Goal: Task Accomplishment & Management: Complete application form

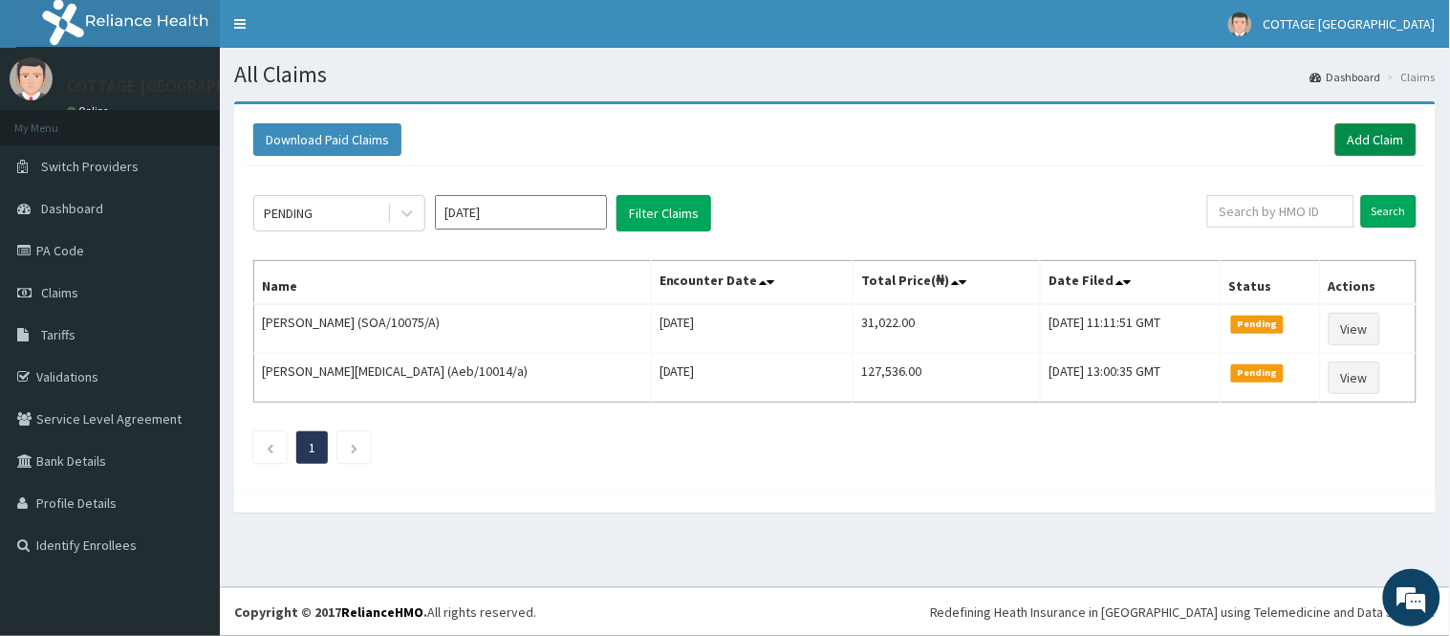
click at [1369, 144] on link "Add Claim" at bounding box center [1376, 139] width 81 height 33
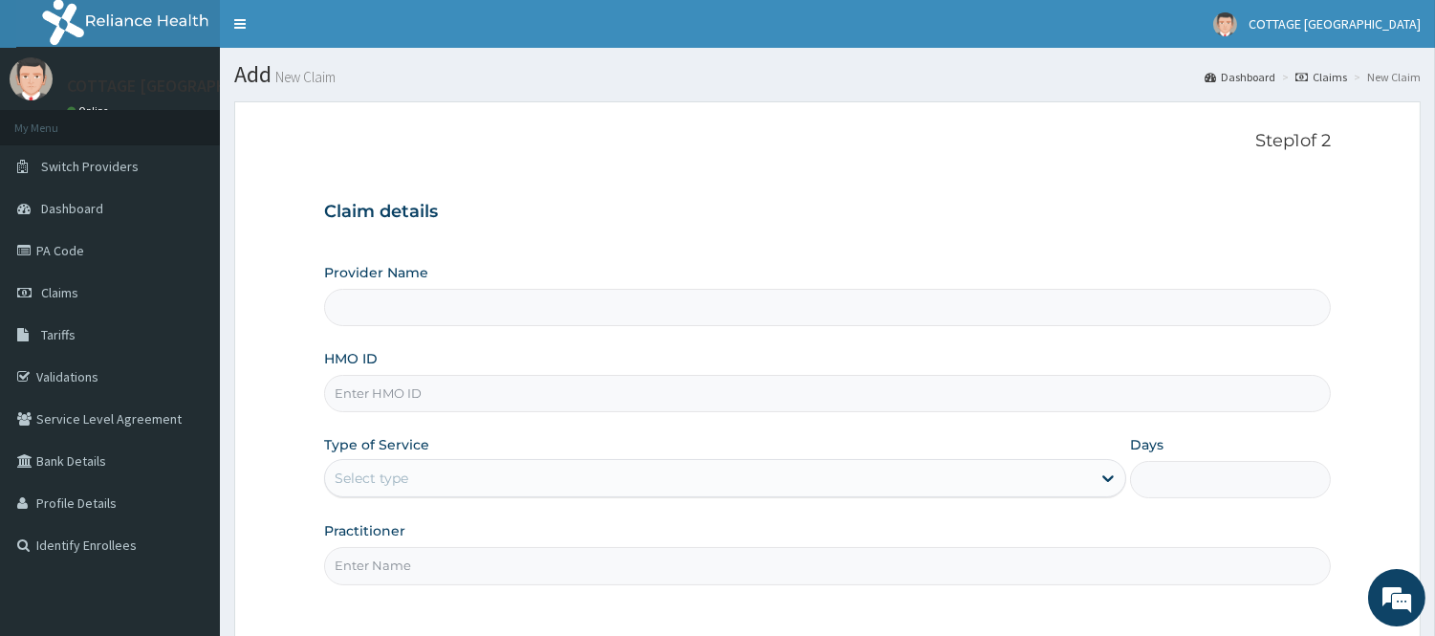
click at [516, 389] on input "HMO ID" at bounding box center [827, 393] width 1007 height 37
paste input "VTL/10438/B"
type input "VTL/10438/B"
click at [615, 469] on div "Select type" at bounding box center [708, 478] width 766 height 31
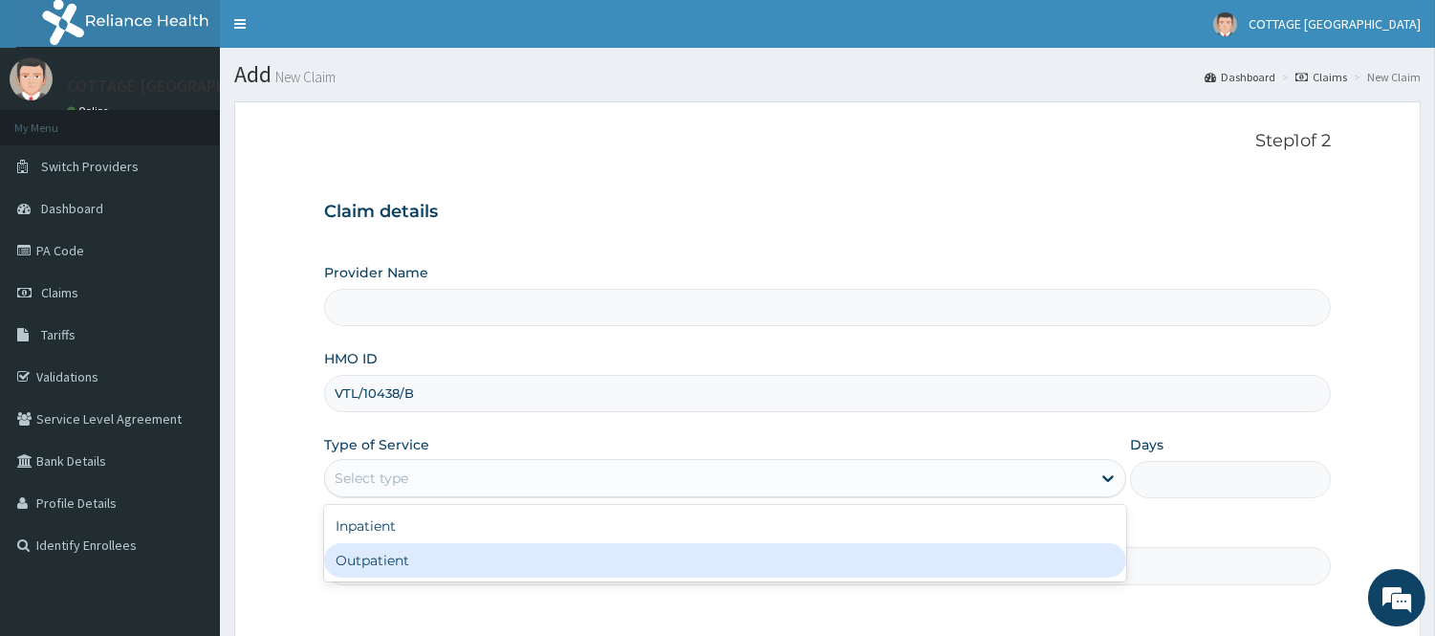
click at [504, 564] on div "Outpatient" at bounding box center [725, 560] width 802 height 34
type input "1"
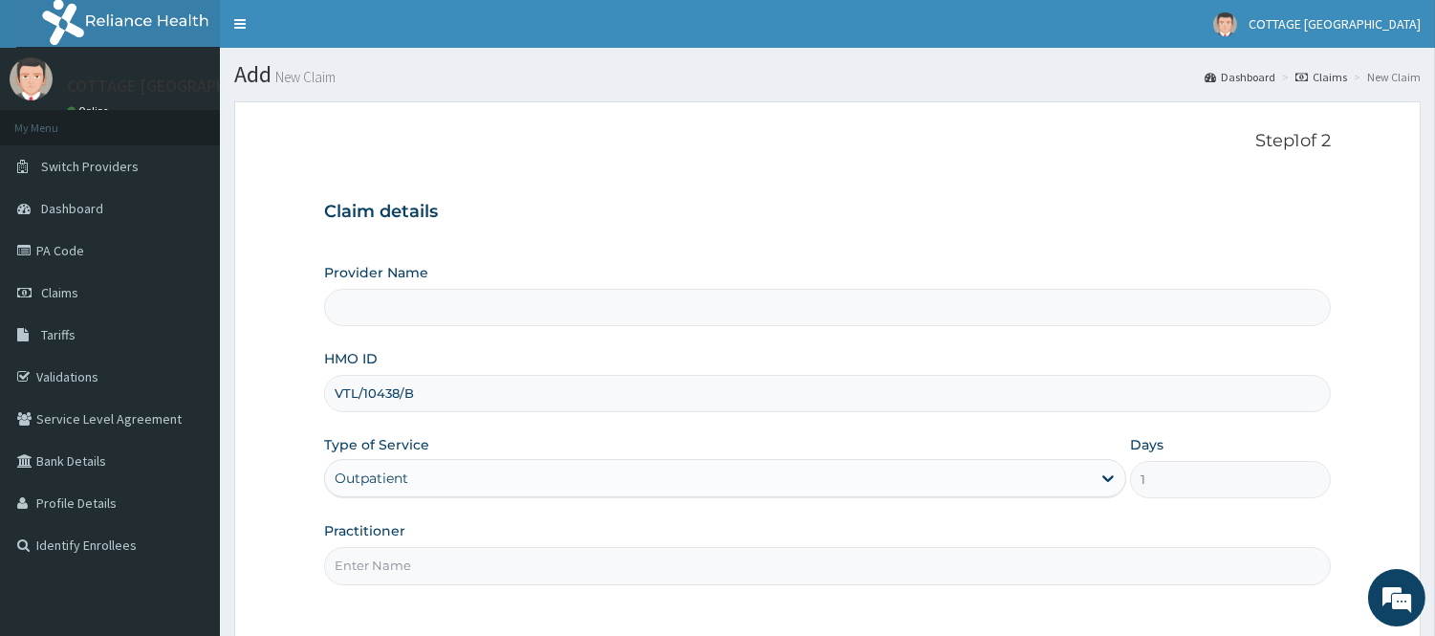
type input "COTTAGE [GEOGRAPHIC_DATA]"
click at [504, 564] on input "Practitioner" at bounding box center [827, 565] width 1007 height 37
type input "DRD DADA"
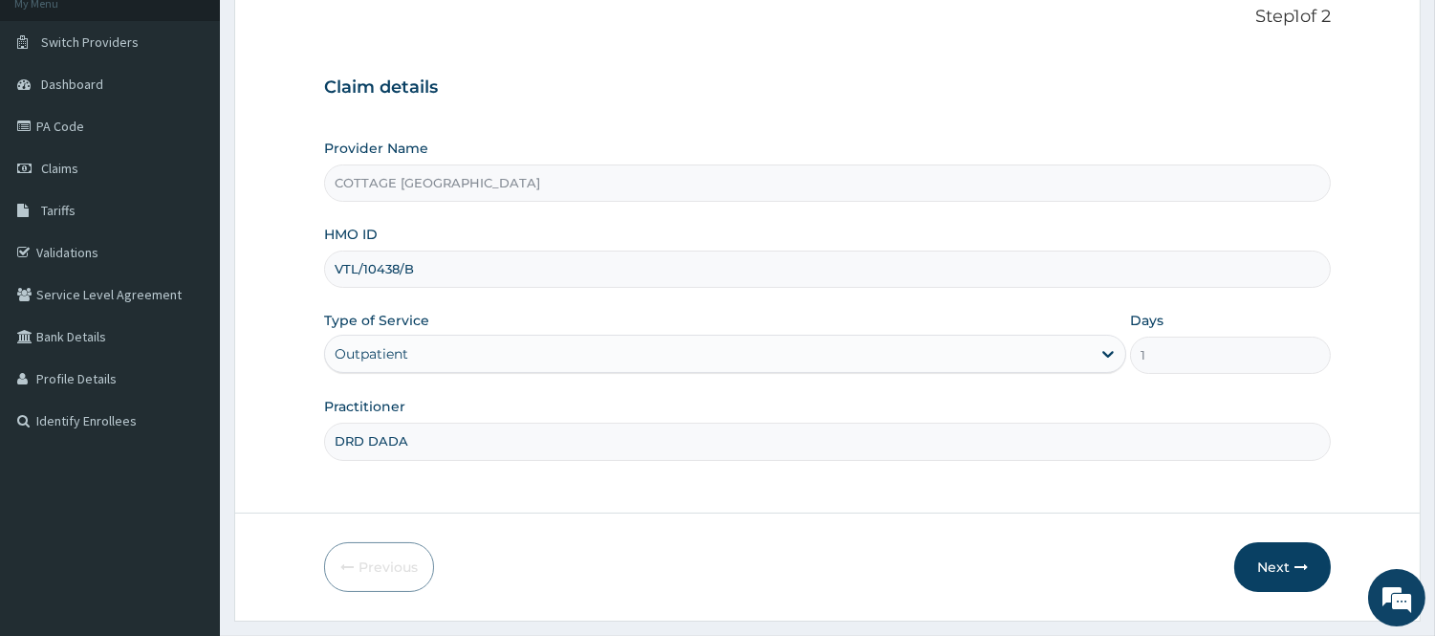
scroll to position [173, 0]
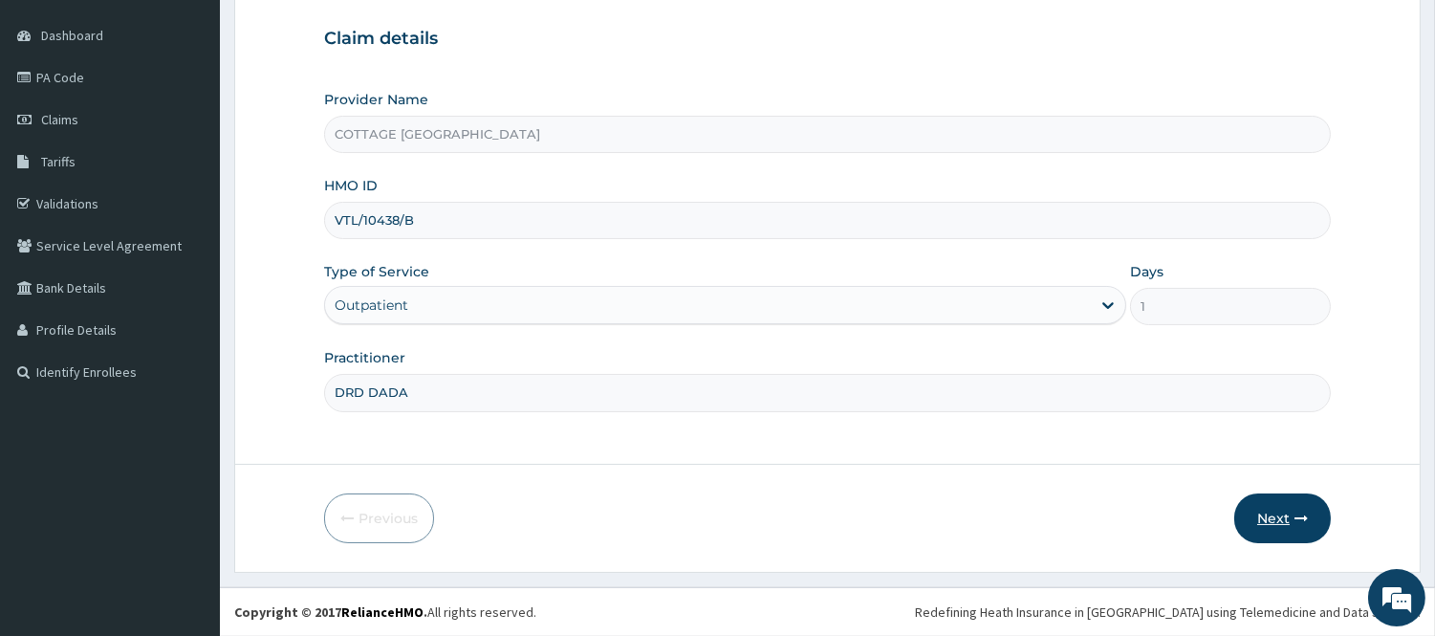
click at [1286, 500] on button "Next" at bounding box center [1282, 518] width 97 height 50
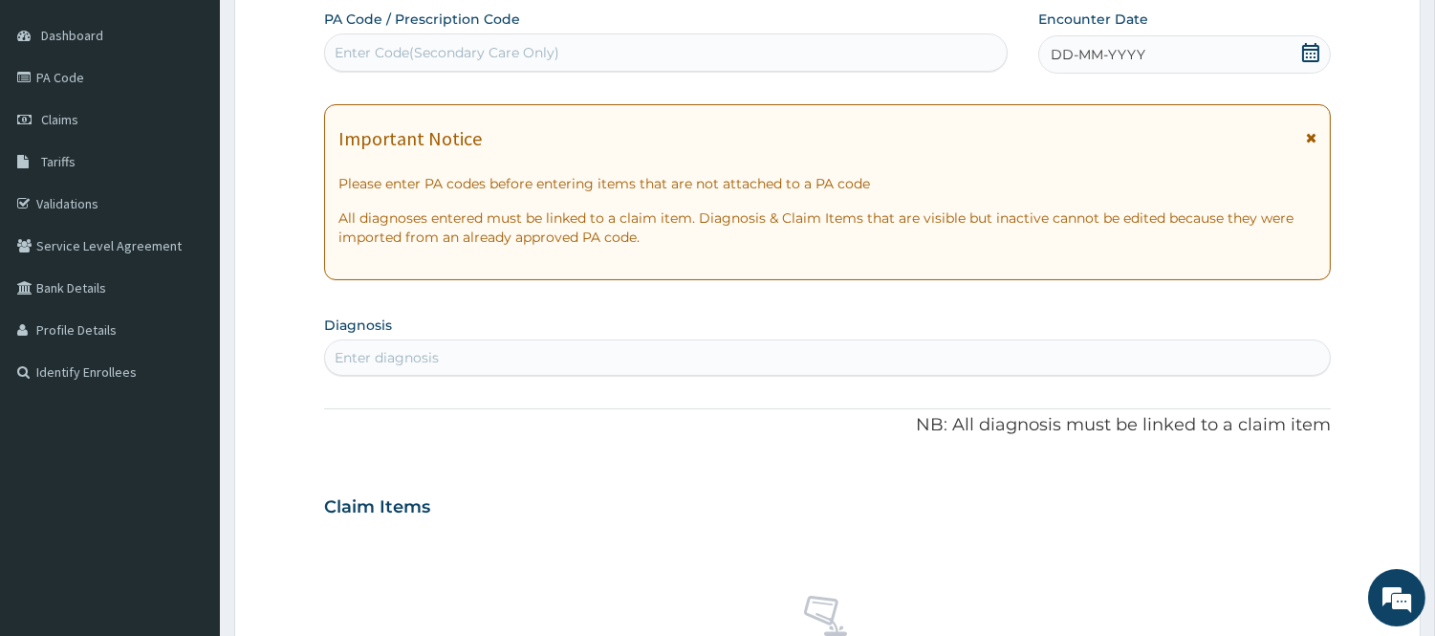
click at [587, 60] on div "Enter Code(Secondary Care Only)" at bounding box center [666, 52] width 682 height 31
paste input "PA/06376A"
type input "PA/06376A"
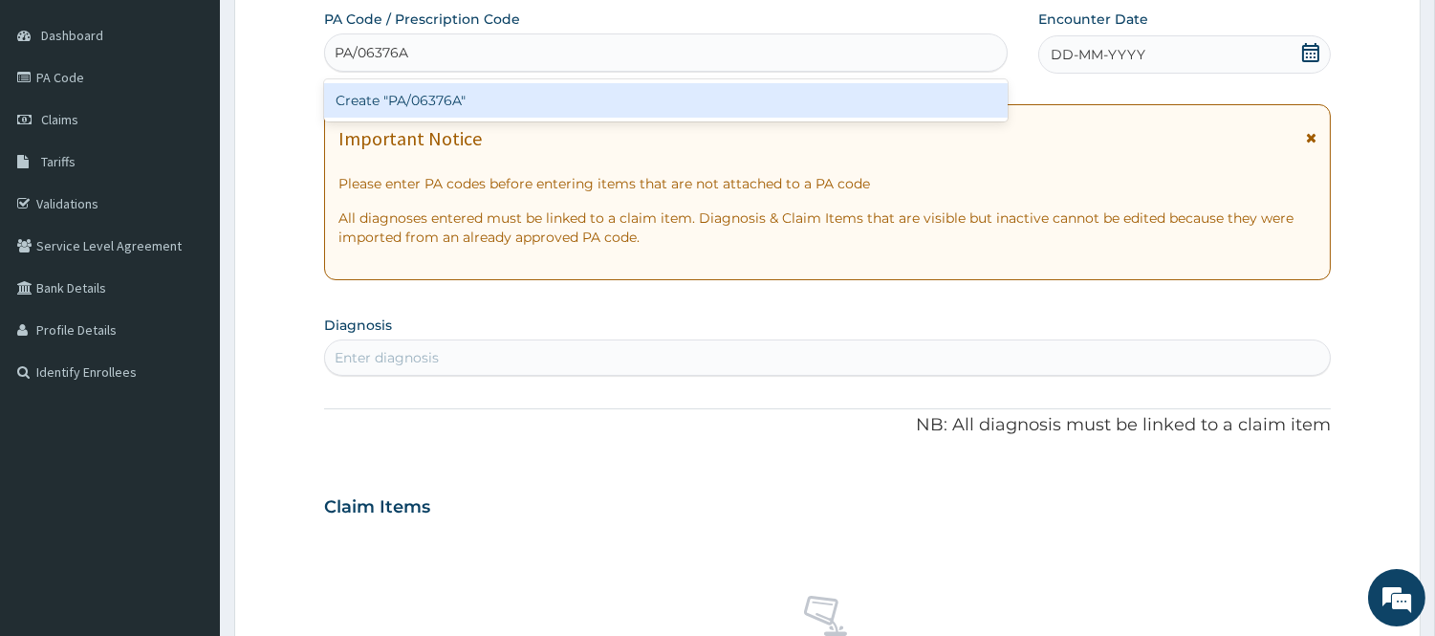
click at [565, 107] on div "Create "PA/06376A"" at bounding box center [666, 100] width 684 height 34
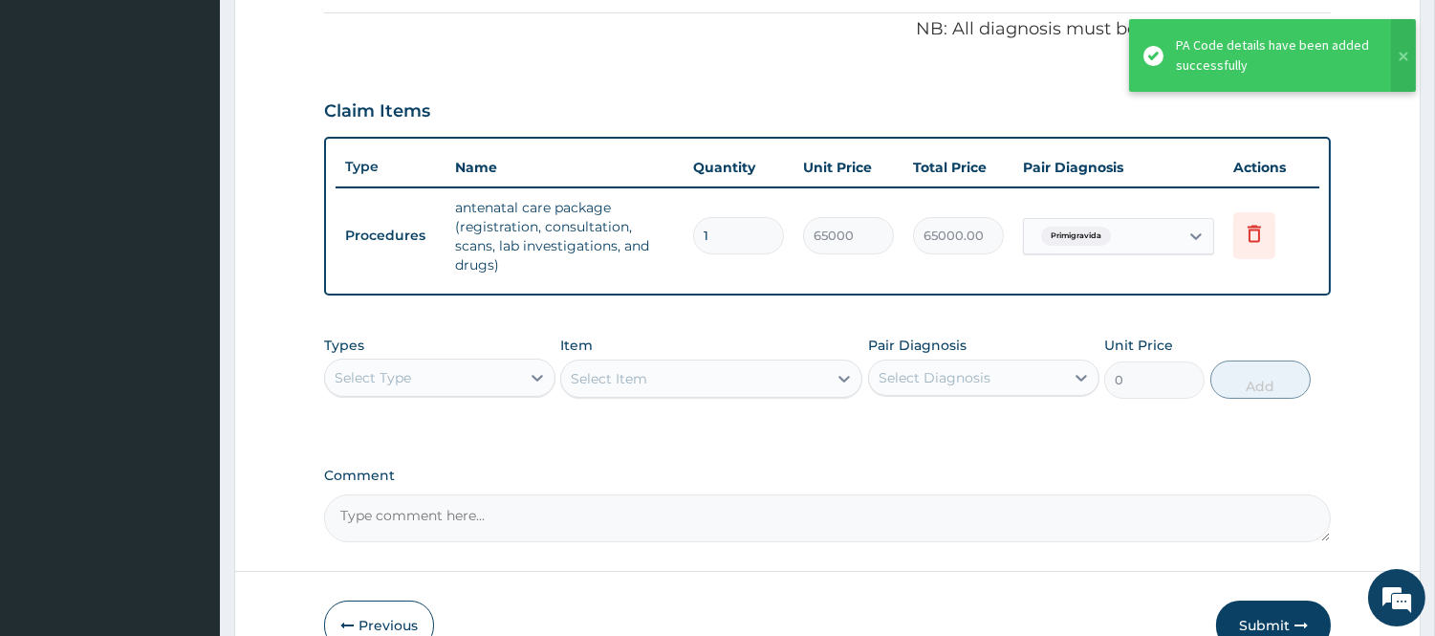
scroll to position [584, 0]
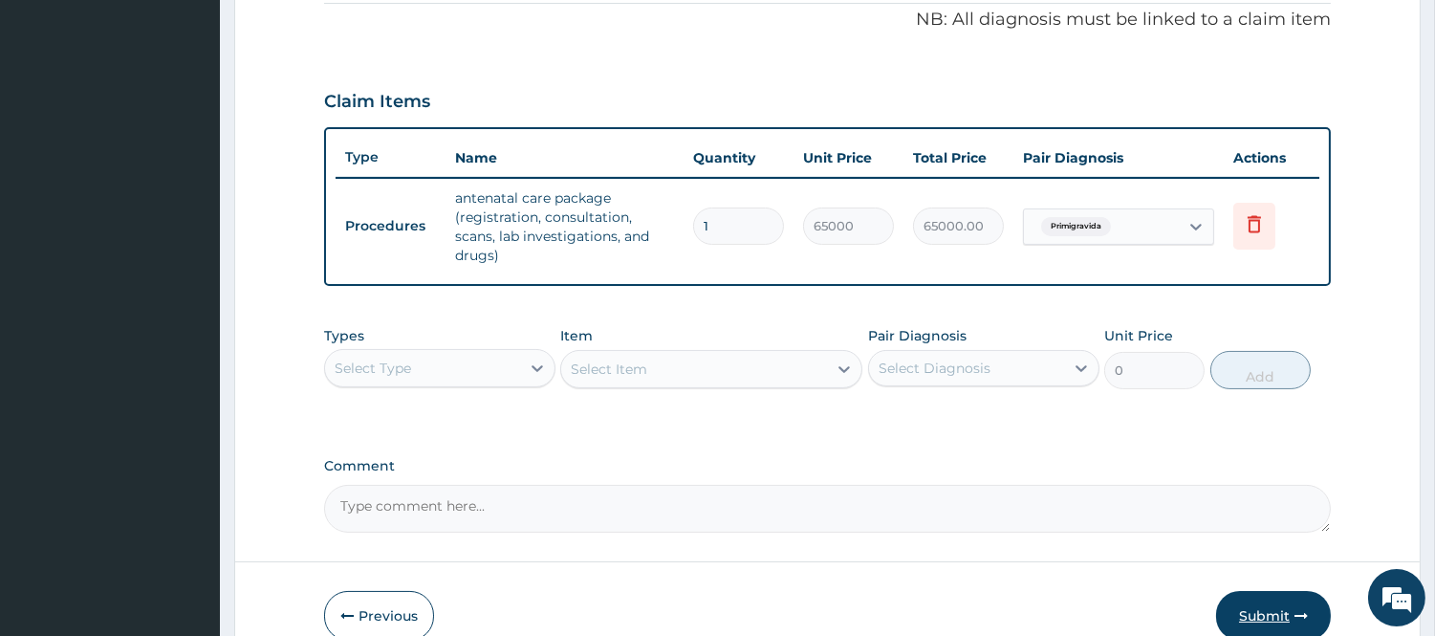
click at [1258, 593] on button "Submit" at bounding box center [1273, 616] width 115 height 50
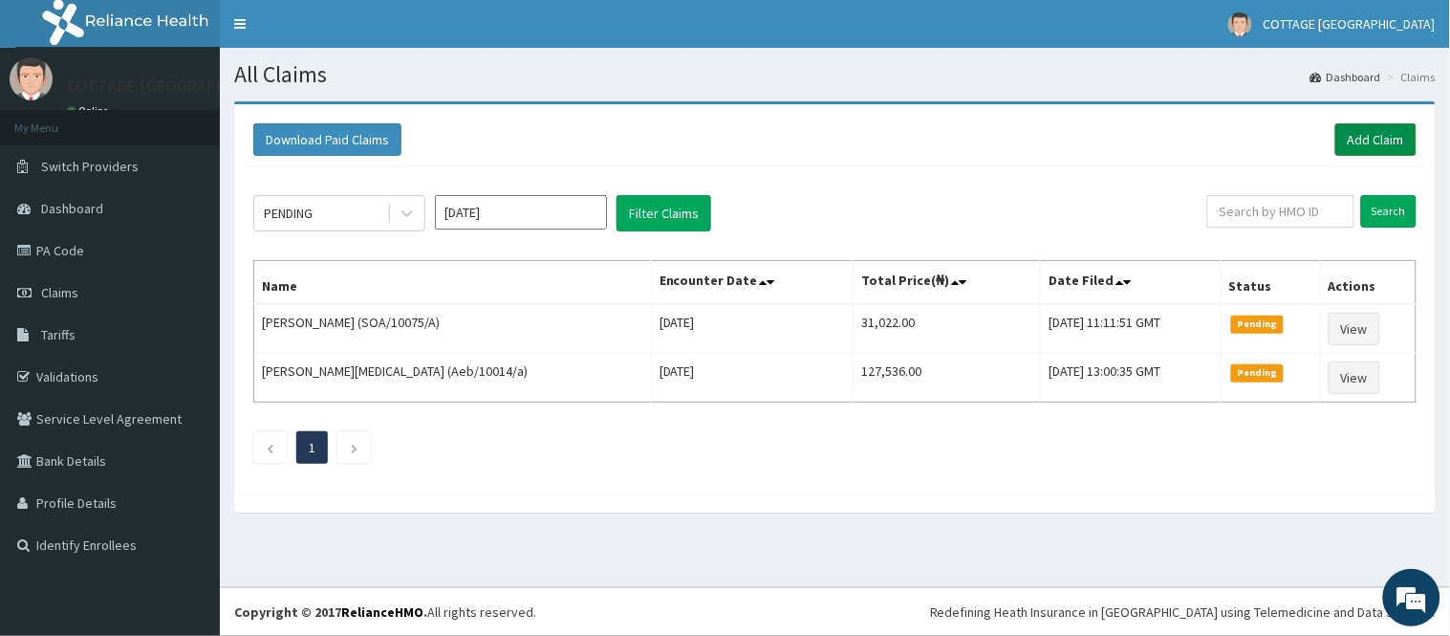
click at [1383, 130] on link "Add Claim" at bounding box center [1376, 139] width 81 height 33
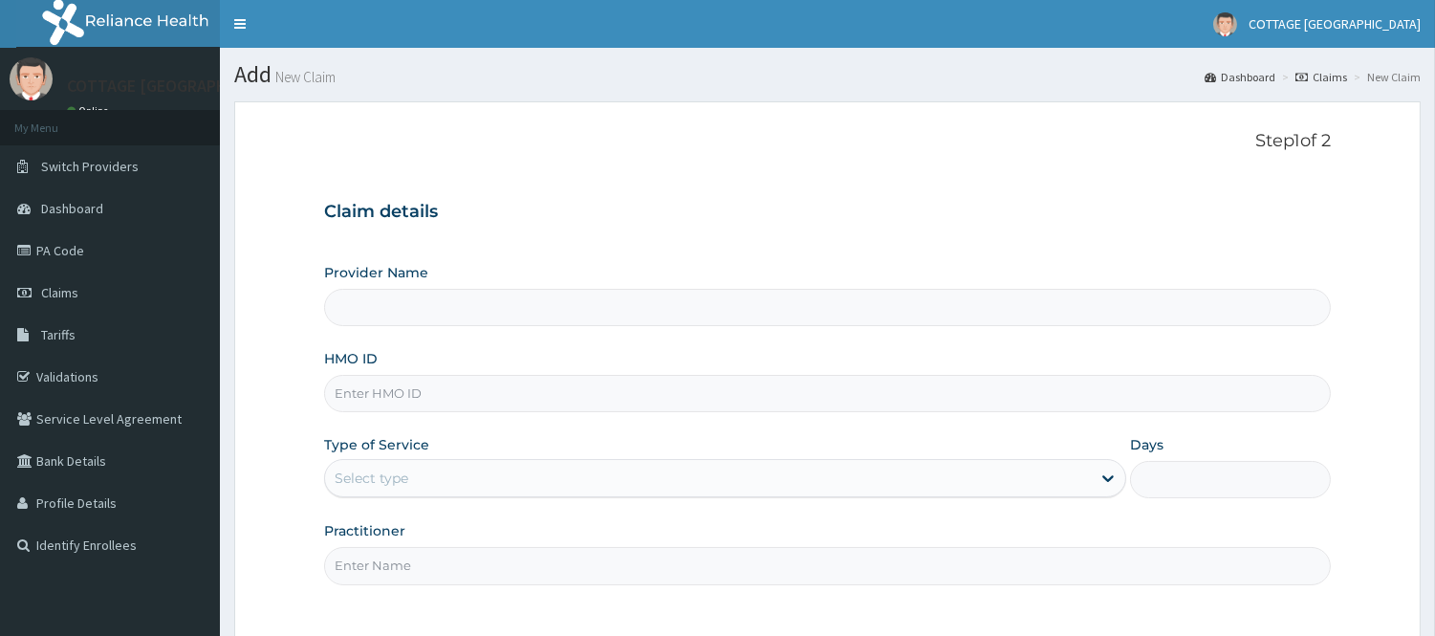
click at [676, 407] on input "HMO ID" at bounding box center [827, 393] width 1007 height 37
paste input "Ten/10361/b"
type input "ten/10361/b"
click at [480, 483] on div "Select type" at bounding box center [708, 478] width 766 height 31
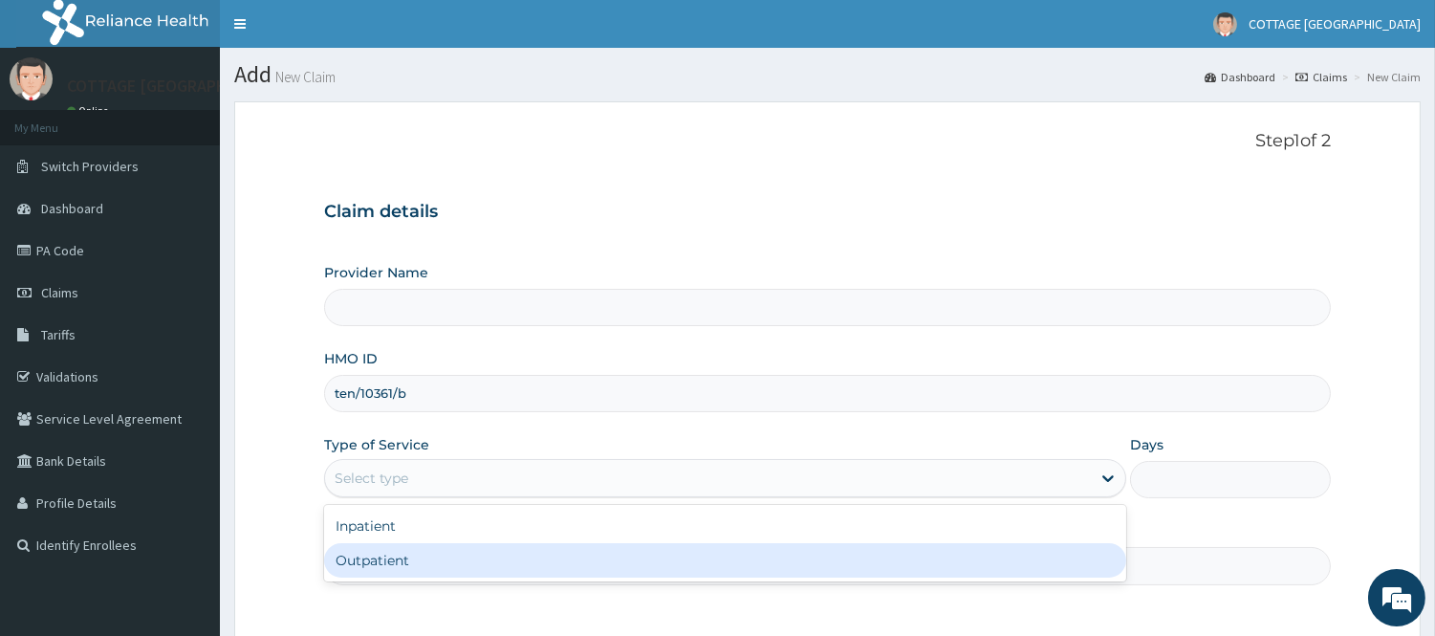
click at [414, 568] on div "Outpatient" at bounding box center [725, 560] width 802 height 34
type input "1"
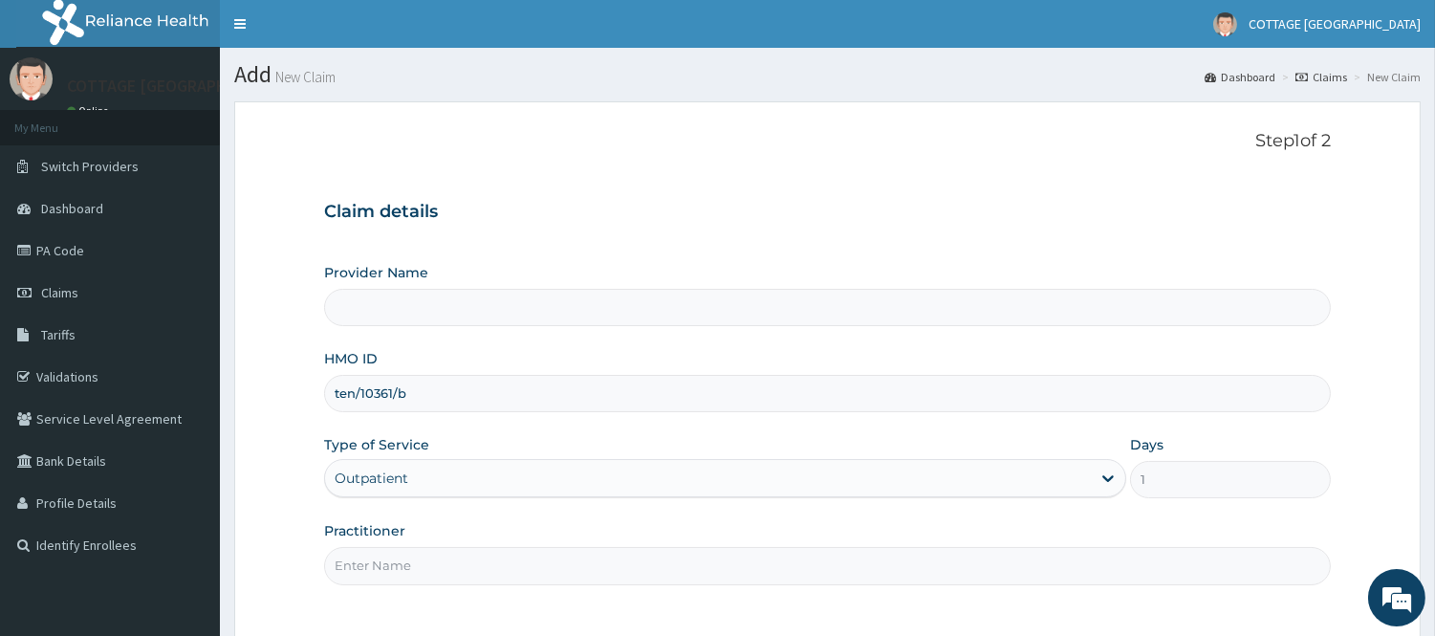
click at [414, 568] on input "Practitioner" at bounding box center [827, 565] width 1007 height 37
type input "DR"
type input "COTTAGE [GEOGRAPHIC_DATA]"
type input "DR DAD"
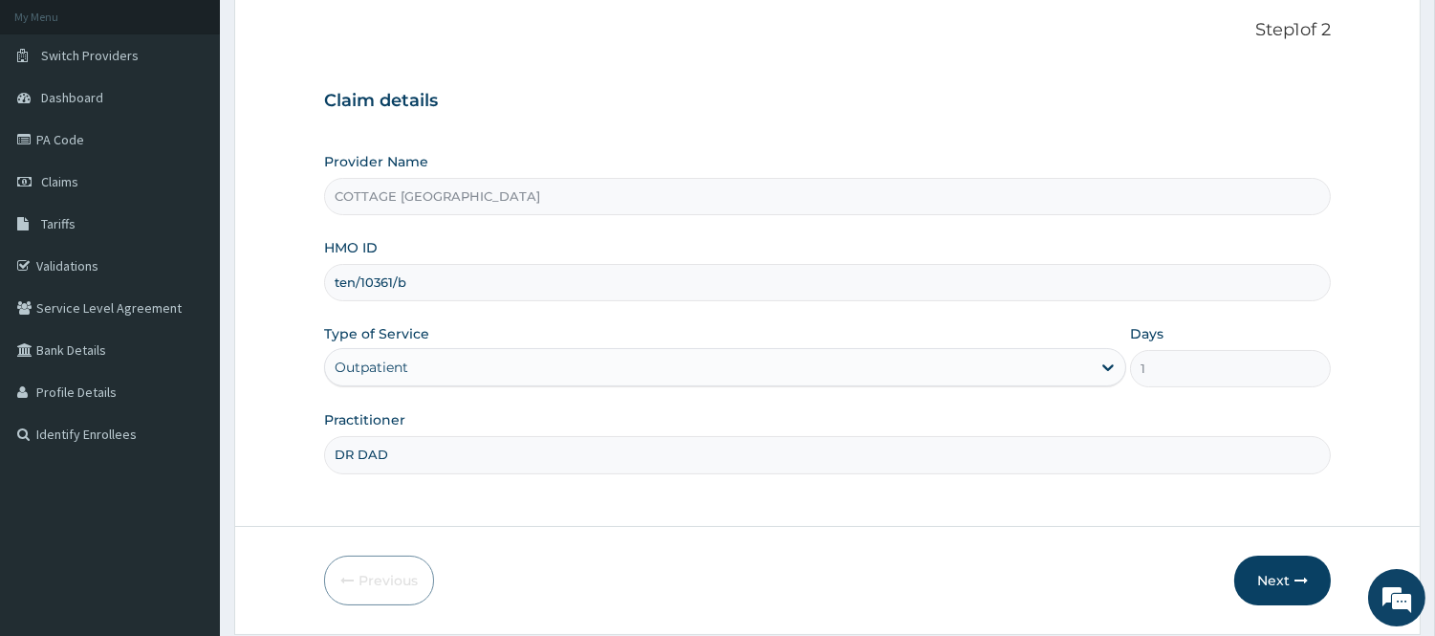
scroll to position [173, 0]
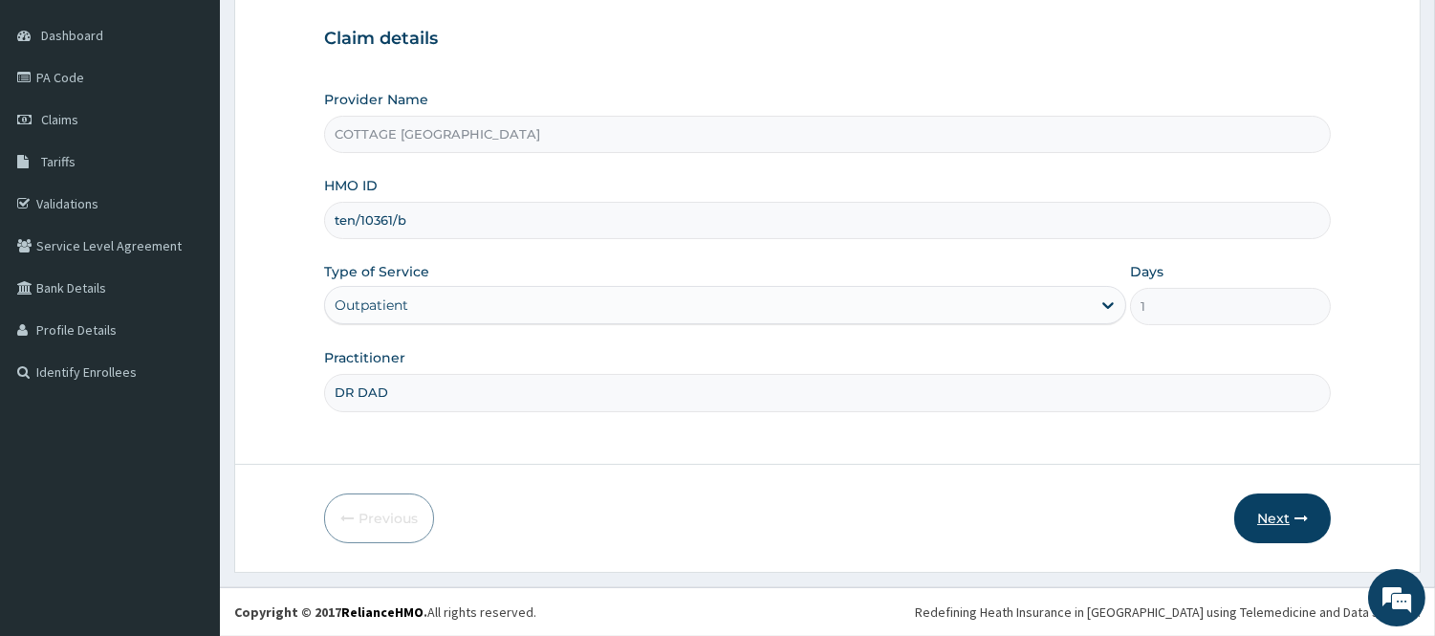
click at [1288, 512] on button "Next" at bounding box center [1282, 518] width 97 height 50
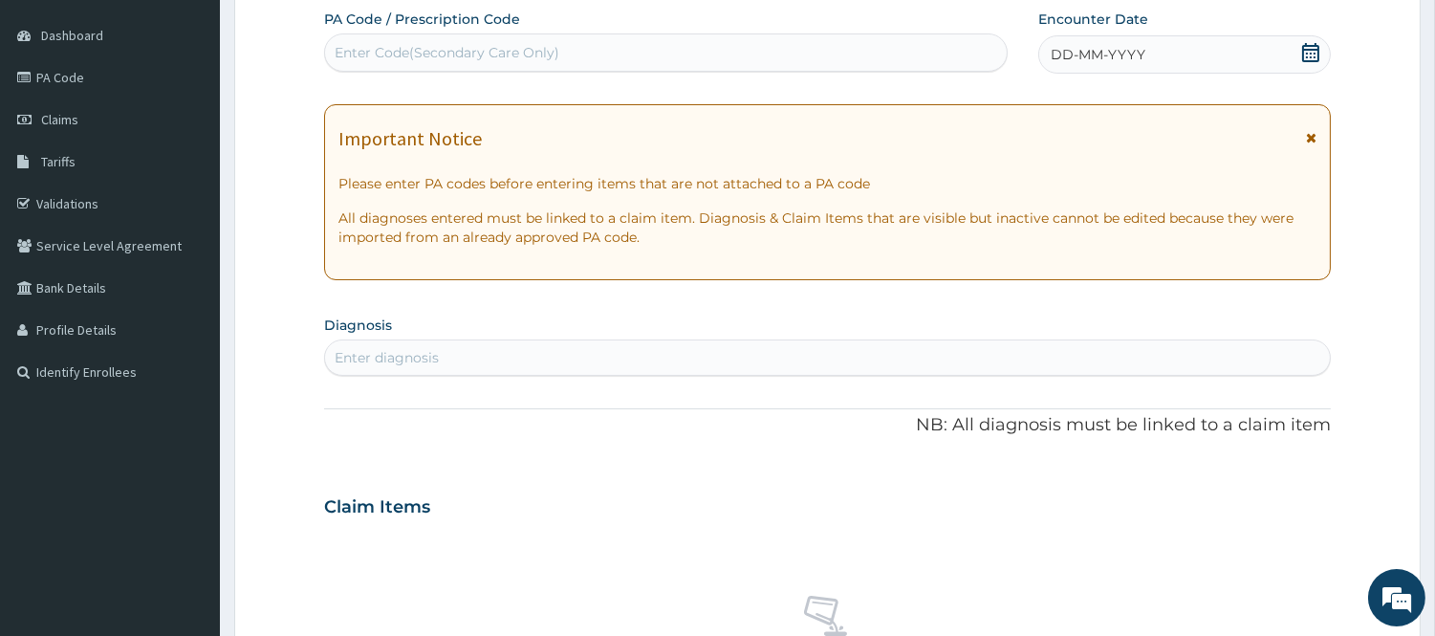
click at [1202, 45] on div "DD-MM-YYYY" at bounding box center [1184, 54] width 293 height 38
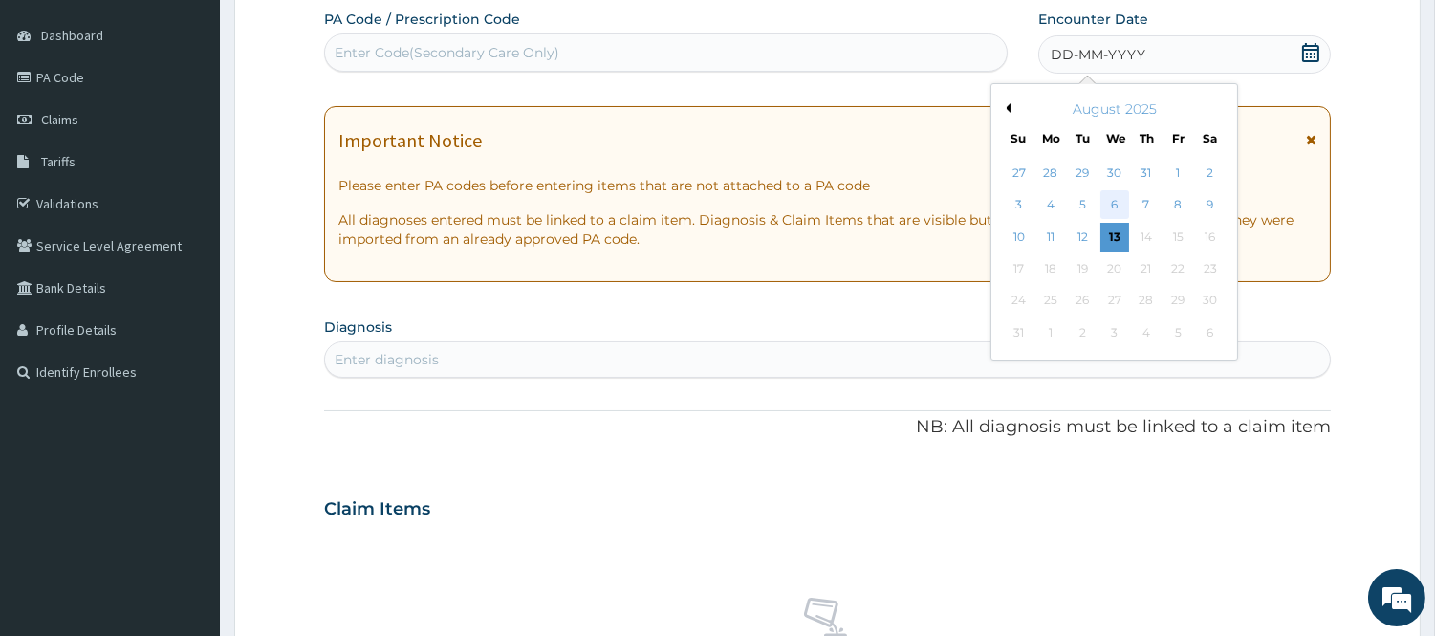
click at [1115, 201] on div "6" at bounding box center [1114, 205] width 29 height 29
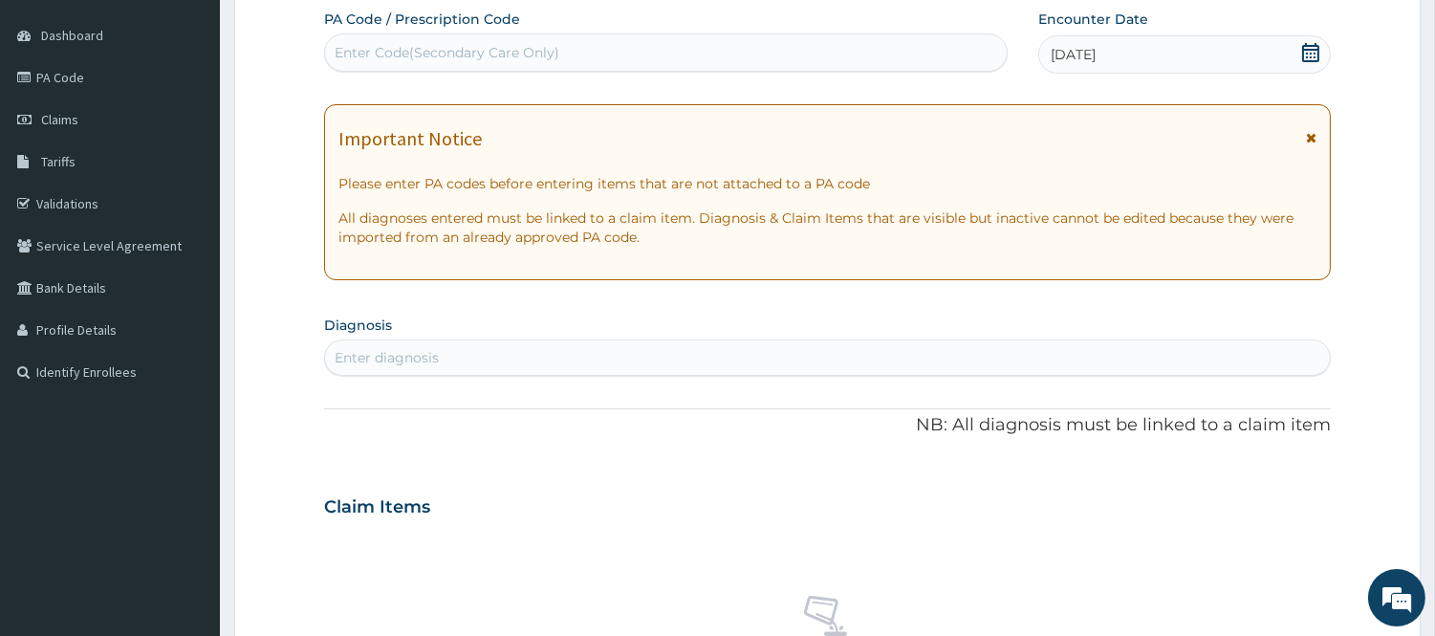
click at [718, 356] on div "Enter diagnosis" at bounding box center [827, 357] width 1005 height 31
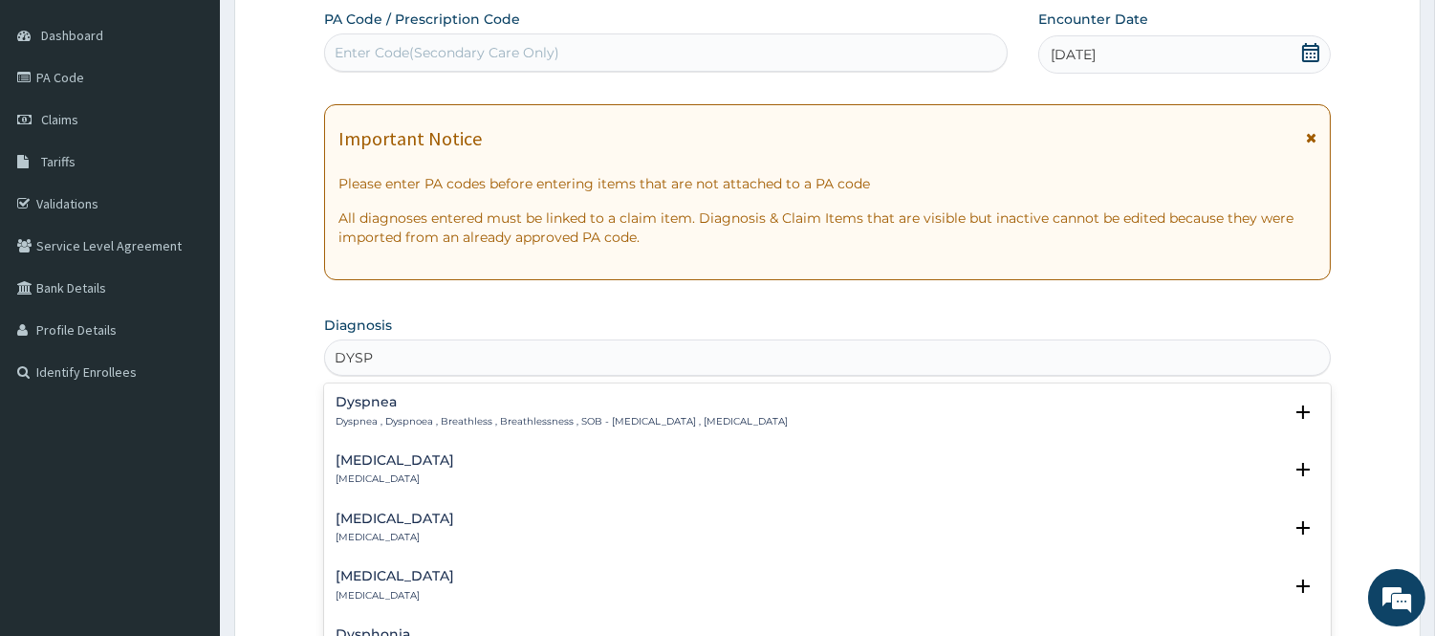
type input "DYSPH"
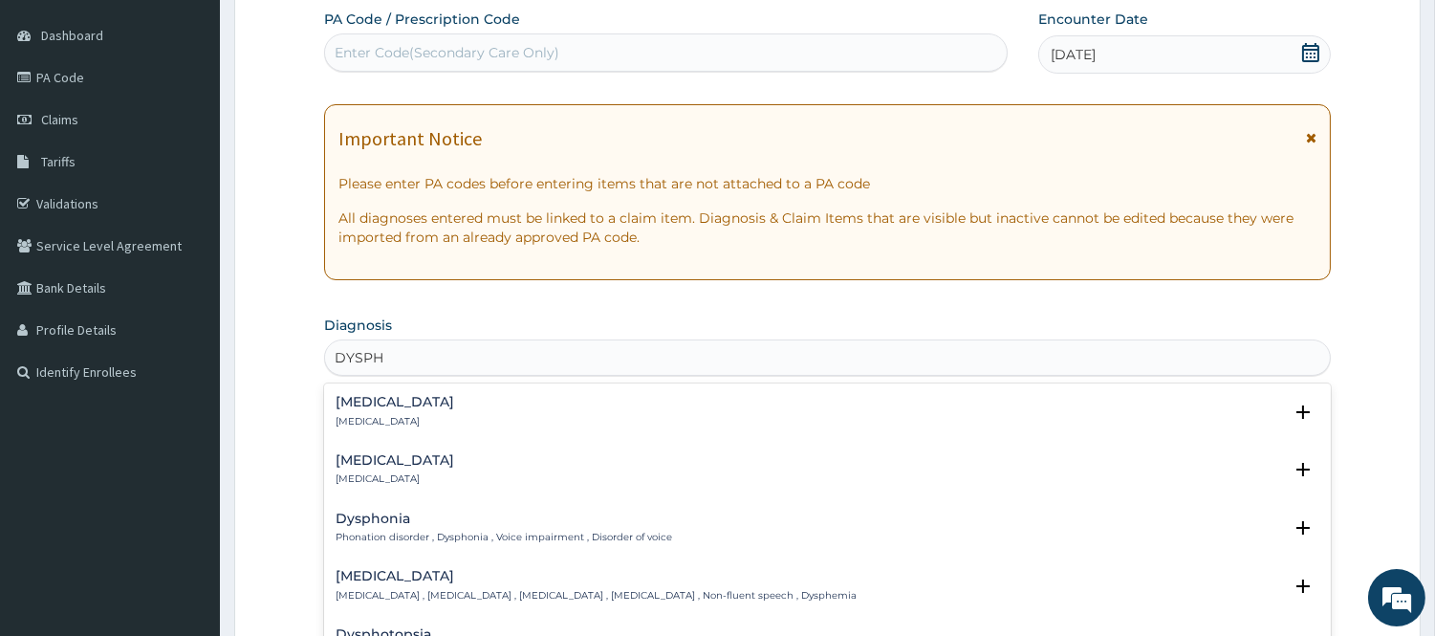
click at [356, 415] on p "Dysphasia" at bounding box center [395, 421] width 119 height 13
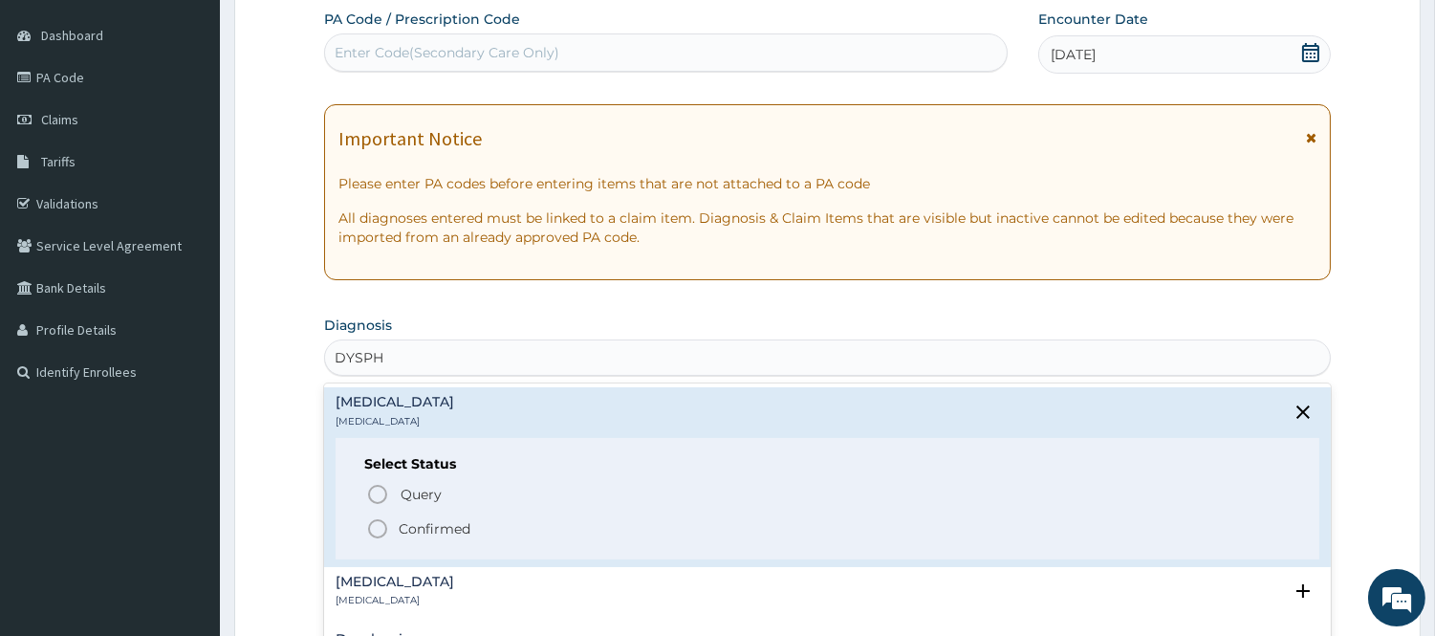
click at [364, 498] on div "Query Query covers suspected (?), Keep in view (kiv), Ruled out (r/o) Confirmed" at bounding box center [827, 510] width 926 height 58
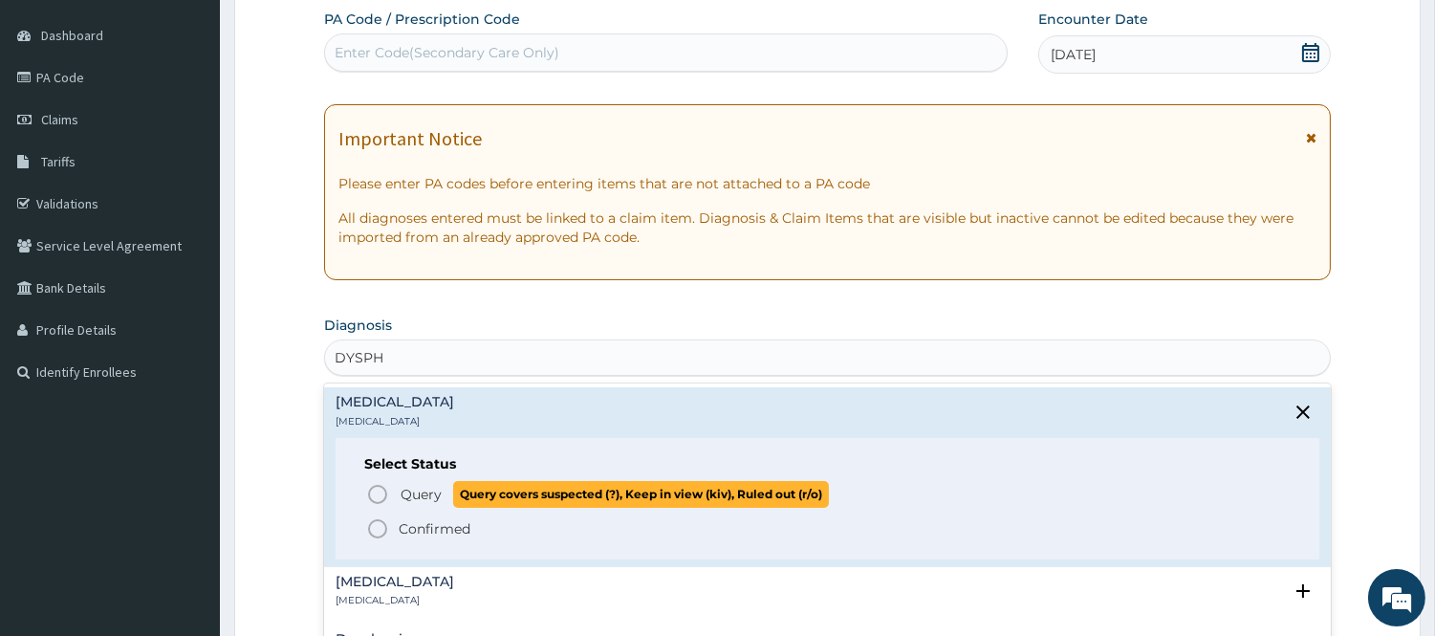
click at [382, 488] on circle "status option query" at bounding box center [377, 494] width 17 height 17
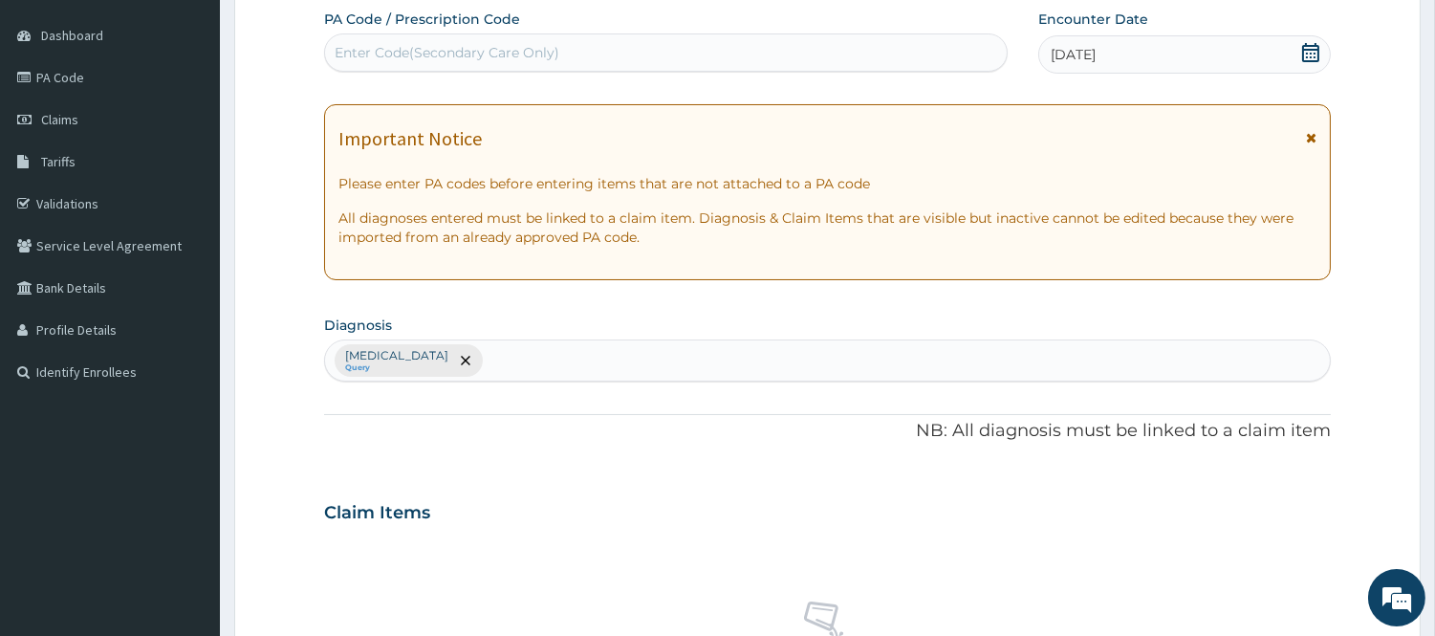
click at [451, 356] on div at bounding box center [464, 360] width 27 height 31
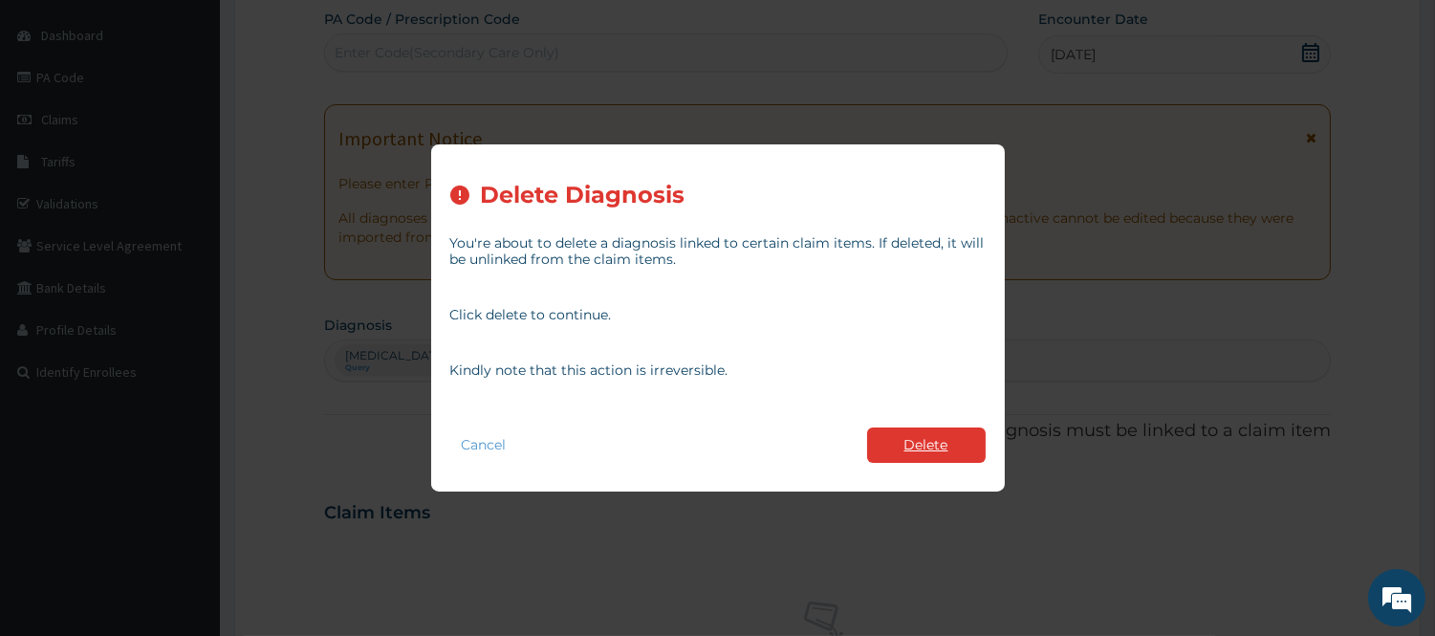
click at [967, 436] on button "Delete" at bounding box center [926, 444] width 119 height 35
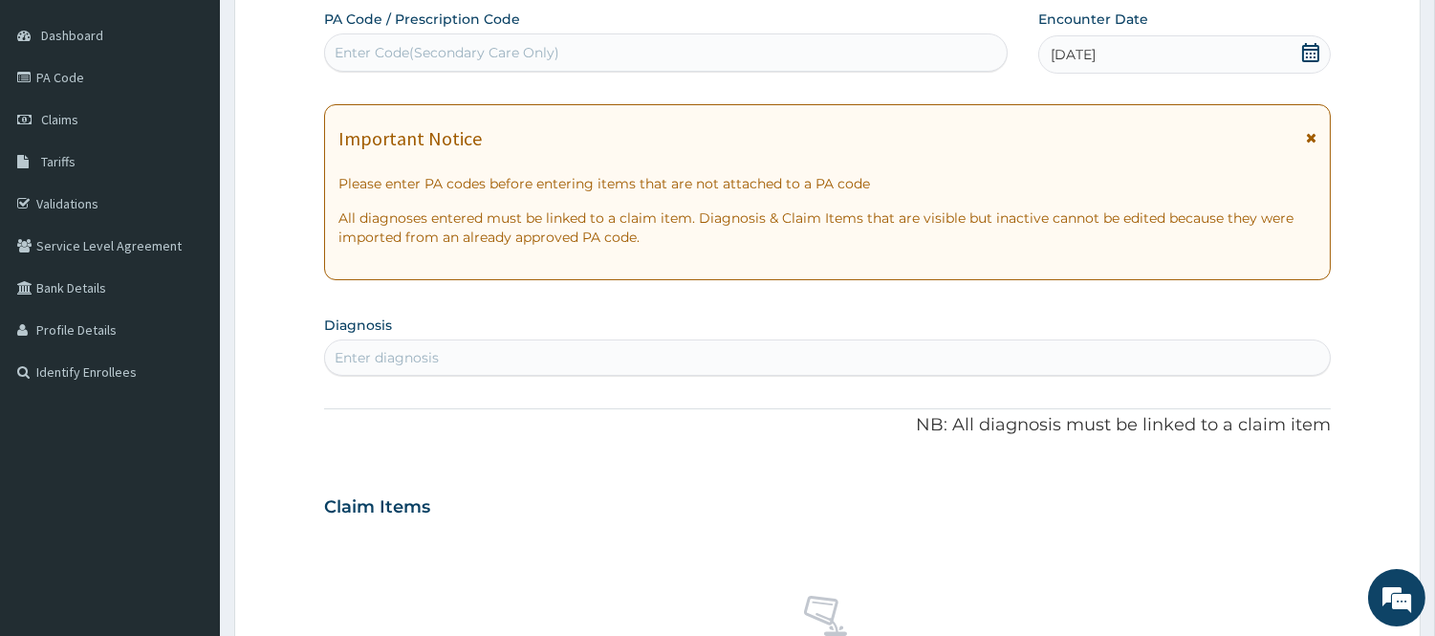
click at [657, 359] on div "Enter diagnosis" at bounding box center [827, 357] width 1005 height 31
type input "INDIGE"
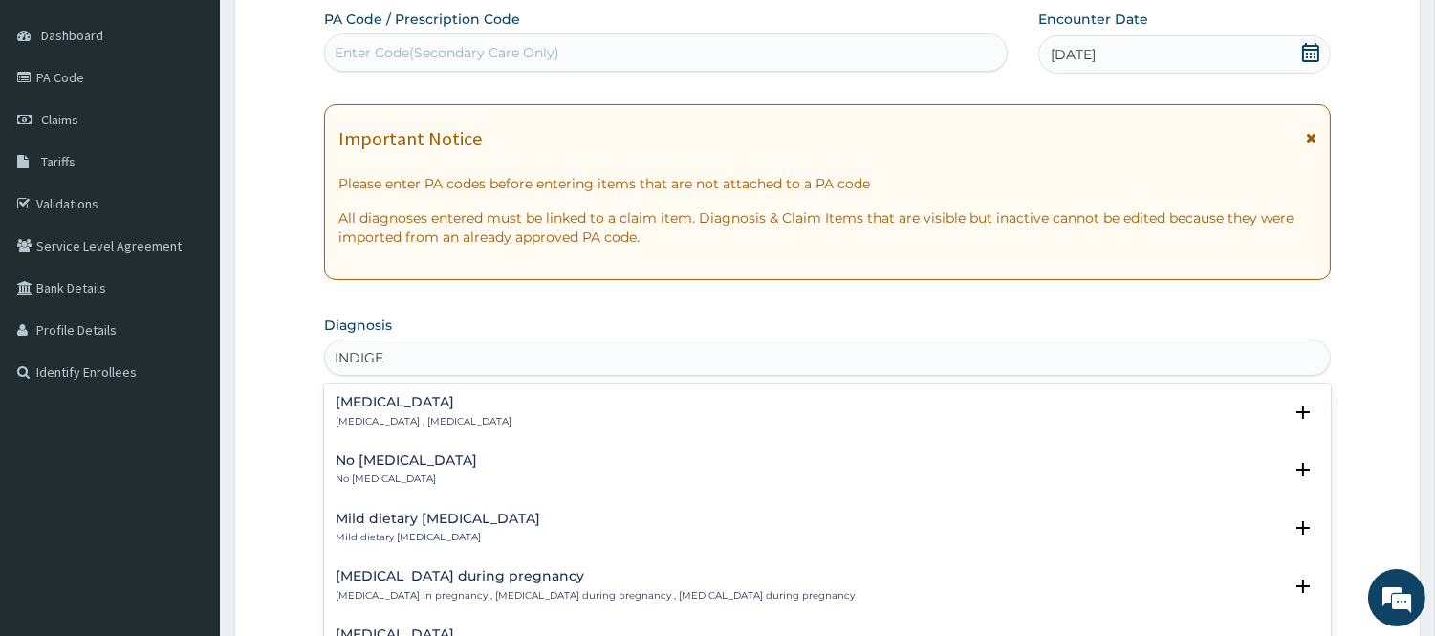
click at [385, 398] on h4 "Indigestion" at bounding box center [424, 402] width 176 height 14
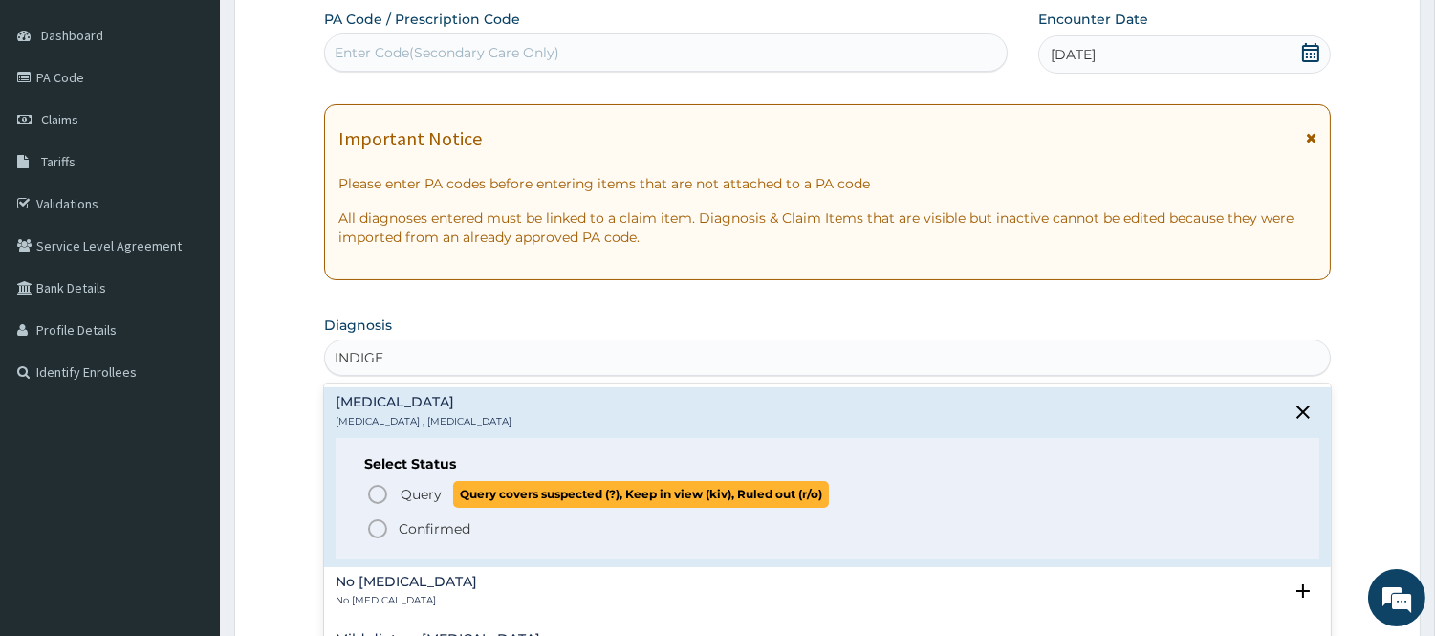
click at [368, 490] on icon "status option query" at bounding box center [377, 494] width 23 height 23
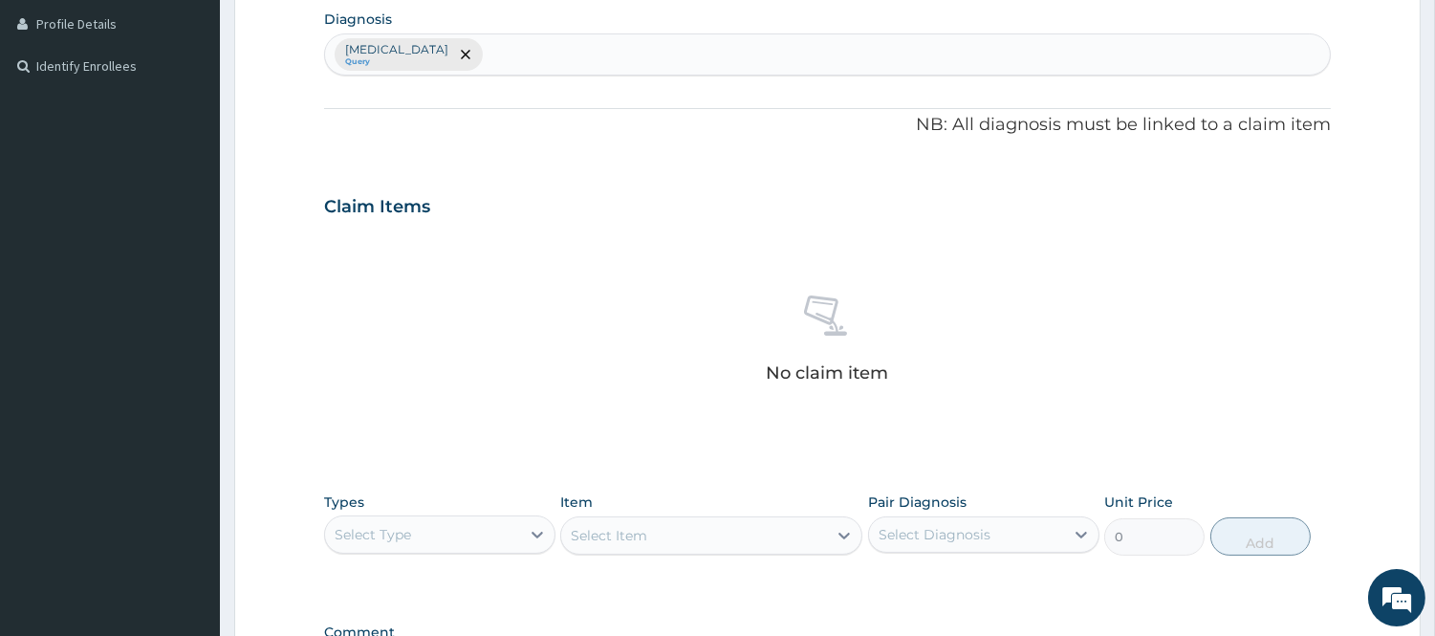
scroll to position [499, 0]
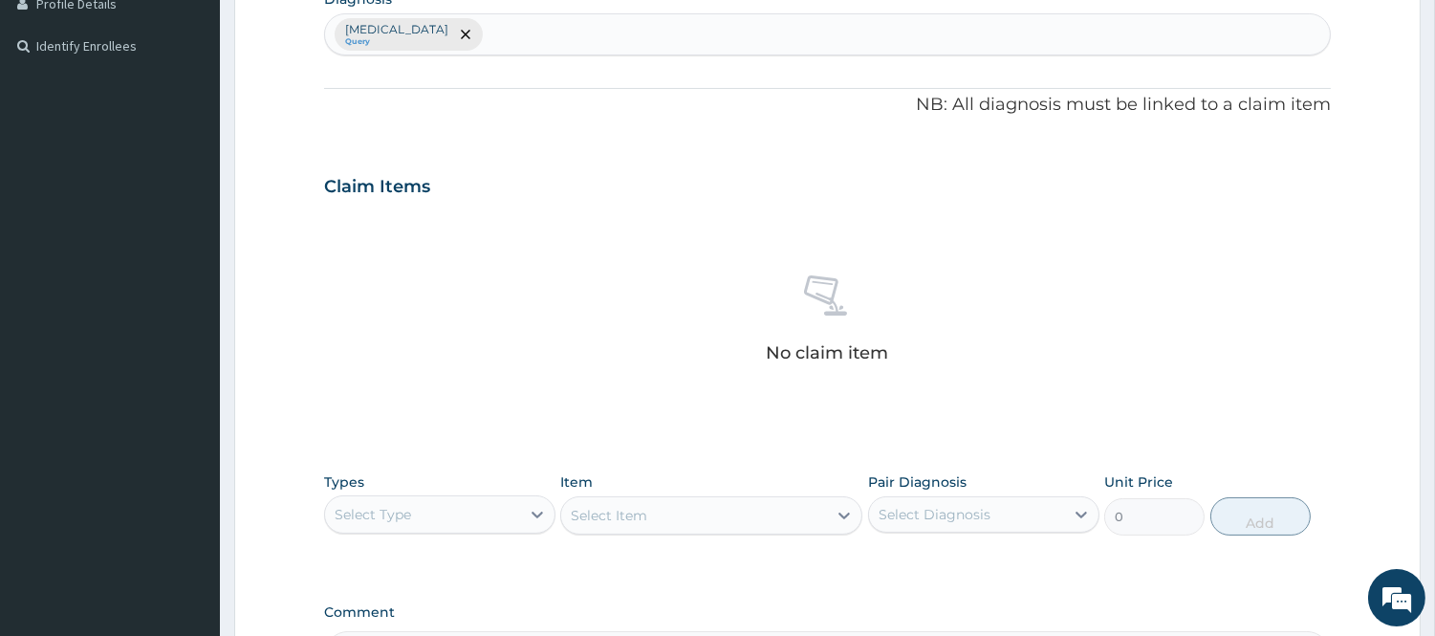
click at [517, 524] on div "Select Type" at bounding box center [422, 514] width 195 height 31
click at [459, 621] on div "Procedures" at bounding box center [439, 631] width 231 height 34
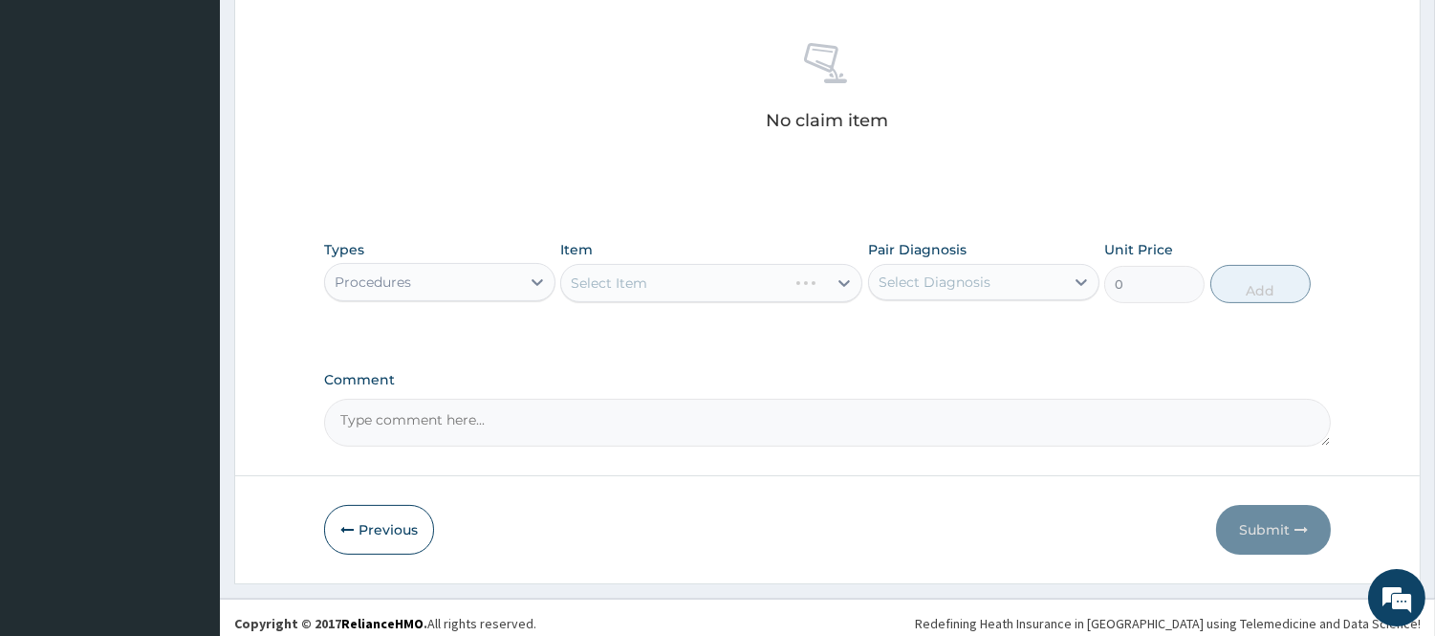
scroll to position [742, 0]
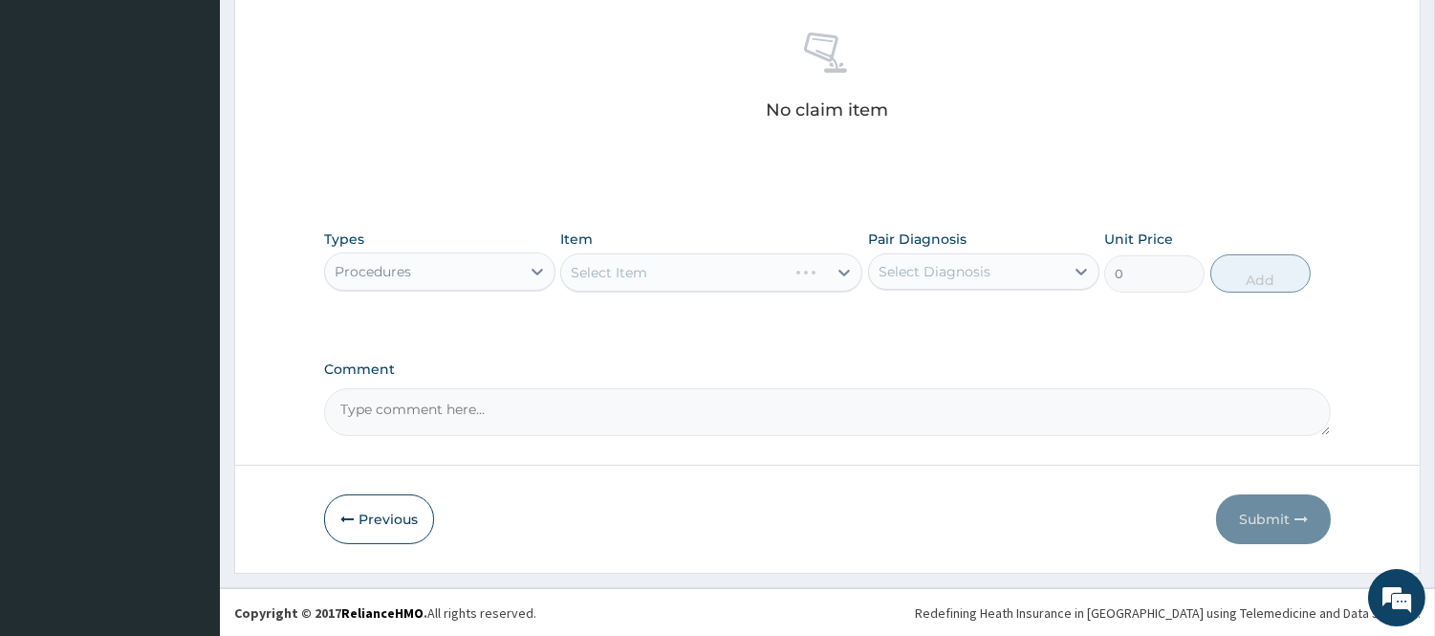
click at [1034, 275] on div "Select Diagnosis" at bounding box center [966, 271] width 195 height 31
click at [991, 312] on div "Indigestion" at bounding box center [983, 320] width 231 height 39
checkbox input "true"
click at [836, 266] on icon at bounding box center [844, 272] width 19 height 19
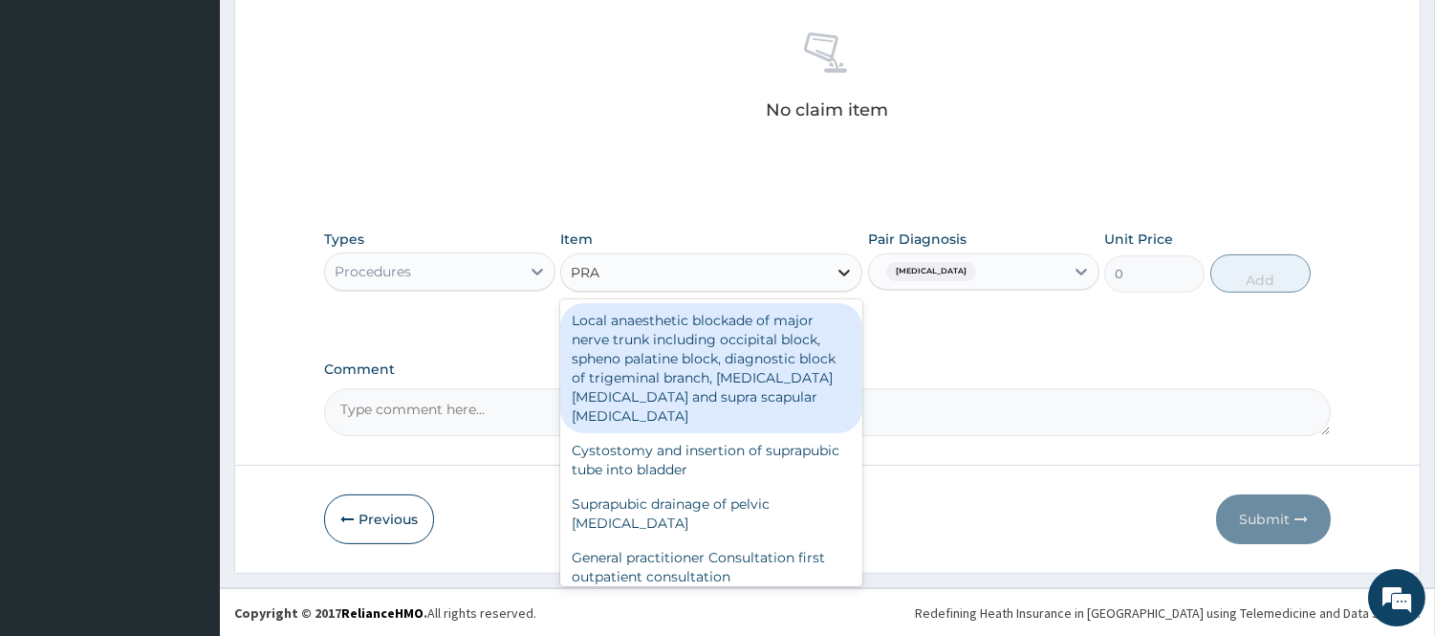
type input "PRAC"
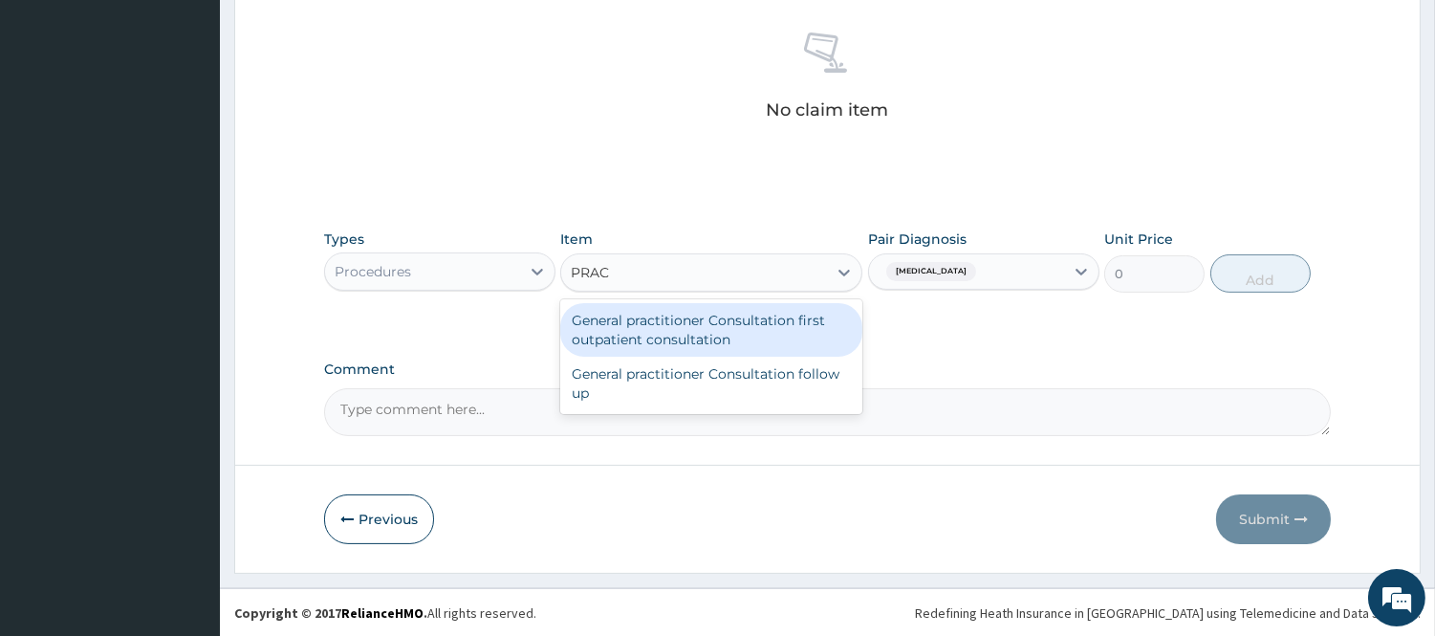
click at [784, 312] on div "General practitioner Consultation first outpatient consultation" at bounding box center [711, 330] width 302 height 54
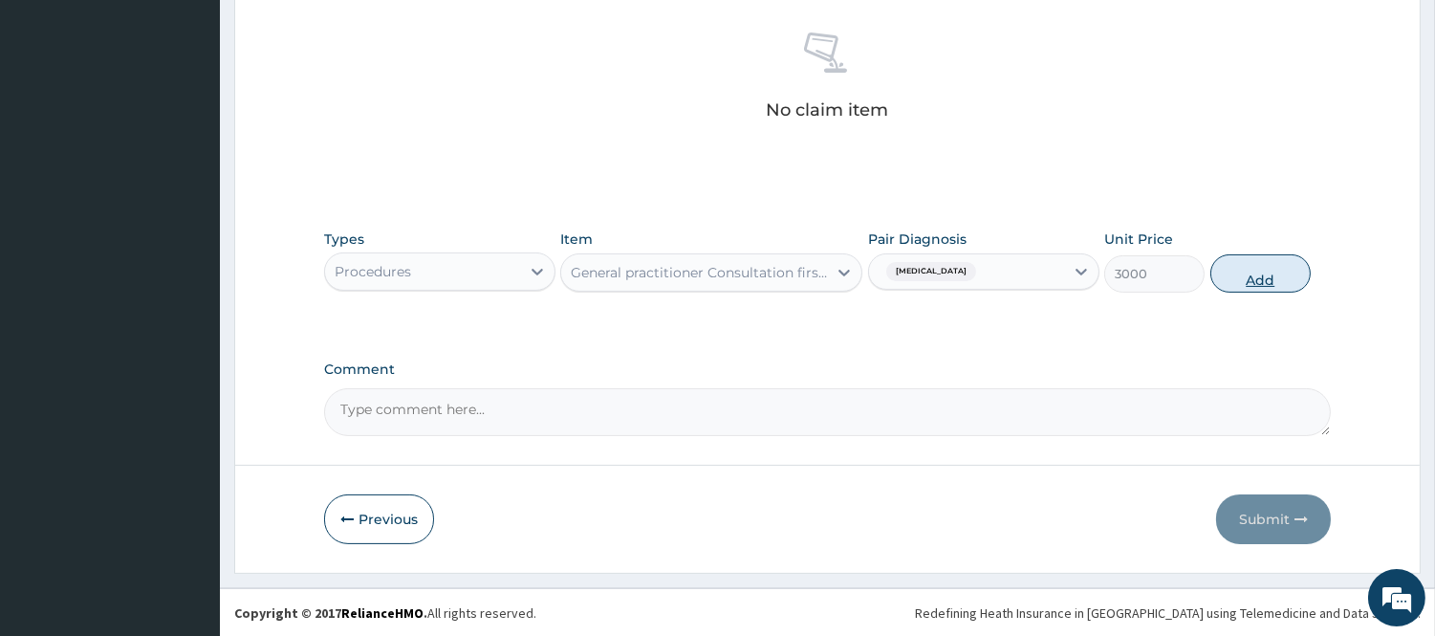
click at [1256, 284] on button "Add" at bounding box center [1260, 273] width 100 height 38
type input "0"
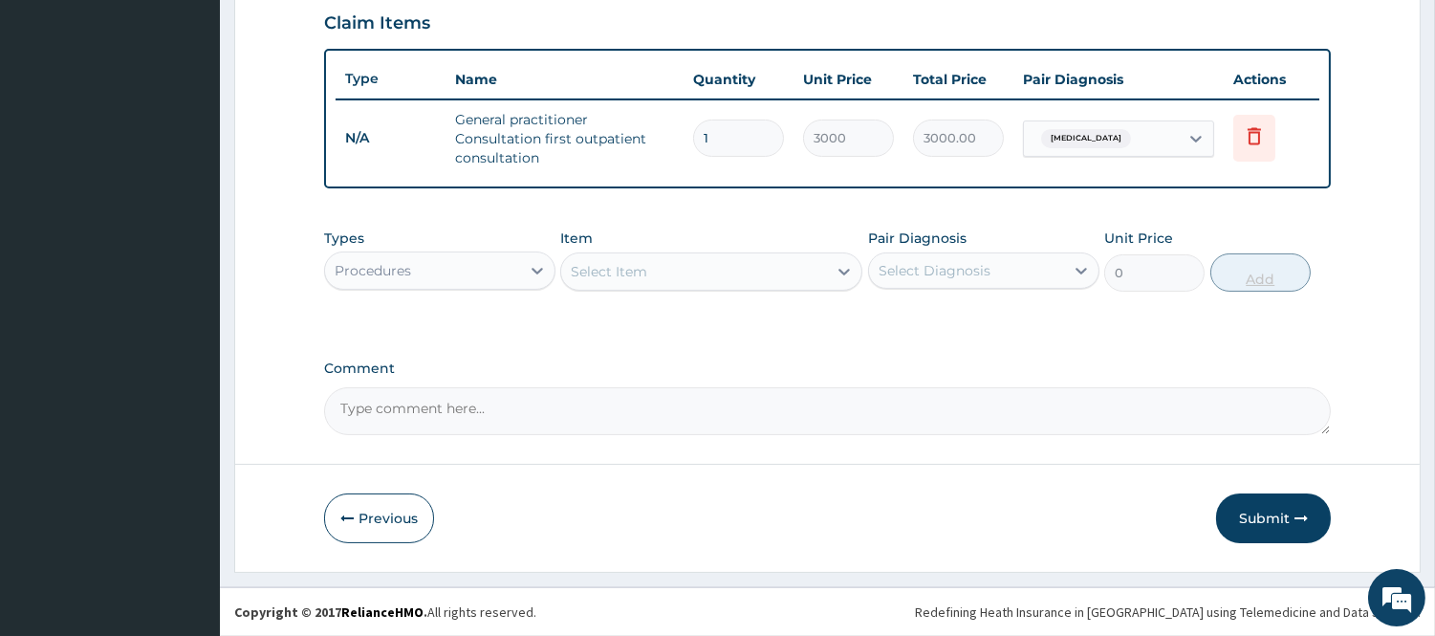
scroll to position [660, 0]
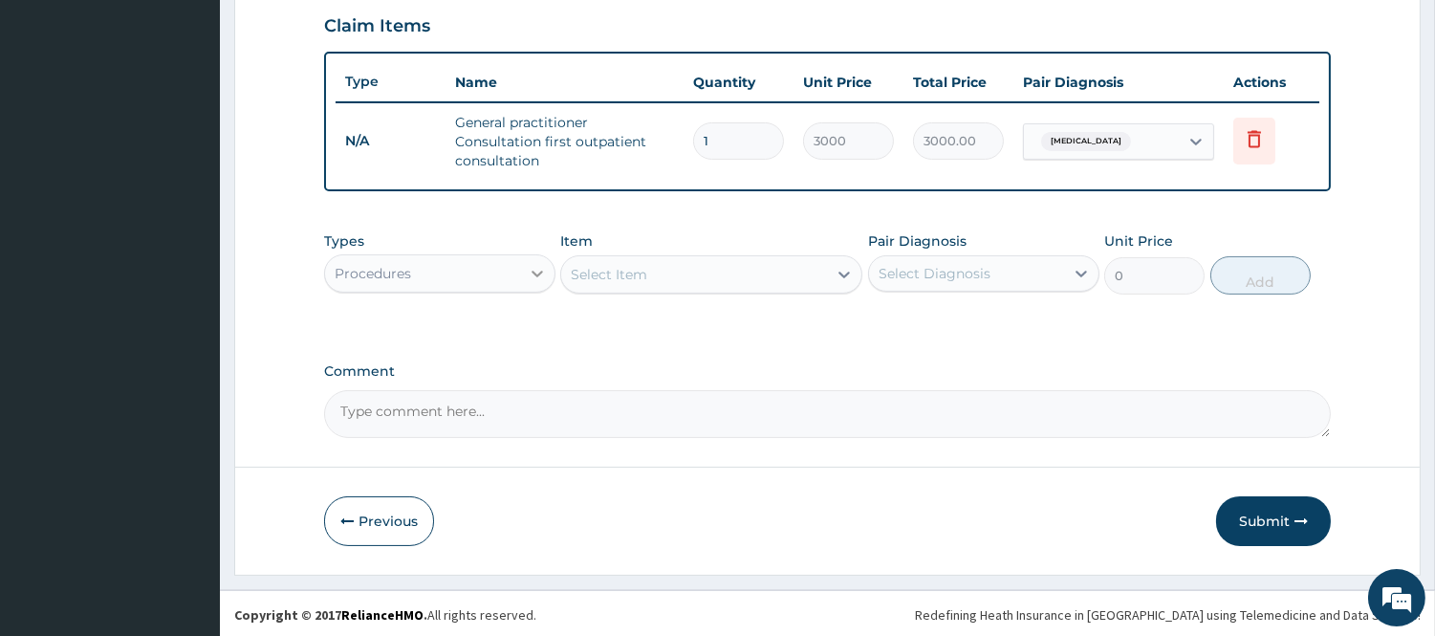
click at [548, 258] on div at bounding box center [537, 273] width 34 height 34
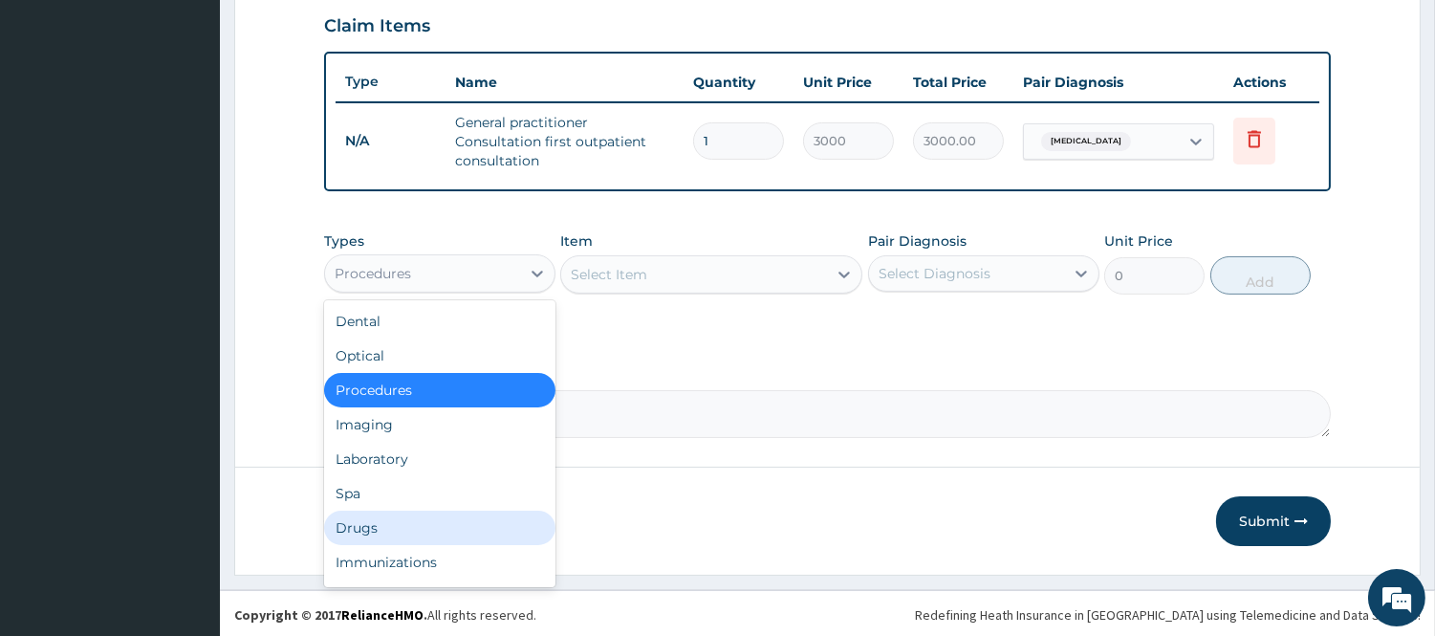
click at [423, 518] on div "Drugs" at bounding box center [439, 528] width 231 height 34
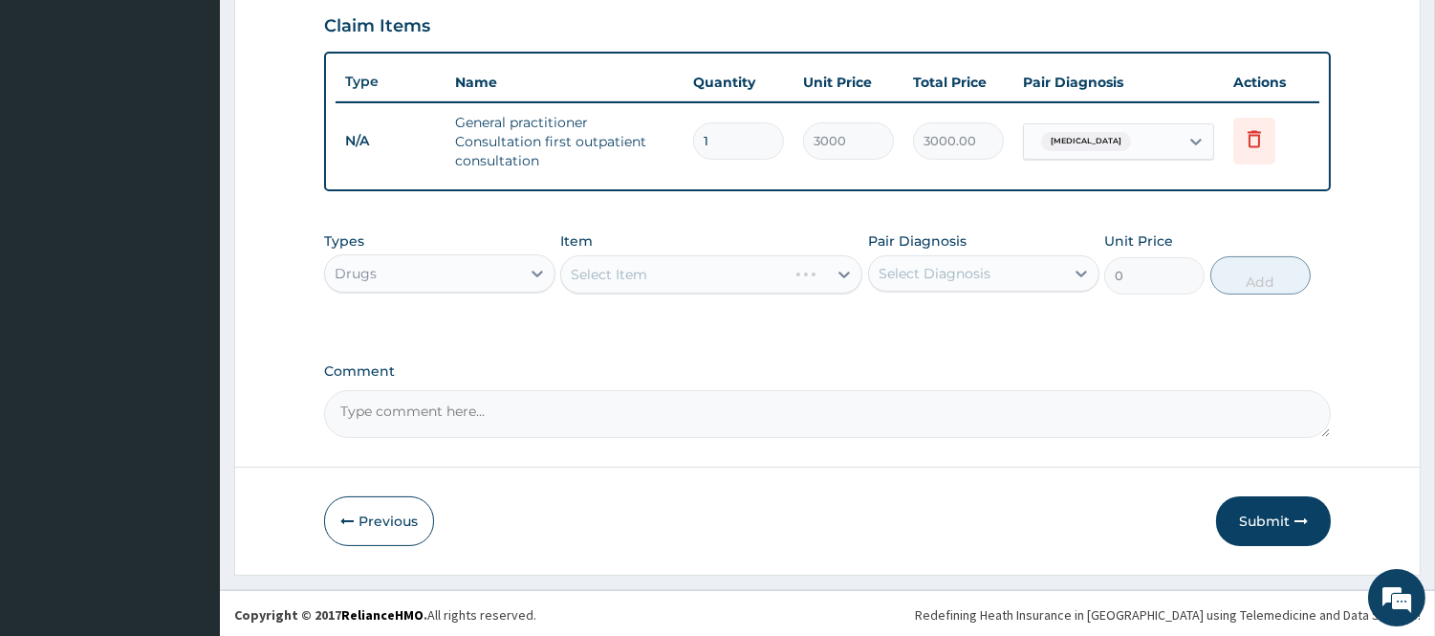
click at [998, 268] on div "Select Diagnosis" at bounding box center [966, 273] width 195 height 31
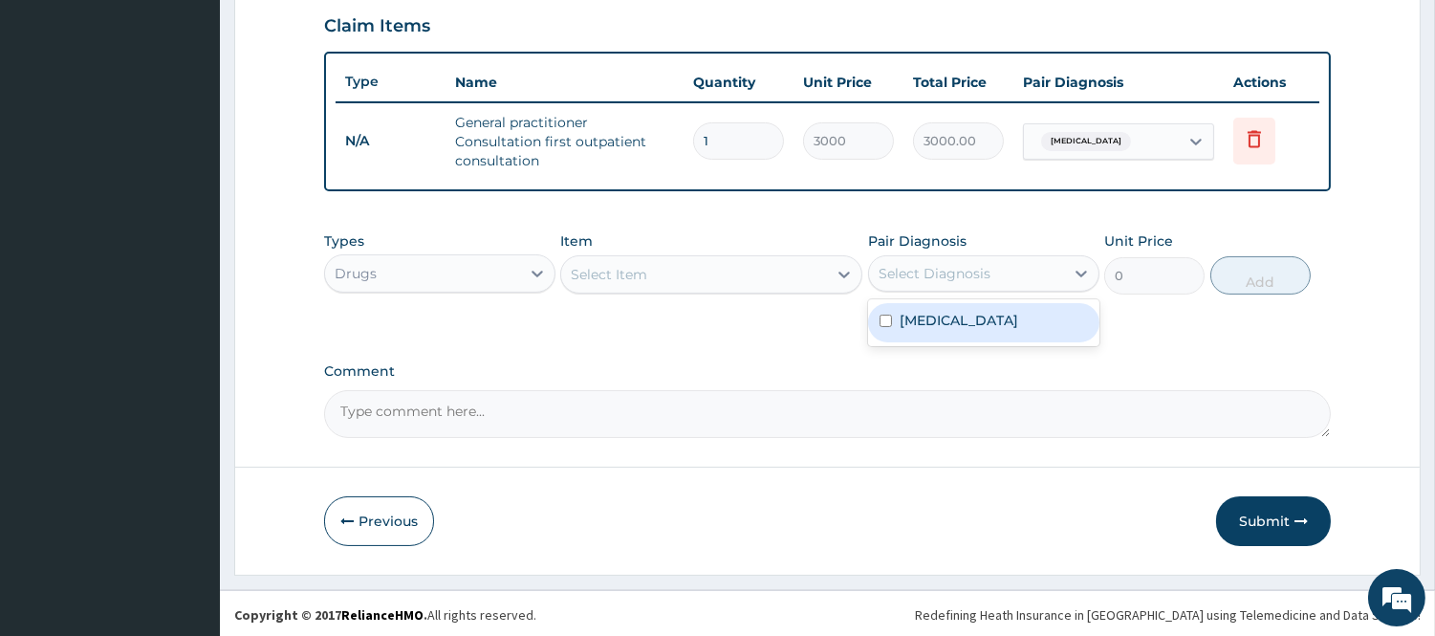
click at [947, 311] on label "Indigestion" at bounding box center [959, 320] width 119 height 19
click at [951, 319] on label "Indigestion" at bounding box center [959, 320] width 119 height 19
checkbox input "false"
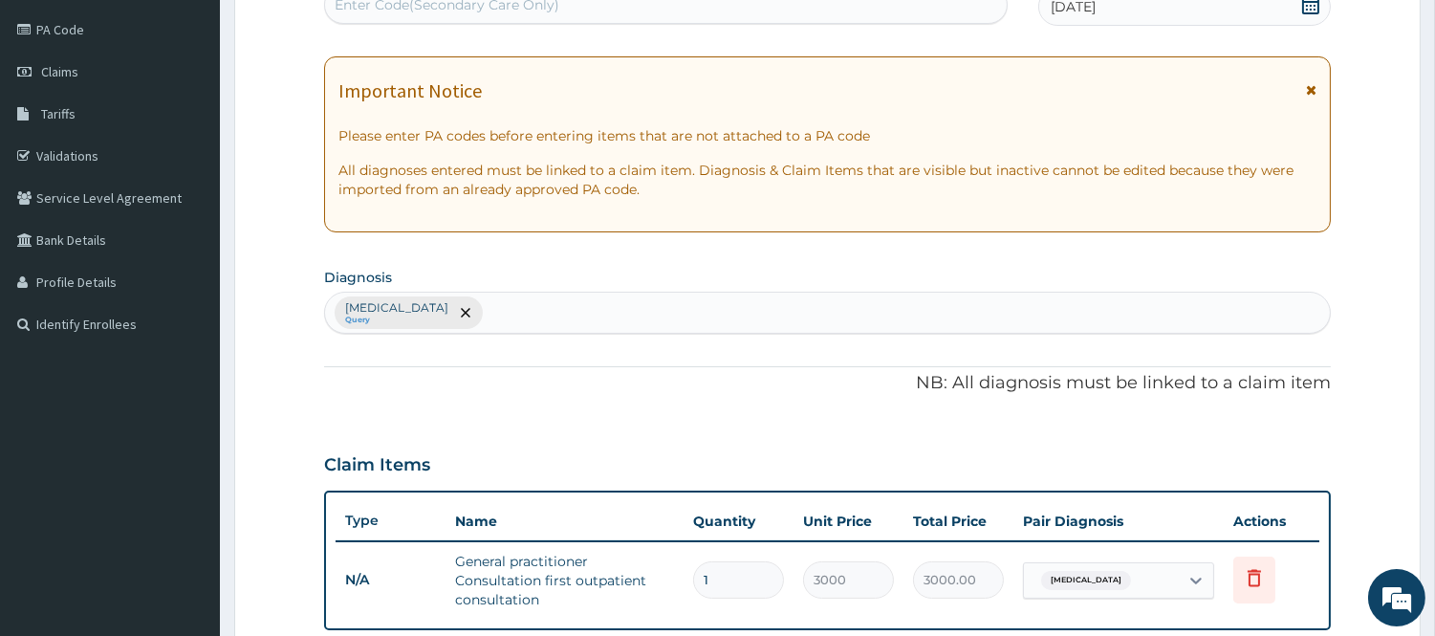
click at [1057, 302] on div "Indigestion Query" at bounding box center [827, 313] width 1005 height 40
type input "MALAR"
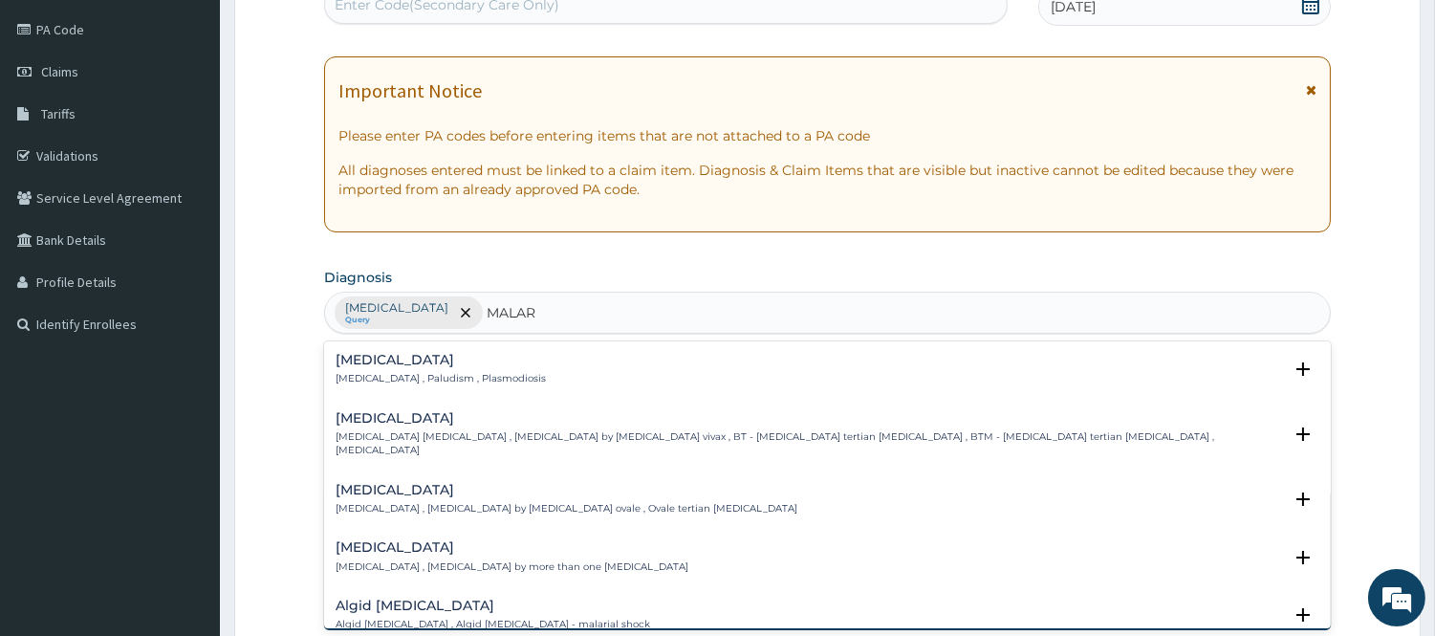
click at [359, 369] on div "Malaria Malaria , Paludism , Plasmodiosis" at bounding box center [441, 369] width 210 height 33
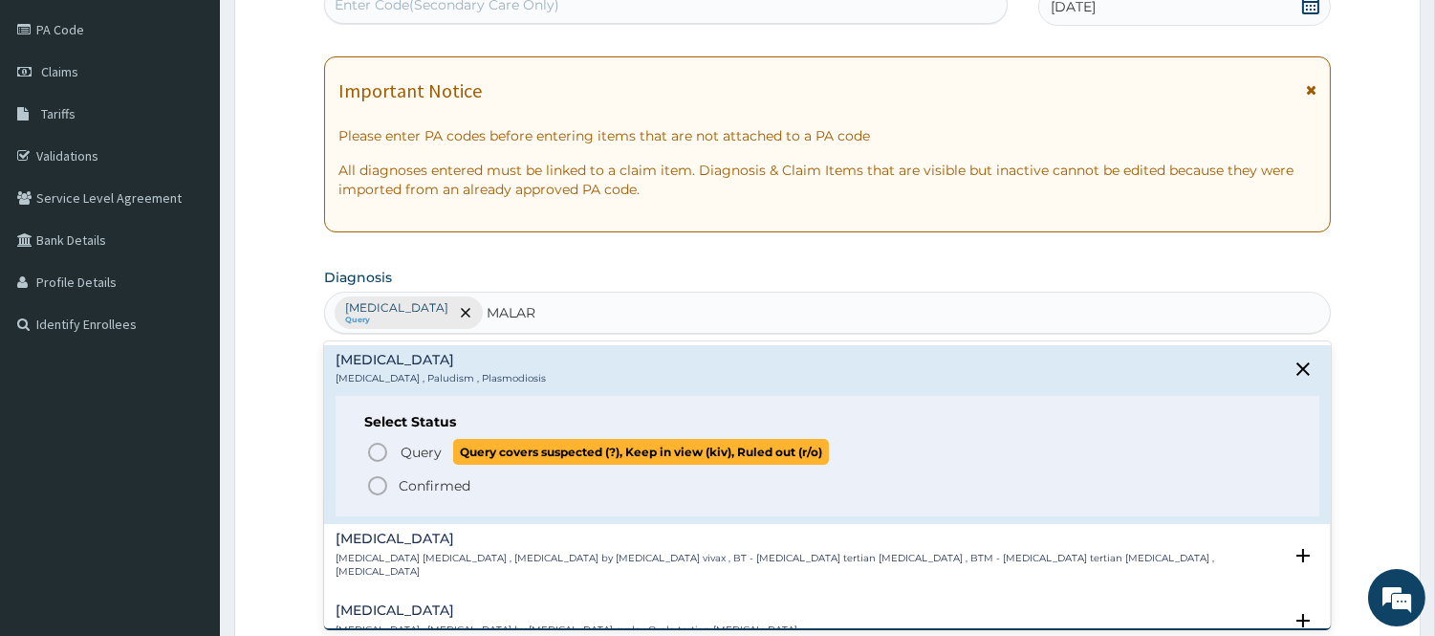
click at [374, 453] on icon "status option query" at bounding box center [377, 452] width 23 height 23
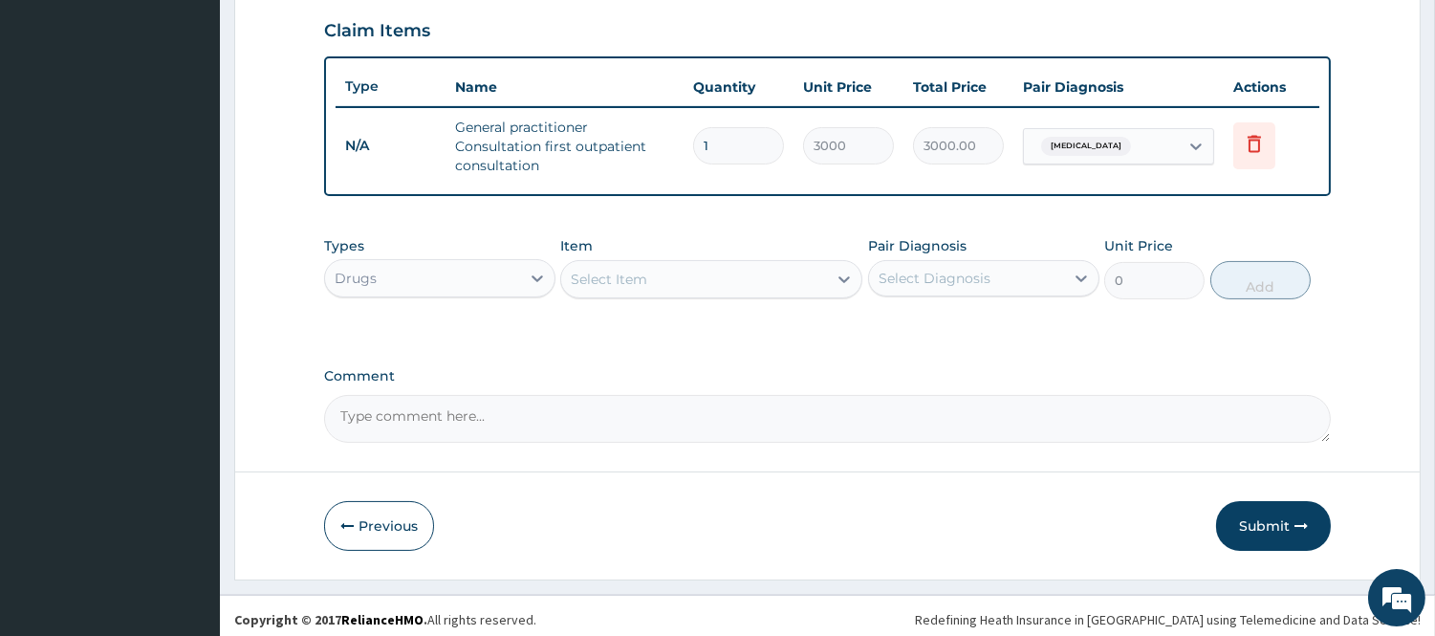
scroll to position [660, 0]
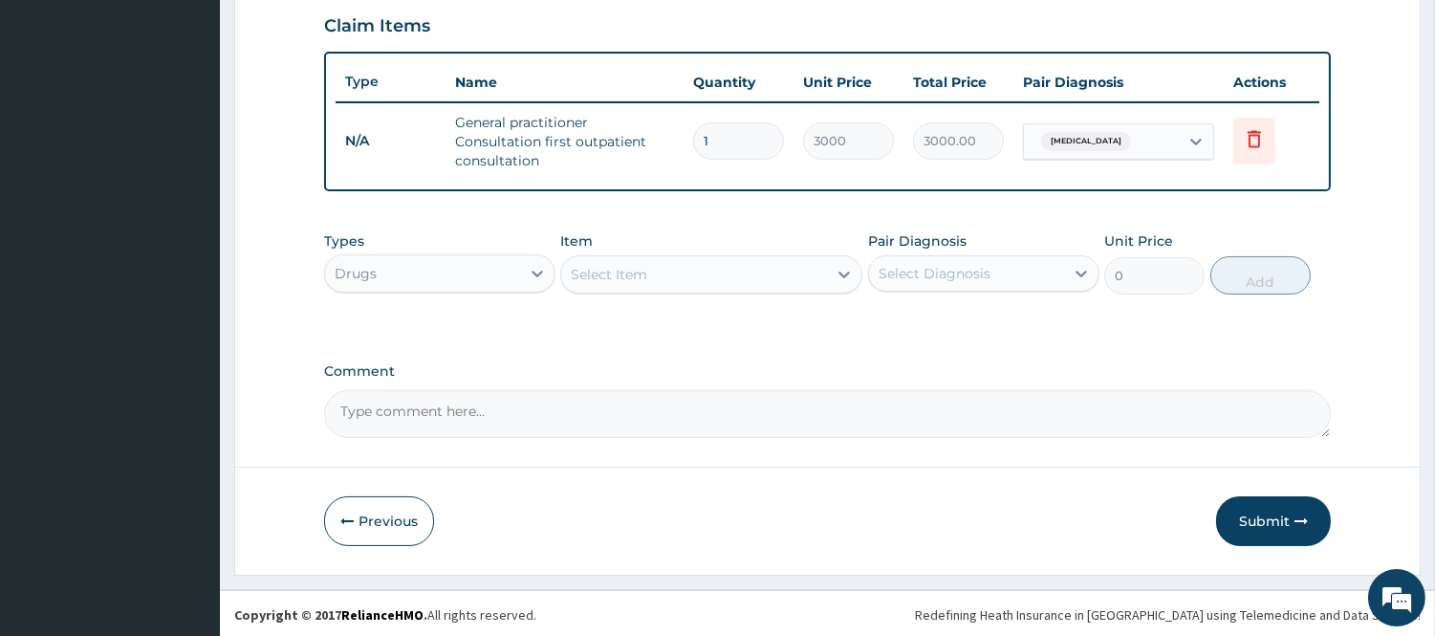
click at [1138, 138] on input "text" at bounding box center [1139, 141] width 2 height 19
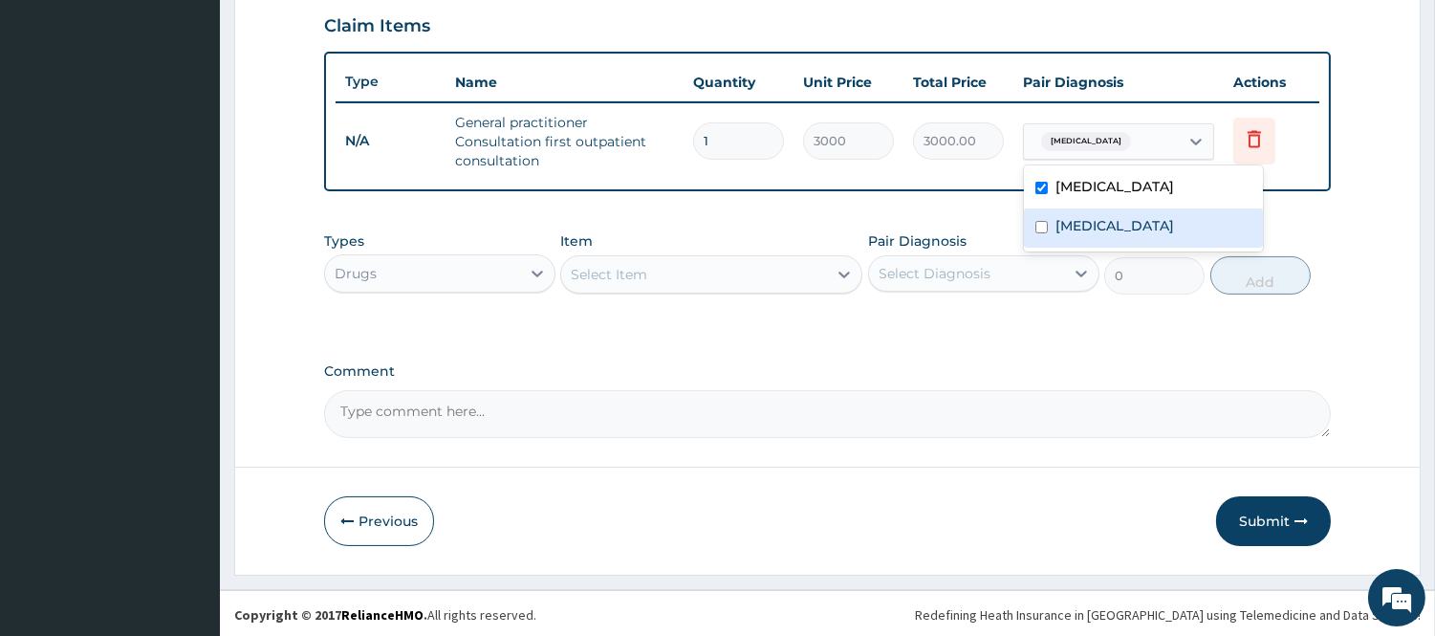
click at [1090, 234] on label "[MEDICAL_DATA]" at bounding box center [1115, 225] width 119 height 19
checkbox input "true"
click at [614, 284] on div "Select Item" at bounding box center [694, 274] width 266 height 31
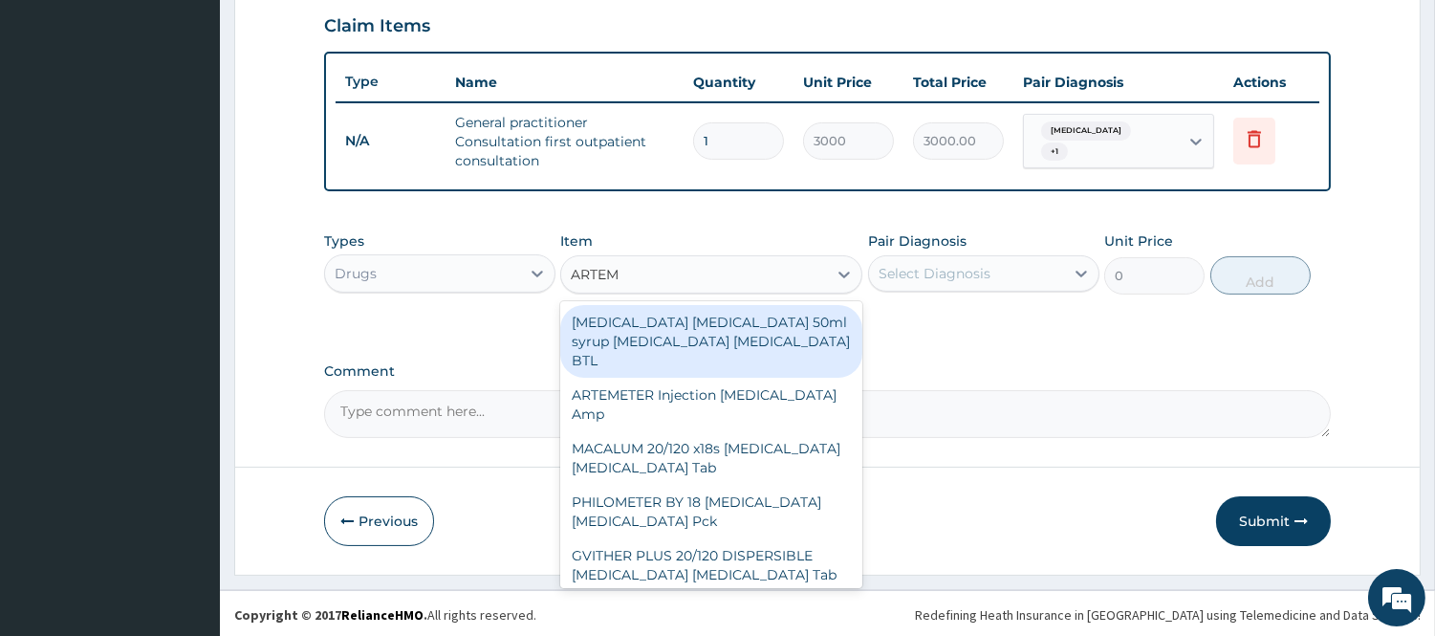
type input "ARTEME"
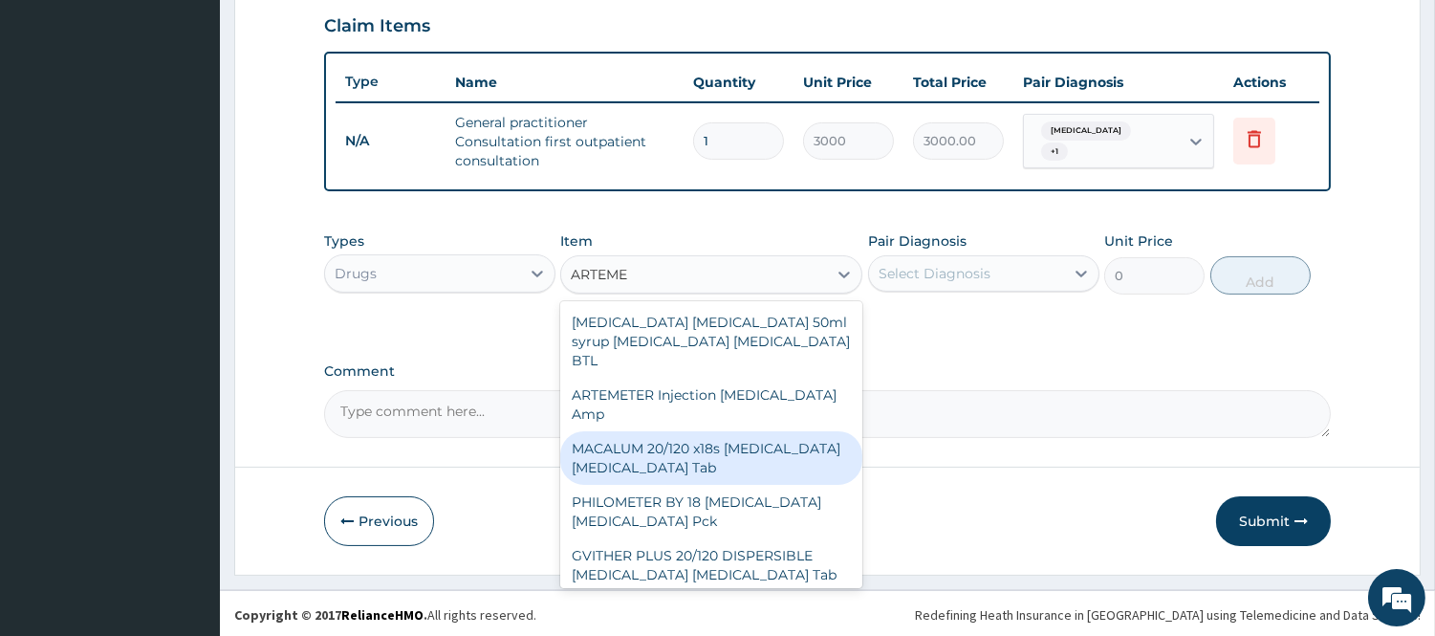
click at [628, 438] on div "MACALUM 20/120 x18s [MEDICAL_DATA] [MEDICAL_DATA] Tab" at bounding box center [711, 458] width 302 height 54
type input "348"
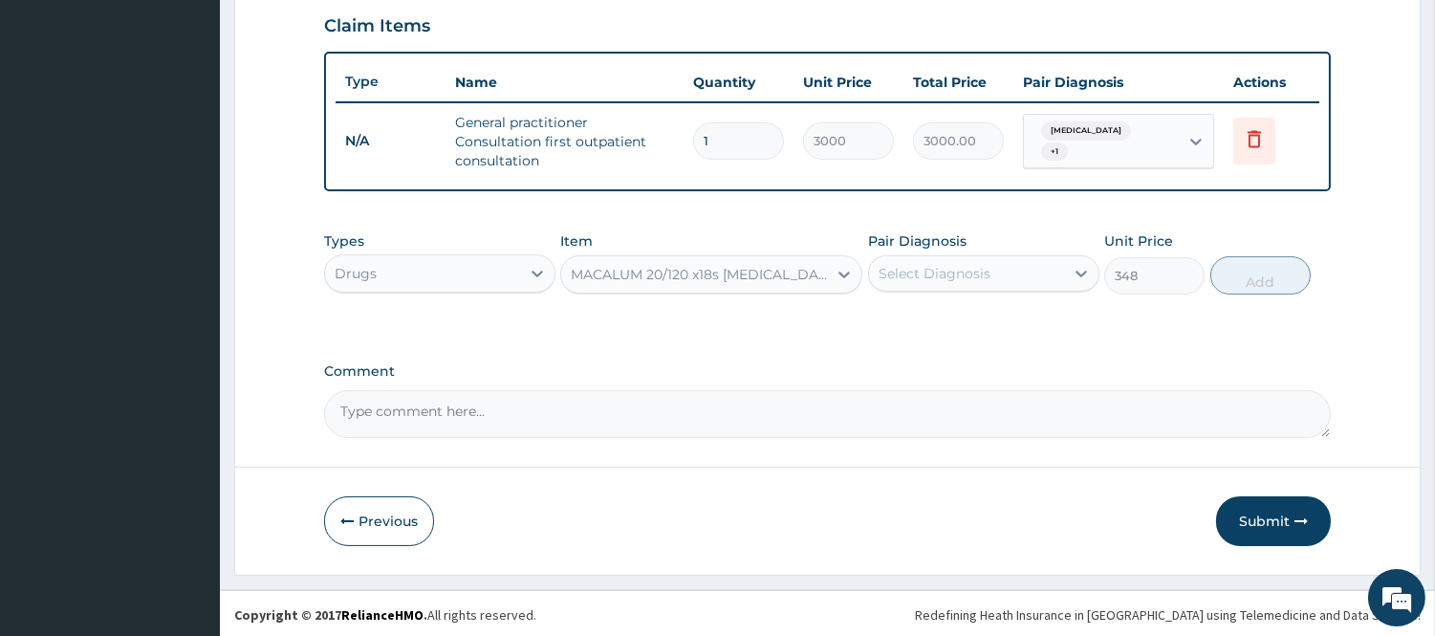
click at [964, 270] on div "Select Diagnosis" at bounding box center [935, 273] width 112 height 19
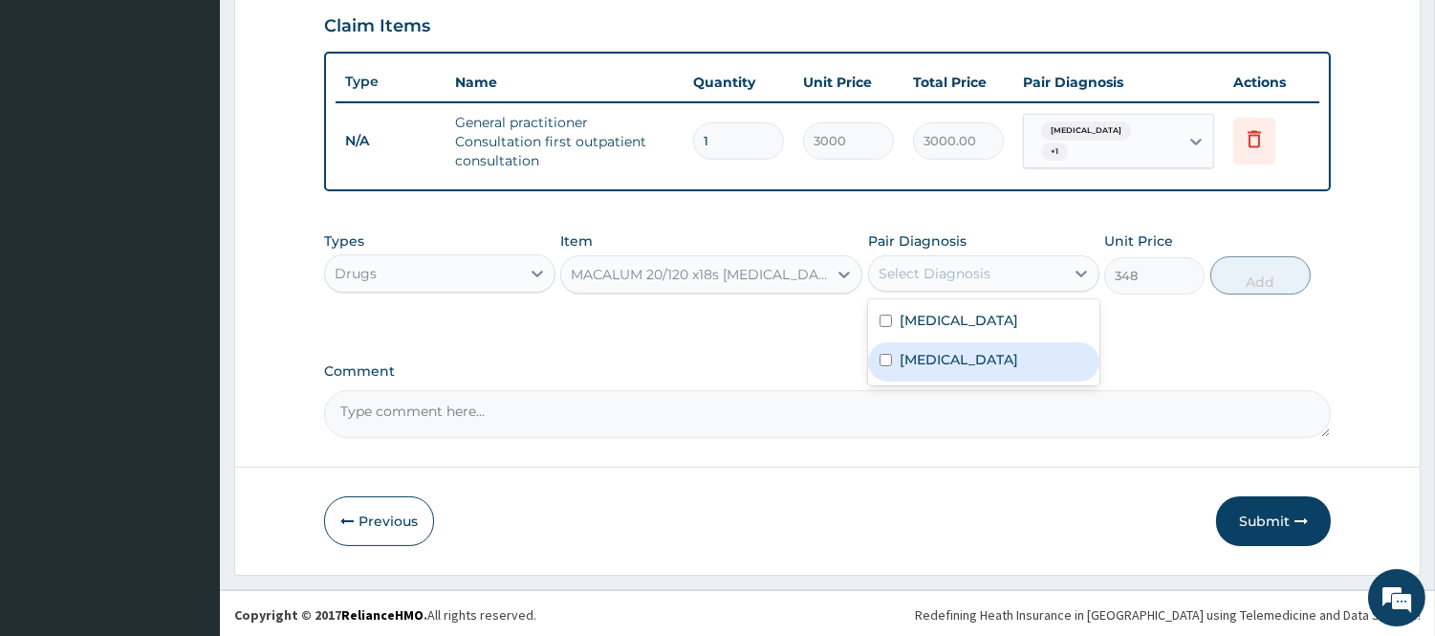
click at [956, 358] on div "[MEDICAL_DATA]" at bounding box center [983, 361] width 231 height 39
checkbox input "true"
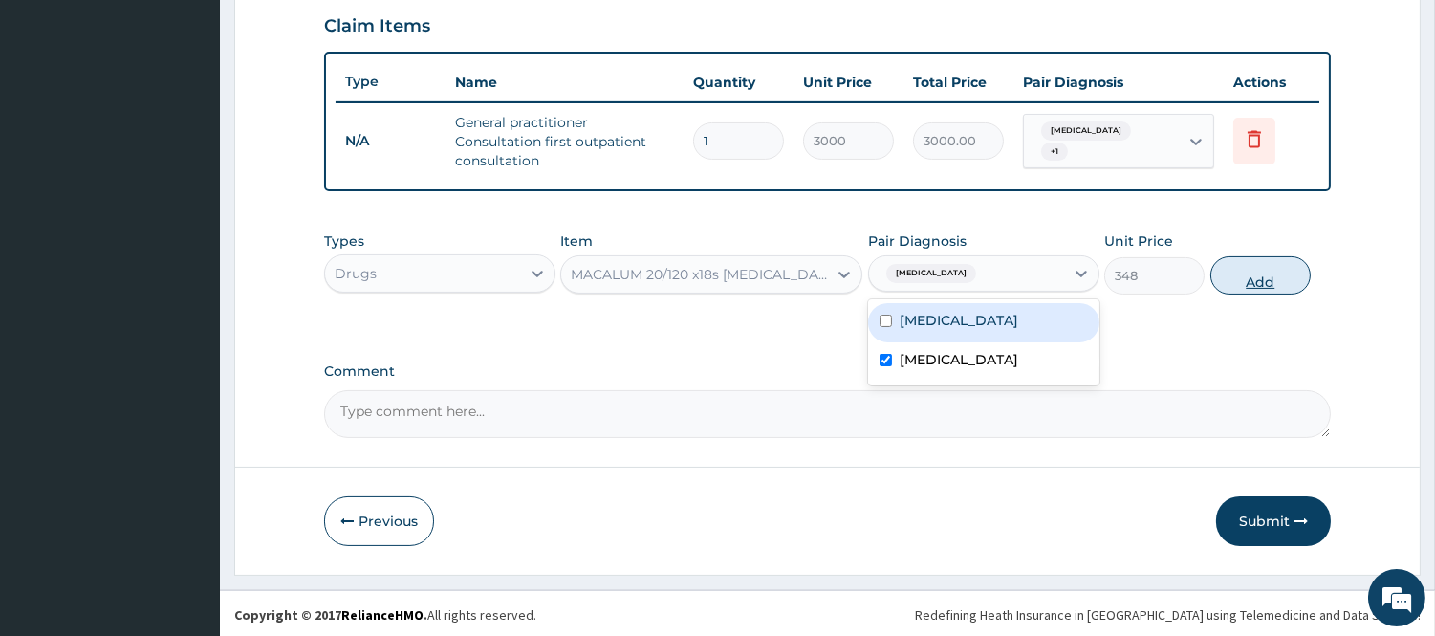
click at [1265, 278] on button "Add" at bounding box center [1260, 275] width 100 height 38
type input "0"
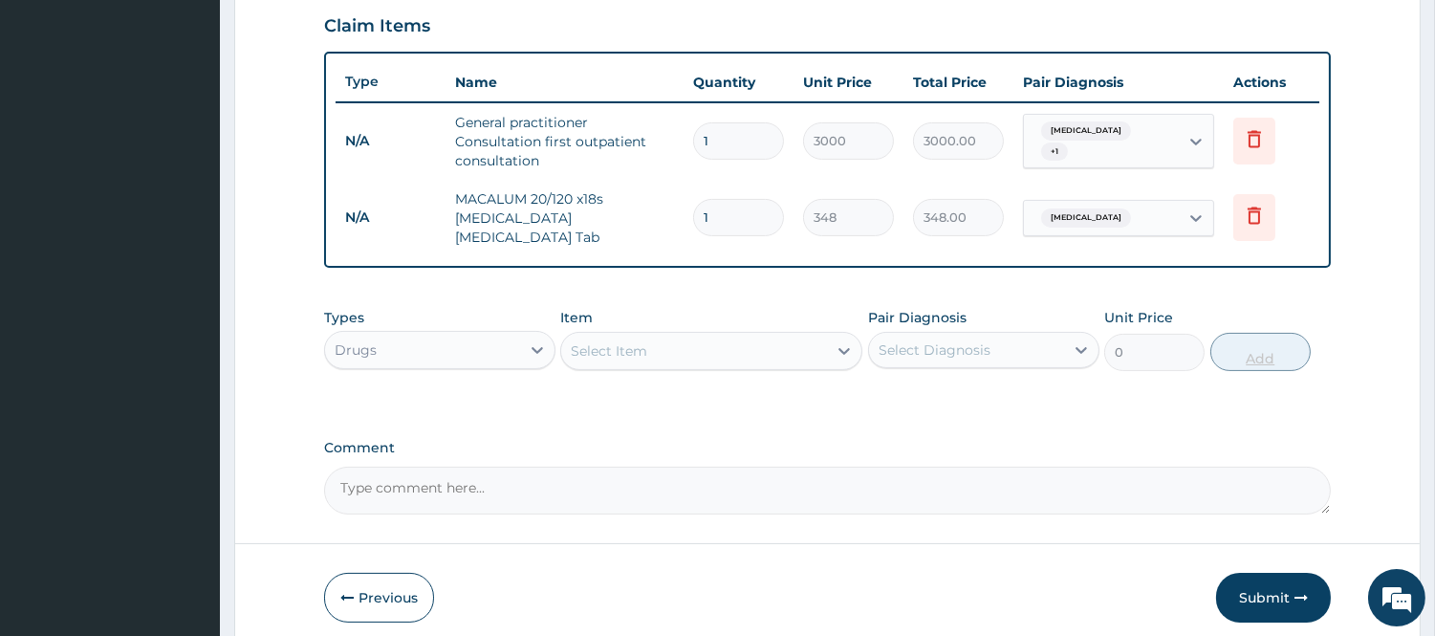
type input "0.00"
type input "2"
type input "696.00"
type input "24"
type input "8352.00"
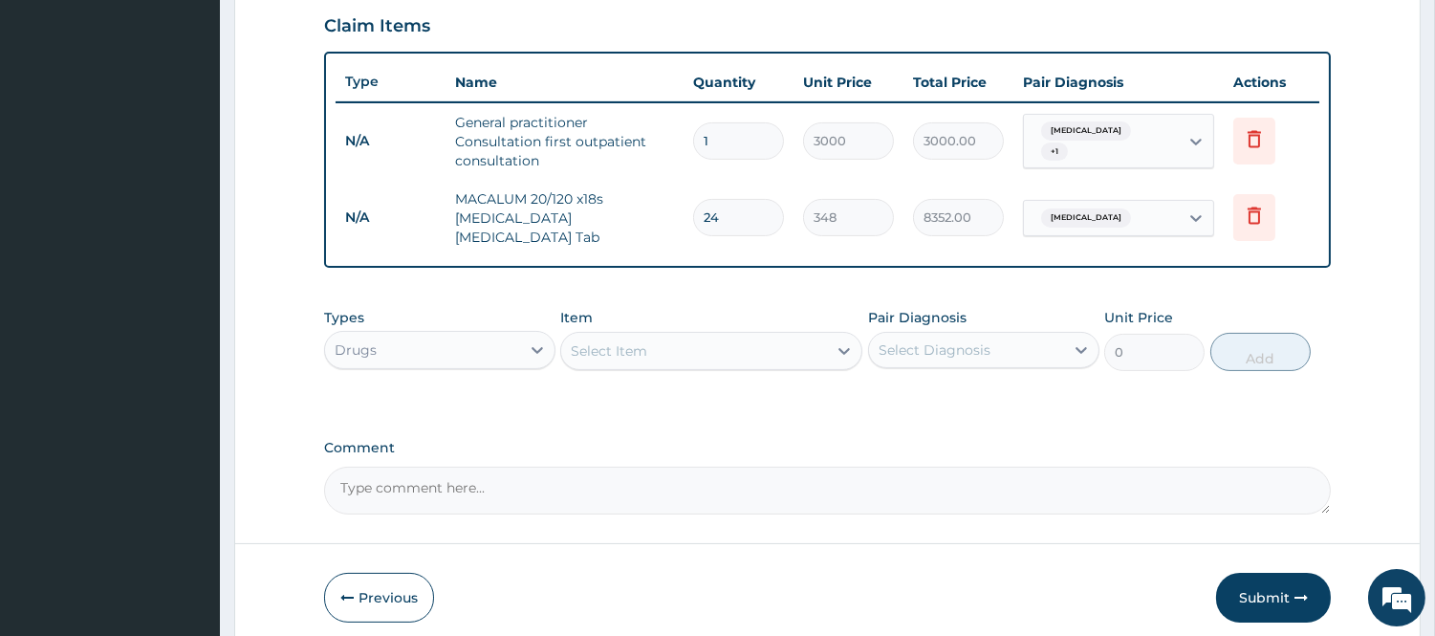
type input "24"
click at [816, 336] on div "Select Item" at bounding box center [694, 351] width 266 height 31
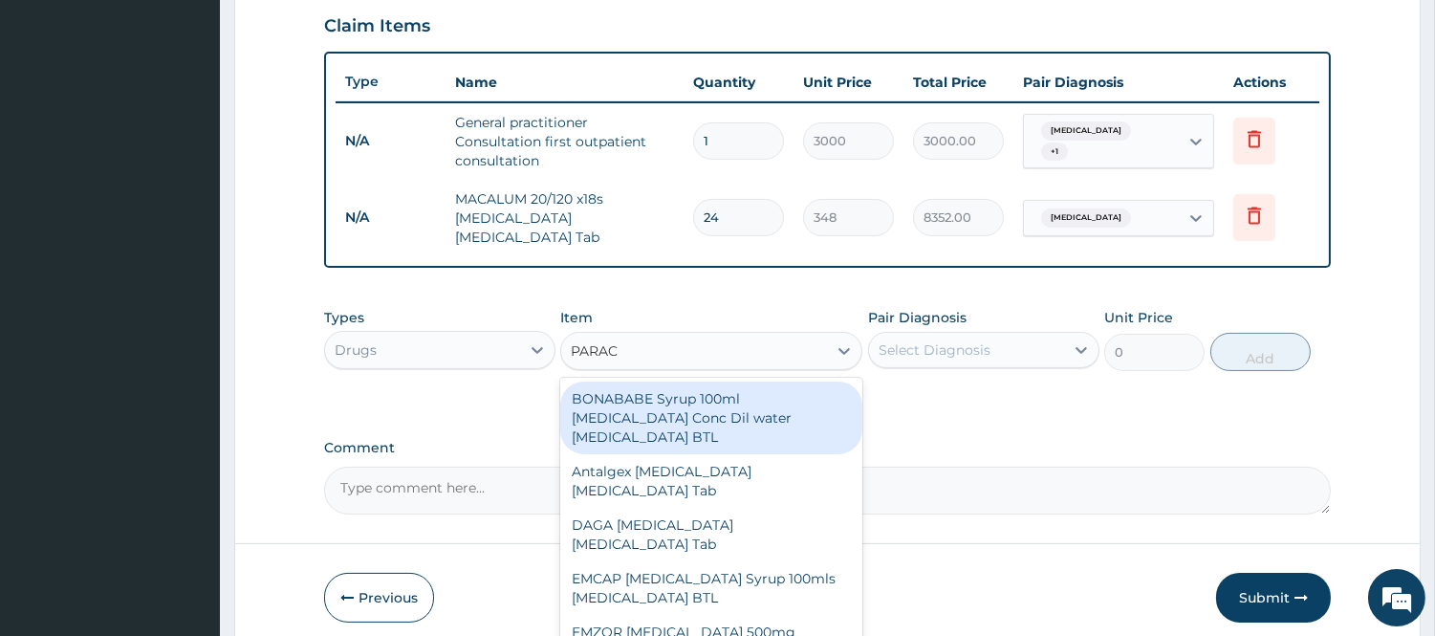
type input "PARACE"
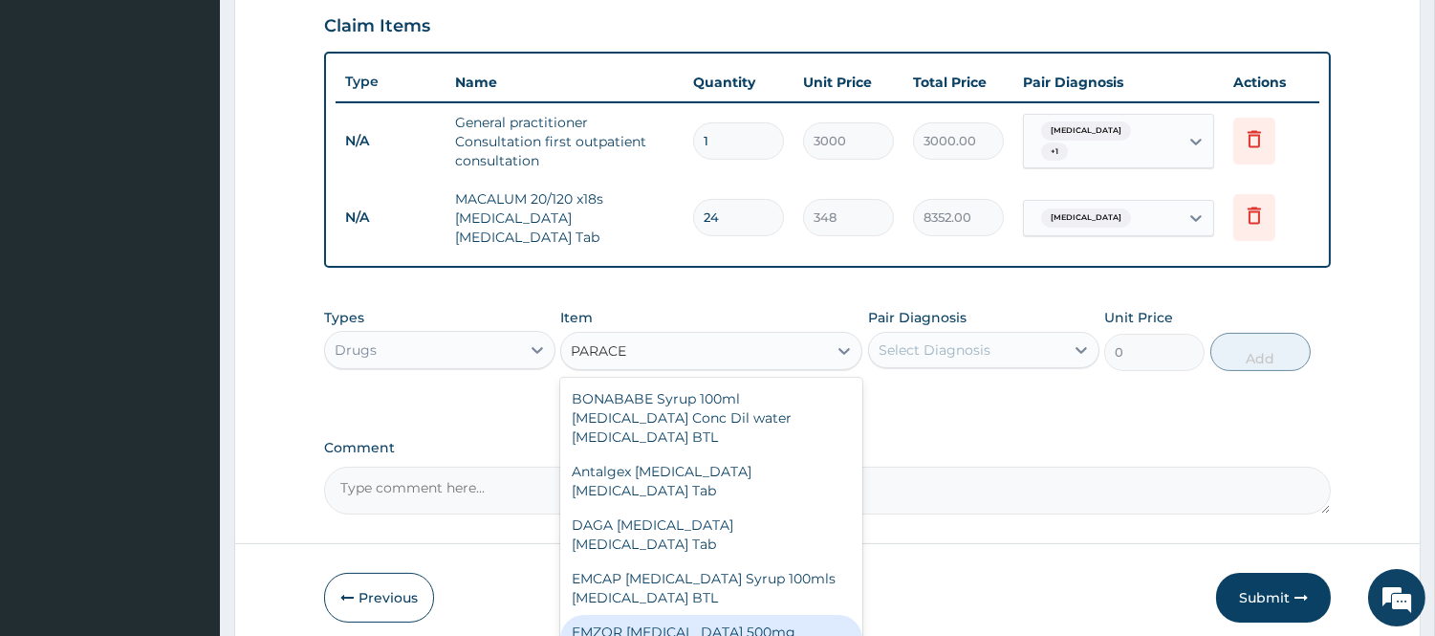
click at [711, 623] on div "EMZOR PARACETAMOL 500mg Acetaminophen Tab" at bounding box center [711, 642] width 302 height 54
type input "12"
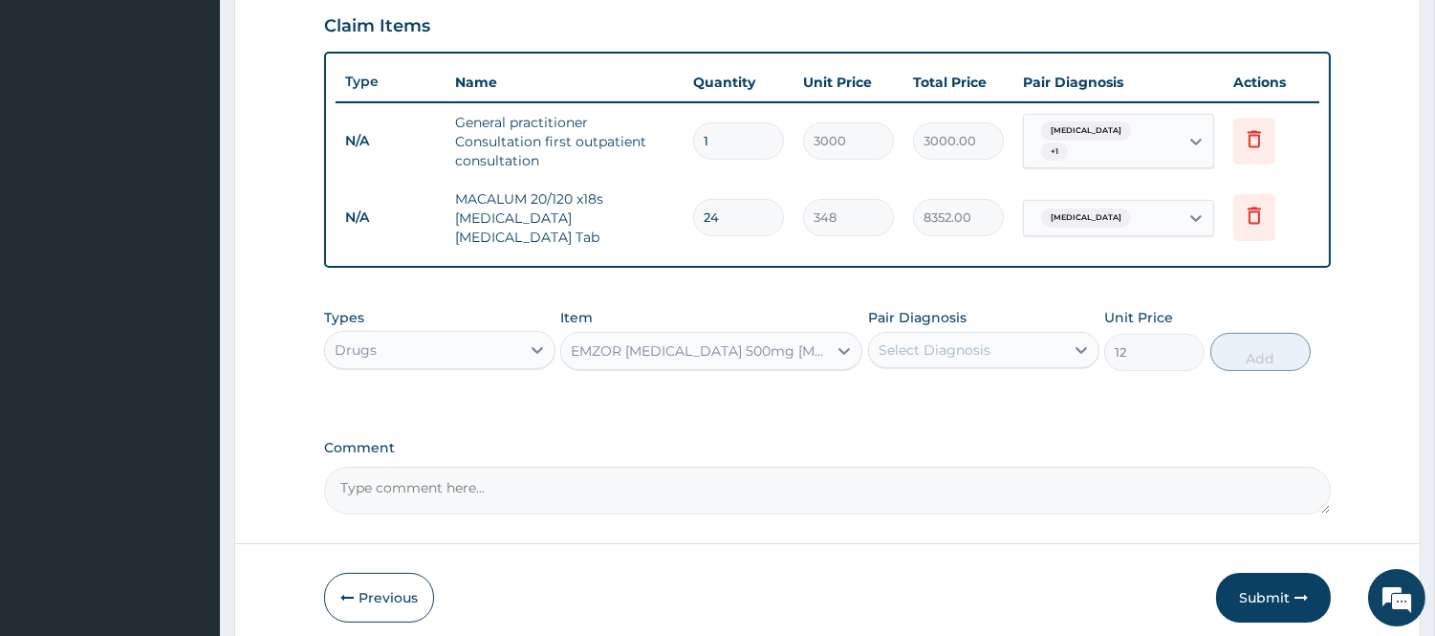
click at [1000, 337] on div "Select Diagnosis" at bounding box center [966, 350] width 195 height 31
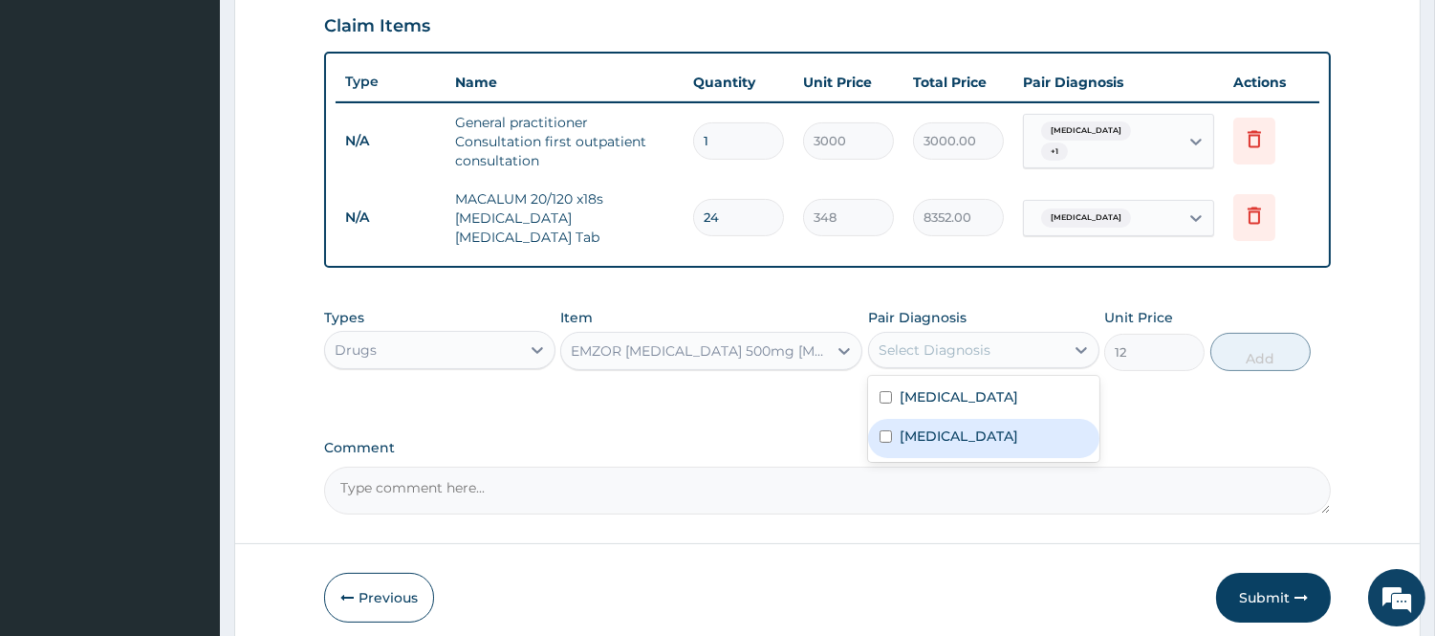
click at [957, 419] on div "Malaria" at bounding box center [983, 438] width 231 height 39
checkbox input "true"
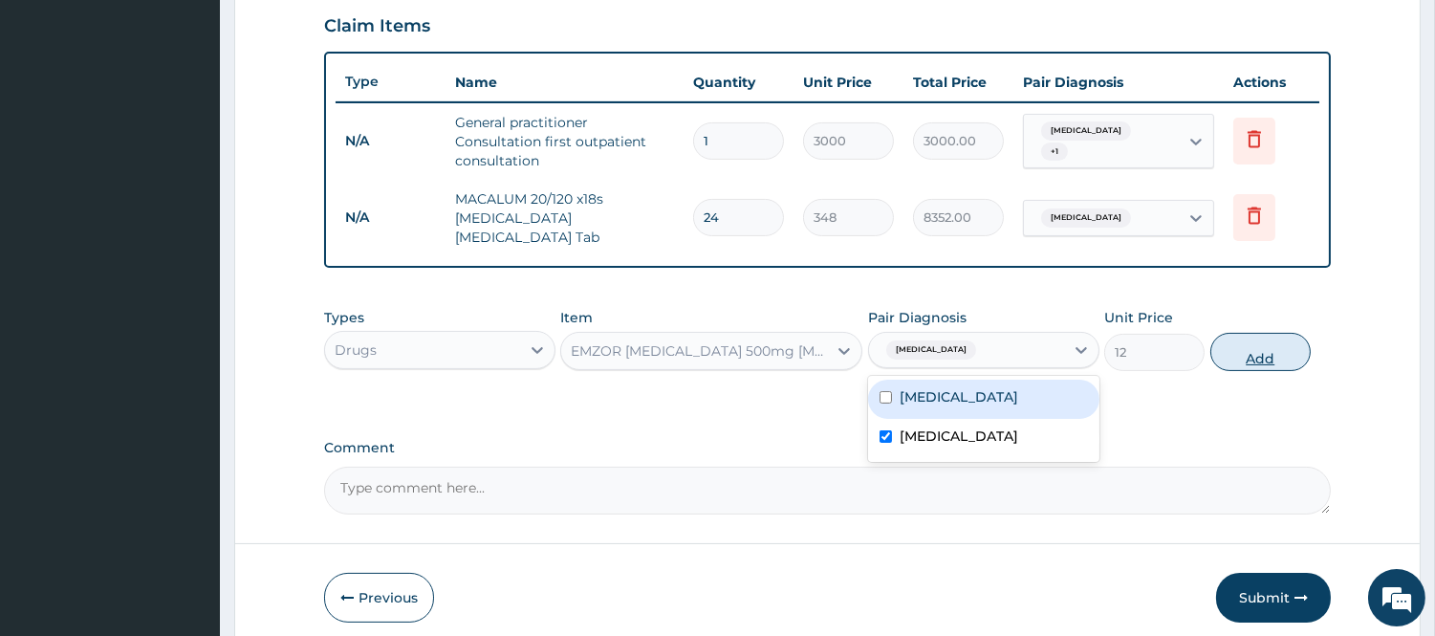
click at [1243, 333] on button "Add" at bounding box center [1260, 352] width 100 height 38
type input "0"
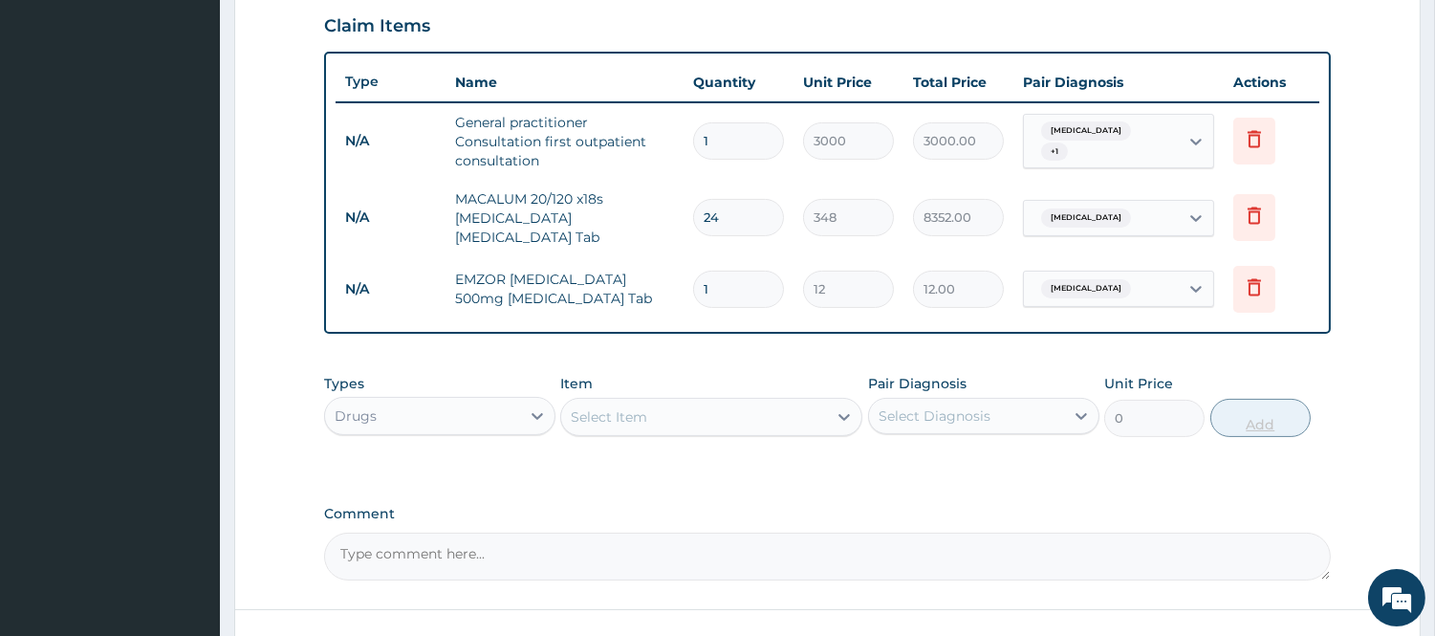
type input "18"
type input "216.00"
type input "18"
click at [686, 412] on div "Select Item" at bounding box center [694, 417] width 266 height 31
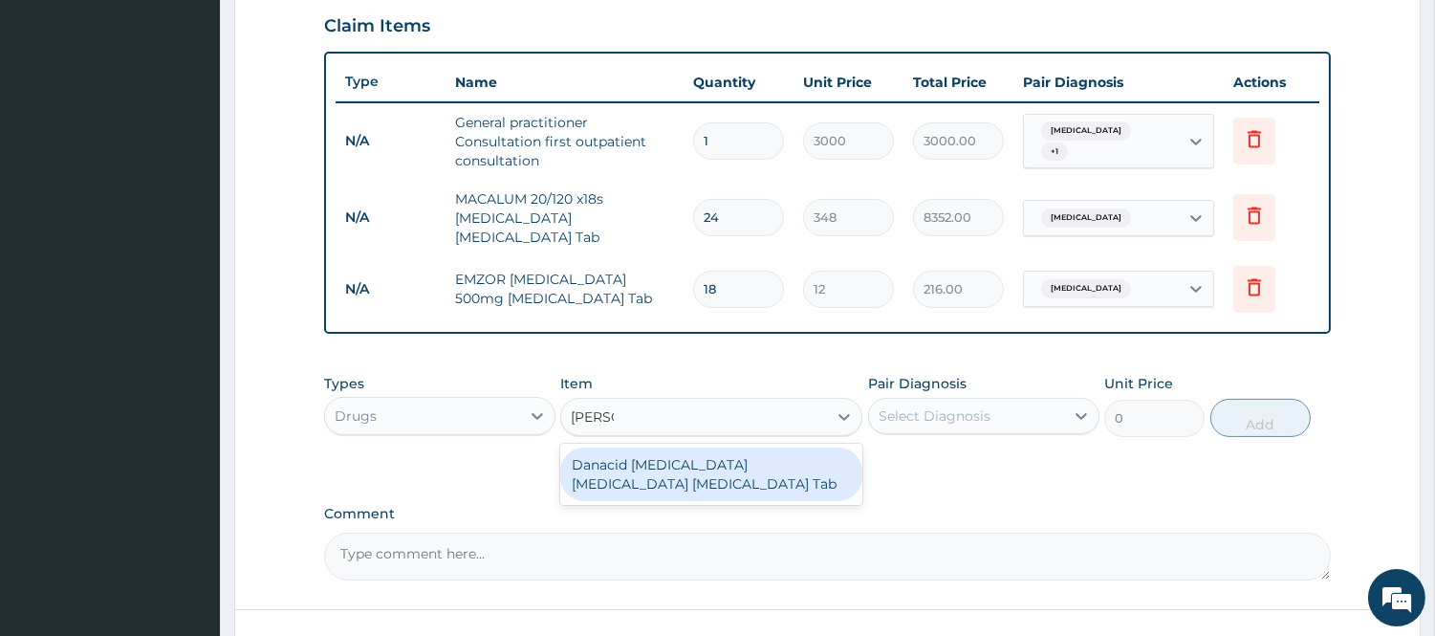
type input "DANAC"
click at [712, 447] on div "Danacid [MEDICAL_DATA] [MEDICAL_DATA] [MEDICAL_DATA] Tab" at bounding box center [711, 474] width 302 height 54
type input "12"
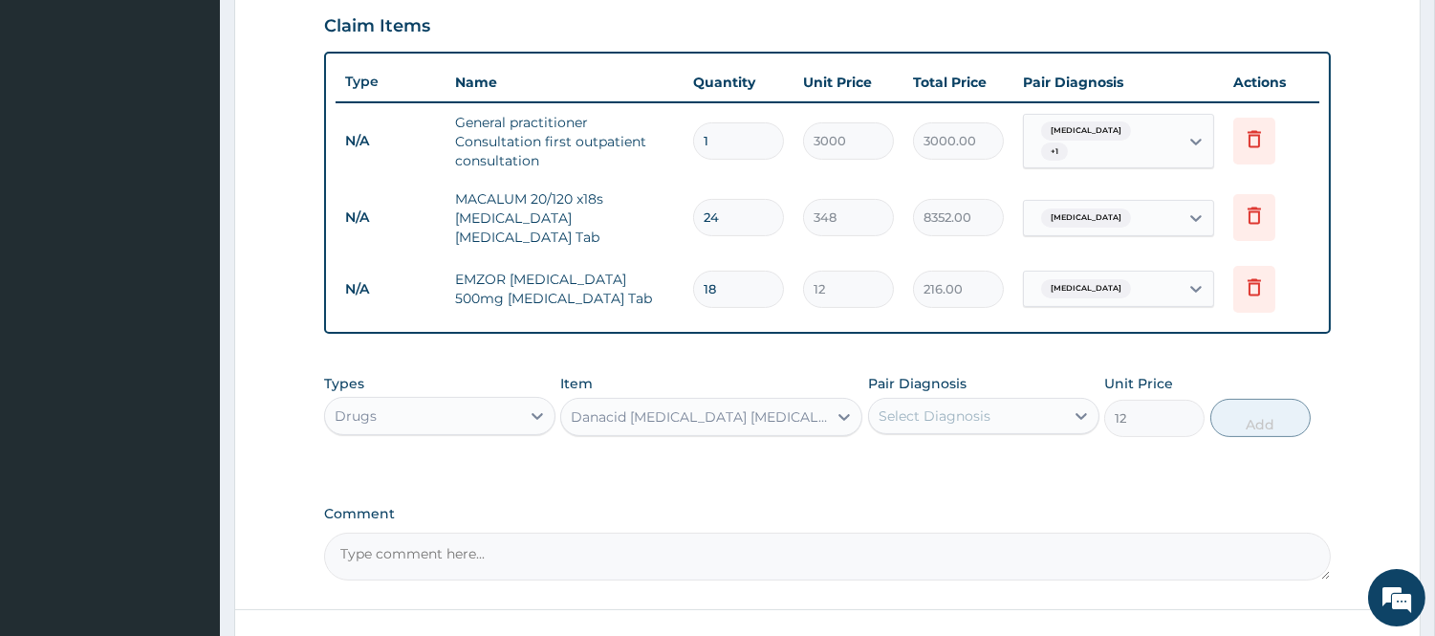
click at [950, 406] on div "Select Diagnosis" at bounding box center [935, 415] width 112 height 19
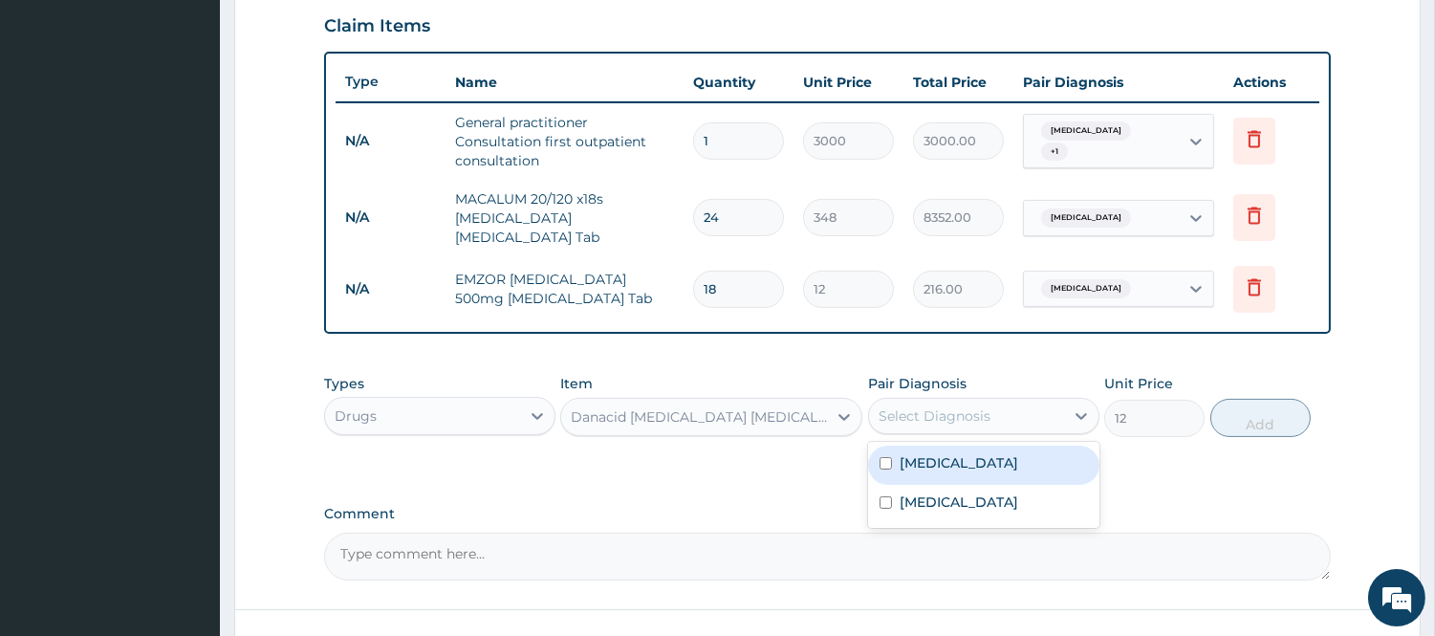
click at [938, 461] on div "Indigestion" at bounding box center [983, 465] width 231 height 39
checkbox input "true"
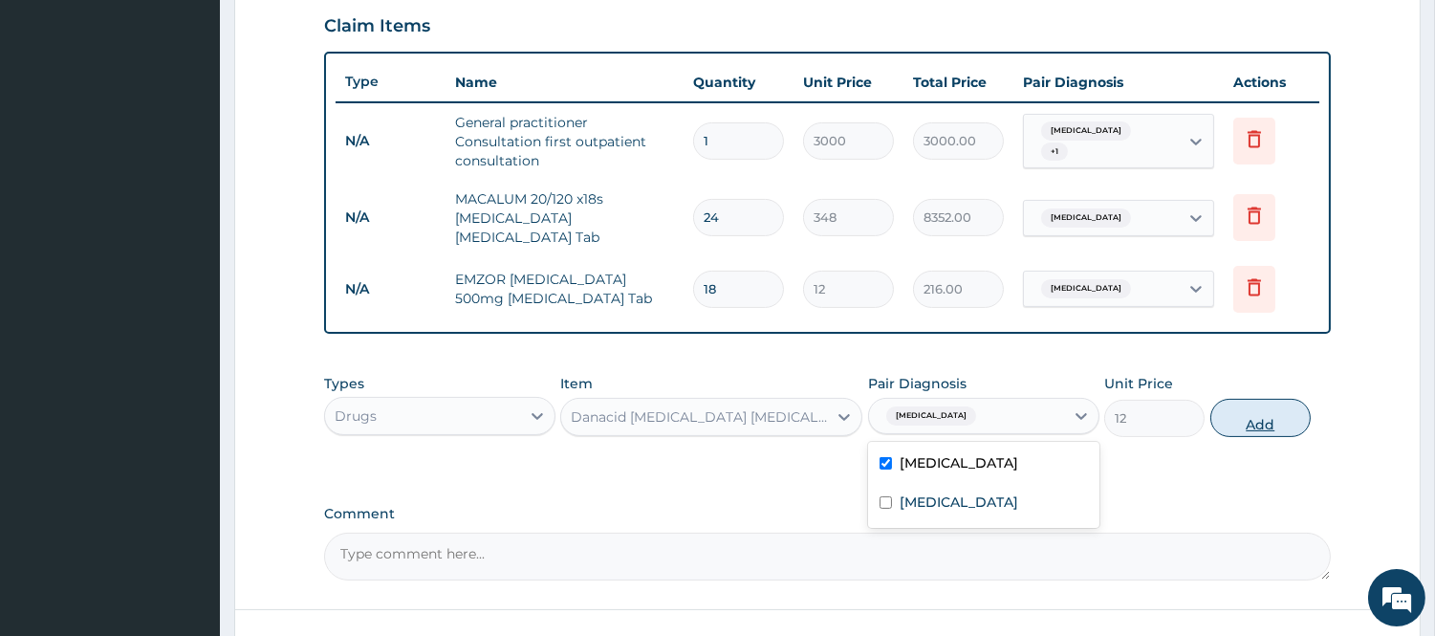
click at [1292, 407] on button "Add" at bounding box center [1260, 418] width 100 height 38
type input "0"
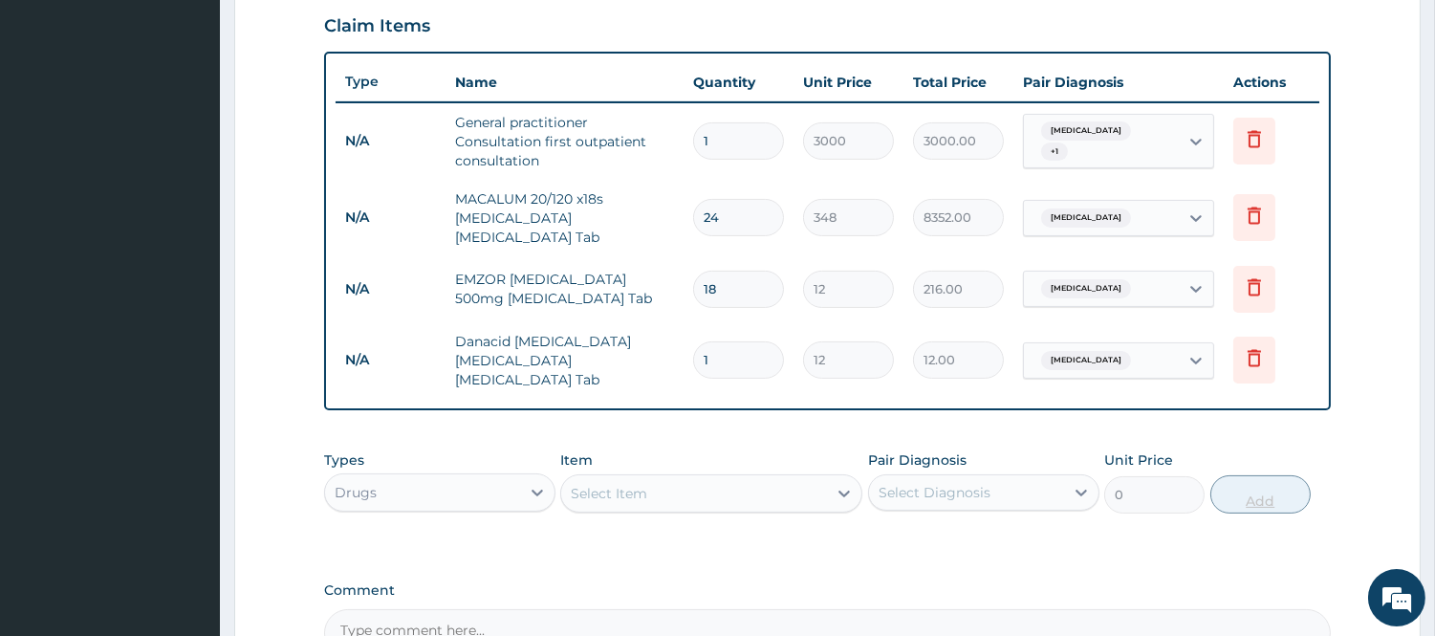
type input "0.00"
type input "2"
type input "24.00"
type input "20"
type input "240.00"
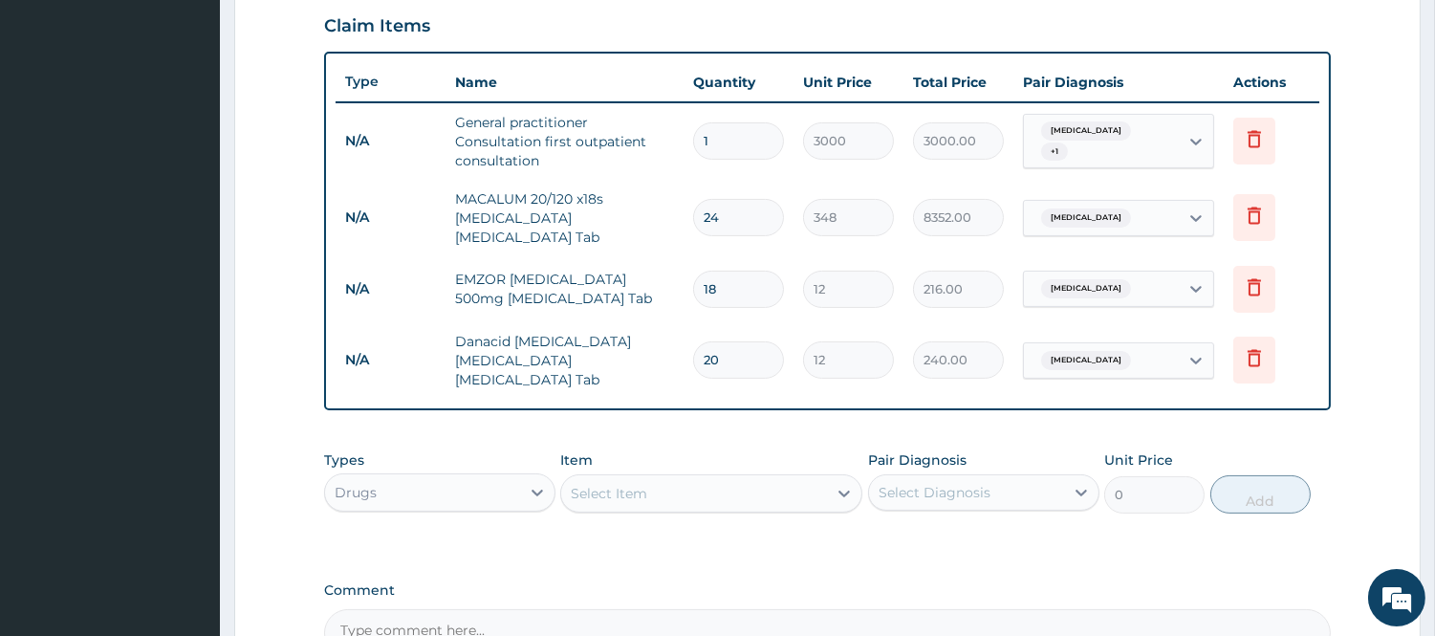
type input "20"
click at [816, 488] on div "Select Item" at bounding box center [694, 493] width 266 height 31
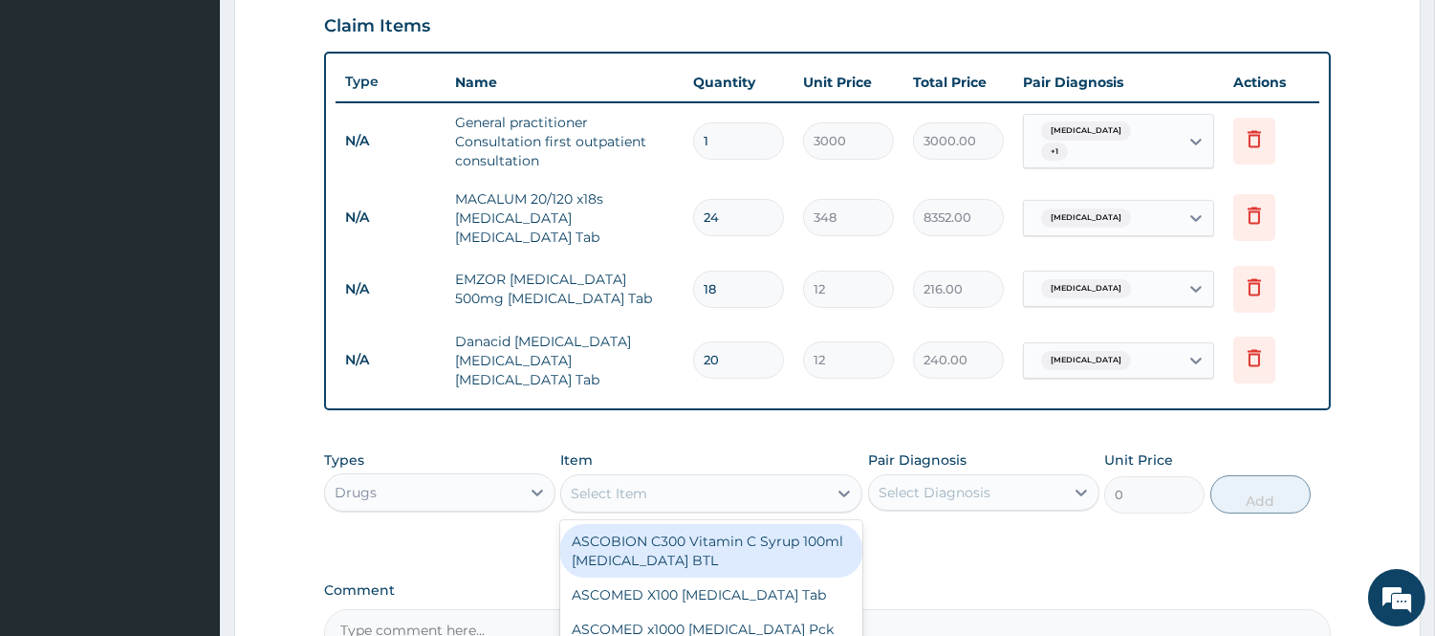
click at [424, 490] on div "Drugs" at bounding box center [422, 492] width 195 height 31
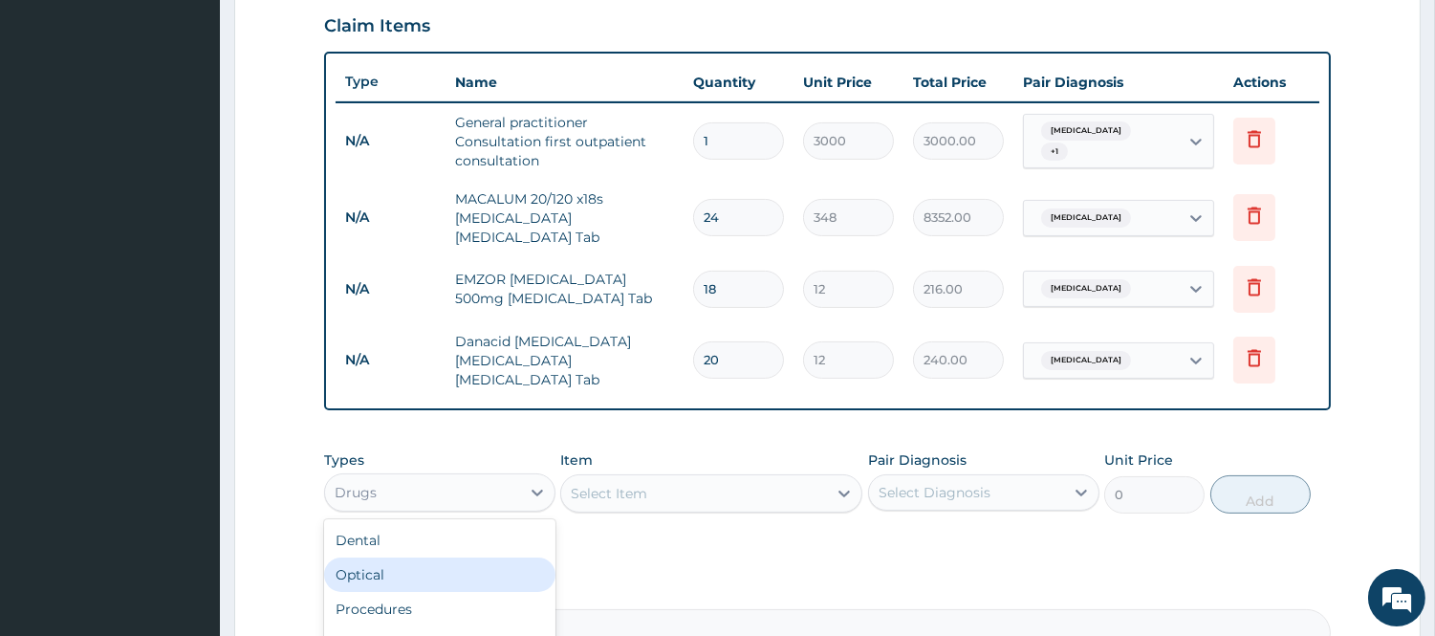
scroll to position [800, 0]
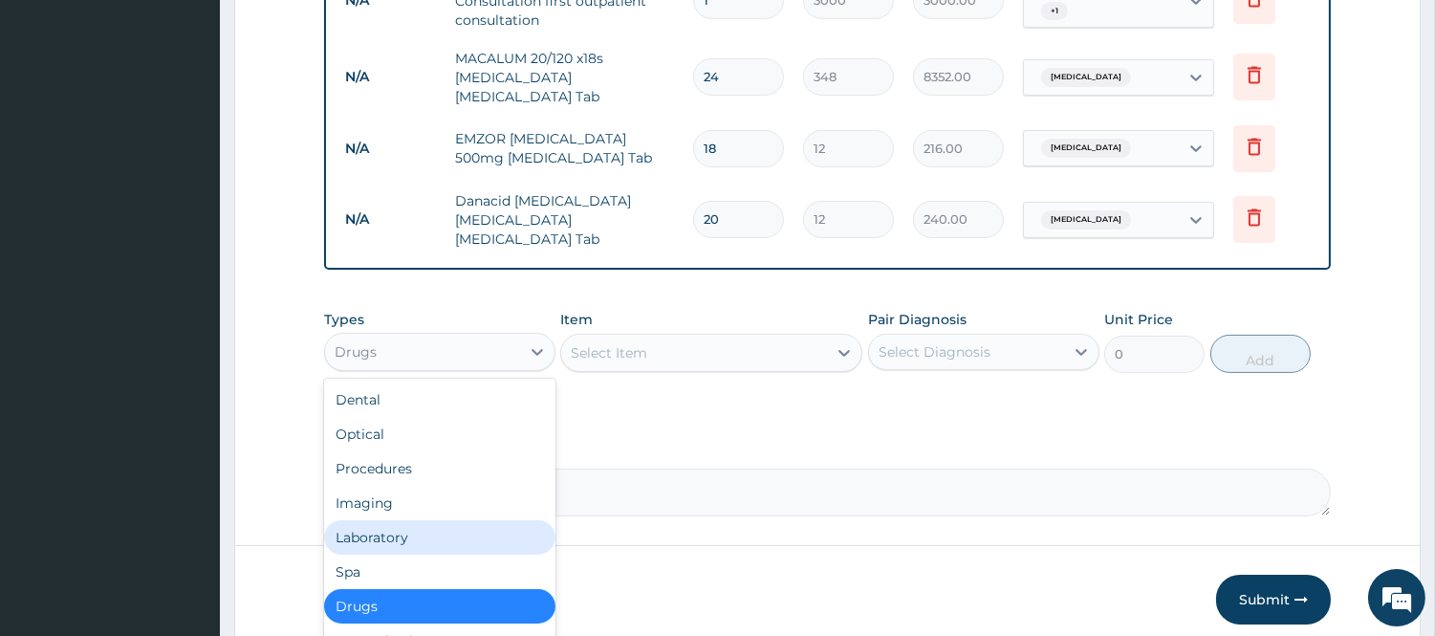
click at [471, 520] on div "Laboratory" at bounding box center [439, 537] width 231 height 34
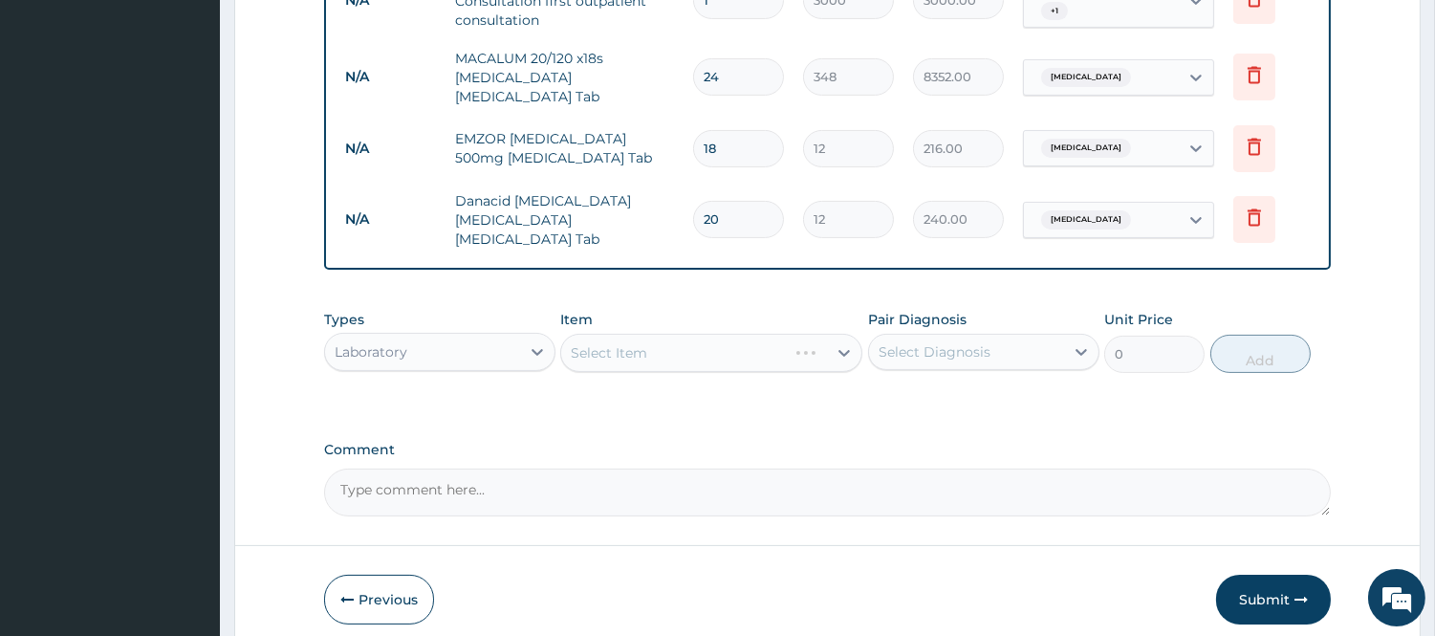
click at [1013, 341] on div "Select Diagnosis" at bounding box center [966, 352] width 195 height 31
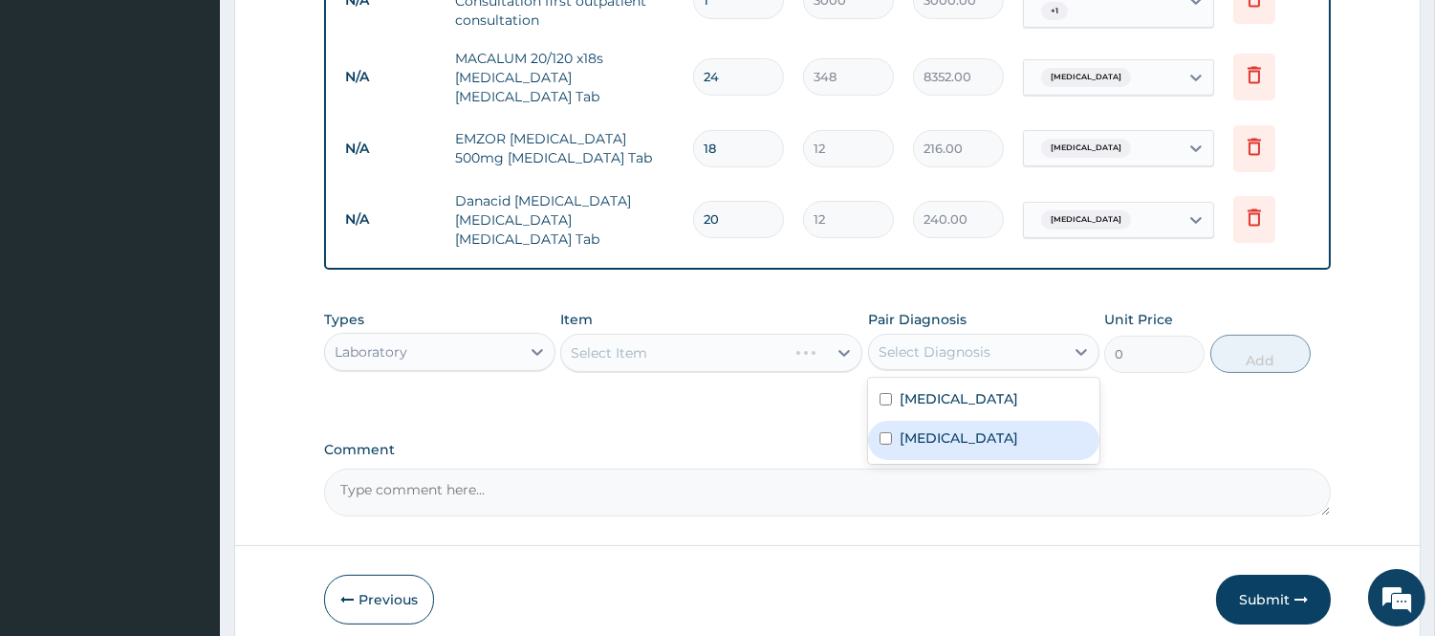
click at [950, 434] on div "[MEDICAL_DATA]" at bounding box center [983, 440] width 231 height 39
checkbox input "true"
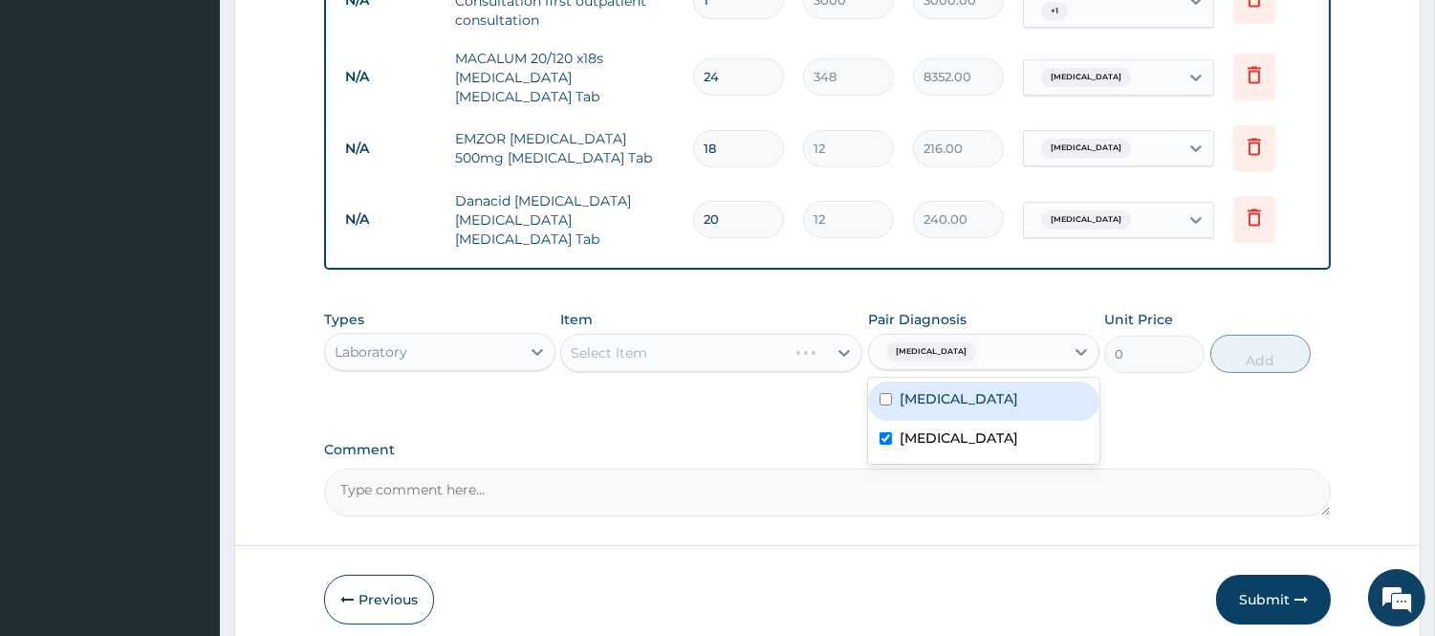
click at [815, 346] on div "Select Item" at bounding box center [711, 353] width 302 height 38
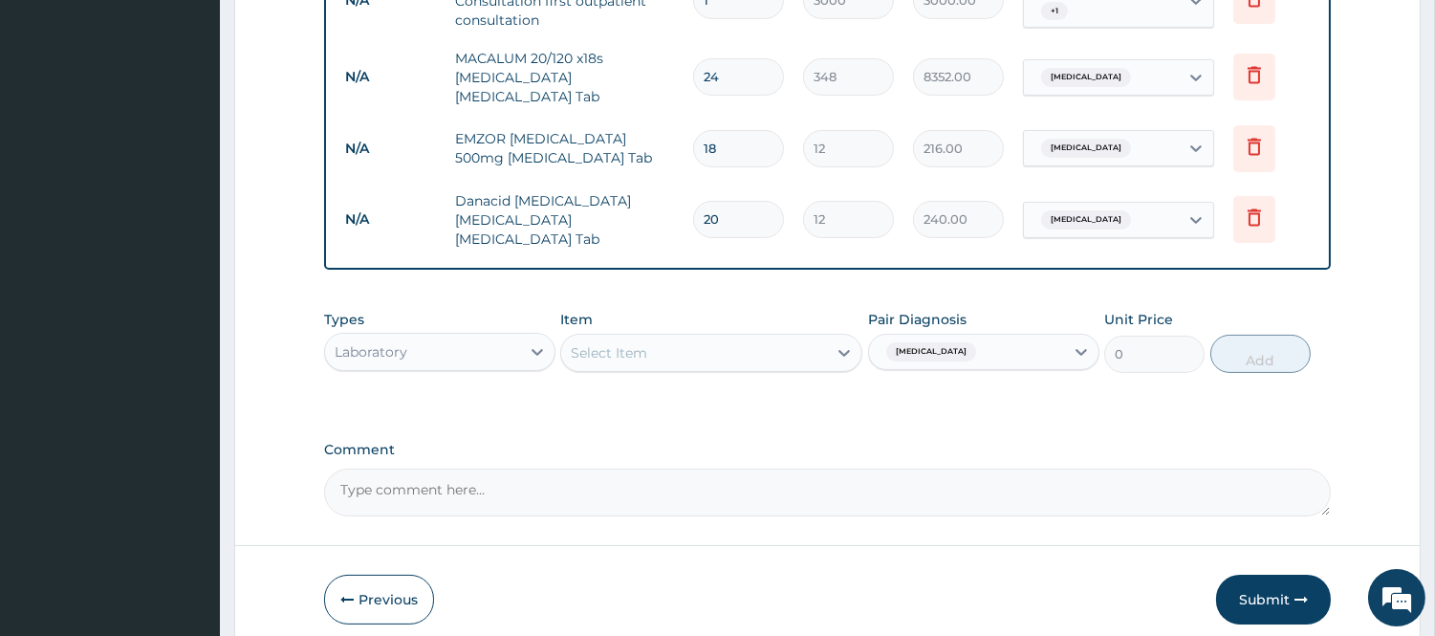
click at [815, 346] on div "Select Item" at bounding box center [694, 353] width 266 height 31
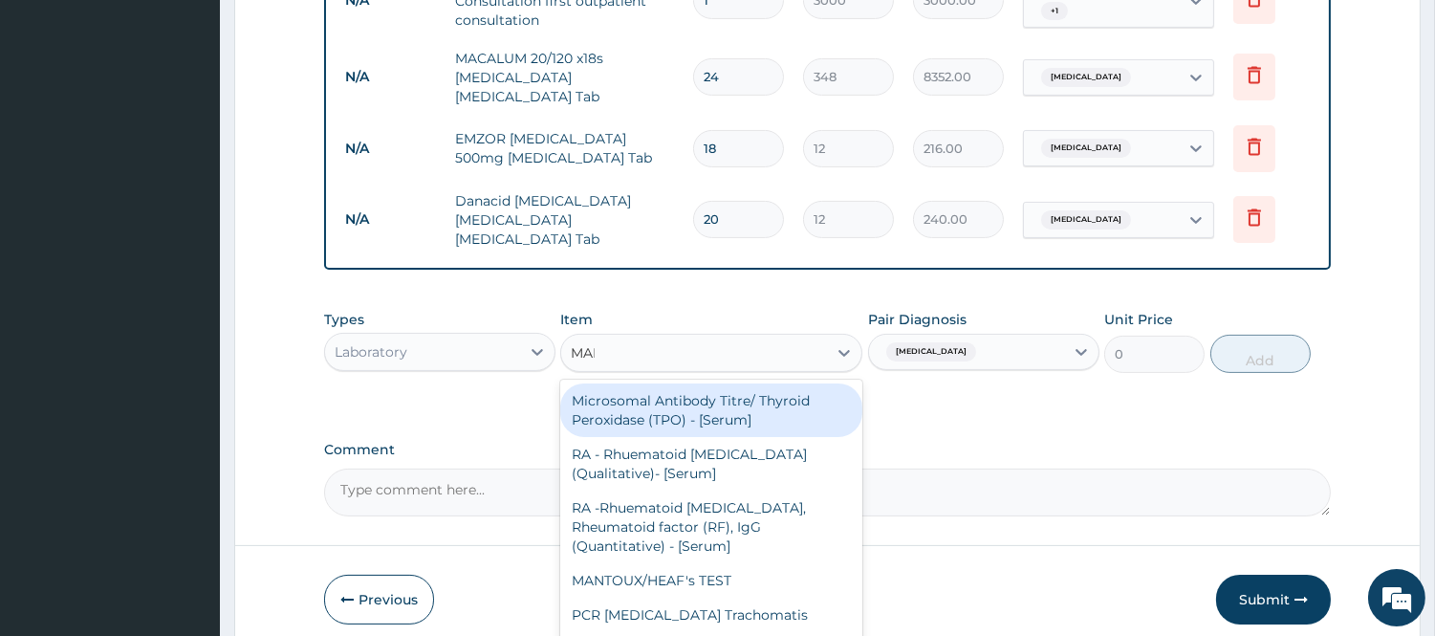
type input "MALA"
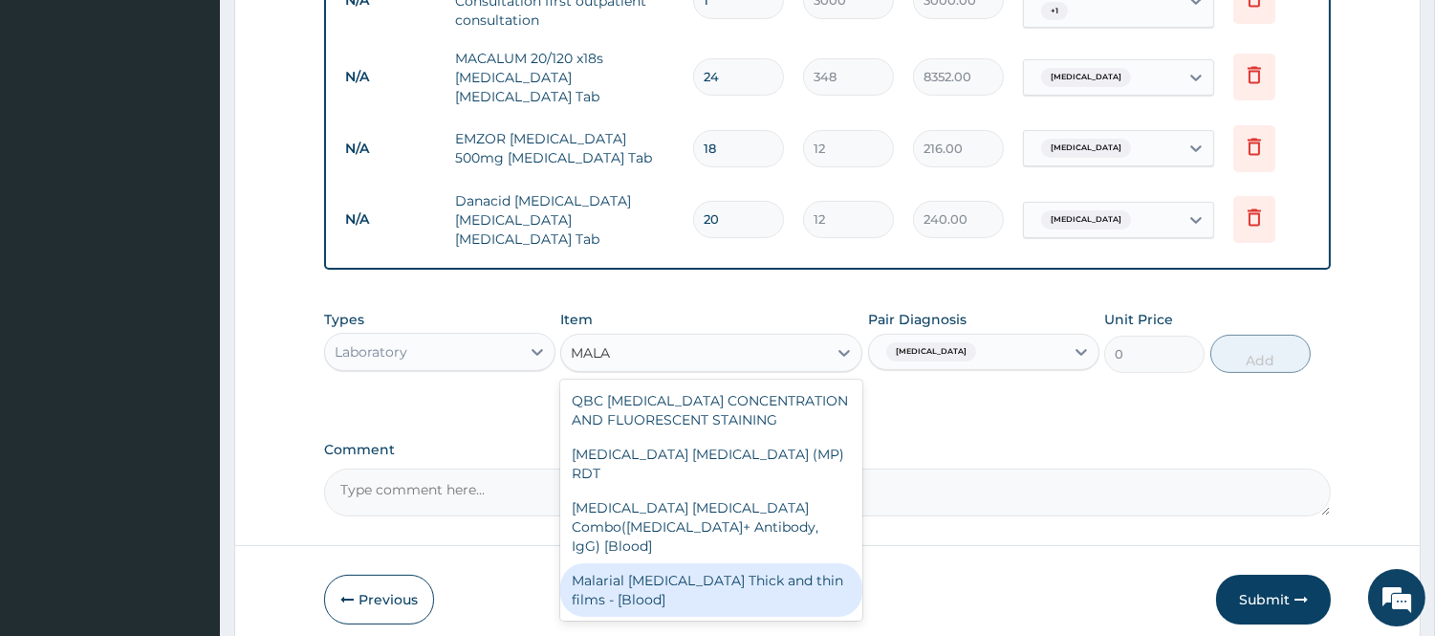
click at [761, 563] on div "Malarial [MEDICAL_DATA] Thick and thin films - [Blood]" at bounding box center [711, 590] width 302 height 54
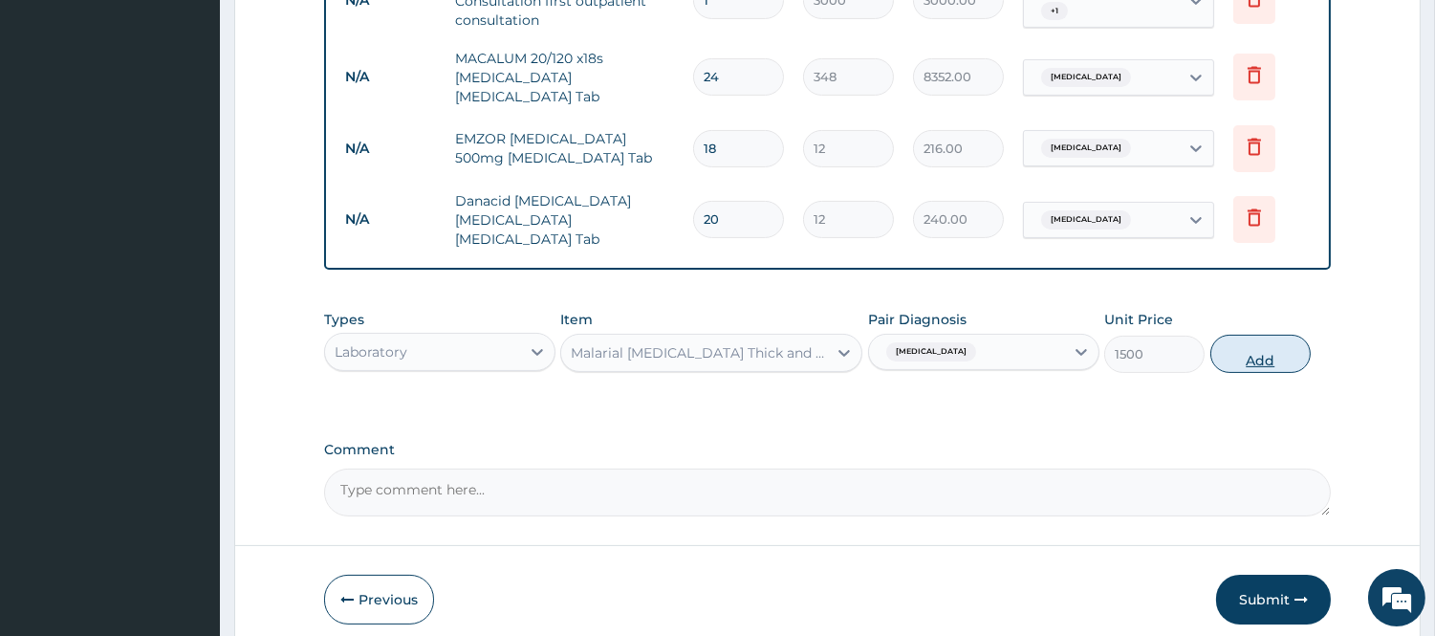
click at [1292, 335] on button "Add" at bounding box center [1260, 354] width 100 height 38
type input "0"
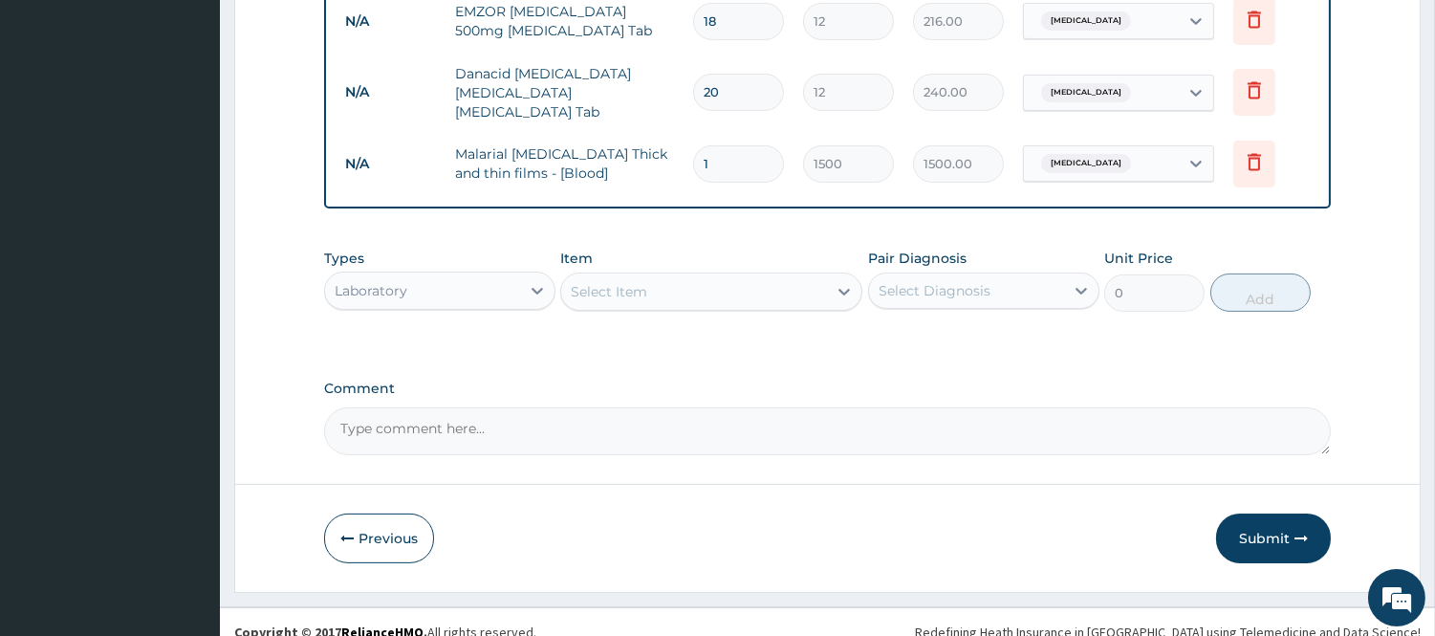
scroll to position [935, 0]
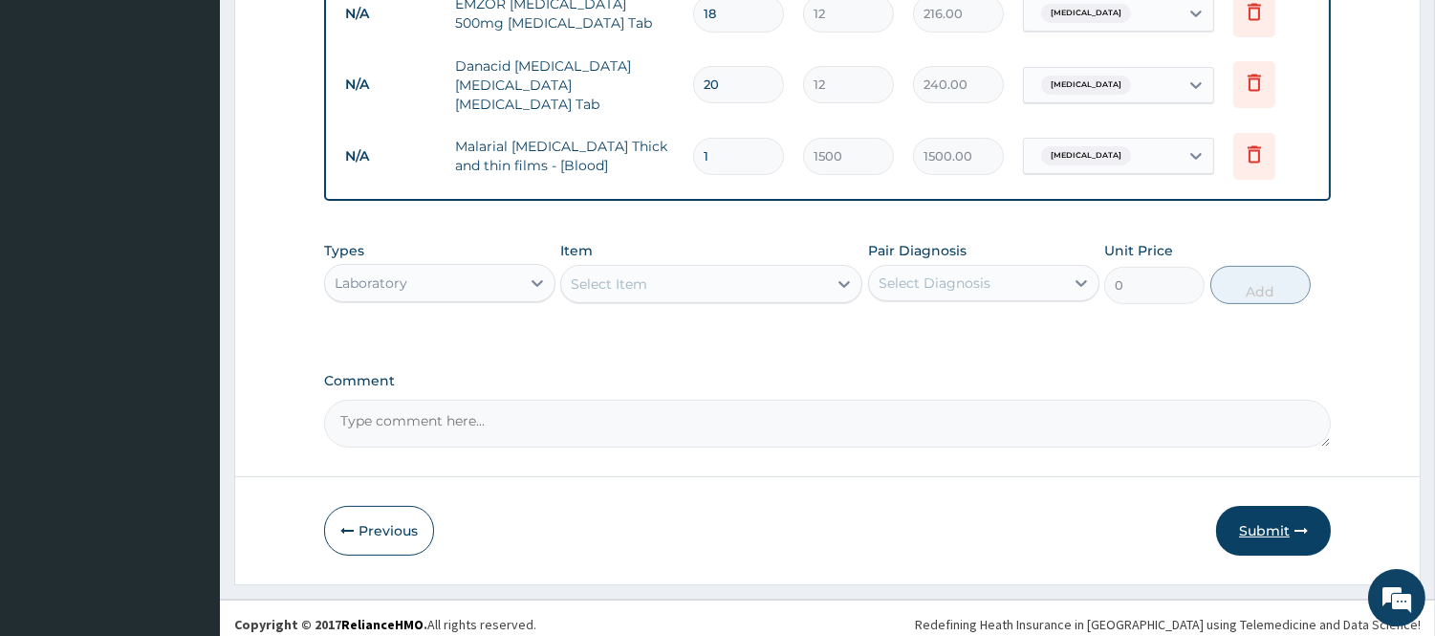
click at [1274, 531] on button "Submit" at bounding box center [1273, 531] width 115 height 50
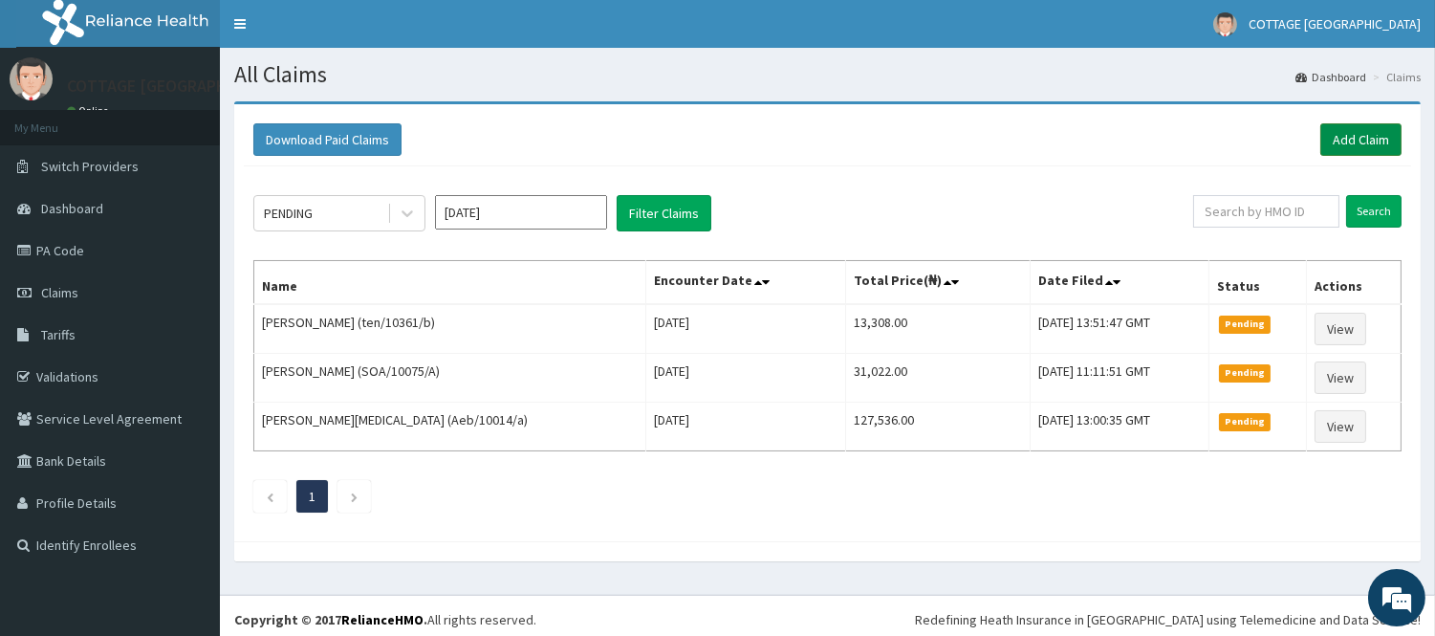
click at [1363, 137] on link "Add Claim" at bounding box center [1360, 139] width 81 height 33
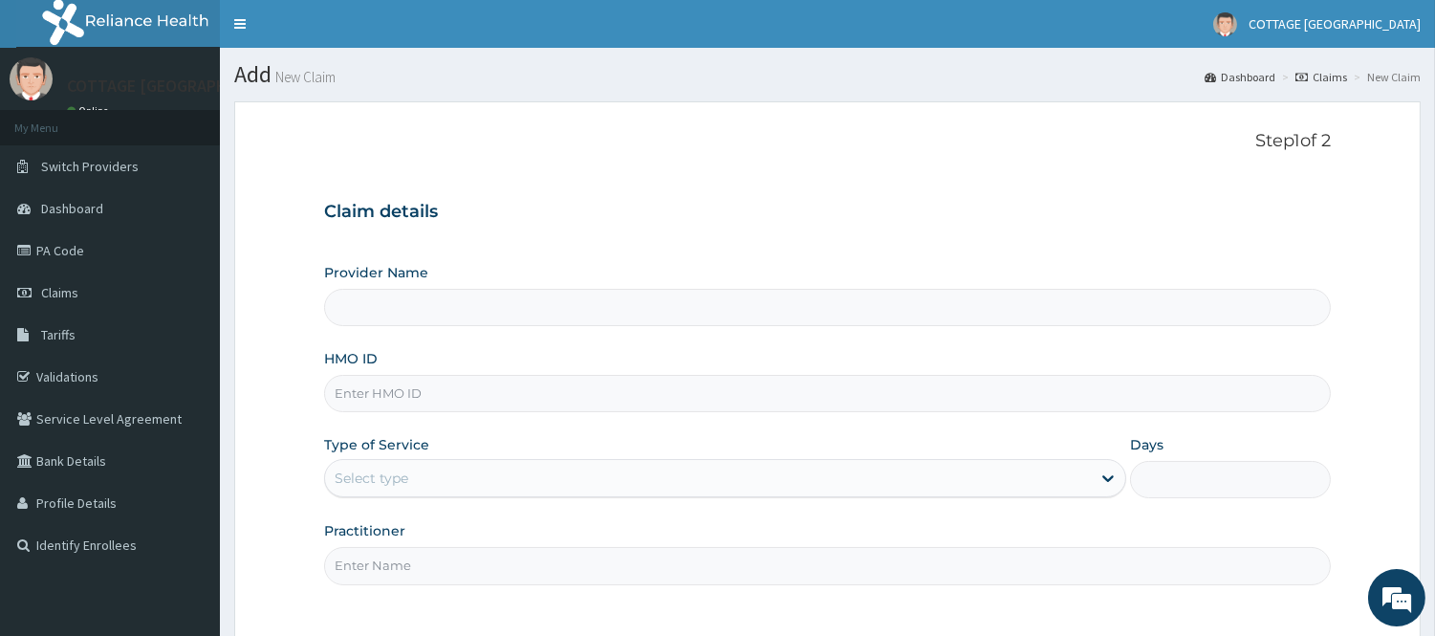
type input "COTTAGE [GEOGRAPHIC_DATA]"
click at [1098, 407] on input "HMO ID" at bounding box center [827, 393] width 1007 height 37
paste input "Ten/10361/c"
type input "Ten/10361/c"
click at [960, 482] on div "Select type" at bounding box center [708, 478] width 766 height 31
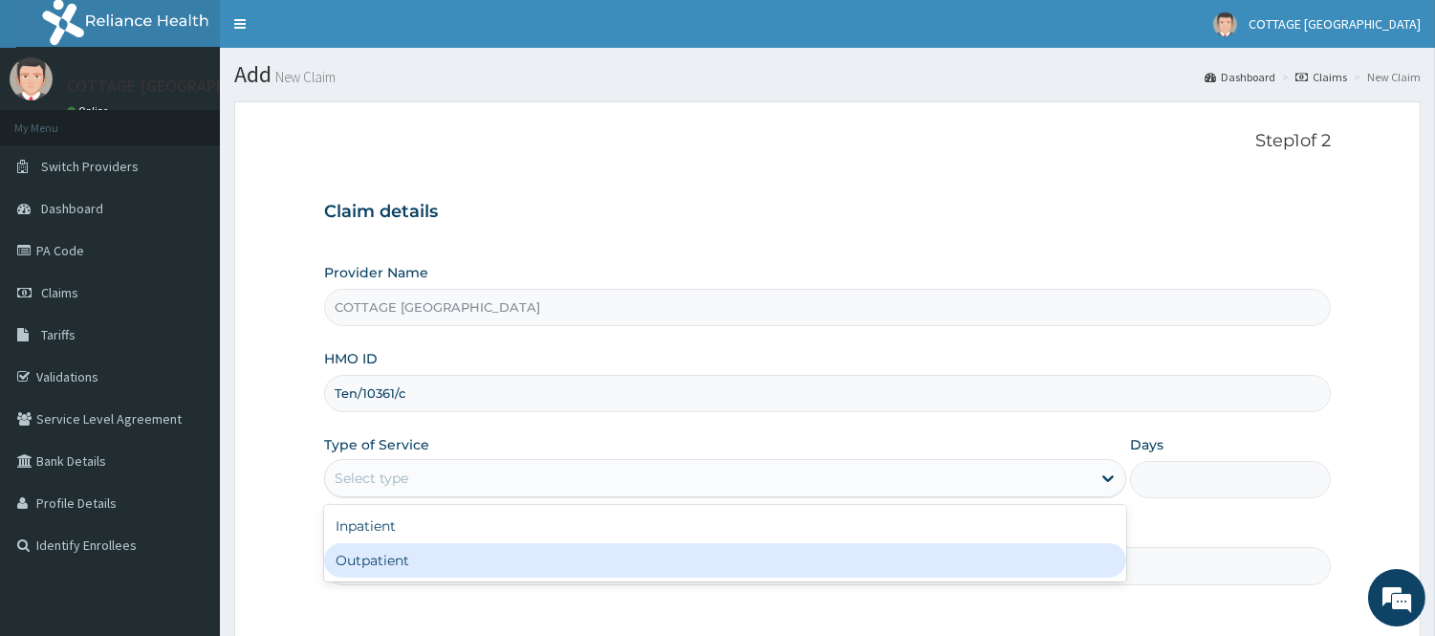
click at [862, 561] on div "Outpatient" at bounding box center [725, 560] width 802 height 34
type input "1"
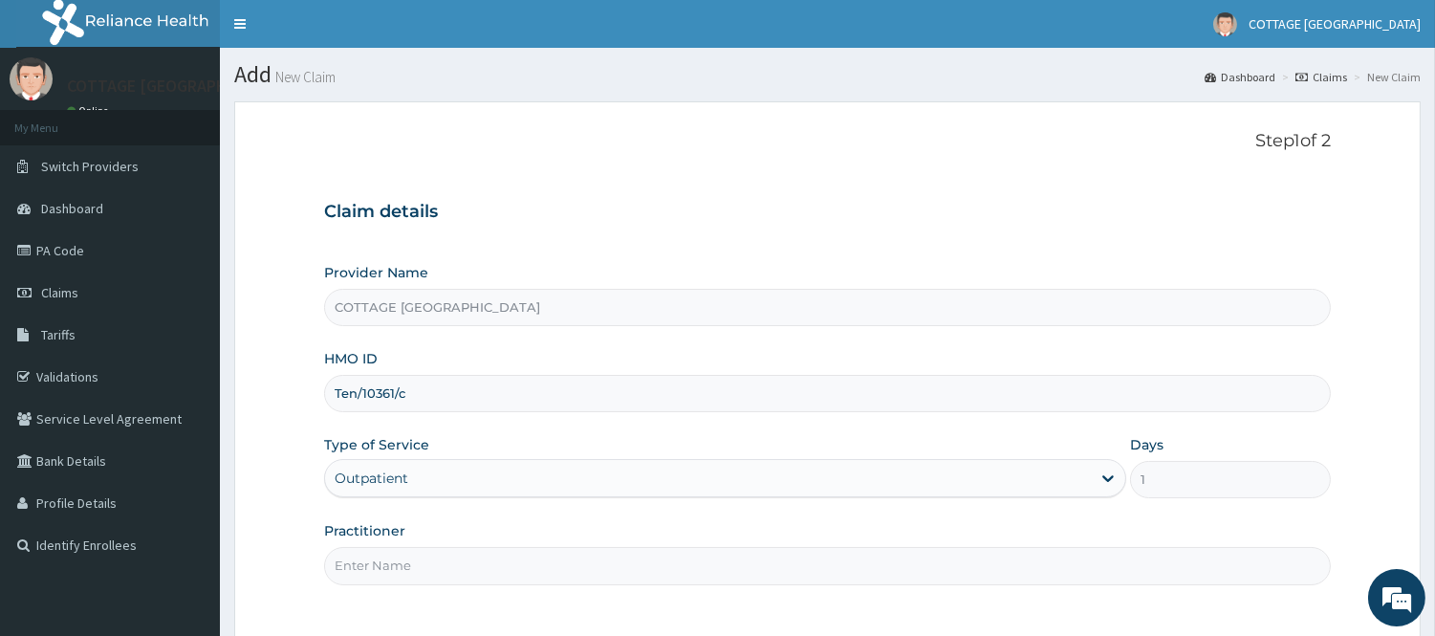
click at [862, 561] on input "Practitioner" at bounding box center [827, 565] width 1007 height 37
type input "[PERSON_NAME]"
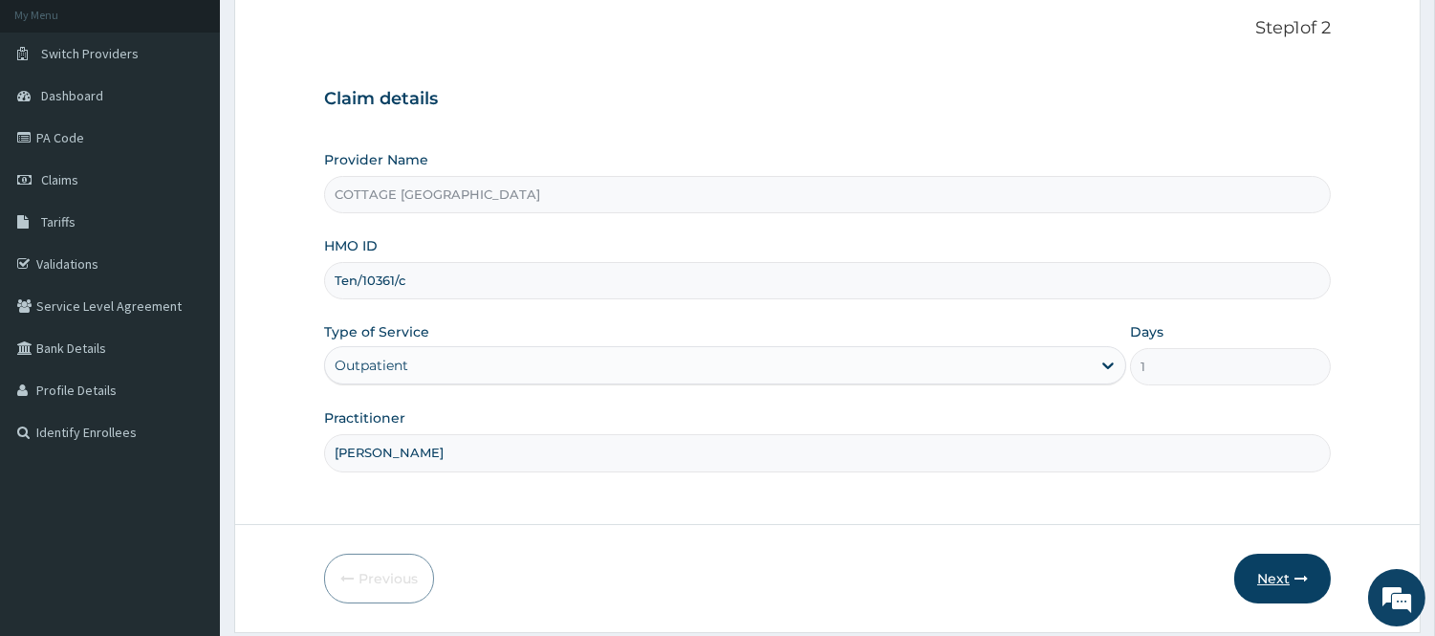
click at [1283, 569] on button "Next" at bounding box center [1282, 579] width 97 height 50
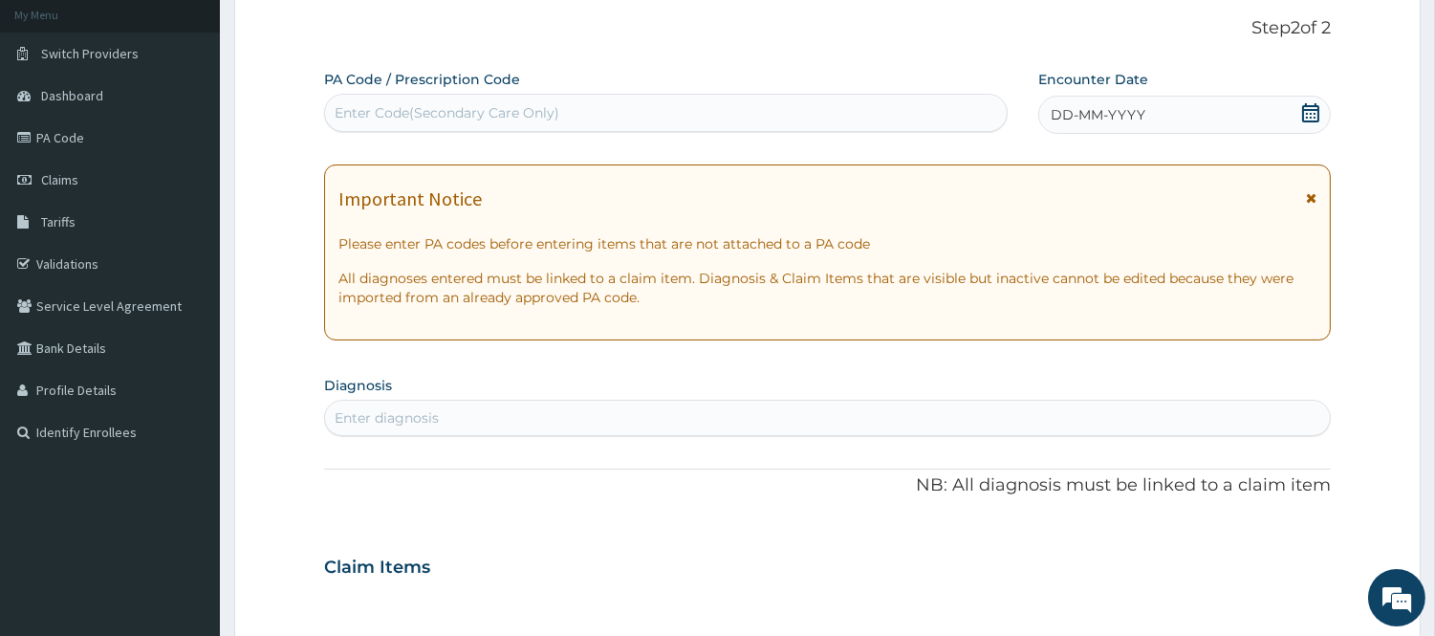
click at [1305, 109] on icon at bounding box center [1310, 112] width 17 height 19
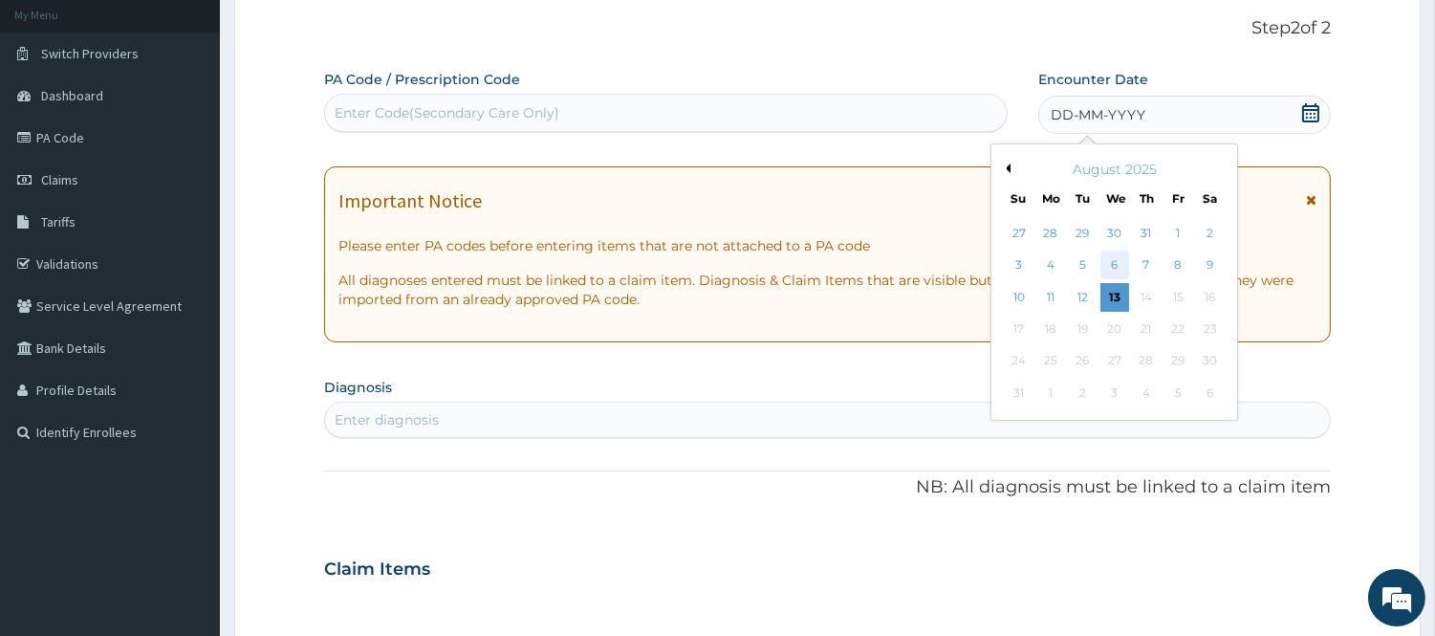
click at [1103, 264] on div "6" at bounding box center [1114, 265] width 29 height 29
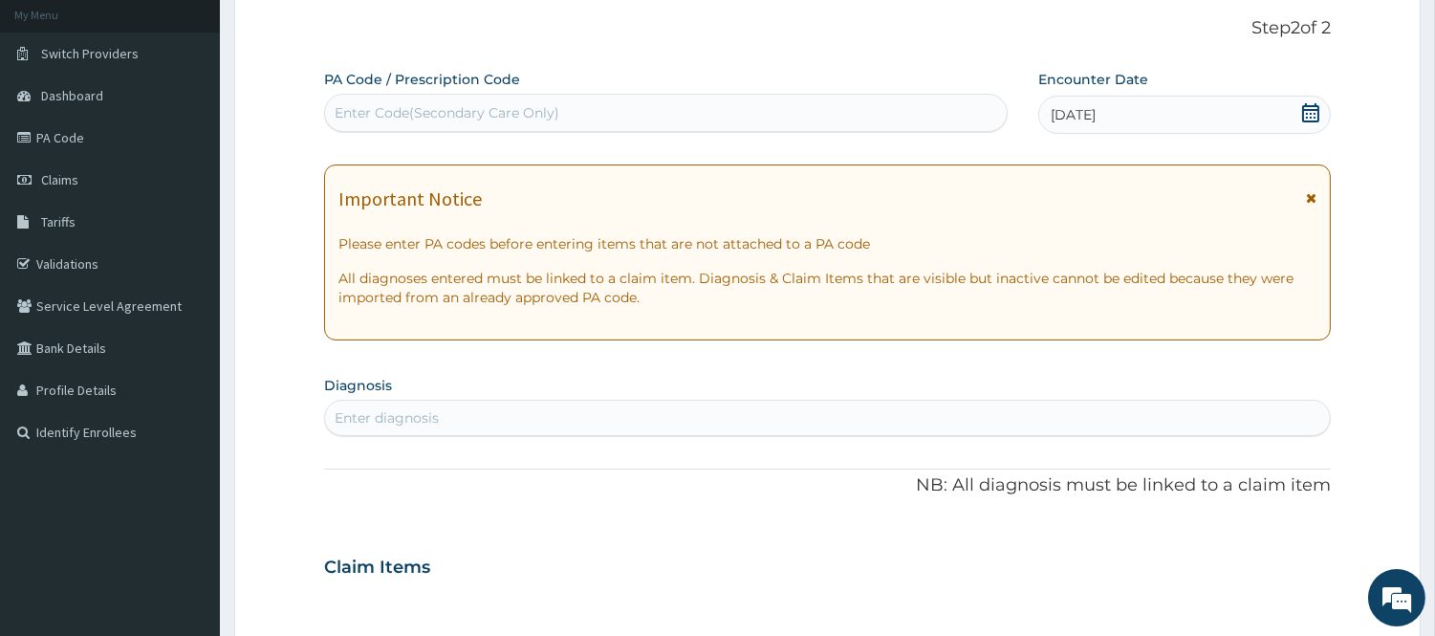
click at [836, 411] on div "Enter diagnosis" at bounding box center [827, 418] width 1005 height 31
type input "MALAR"
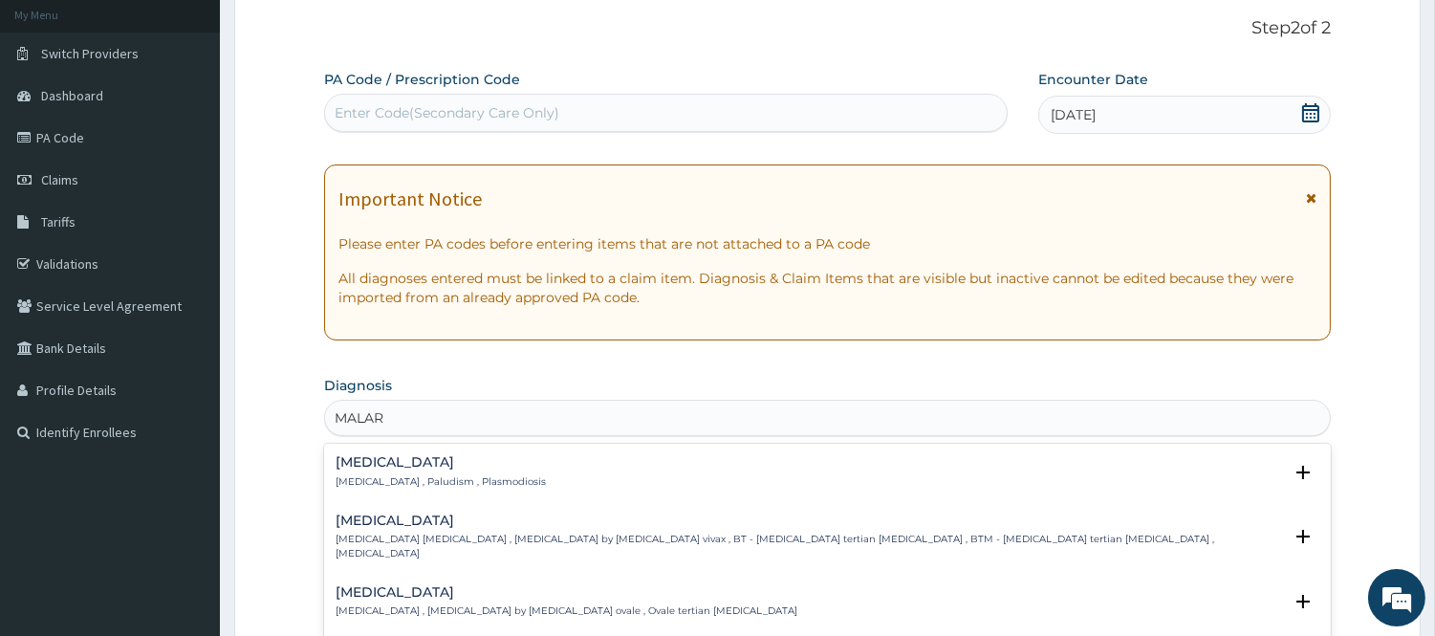
click at [349, 462] on h4 "[MEDICAL_DATA]" at bounding box center [441, 462] width 210 height 14
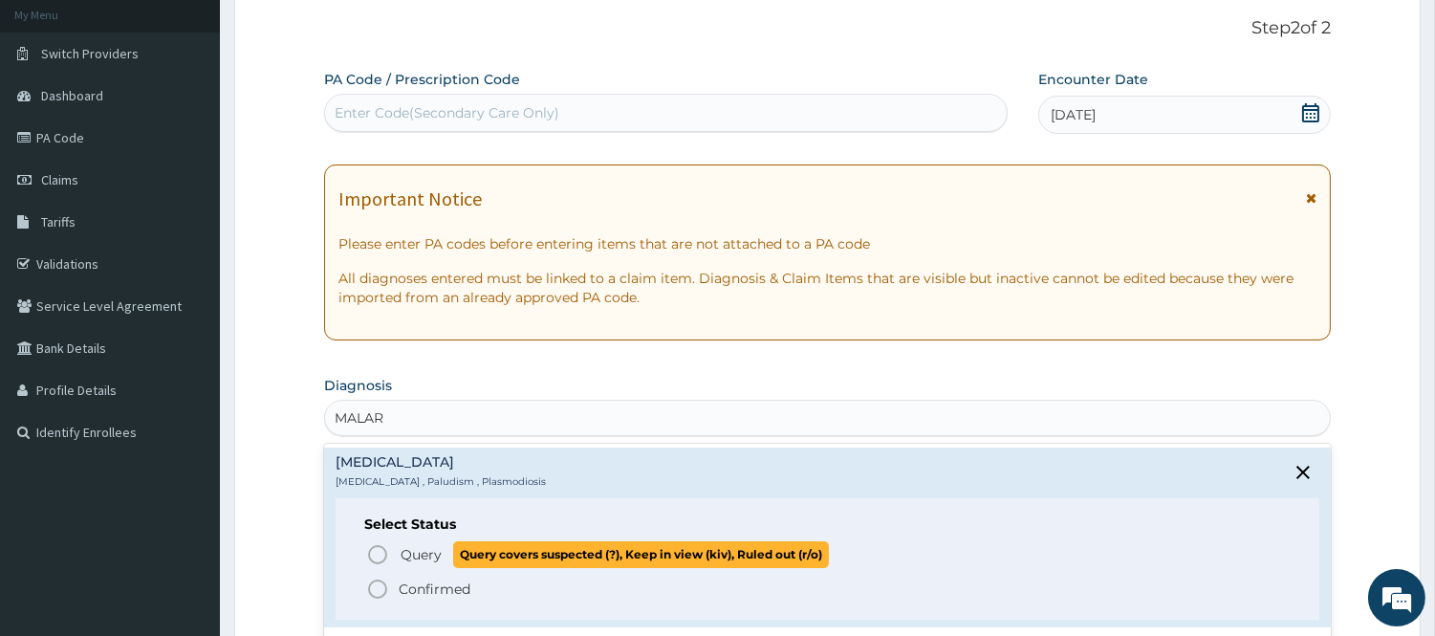
click at [376, 552] on icon "status option query" at bounding box center [377, 554] width 23 height 23
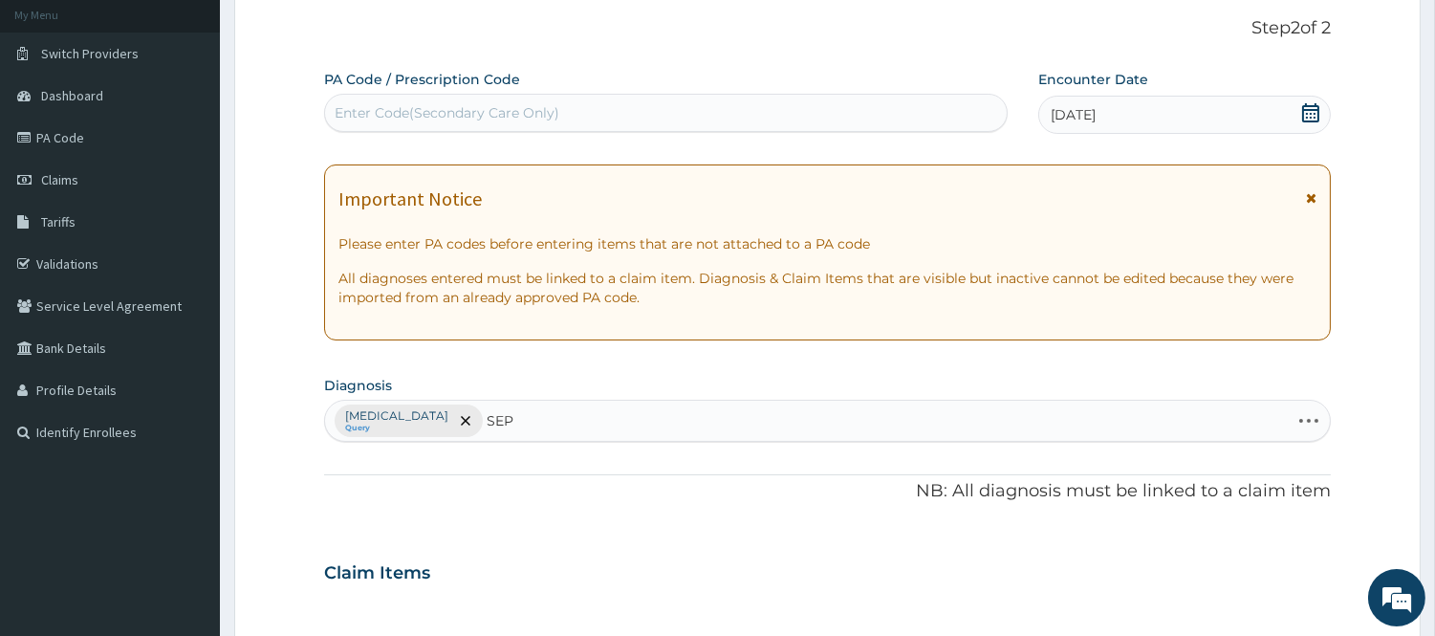
type input "SEPS"
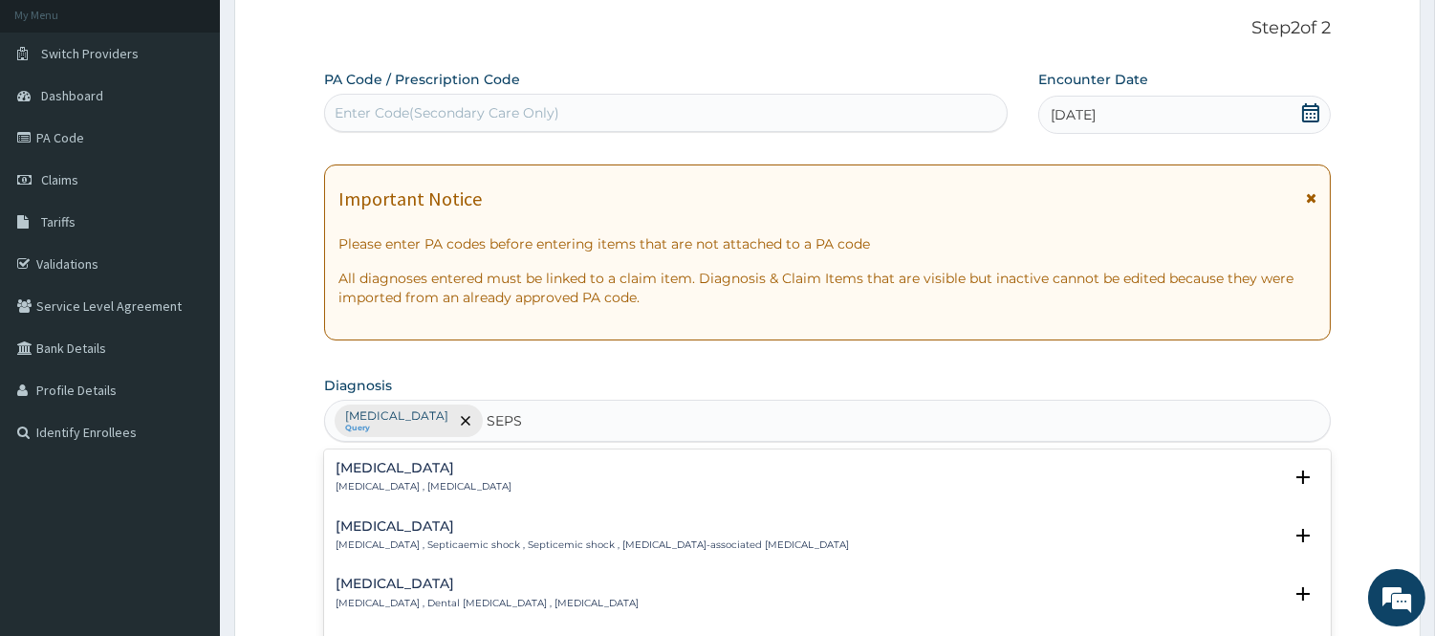
click at [376, 478] on div "Sepsis Systemic infection , Sepsis" at bounding box center [424, 477] width 176 height 33
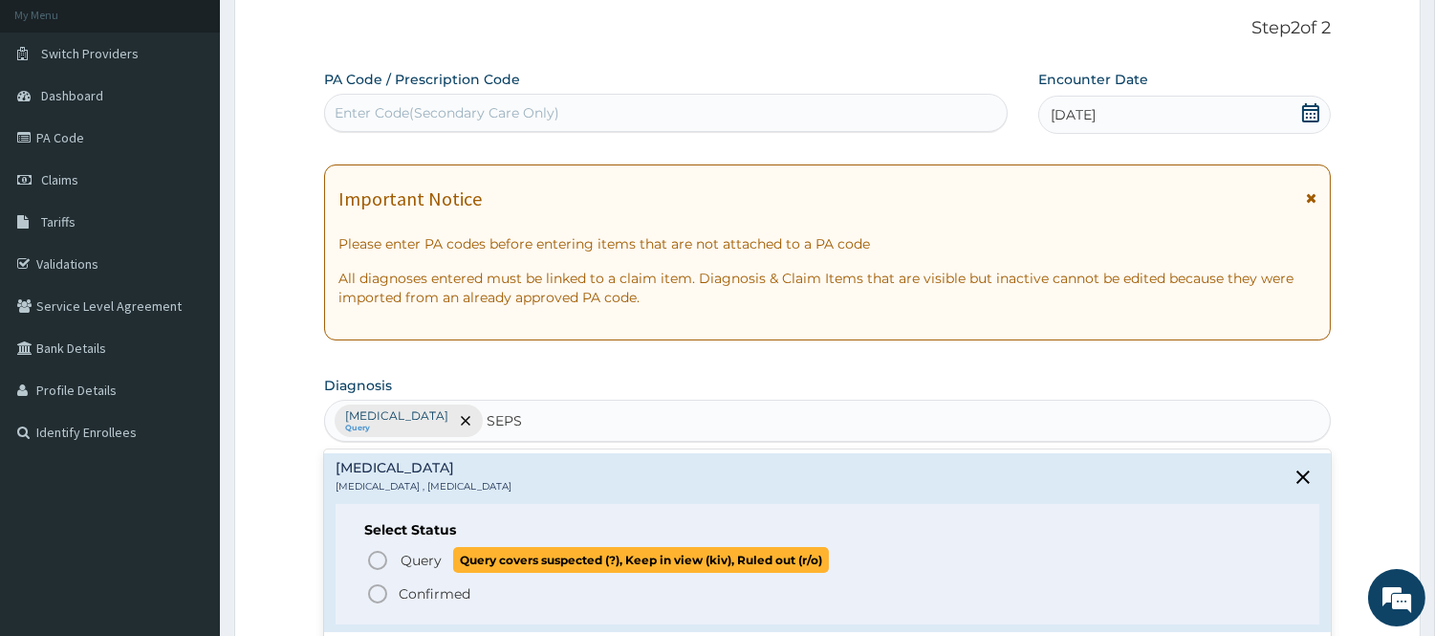
click at [373, 559] on icon "status option query" at bounding box center [377, 560] width 23 height 23
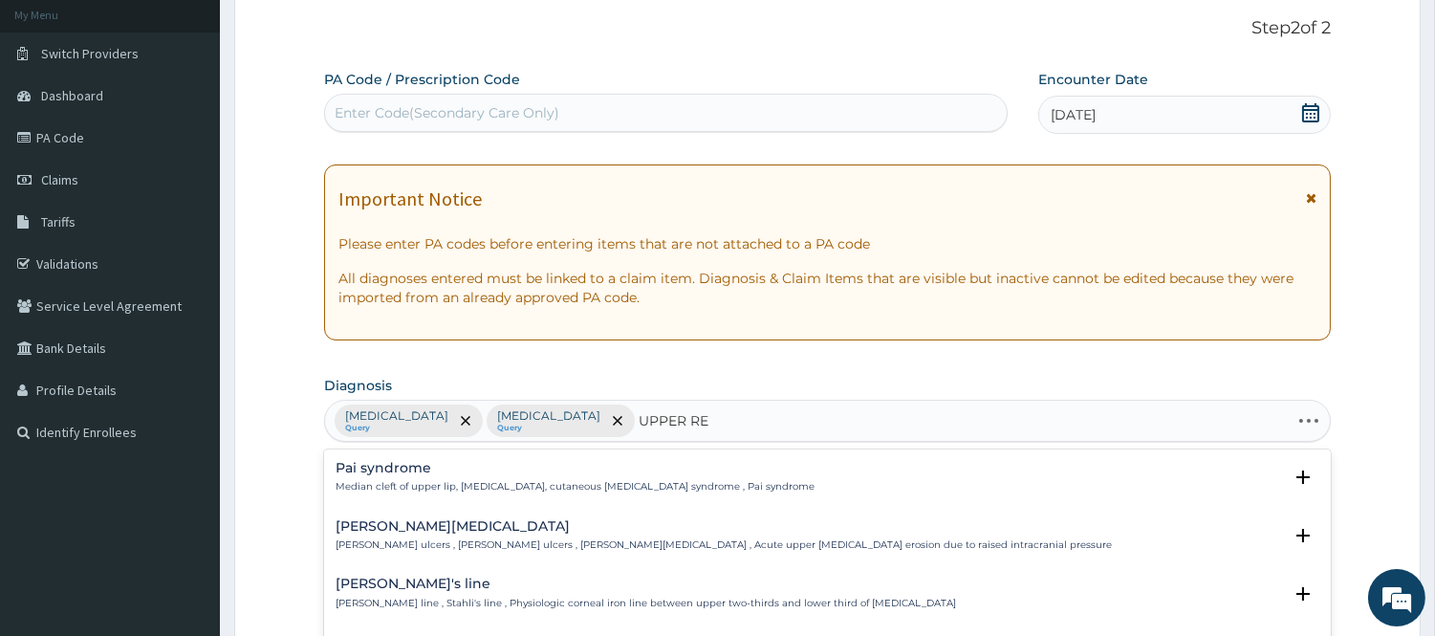
type input "UPPER RES"
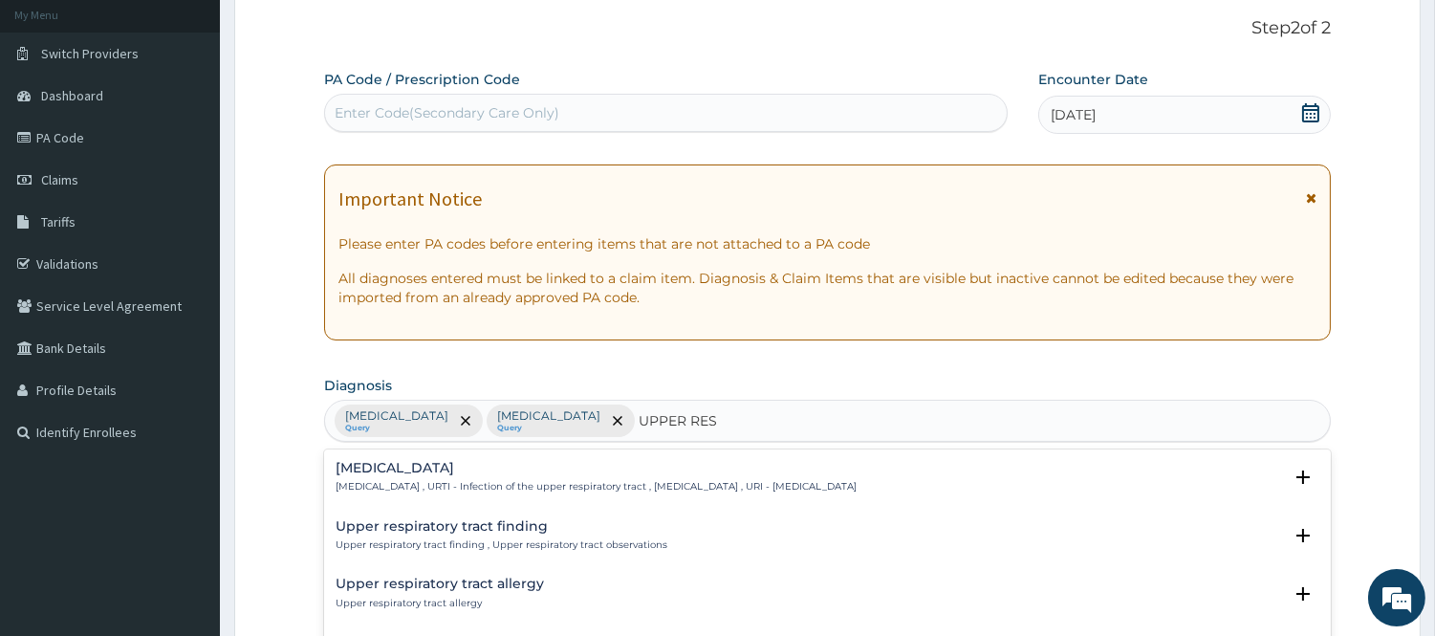
click at [395, 470] on h4 "Upper respiratory infection" at bounding box center [596, 468] width 521 height 14
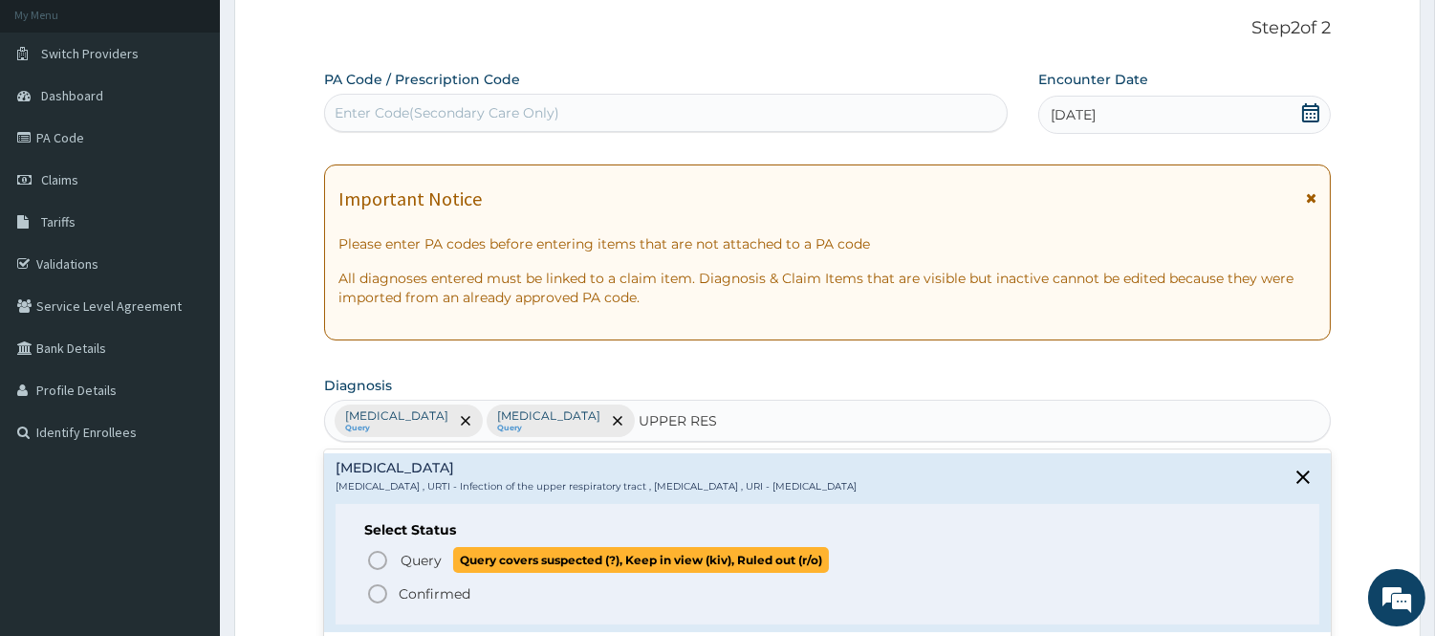
click at [376, 558] on icon "status option query" at bounding box center [377, 560] width 23 height 23
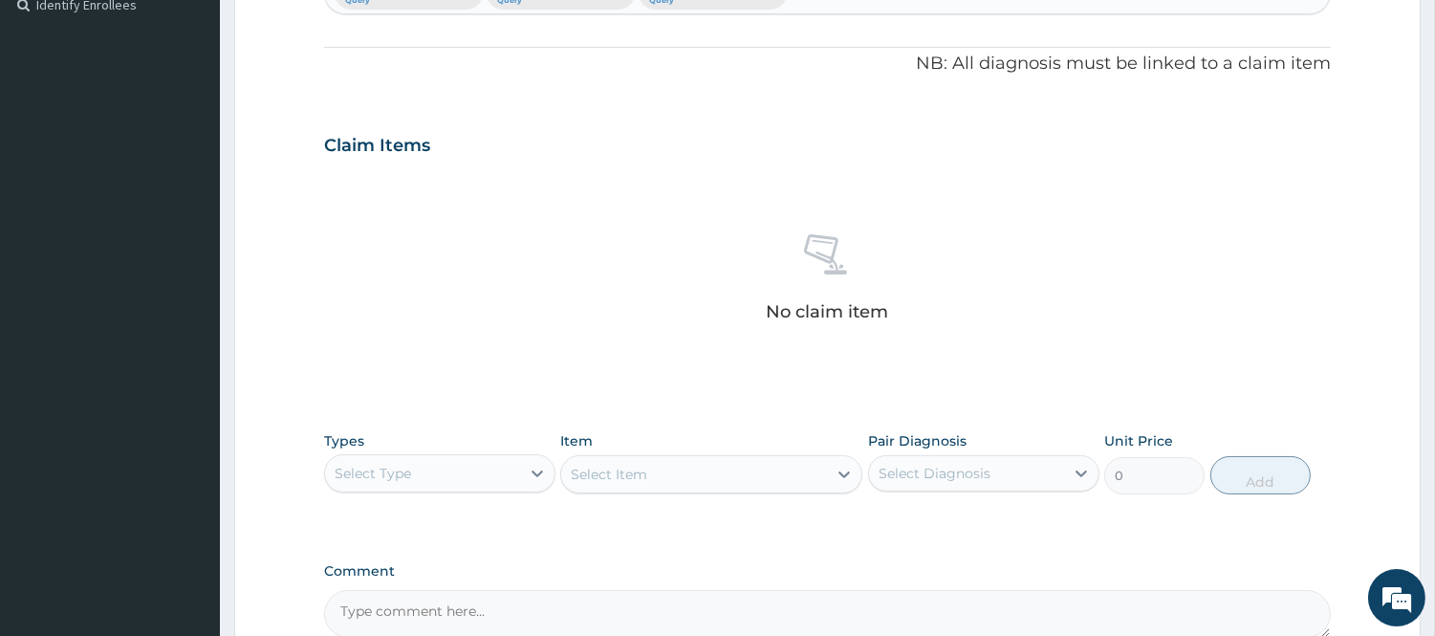
scroll to position [742, 0]
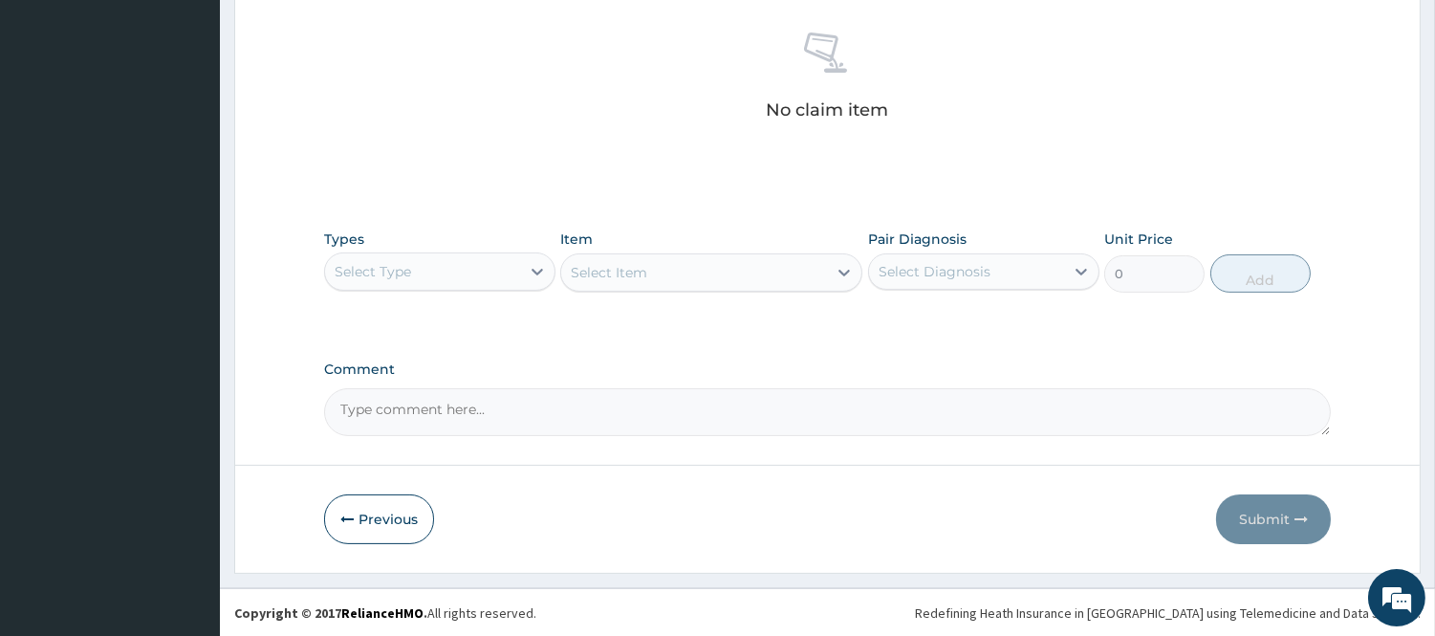
click at [489, 263] on div "Select Type" at bounding box center [422, 271] width 195 height 31
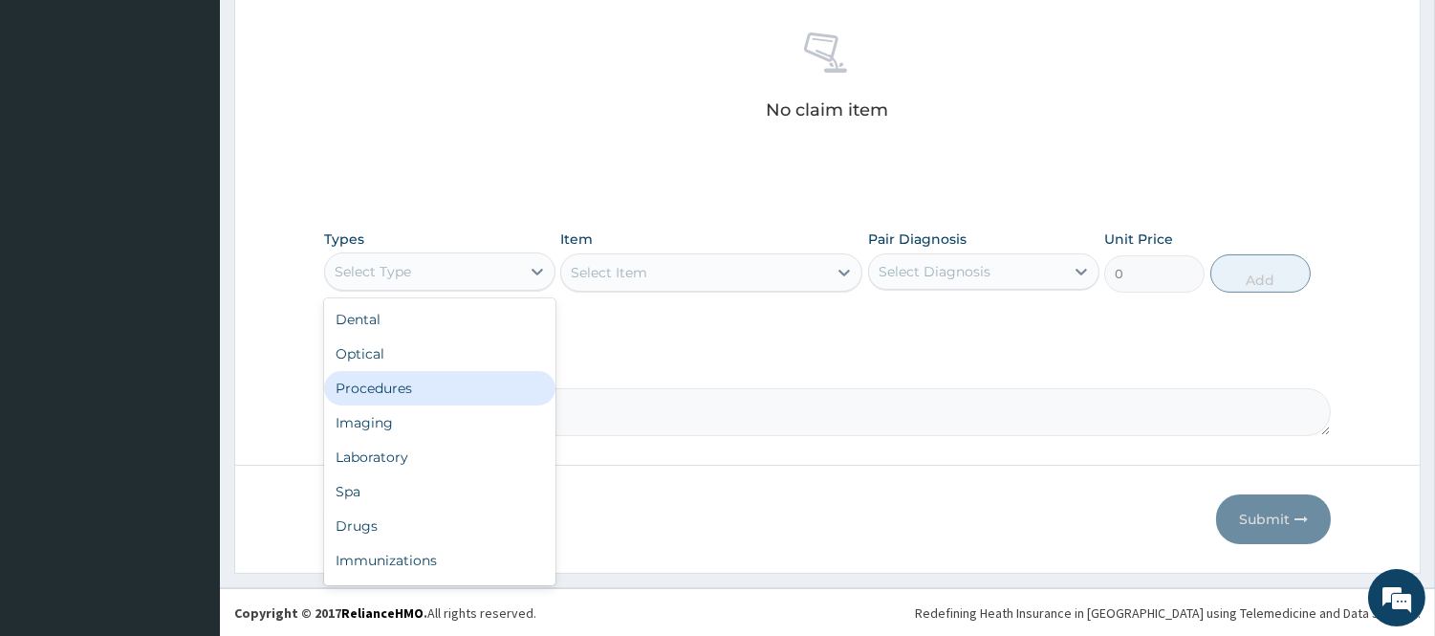
click at [473, 386] on div "Procedures" at bounding box center [439, 388] width 231 height 34
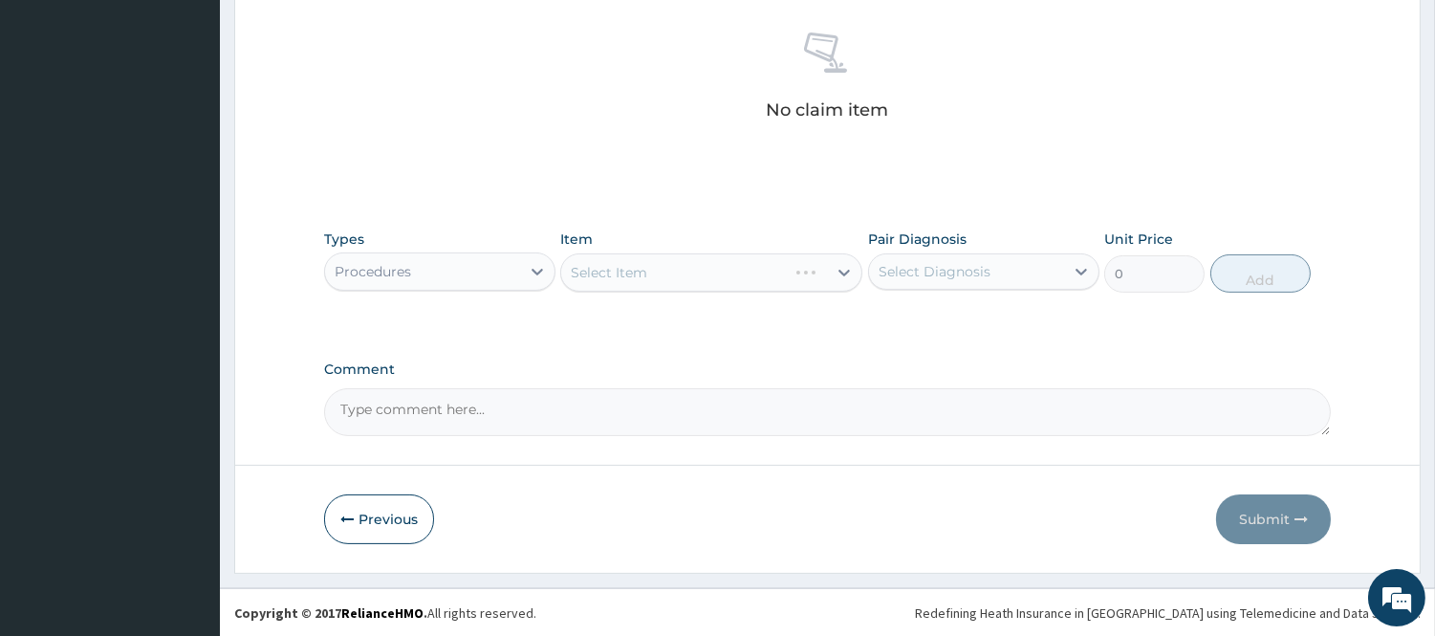
click at [949, 272] on div "Select Diagnosis" at bounding box center [935, 271] width 112 height 19
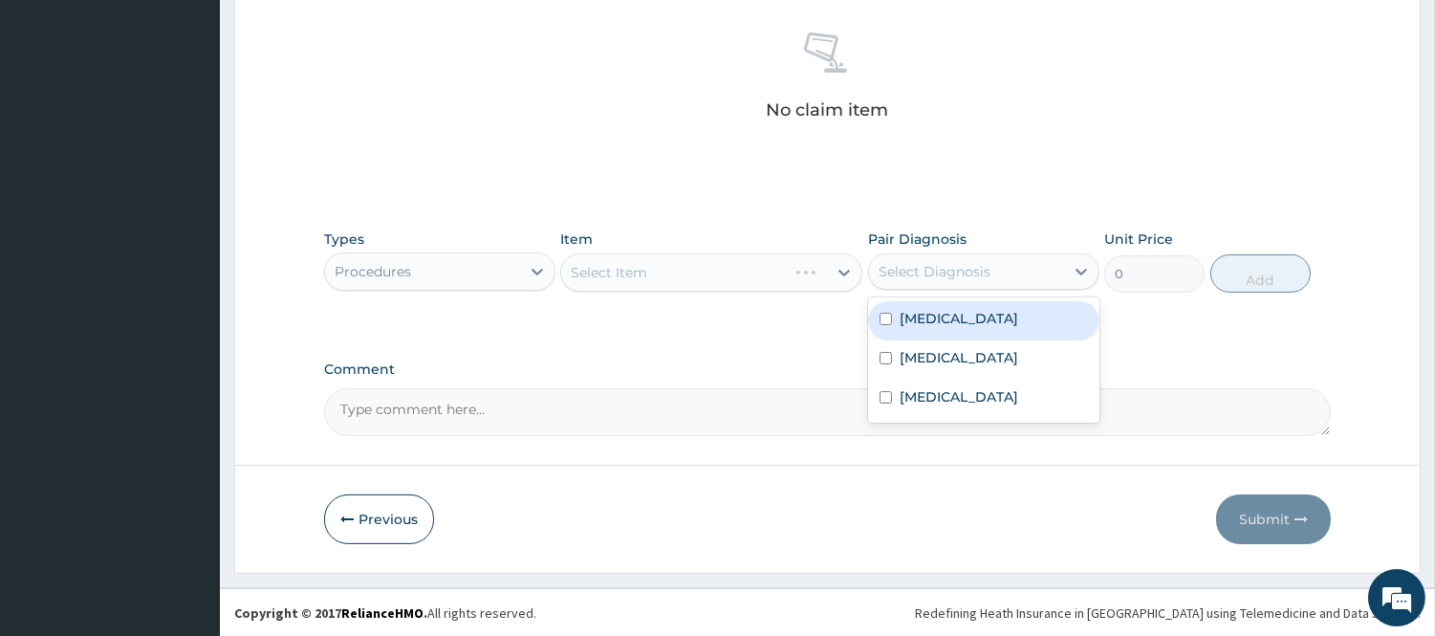
click at [940, 313] on label "Malaria" at bounding box center [959, 318] width 119 height 19
checkbox input "true"
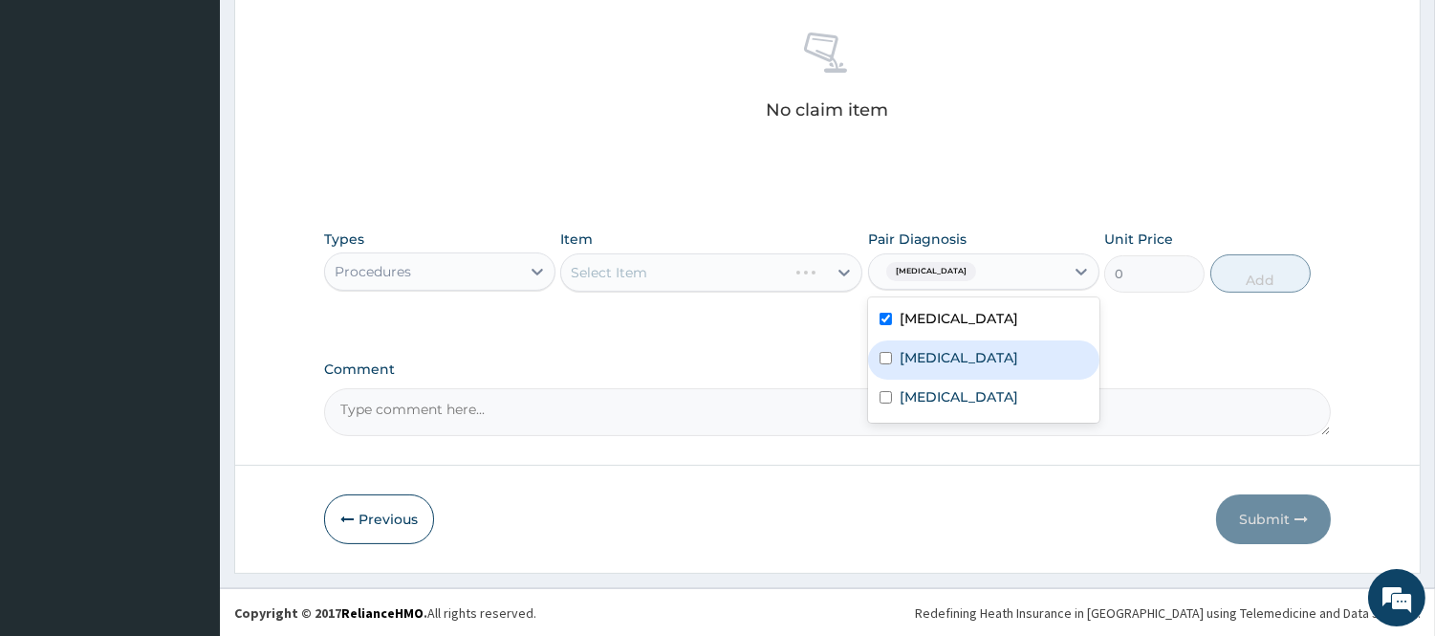
click at [923, 348] on label "Sepsis" at bounding box center [959, 357] width 119 height 19
checkbox input "true"
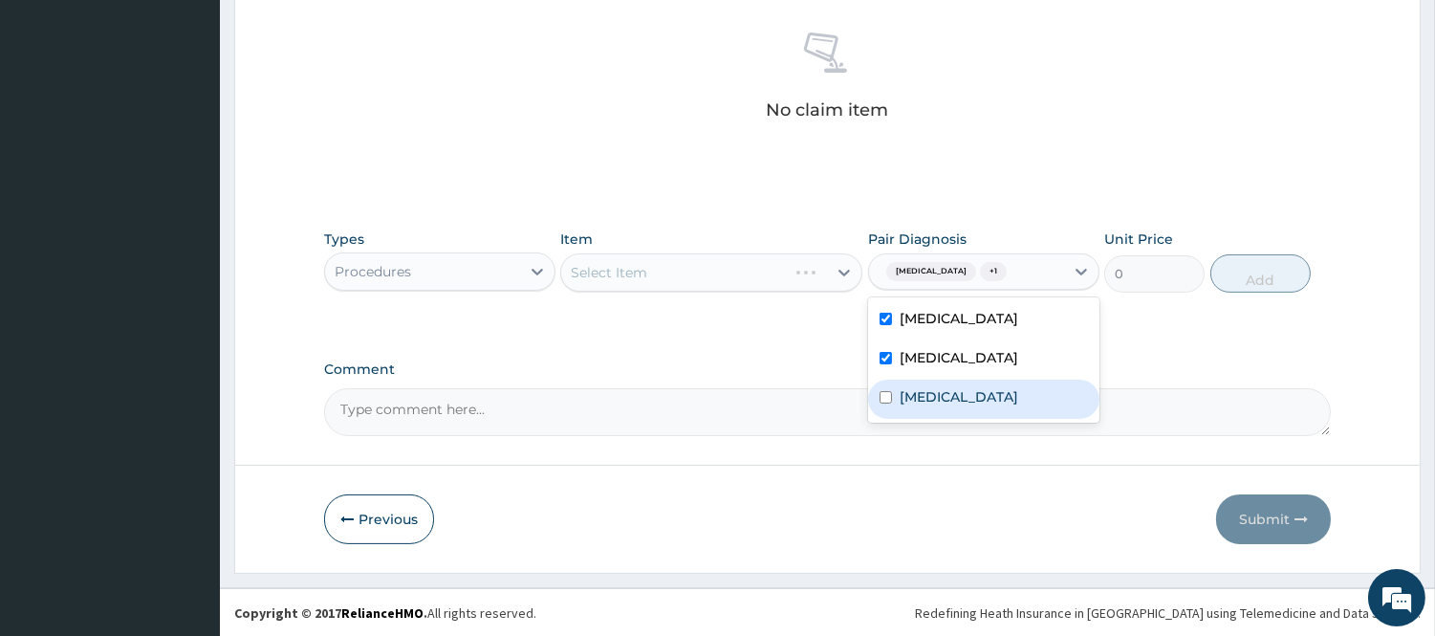
click at [909, 402] on label "Upper respiratory infection" at bounding box center [959, 396] width 119 height 19
checkbox input "true"
click at [763, 274] on div "Select Item" at bounding box center [694, 272] width 266 height 31
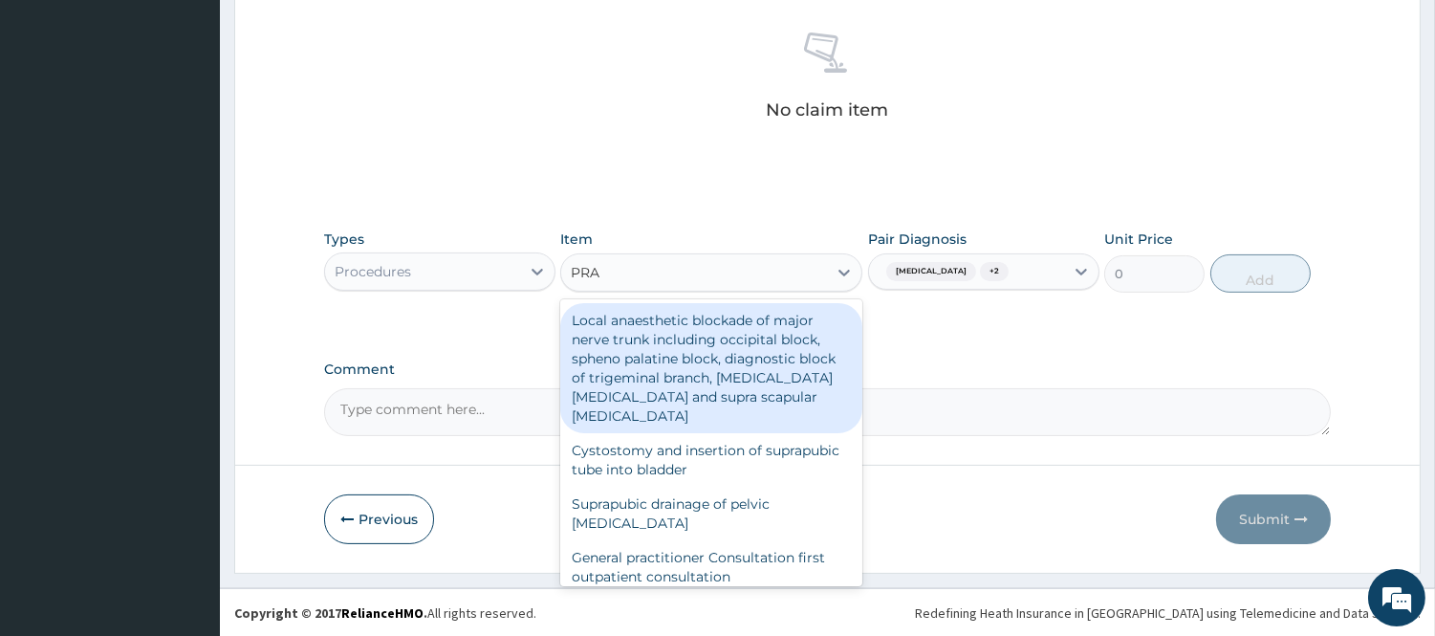
type input "PRAC"
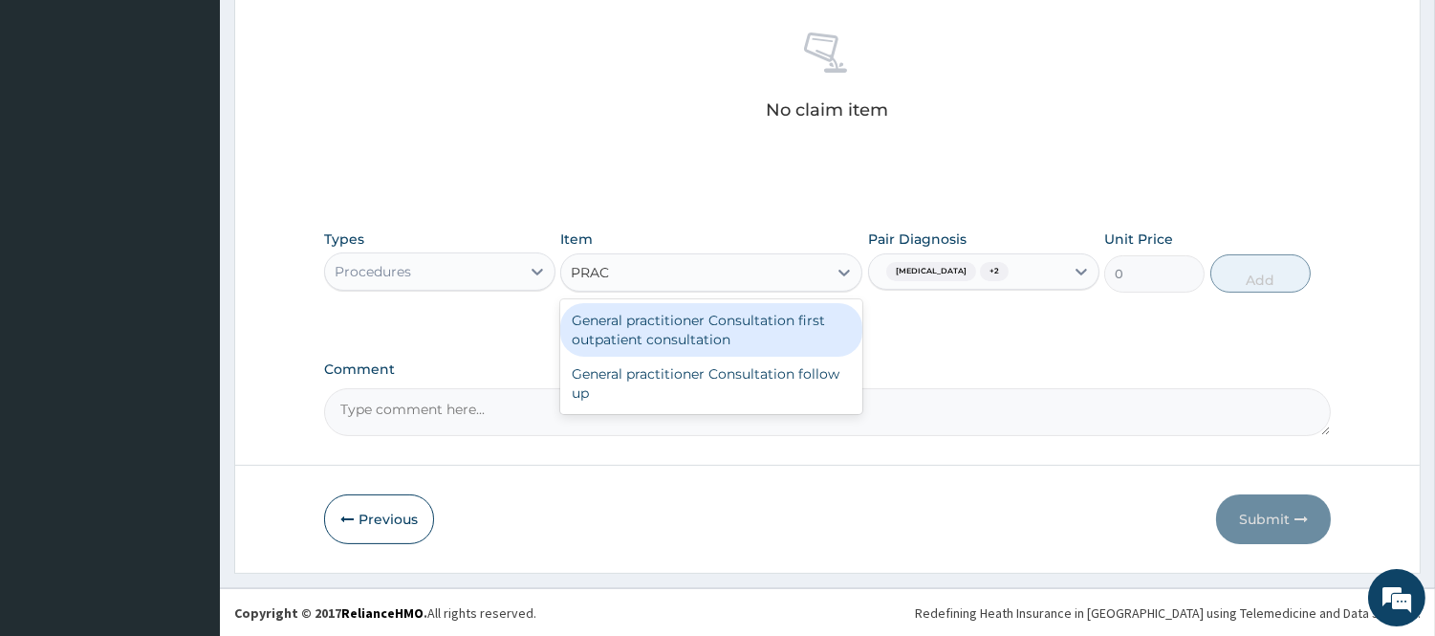
click at [753, 339] on div "General practitioner Consultation first outpatient consultation" at bounding box center [711, 330] width 302 height 54
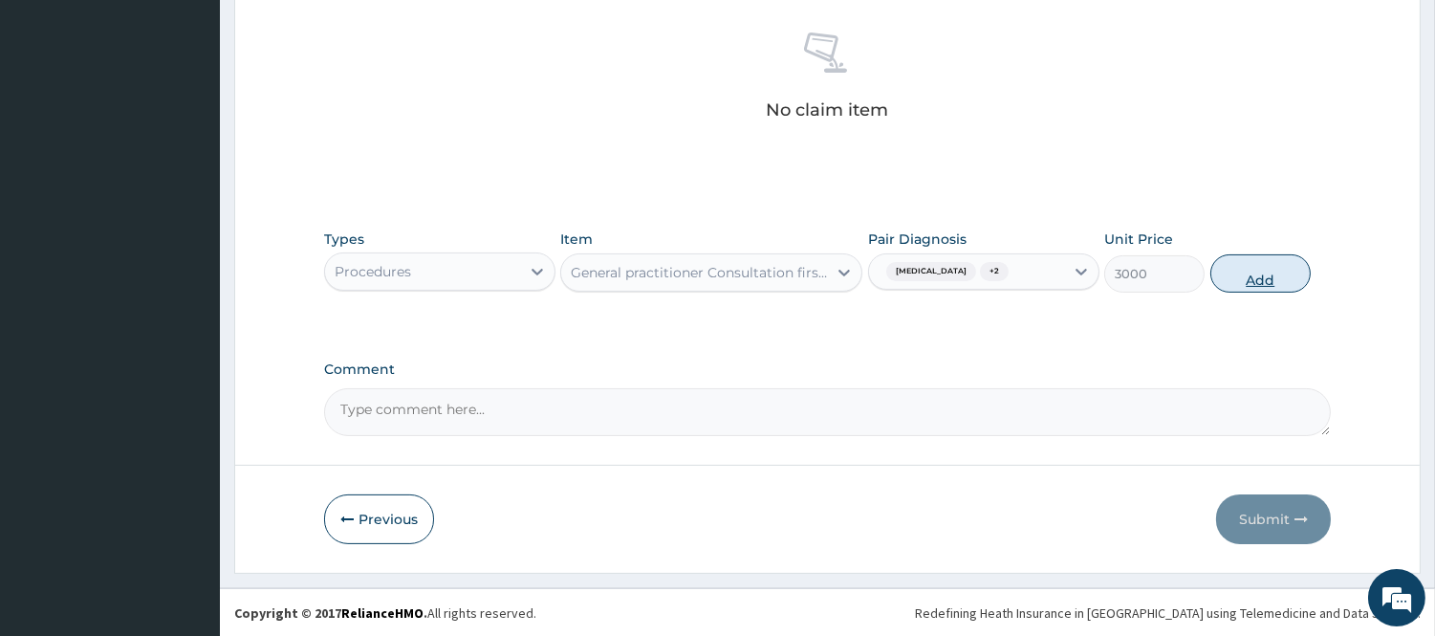
click at [1292, 268] on button "Add" at bounding box center [1260, 273] width 100 height 38
type input "0"
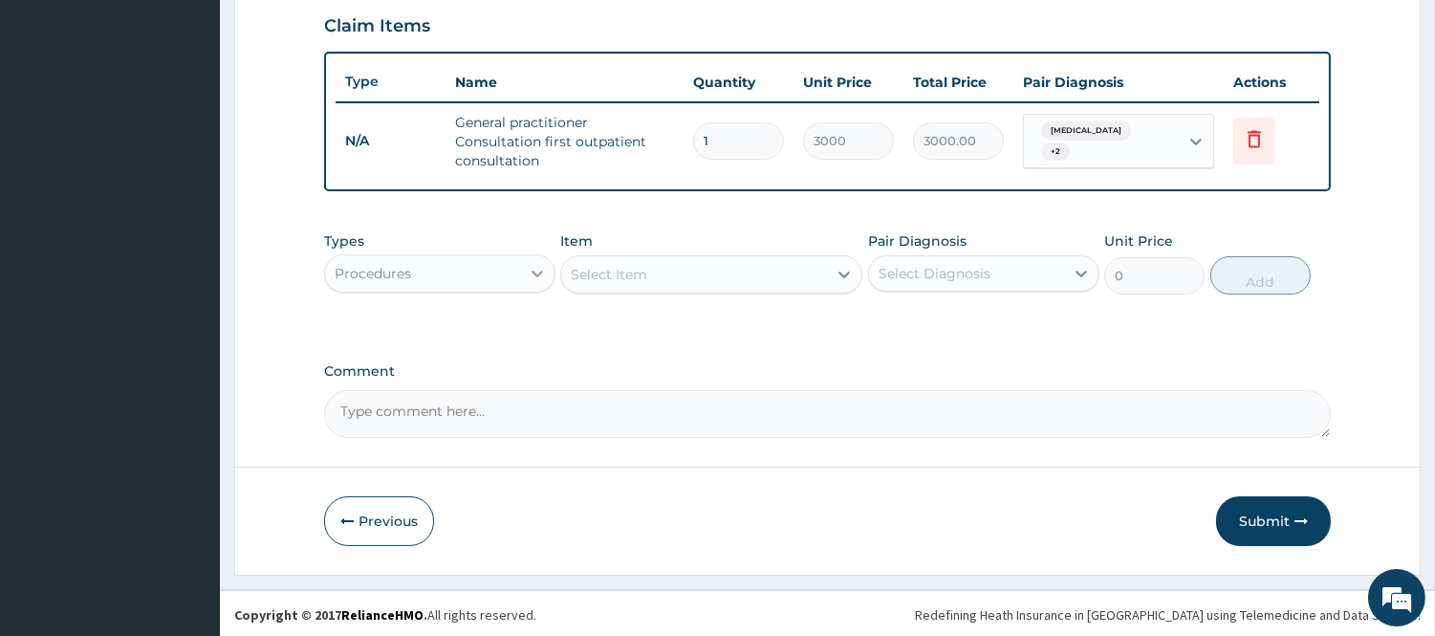
click at [535, 271] on icon at bounding box center [537, 274] width 11 height 7
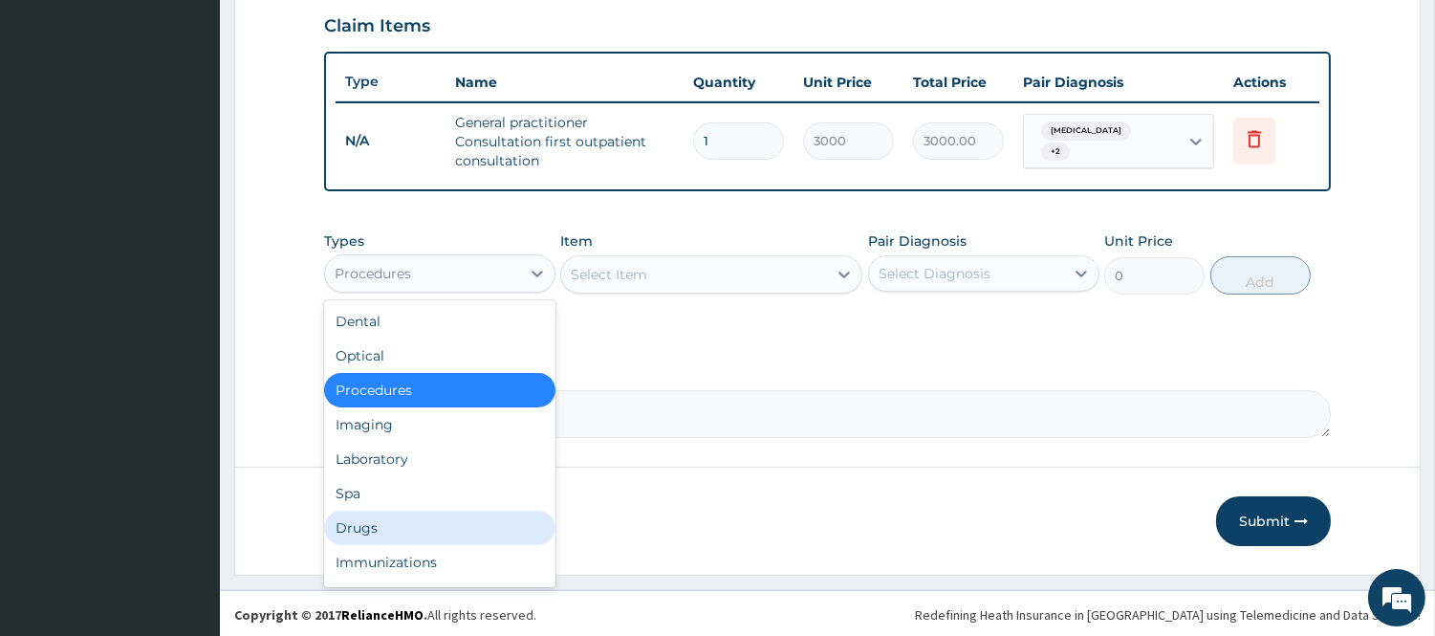
click at [430, 511] on div "Drugs" at bounding box center [439, 528] width 231 height 34
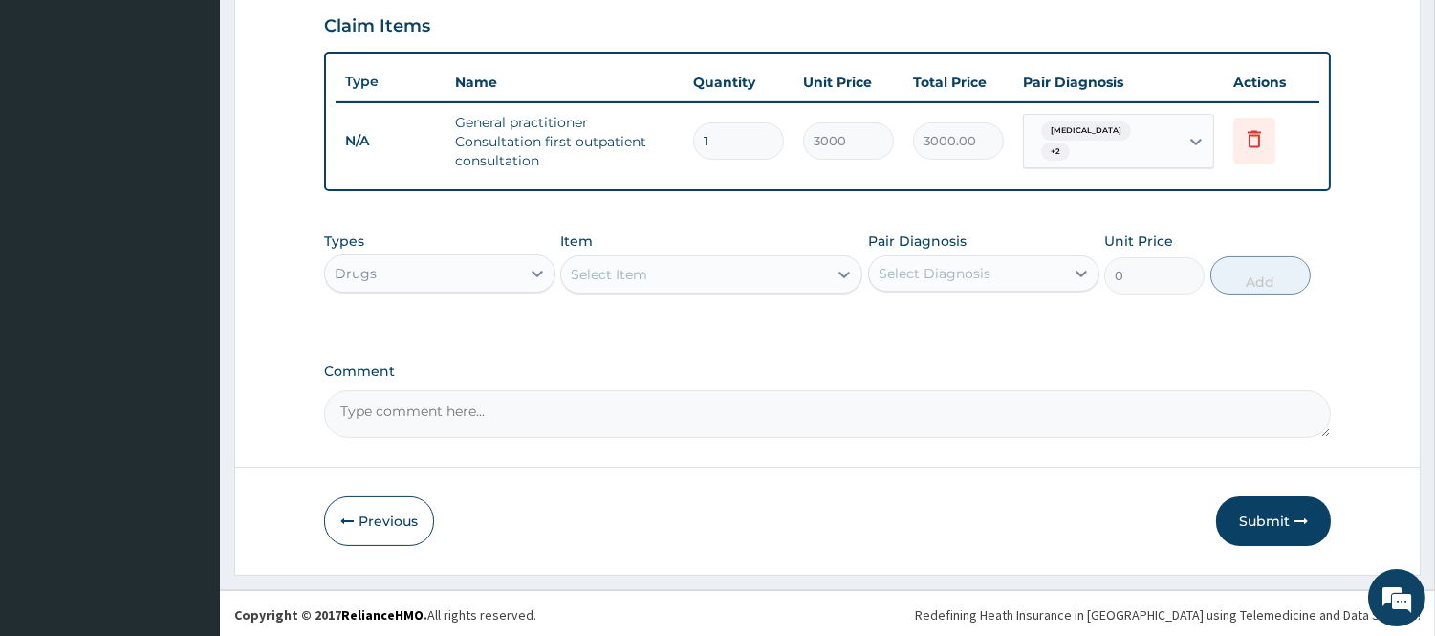
click at [796, 289] on div "Select Item" at bounding box center [711, 274] width 302 height 38
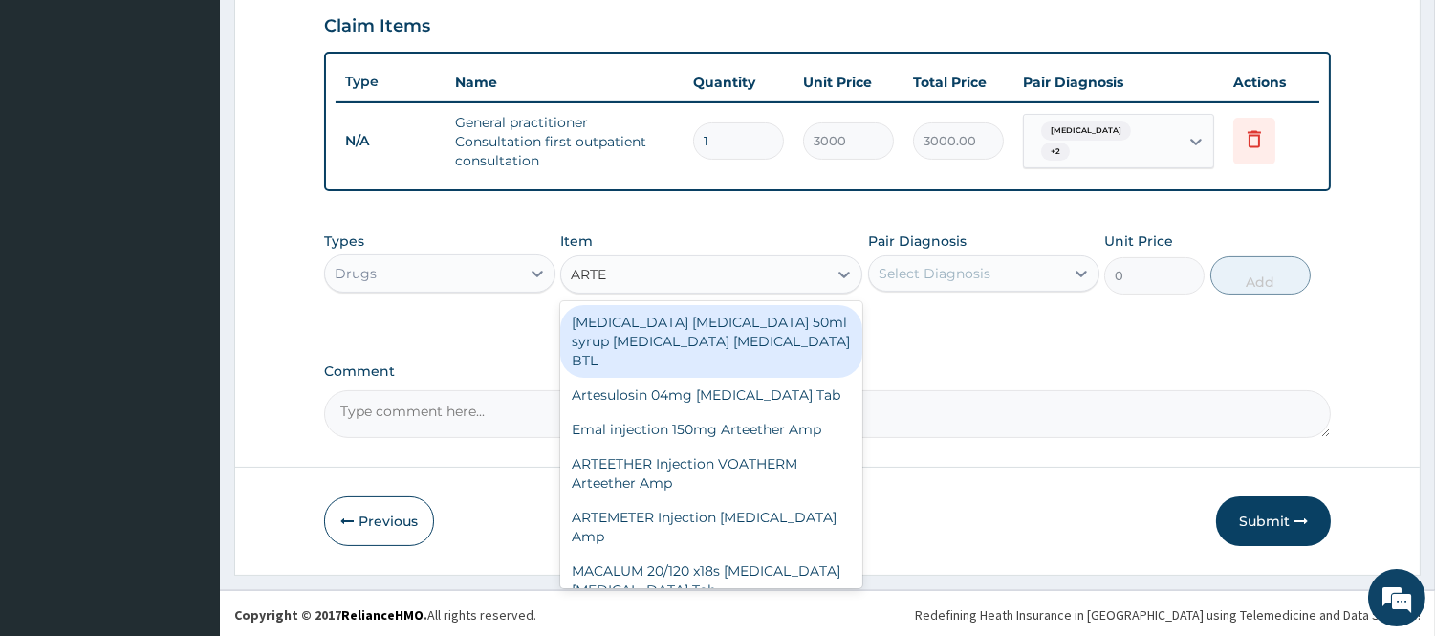
type input "ARTEM"
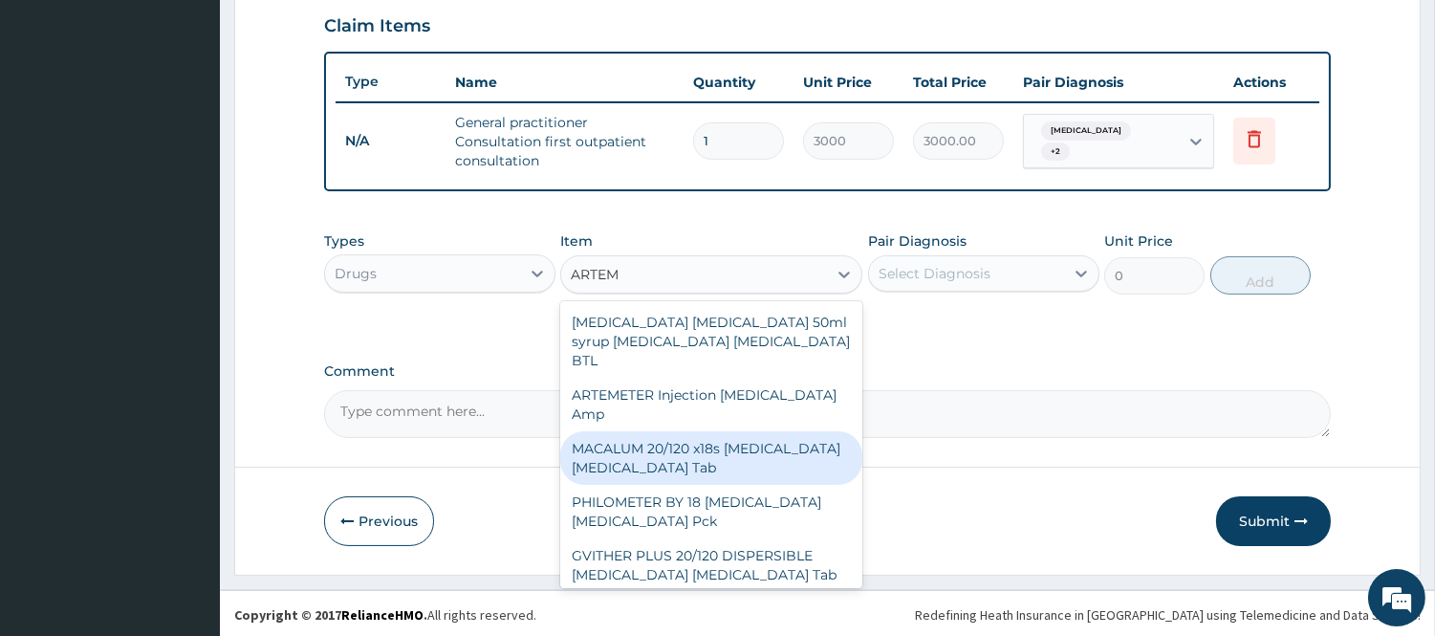
click at [680, 437] on div "MACALUM 20/120 x18s [MEDICAL_DATA] [MEDICAL_DATA] Tab" at bounding box center [711, 458] width 302 height 54
type input "348"
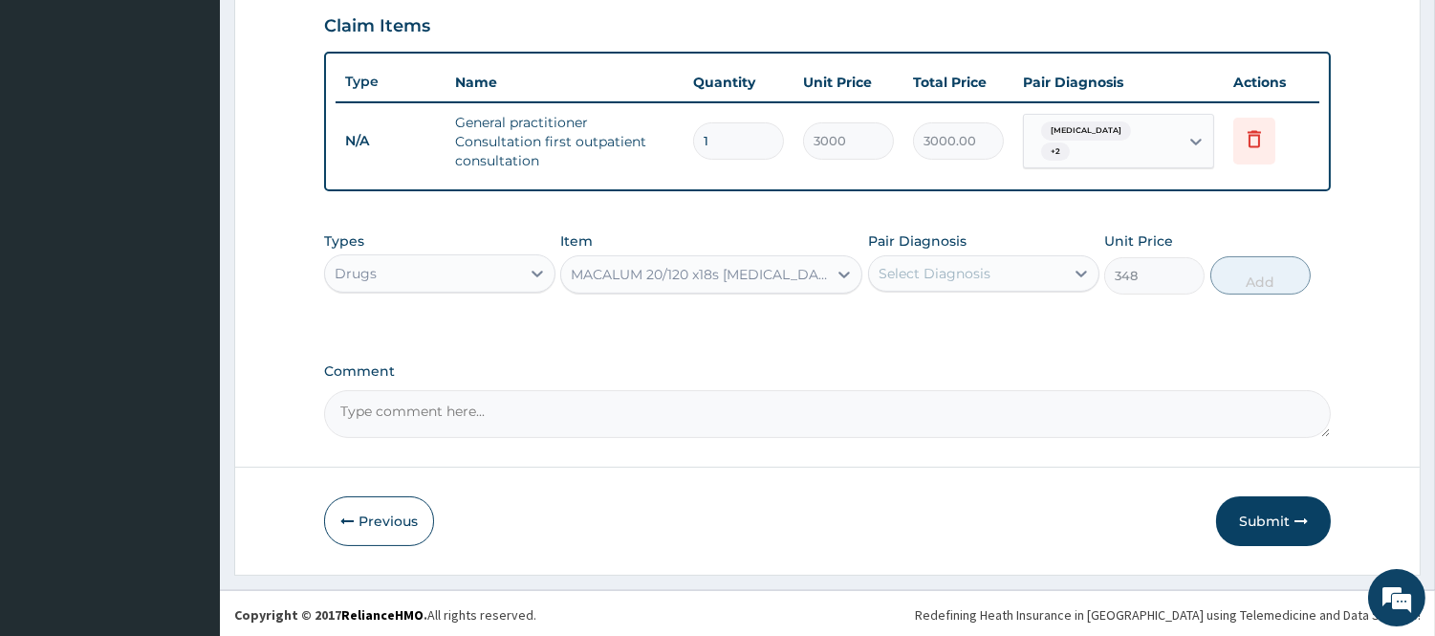
click at [1006, 268] on div "Select Diagnosis" at bounding box center [966, 273] width 195 height 31
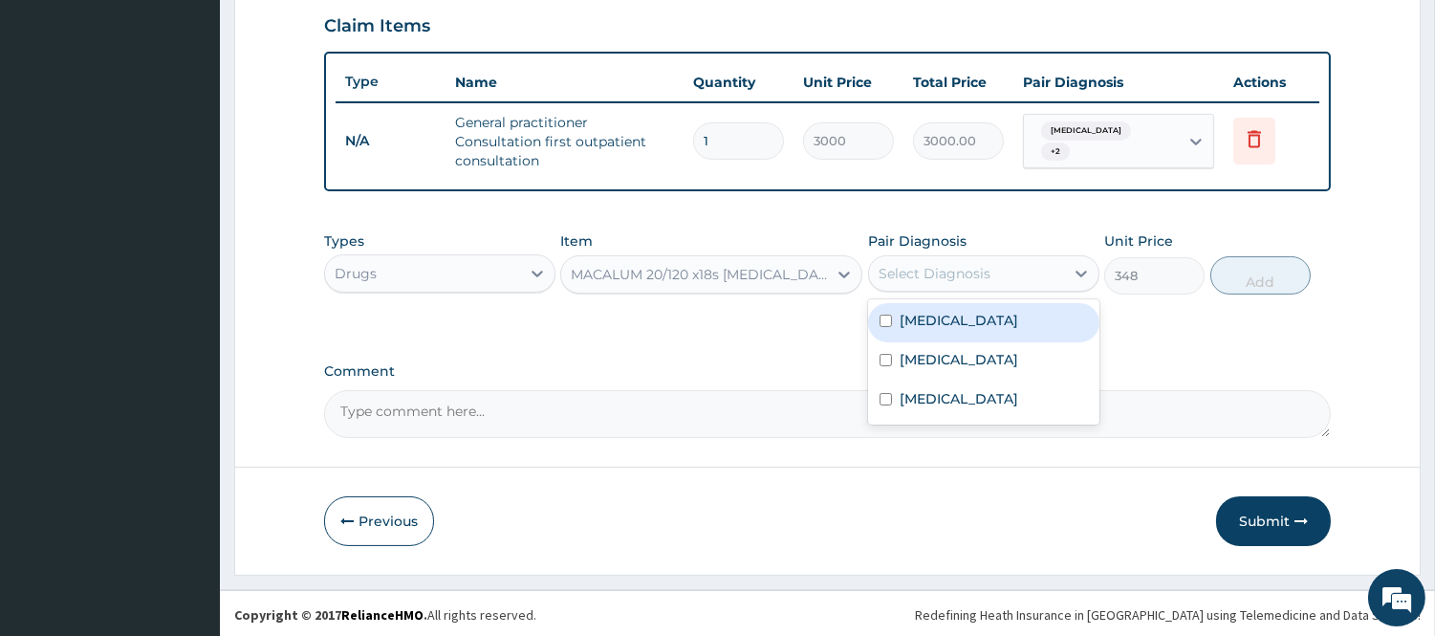
click at [964, 318] on div "Malaria" at bounding box center [983, 322] width 231 height 39
checkbox input "true"
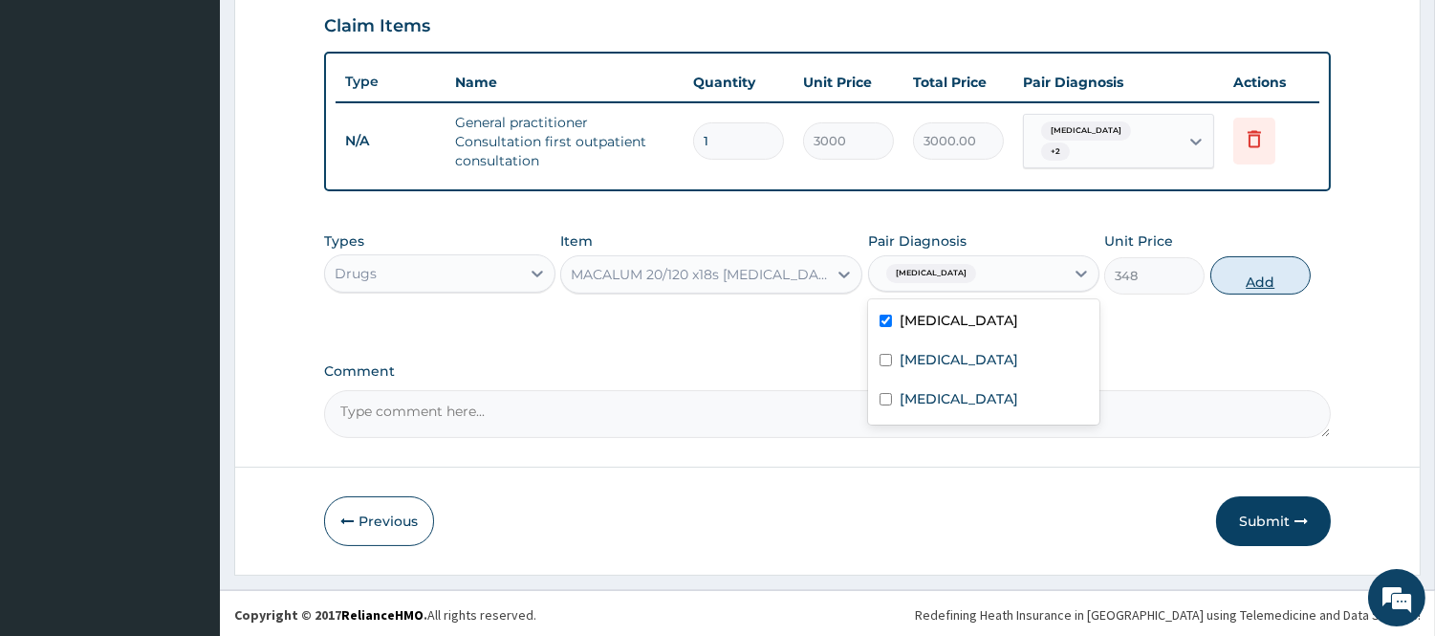
click at [1248, 271] on button "Add" at bounding box center [1260, 275] width 100 height 38
type input "0"
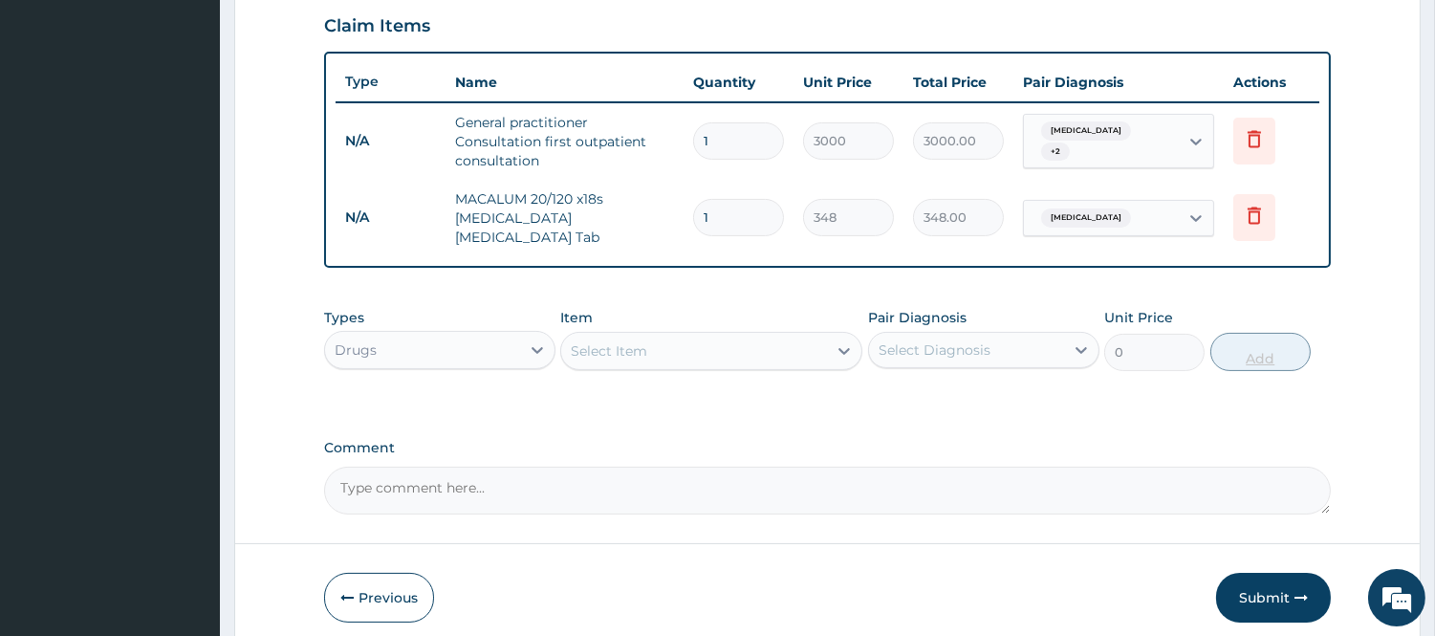
type input "12"
type input "4176.00"
type input "12"
click at [688, 361] on div "Types Drugs Item Select Item Pair Diagnosis Select Diagnosis Unit Price 0 Add" at bounding box center [827, 339] width 1007 height 82
click at [760, 356] on div "Select Item" at bounding box center [711, 351] width 302 height 38
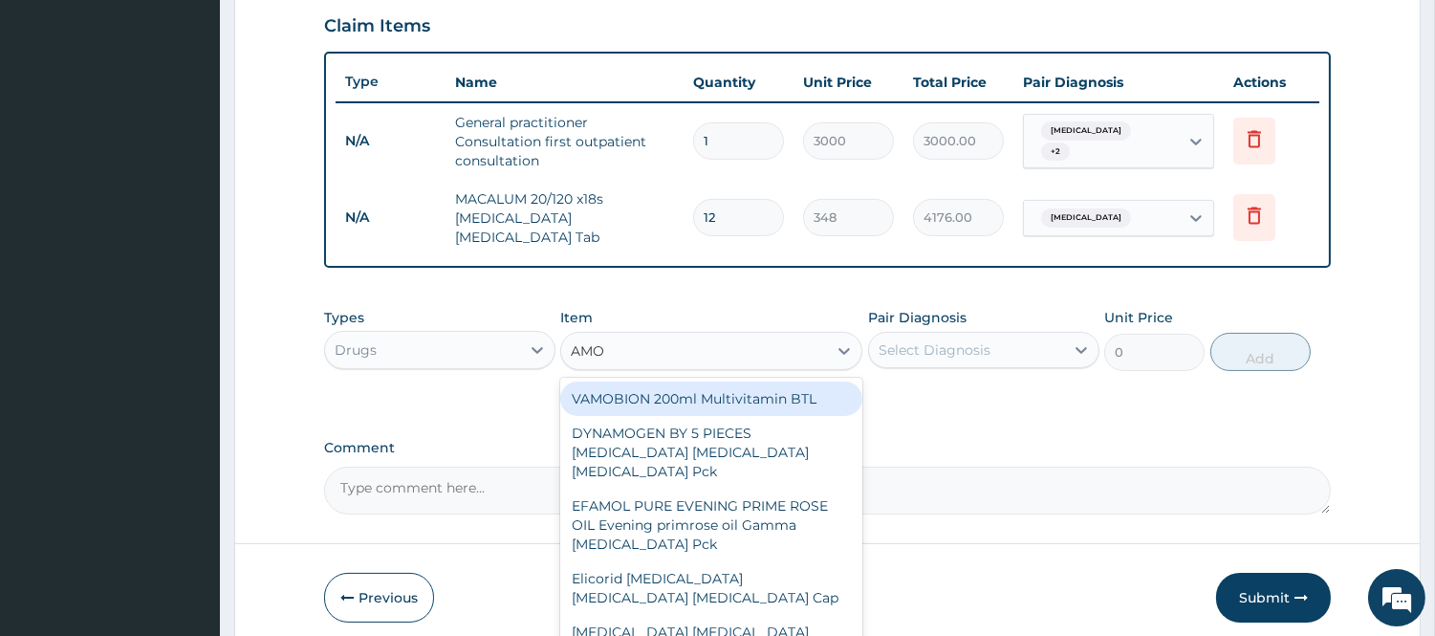
type input "AMOX"
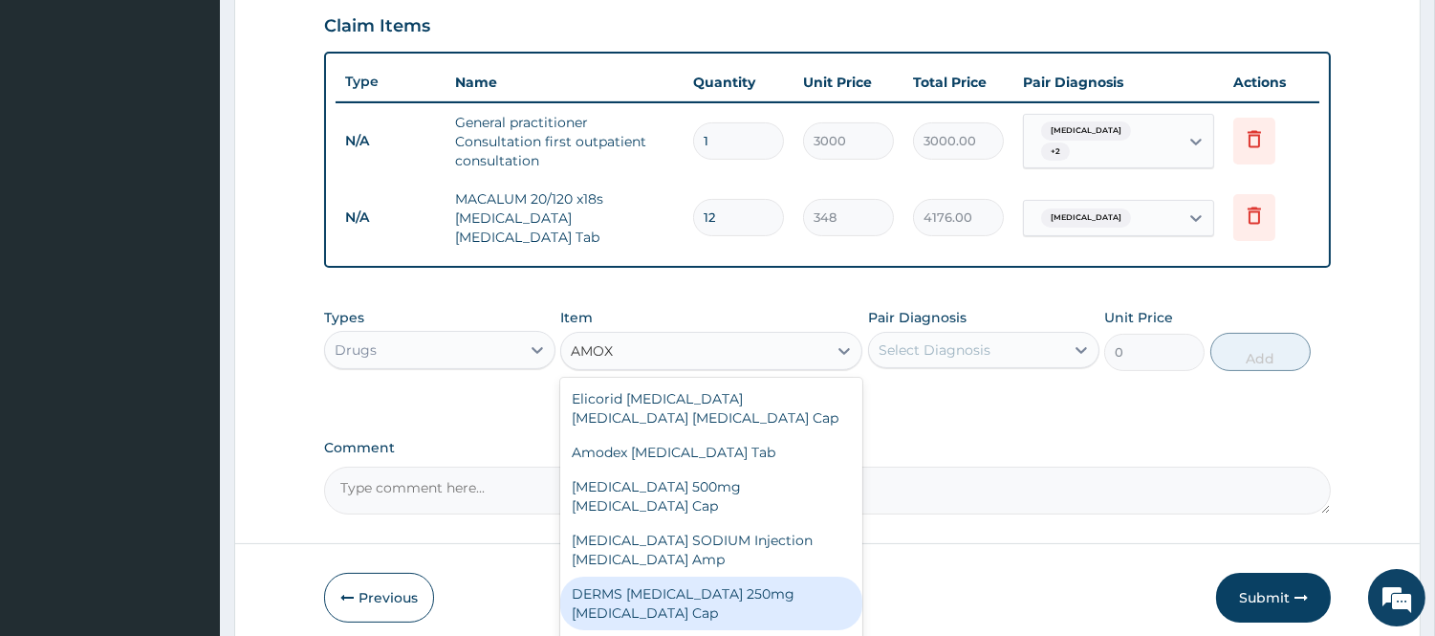
click at [779, 577] on div "DERMS AMOXICILLIN 250mg Amoxicillin Cap" at bounding box center [711, 604] width 302 height 54
type input "78"
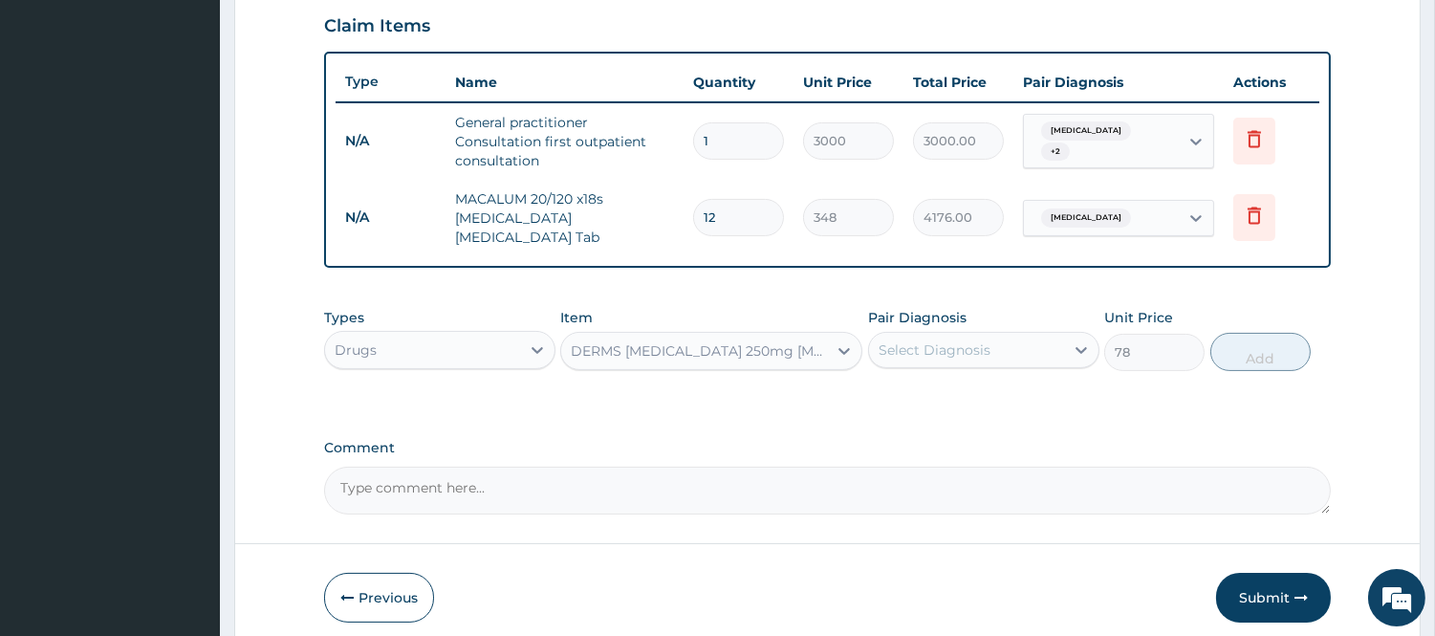
click at [1031, 338] on div "Select Diagnosis" at bounding box center [966, 350] width 195 height 31
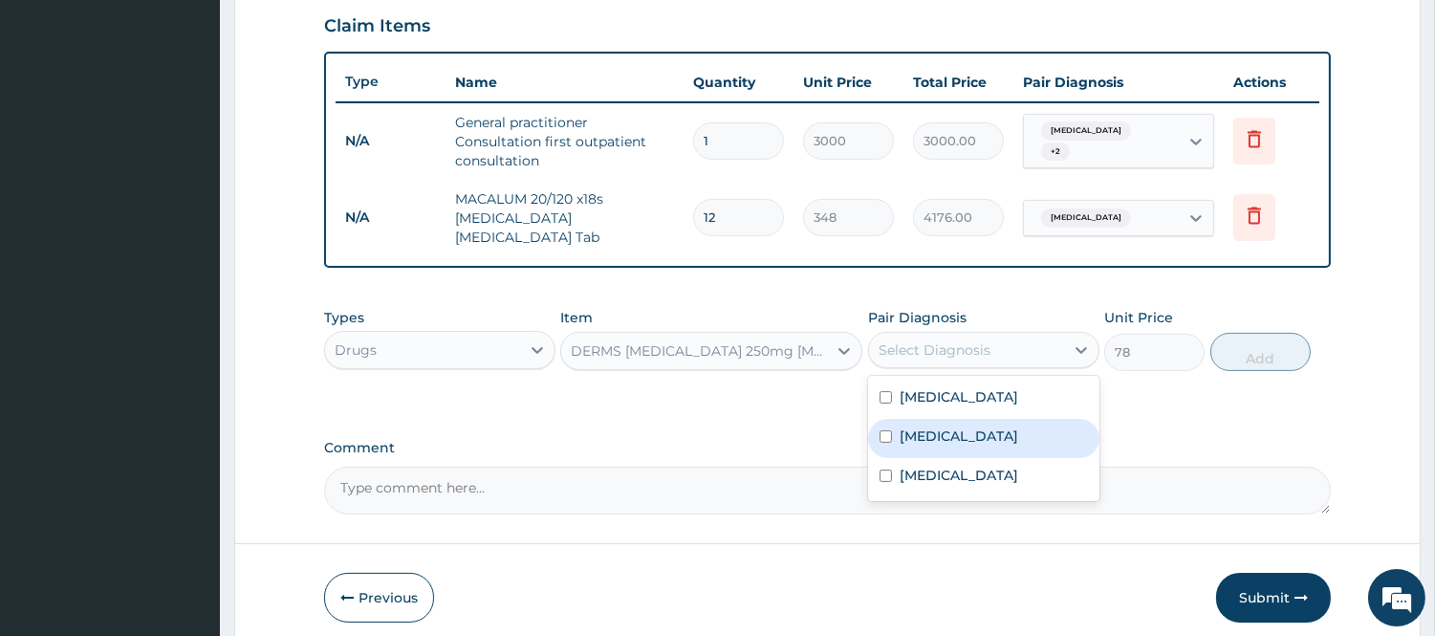
click at [961, 441] on div "Sepsis" at bounding box center [983, 438] width 231 height 39
checkbox input "true"
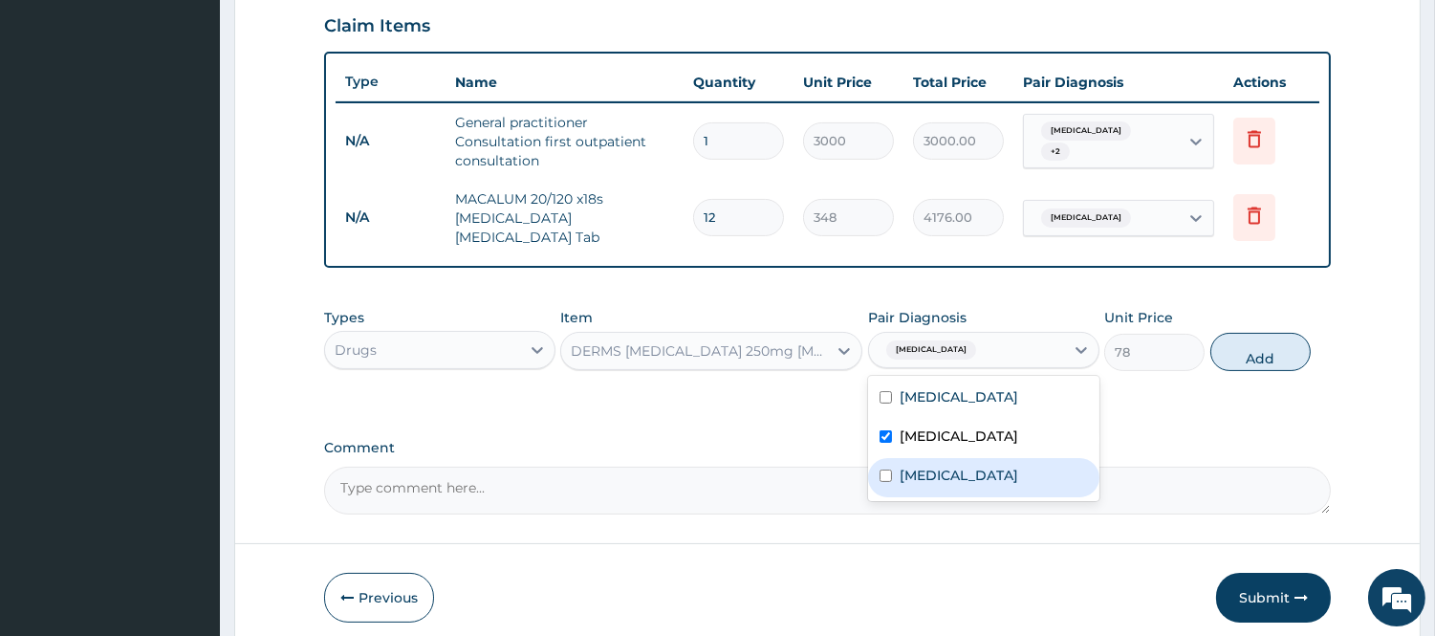
click at [956, 466] on label "Upper respiratory infection" at bounding box center [959, 475] width 119 height 19
checkbox input "true"
click at [1262, 333] on button "Add" at bounding box center [1260, 352] width 100 height 38
type input "0"
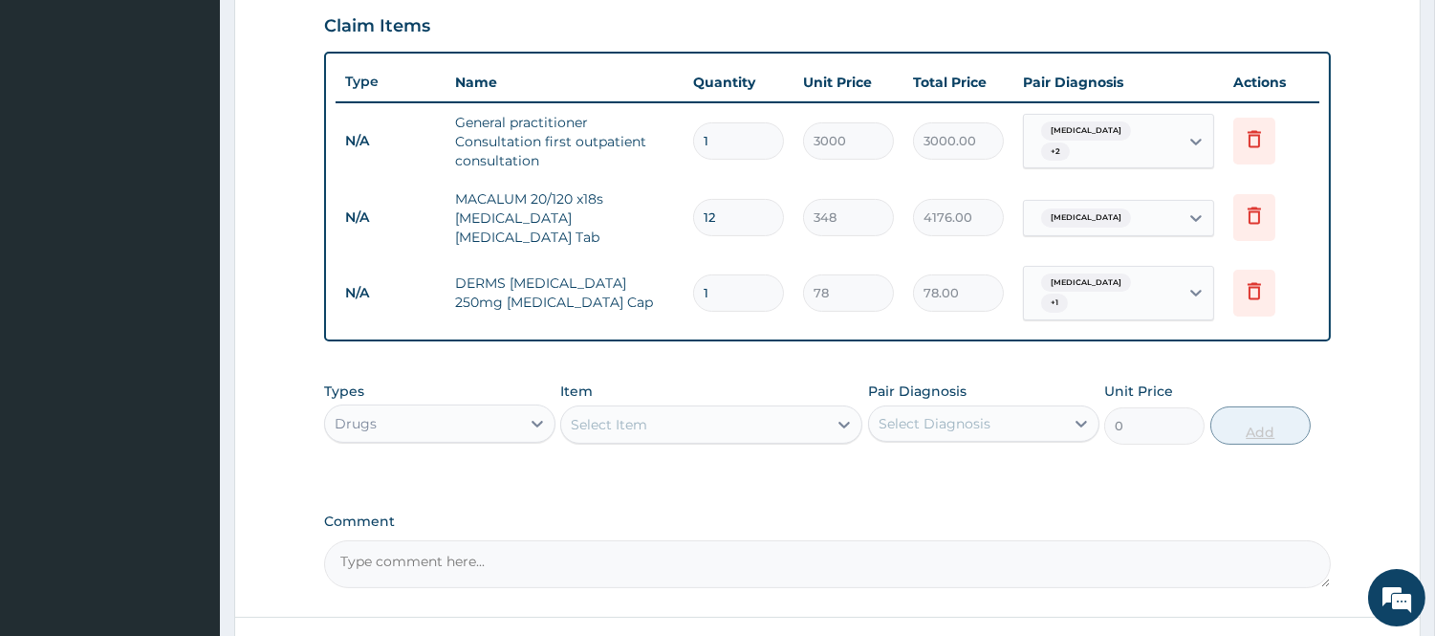
type input "15"
type input "1170.00"
type input "1"
type input "78.00"
type input "10"
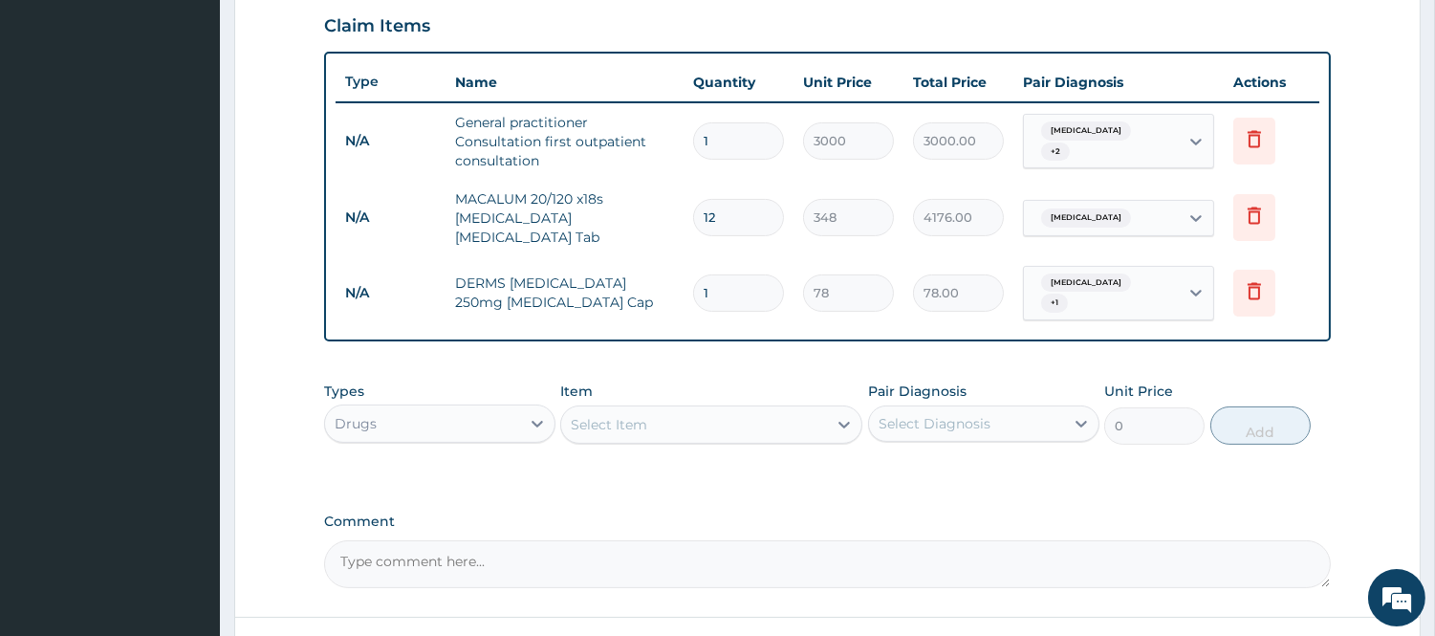
type input "780.00"
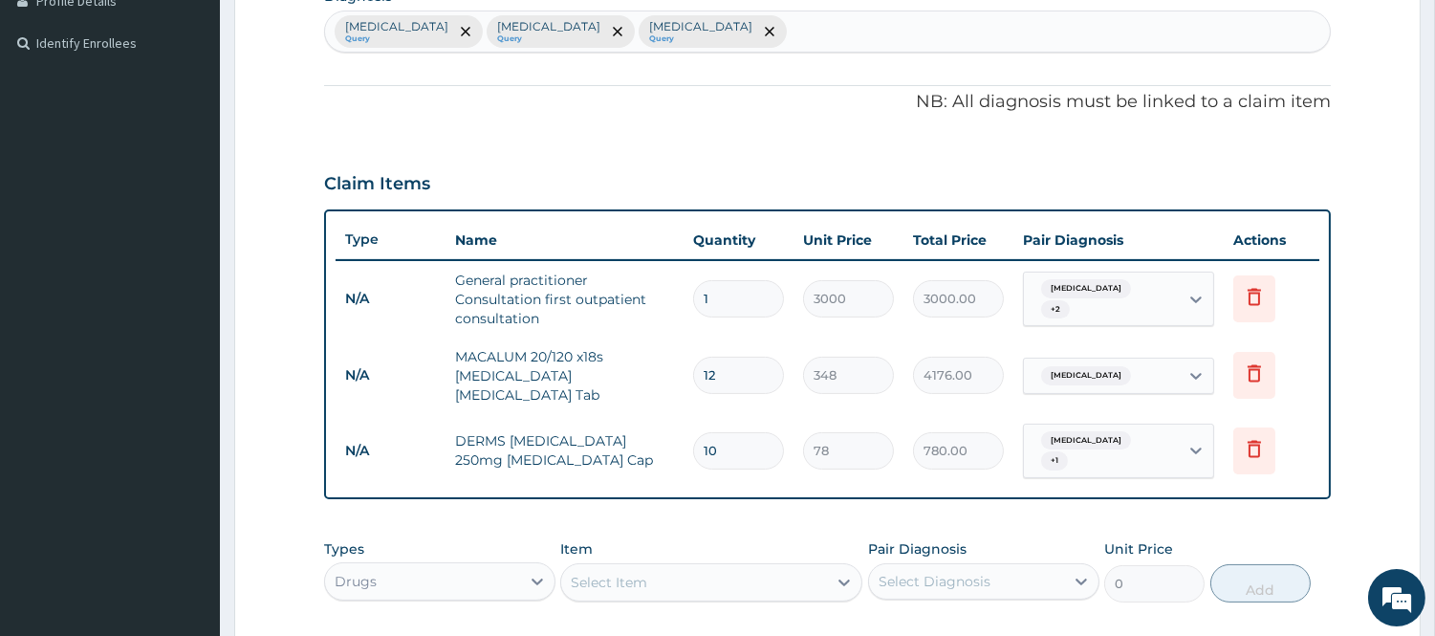
scroll to position [497, 0]
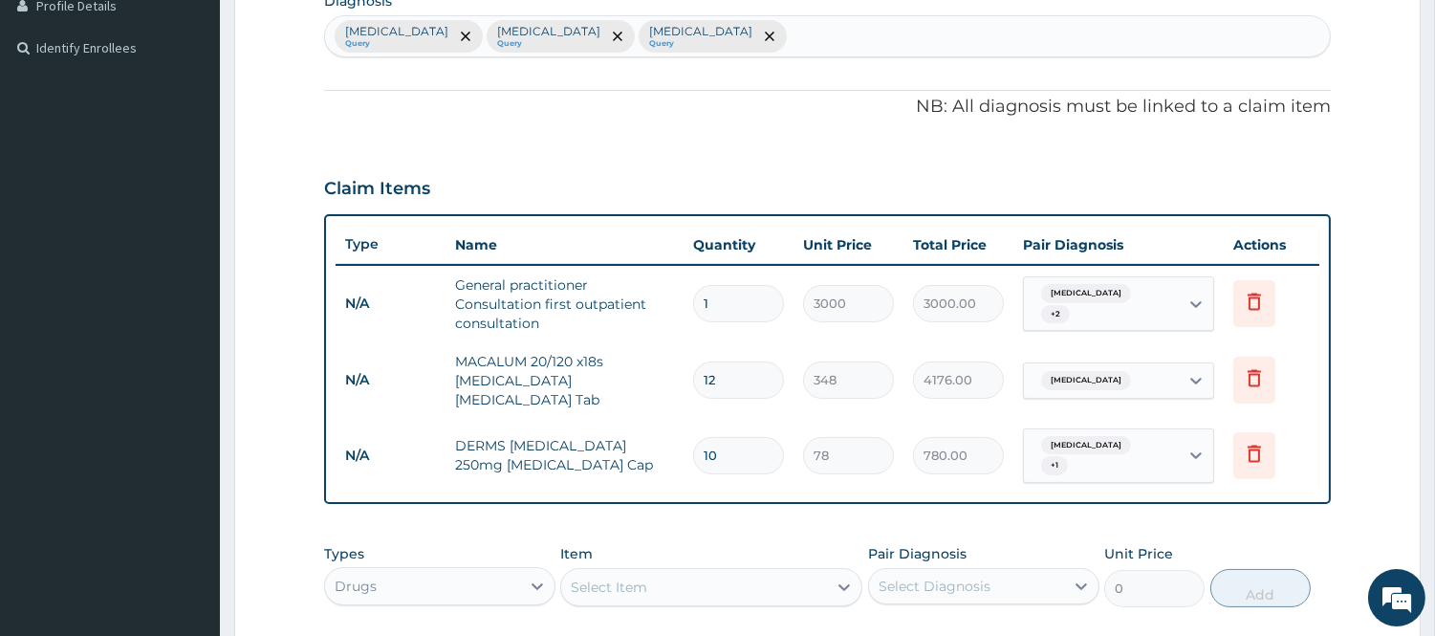
type input "10"
click at [1067, 38] on div "Malaria Query Sepsis Query Upper respiratory infection Query" at bounding box center [827, 36] width 1005 height 40
type input "HELMIN"
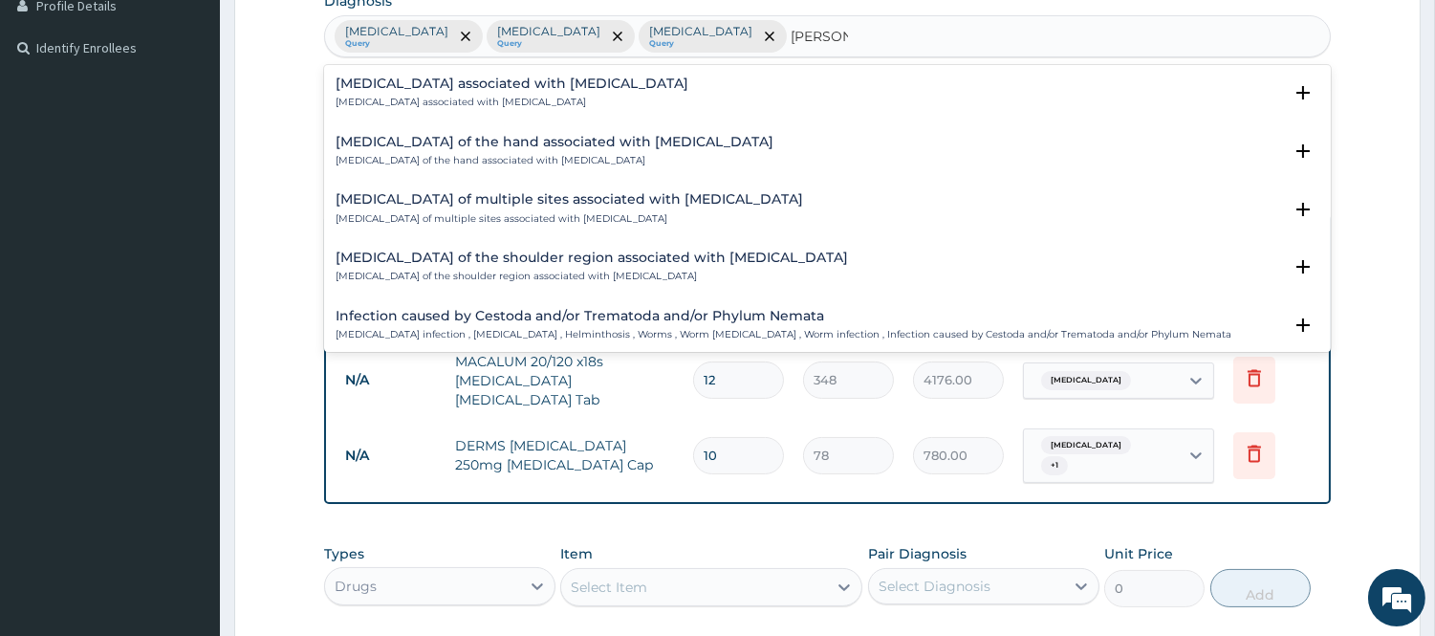
click at [470, 96] on p "Arthropathy associated with helminthiasis" at bounding box center [512, 102] width 353 height 13
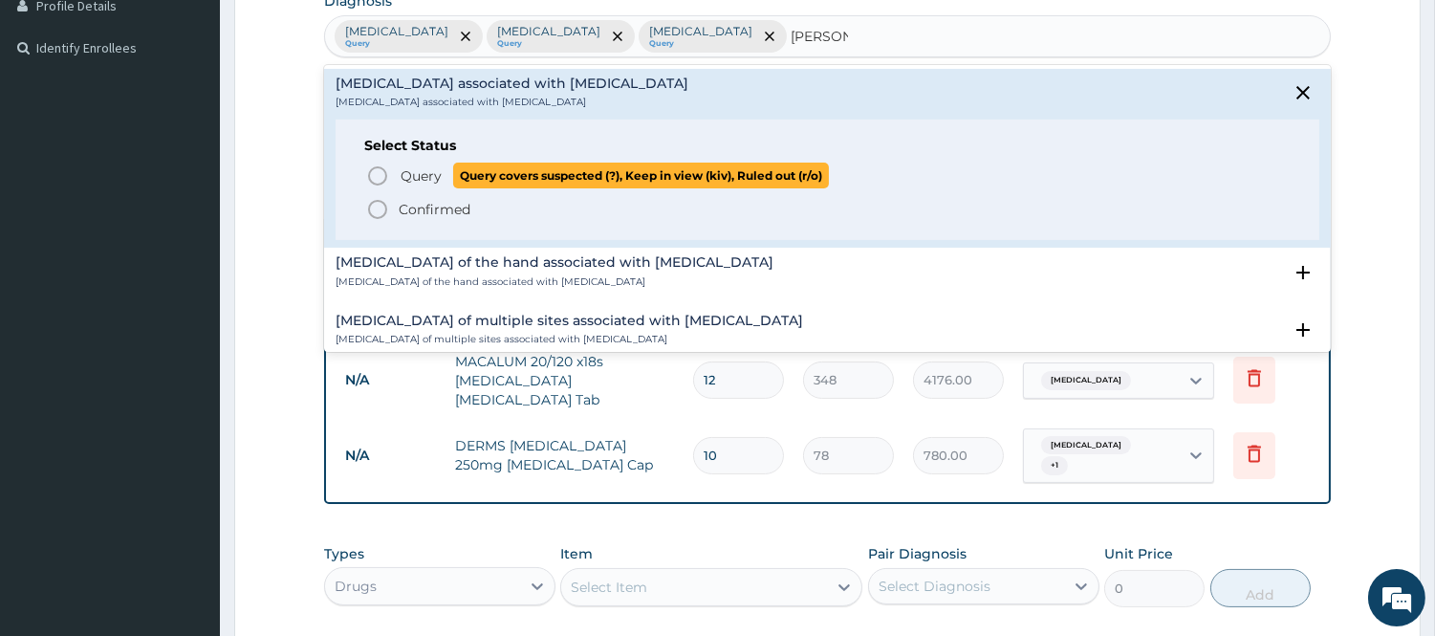
click at [382, 175] on icon "status option query" at bounding box center [377, 175] width 23 height 23
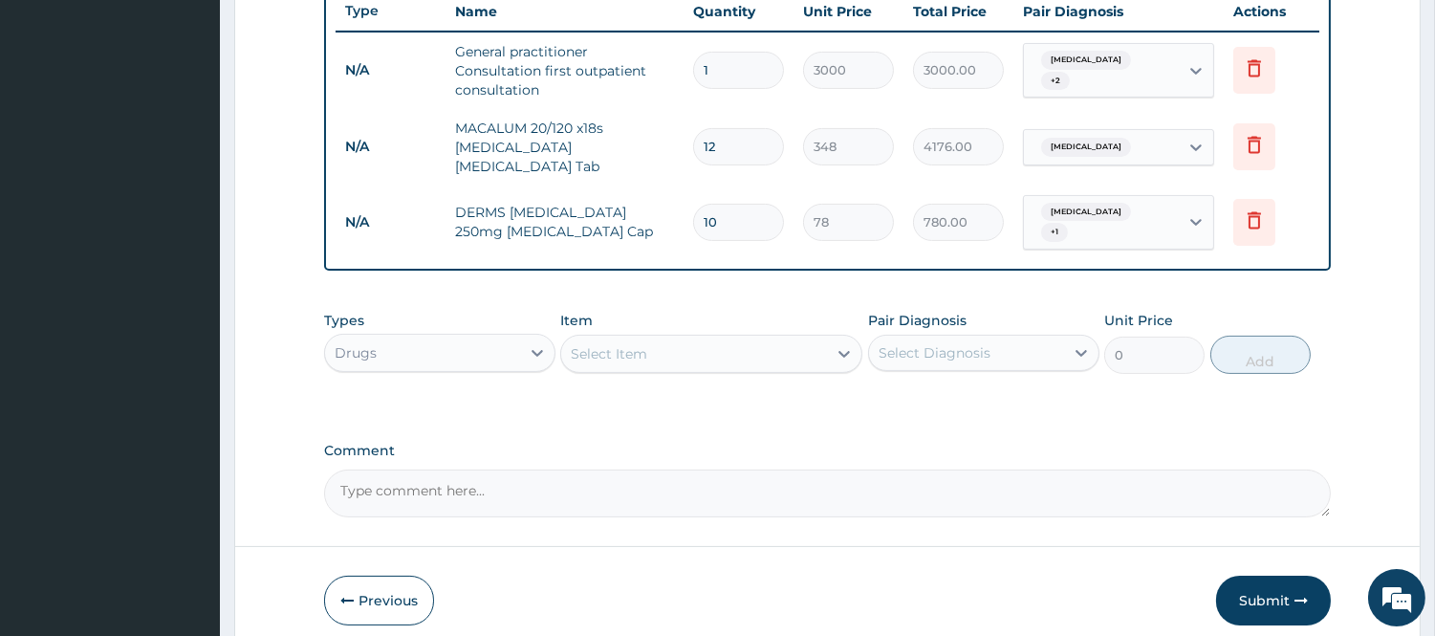
scroll to position [792, 0]
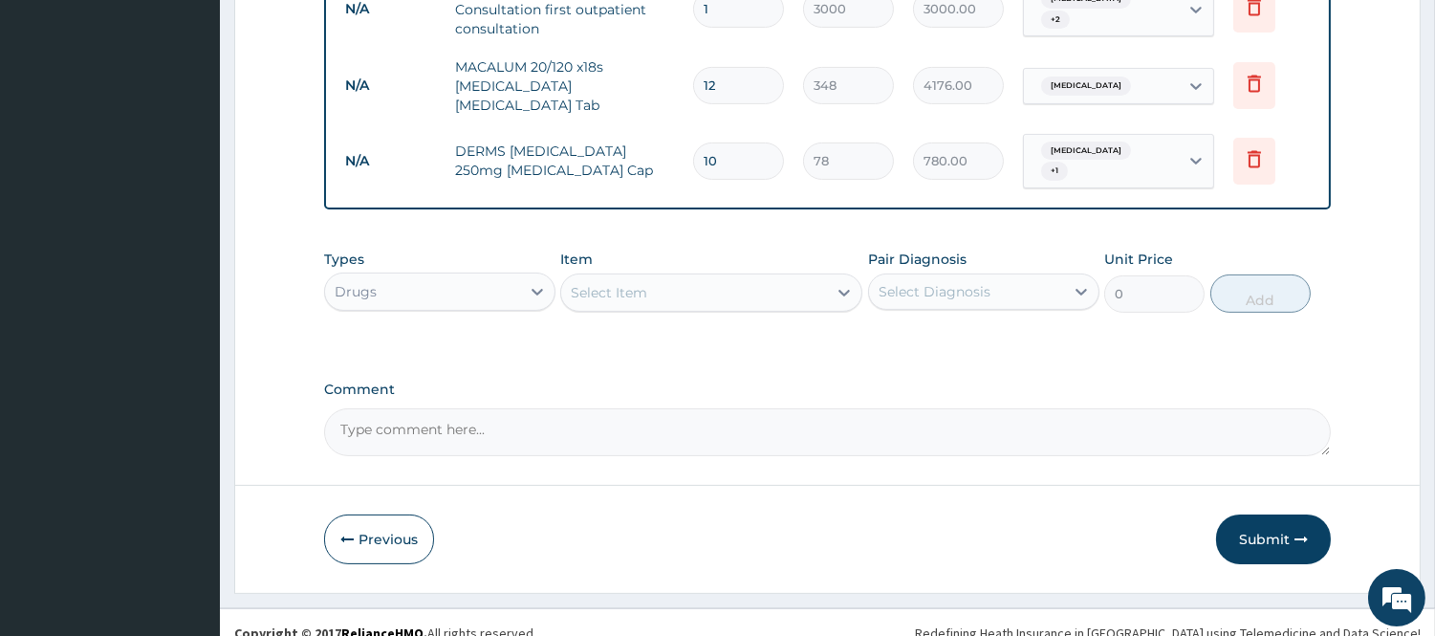
click at [810, 277] on div "Select Item" at bounding box center [694, 292] width 266 height 31
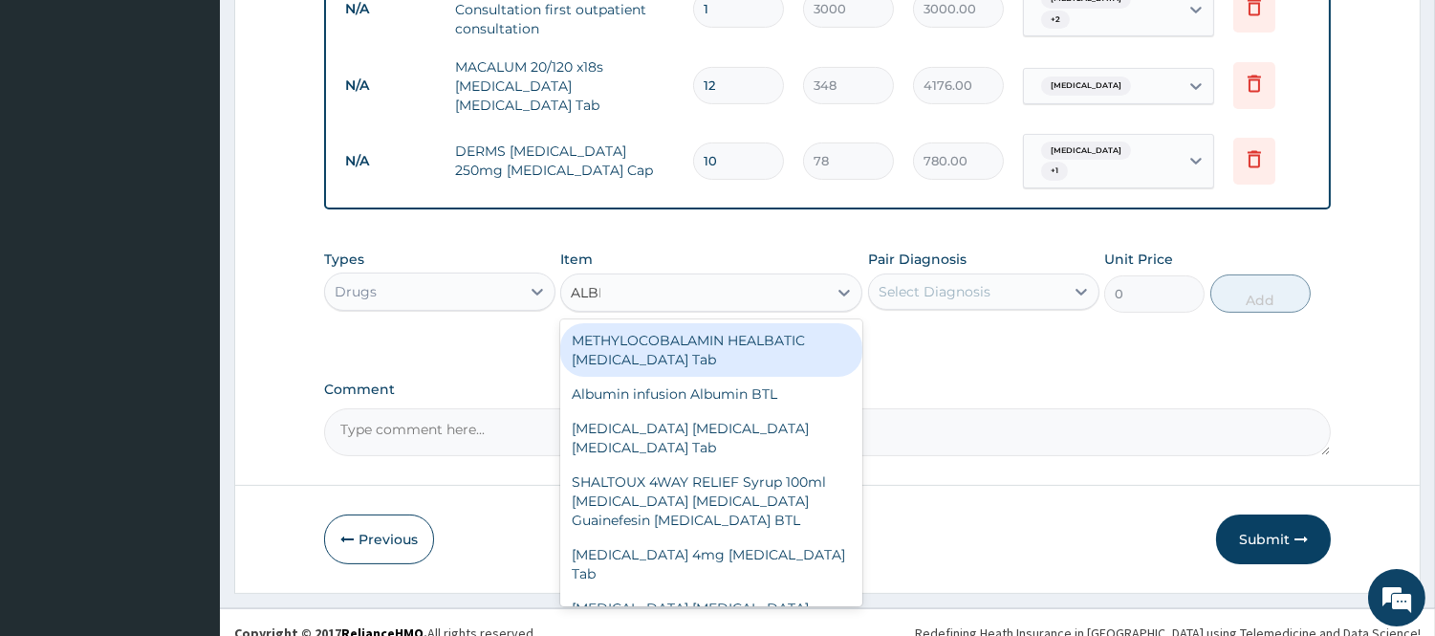
type input "ALBEN"
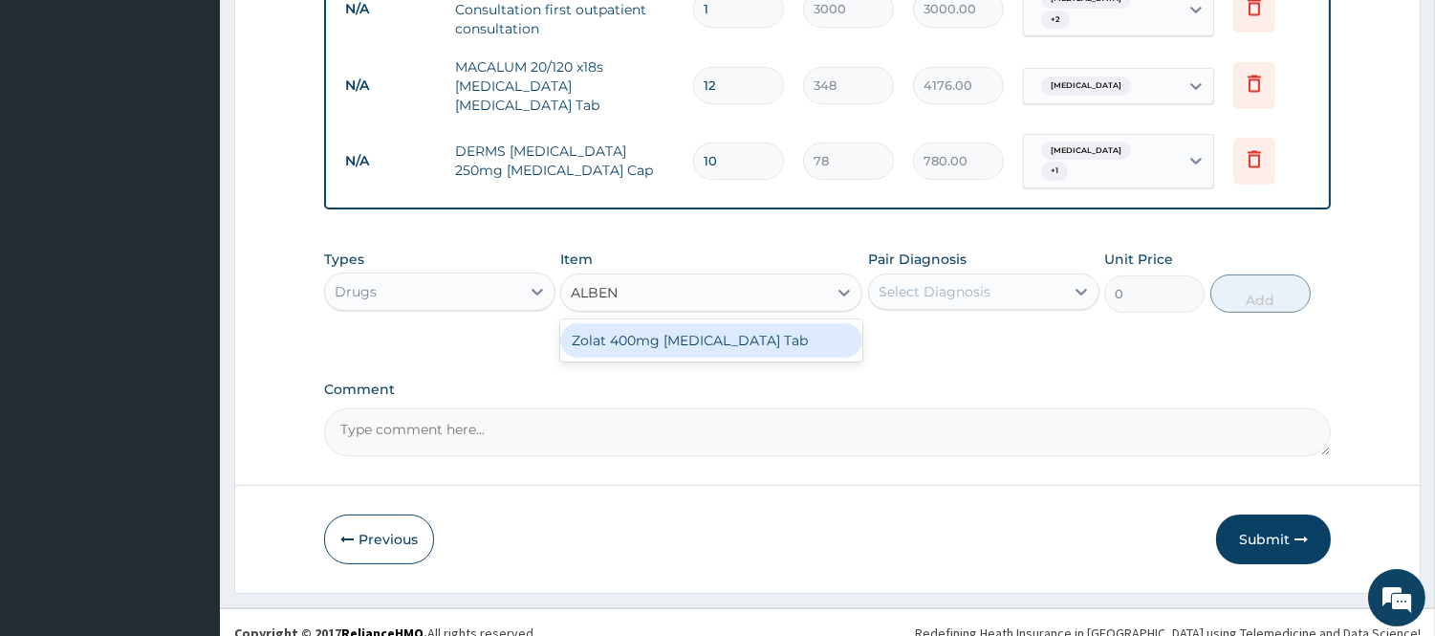
click at [792, 325] on div "Zolat 400mg [MEDICAL_DATA] Tab" at bounding box center [711, 340] width 302 height 34
type input "240"
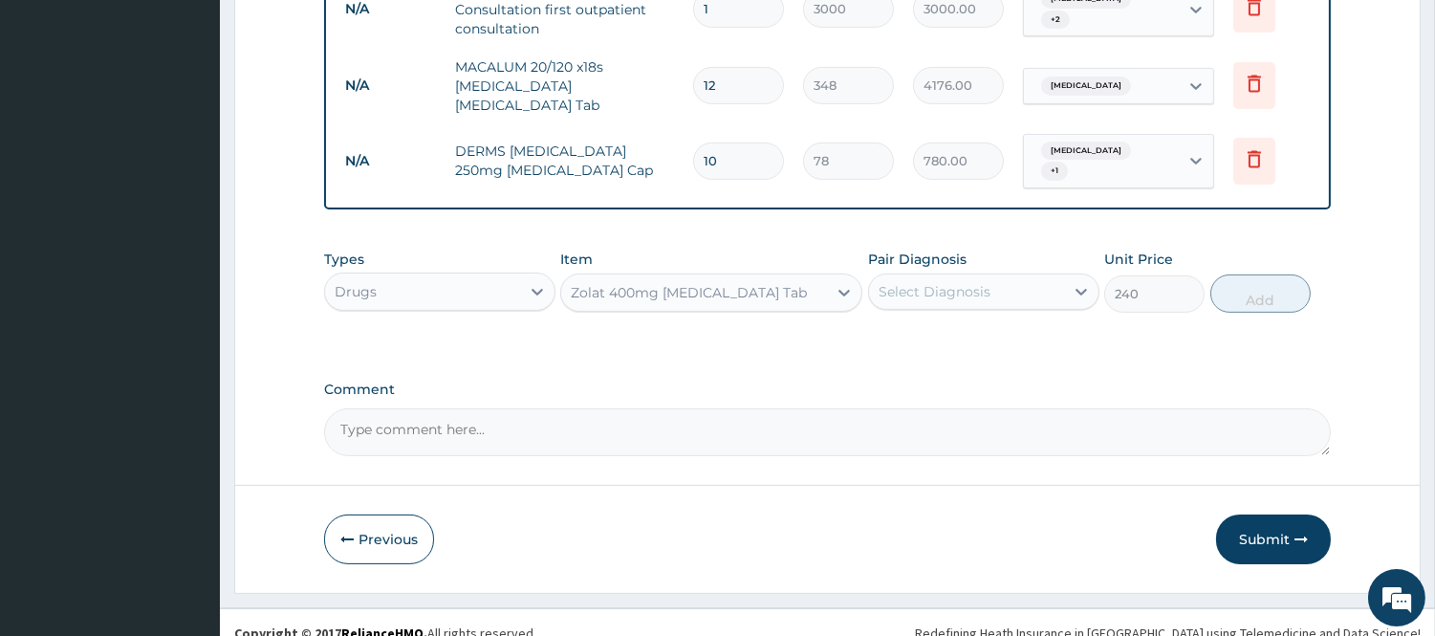
click at [1028, 287] on div "Select Diagnosis" at bounding box center [983, 291] width 231 height 36
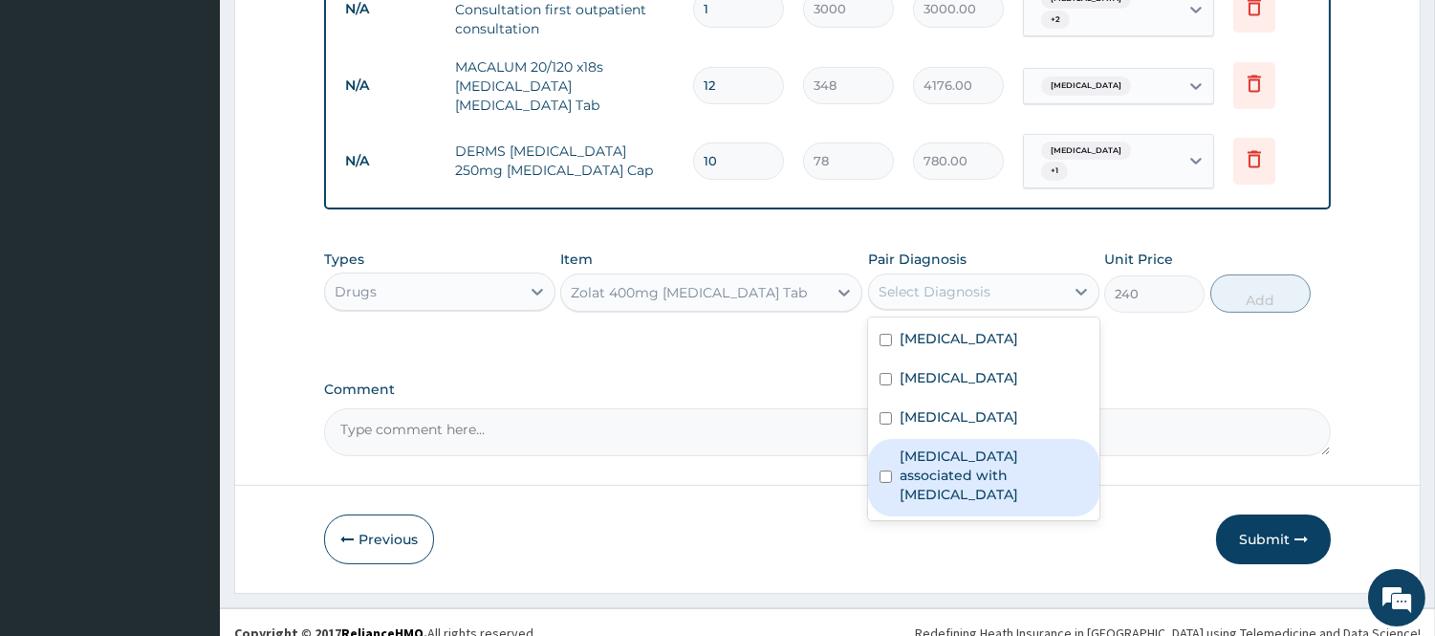
click at [952, 439] on div "Arthropathy associated with helminthiasis" at bounding box center [983, 477] width 231 height 77
checkbox input "true"
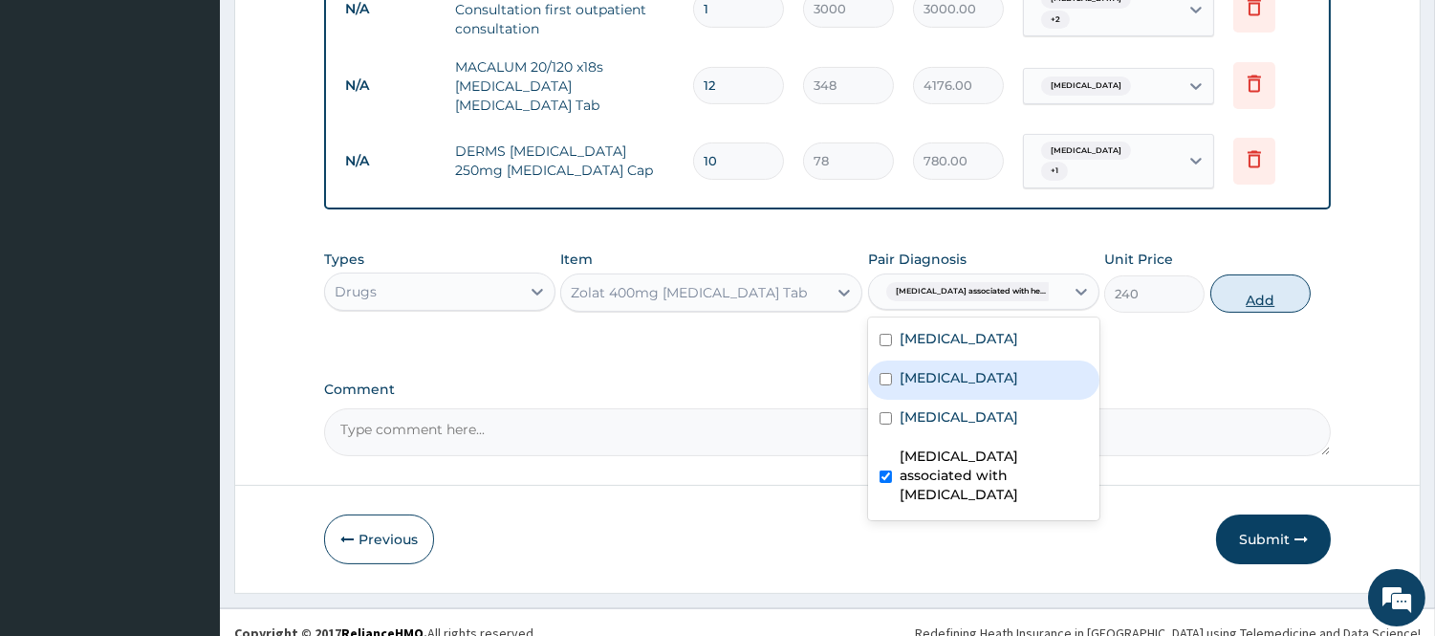
click at [1238, 278] on button "Add" at bounding box center [1260, 293] width 100 height 38
type input "0"
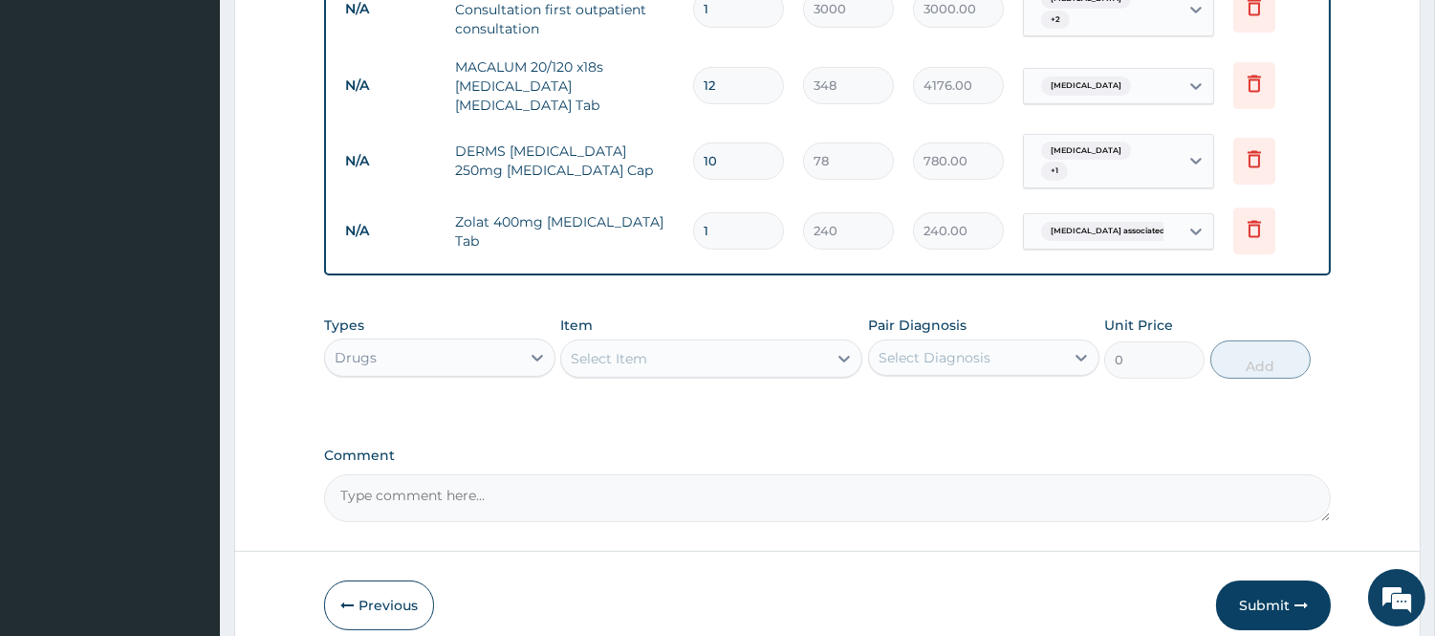
click at [689, 349] on div "Select Item" at bounding box center [694, 358] width 266 height 31
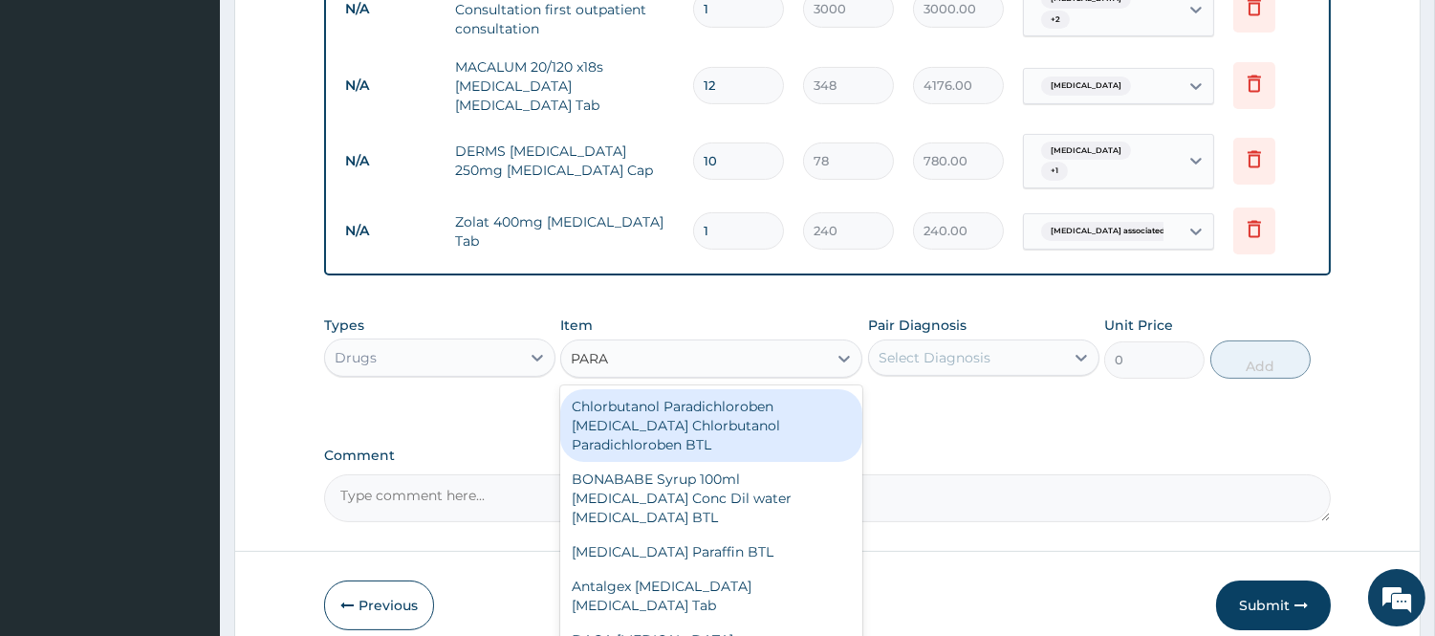
type input "PARAC"
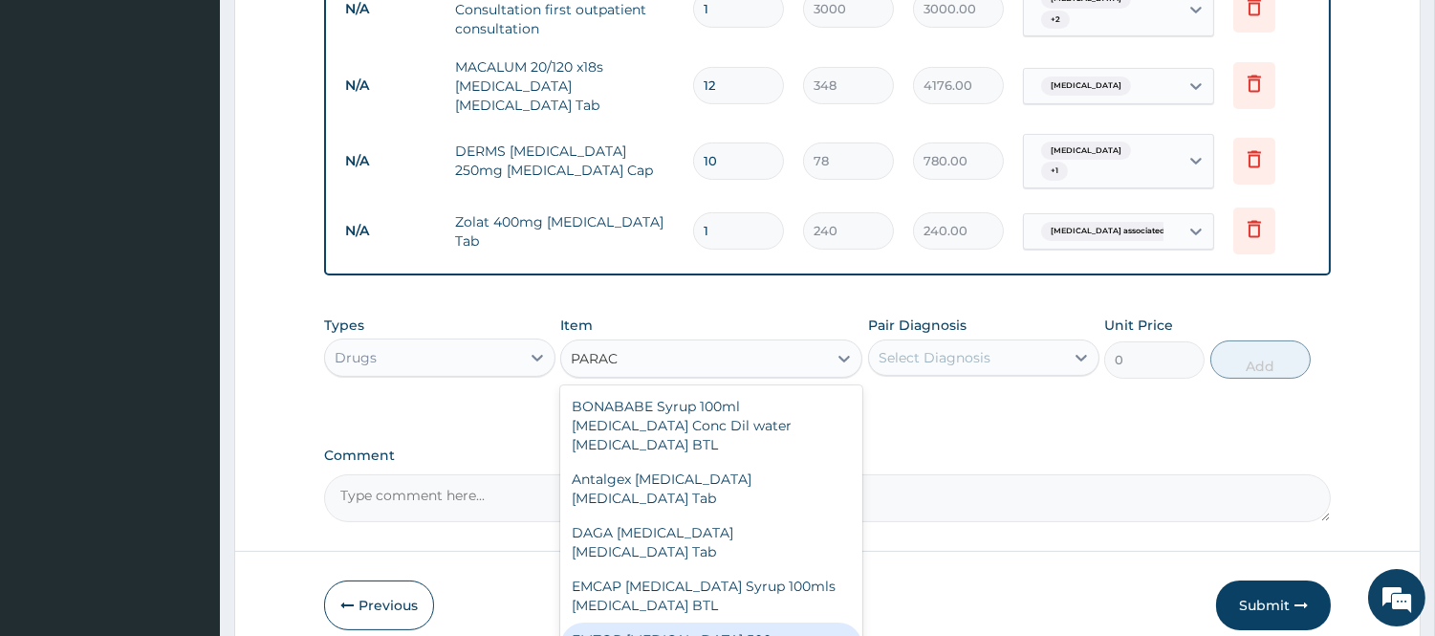
type input "12"
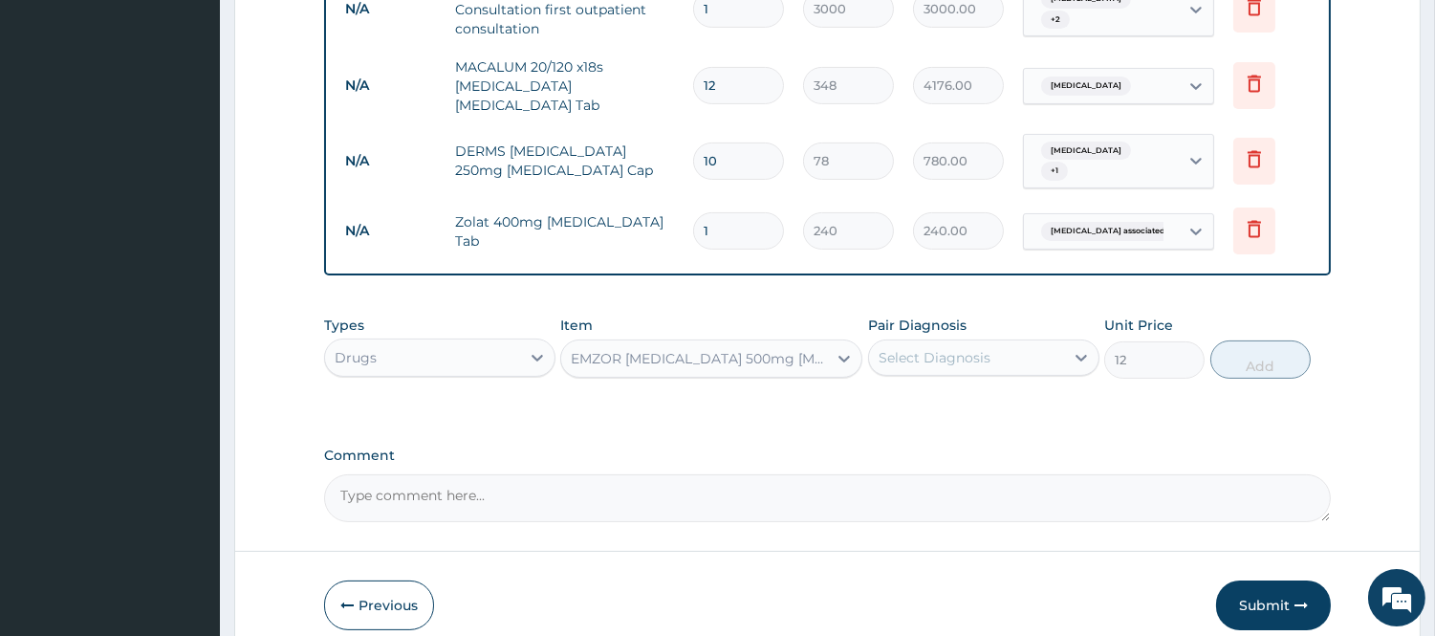
click at [994, 342] on div "Select Diagnosis" at bounding box center [966, 357] width 195 height 31
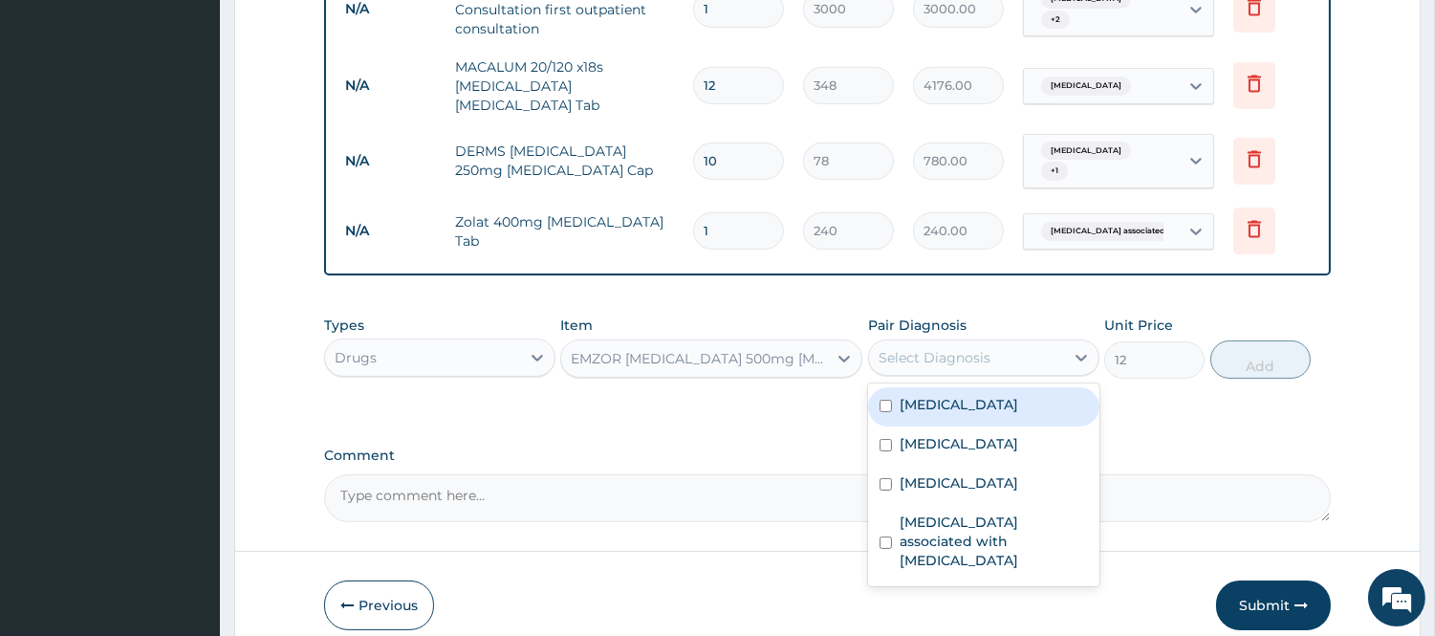
click at [957, 388] on div "[MEDICAL_DATA]" at bounding box center [983, 406] width 231 height 39
checkbox input "true"
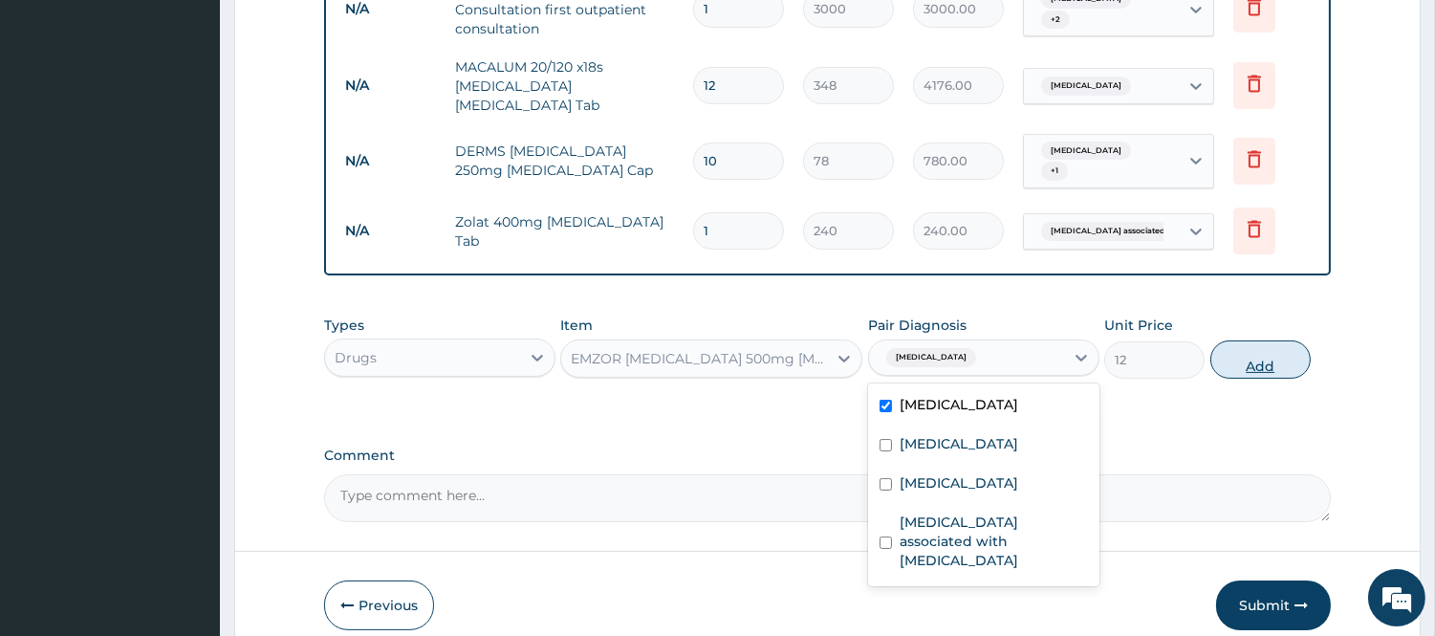
click at [1304, 340] on button "Add" at bounding box center [1260, 359] width 100 height 38
type input "0"
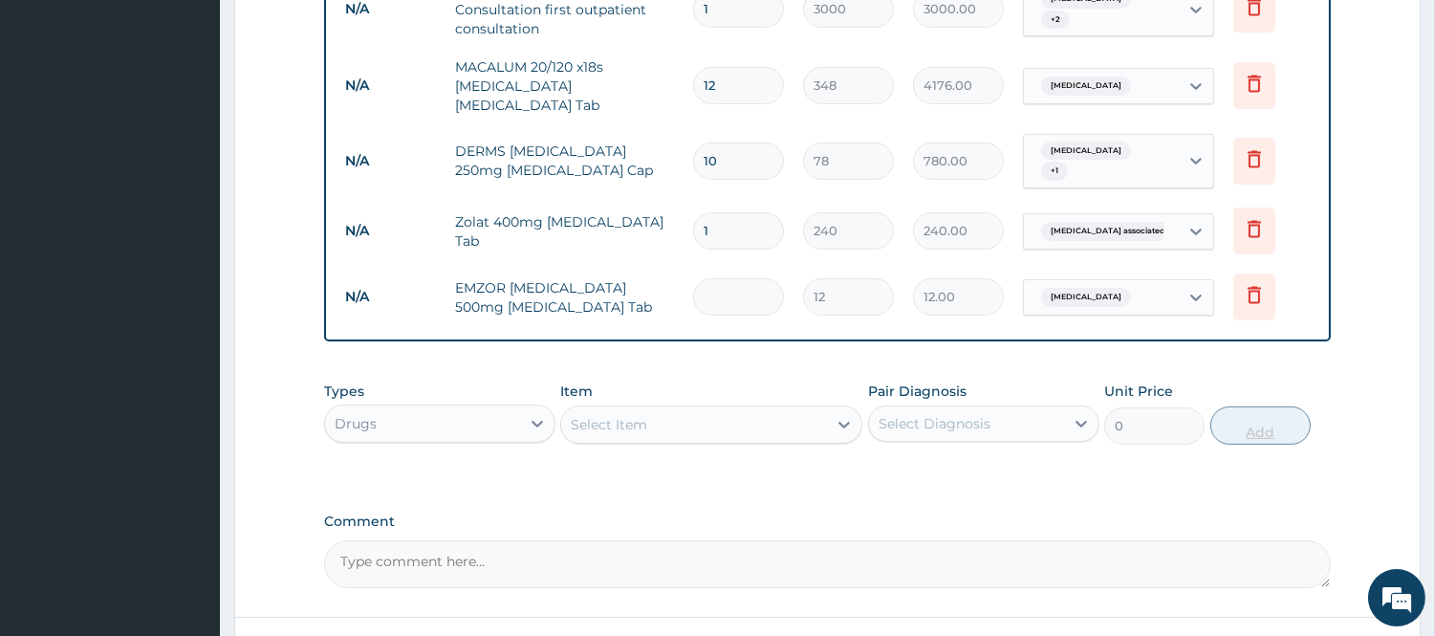
type input "0.00"
type input "9"
type input "108.00"
type input "9"
click at [818, 409] on div "Select Item" at bounding box center [694, 424] width 266 height 31
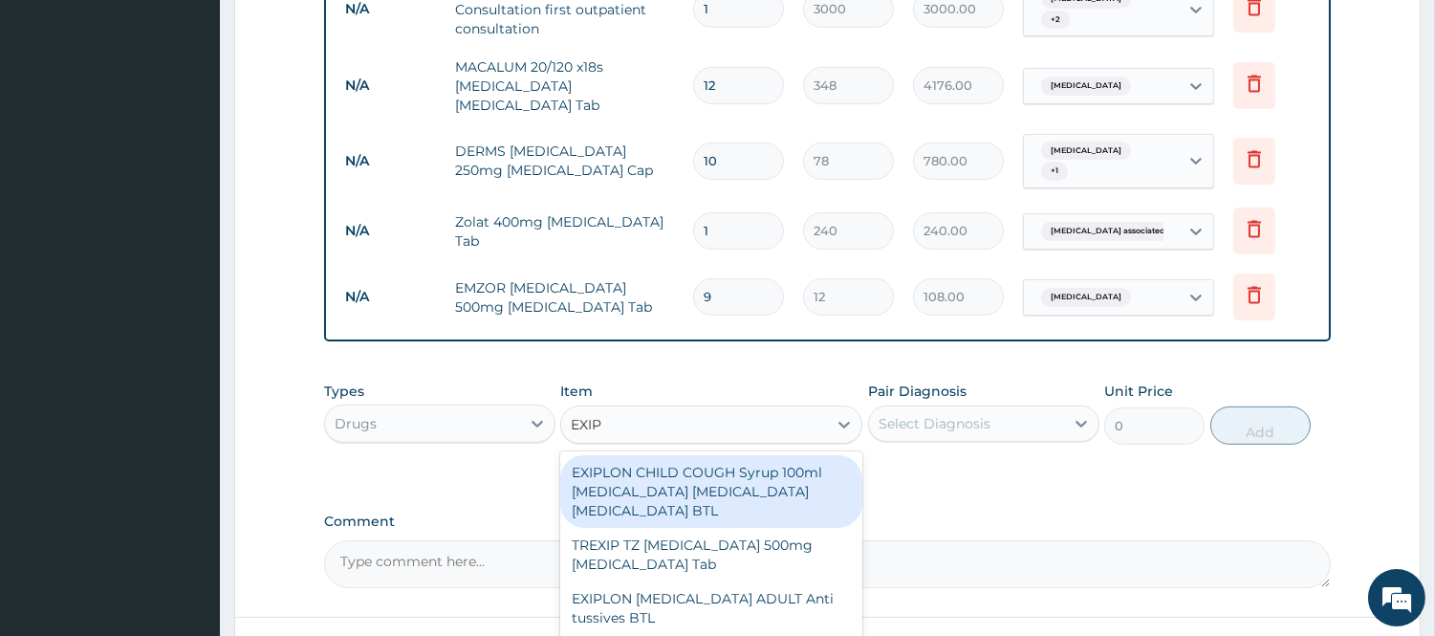
type input "EXIPL"
click at [775, 463] on div "EXIPLON CHILD COUGH Syrup 100ml [MEDICAL_DATA] [MEDICAL_DATA] [MEDICAL_DATA] BTL" at bounding box center [711, 491] width 302 height 73
type input "360"
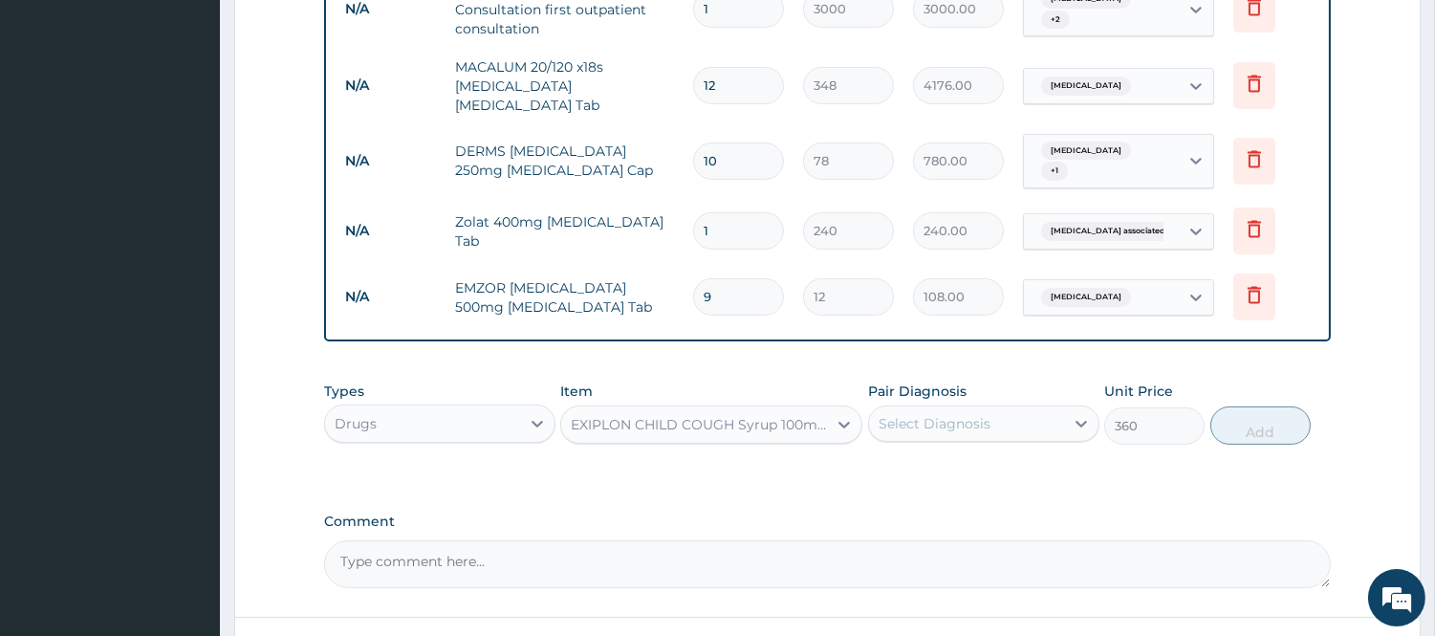
click at [1017, 411] on div "Select Diagnosis" at bounding box center [966, 423] width 195 height 31
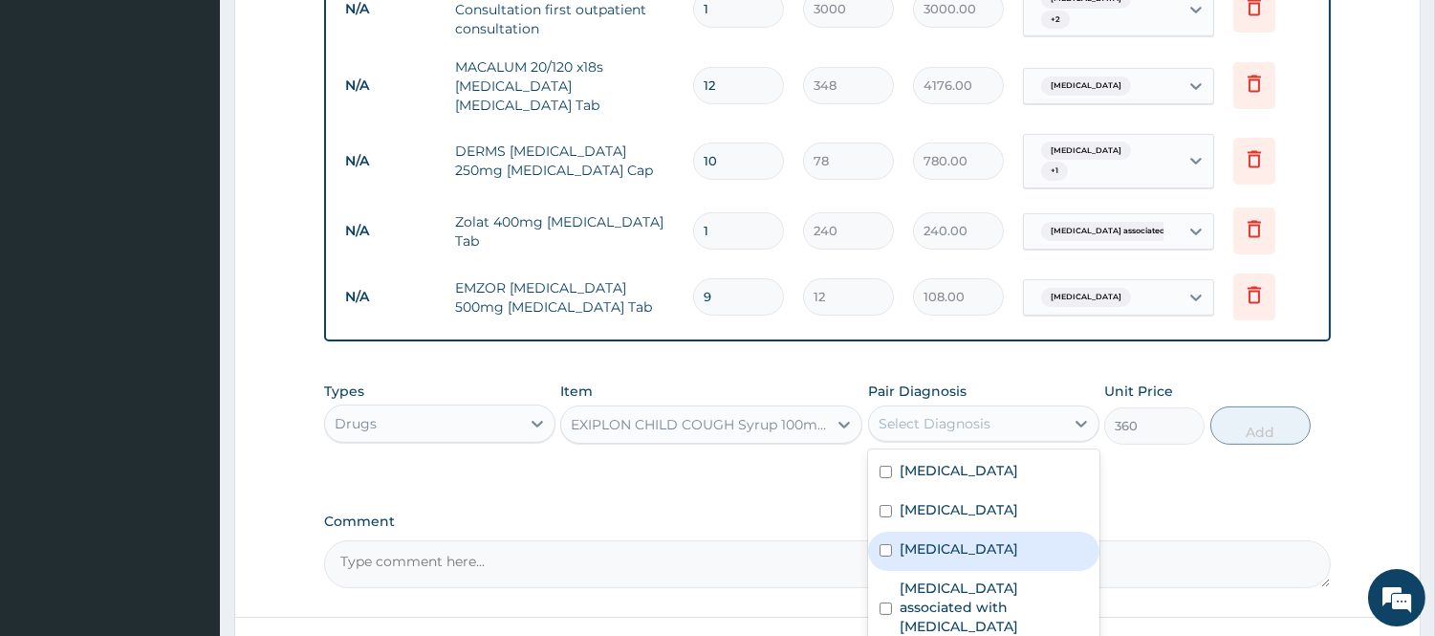
click at [954, 539] on label "Upper respiratory infection" at bounding box center [959, 548] width 119 height 19
checkbox input "true"
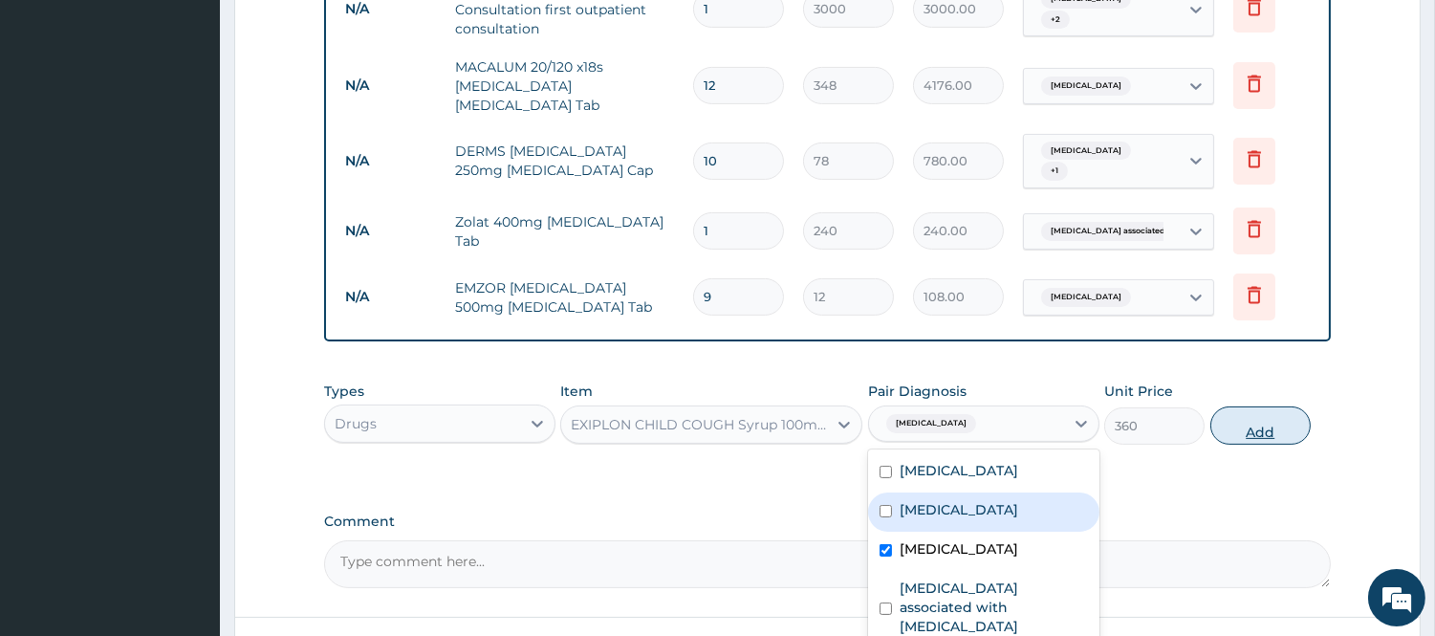
click at [1243, 408] on button "Add" at bounding box center [1260, 425] width 100 height 38
type input "0"
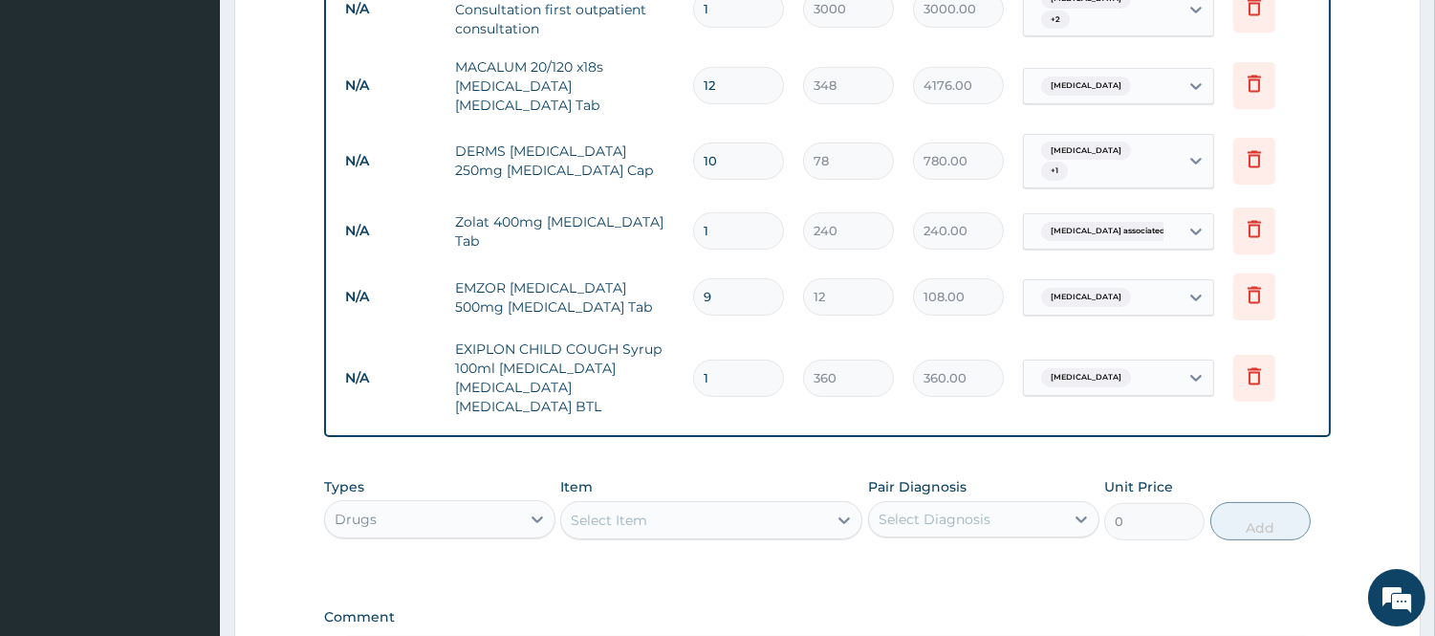
scroll to position [1021, 0]
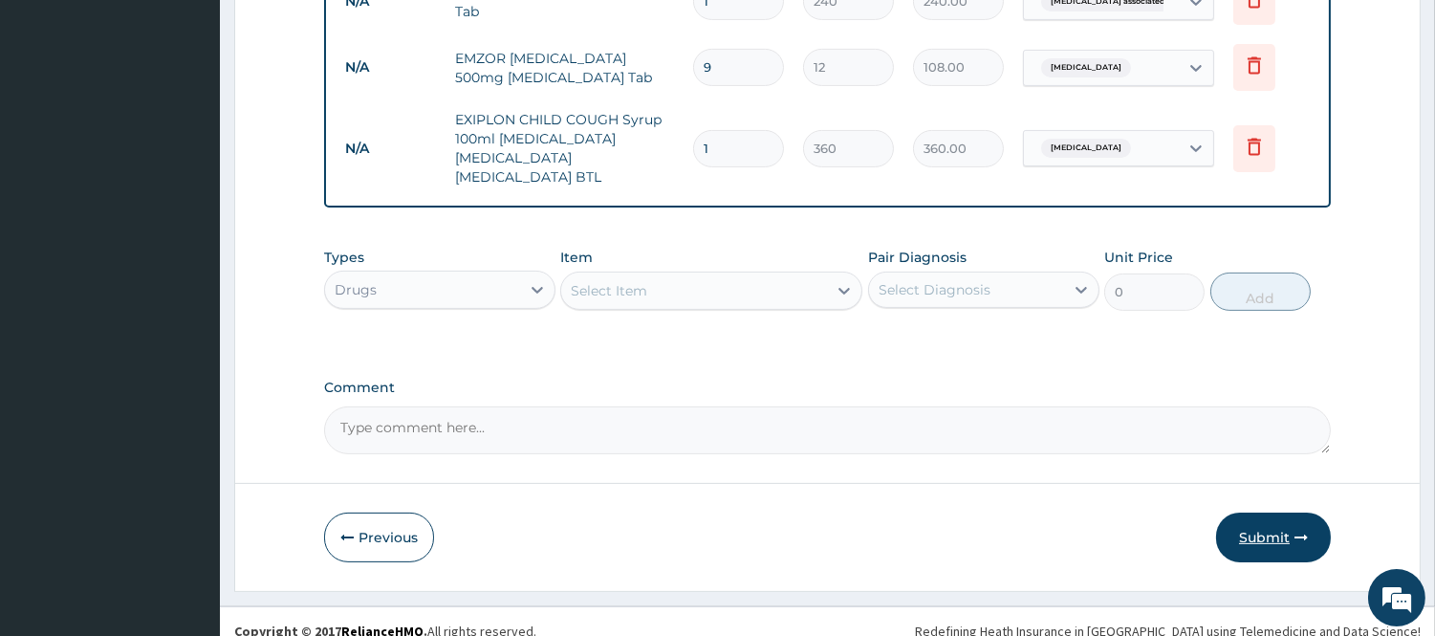
click at [1260, 512] on button "Submit" at bounding box center [1273, 537] width 115 height 50
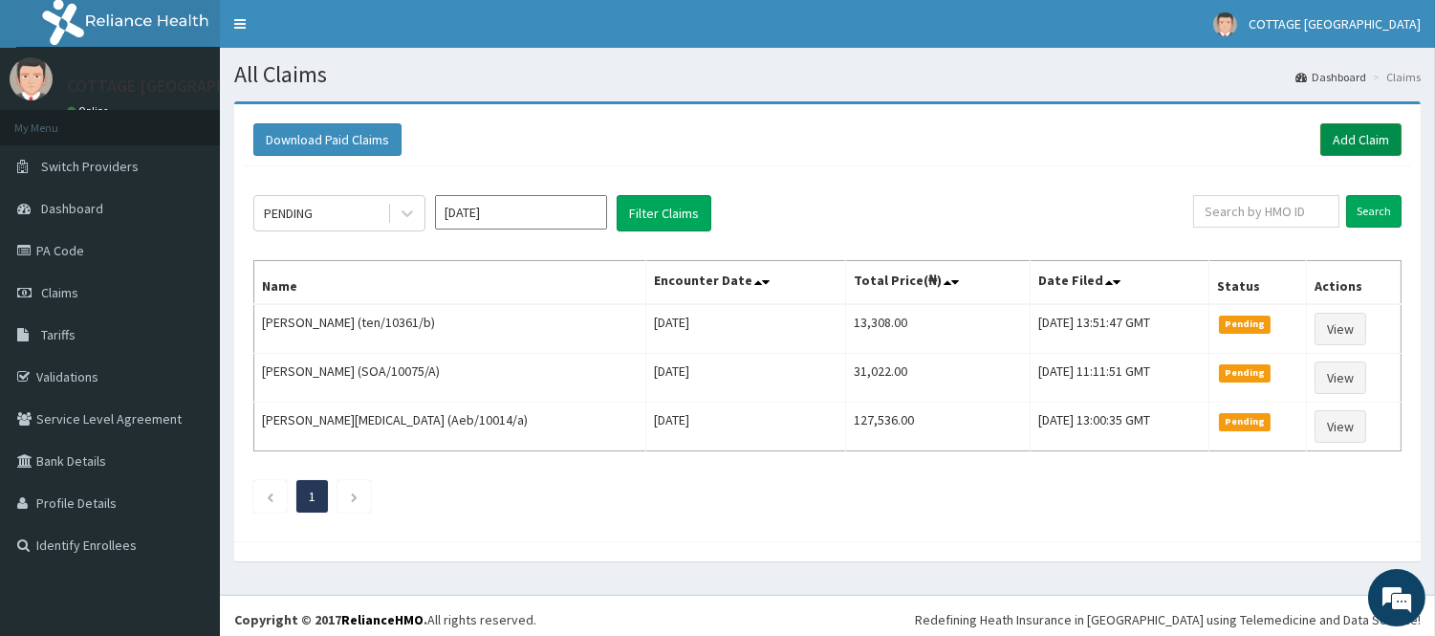
click at [1352, 128] on link "Add Claim" at bounding box center [1360, 139] width 81 height 33
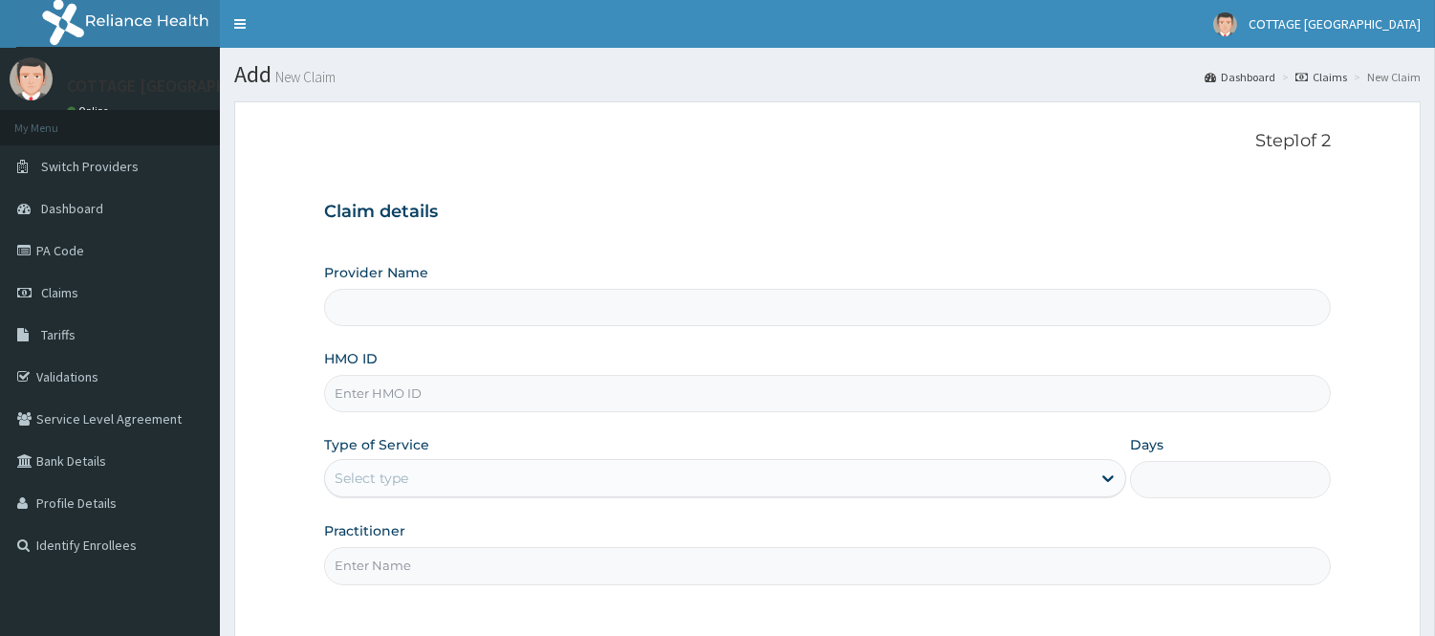
click at [531, 397] on input "HMO ID" at bounding box center [827, 393] width 1007 height 37
paste input "IFS/10129/A"
type input "IFS/10129/A"
type input "COTTAGE [GEOGRAPHIC_DATA]"
type input "Ifs/10129/a"
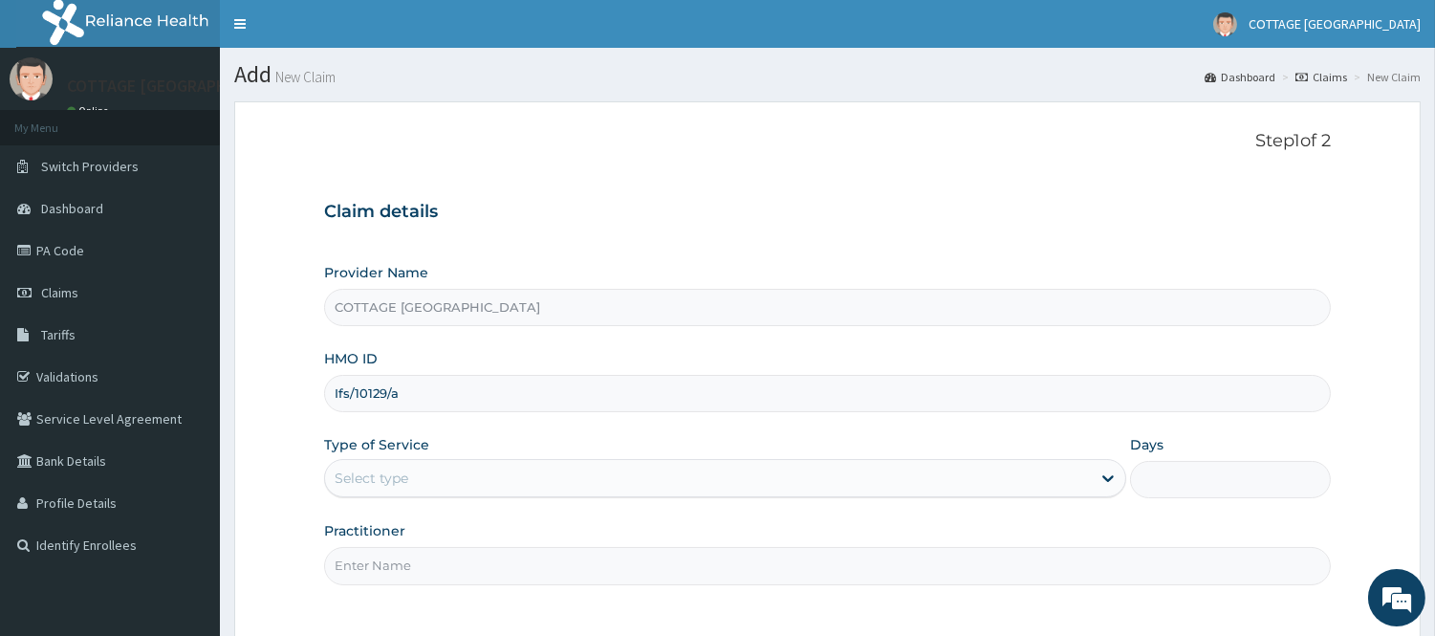
click at [561, 468] on div "Select type" at bounding box center [708, 478] width 766 height 31
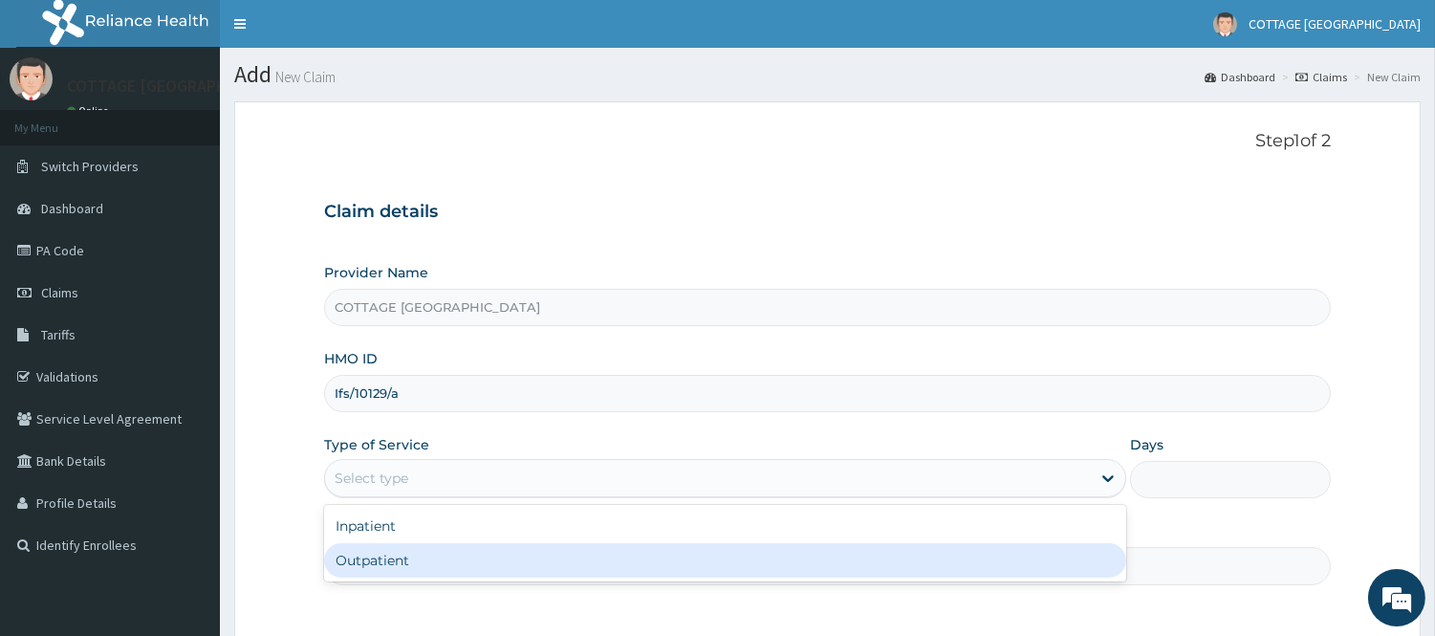
click at [491, 558] on div "Outpatient" at bounding box center [725, 560] width 802 height 34
type input "1"
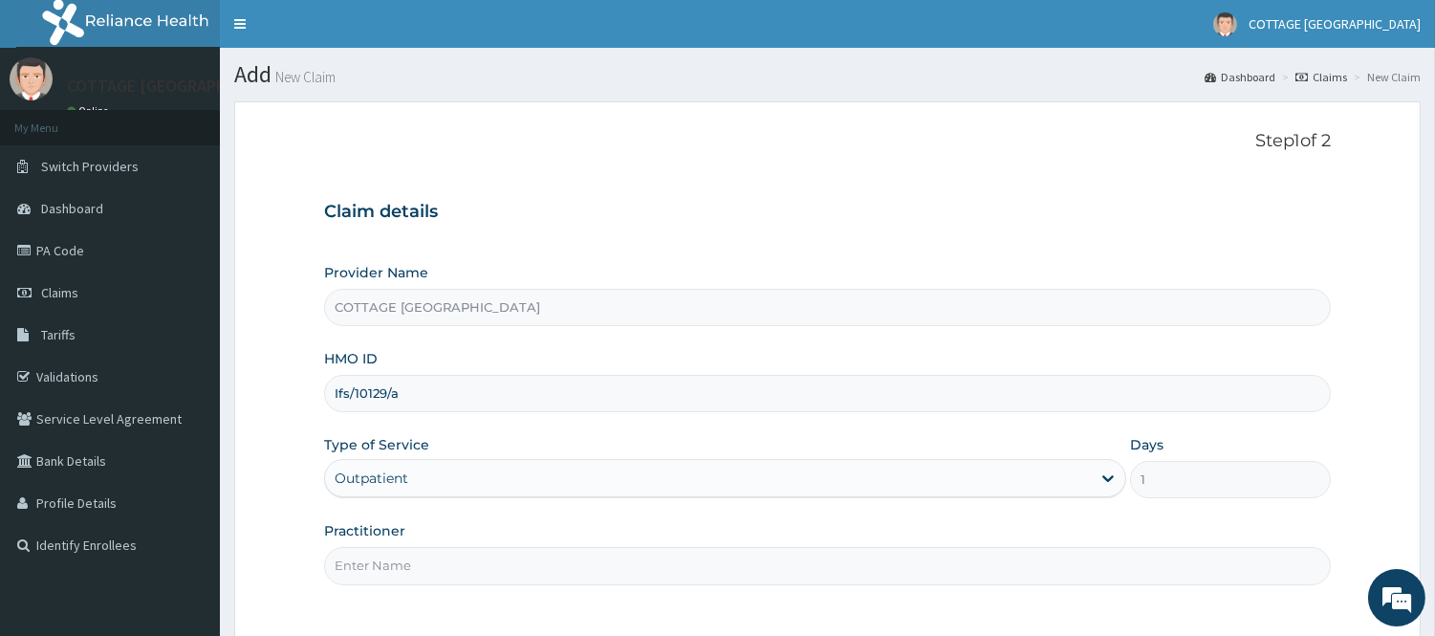
click at [491, 558] on input "Practitioner" at bounding box center [827, 565] width 1007 height 37
type input "[PERSON_NAME]"
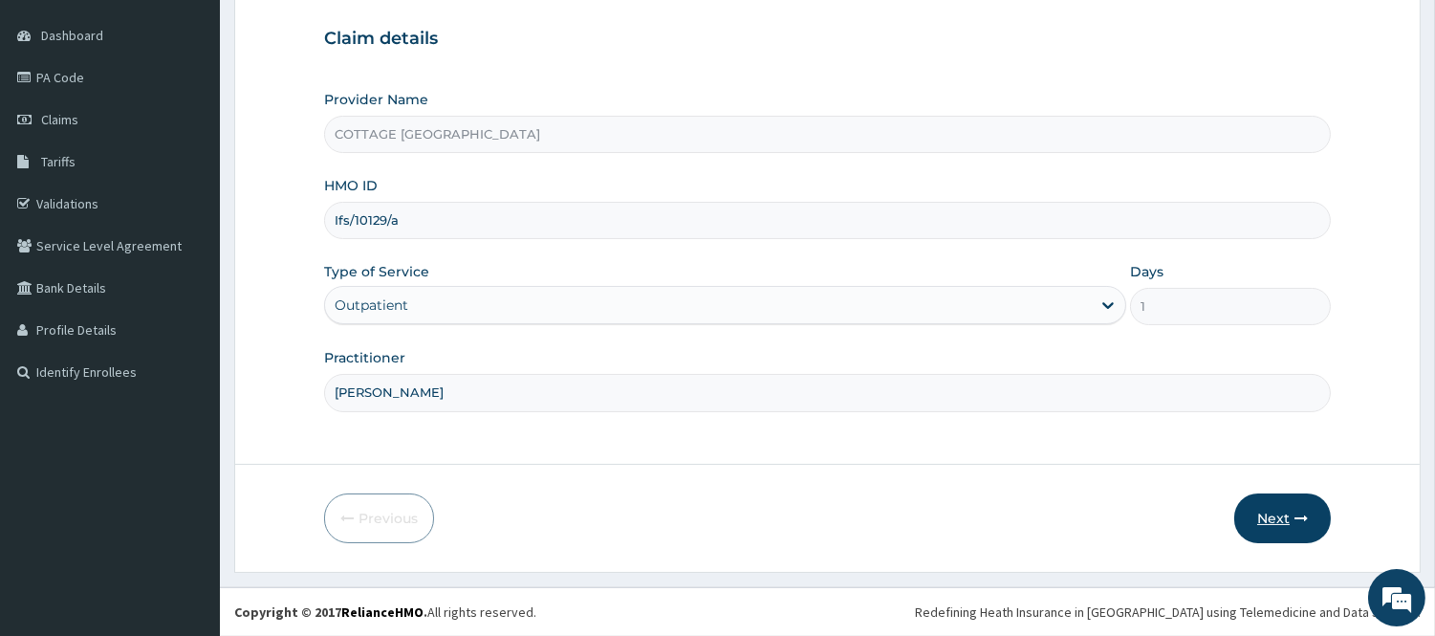
click at [1277, 509] on button "Next" at bounding box center [1282, 518] width 97 height 50
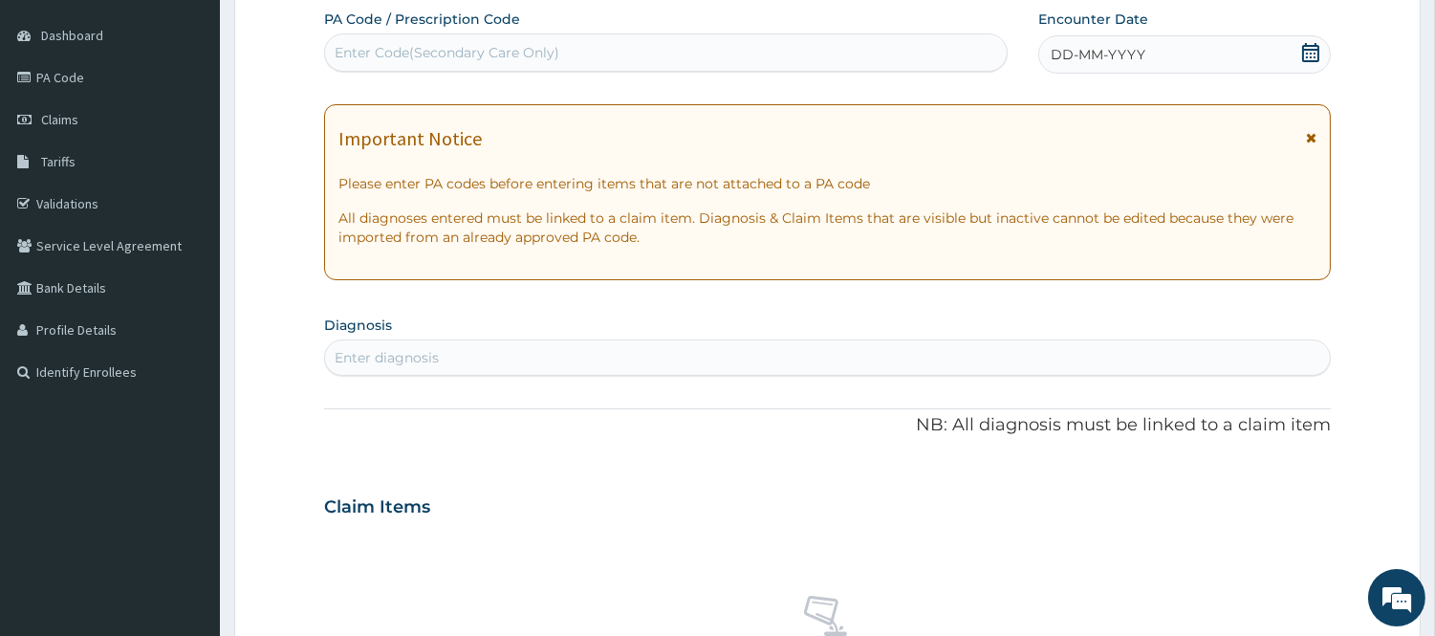
click at [1311, 49] on icon at bounding box center [1310, 52] width 17 height 19
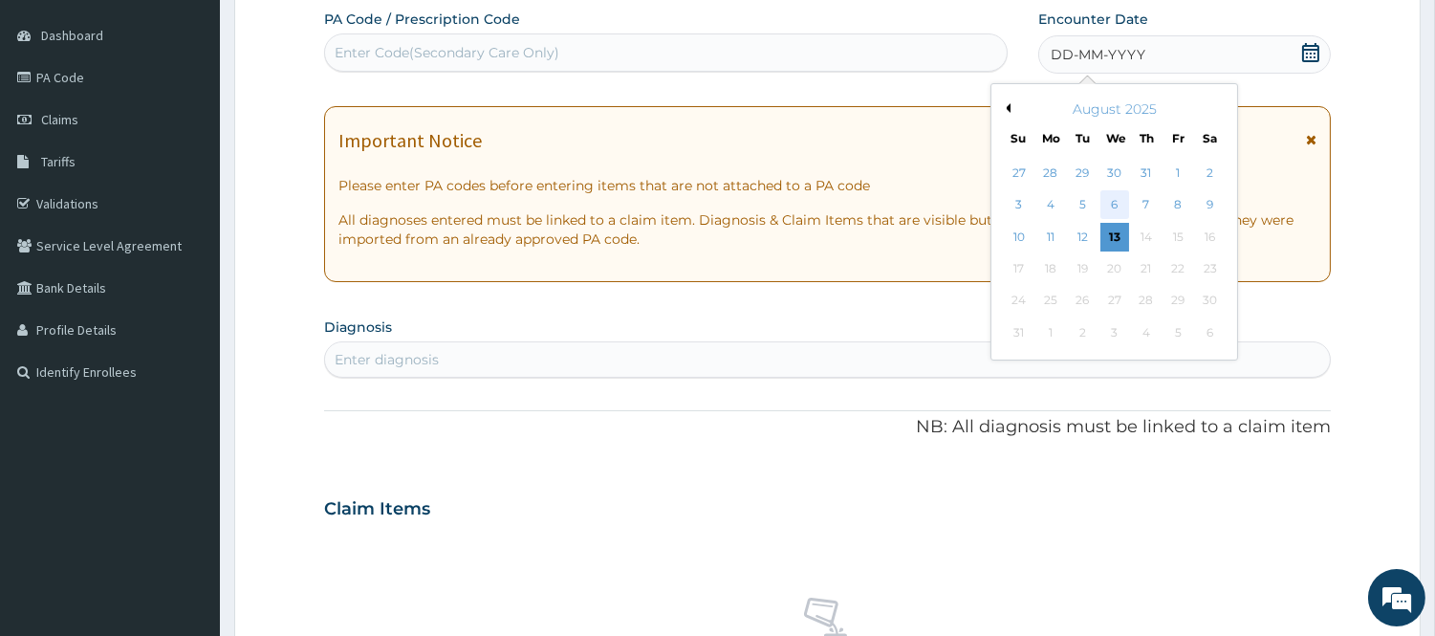
click at [1111, 204] on div "6" at bounding box center [1114, 205] width 29 height 29
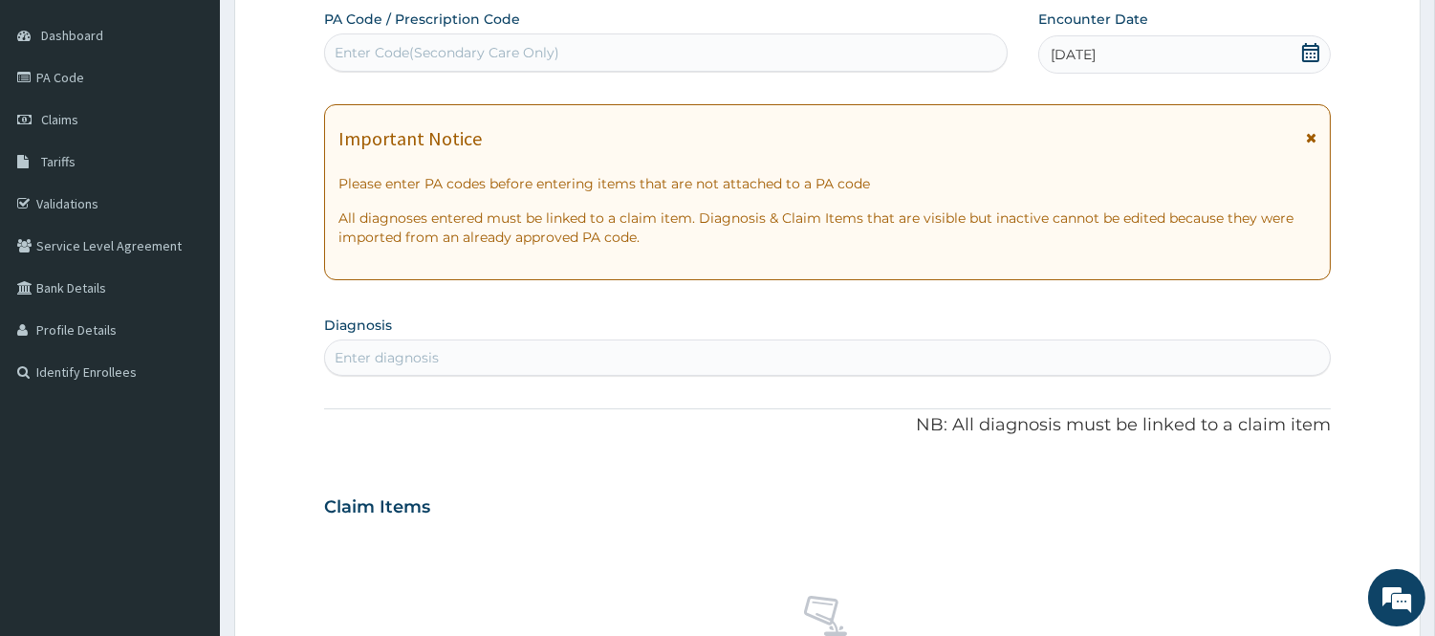
click at [629, 360] on div "Enter diagnosis" at bounding box center [827, 357] width 1005 height 31
type input "MALAR"
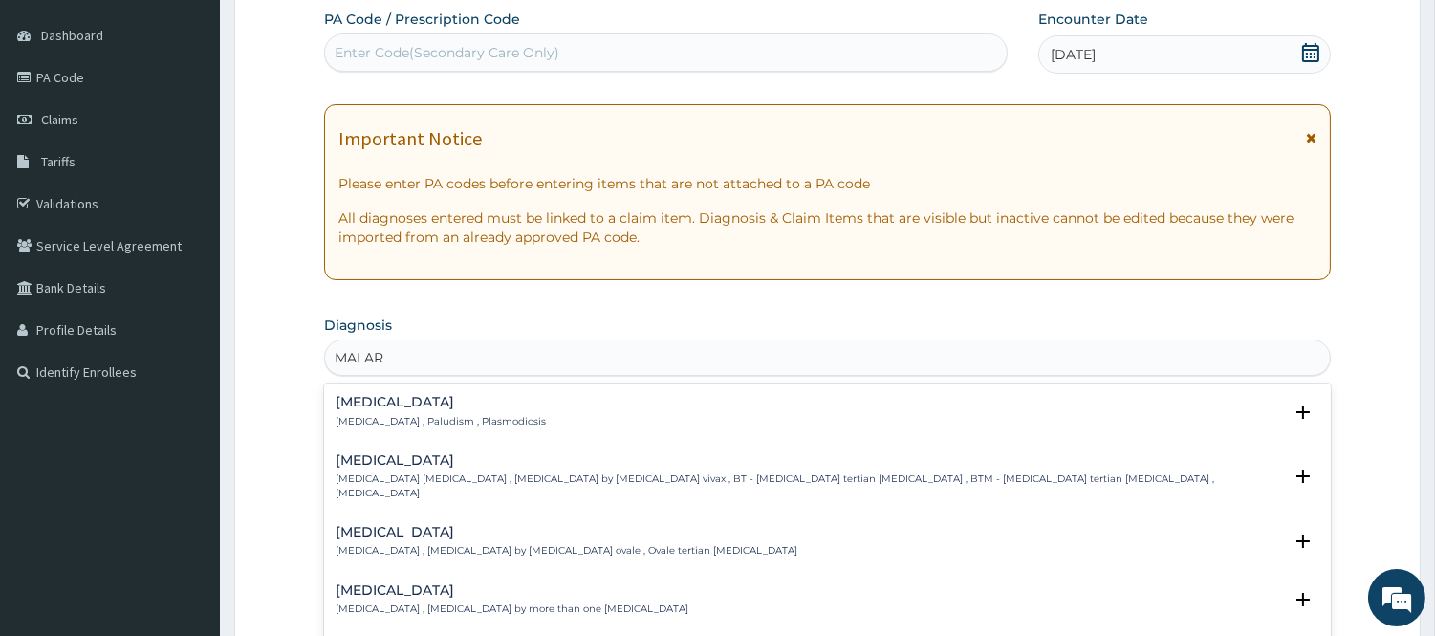
click at [368, 423] on p "Malaria , Paludism , Plasmodiosis" at bounding box center [441, 421] width 210 height 13
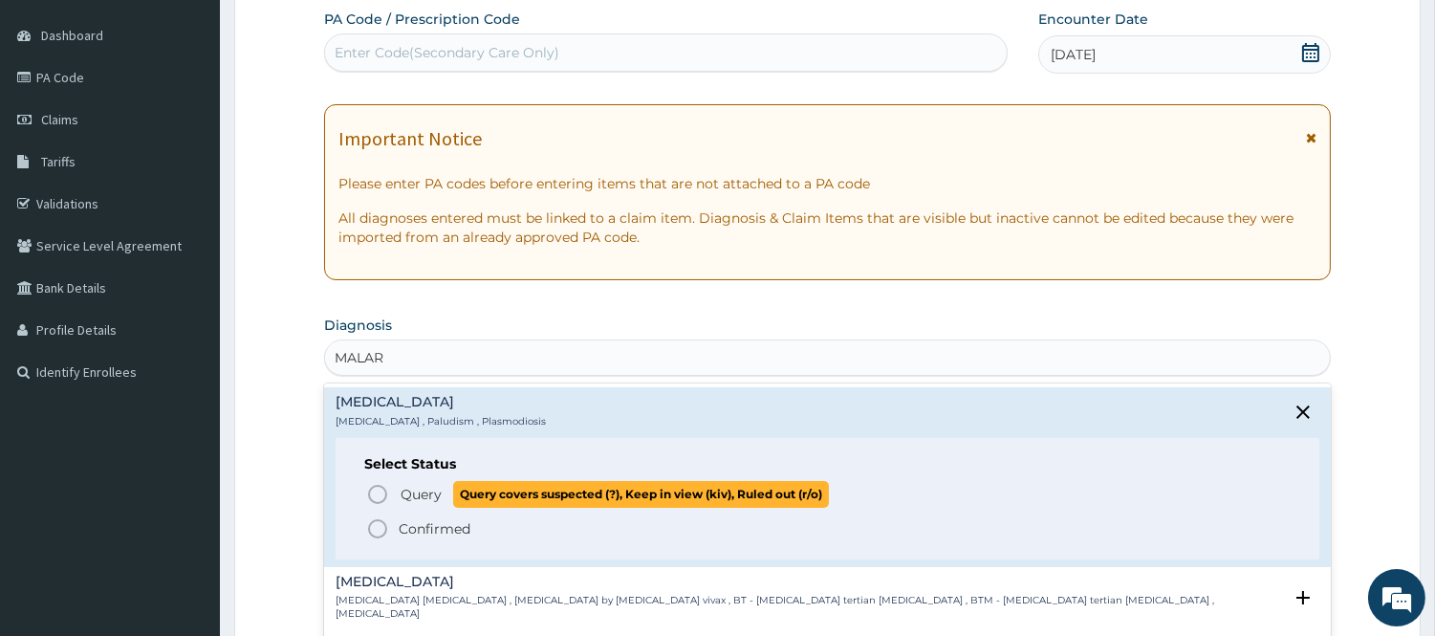
click at [377, 498] on icon "status option query" at bounding box center [377, 494] width 23 height 23
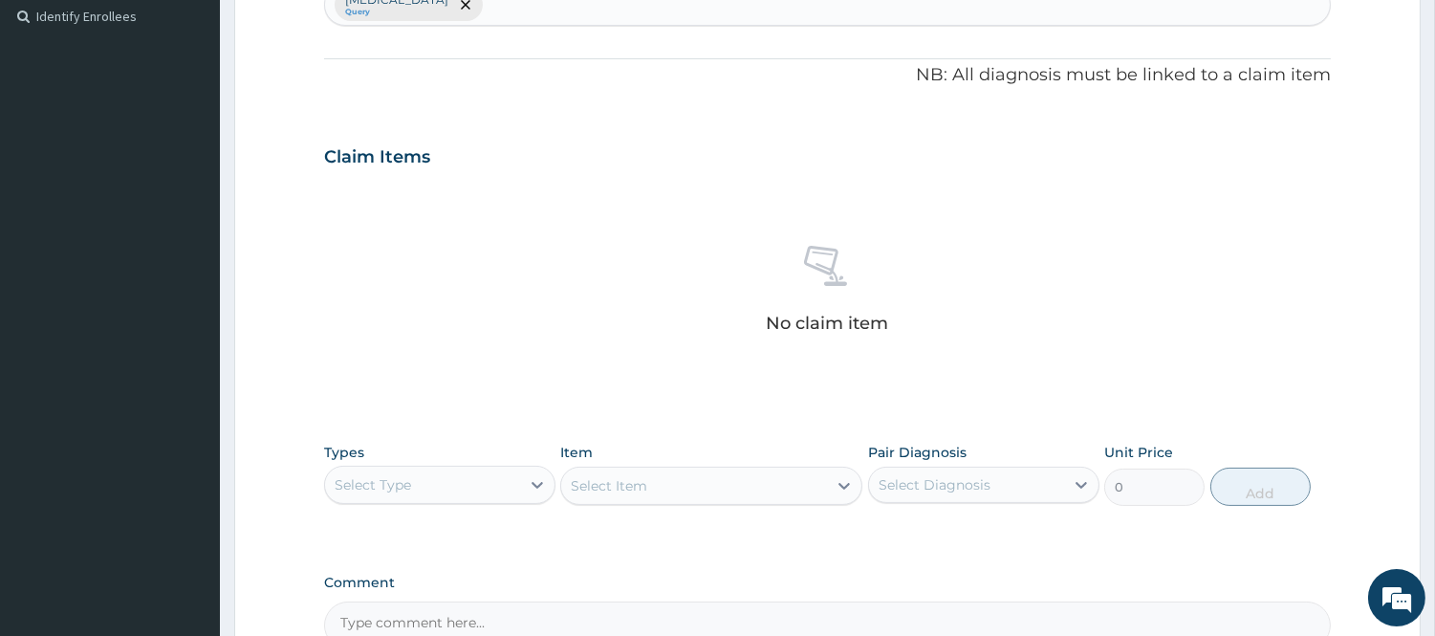
scroll to position [742, 0]
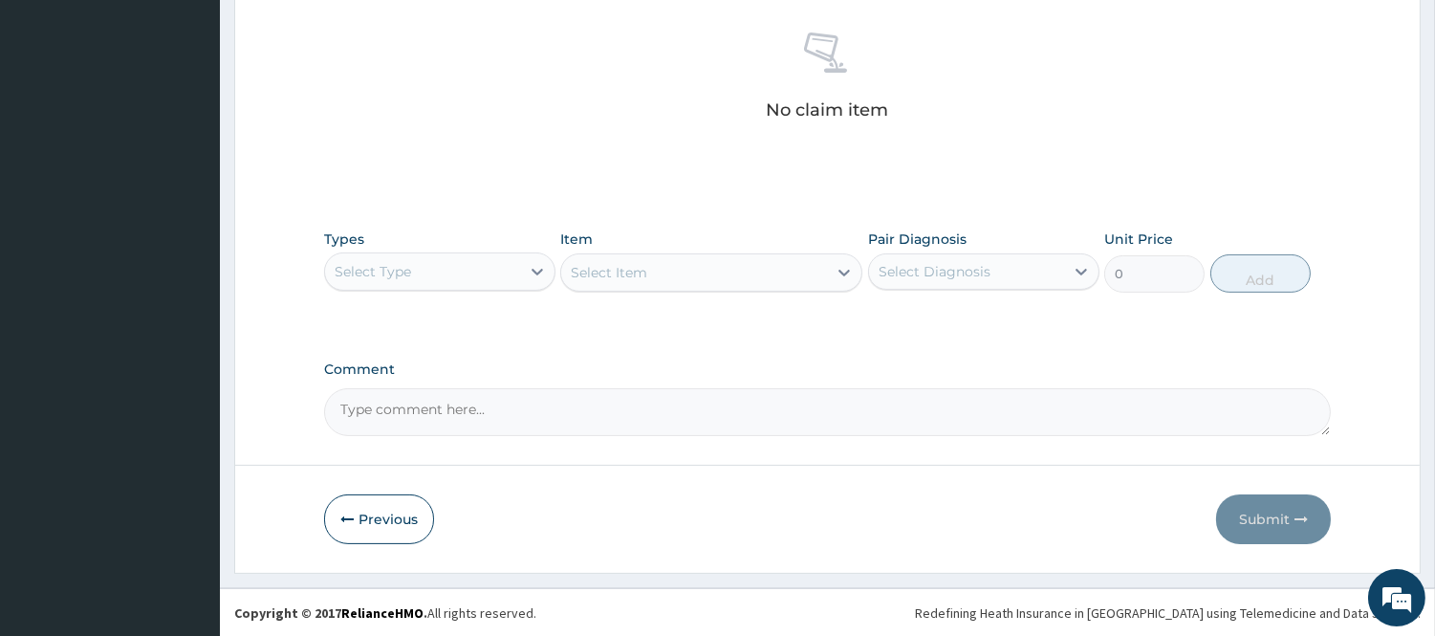
click at [499, 278] on div "Select Type" at bounding box center [422, 271] width 195 height 31
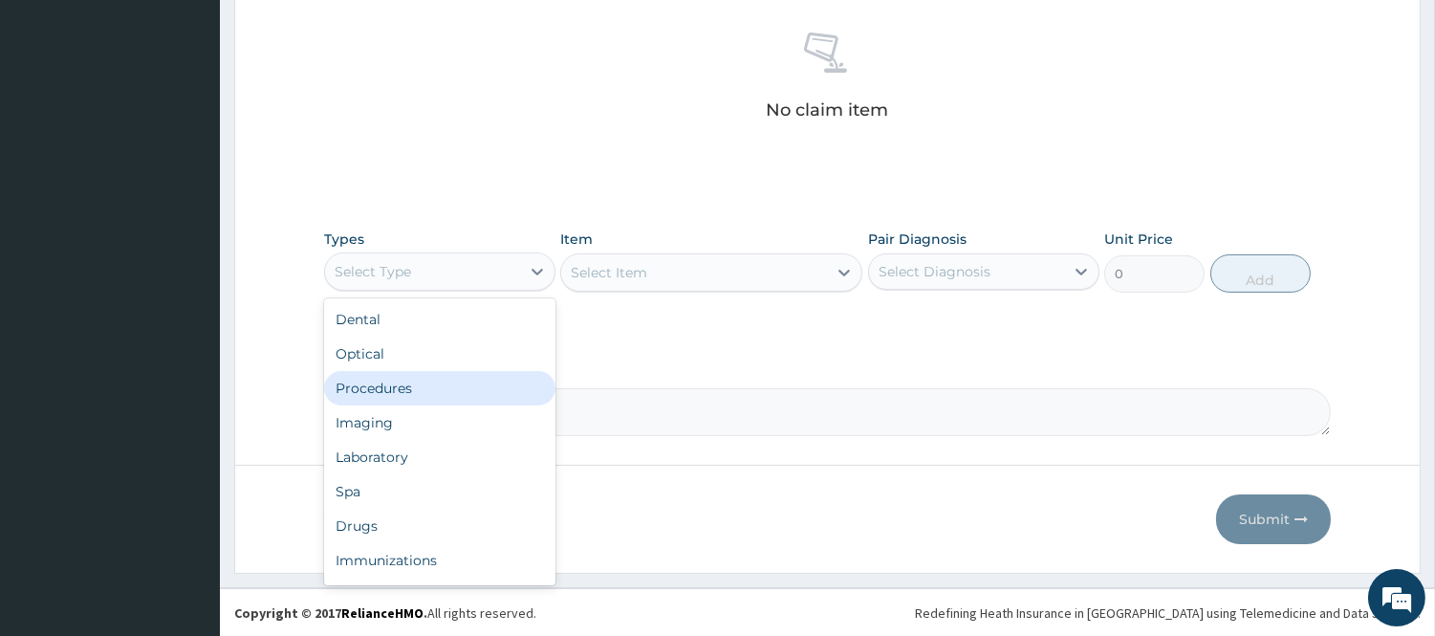
click at [440, 380] on div "Procedures" at bounding box center [439, 388] width 231 height 34
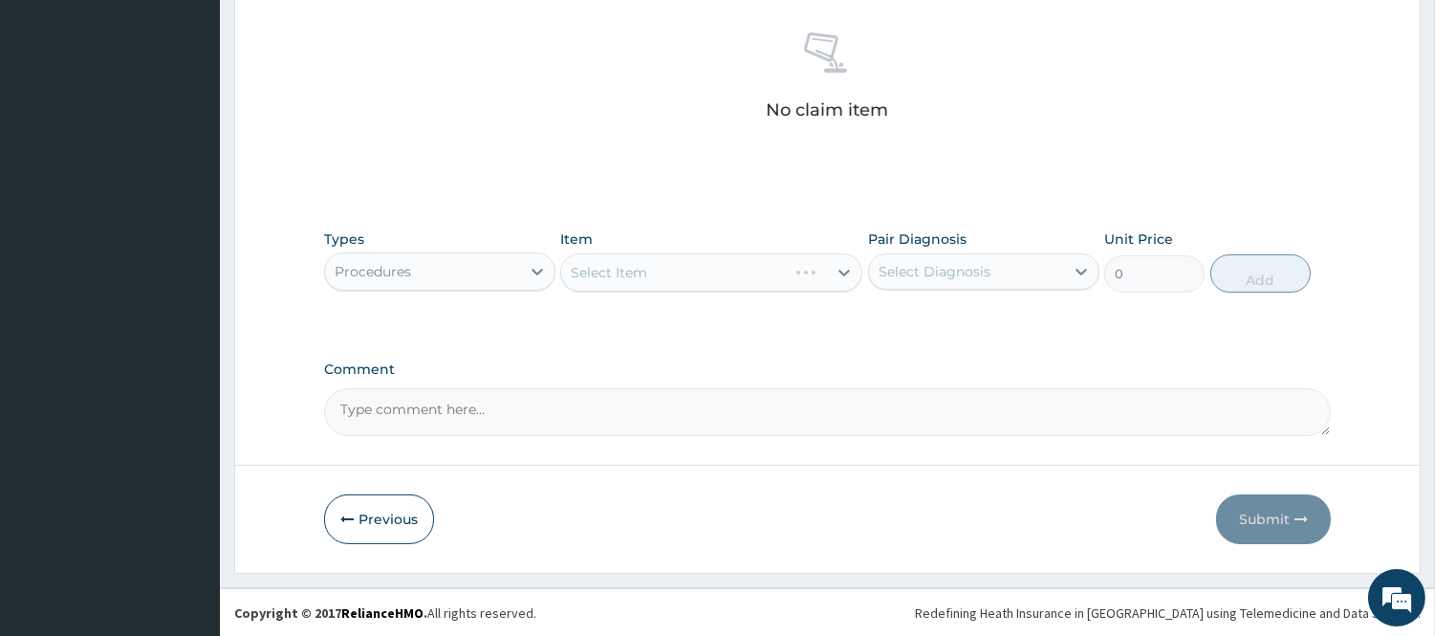
click at [1040, 266] on div "Select Diagnosis" at bounding box center [966, 271] width 195 height 31
click at [977, 314] on div "Malaria" at bounding box center [983, 320] width 231 height 39
checkbox input "true"
click at [838, 264] on div "Select Item" at bounding box center [711, 272] width 302 height 38
click at [838, 264] on icon at bounding box center [844, 272] width 19 height 19
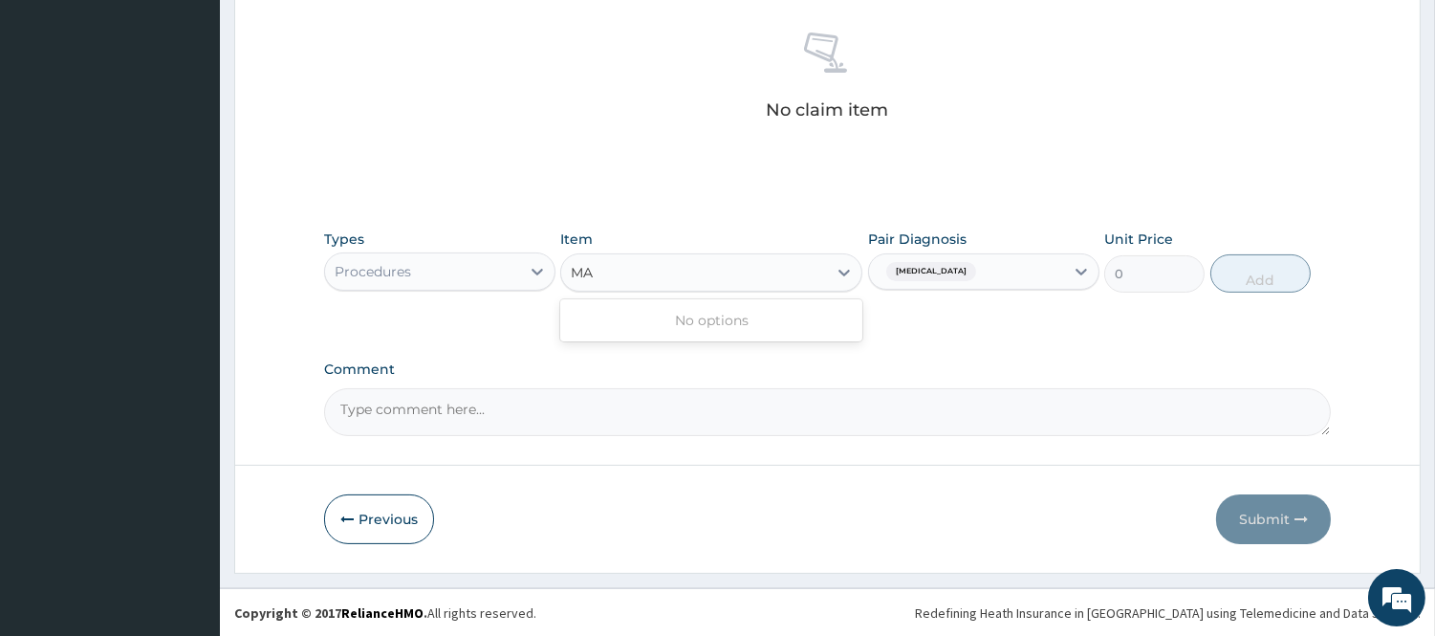
type input "M"
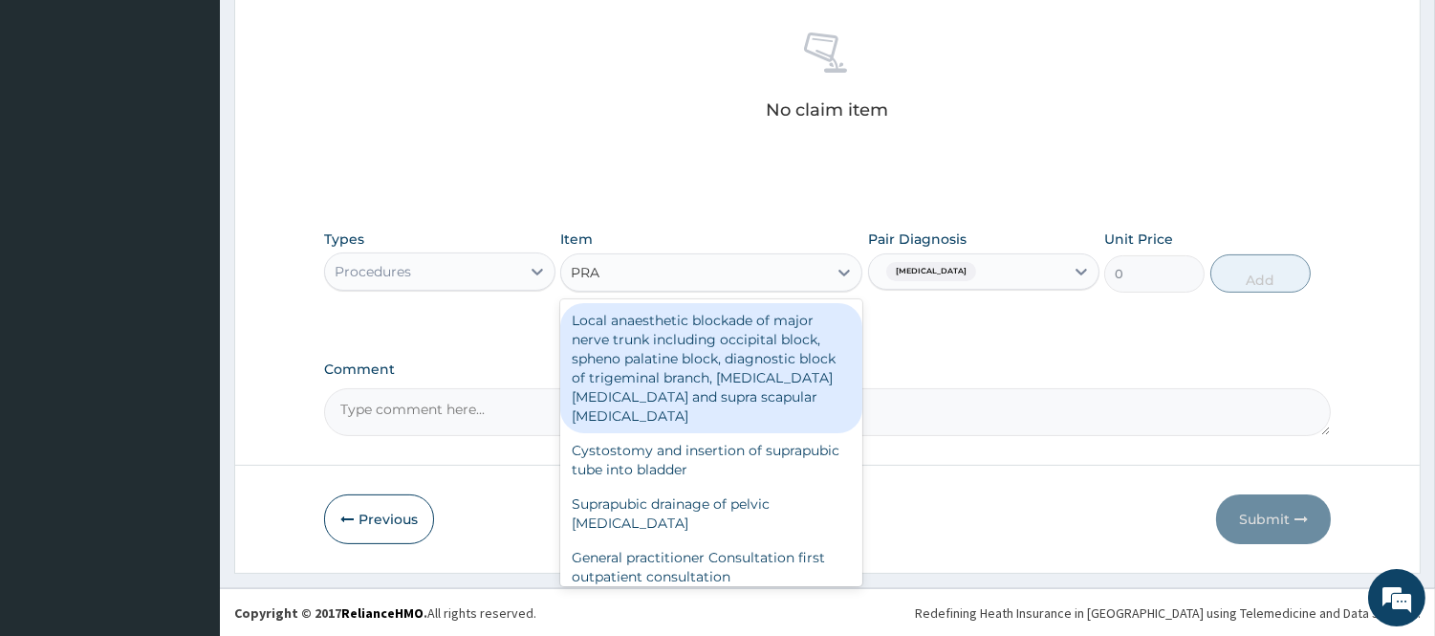
type input "PRAC"
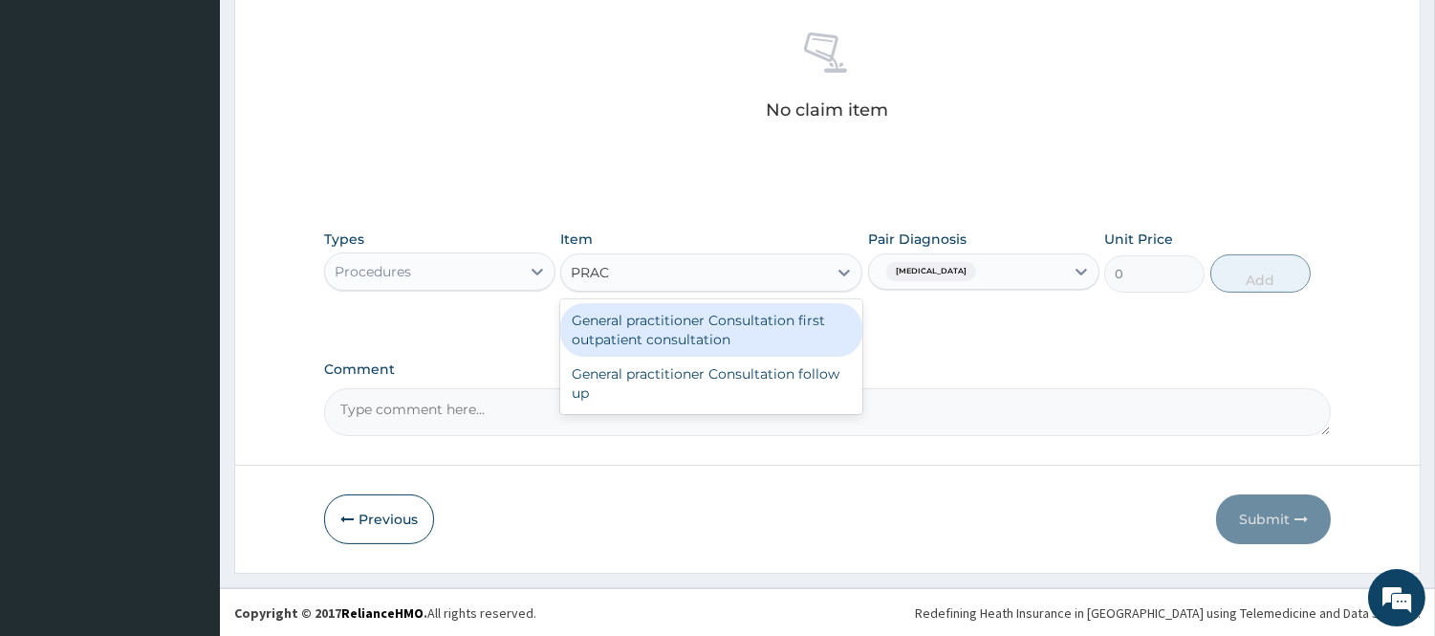
click at [749, 322] on div "General practitioner Consultation first outpatient consultation" at bounding box center [711, 330] width 302 height 54
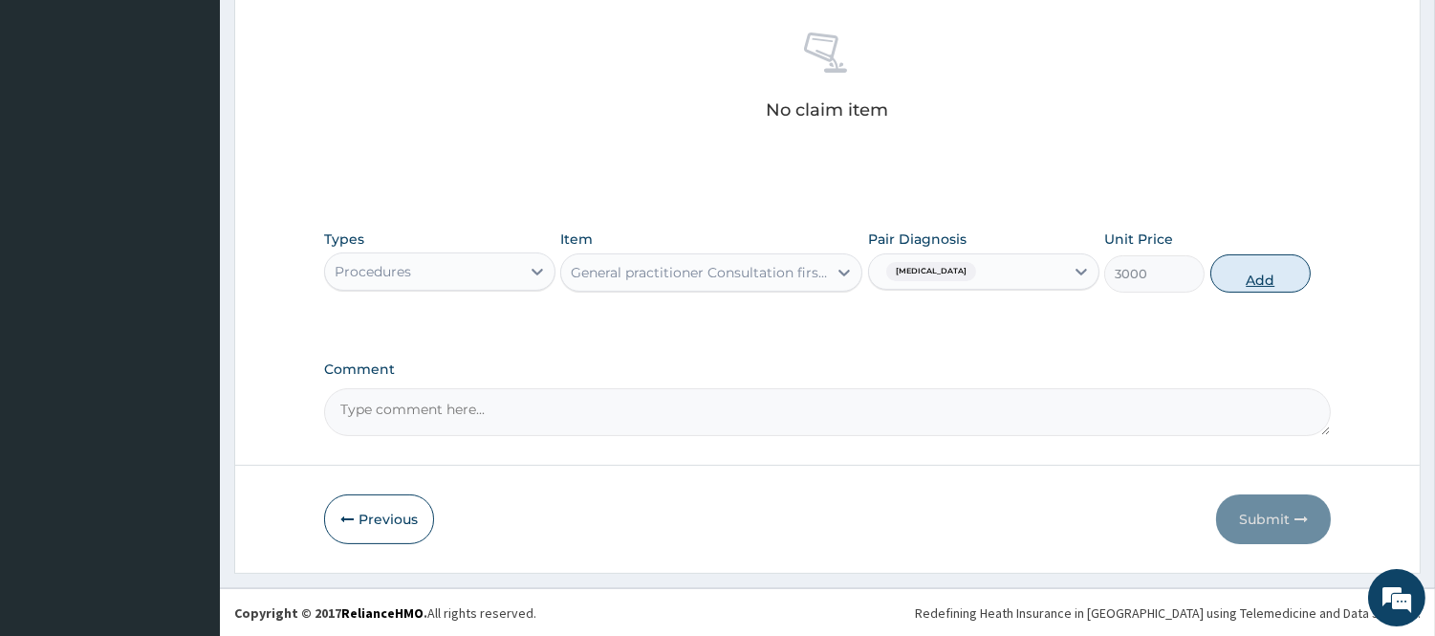
click at [1252, 269] on button "Add" at bounding box center [1260, 273] width 100 height 38
type input "0"
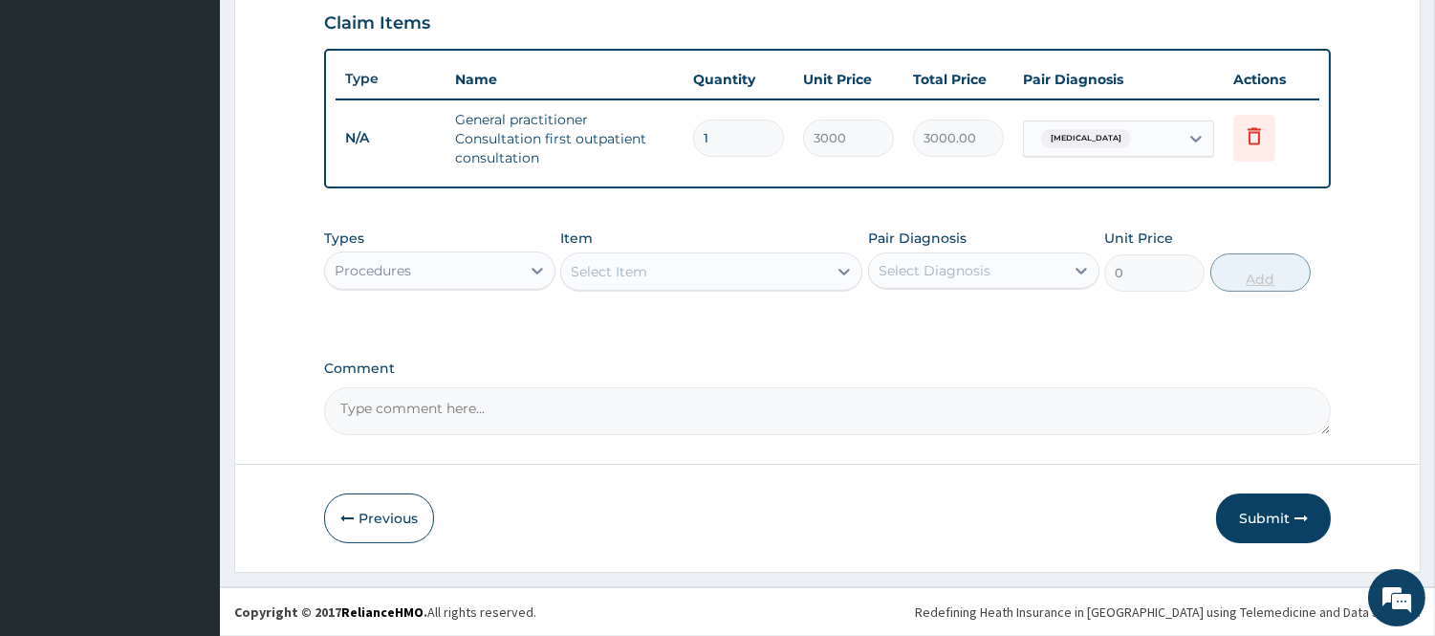
scroll to position [660, 0]
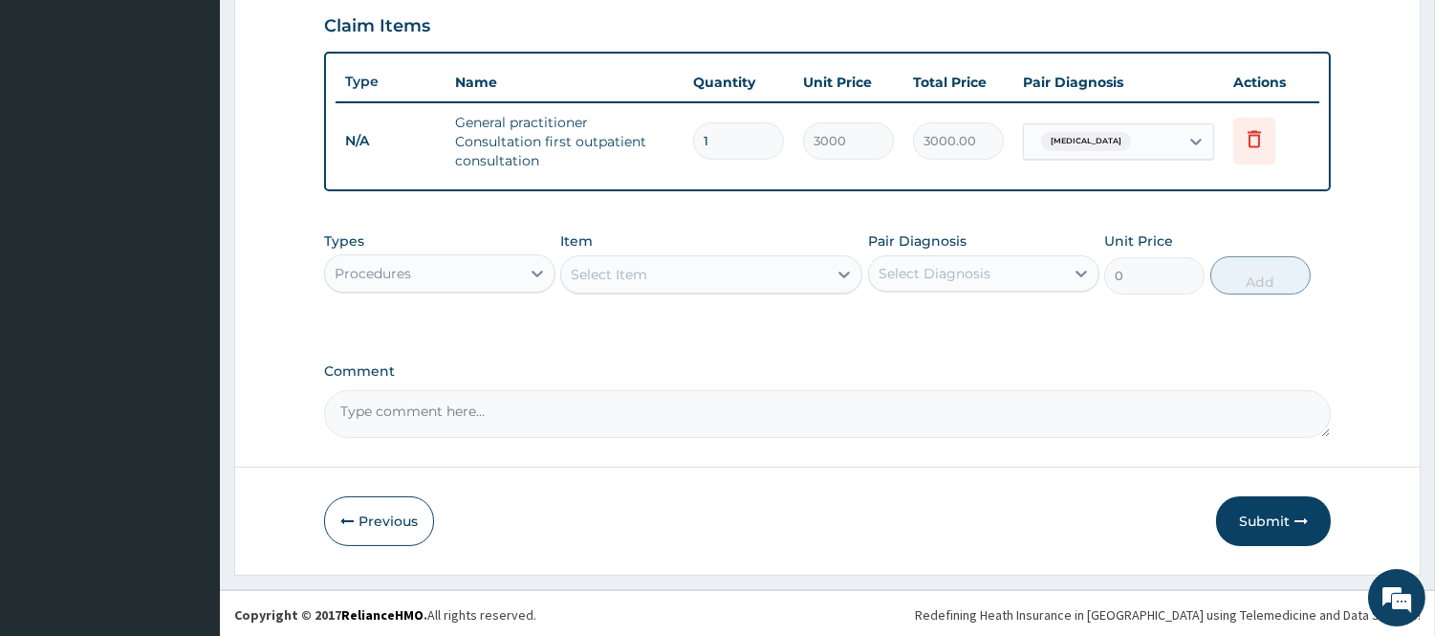
click at [514, 275] on div "Procedures" at bounding box center [422, 273] width 195 height 31
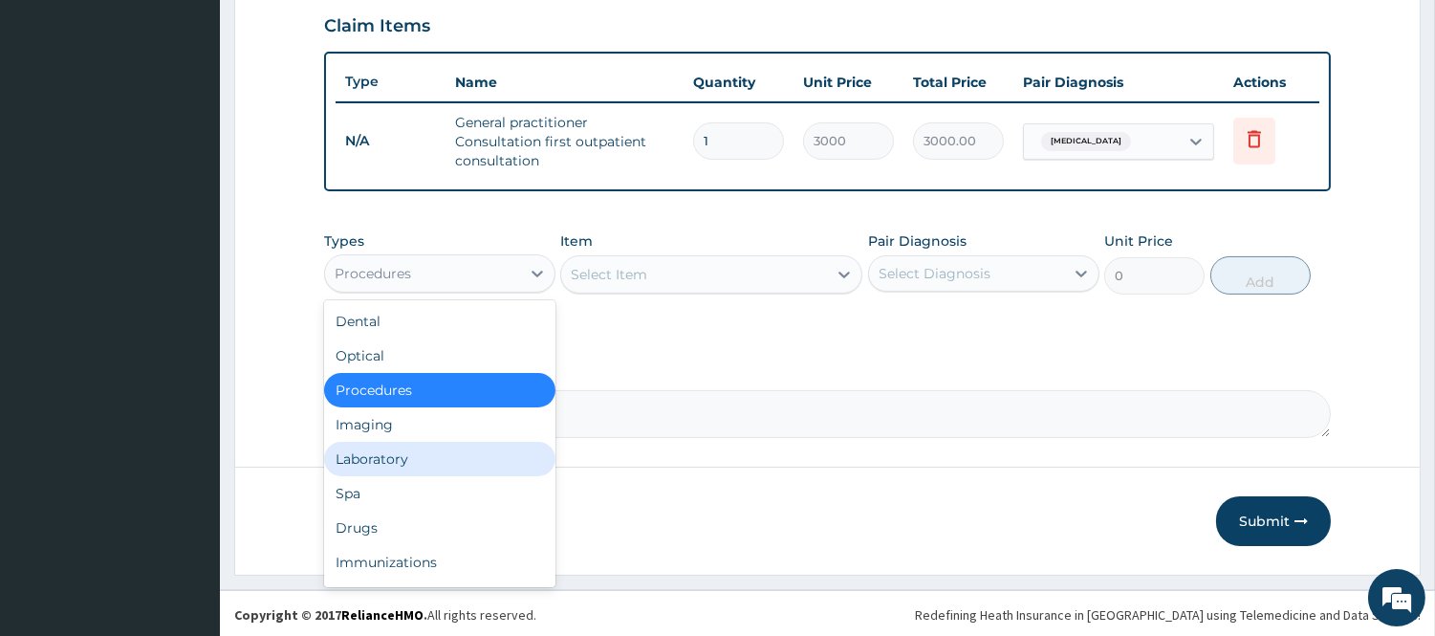
click at [438, 464] on div "Laboratory" at bounding box center [439, 459] width 231 height 34
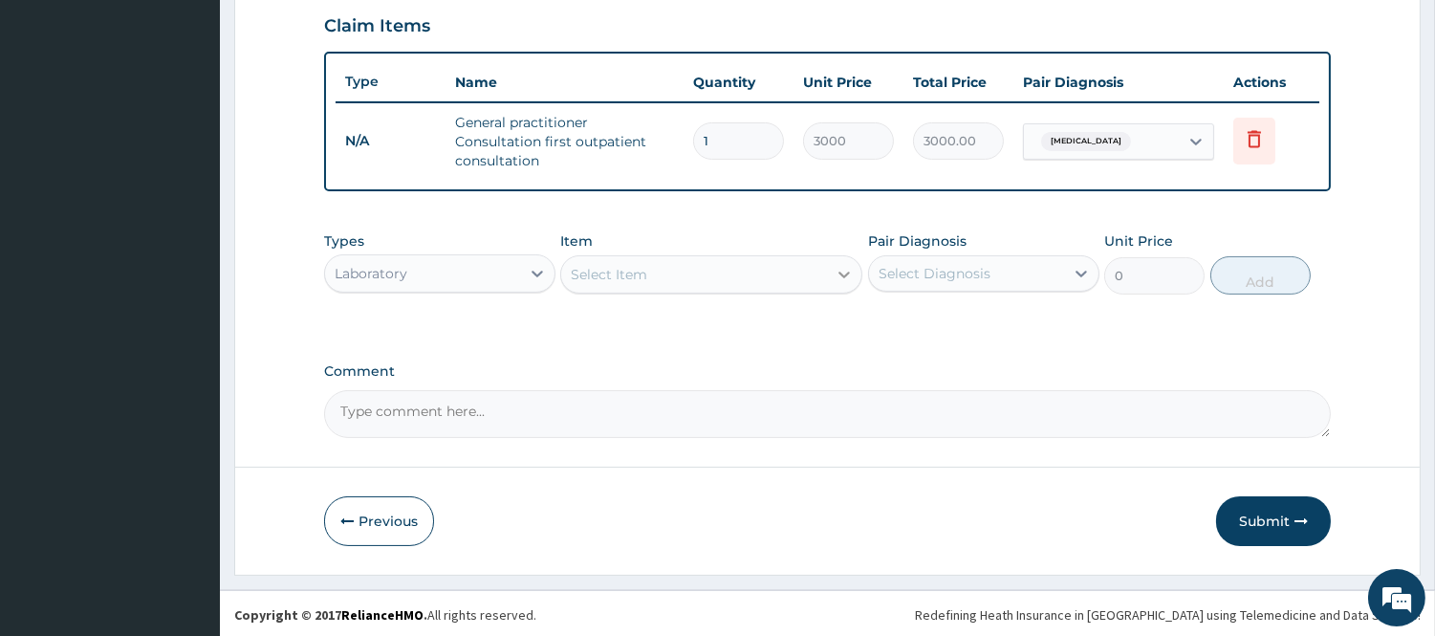
click at [837, 268] on icon at bounding box center [844, 274] width 19 height 19
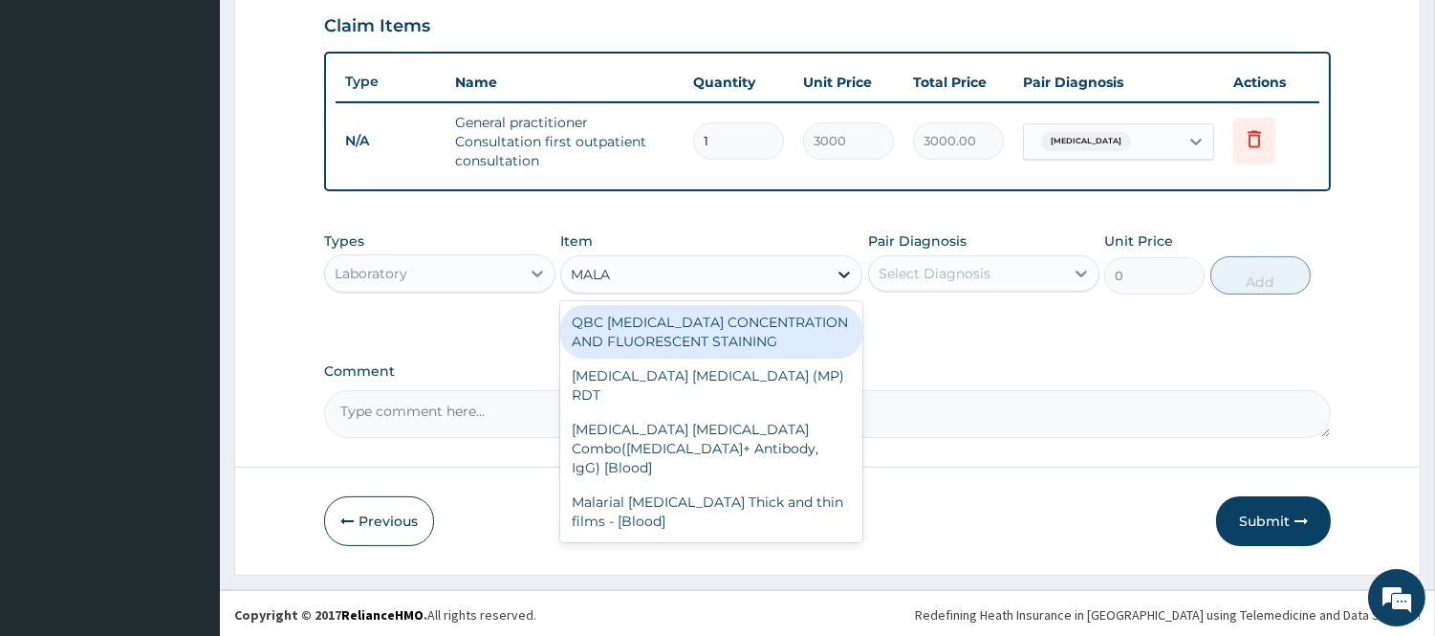
type input "MALAR"
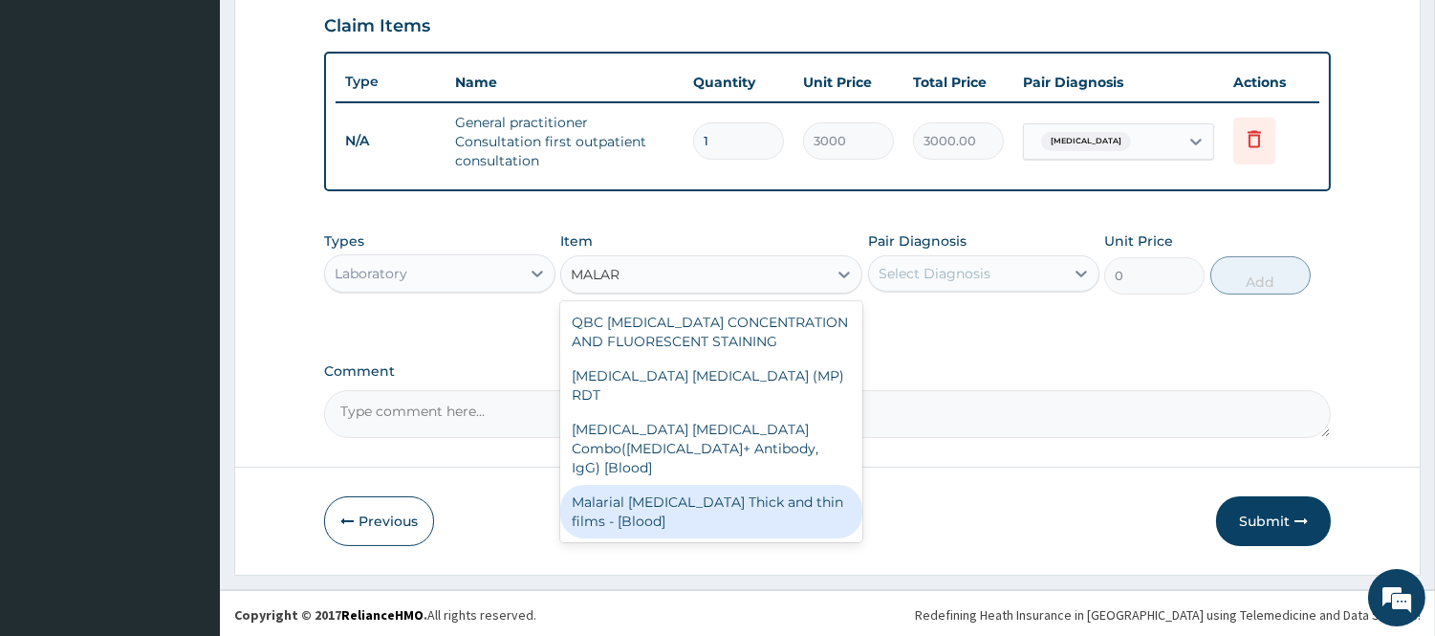
click at [770, 485] on div "Malarial Parasite Thick and thin films - [Blood]" at bounding box center [711, 512] width 302 height 54
type input "1500"
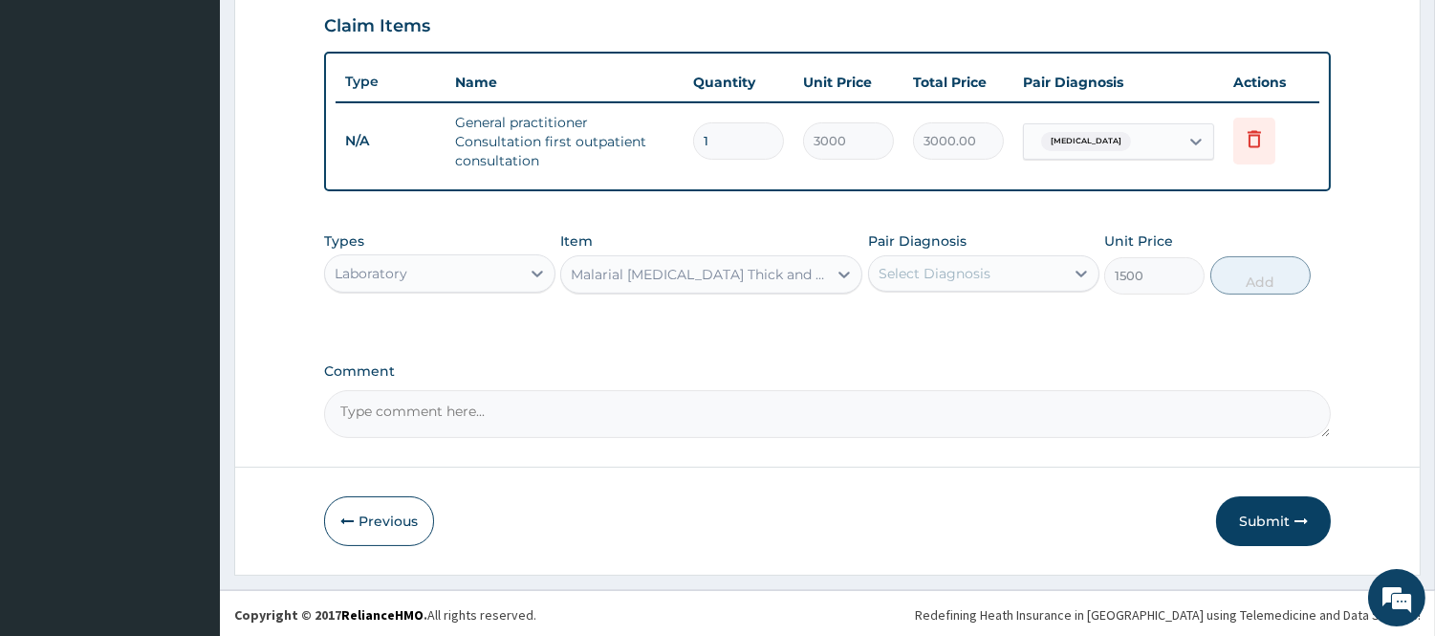
click at [1038, 271] on div "Select Diagnosis" at bounding box center [966, 273] width 195 height 31
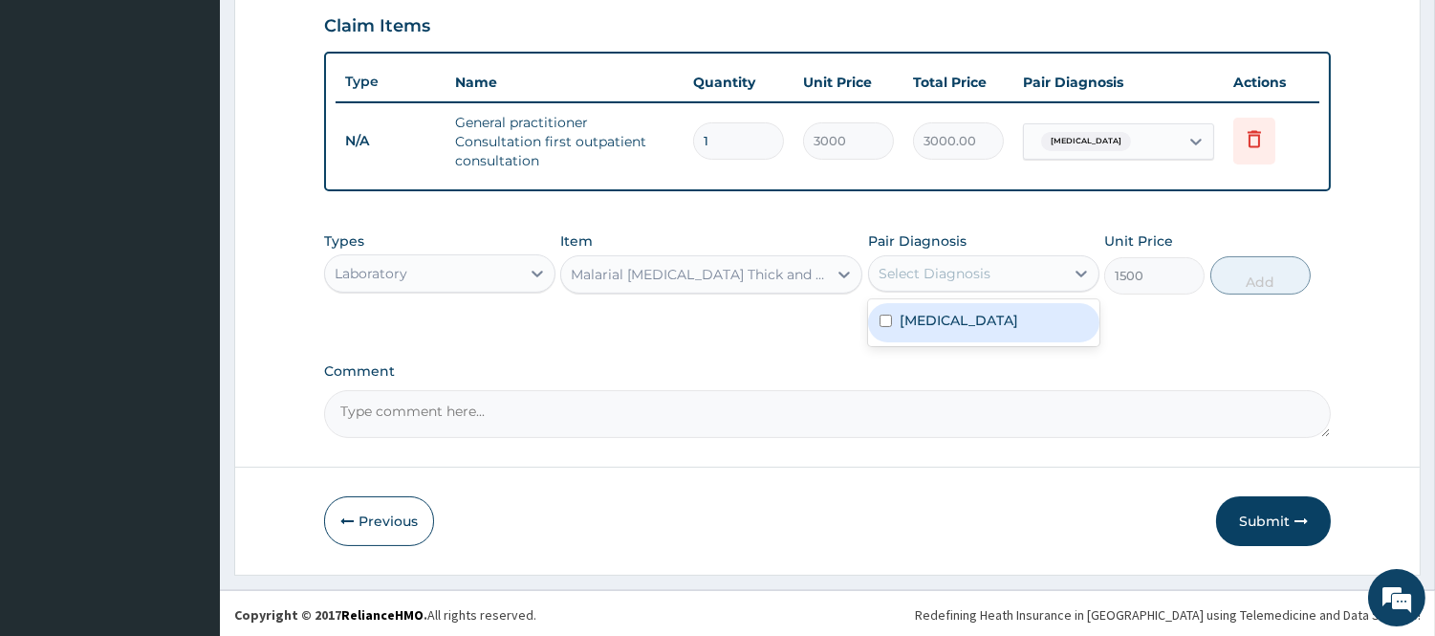
click at [987, 330] on div "Malaria" at bounding box center [983, 322] width 231 height 39
checkbox input "true"
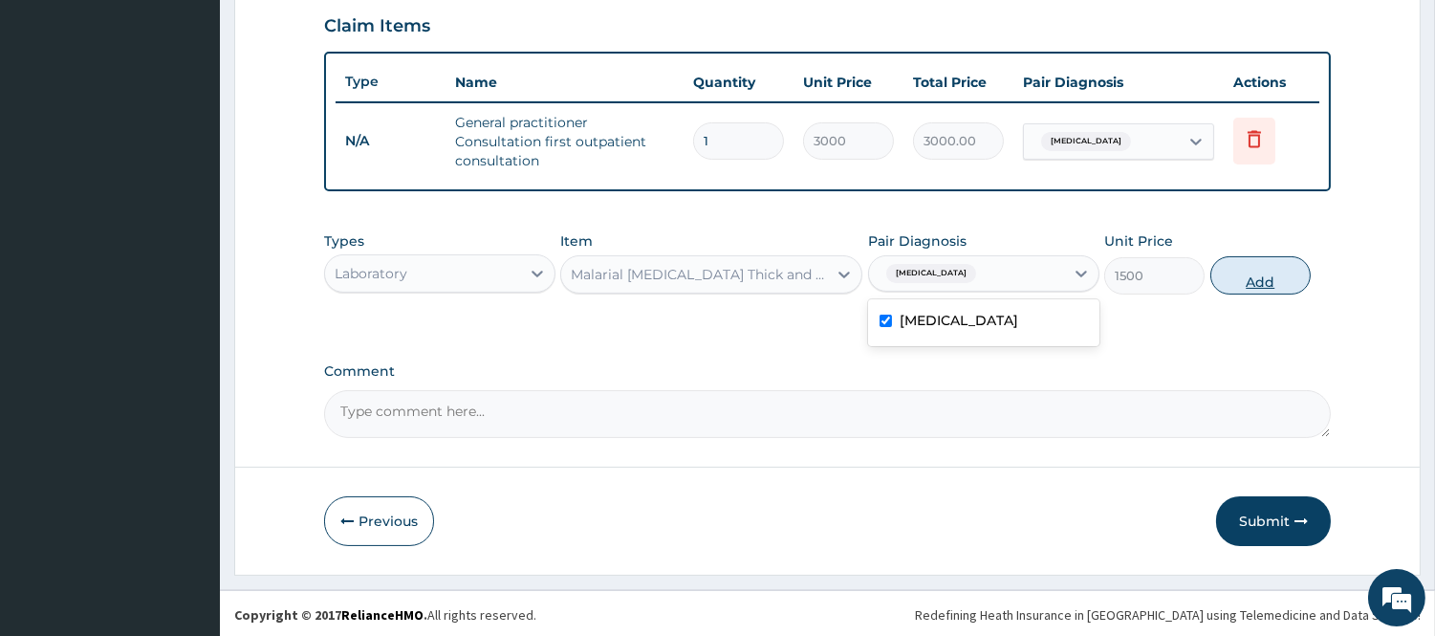
click at [1298, 260] on button "Add" at bounding box center [1260, 275] width 100 height 38
type input "0"
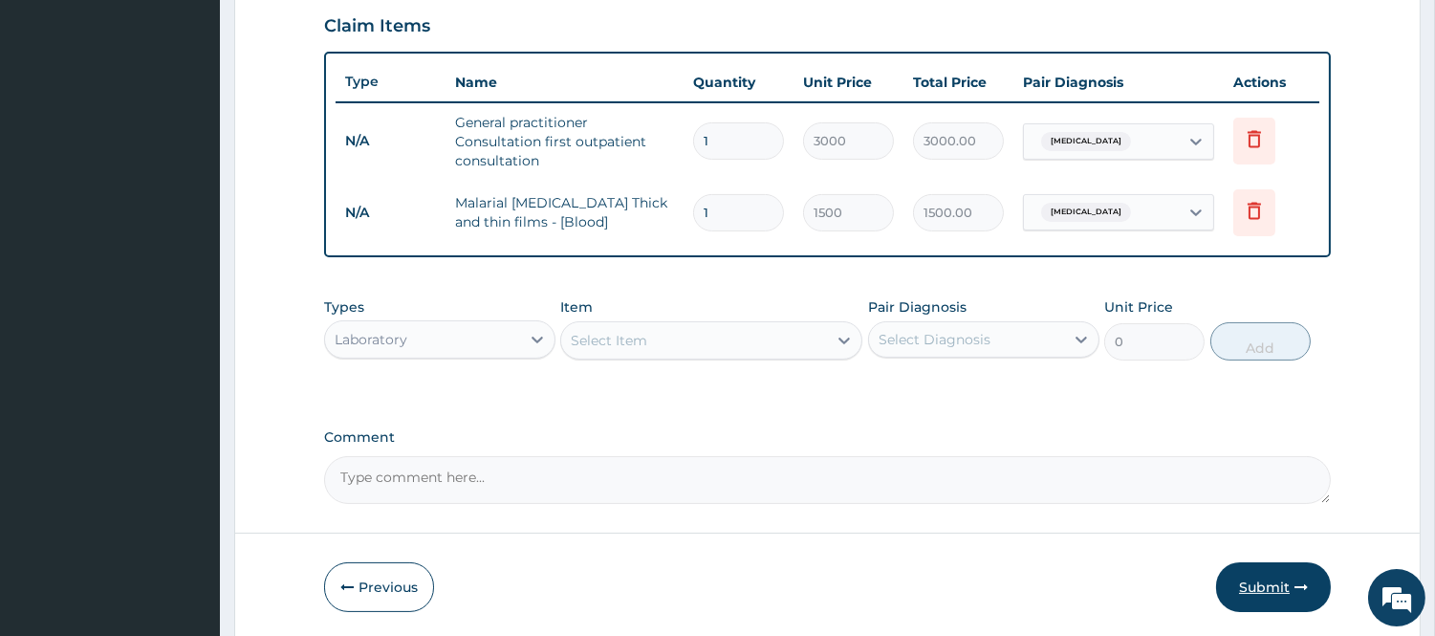
click at [1258, 579] on button "Submit" at bounding box center [1273, 587] width 115 height 50
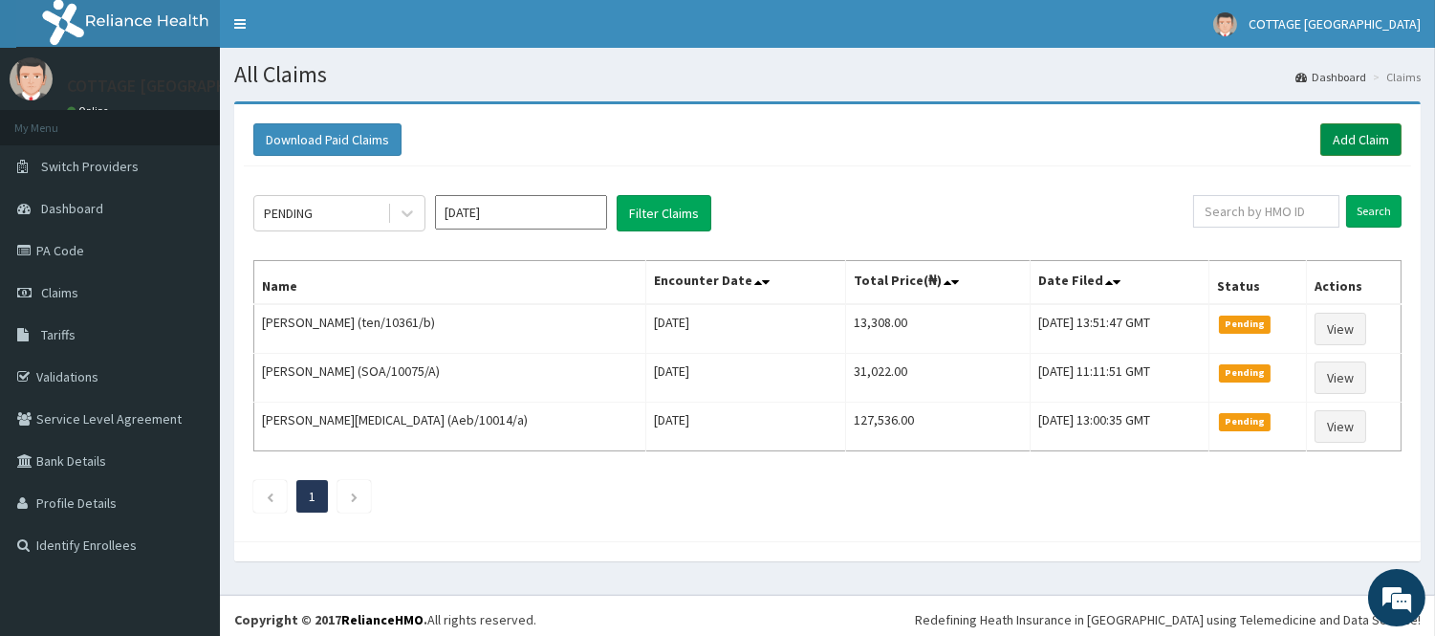
click at [1358, 132] on link "Add Claim" at bounding box center [1360, 139] width 81 height 33
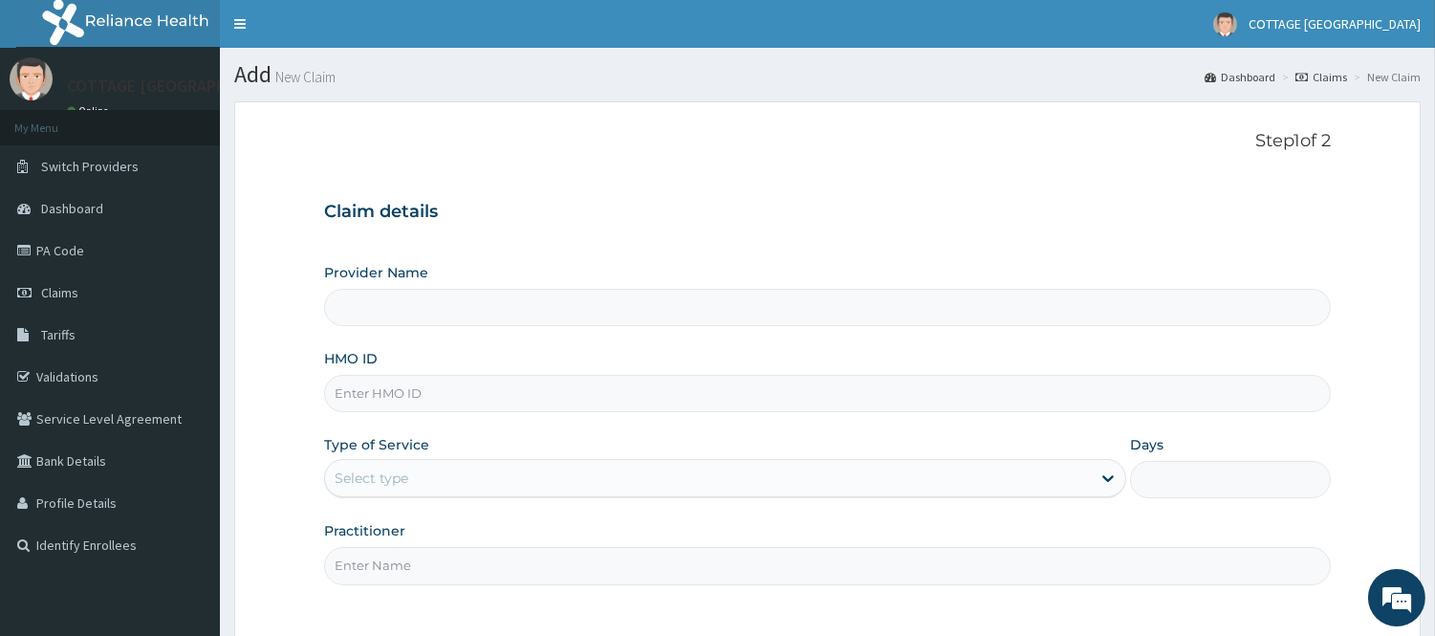
type input "COTTAGE [GEOGRAPHIC_DATA]"
click at [814, 387] on input "HMO ID" at bounding box center [827, 393] width 1007 height 37
paste input "XMF/10006/A"
type input "XMF/10006/A"
click at [925, 484] on div "Select type" at bounding box center [708, 478] width 766 height 31
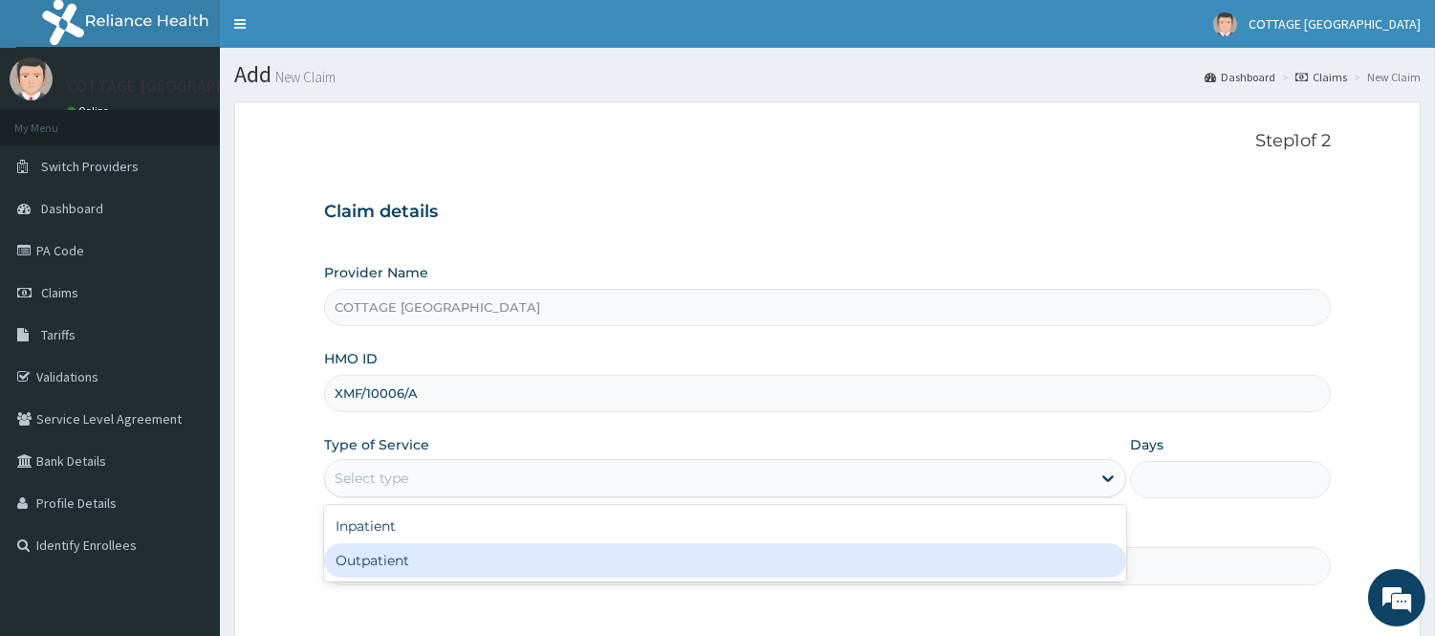
click at [794, 577] on div "Outpatient" at bounding box center [725, 560] width 802 height 34
type input "1"
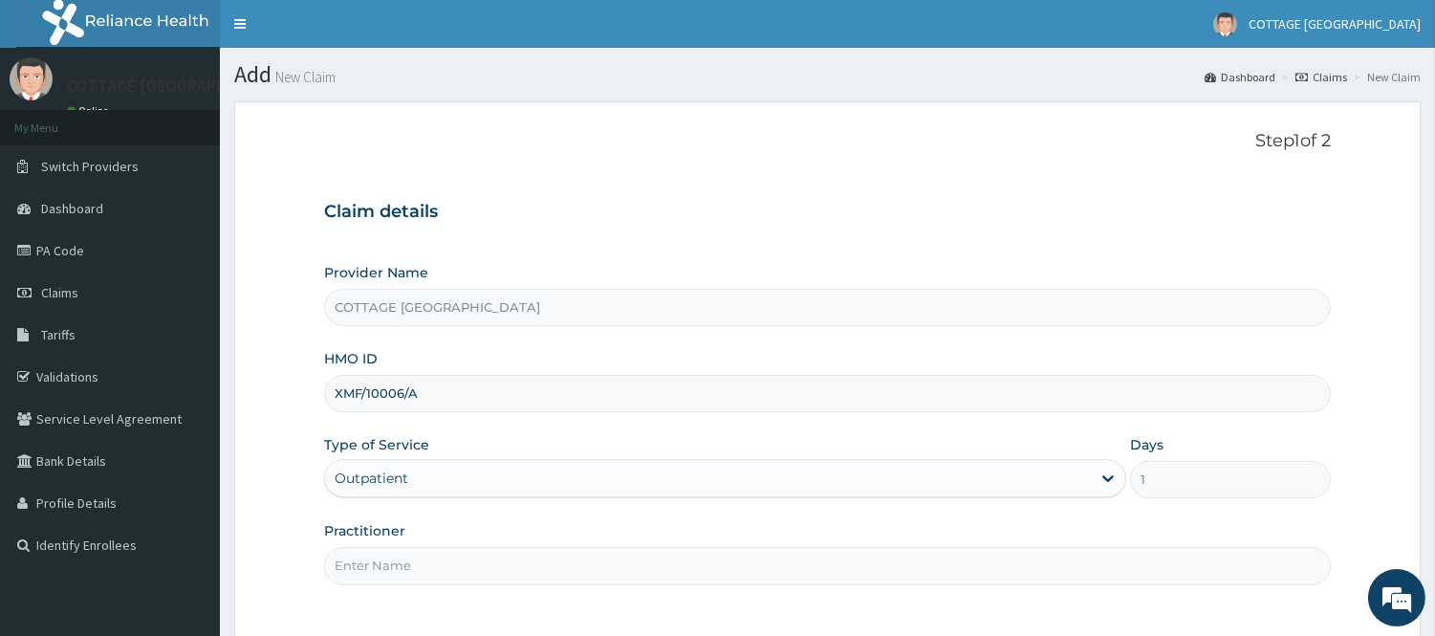
click at [794, 577] on input "Practitioner" at bounding box center [827, 565] width 1007 height 37
type input "[PERSON_NAME]"
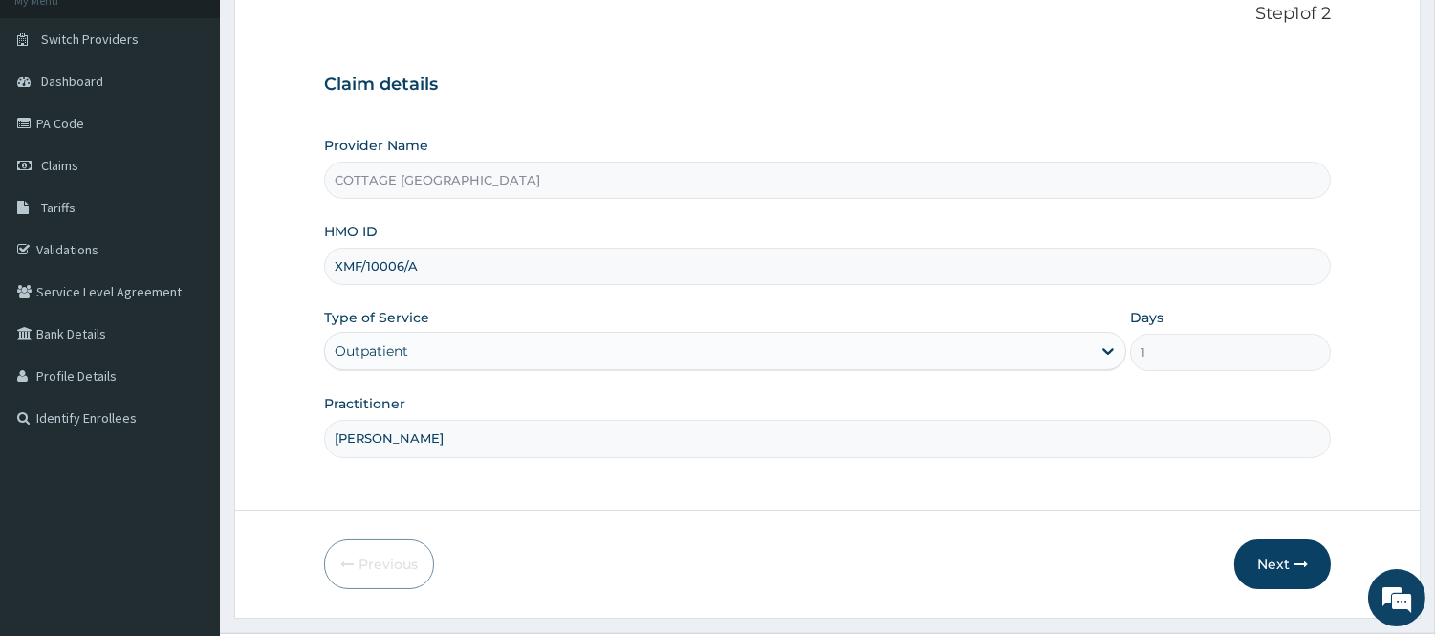
scroll to position [173, 0]
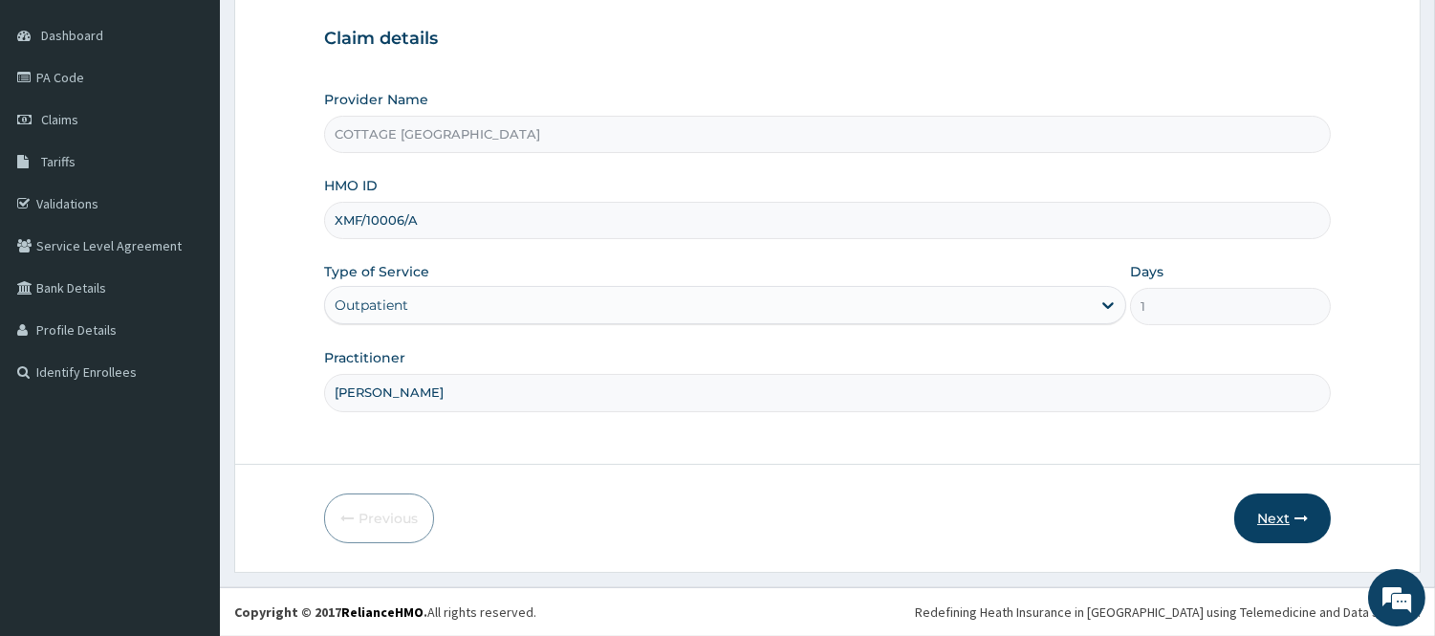
click at [1287, 513] on button "Next" at bounding box center [1282, 518] width 97 height 50
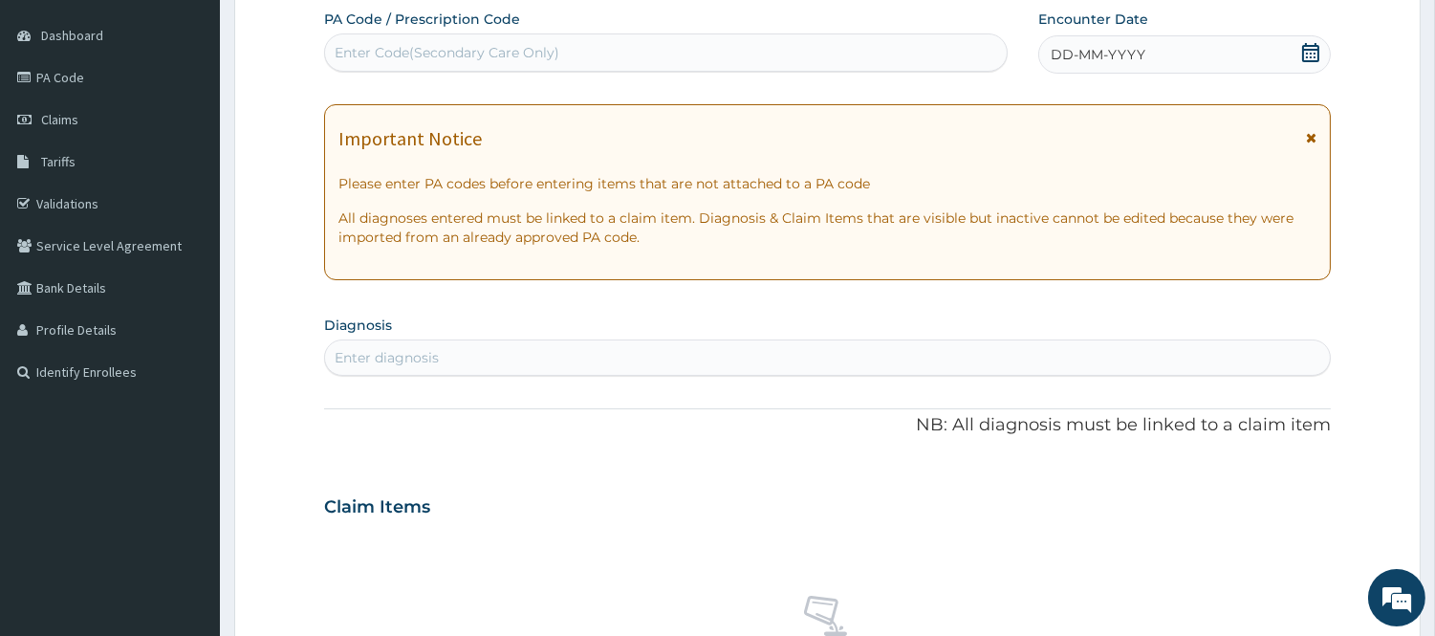
click at [1317, 50] on icon at bounding box center [1310, 52] width 17 height 19
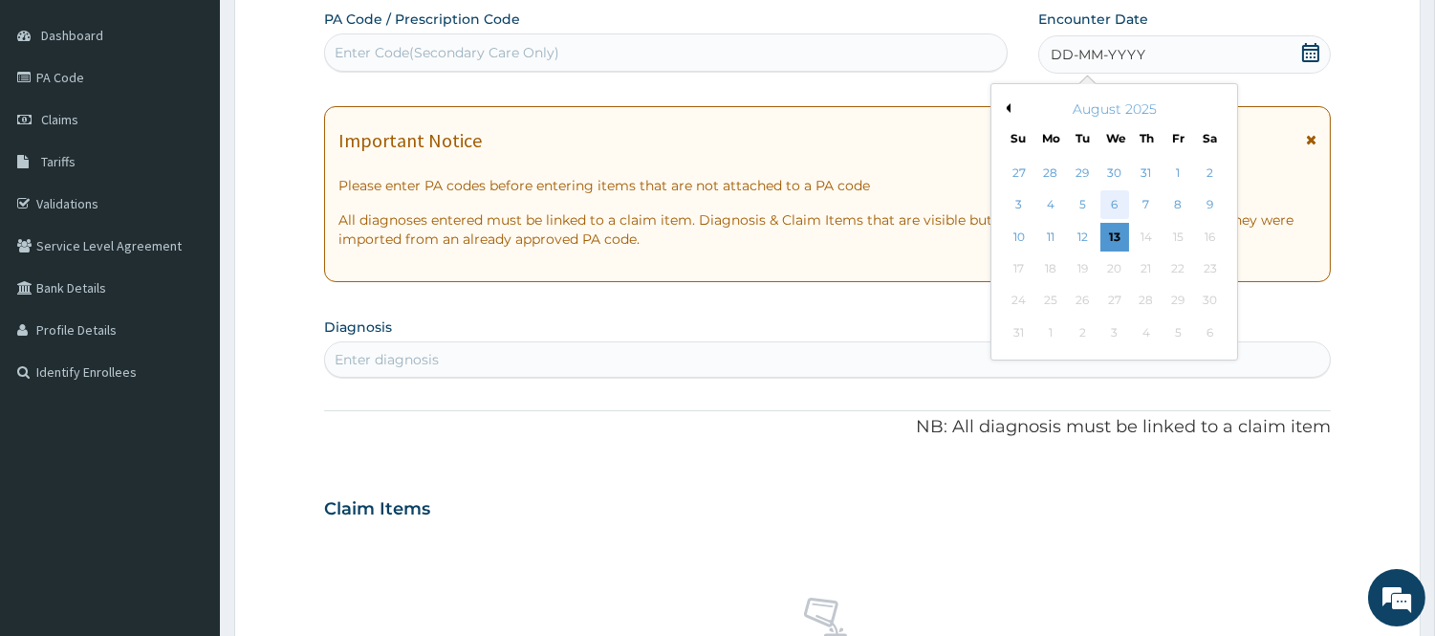
click at [1113, 203] on div "6" at bounding box center [1114, 205] width 29 height 29
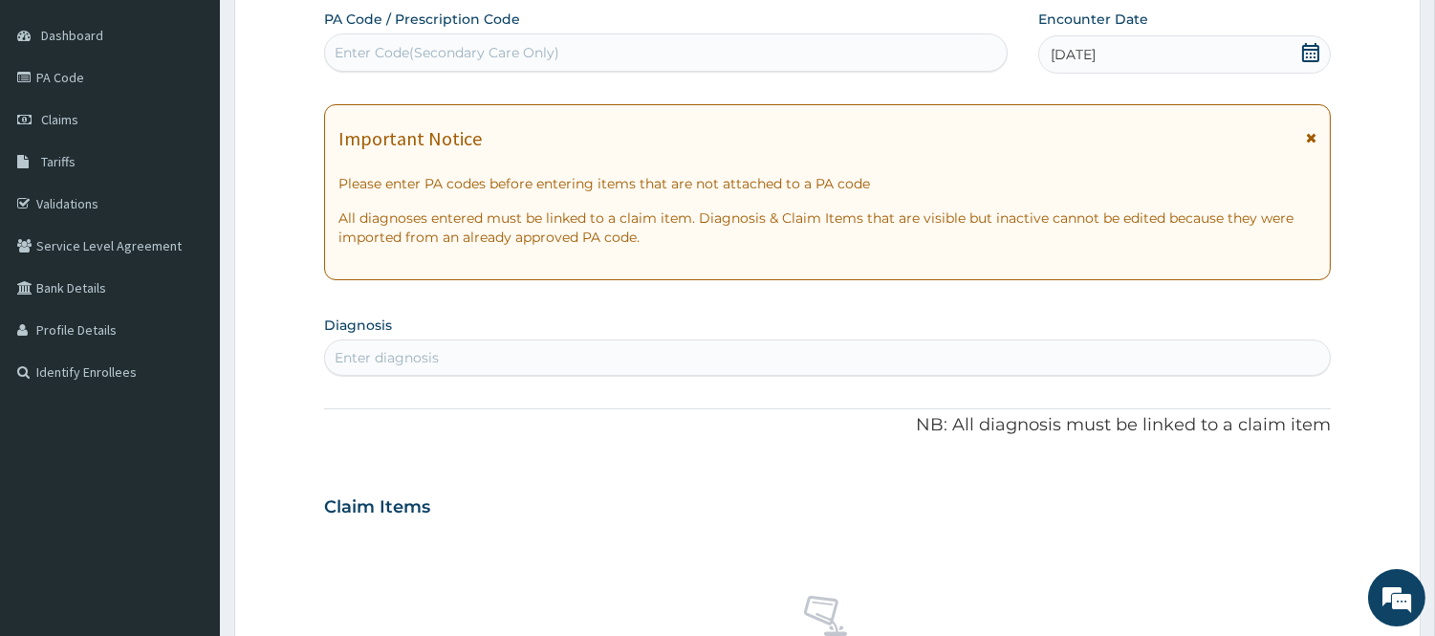
click at [892, 357] on div "Enter diagnosis" at bounding box center [827, 357] width 1005 height 31
type input "INSOM"
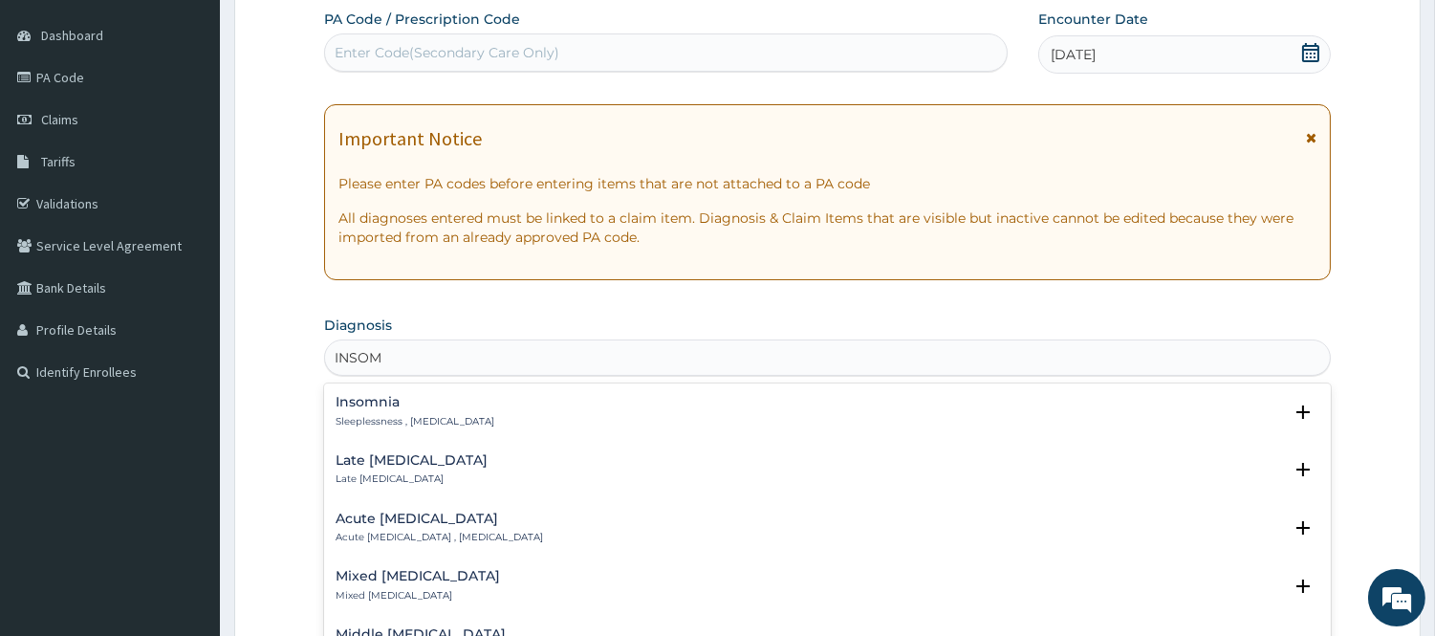
click at [393, 406] on h4 "Insomnia" at bounding box center [415, 402] width 159 height 14
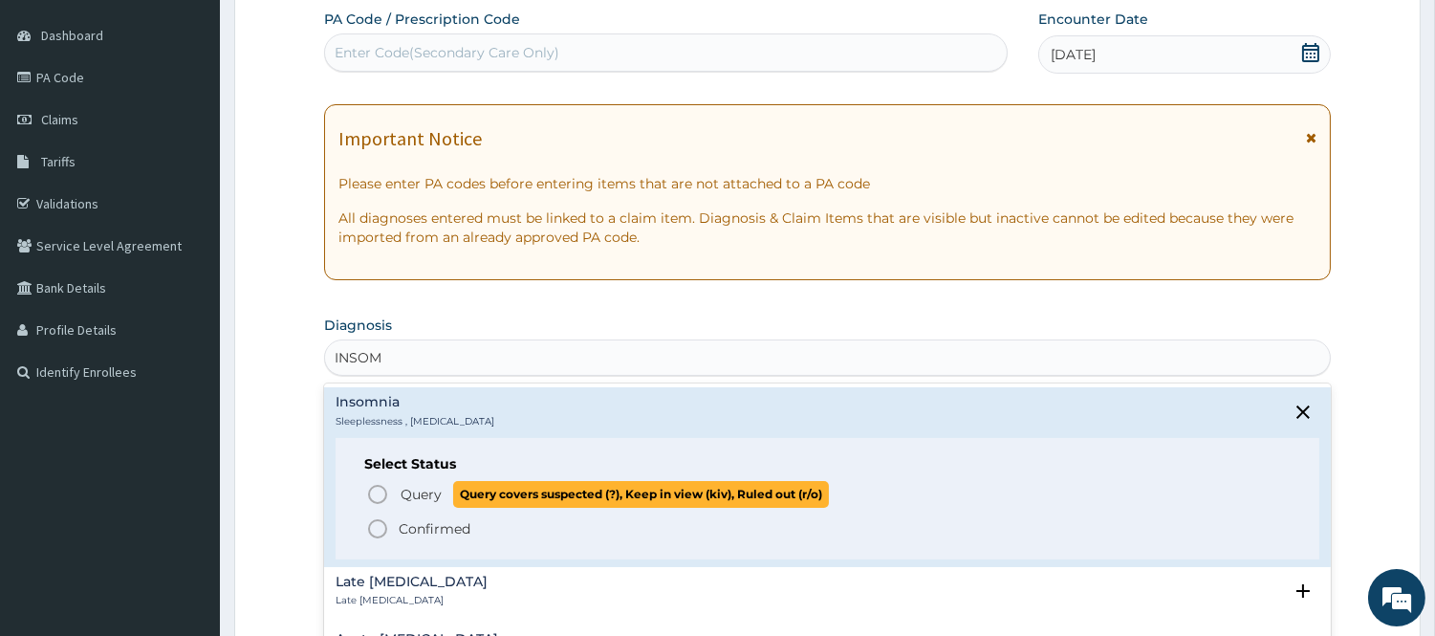
click at [378, 498] on icon "status option query" at bounding box center [377, 494] width 23 height 23
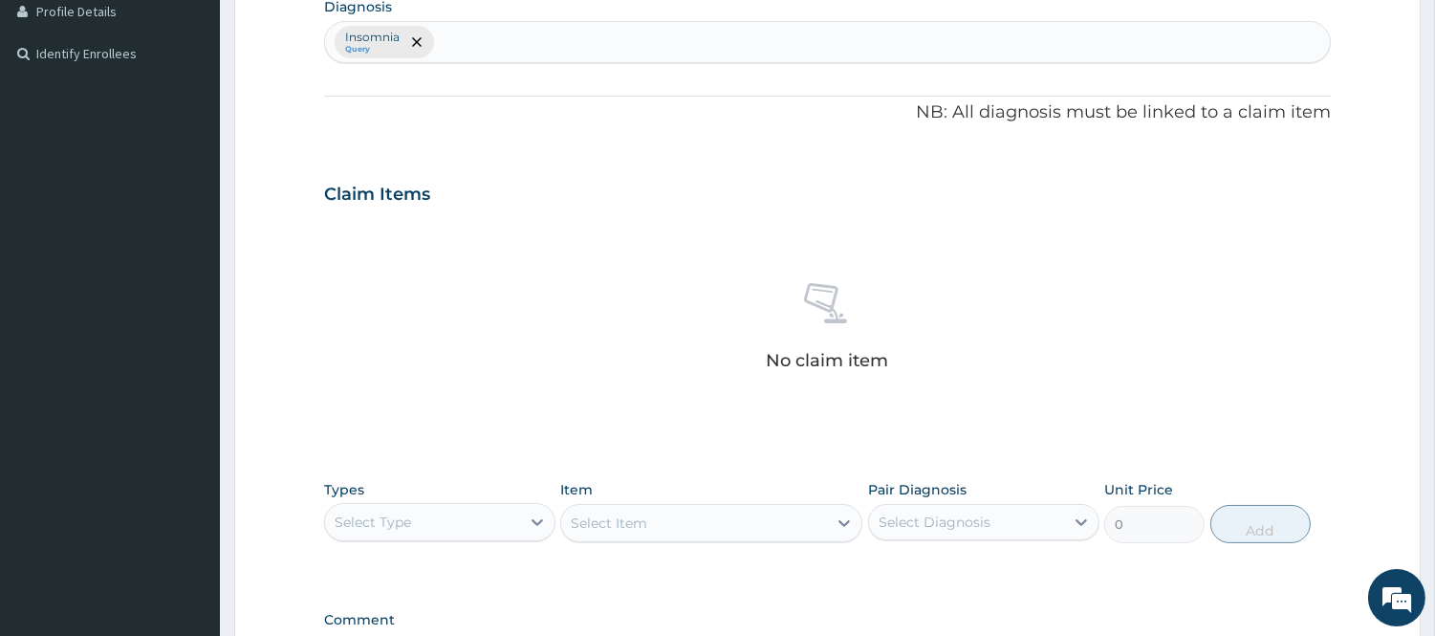
scroll to position [742, 0]
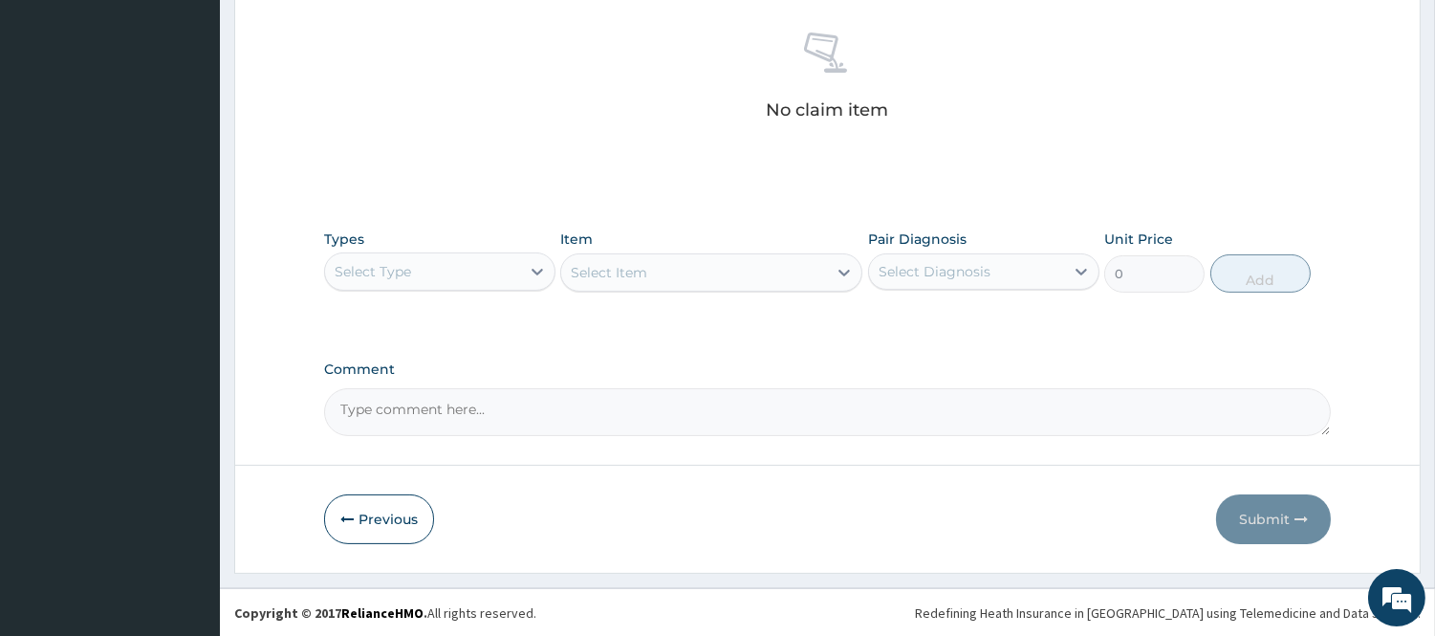
drag, startPoint x: 517, startPoint y: 288, endPoint x: 503, endPoint y: 271, distance: 22.4
click at [503, 271] on div "Select Type" at bounding box center [439, 271] width 231 height 38
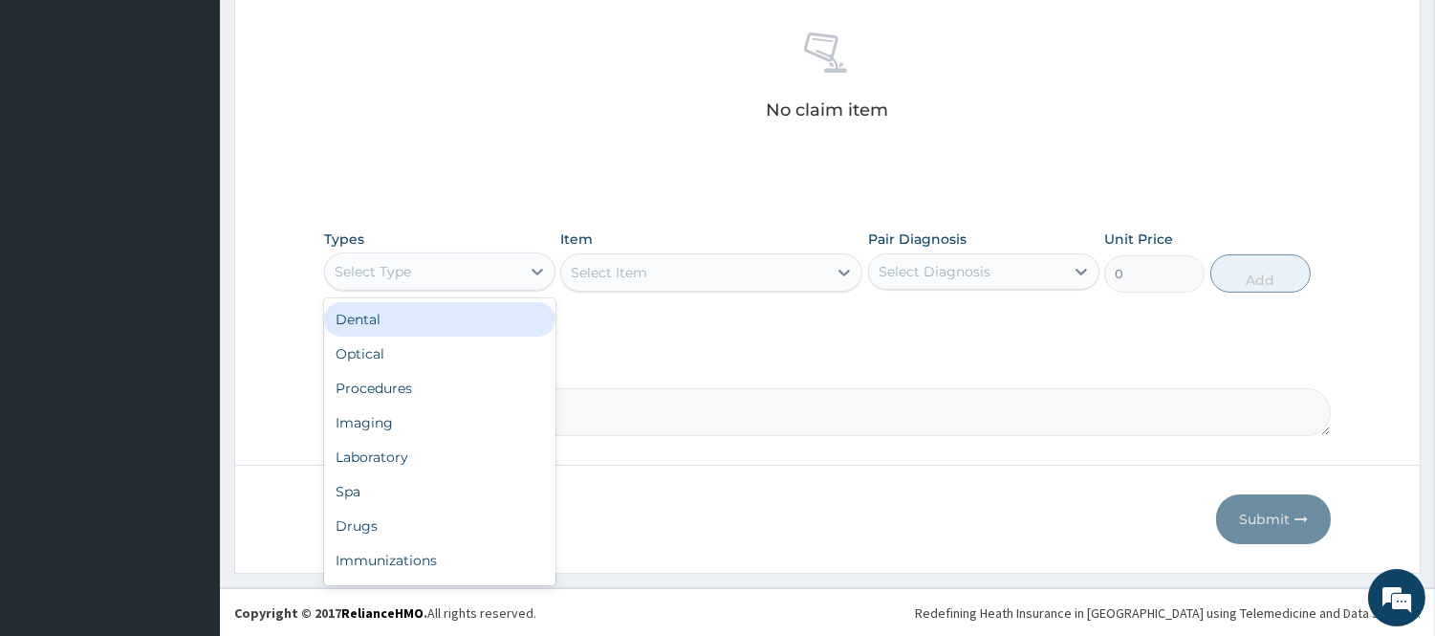
click at [503, 271] on div "Select Type" at bounding box center [422, 271] width 195 height 31
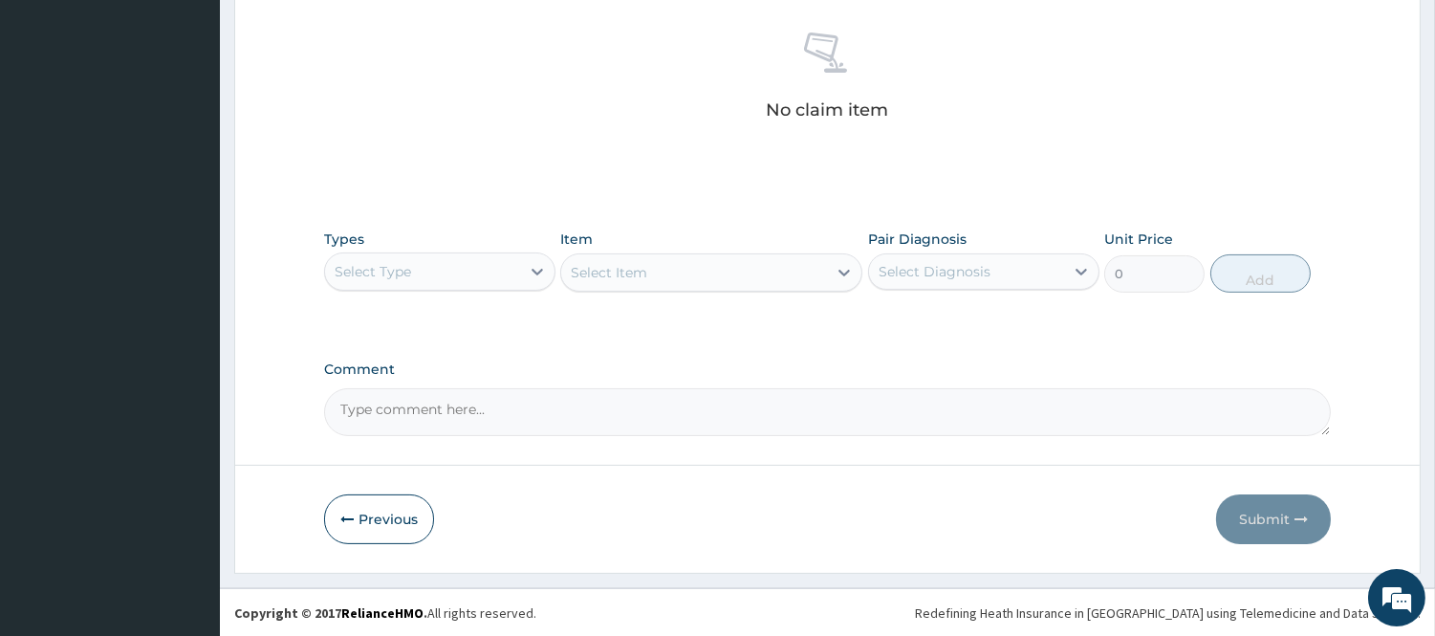
click at [503, 271] on div "Select Type" at bounding box center [422, 271] width 195 height 31
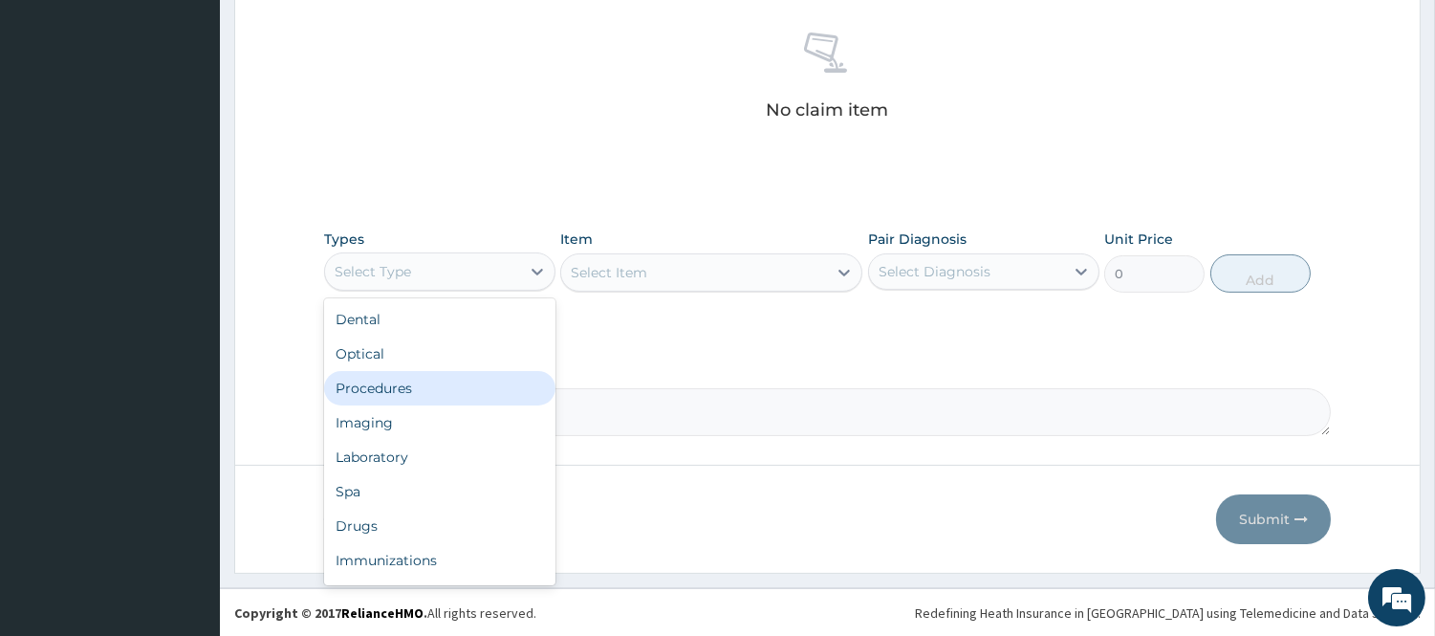
click at [404, 385] on div "Procedures" at bounding box center [439, 388] width 231 height 34
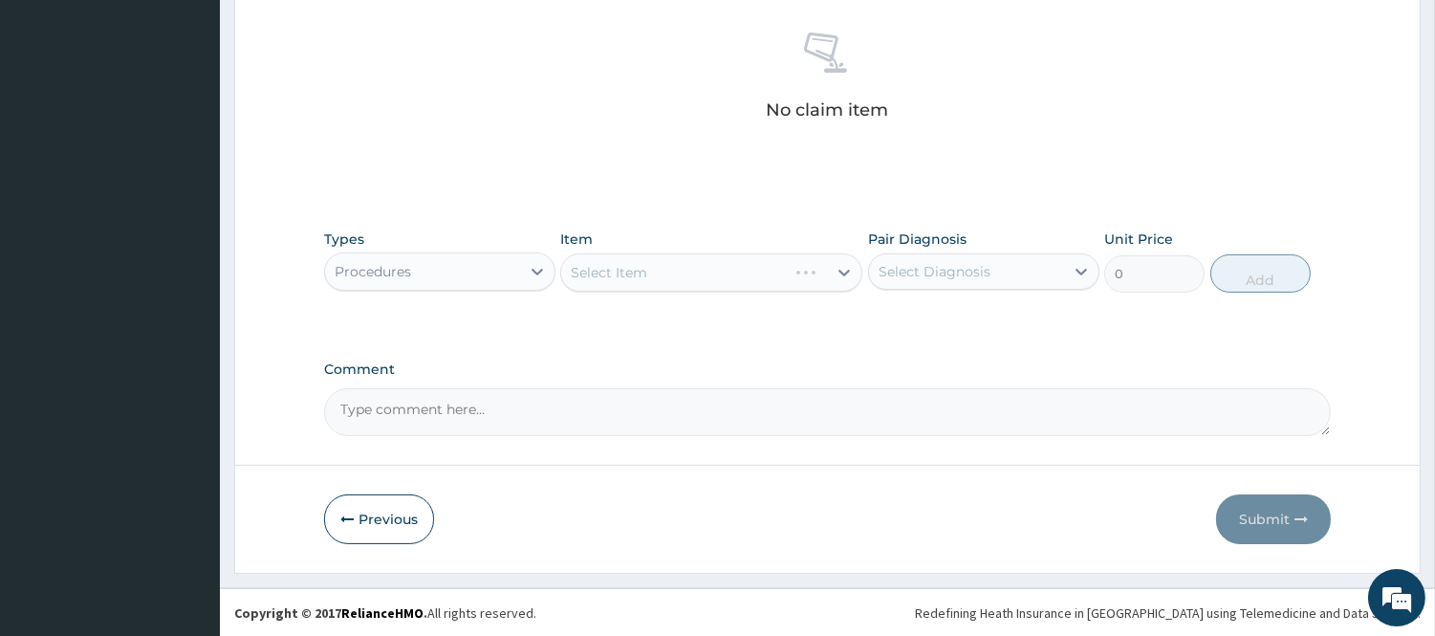
click at [953, 278] on div "Select Diagnosis" at bounding box center [935, 271] width 112 height 19
click at [951, 318] on label "Insomnia" at bounding box center [932, 318] width 64 height 19
checkbox input "true"
click at [838, 270] on div "Select Item" at bounding box center [711, 272] width 302 height 38
click at [838, 270] on icon at bounding box center [844, 272] width 19 height 19
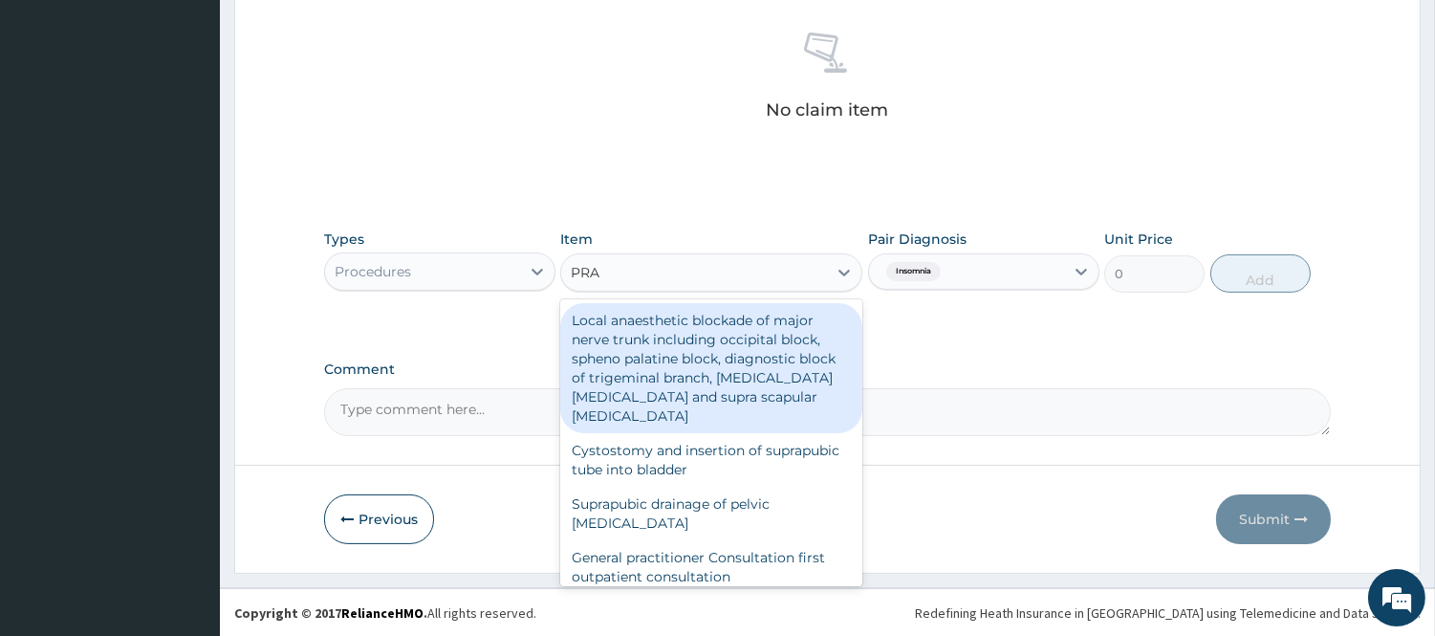
type input "PRAC"
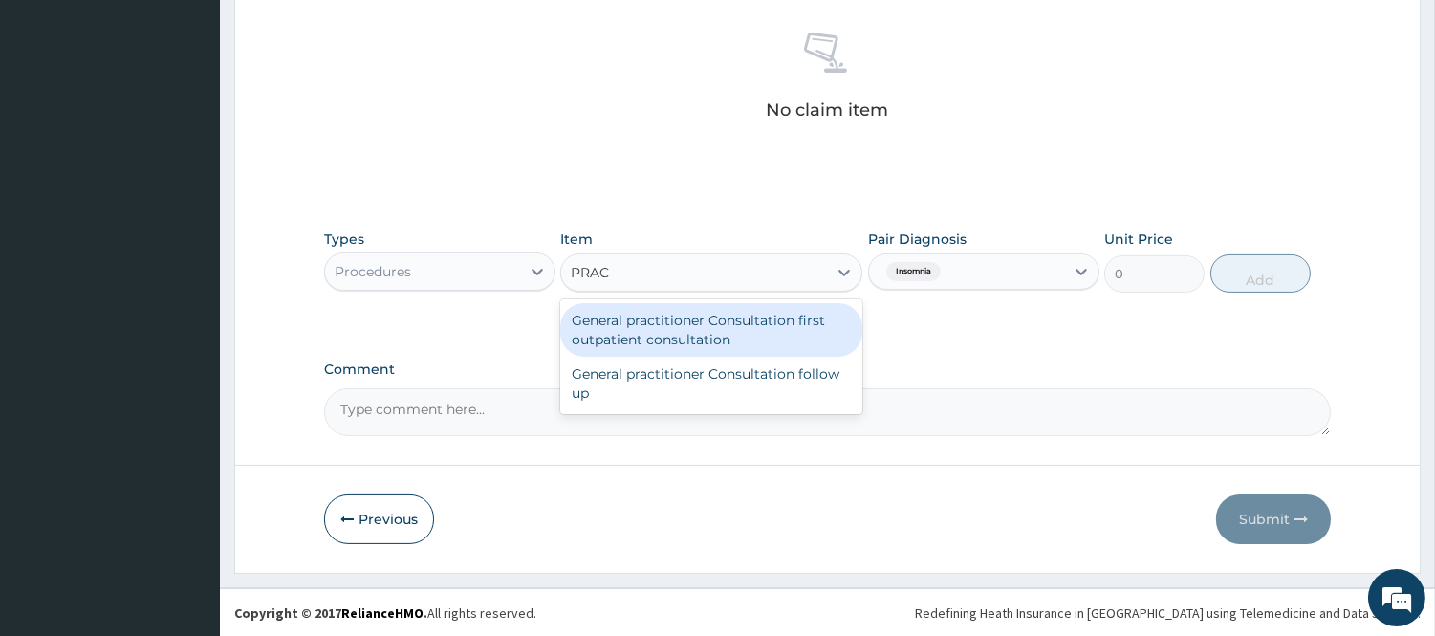
click at [772, 326] on div "General practitioner Consultation first outpatient consultation" at bounding box center [711, 330] width 302 height 54
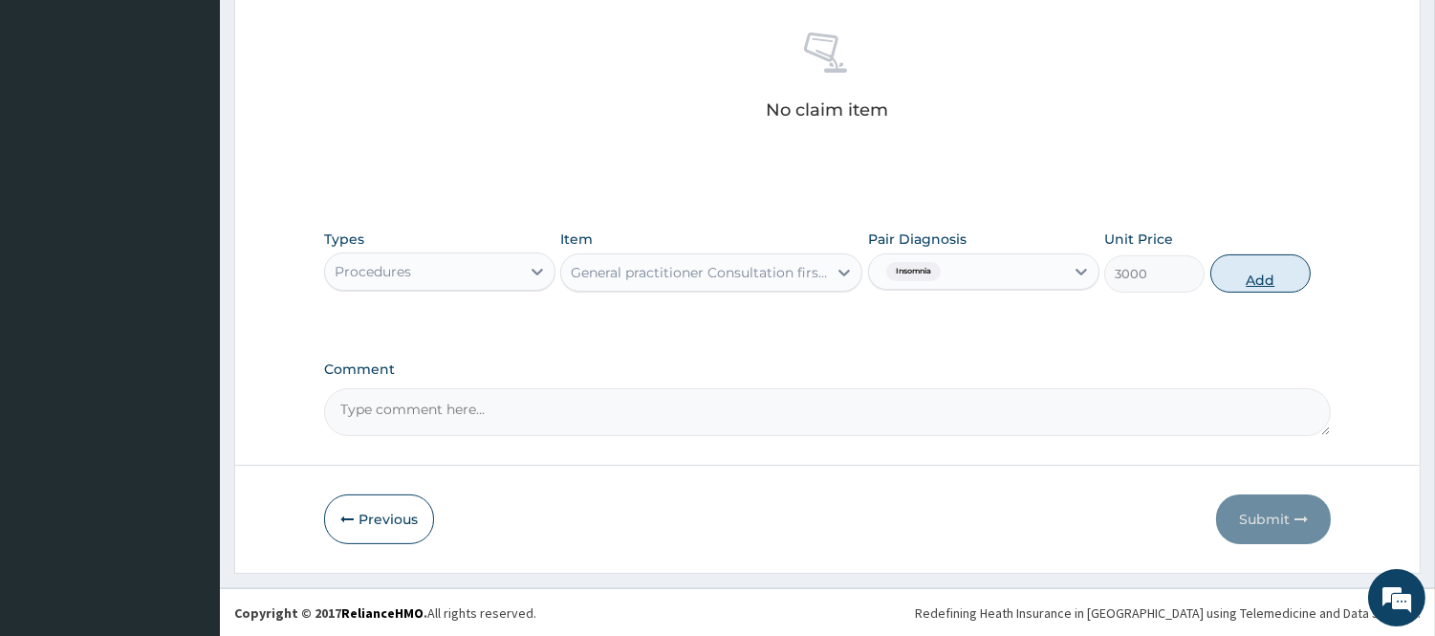
click at [1255, 273] on button "Add" at bounding box center [1260, 273] width 100 height 38
type input "0"
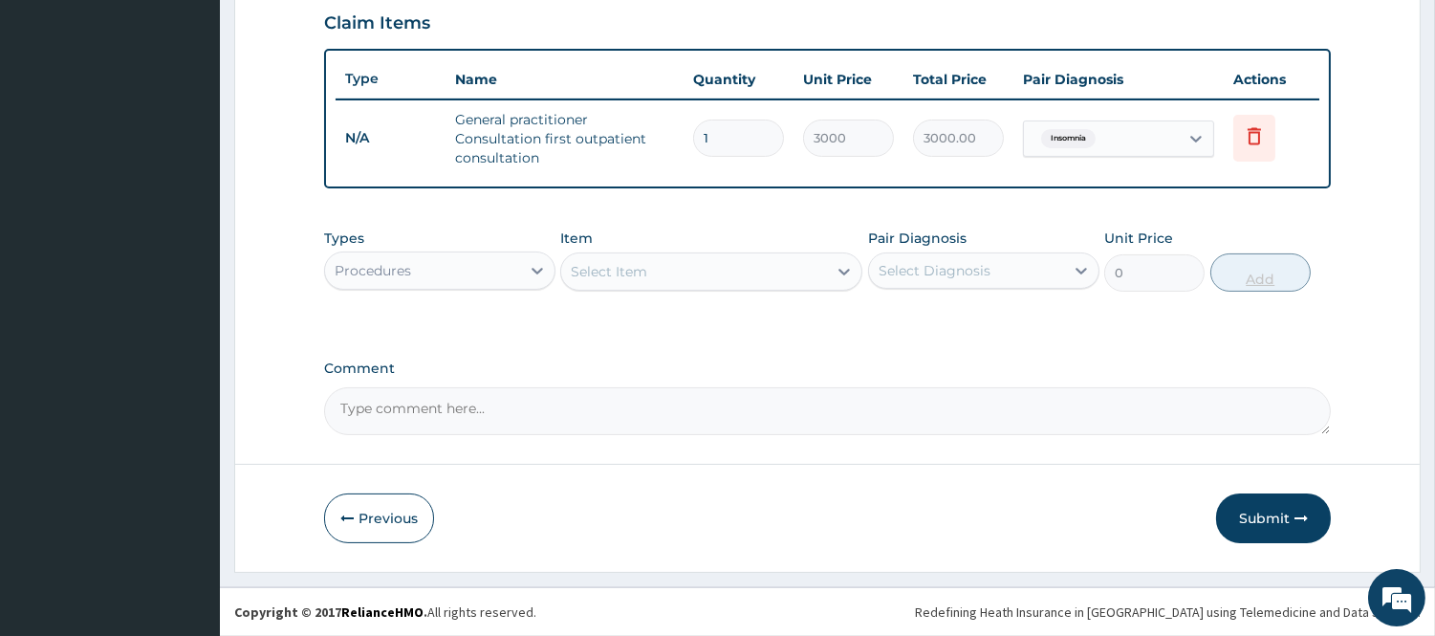
scroll to position [660, 0]
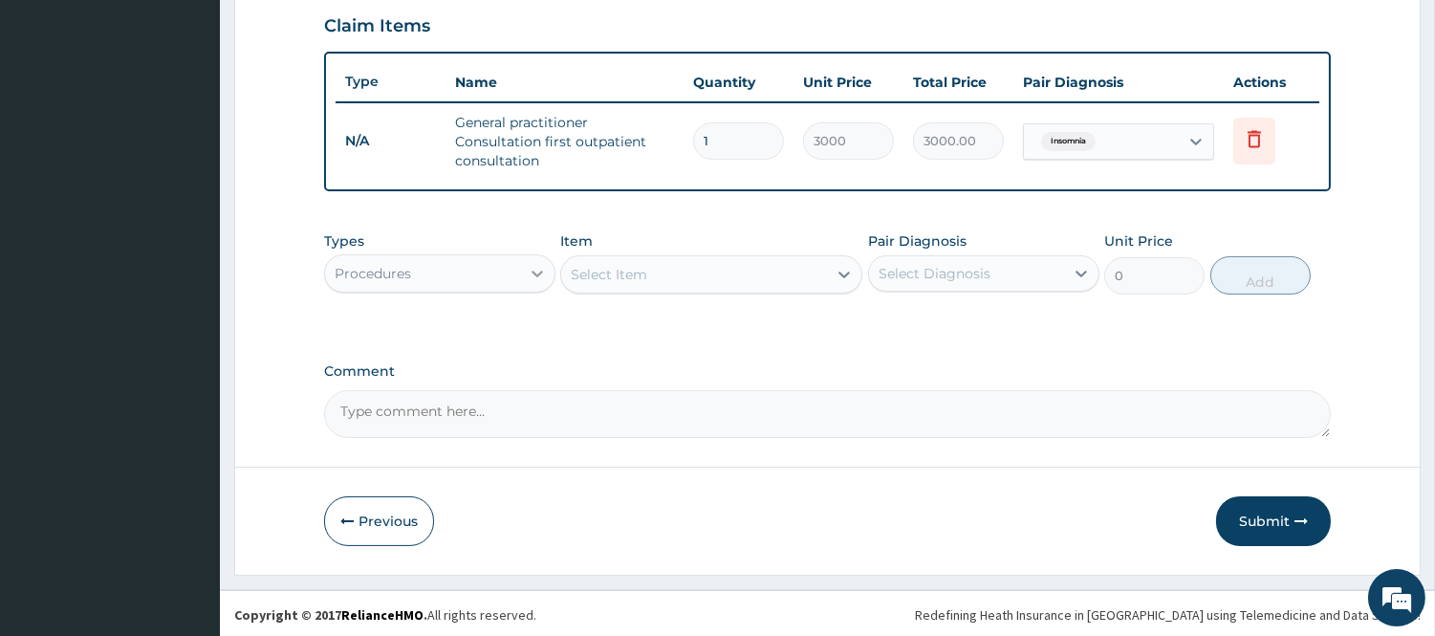
click at [521, 274] on div at bounding box center [537, 273] width 34 height 34
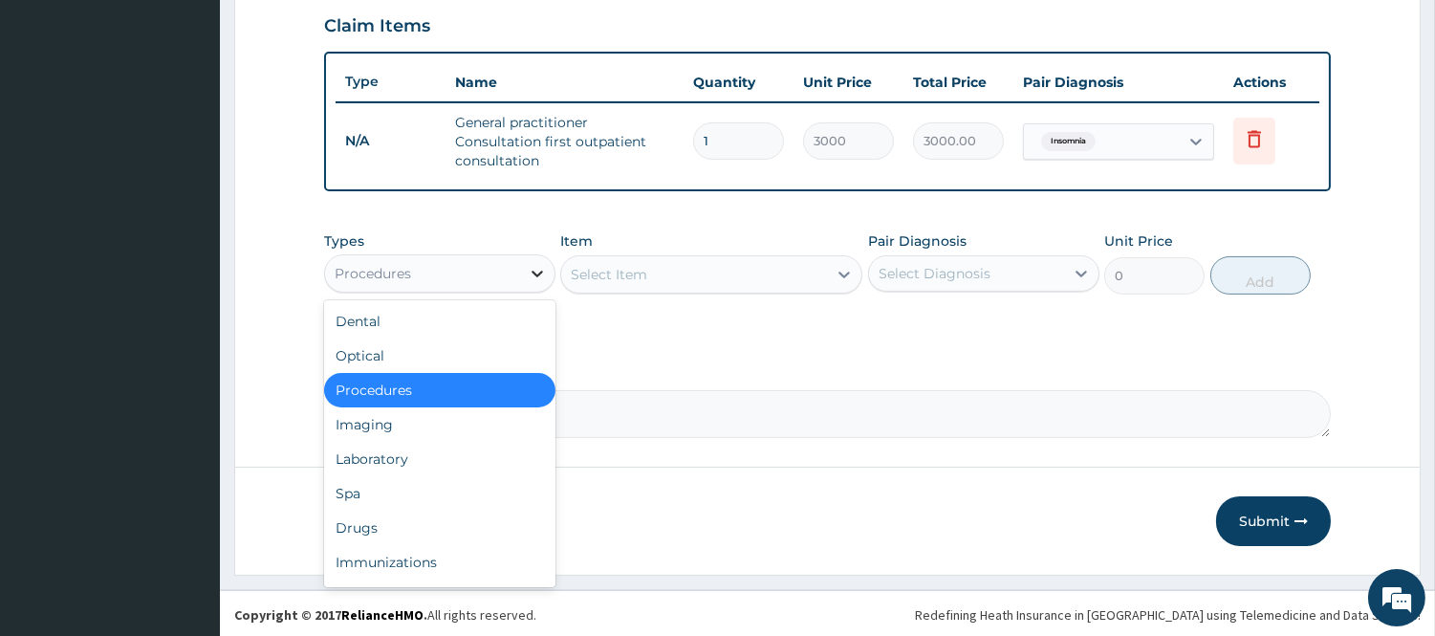
click at [521, 274] on div at bounding box center [537, 273] width 34 height 34
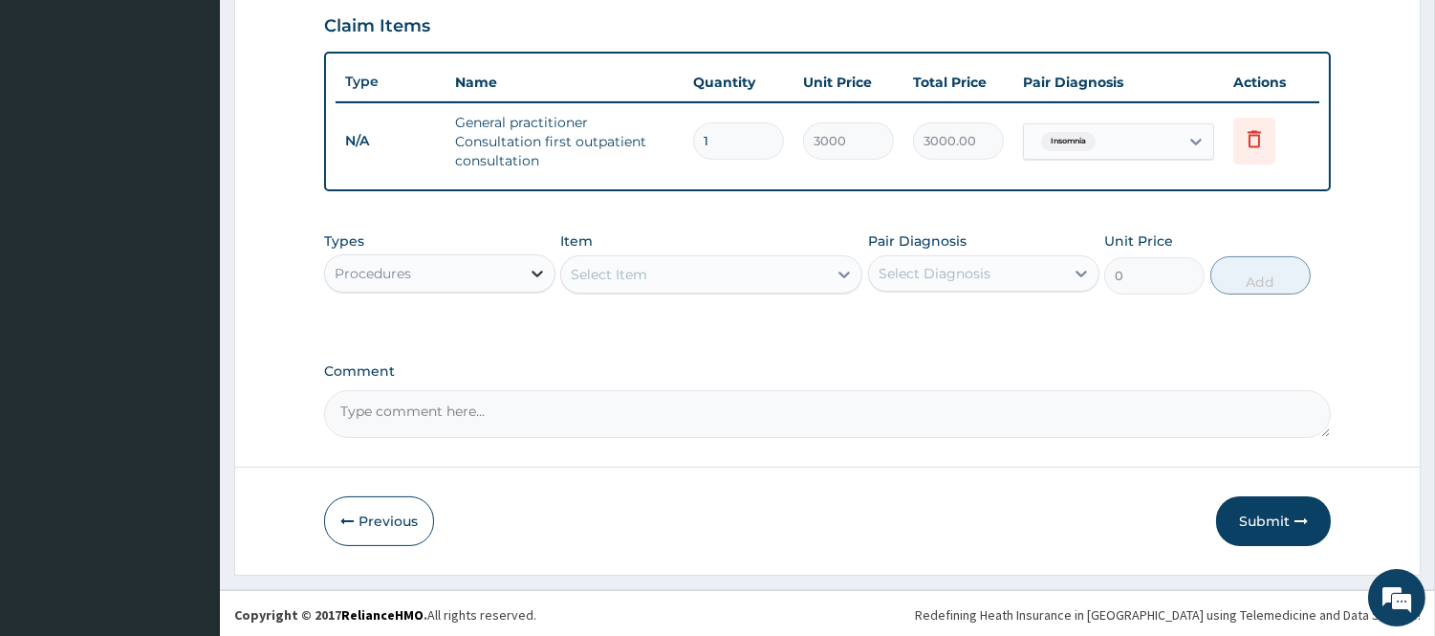
click at [537, 264] on icon at bounding box center [537, 273] width 19 height 19
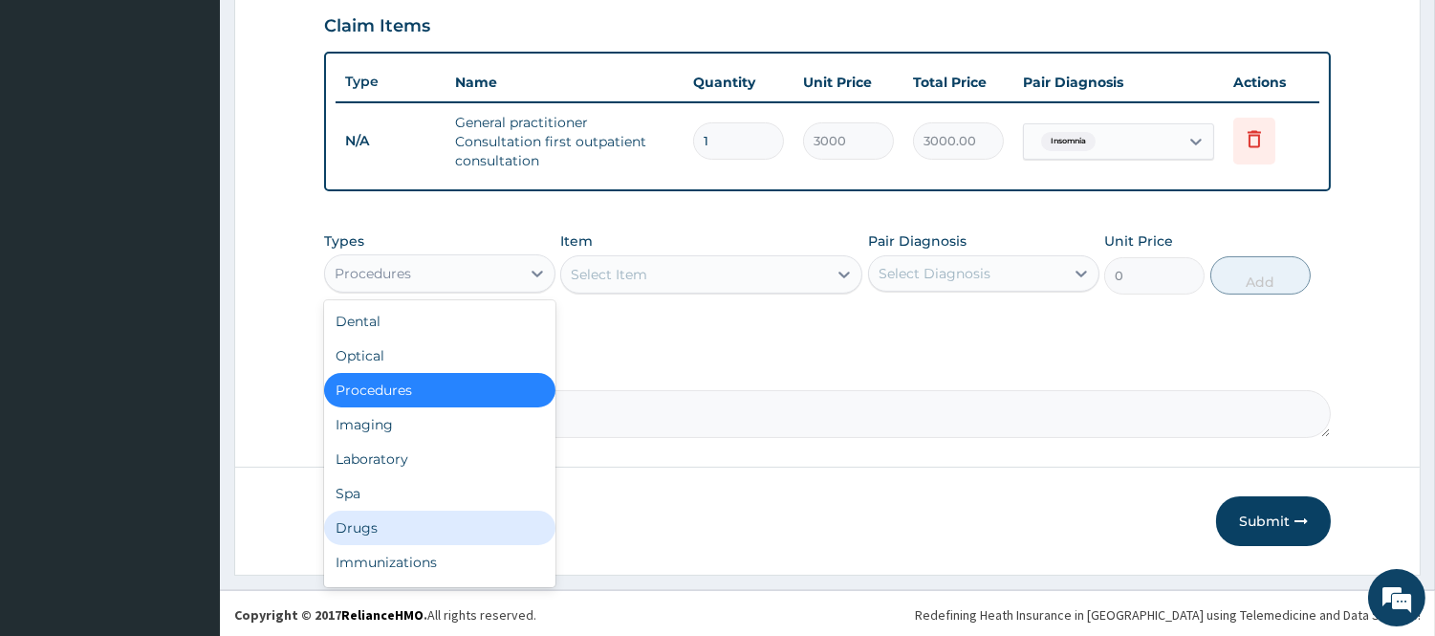
click at [392, 533] on div "Drugs" at bounding box center [439, 528] width 231 height 34
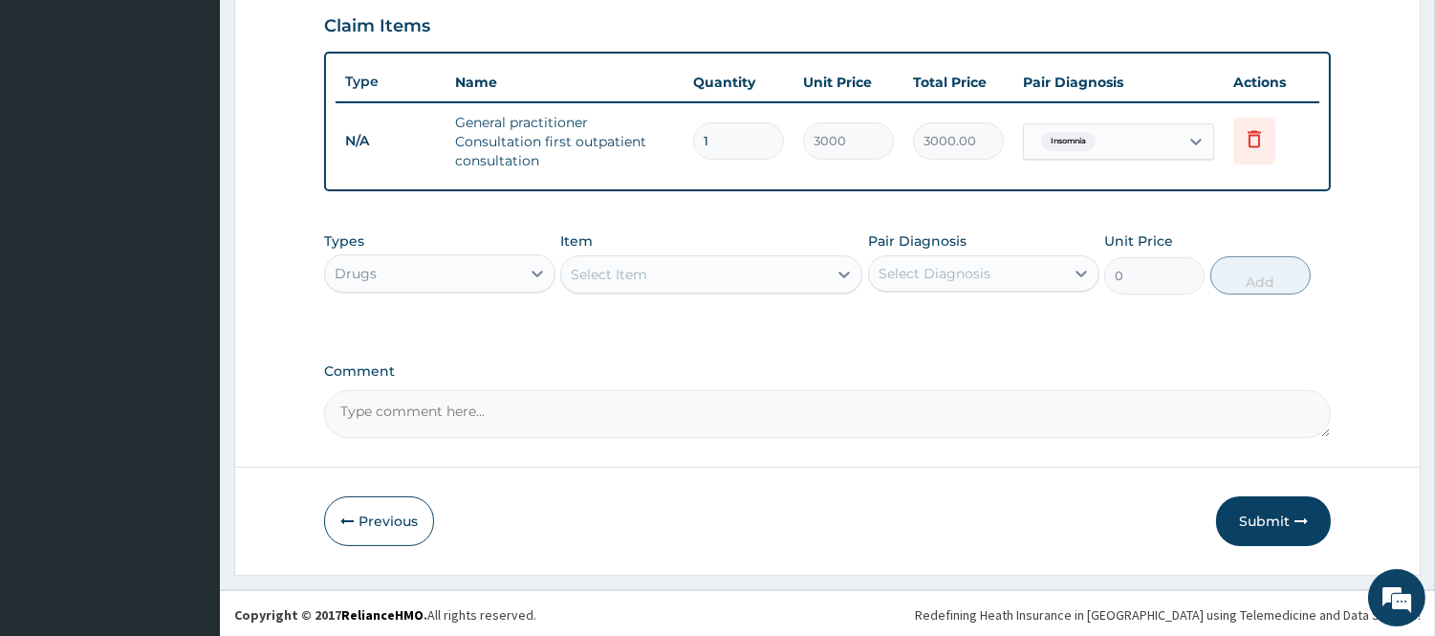
click at [729, 282] on div "Select Item" at bounding box center [694, 274] width 266 height 31
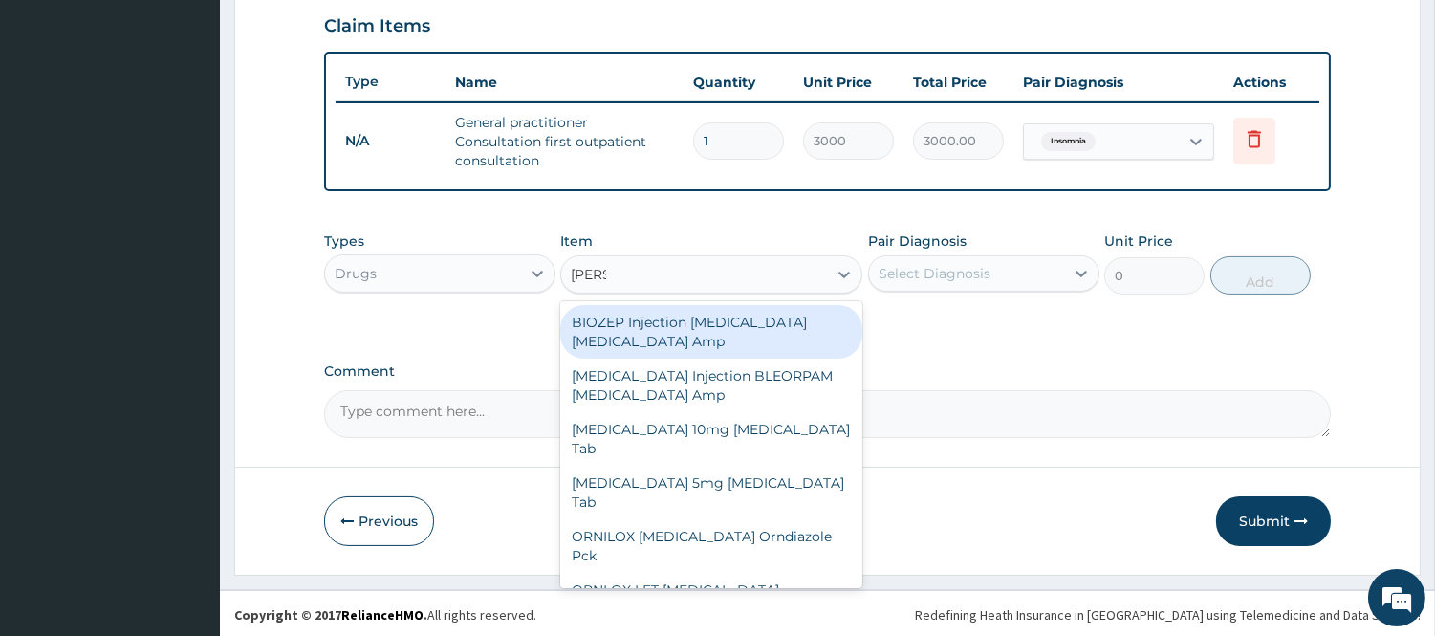
type input "DIAZE"
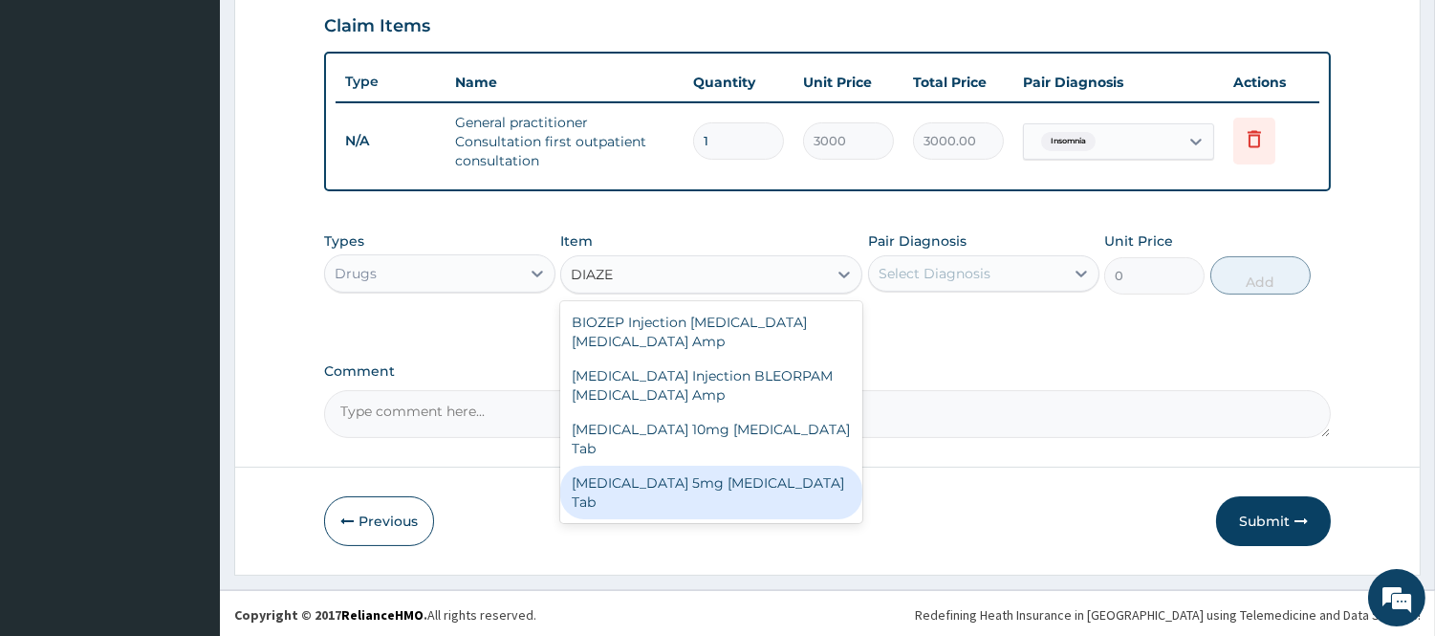
click at [690, 466] on div "Diazepam 5mg Diazepam Tab" at bounding box center [711, 493] width 302 height 54
type input "60"
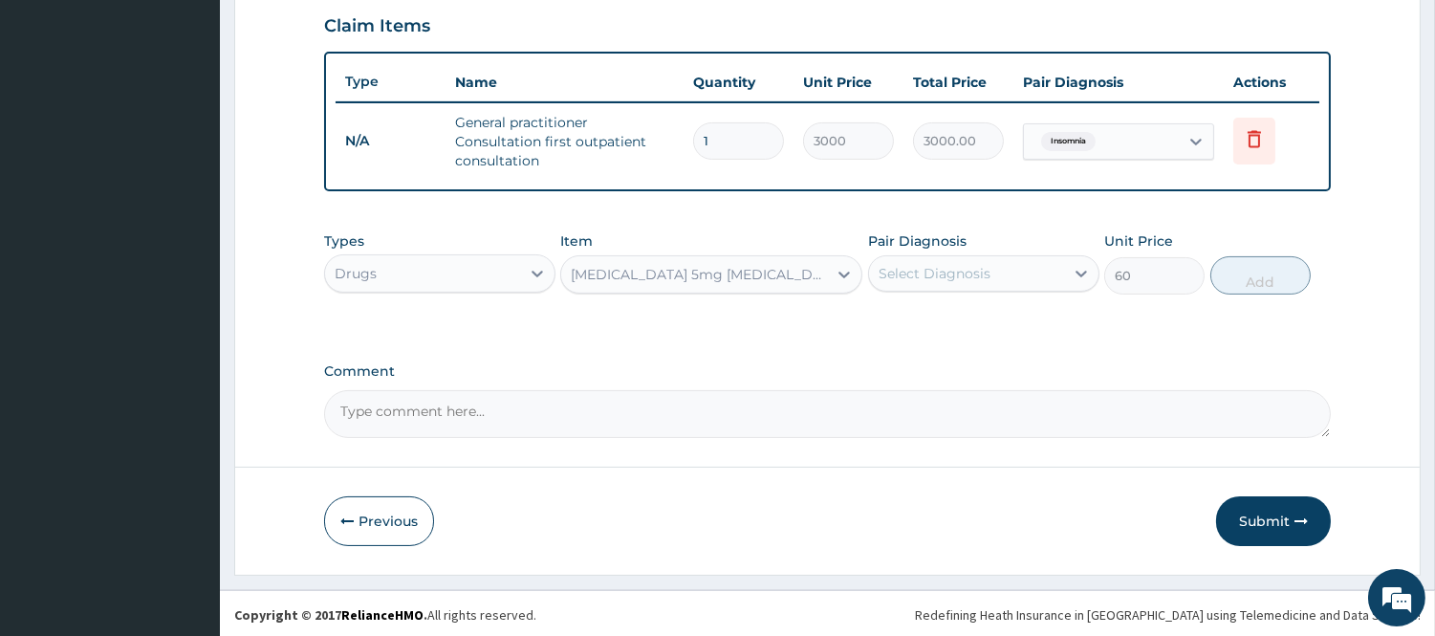
click at [1018, 266] on div "Select Diagnosis" at bounding box center [966, 273] width 195 height 31
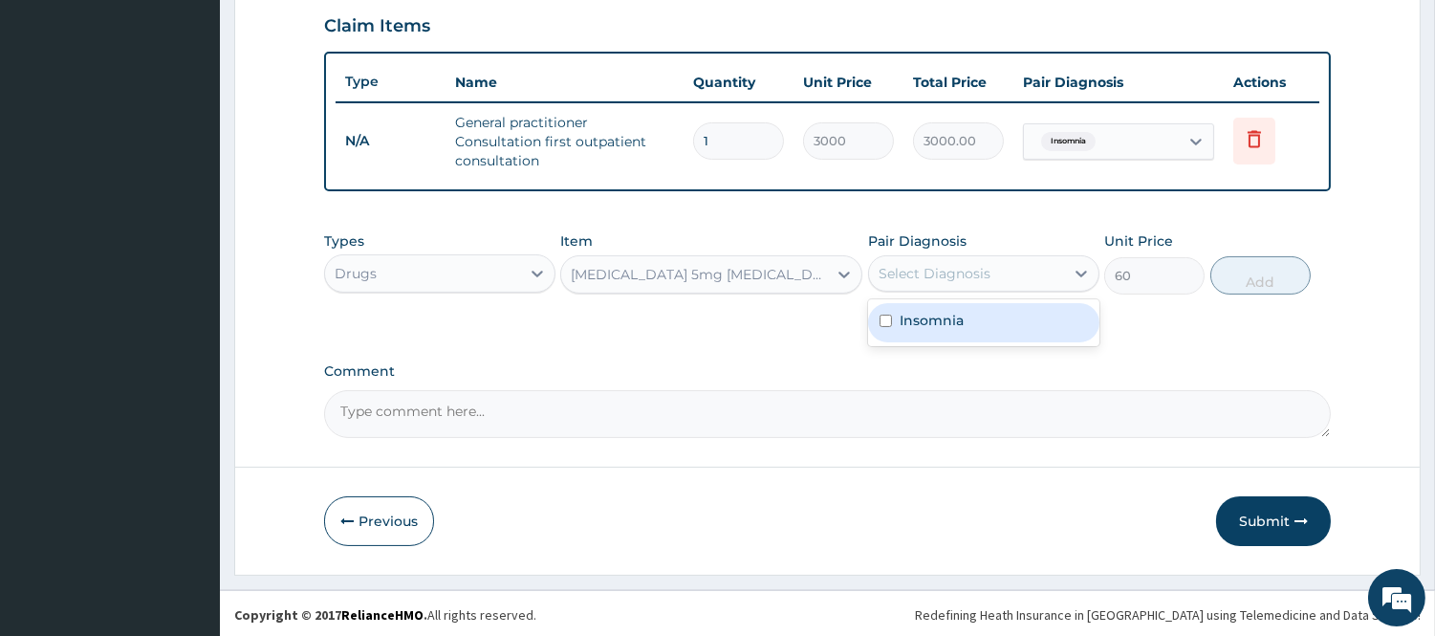
click at [983, 321] on div "Insomnia" at bounding box center [983, 322] width 231 height 39
checkbox input "true"
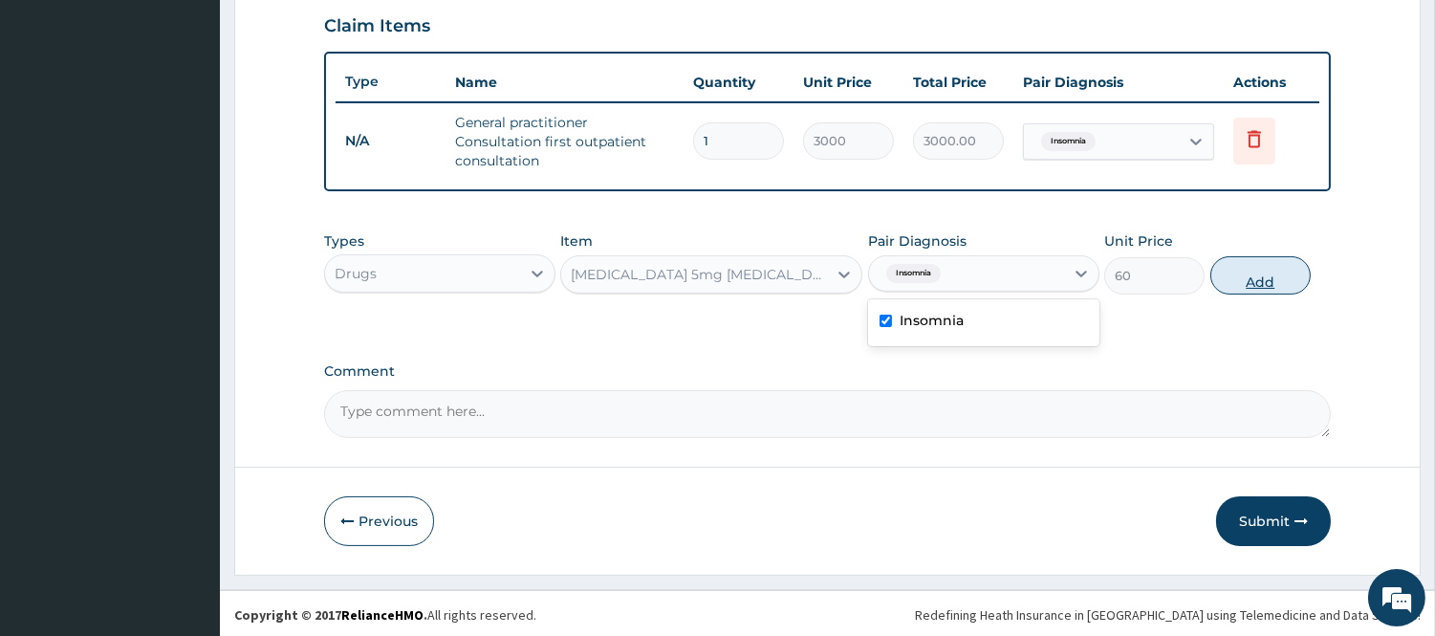
click at [1229, 275] on button "Add" at bounding box center [1260, 275] width 100 height 38
type input "0"
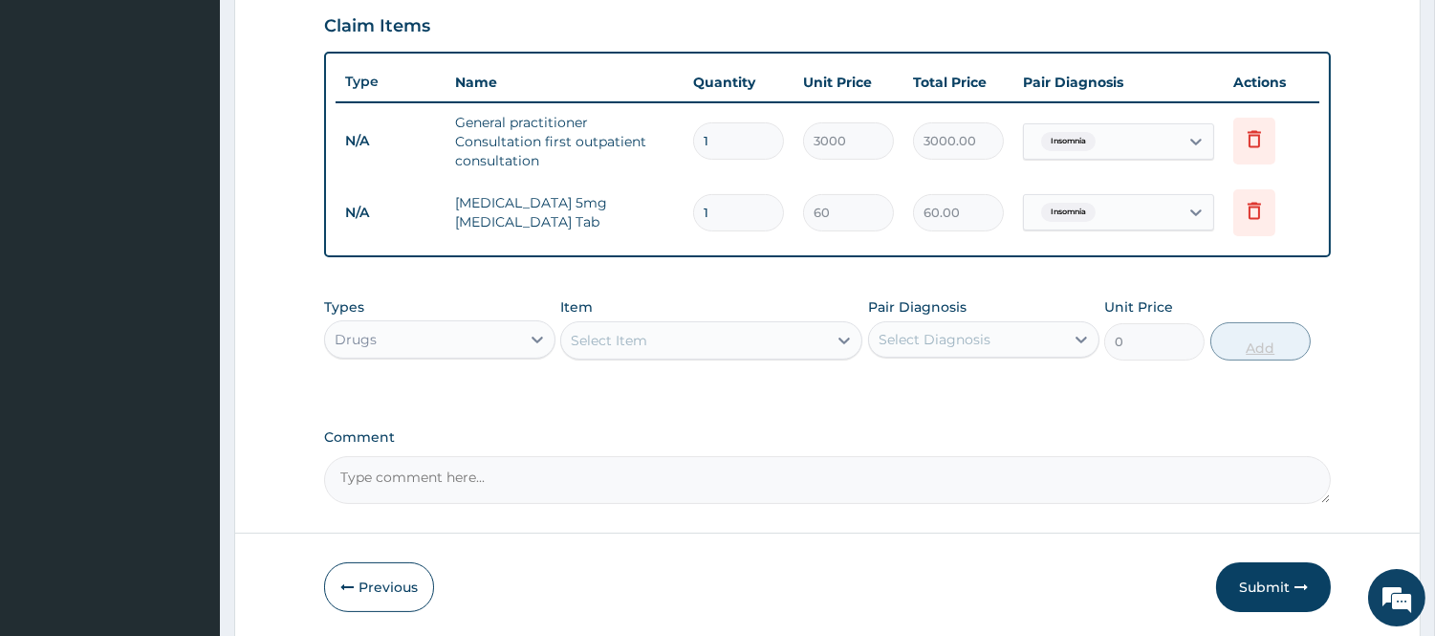
type input "0.00"
type input "5"
type input "300.00"
click at [1264, 579] on button "Submit" at bounding box center [1273, 587] width 115 height 50
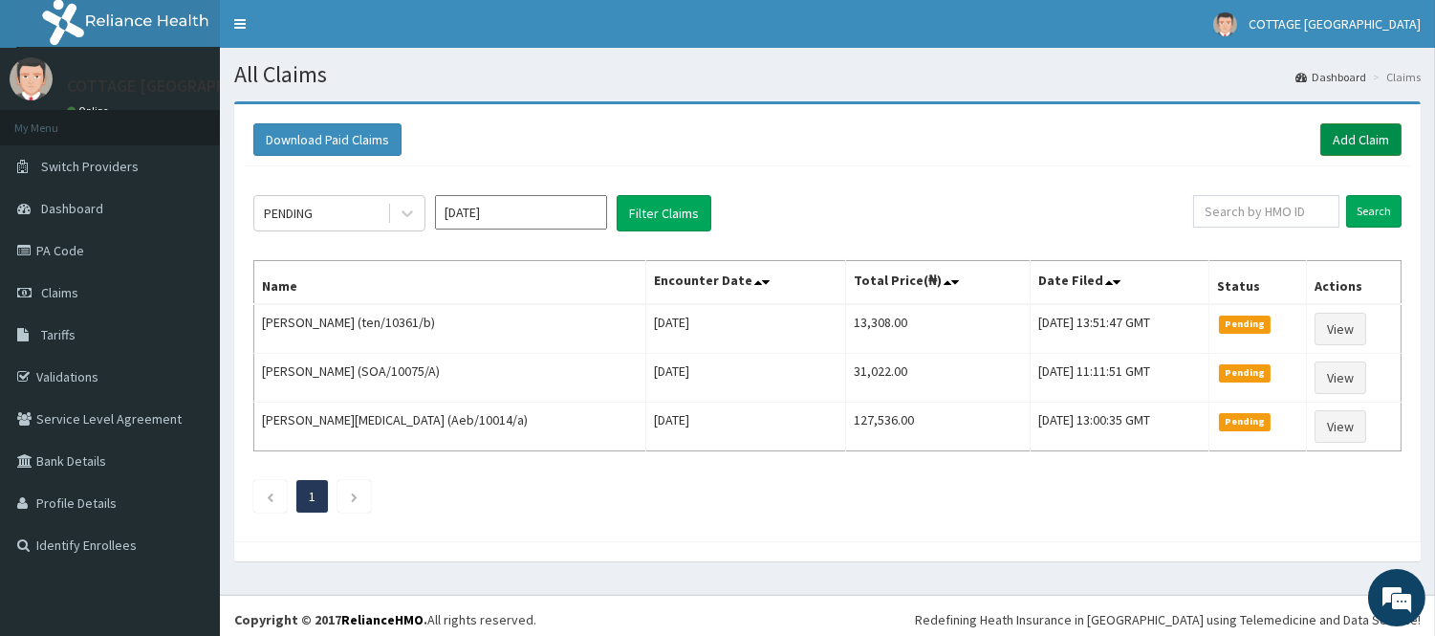
click at [1365, 144] on link "Add Claim" at bounding box center [1360, 139] width 81 height 33
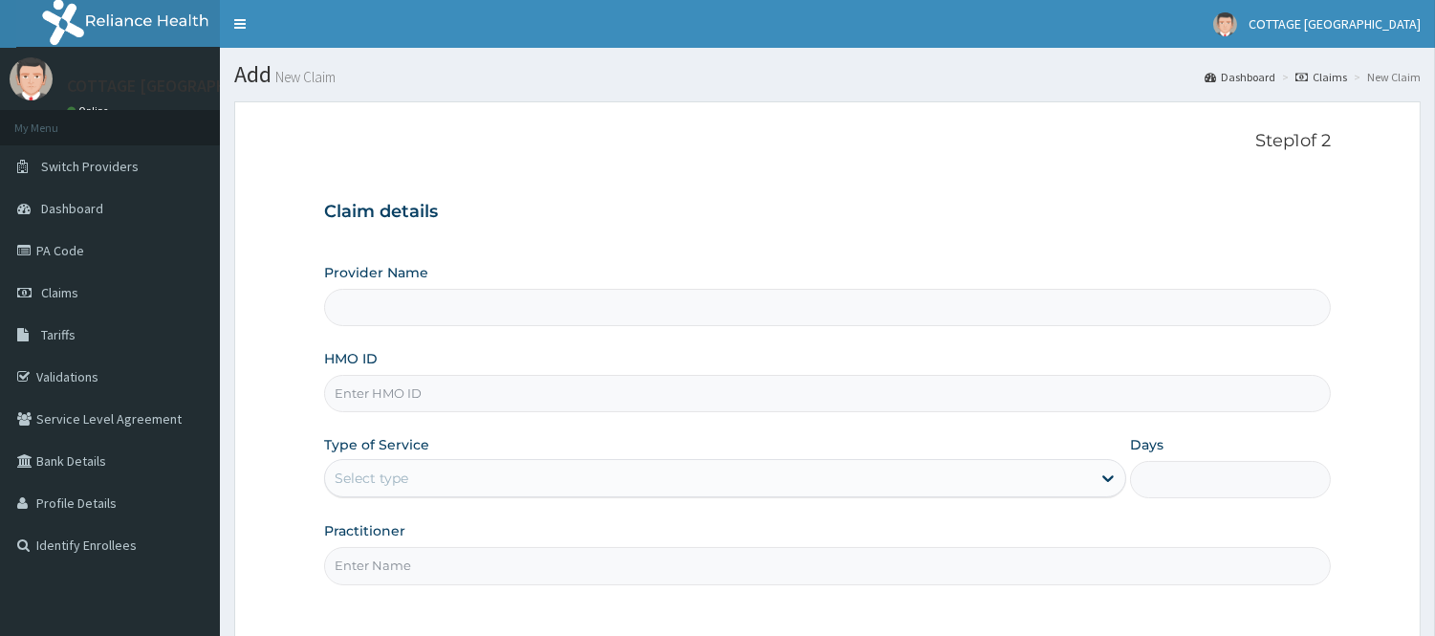
click at [520, 403] on input "HMO ID" at bounding box center [827, 393] width 1007 height 37
paste input "IOd/10032/b"
type input "IOd/10032/b"
type input "COTTAGE [GEOGRAPHIC_DATA]"
type input "IOd/10032/b"
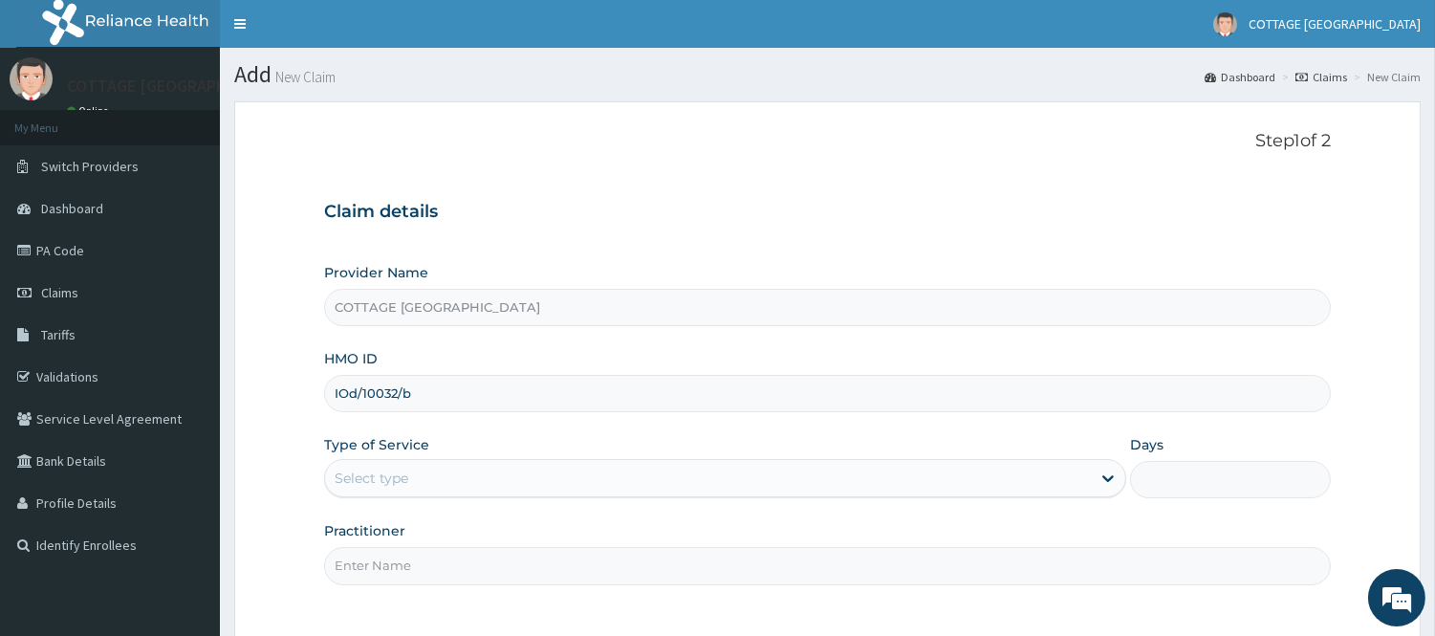
click at [596, 483] on div "Select type" at bounding box center [708, 478] width 766 height 31
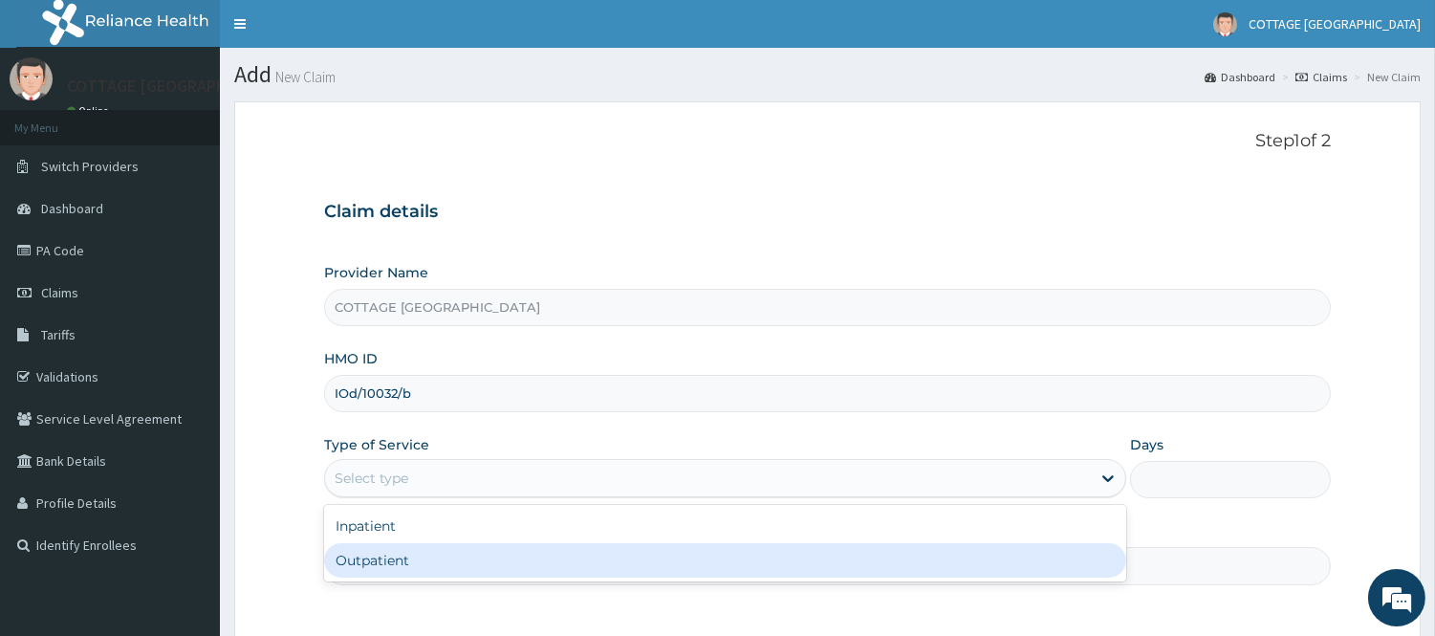
click at [484, 552] on div "Outpatient" at bounding box center [725, 560] width 802 height 34
type input "1"
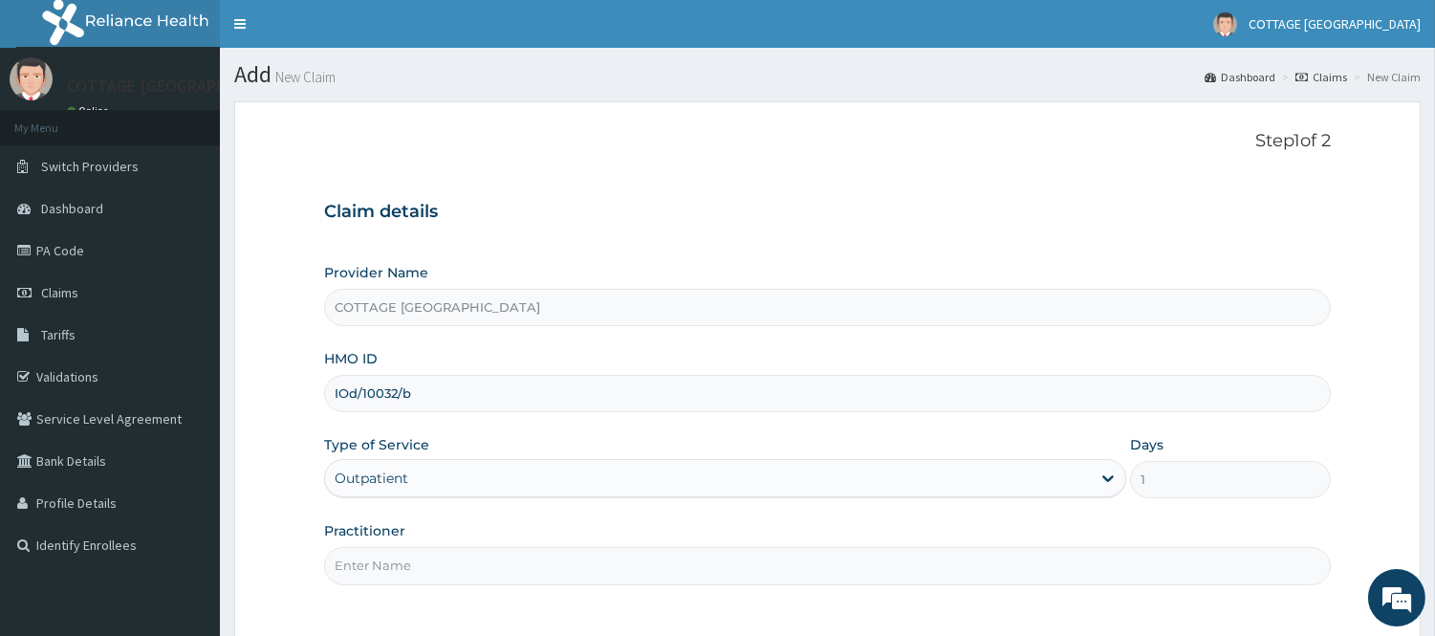
click at [508, 569] on input "Practitioner" at bounding box center [827, 565] width 1007 height 37
type input "[PERSON_NAME]"
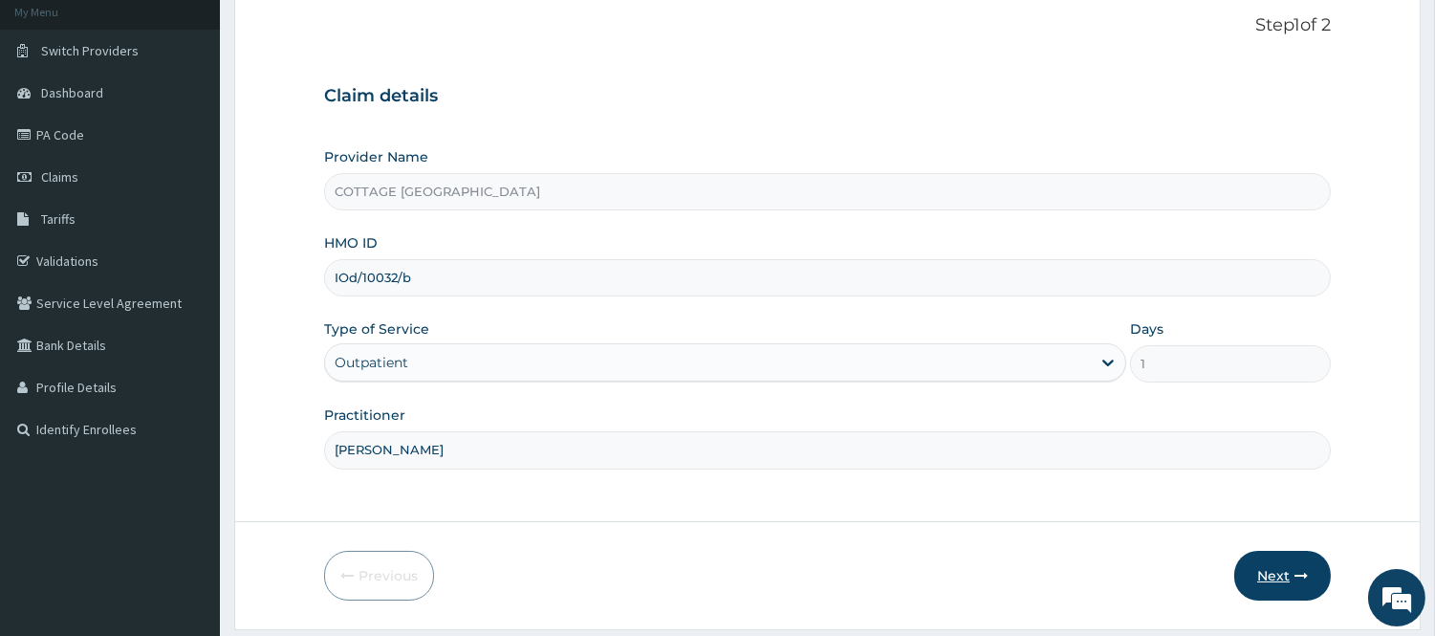
click at [1279, 568] on button "Next" at bounding box center [1282, 576] width 97 height 50
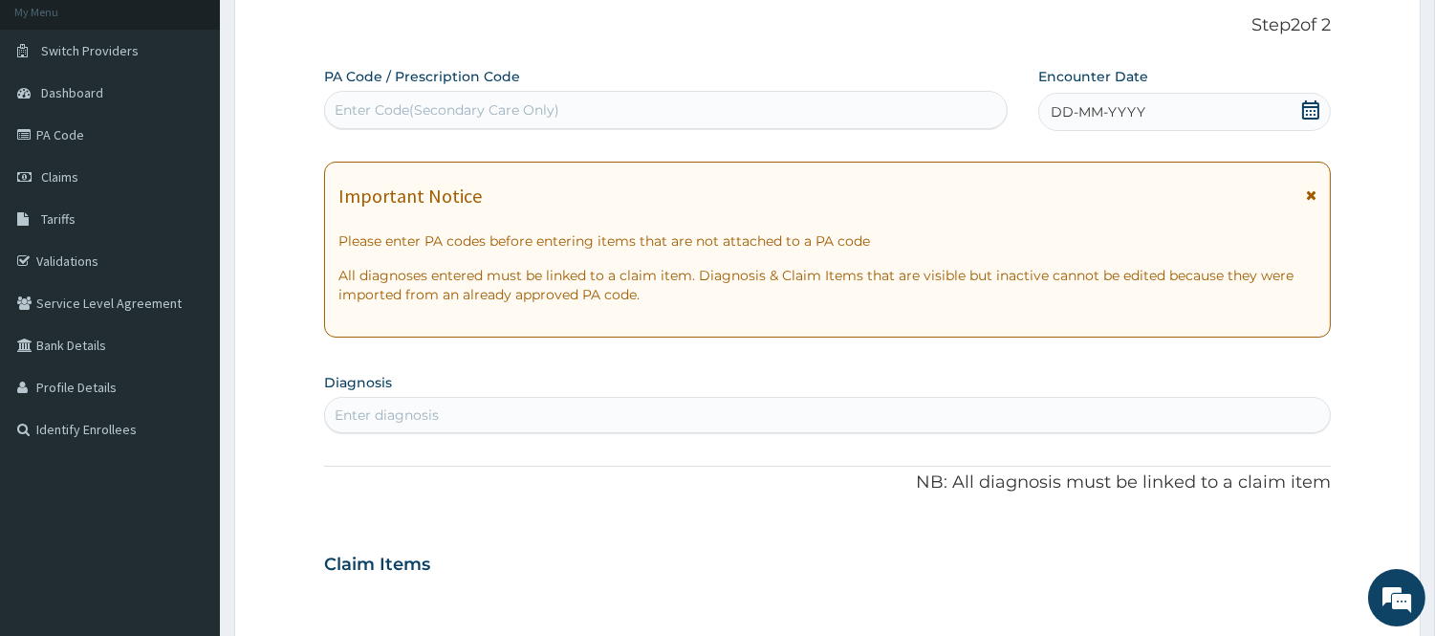
click at [1265, 109] on div "DD-MM-YYYY" at bounding box center [1184, 112] width 293 height 38
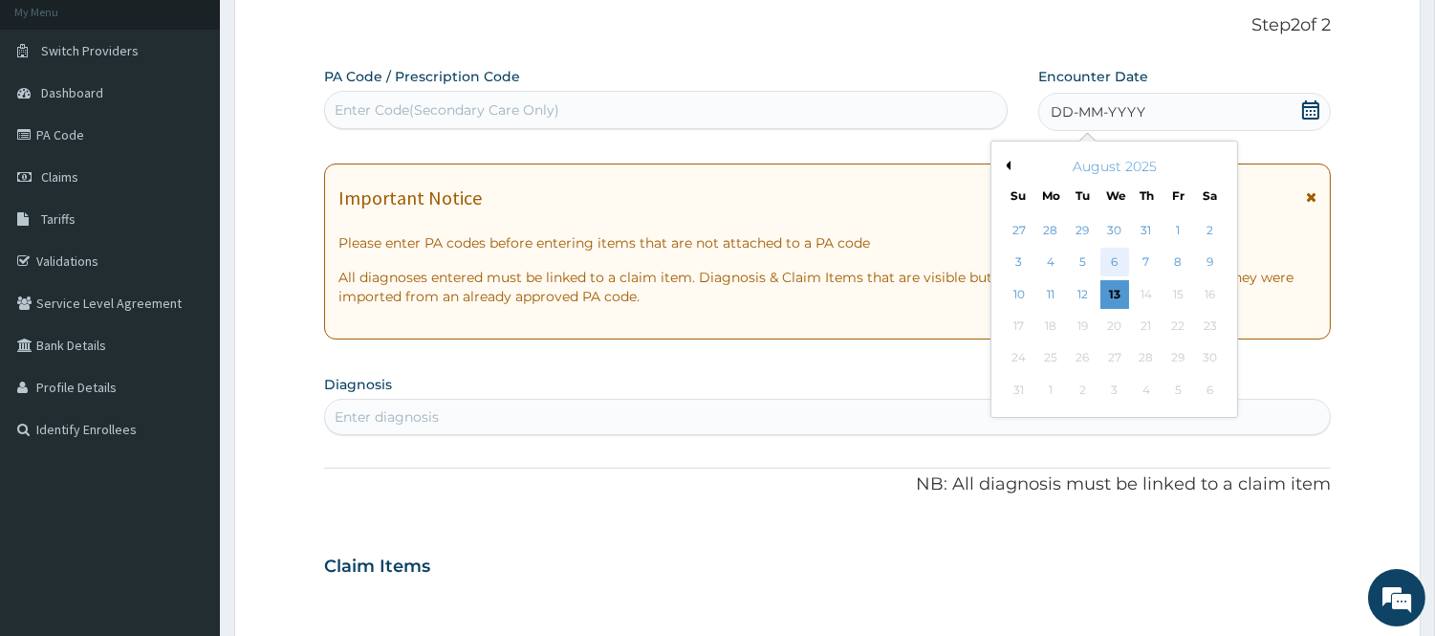
click at [1121, 252] on div "6" at bounding box center [1114, 263] width 29 height 29
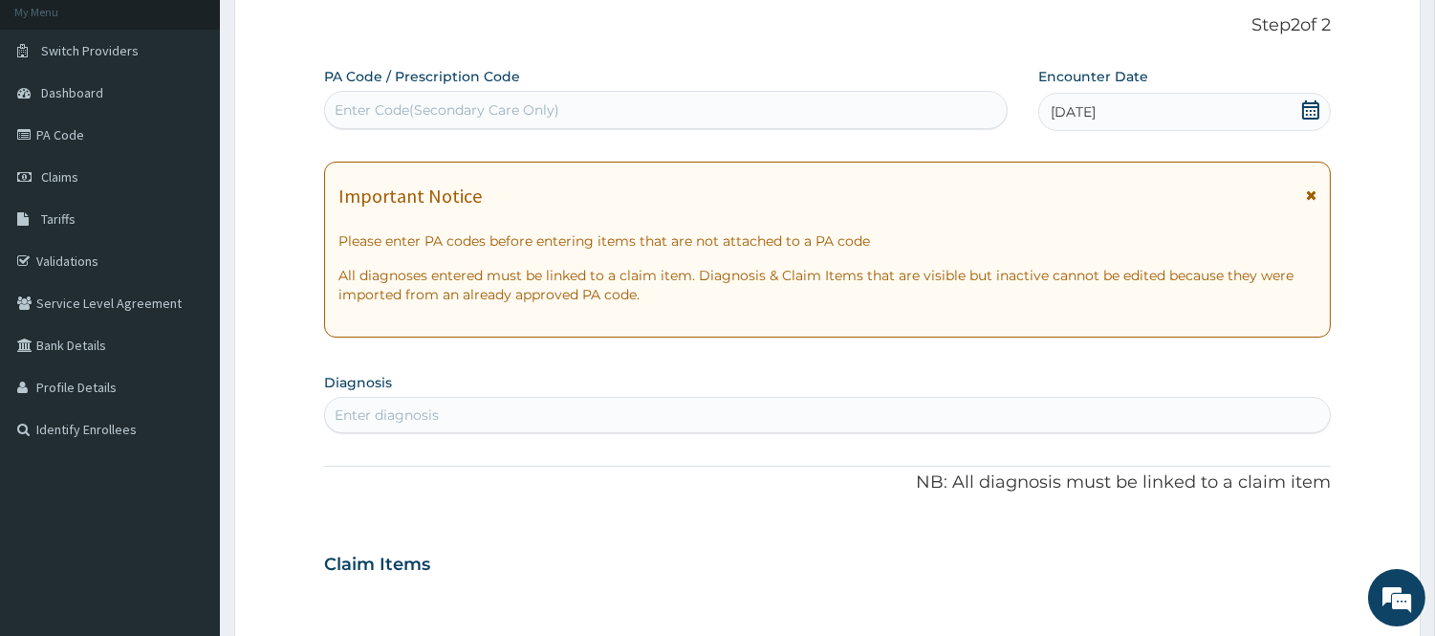
click at [550, 423] on div "Enter diagnosis" at bounding box center [827, 415] width 1005 height 31
type input "MALAR"
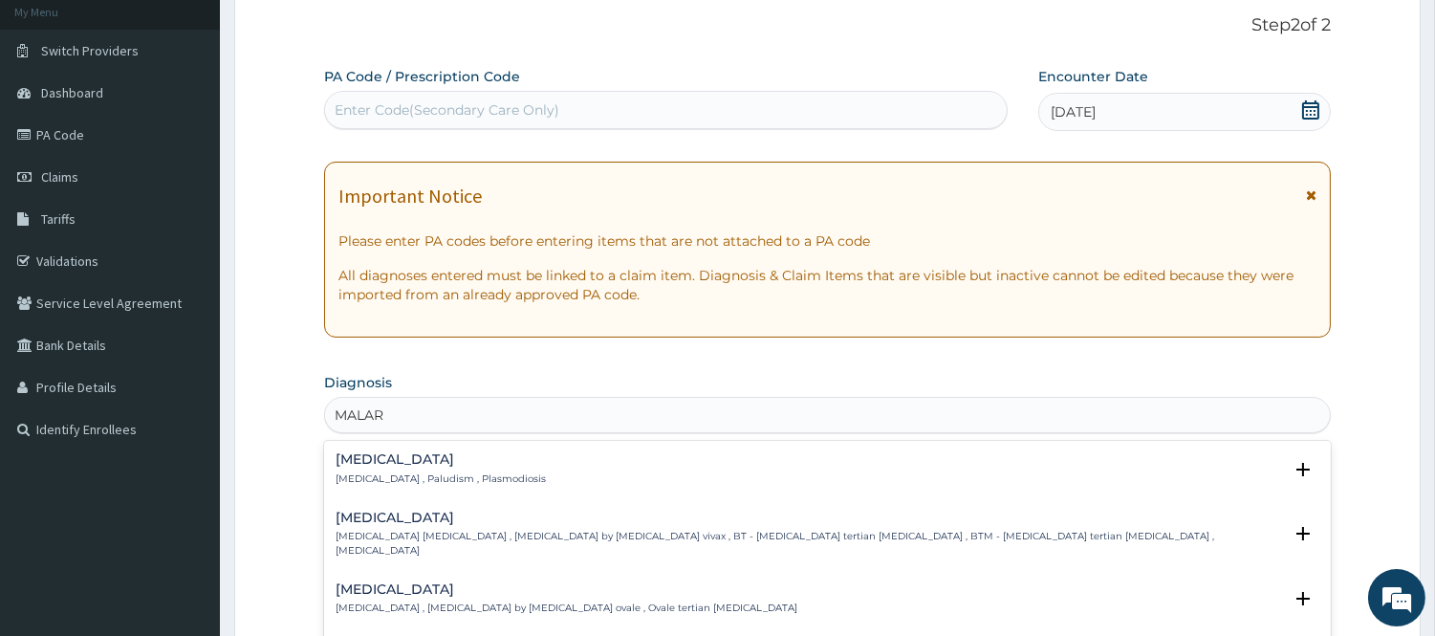
click at [361, 472] on p "[MEDICAL_DATA] , Paludism , Plasmodiosis" at bounding box center [441, 478] width 210 height 13
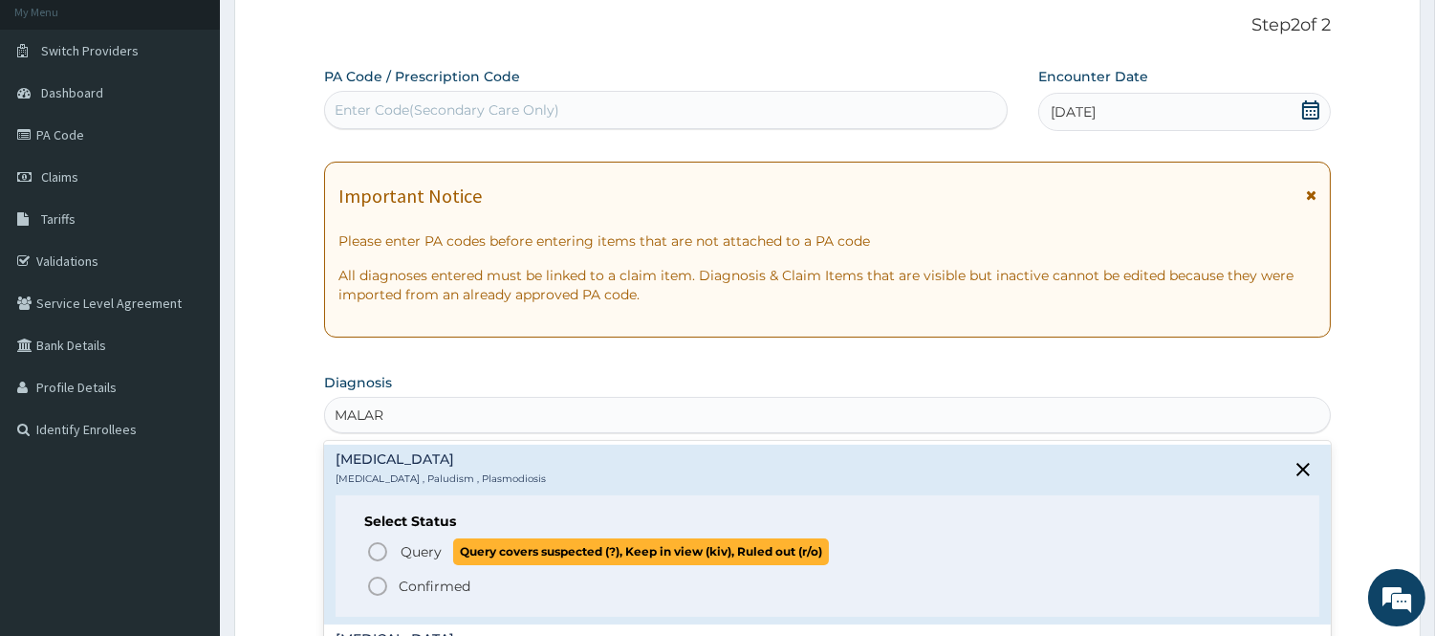
click at [370, 550] on icon "status option query" at bounding box center [377, 551] width 23 height 23
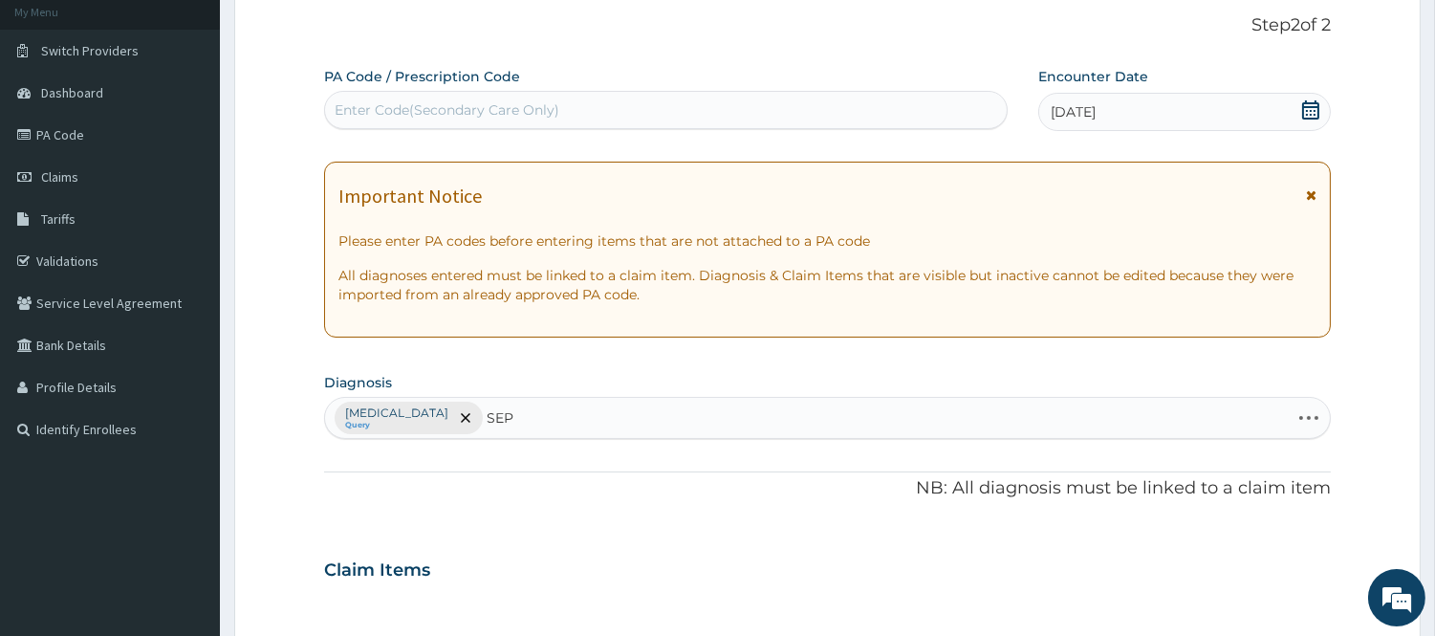
type input "SEPS"
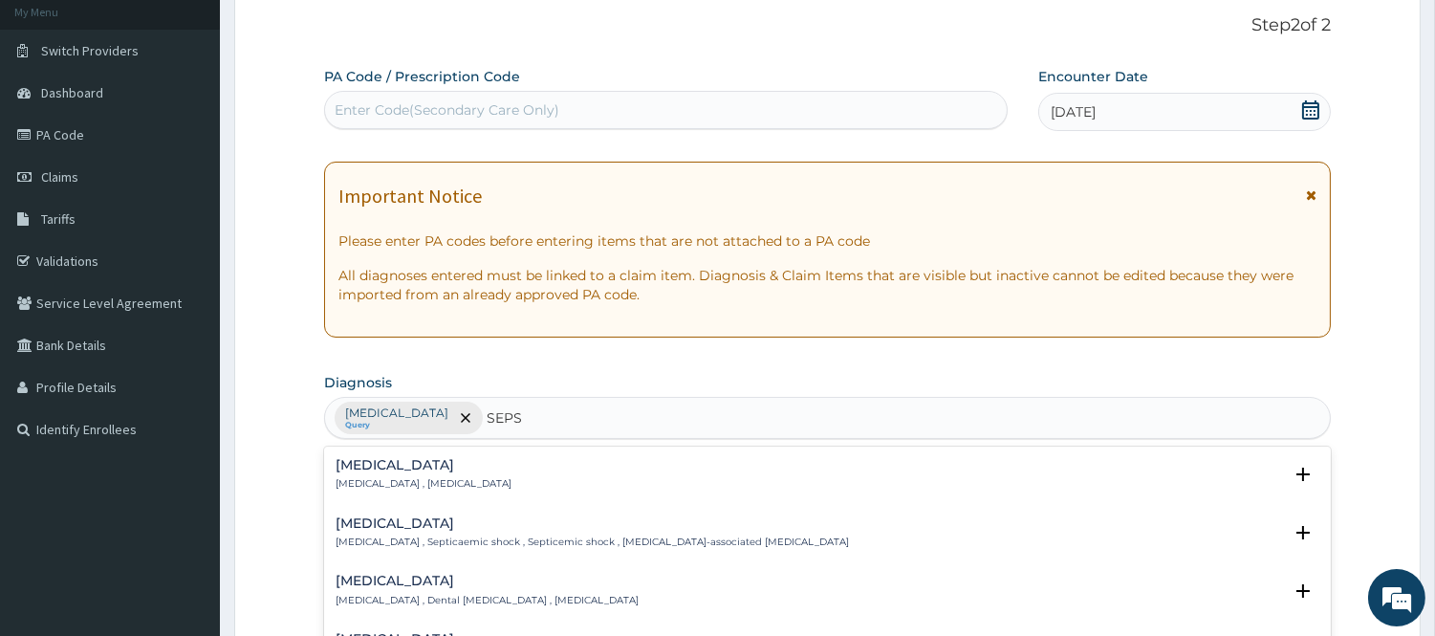
click at [357, 473] on div "[MEDICAL_DATA] [MEDICAL_DATA] , [MEDICAL_DATA]" at bounding box center [424, 474] width 176 height 33
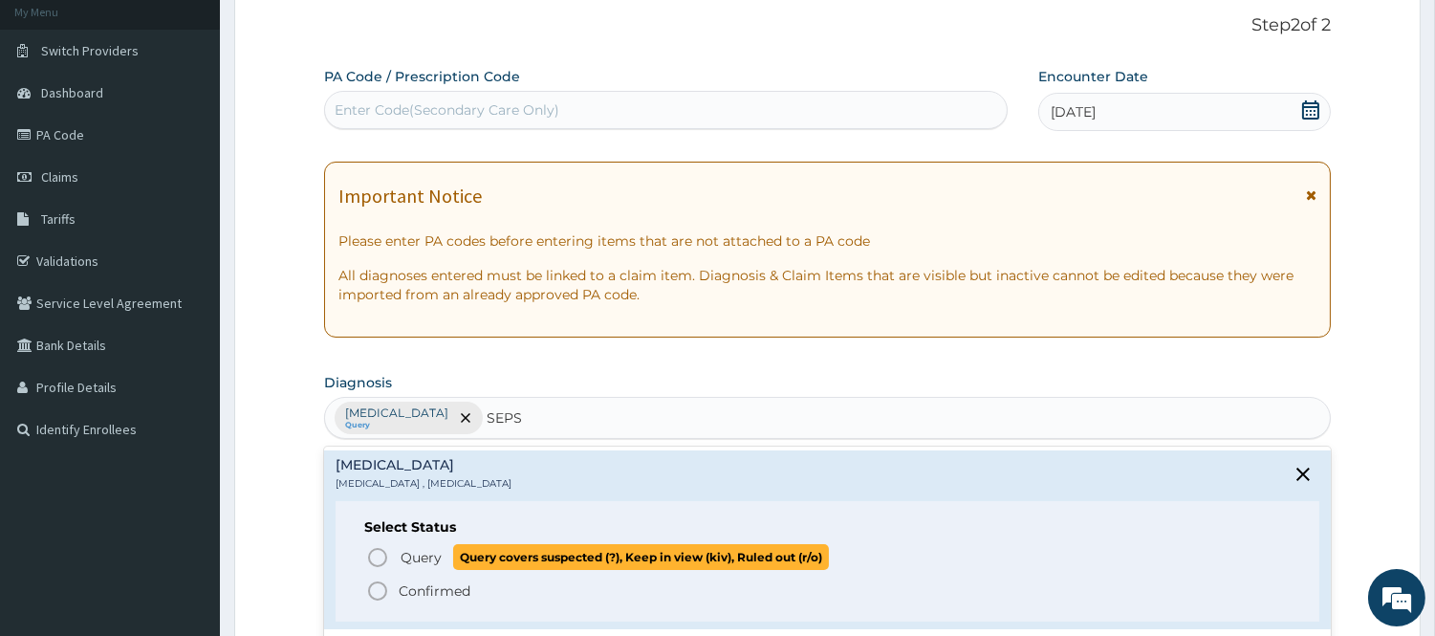
click at [379, 555] on icon "status option query" at bounding box center [377, 557] width 23 height 23
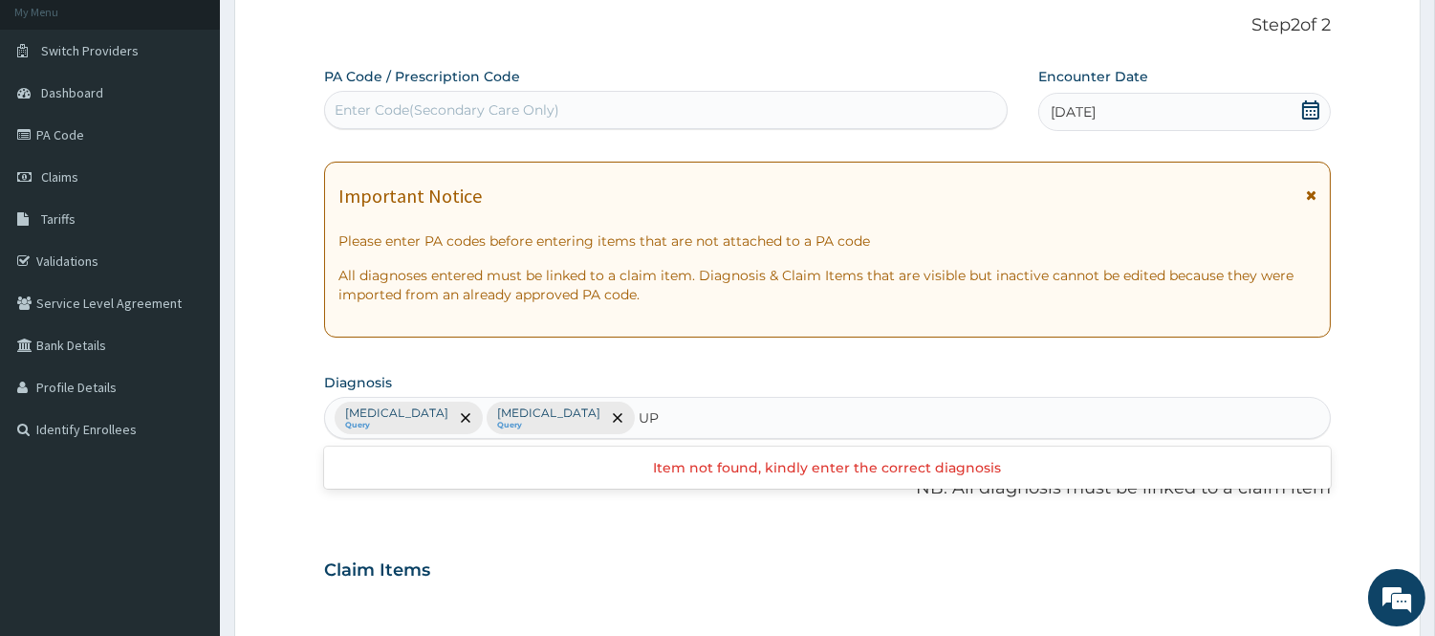
type input "U"
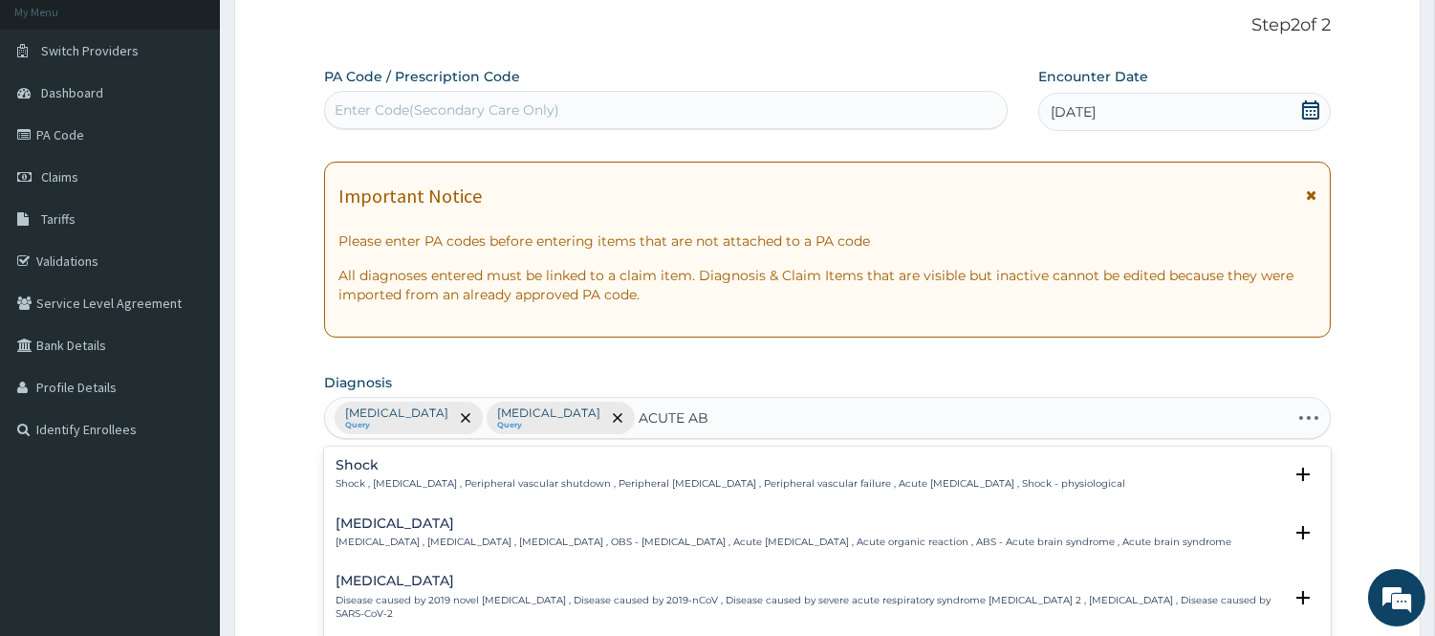
type input "ACUTE [GEOGRAPHIC_DATA]"
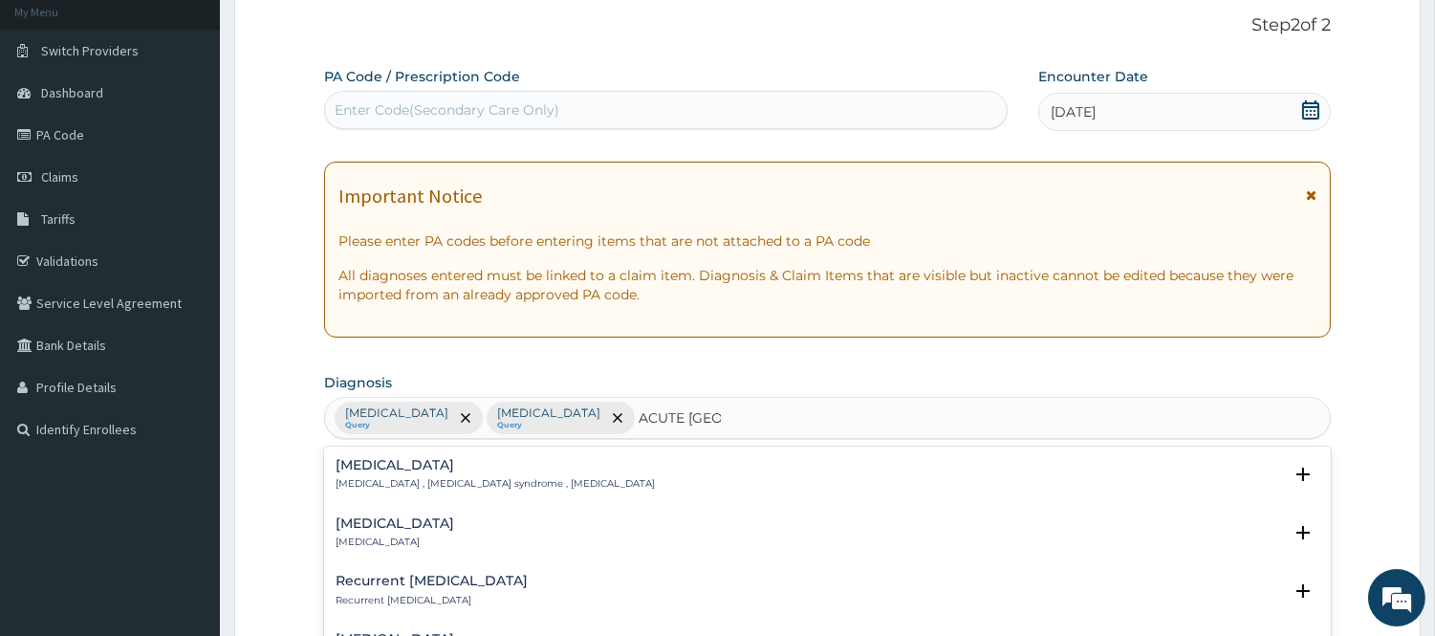
click at [379, 555] on div "[MEDICAL_DATA] [MEDICAL_DATA] Select Status Query Query covers suspected (?), K…" at bounding box center [828, 537] width 984 height 43
click at [382, 470] on h4 "[MEDICAL_DATA]" at bounding box center [495, 465] width 319 height 14
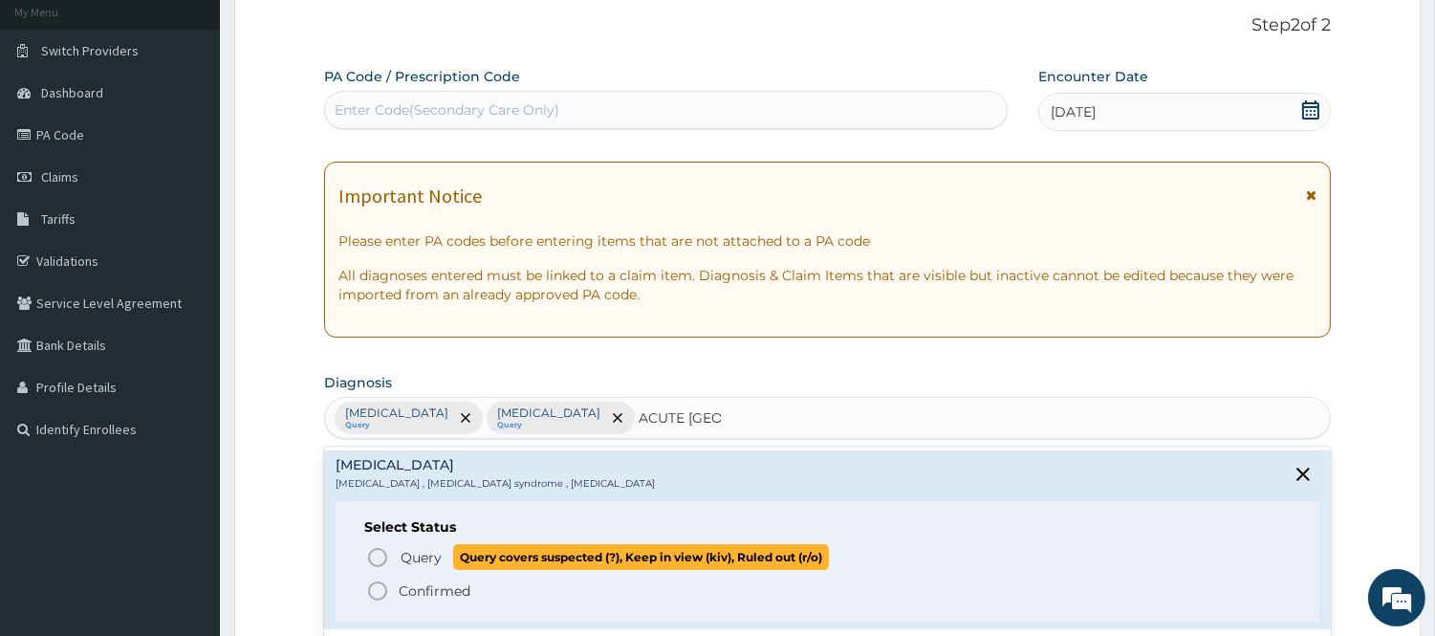
click at [381, 555] on icon "status option query" at bounding box center [377, 557] width 23 height 23
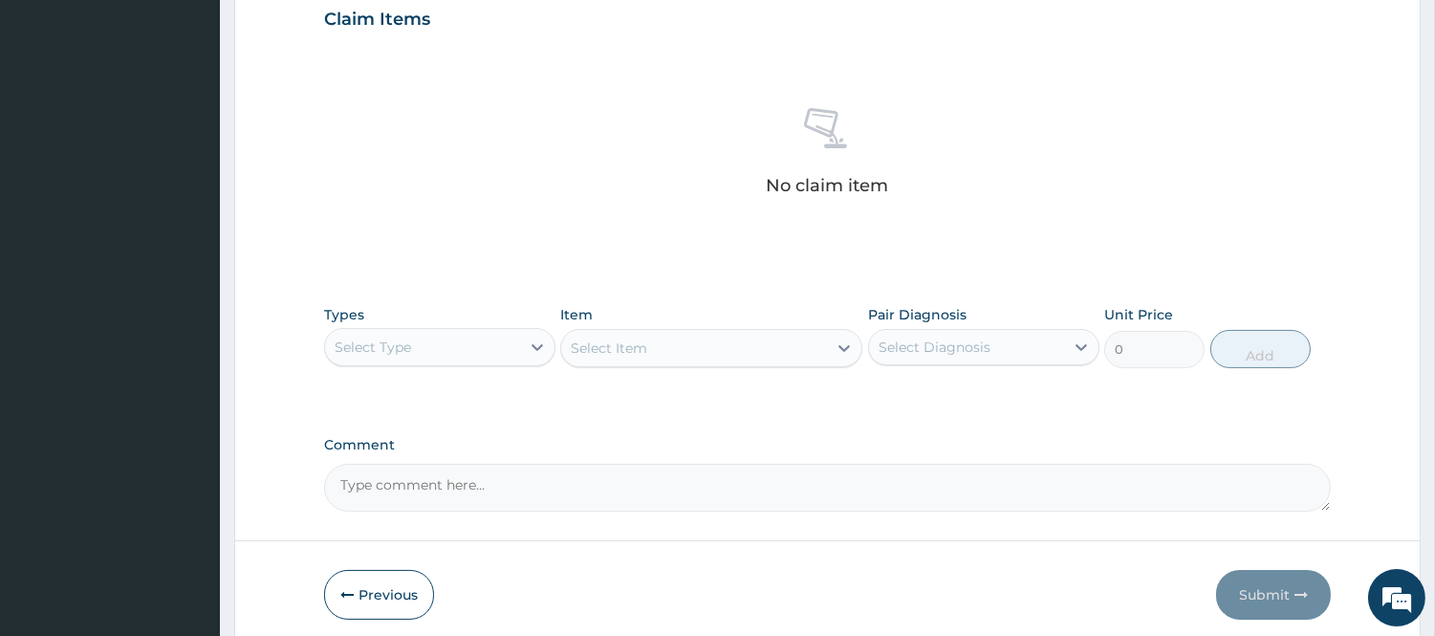
scroll to position [742, 0]
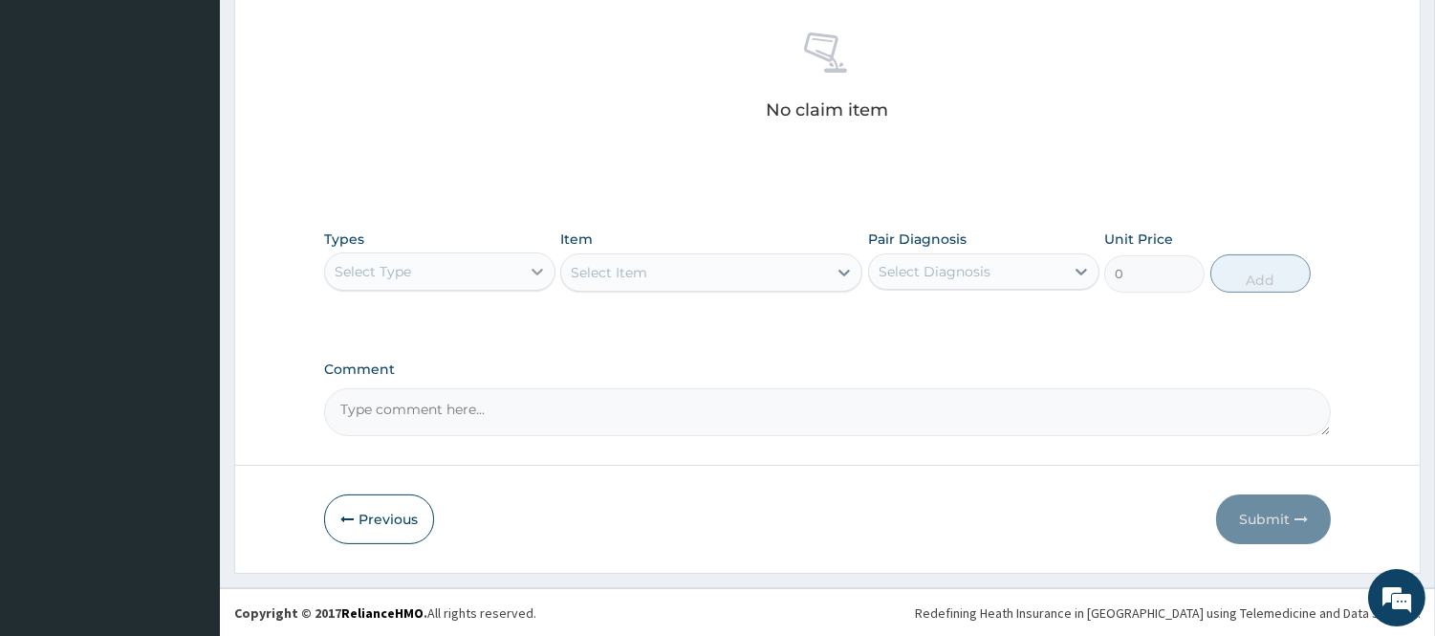
click at [524, 285] on div at bounding box center [537, 271] width 34 height 34
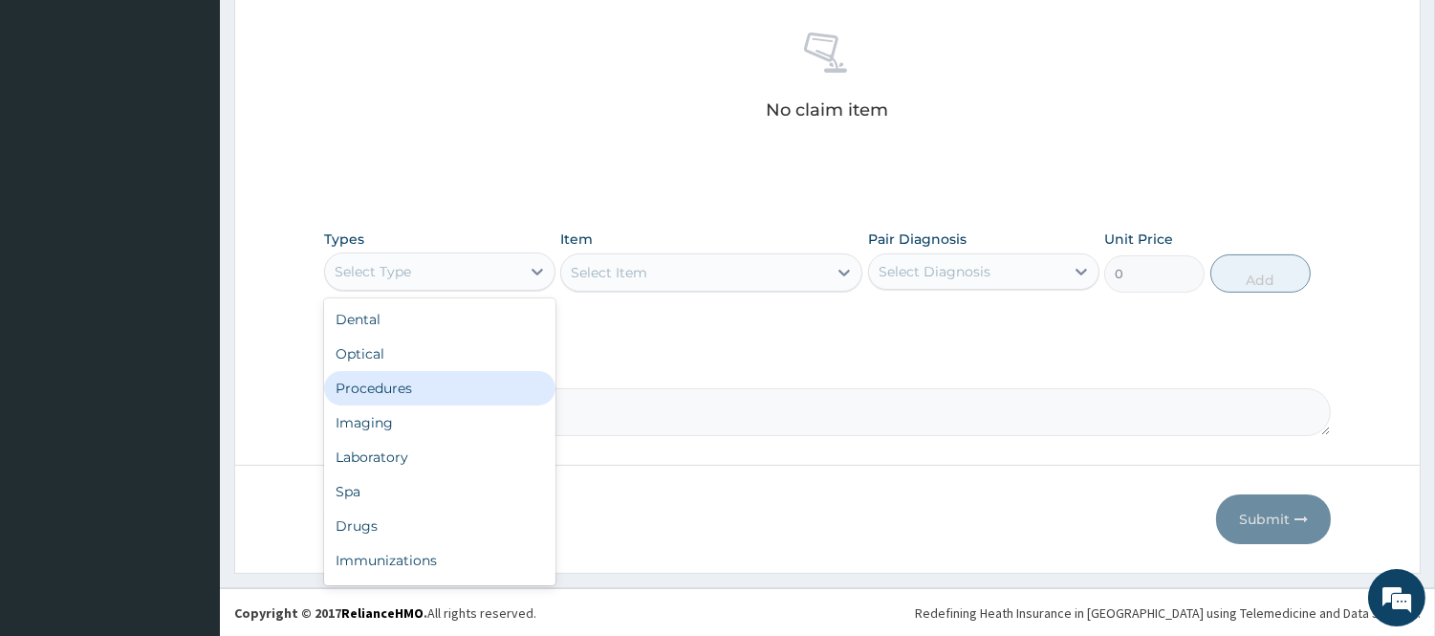
click at [452, 383] on div "Procedures" at bounding box center [439, 388] width 231 height 34
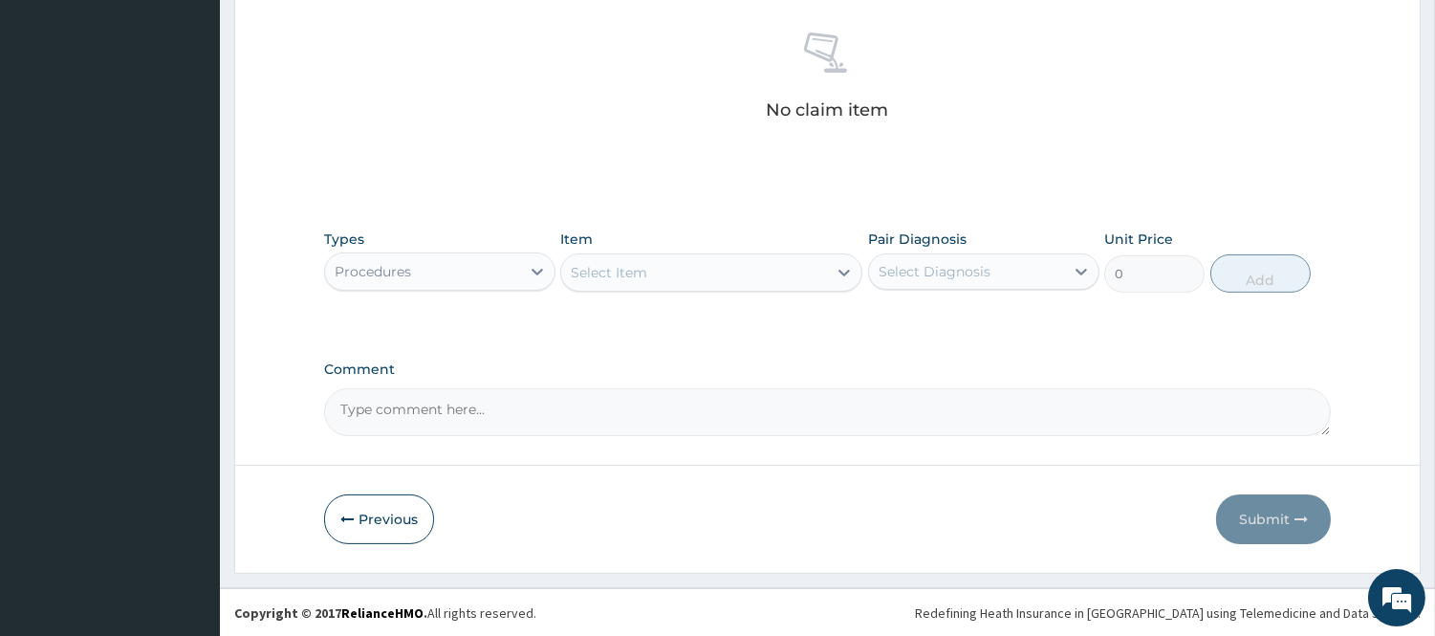
click at [848, 270] on icon at bounding box center [844, 273] width 11 height 7
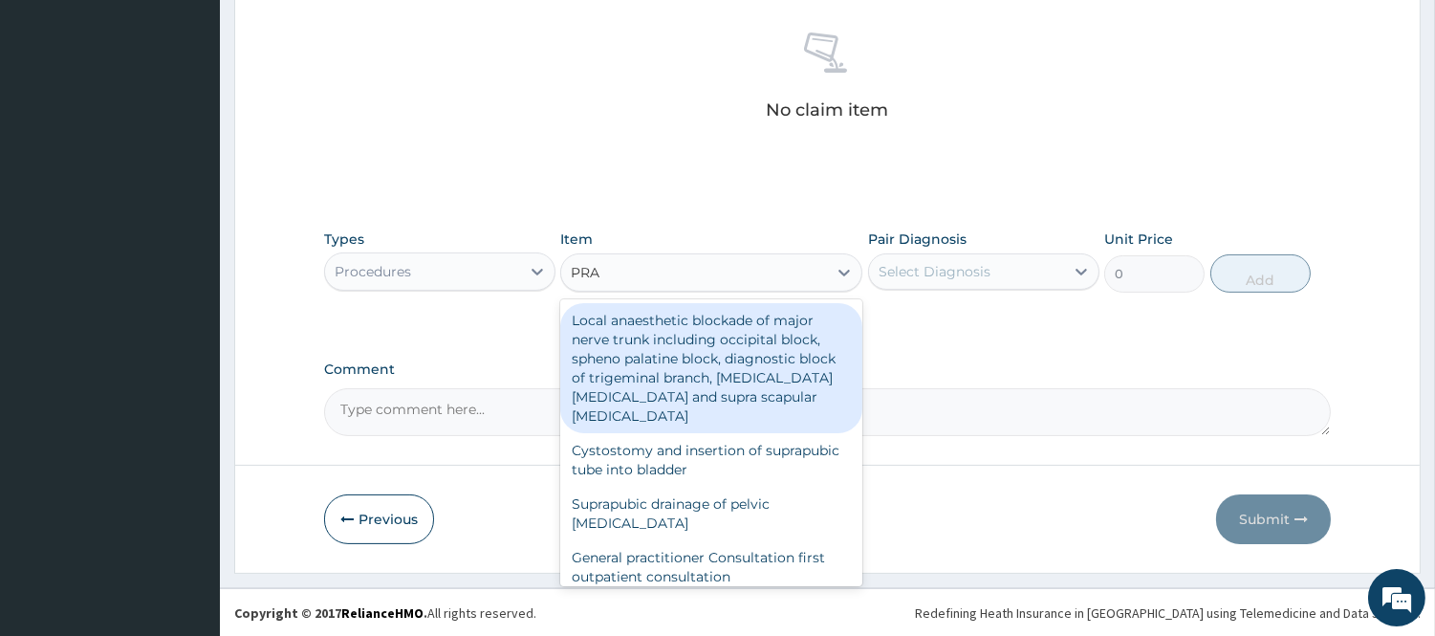
type input "PRAC"
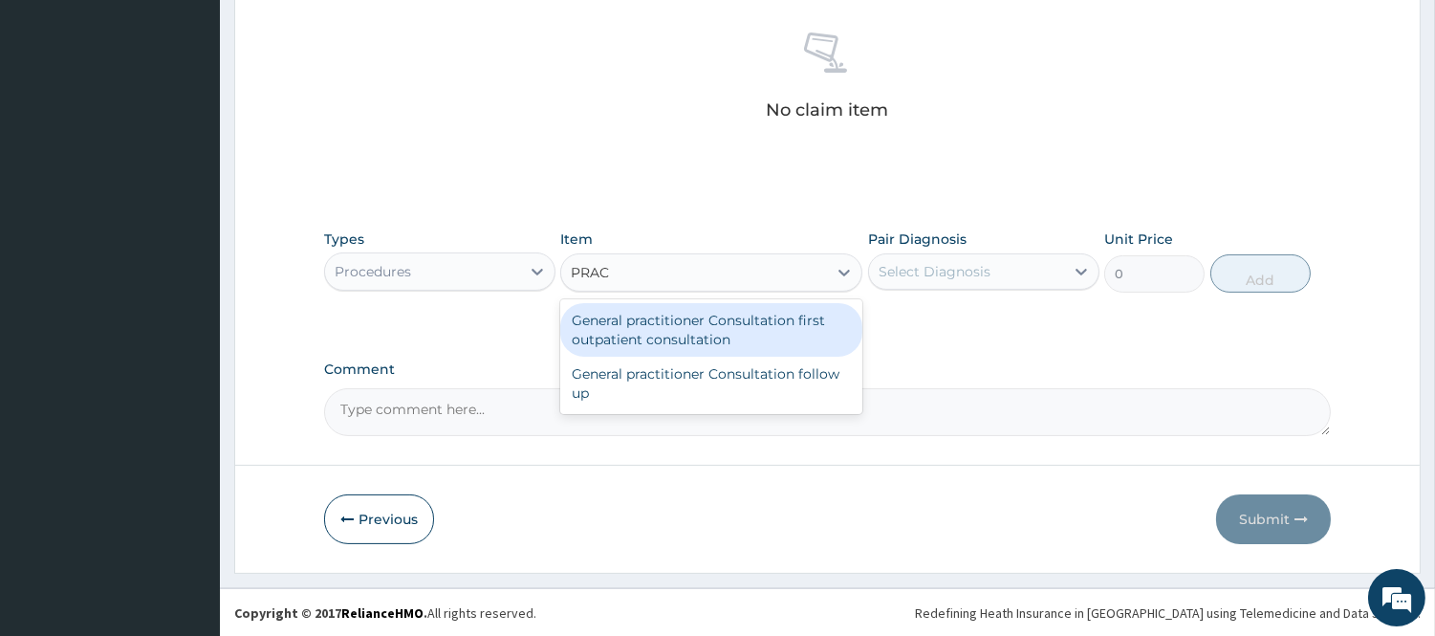
click at [798, 327] on div "General practitioner Consultation first outpatient consultation" at bounding box center [711, 330] width 302 height 54
type input "3000"
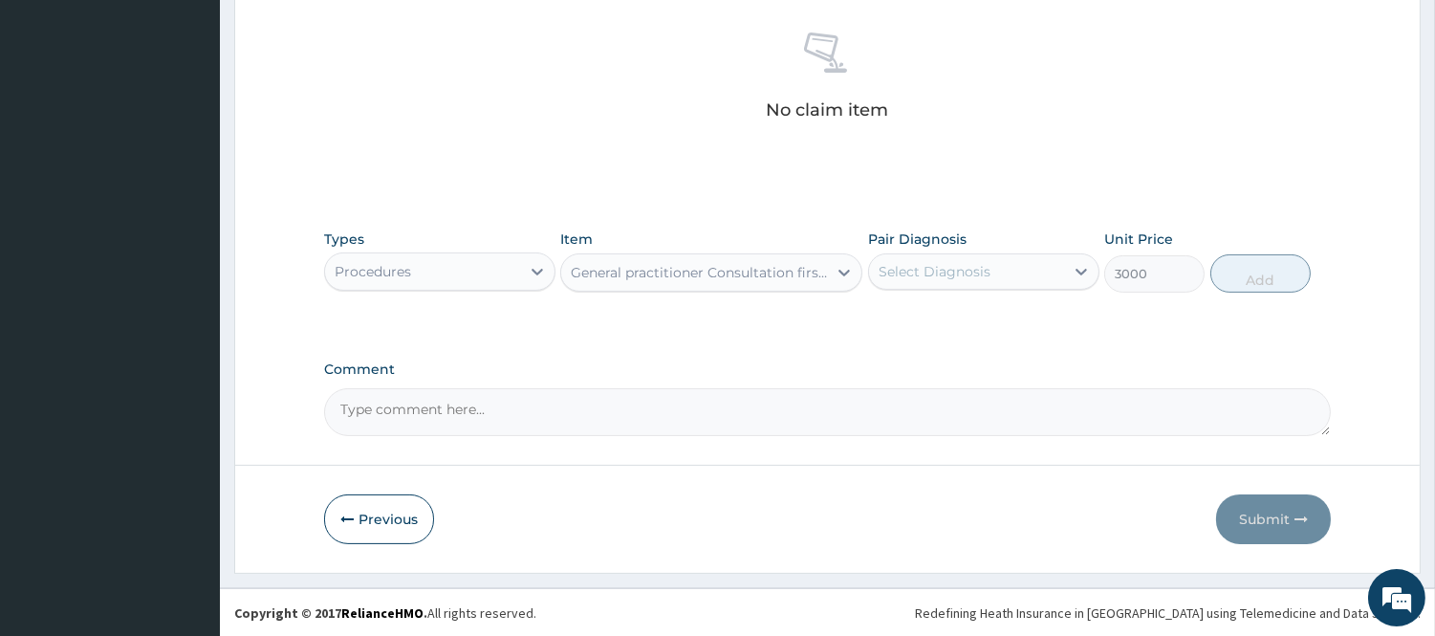
click at [989, 279] on div "Select Diagnosis" at bounding box center [966, 271] width 195 height 31
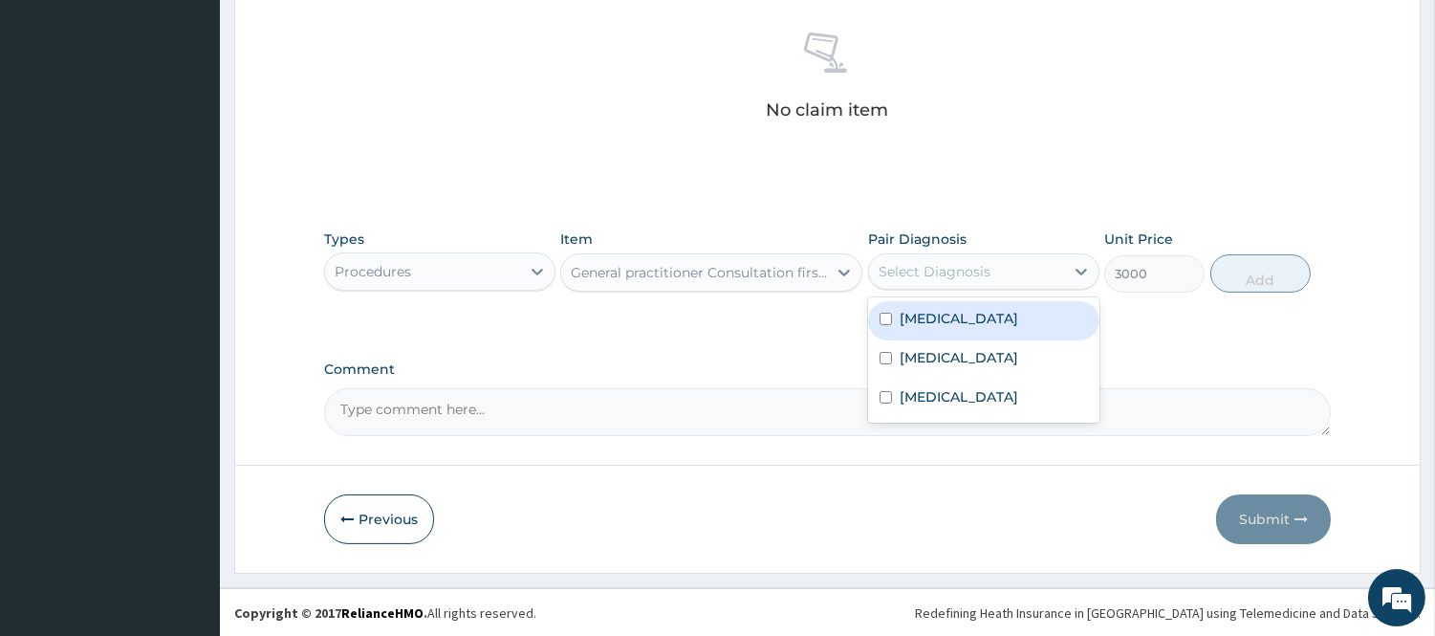
click at [952, 319] on div "[MEDICAL_DATA]" at bounding box center [983, 320] width 231 height 39
checkbox input "true"
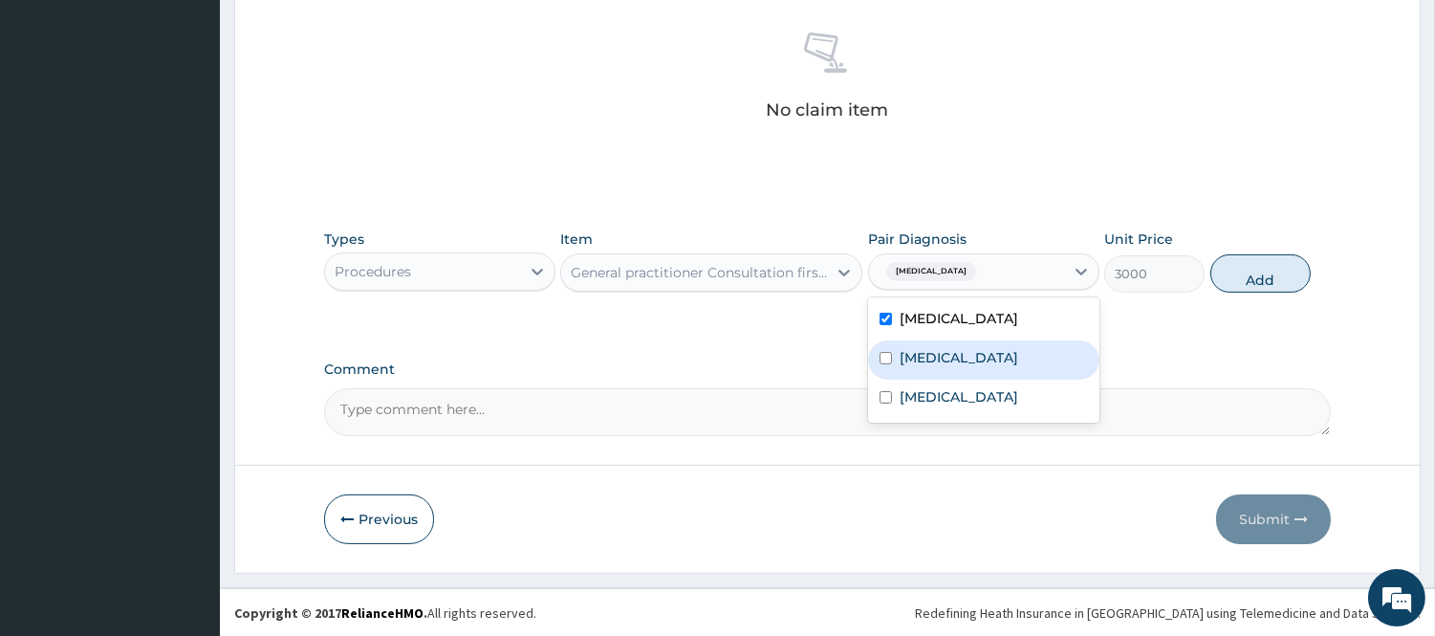
click at [929, 359] on label "[MEDICAL_DATA]" at bounding box center [959, 357] width 119 height 19
checkbox input "true"
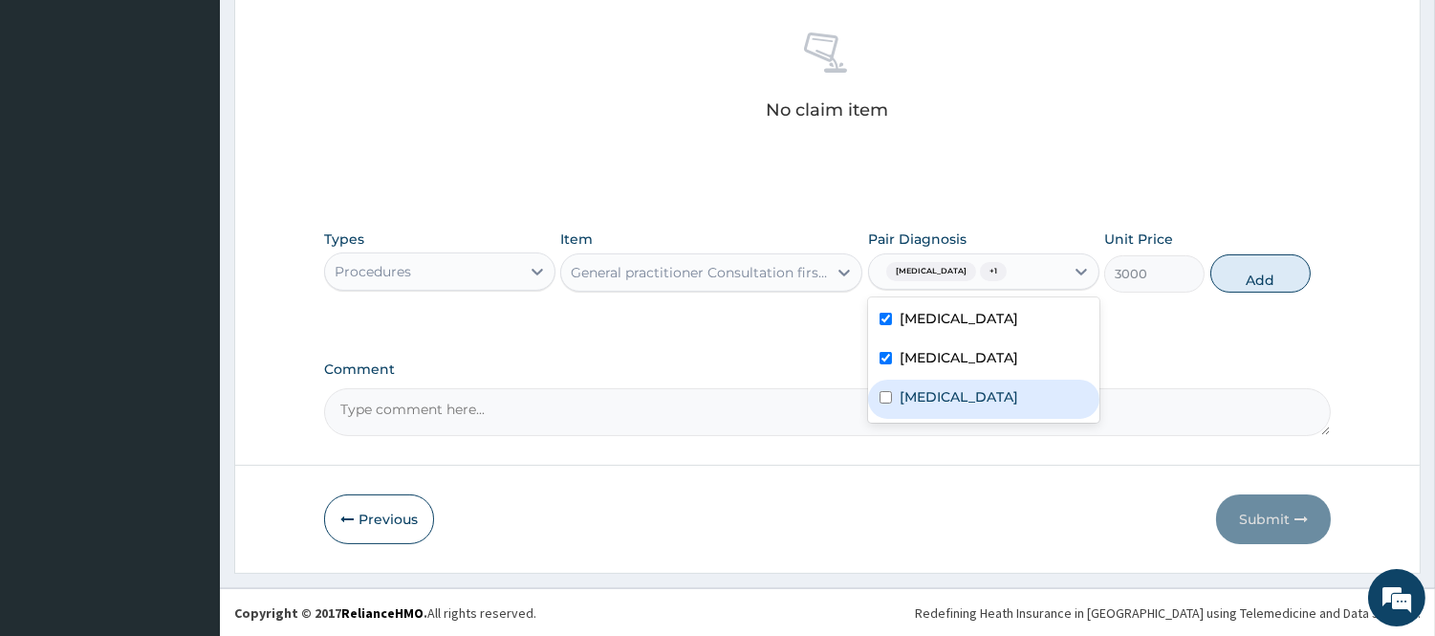
click at [928, 399] on label "[MEDICAL_DATA]" at bounding box center [959, 396] width 119 height 19
checkbox input "true"
click at [1251, 272] on button "Add" at bounding box center [1260, 273] width 100 height 38
type input "0"
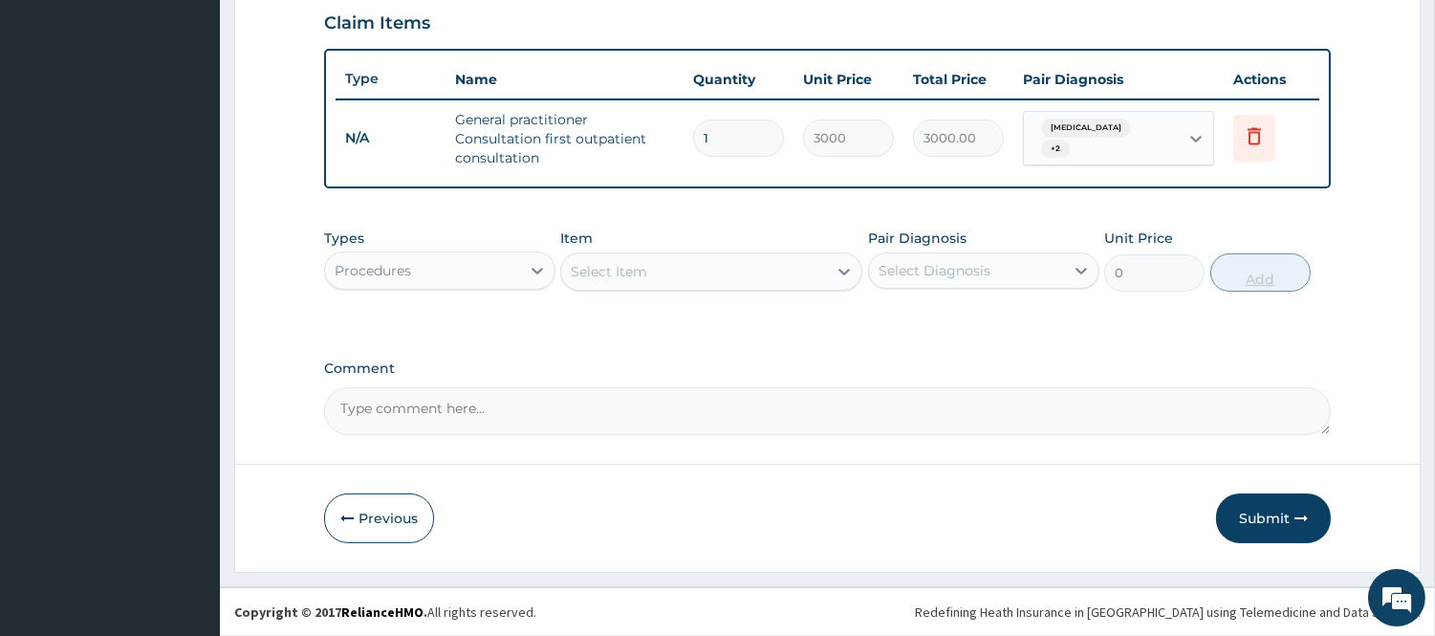
scroll to position [660, 0]
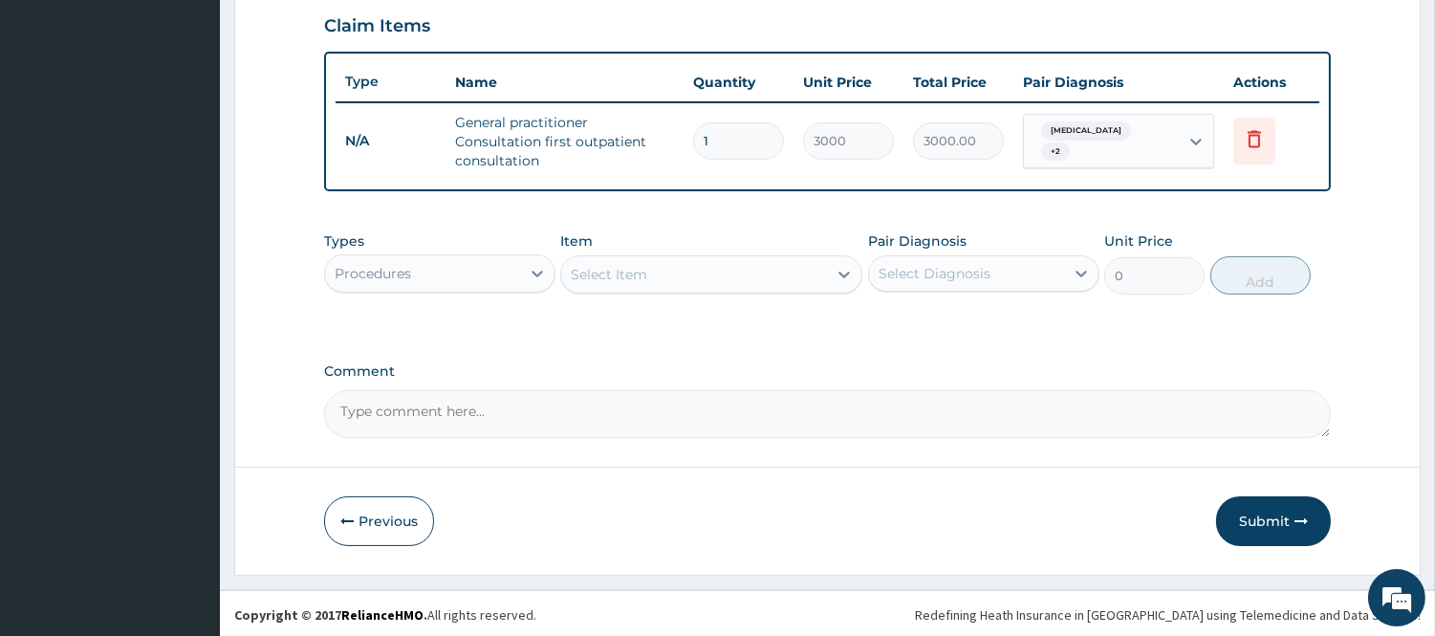
click at [512, 250] on div "Types Procedures" at bounding box center [439, 262] width 231 height 63
click at [529, 265] on icon at bounding box center [537, 273] width 19 height 19
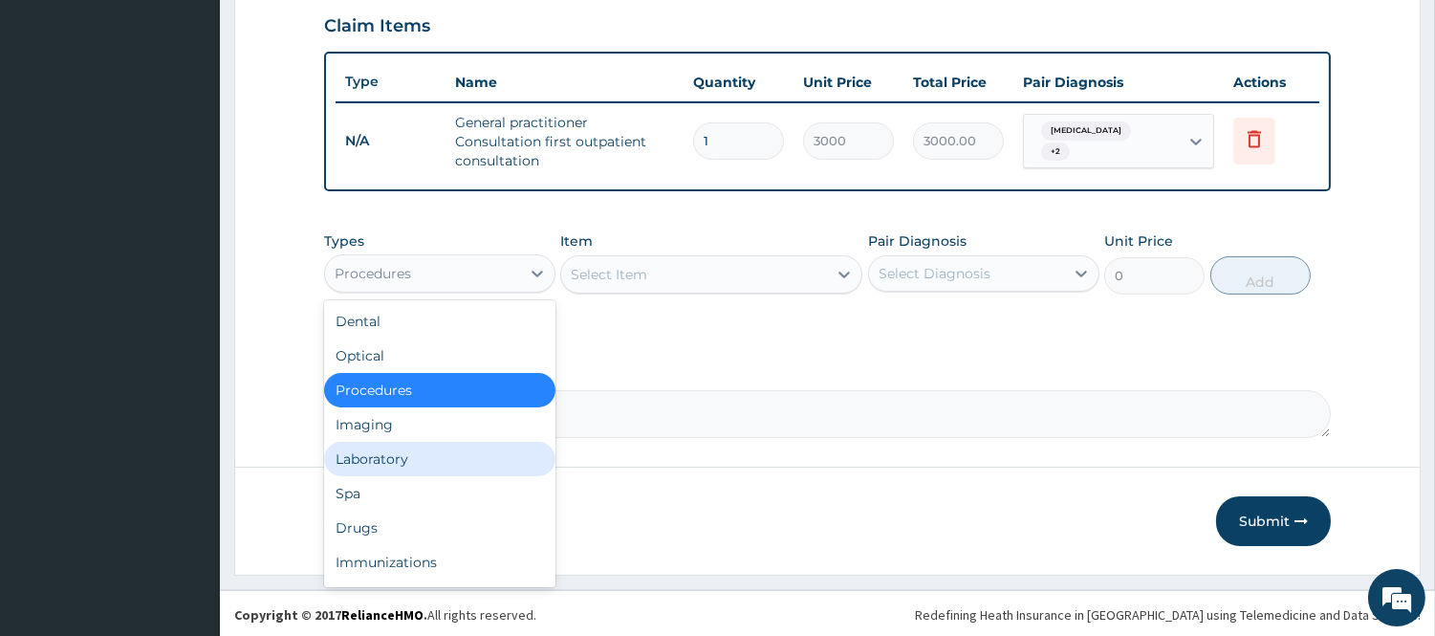
click at [402, 451] on div "Laboratory" at bounding box center [439, 459] width 231 height 34
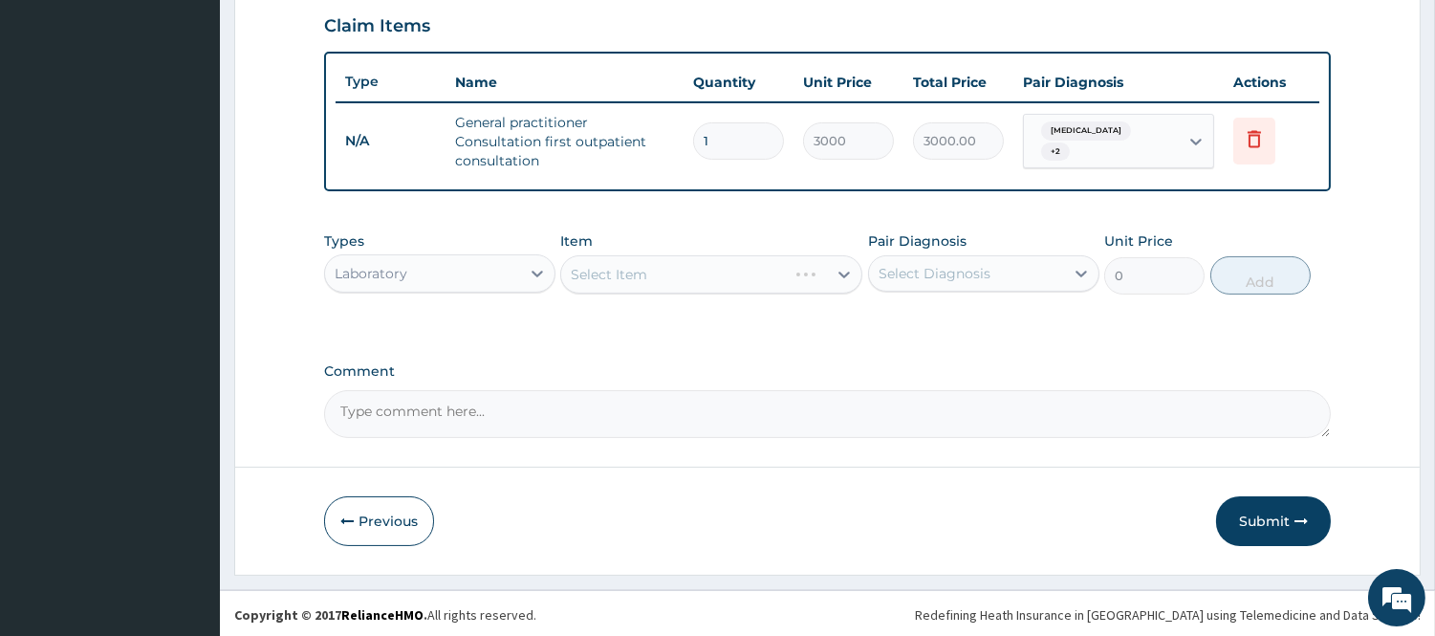
click at [944, 272] on div "Select Diagnosis" at bounding box center [935, 273] width 112 height 19
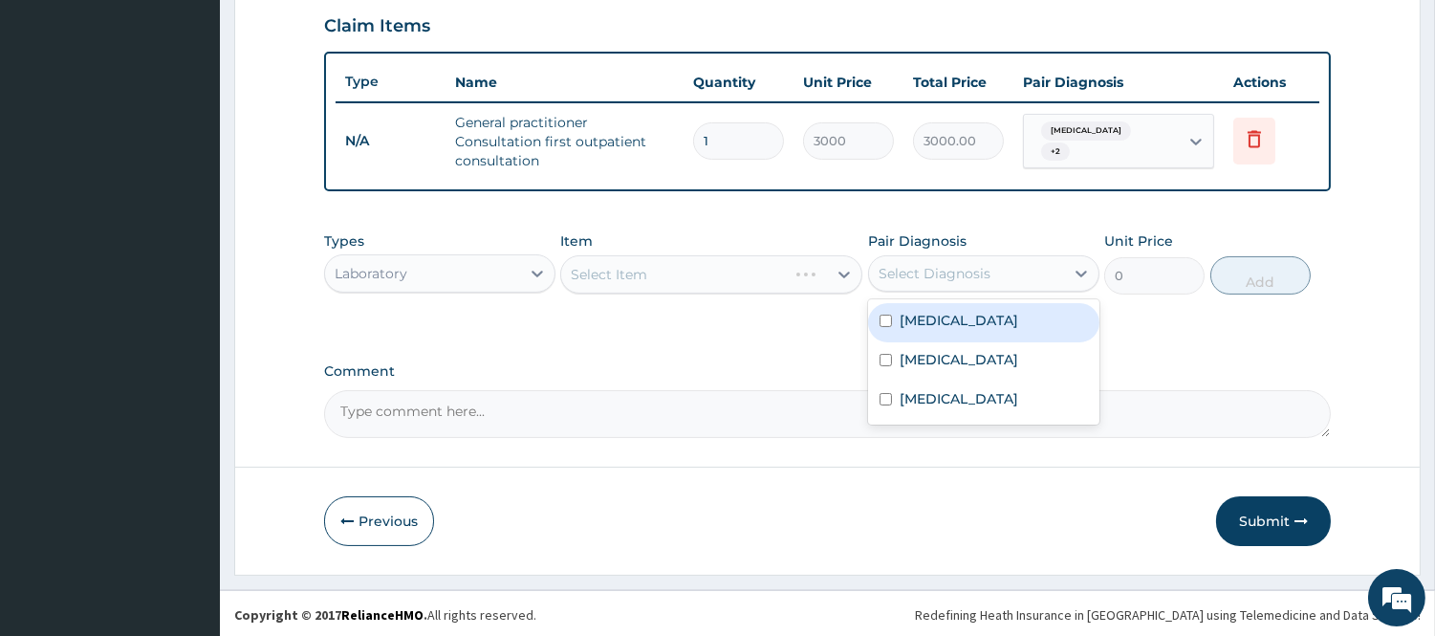
click at [938, 326] on label "[MEDICAL_DATA]" at bounding box center [959, 320] width 119 height 19
checkbox input "true"
click at [844, 265] on icon at bounding box center [844, 274] width 19 height 19
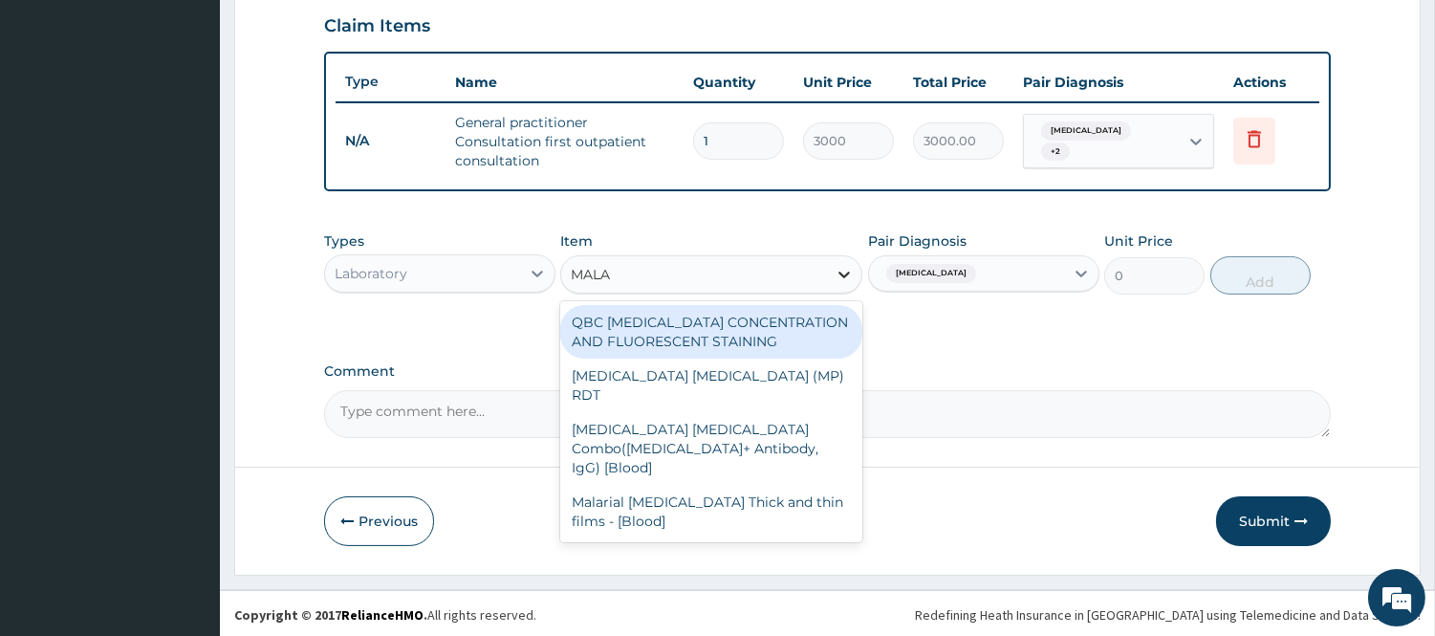
type input "MALAR"
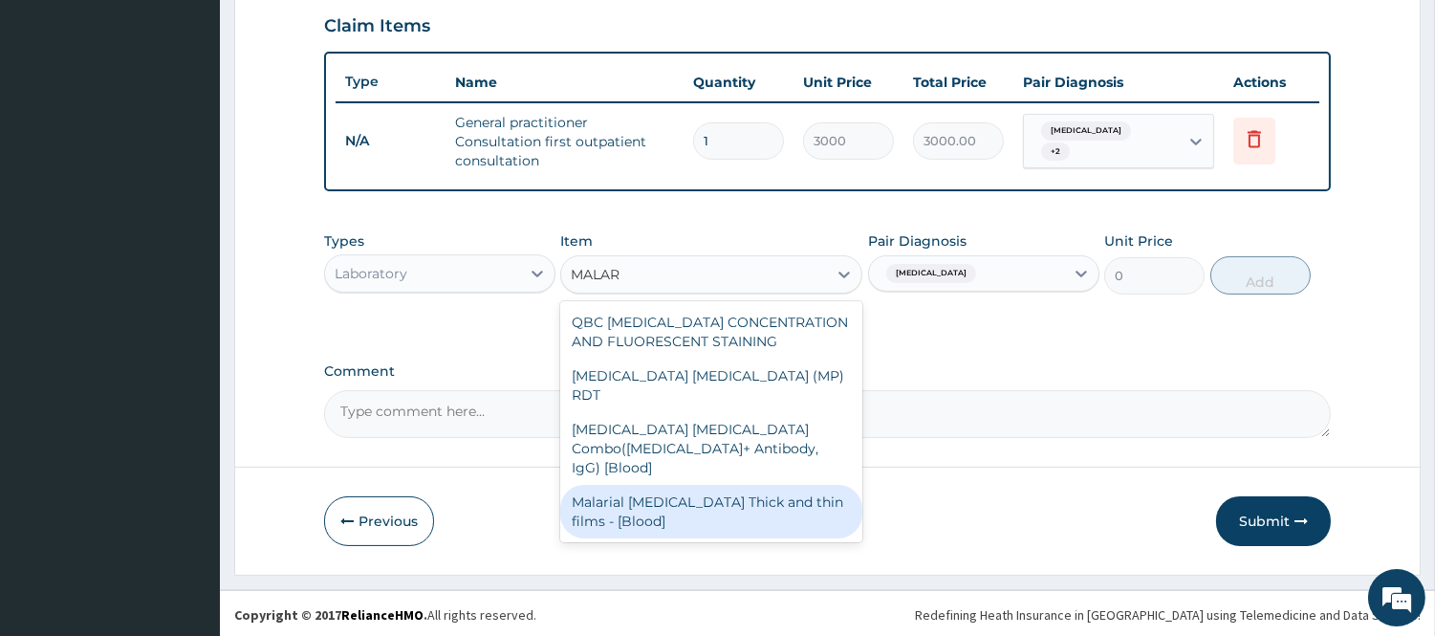
click at [768, 485] on div "Malarial Parasite Thick and thin films - [Blood]" at bounding box center [711, 512] width 302 height 54
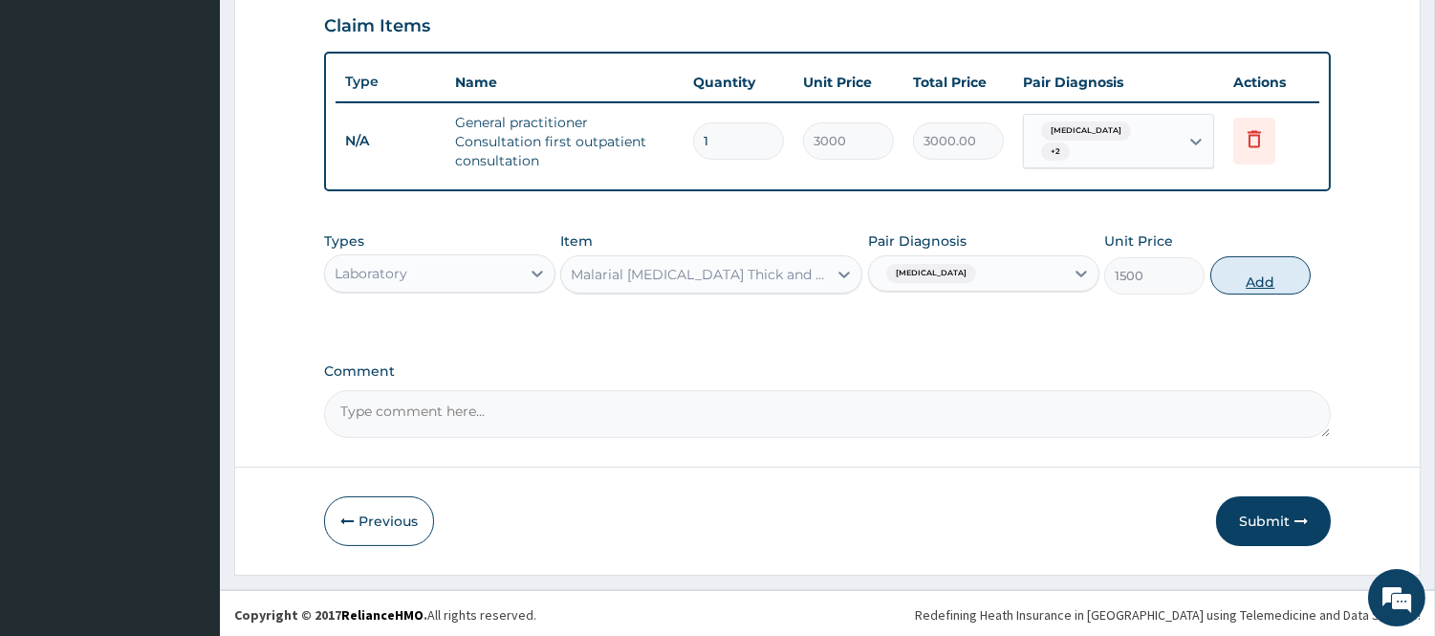
click at [1220, 274] on button "Add" at bounding box center [1260, 275] width 100 height 38
type input "0"
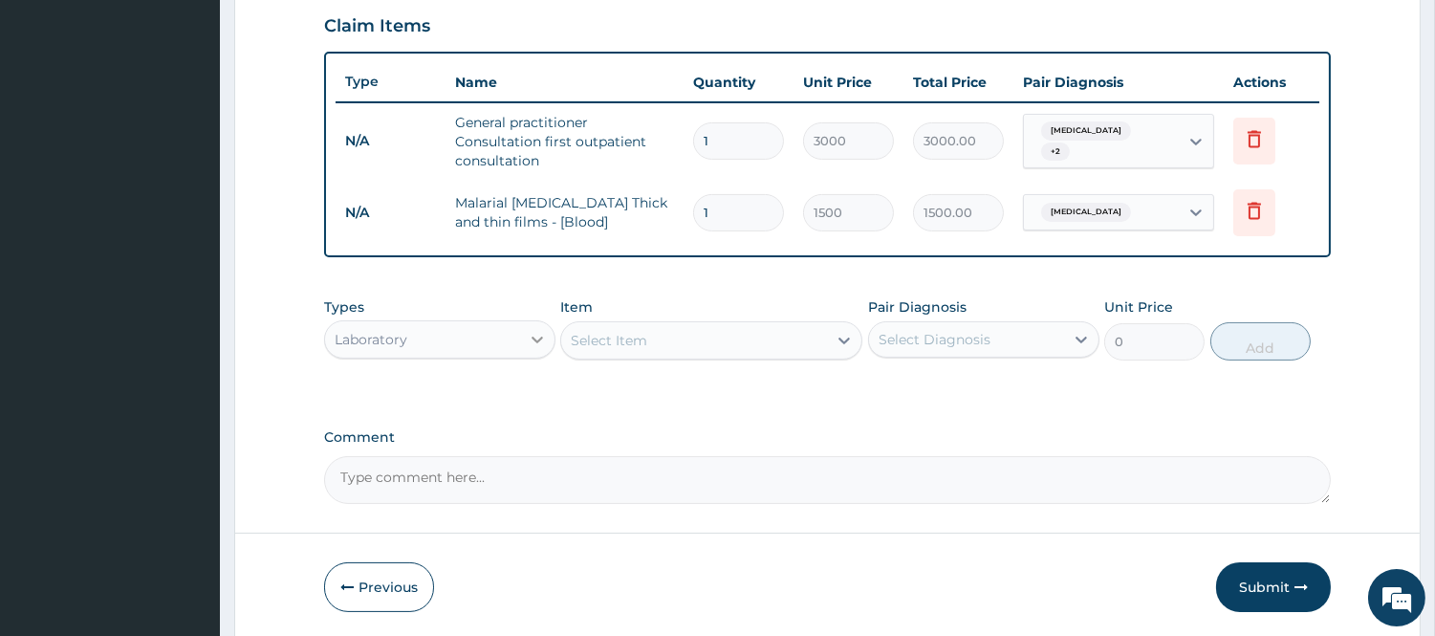
click at [540, 330] on icon at bounding box center [537, 339] width 19 height 19
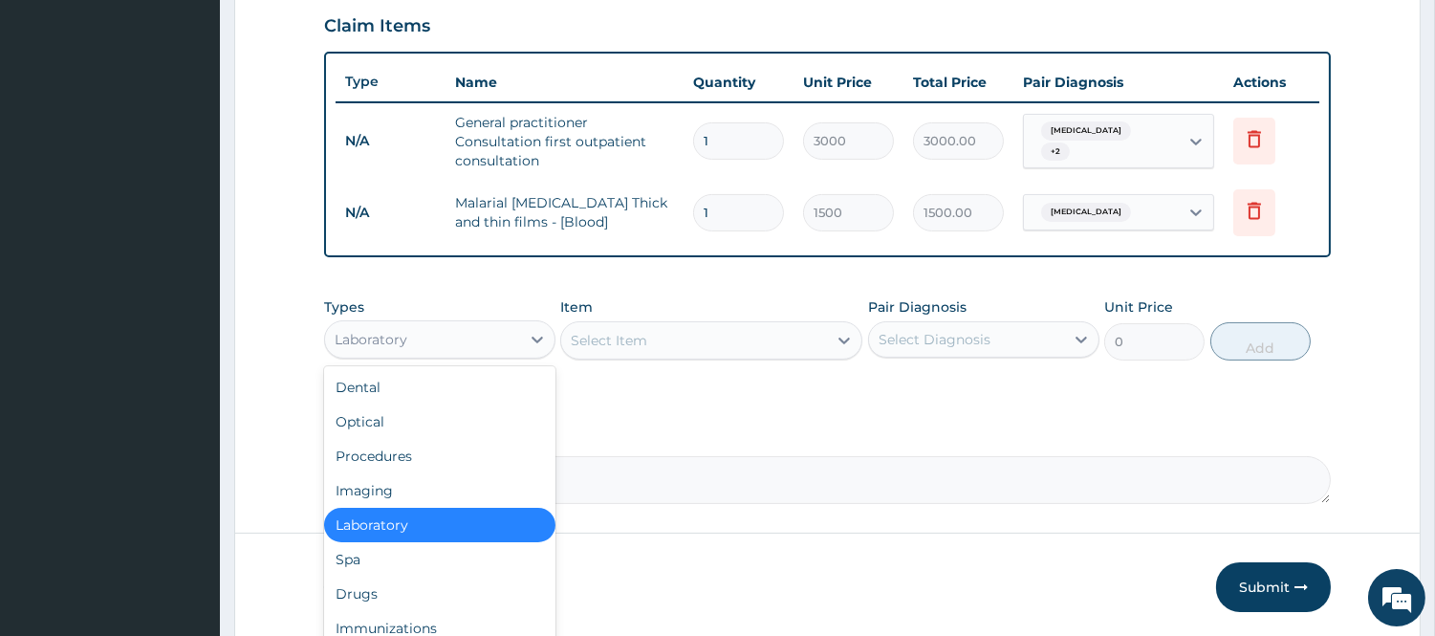
click at [426, 518] on div "Laboratory" at bounding box center [439, 525] width 231 height 34
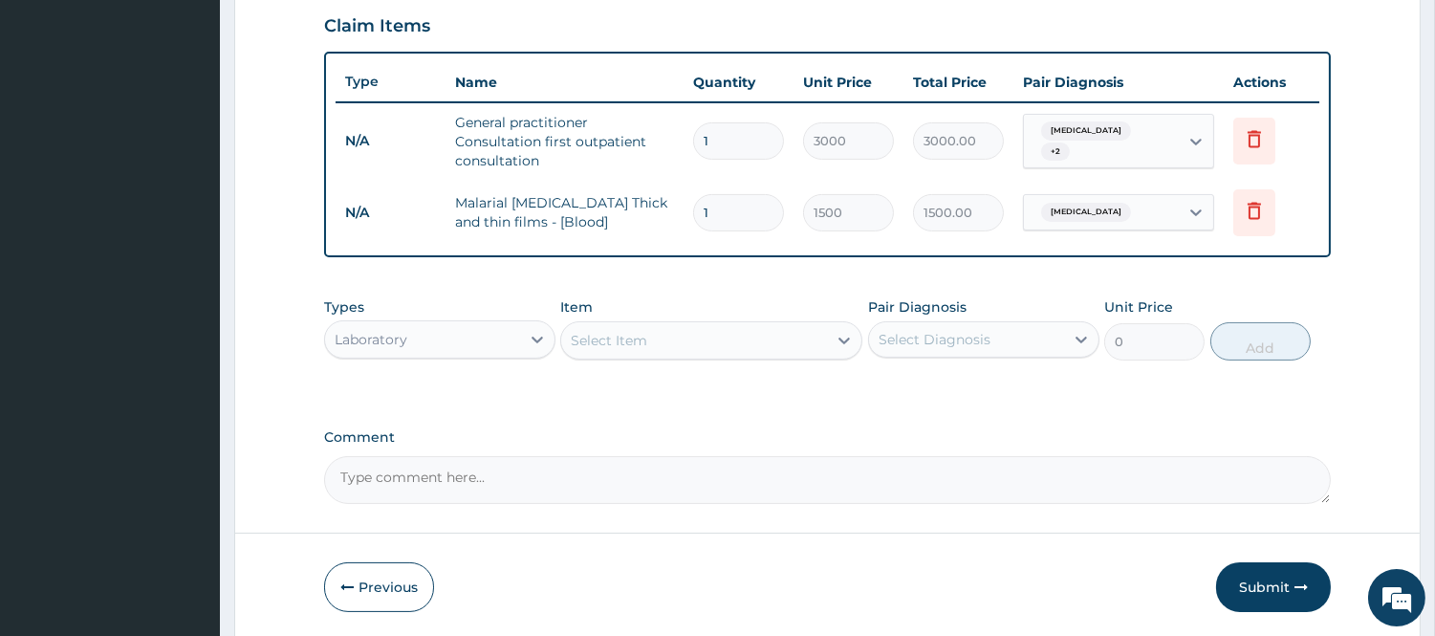
click at [836, 322] on div at bounding box center [844, 340] width 34 height 36
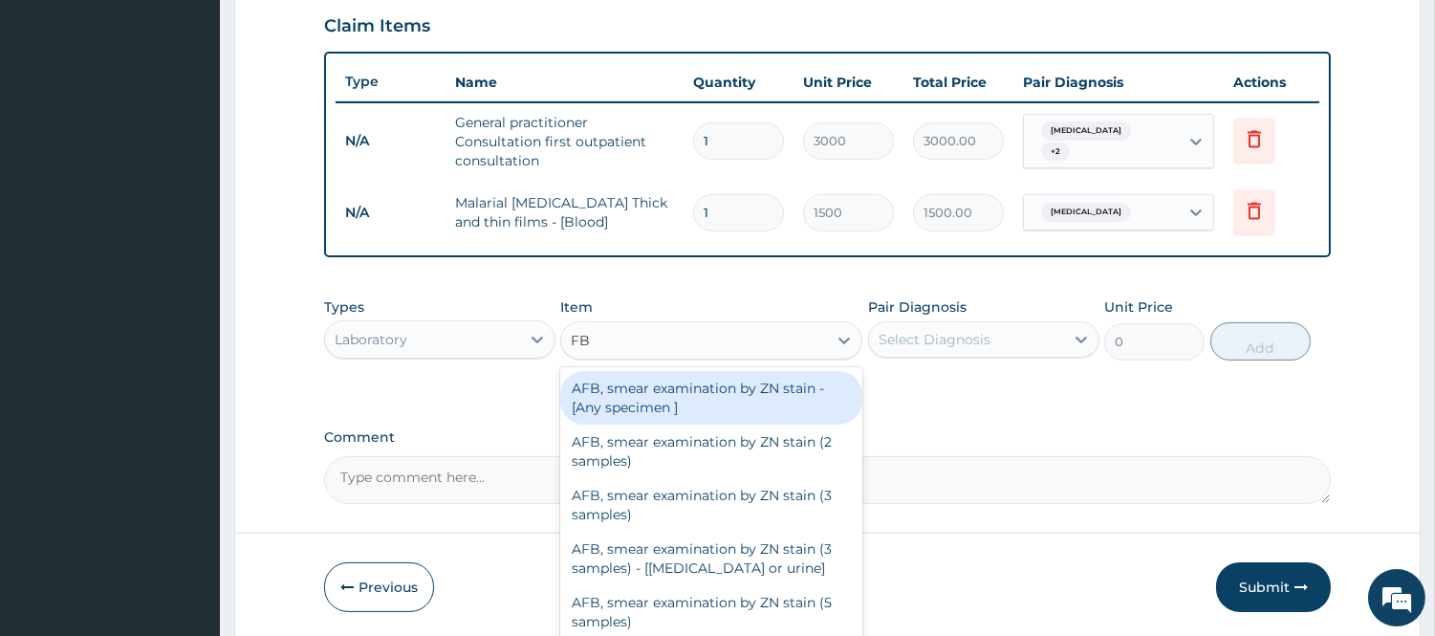
type input "FBC"
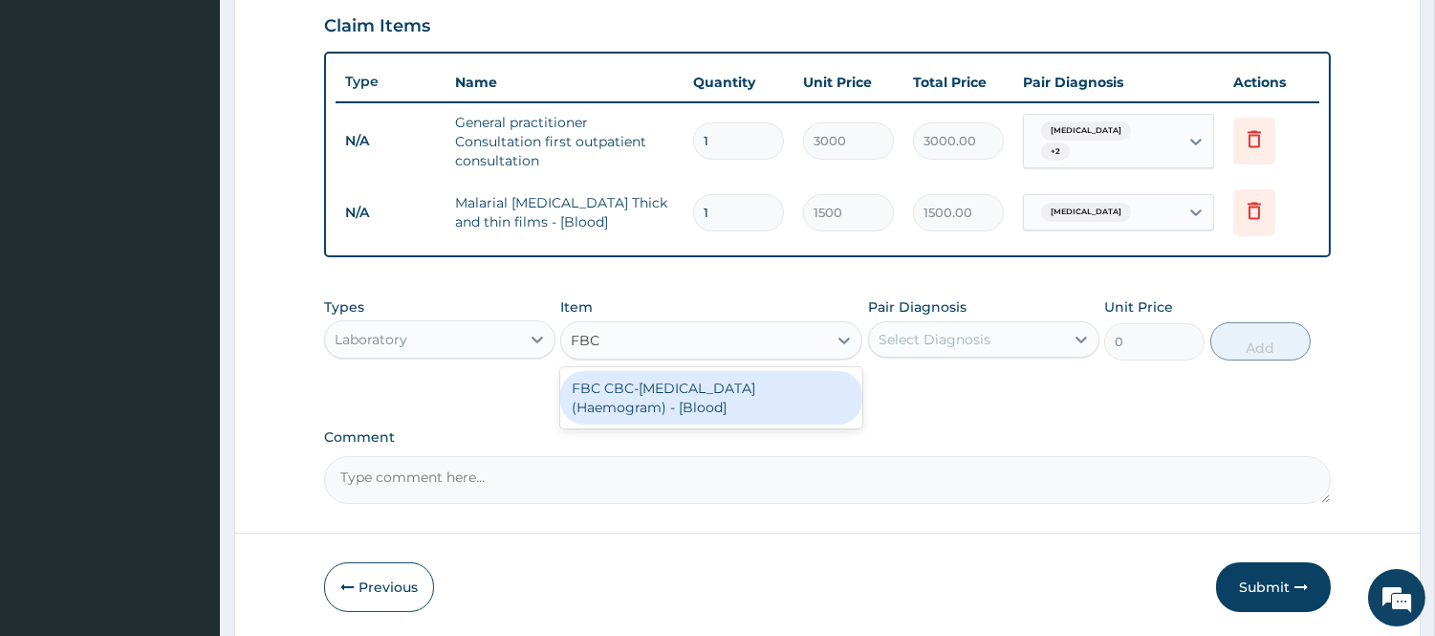
click at [817, 416] on div "FBC CBC-Complete Blood Count (Haemogram) - [Blood]" at bounding box center [711, 398] width 302 height 54
type input "3000"
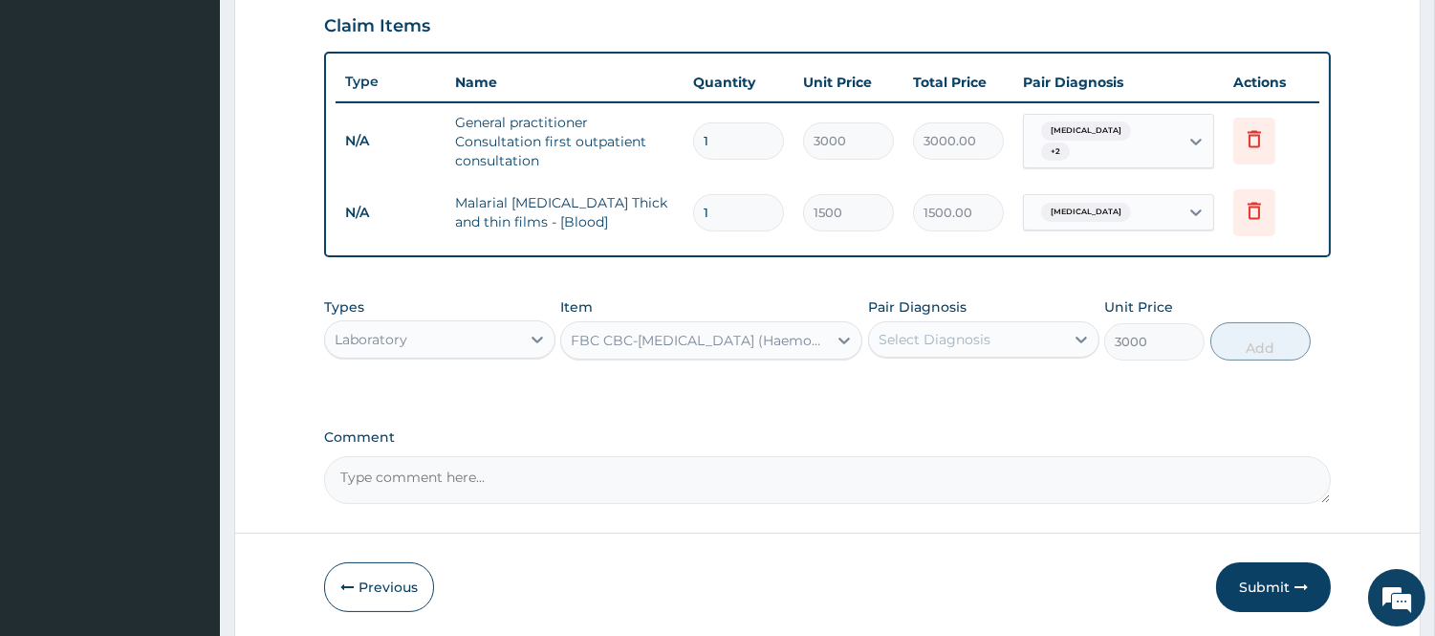
click at [1045, 336] on div "Select Diagnosis" at bounding box center [966, 339] width 195 height 31
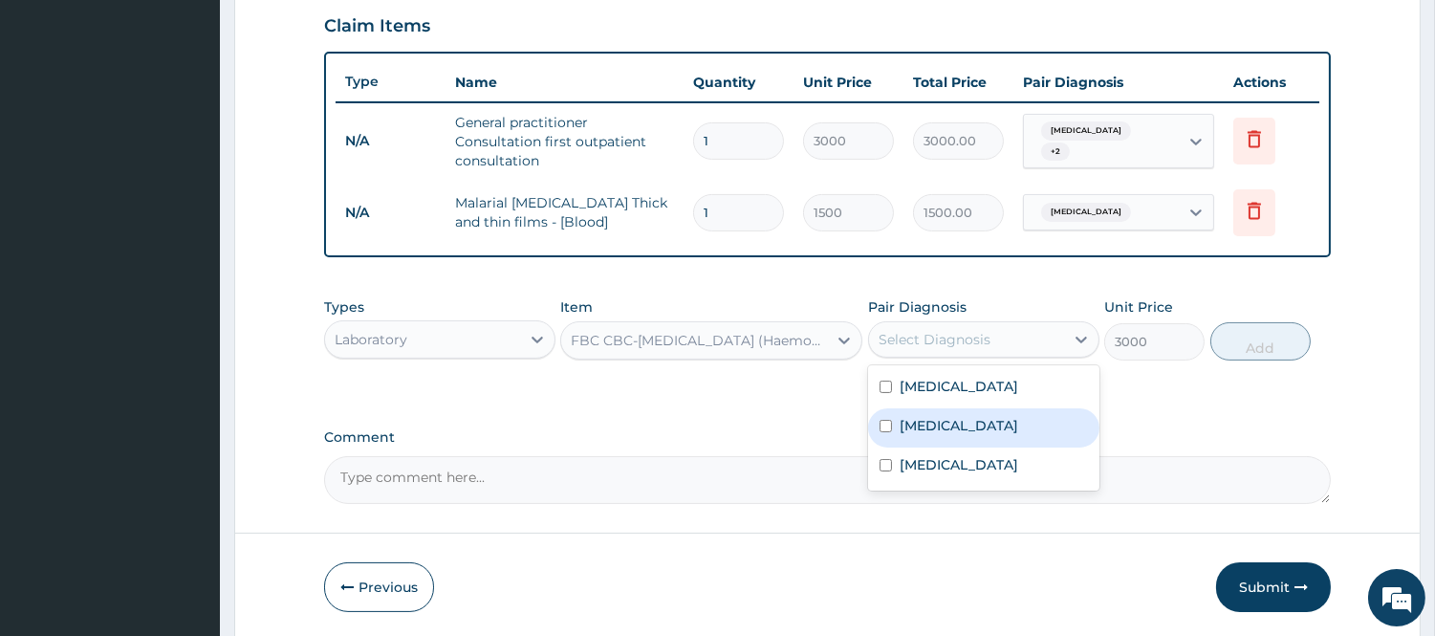
click at [947, 419] on div "Sepsis" at bounding box center [983, 427] width 231 height 39
checkbox input "true"
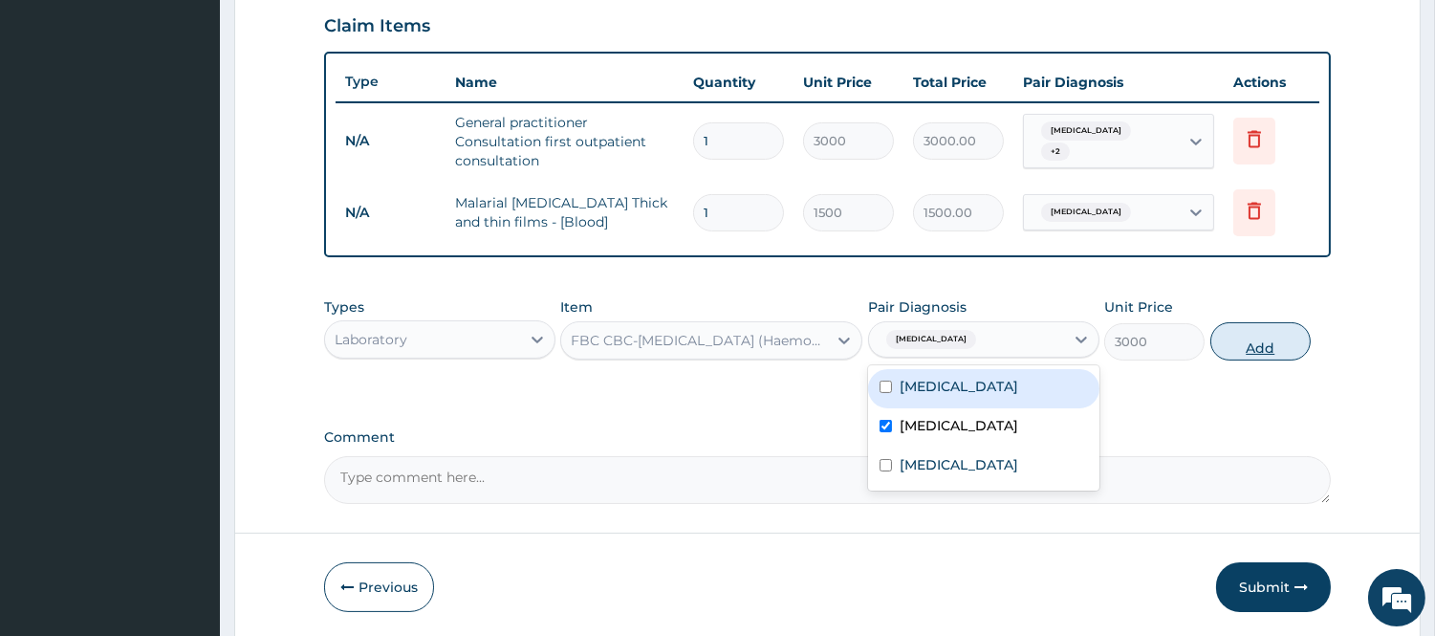
click at [1250, 337] on button "Add" at bounding box center [1260, 341] width 100 height 38
type input "0"
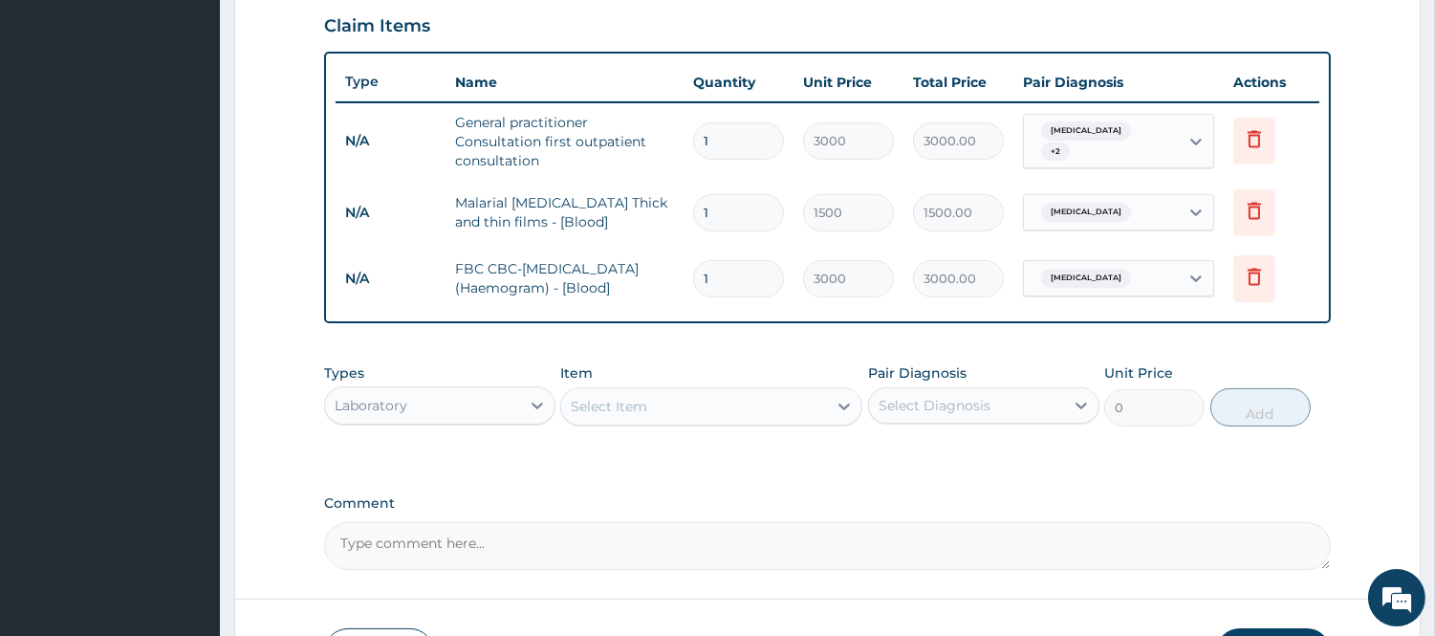
click at [508, 409] on div "Laboratory" at bounding box center [422, 405] width 195 height 31
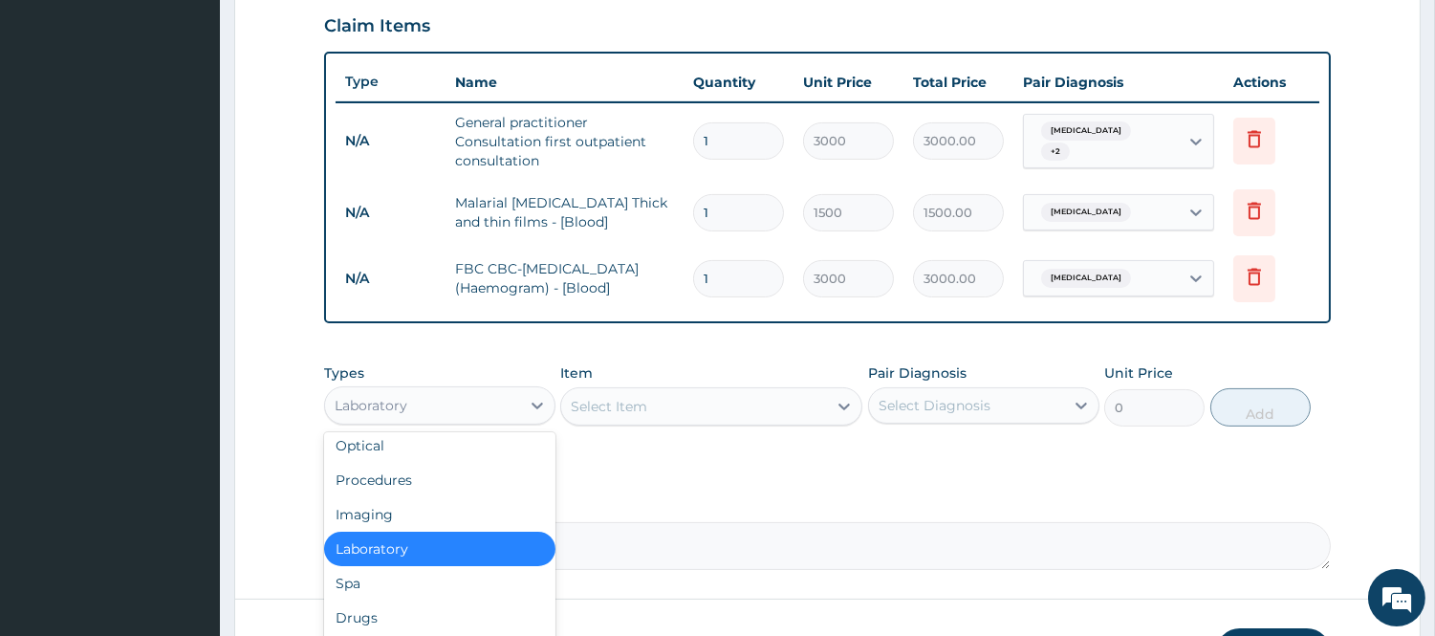
scroll to position [63, 0]
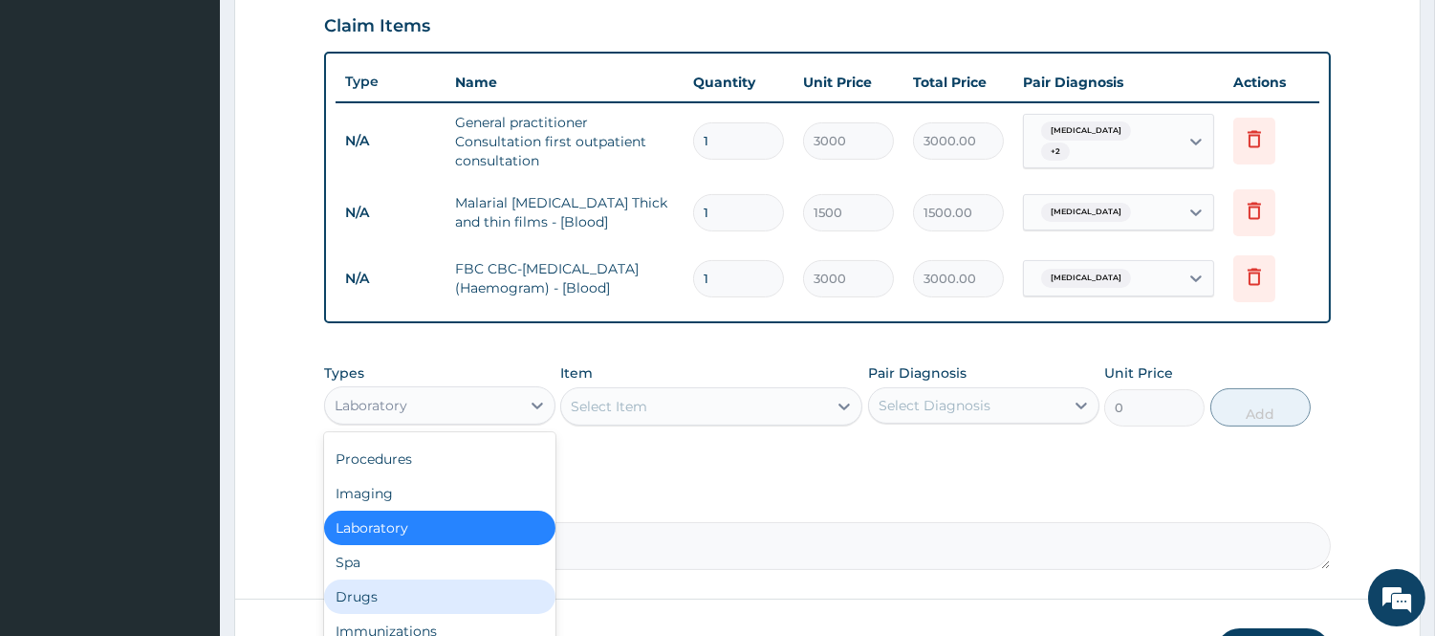
click at [423, 598] on div "Drugs" at bounding box center [439, 596] width 231 height 34
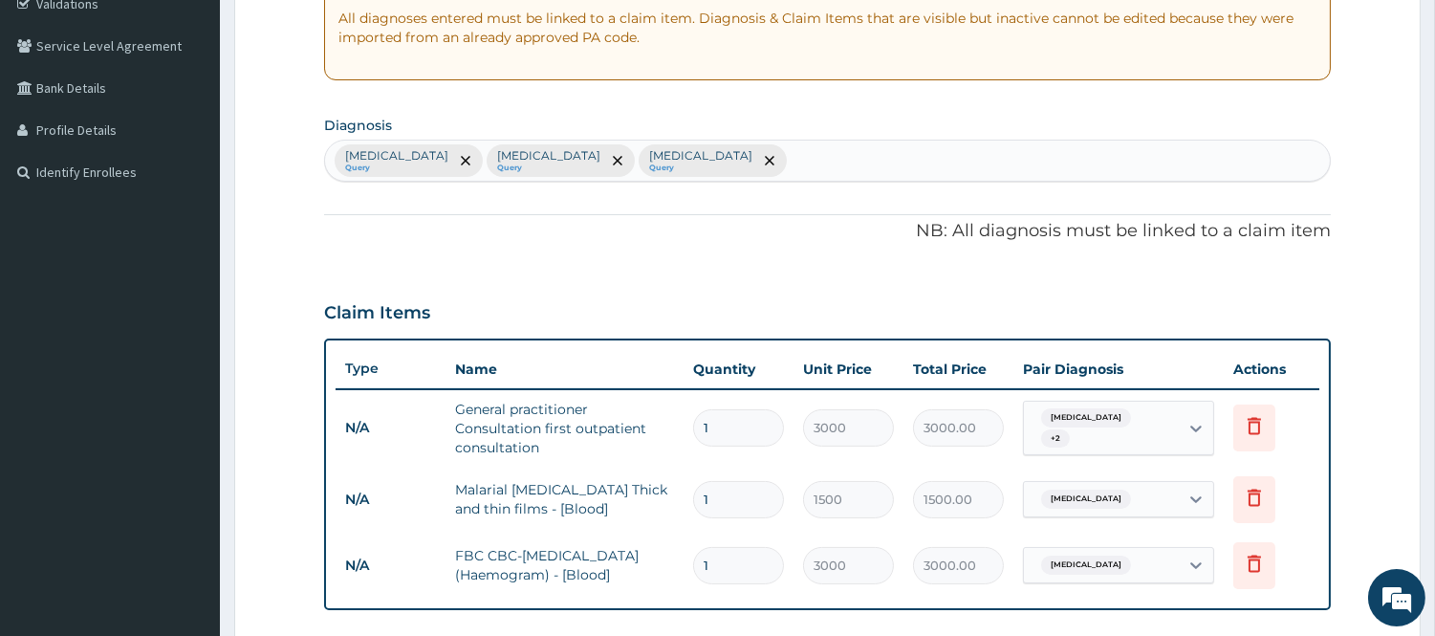
scroll to position [359, 0]
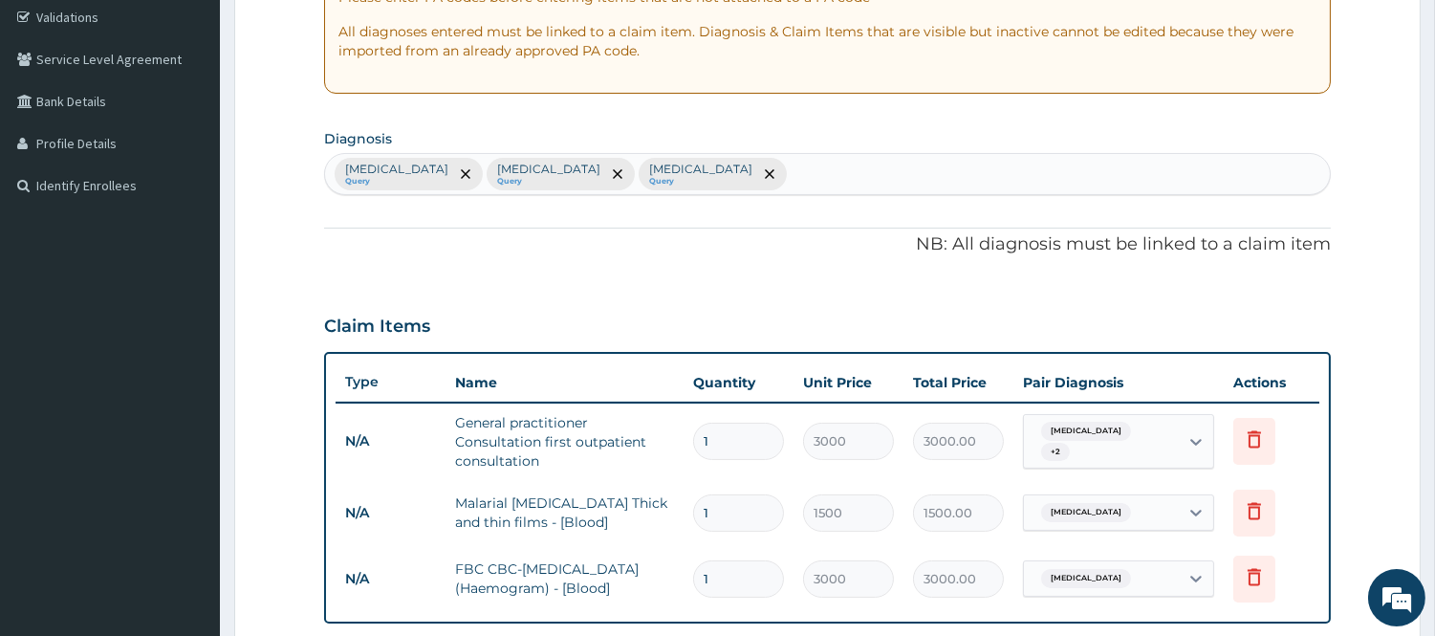
click at [1042, 180] on div "Malaria Query Sepsis Query Acute abdomen Query" at bounding box center [827, 174] width 1005 height 40
type input "PEPTI"
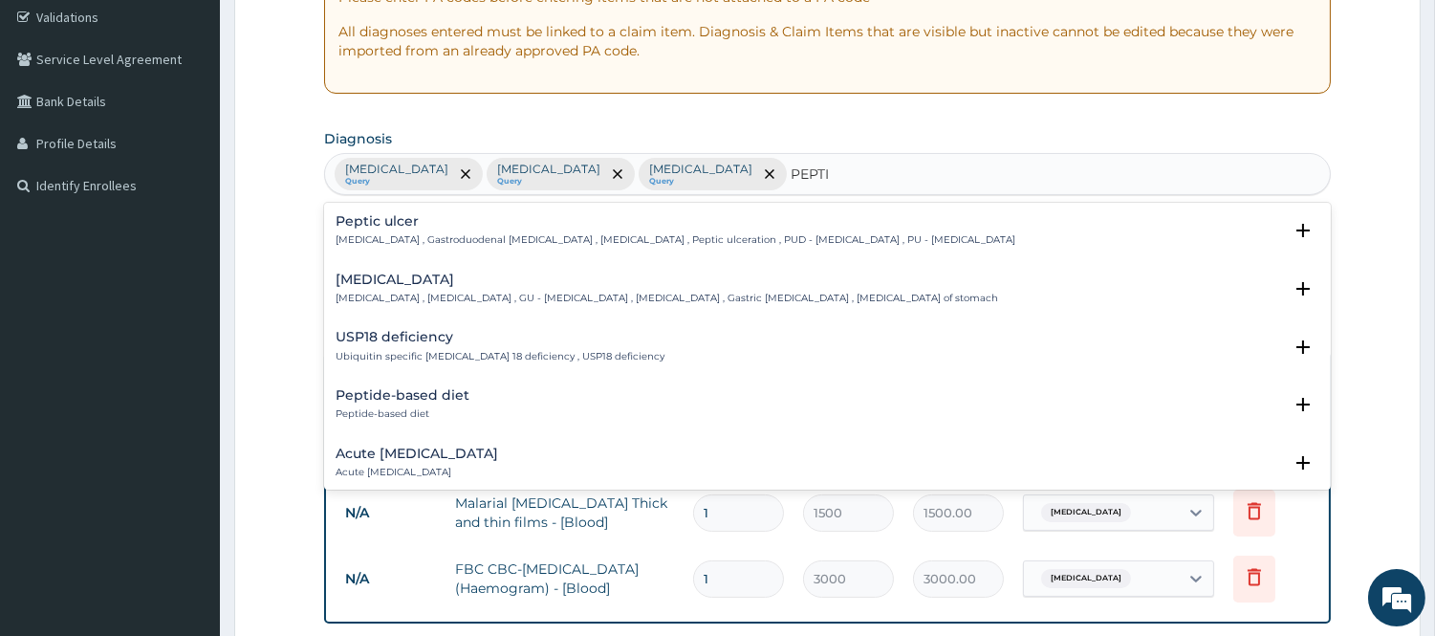
click at [402, 220] on h4 "Peptic ulcer" at bounding box center [676, 221] width 680 height 14
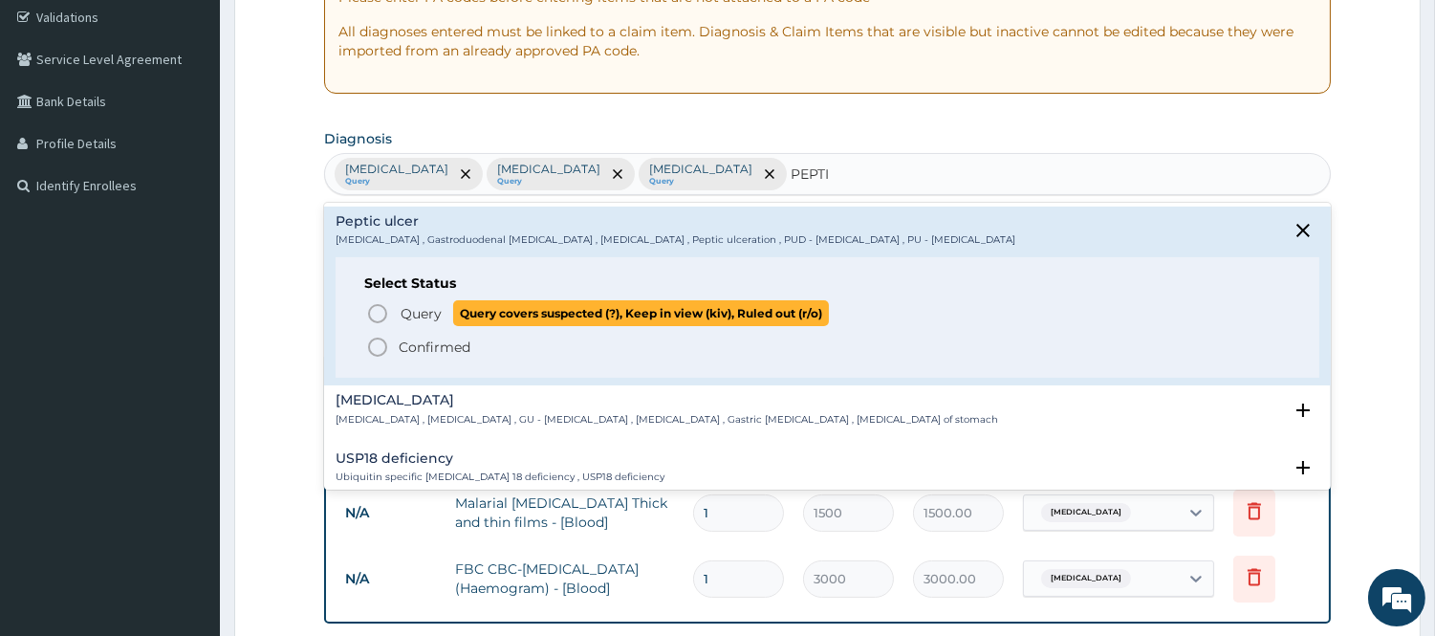
click at [380, 311] on icon "status option query" at bounding box center [377, 313] width 23 height 23
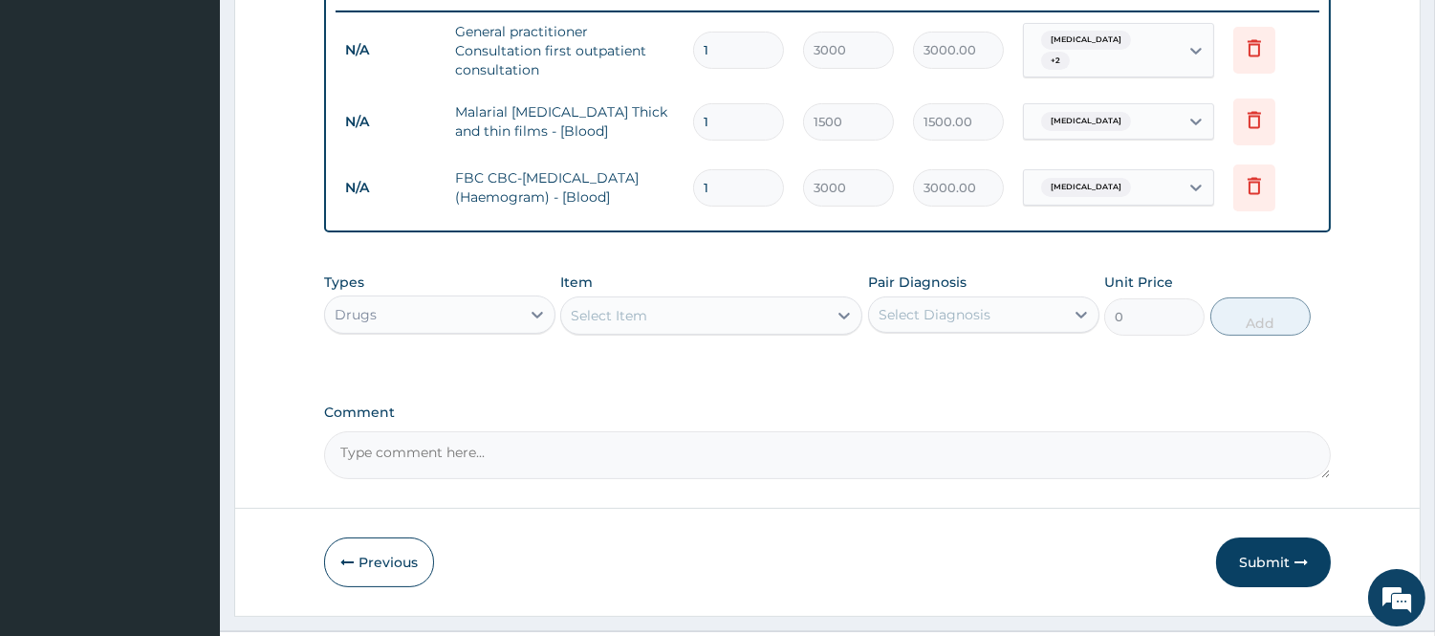
scroll to position [792, 0]
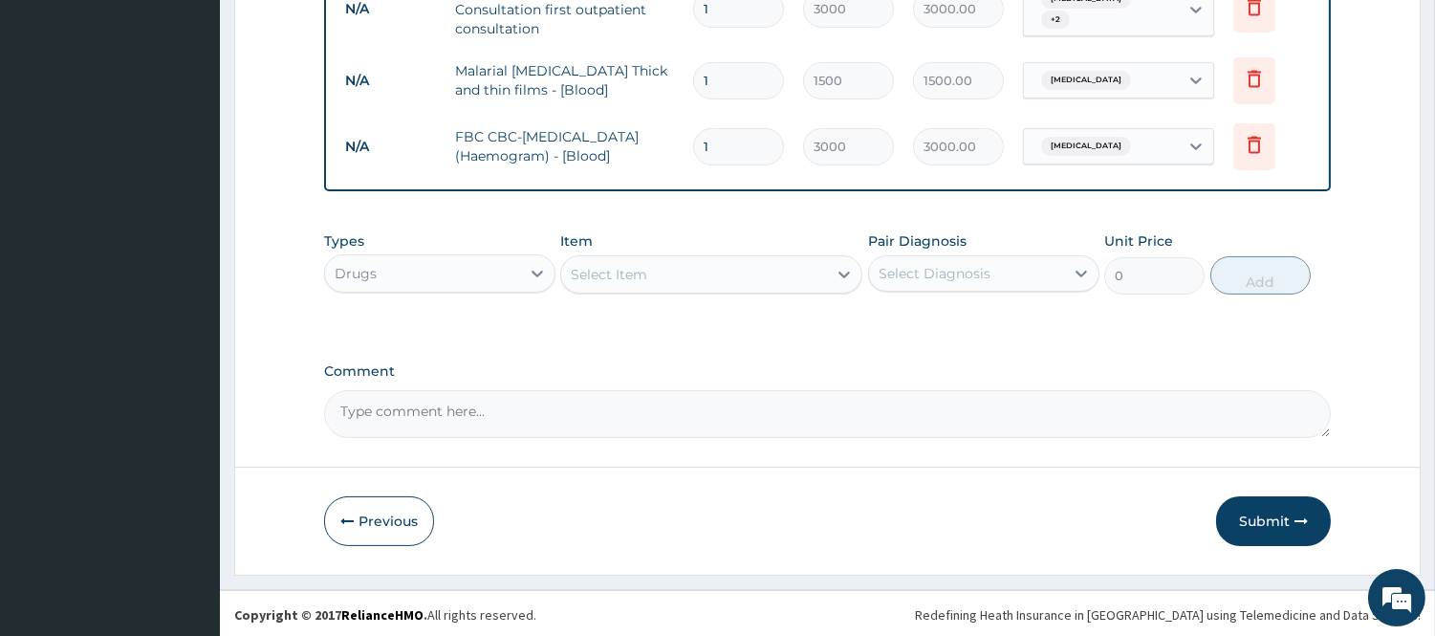
click at [782, 265] on div "Select Item" at bounding box center [694, 274] width 266 height 31
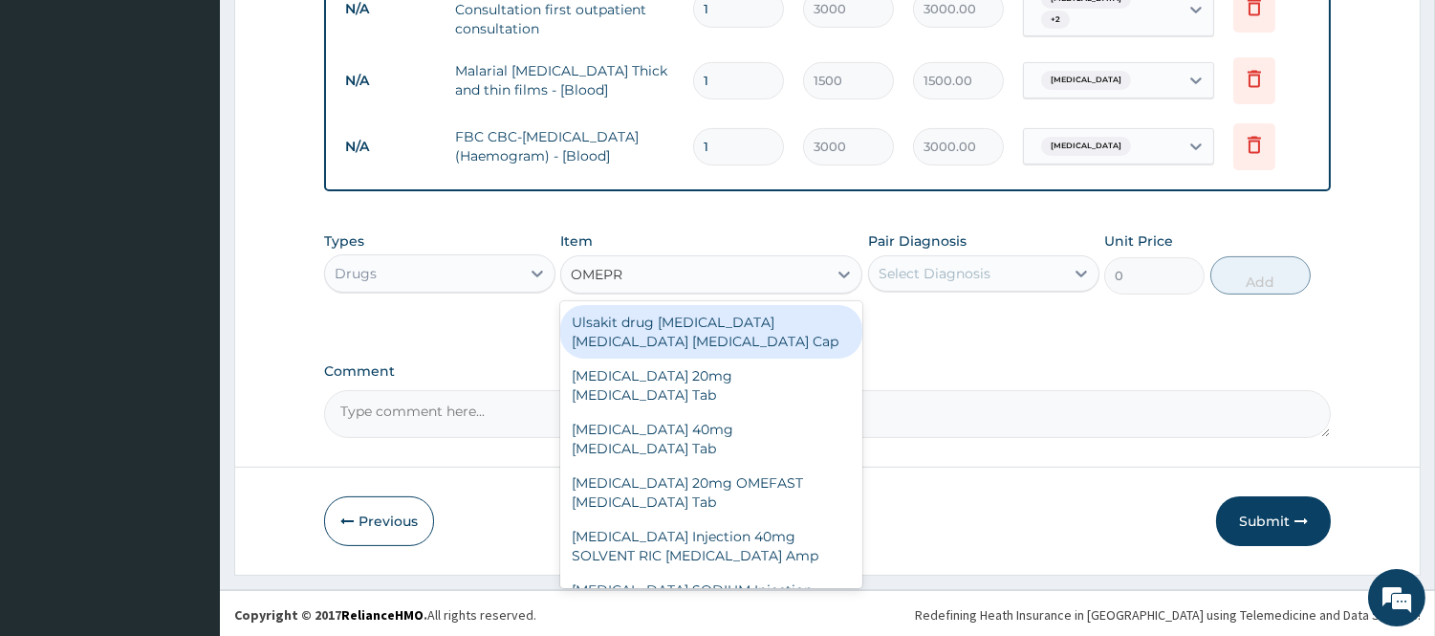
type input "OMEPRA"
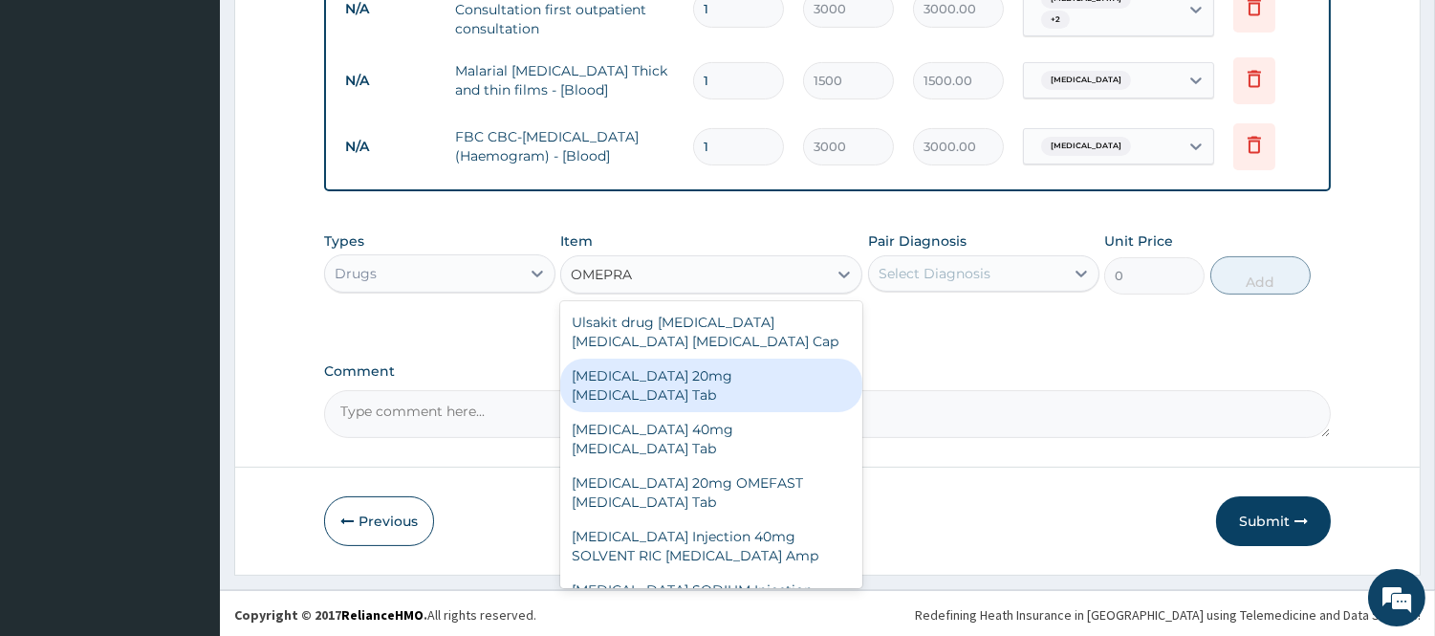
click at [760, 364] on div "[MEDICAL_DATA] 20mg [MEDICAL_DATA] Tab" at bounding box center [711, 386] width 302 height 54
type input "8040"
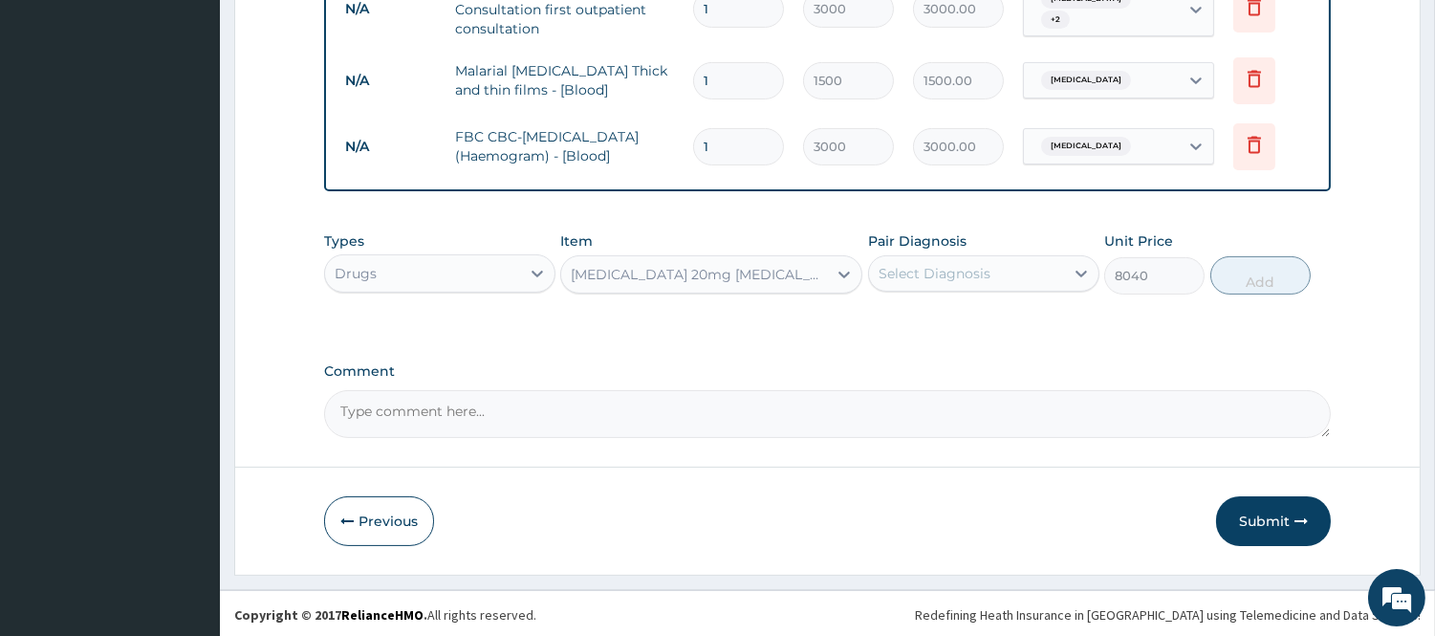
click at [995, 281] on div "Select Diagnosis" at bounding box center [966, 273] width 195 height 31
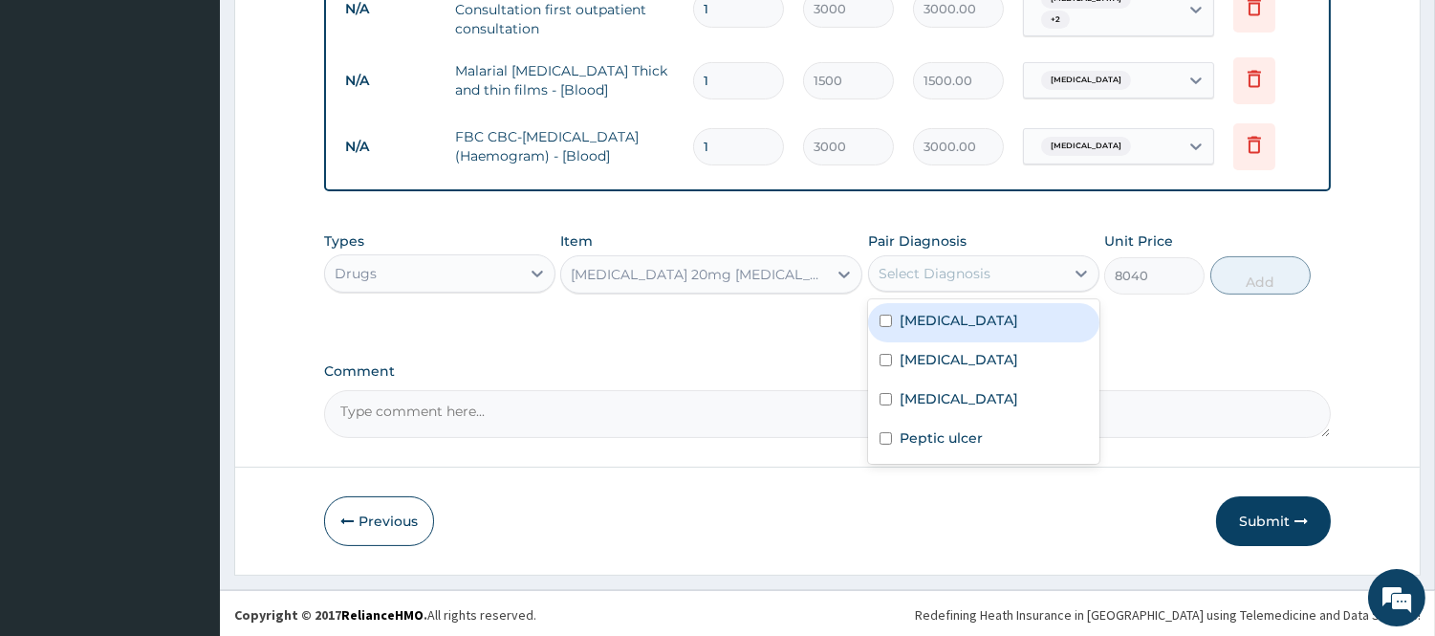
click at [970, 323] on div "[MEDICAL_DATA]" at bounding box center [983, 322] width 231 height 39
checkbox input "true"
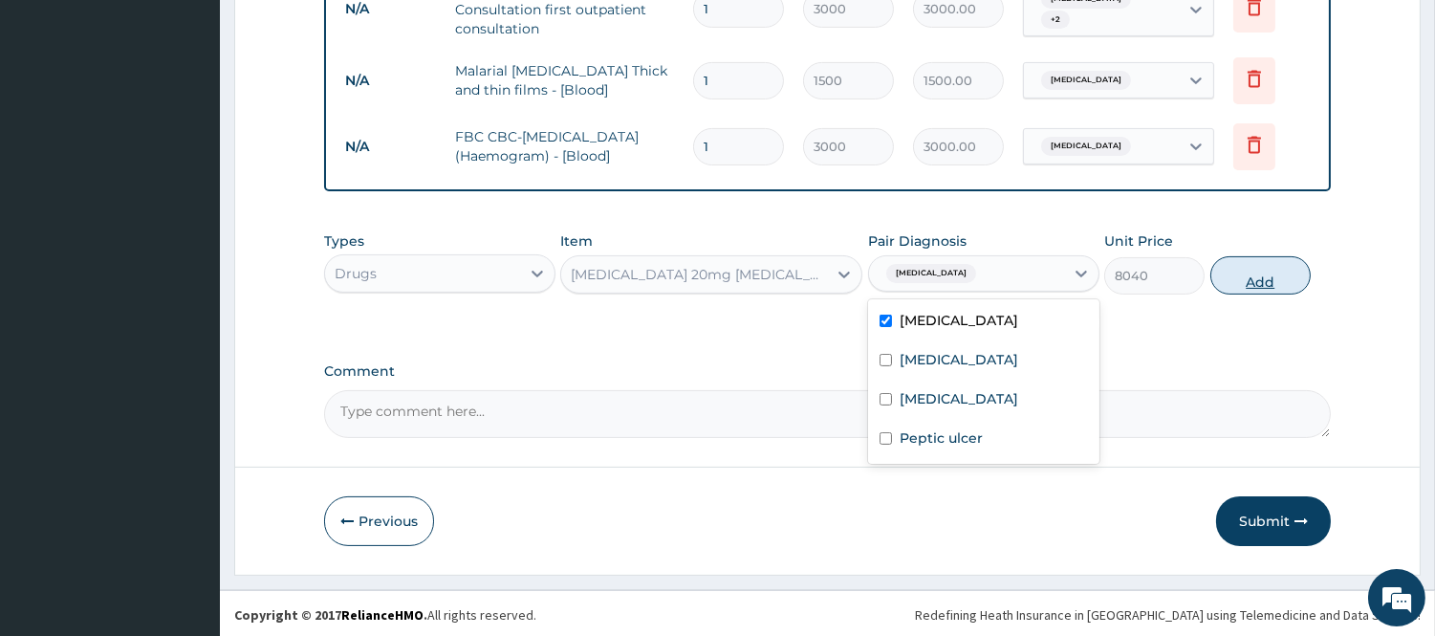
click at [1239, 272] on button "Add" at bounding box center [1260, 275] width 100 height 38
type input "0"
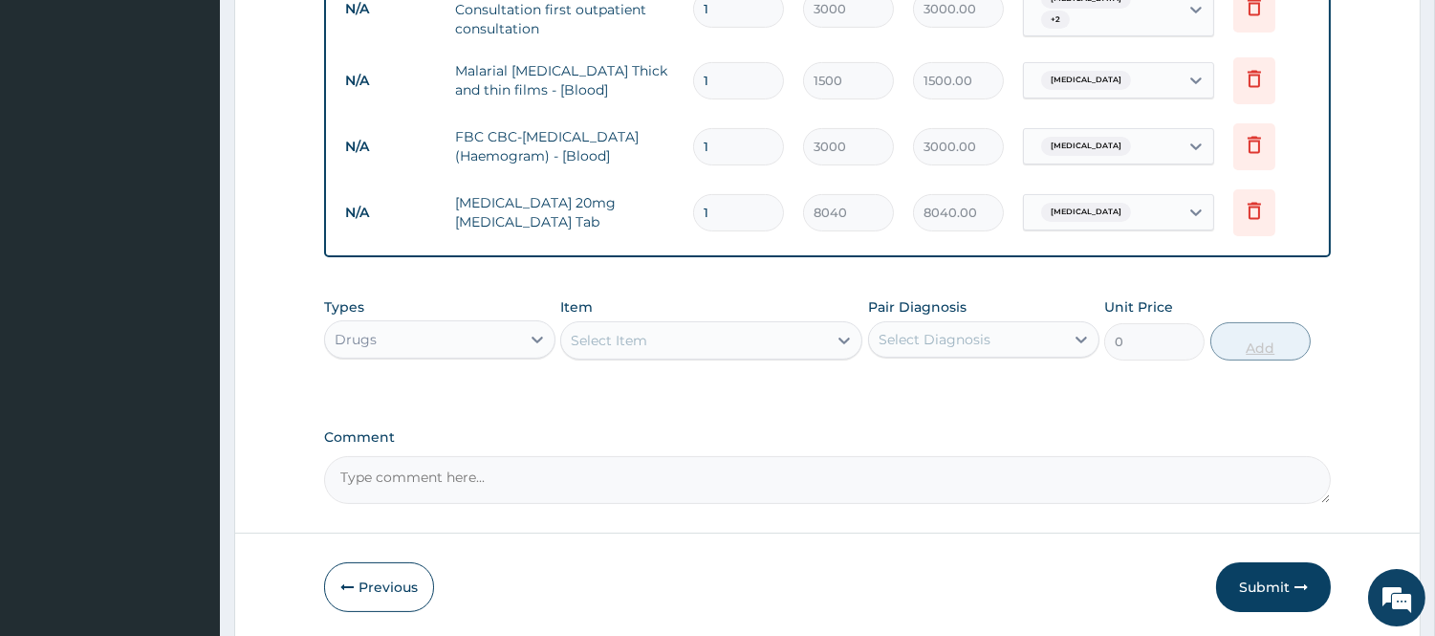
type input "14"
type input "112560.00"
type input "14"
click at [776, 332] on div "Select Item" at bounding box center [694, 340] width 266 height 31
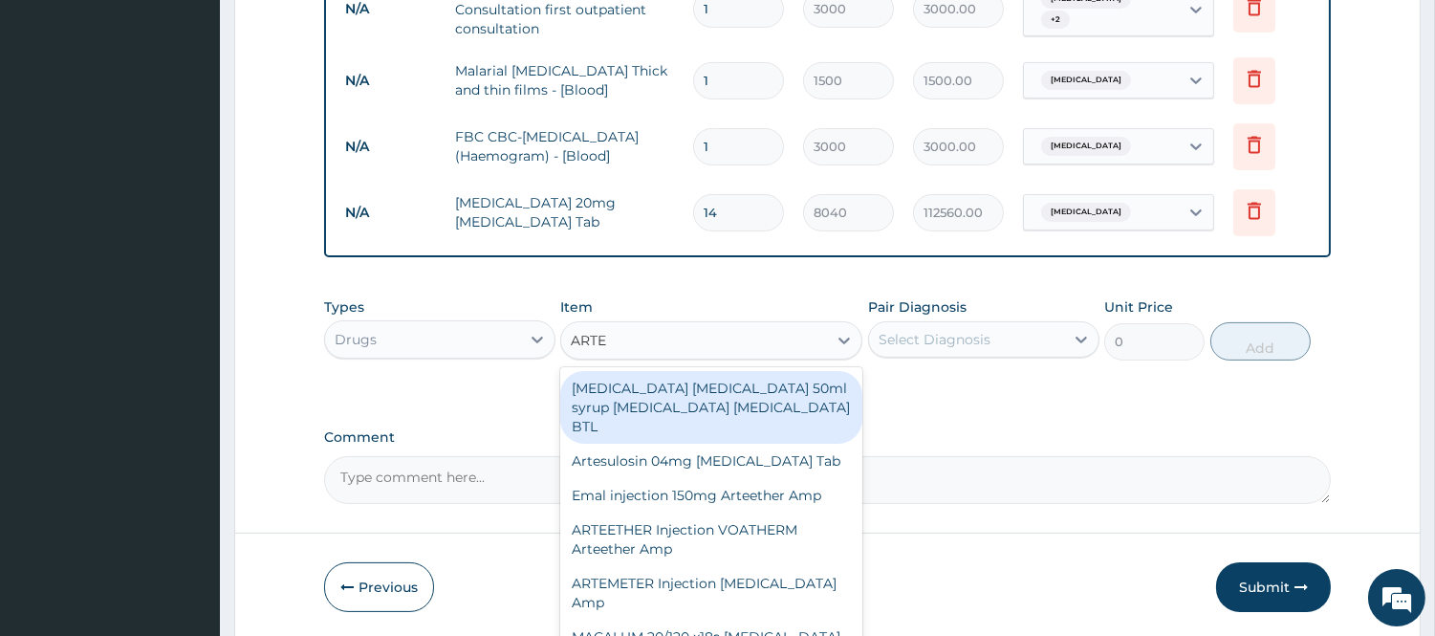
type input "ARTEM"
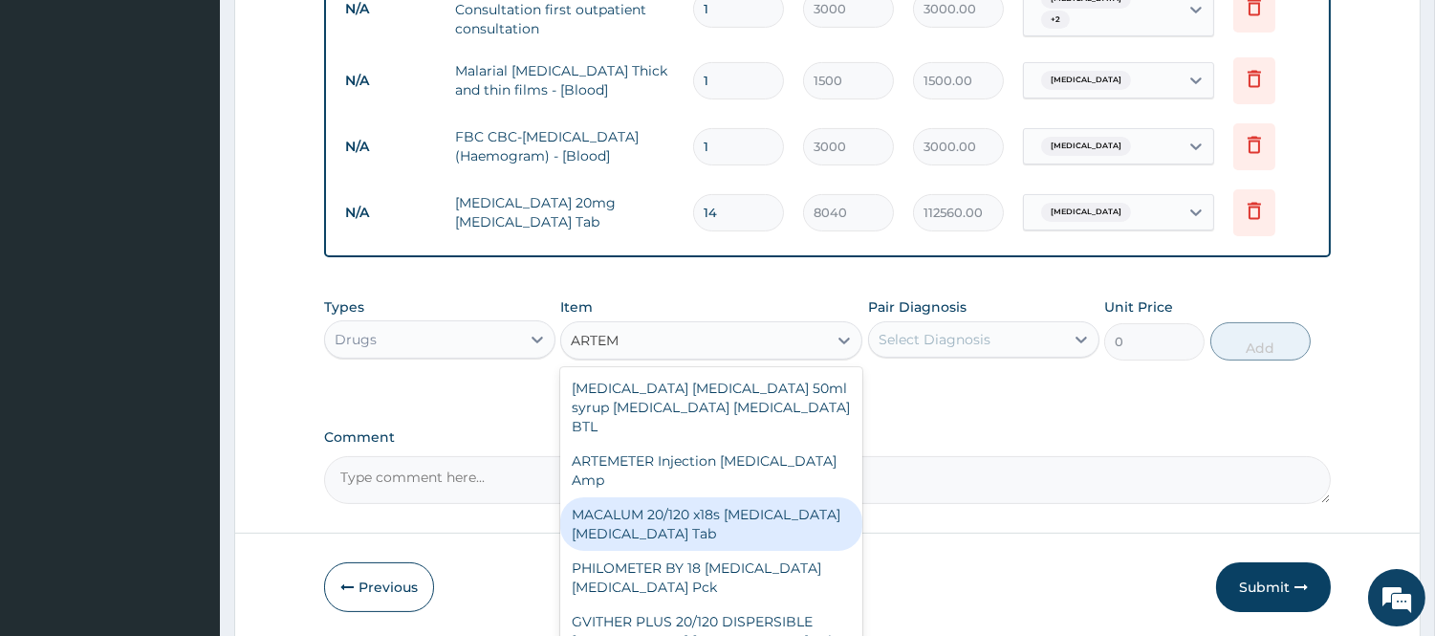
click at [681, 497] on div "MACALUM 20/120 x18s [MEDICAL_DATA] [MEDICAL_DATA] Tab" at bounding box center [711, 524] width 302 height 54
type input "348"
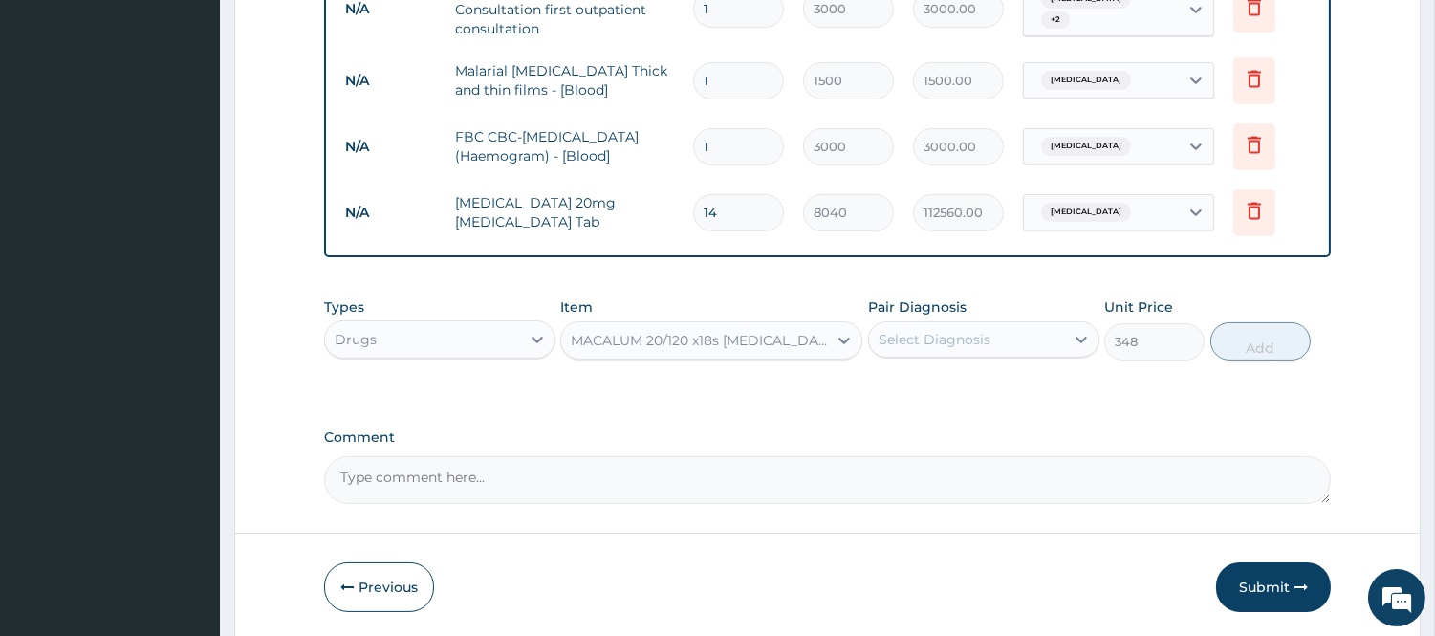
click at [941, 345] on div "Select Diagnosis" at bounding box center [935, 339] width 112 height 19
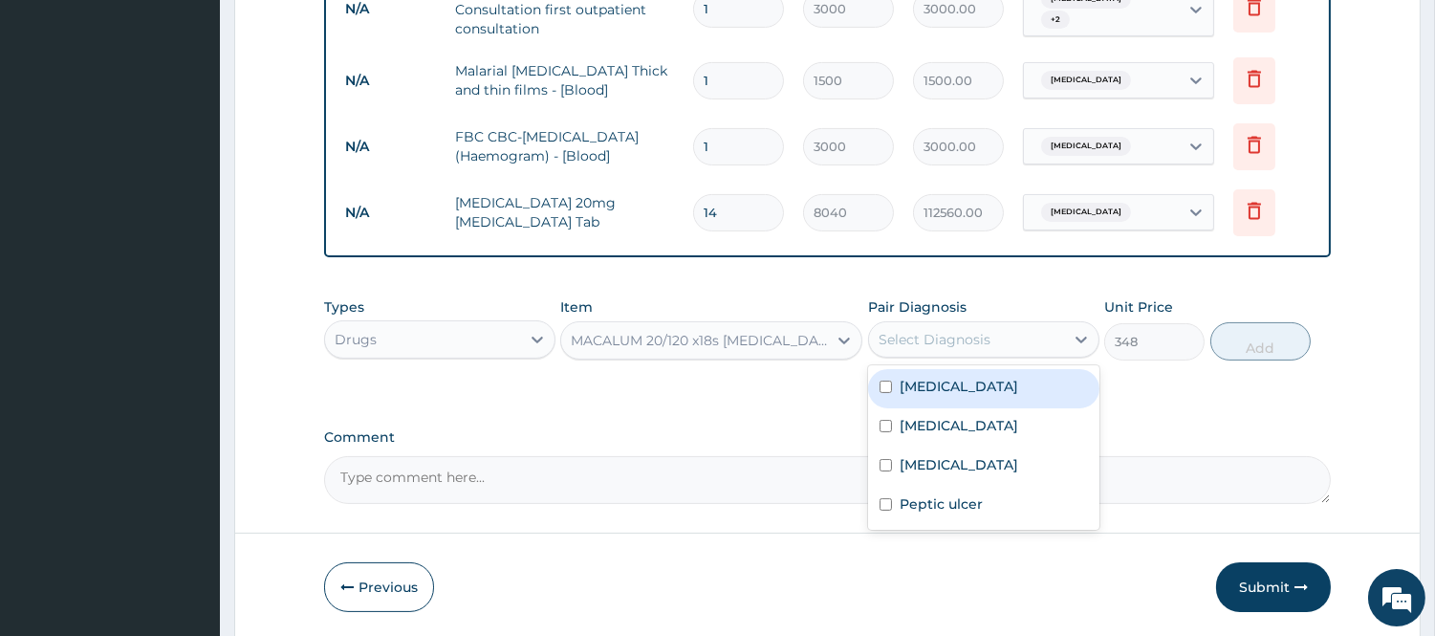
click at [957, 403] on div "[MEDICAL_DATA]" at bounding box center [983, 388] width 231 height 39
checkbox input "true"
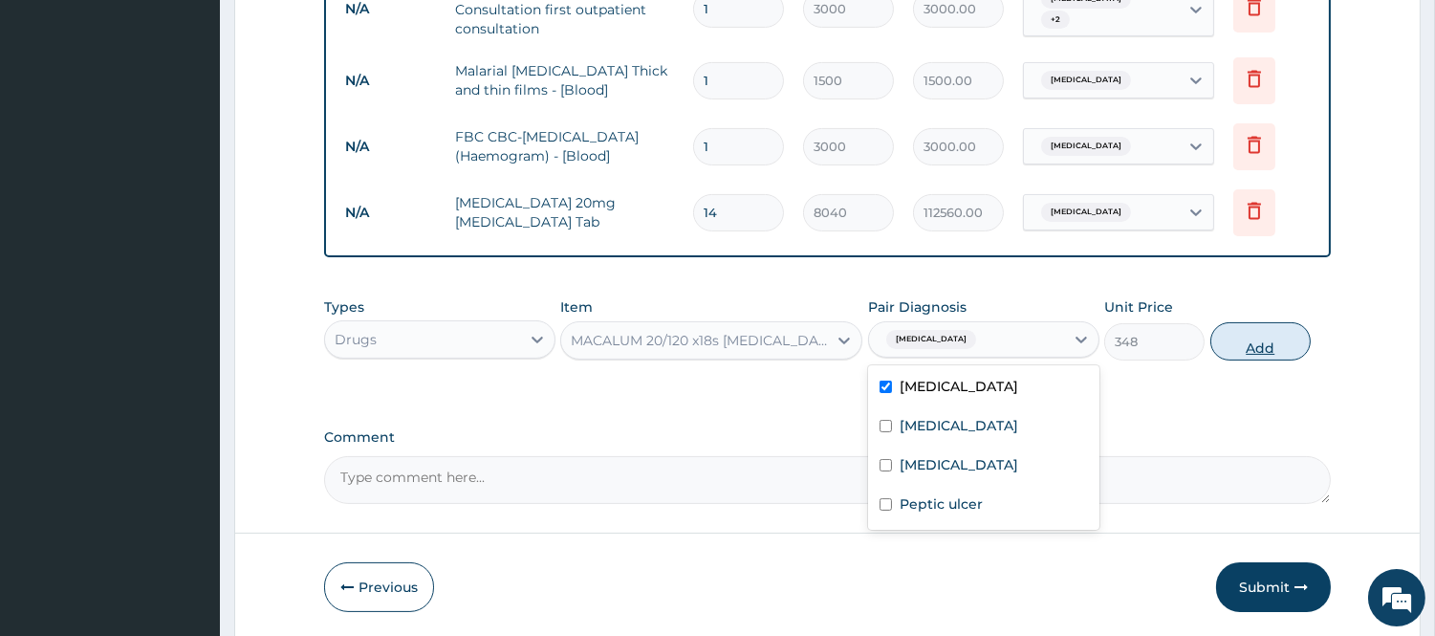
click at [1247, 349] on button "Add" at bounding box center [1260, 341] width 100 height 38
type input "0"
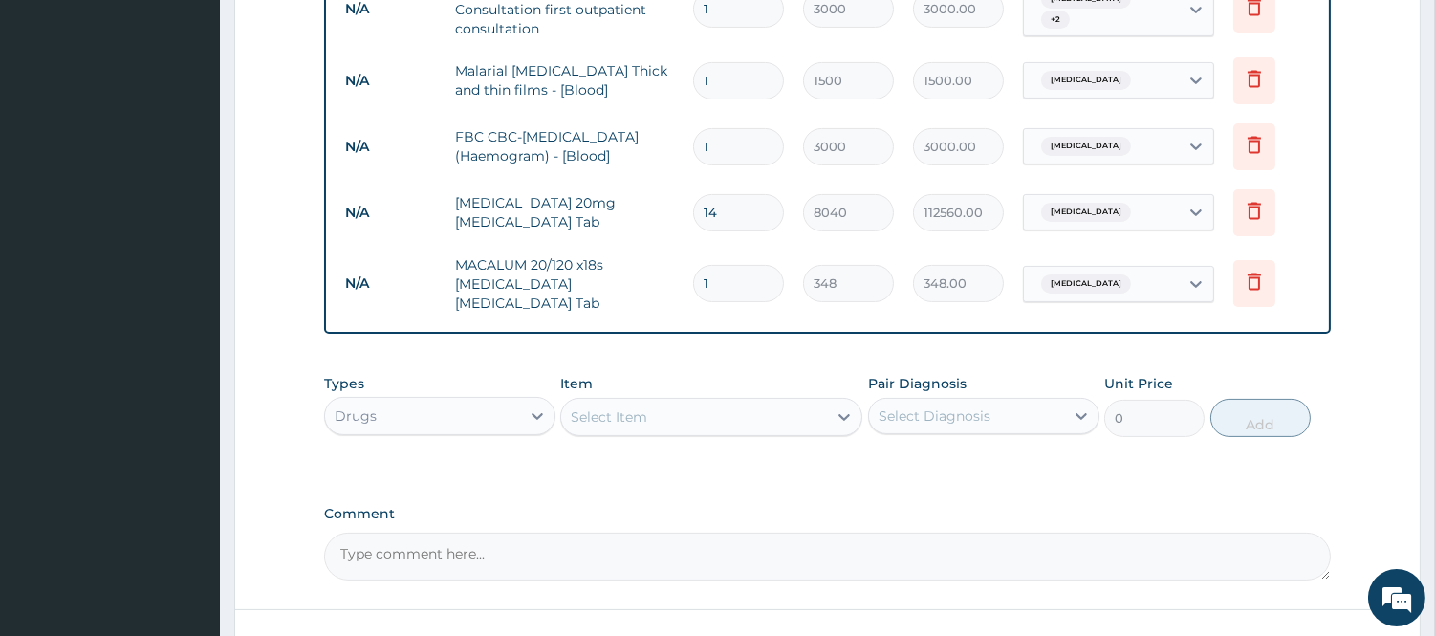
click at [738, 403] on div "Select Item" at bounding box center [694, 417] width 266 height 31
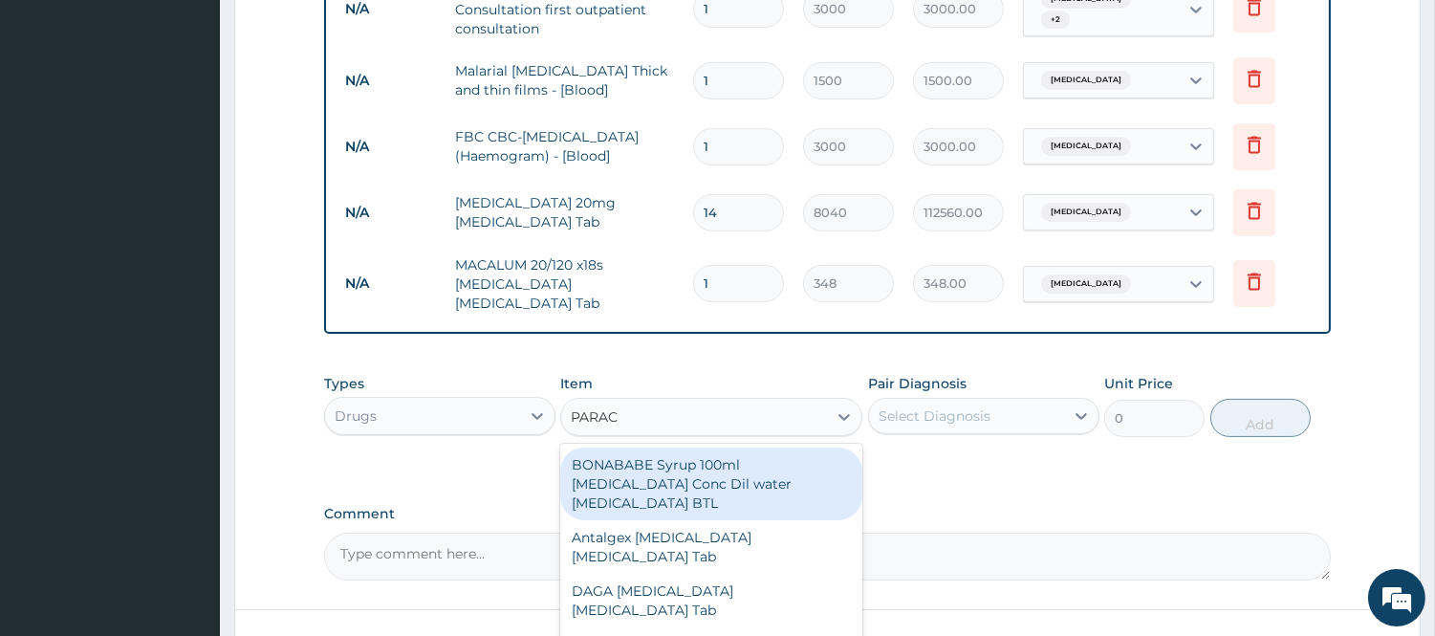
type input "PARACE"
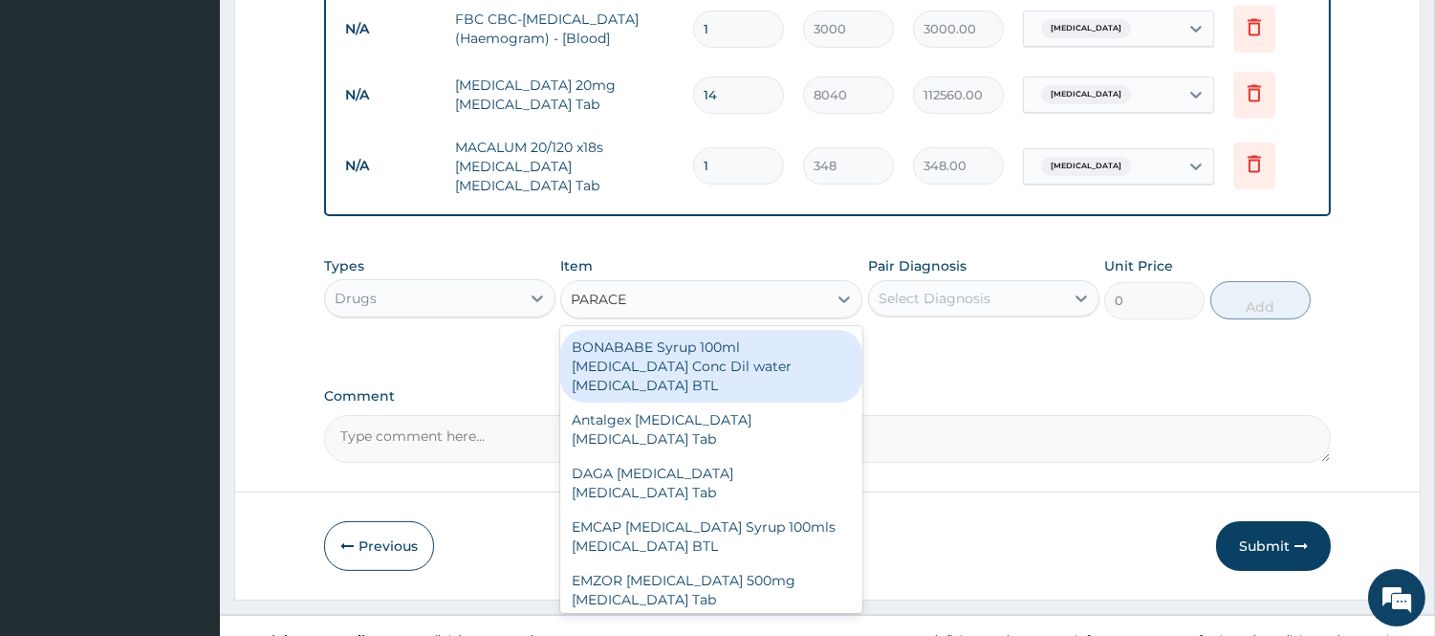
scroll to position [925, 0]
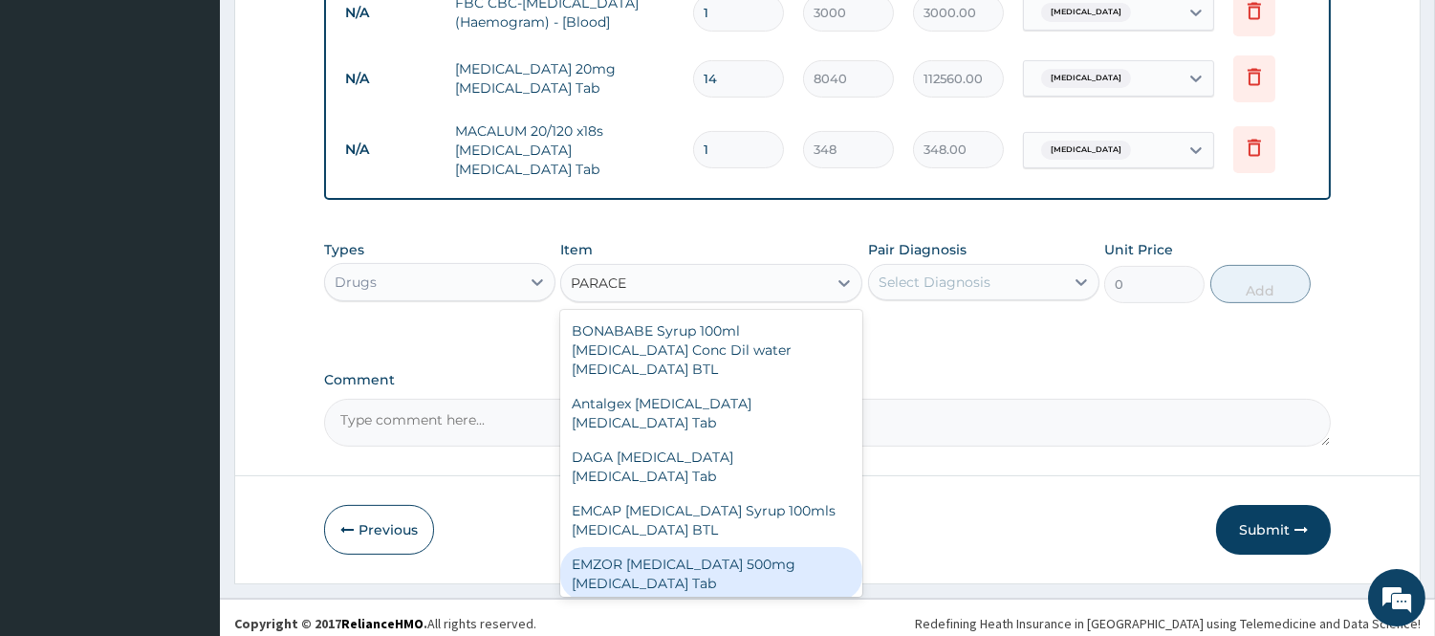
click at [730, 562] on div "EMZOR [MEDICAL_DATA] 500mg [MEDICAL_DATA] Tab" at bounding box center [711, 574] width 302 height 54
type input "12"
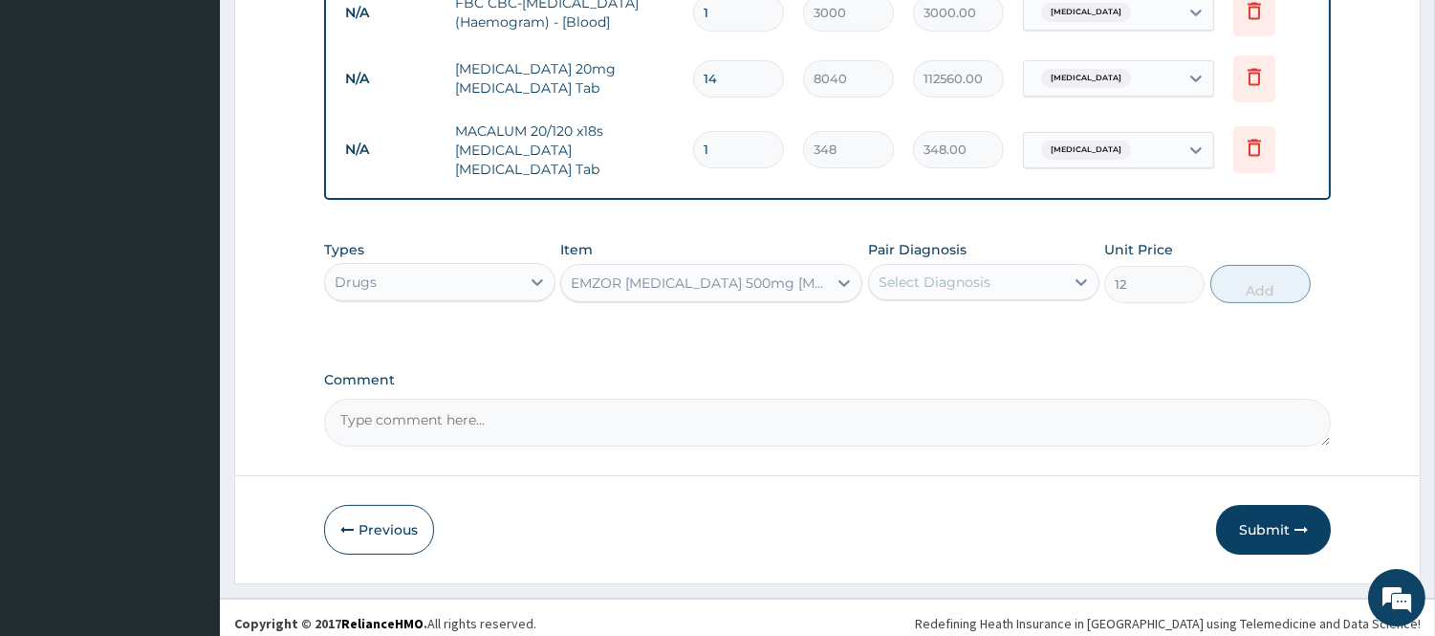
click at [1030, 281] on div "Select Diagnosis" at bounding box center [966, 282] width 195 height 31
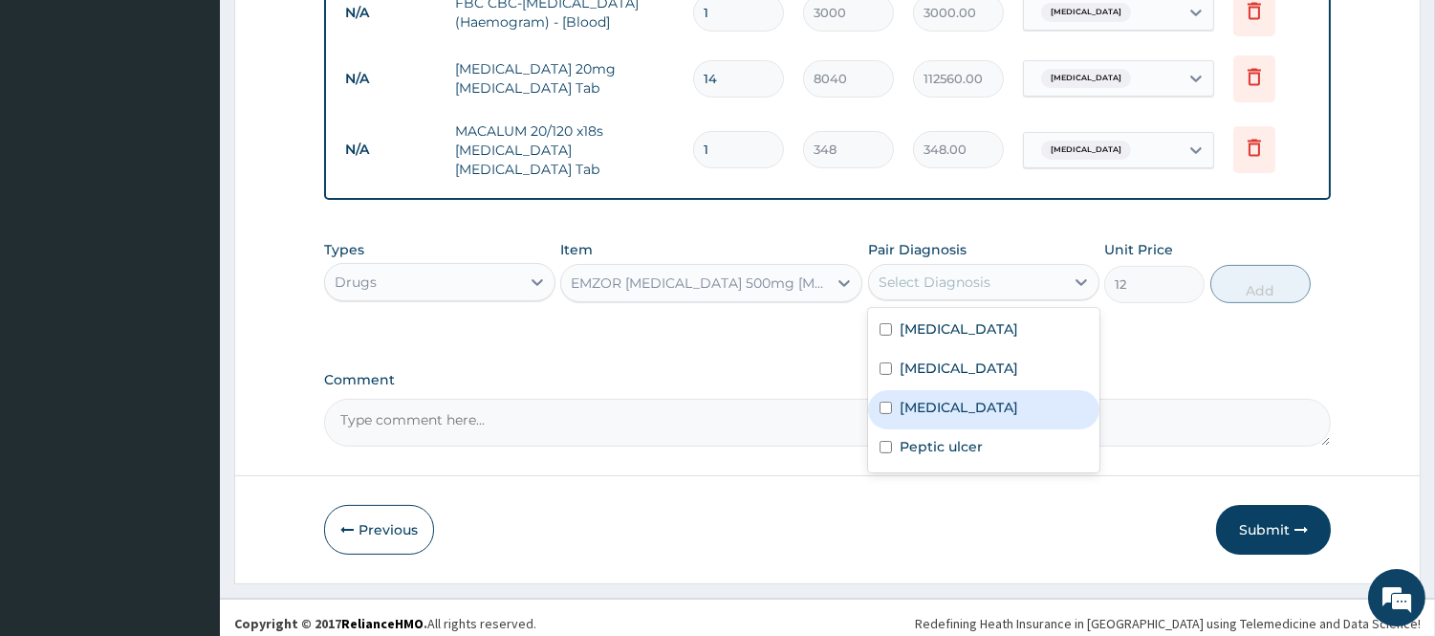
click at [976, 398] on label "Acute abdomen" at bounding box center [959, 407] width 119 height 19
checkbox input "true"
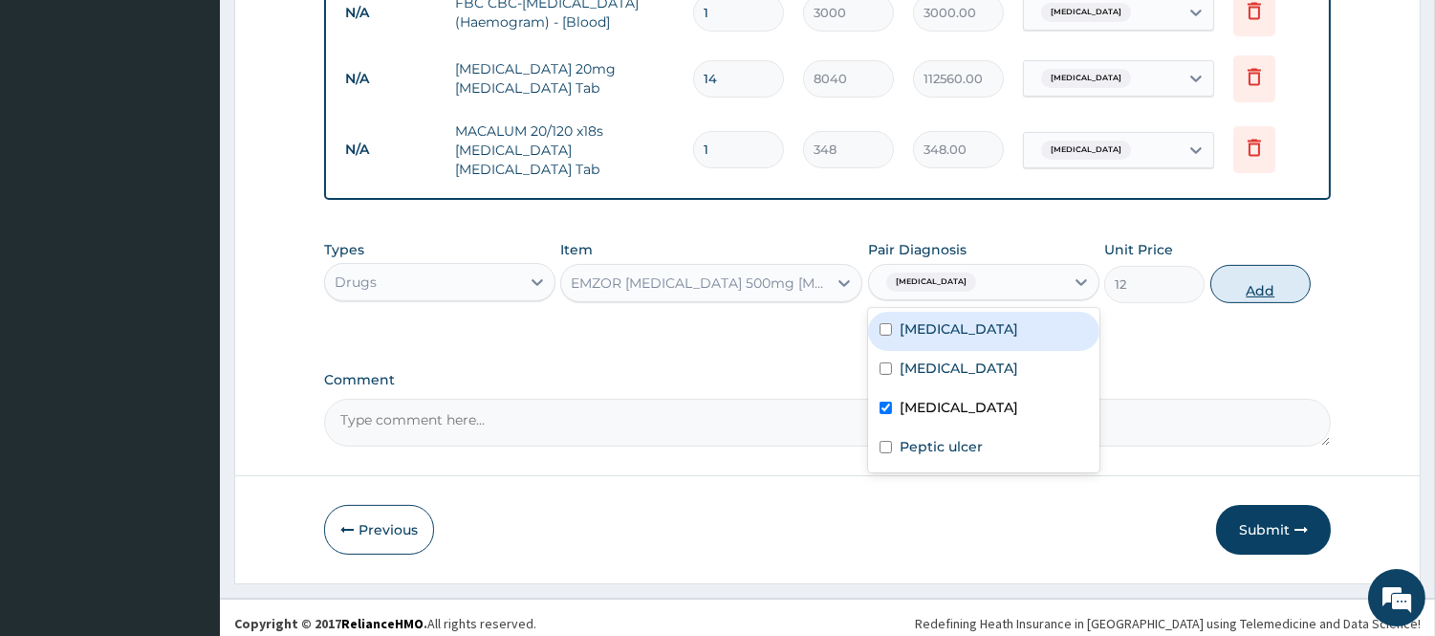
click at [1256, 271] on button "Add" at bounding box center [1260, 284] width 100 height 38
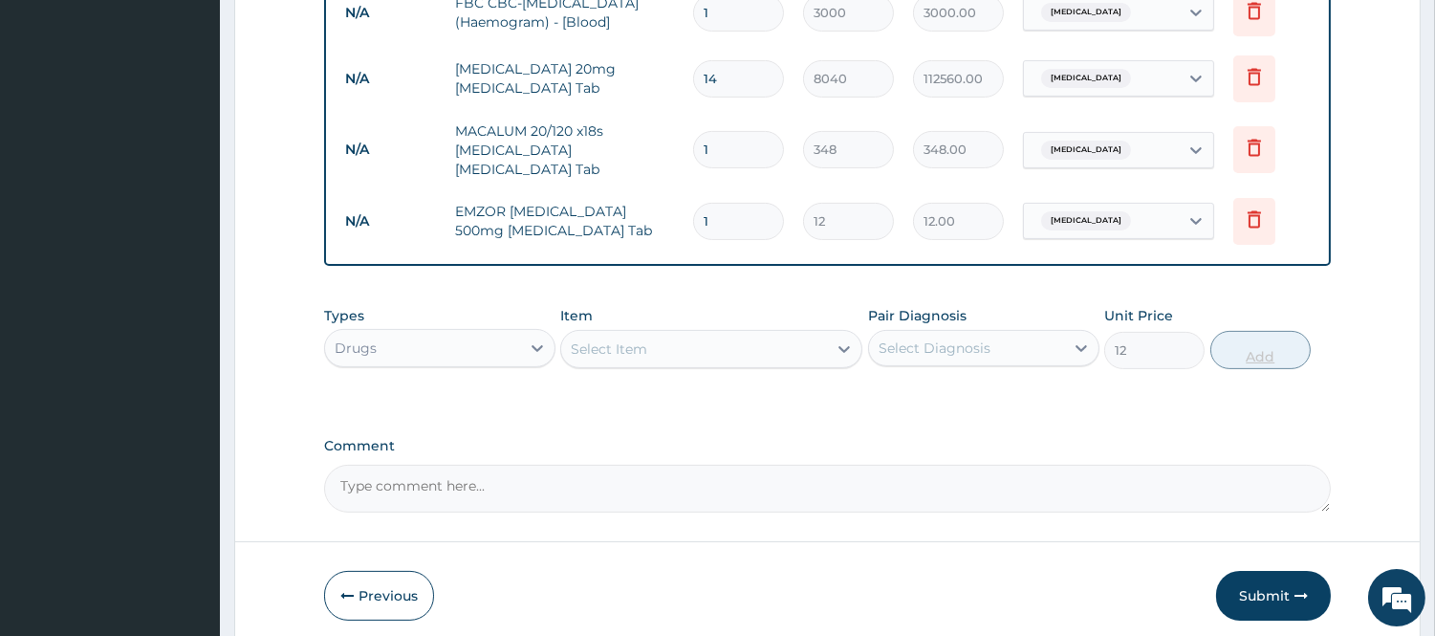
type input "0"
click at [809, 334] on div "Select Item" at bounding box center [694, 349] width 266 height 31
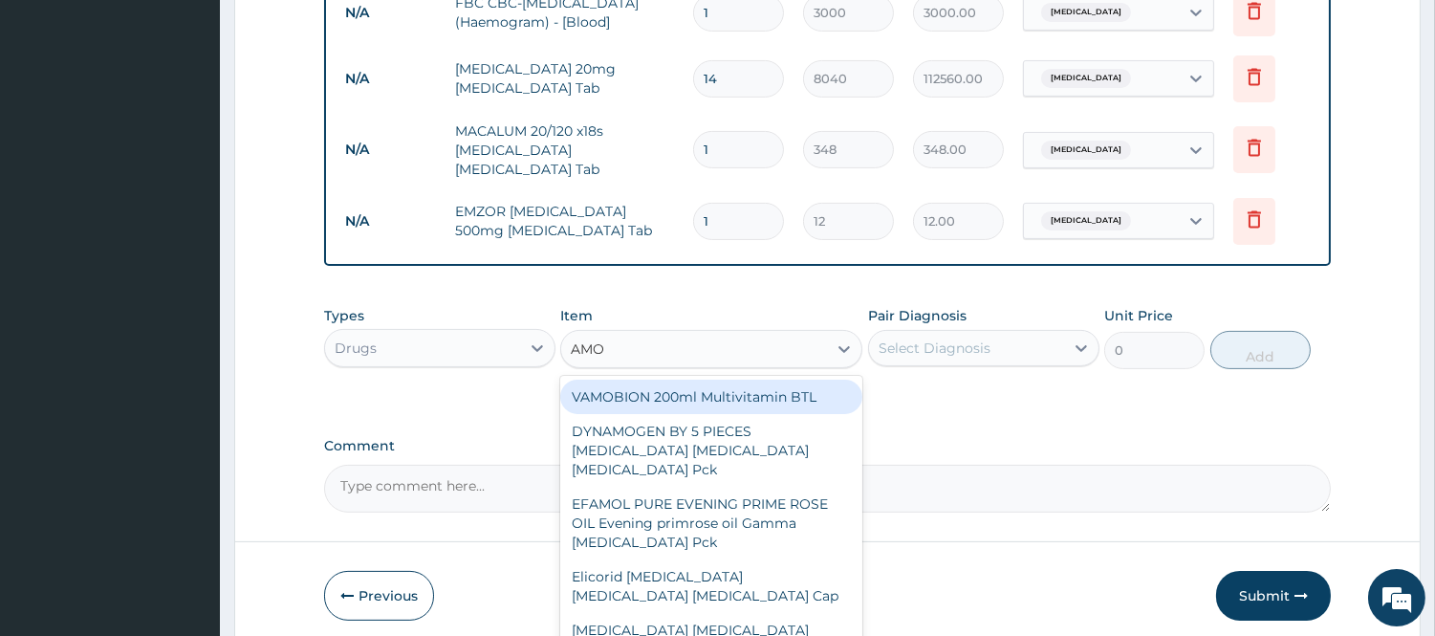
type input "AMOX"
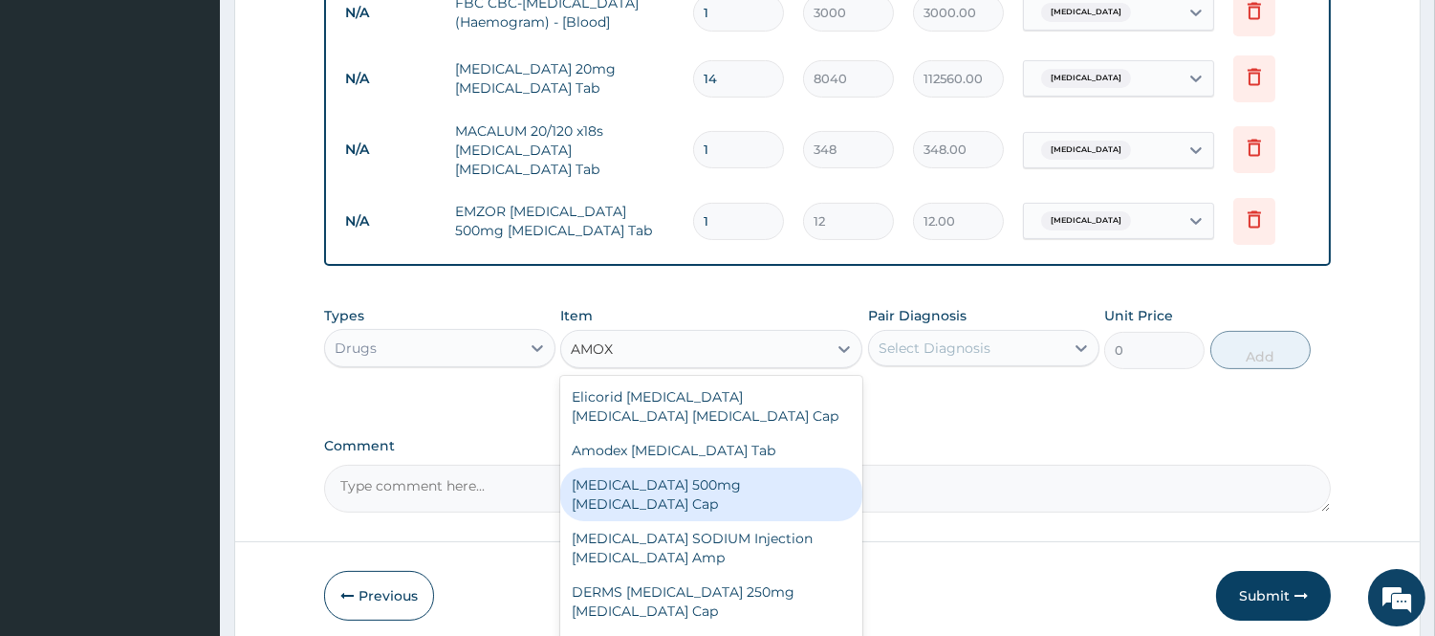
click at [751, 479] on div "[MEDICAL_DATA] 500mg [MEDICAL_DATA] Cap" at bounding box center [711, 495] width 302 height 54
type input "84"
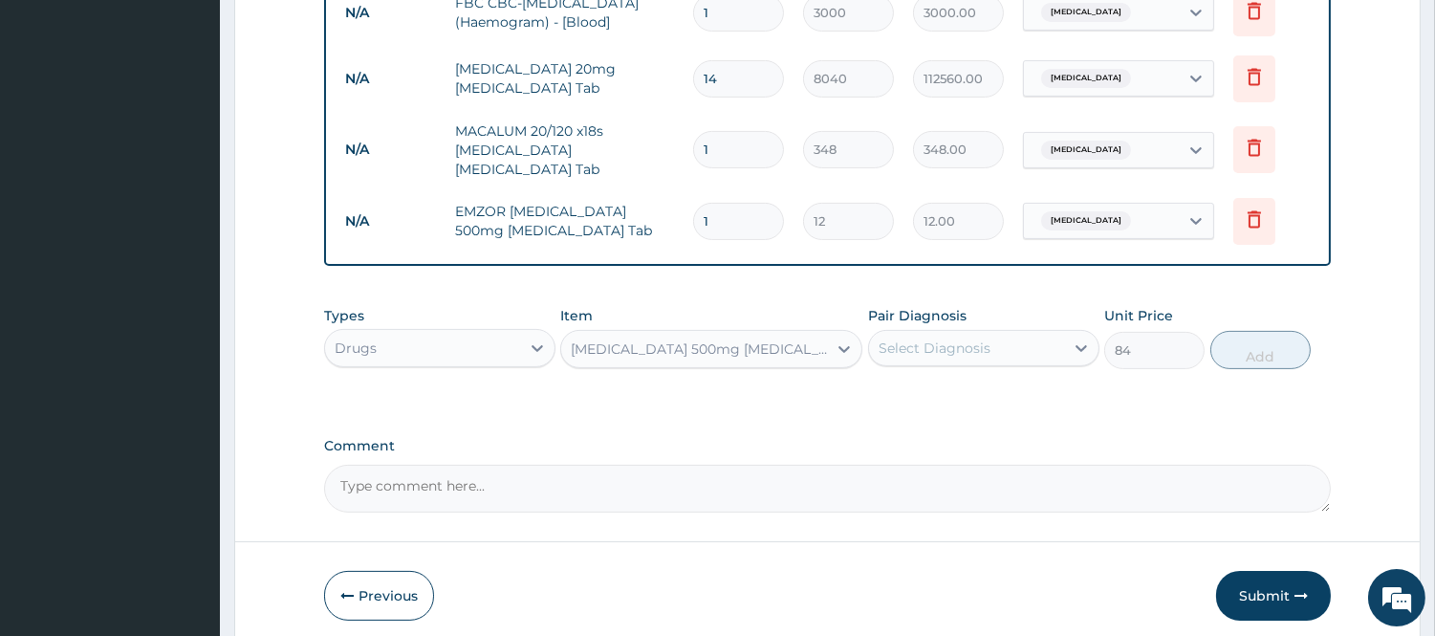
click at [1044, 345] on div "Select Diagnosis" at bounding box center [966, 348] width 195 height 31
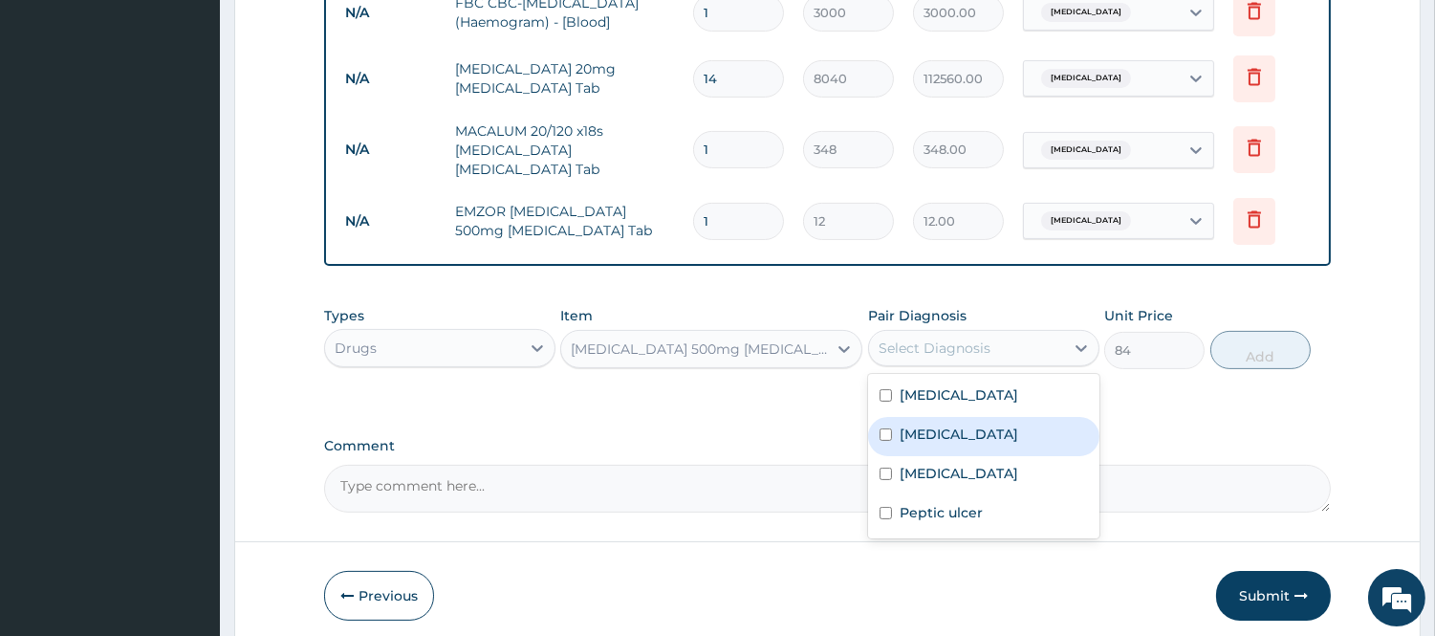
click at [952, 427] on div "[MEDICAL_DATA]" at bounding box center [983, 436] width 231 height 39
checkbox input "true"
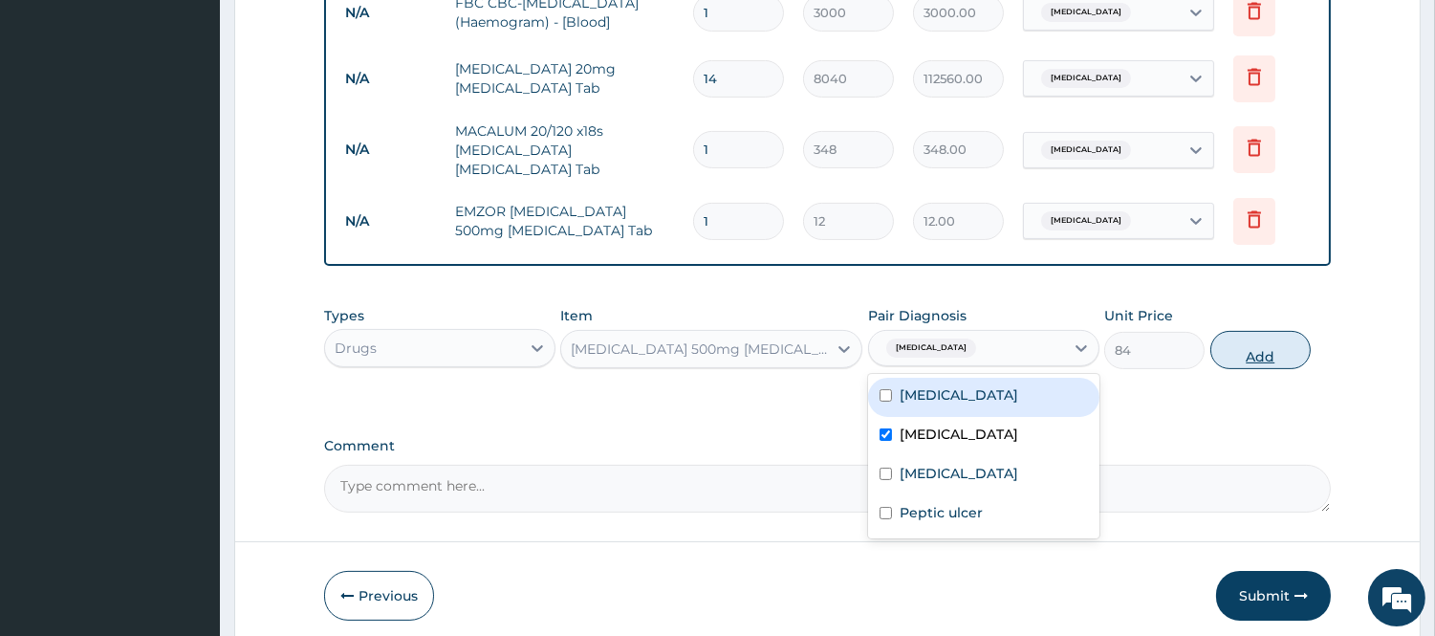
click at [1257, 339] on button "Add" at bounding box center [1260, 350] width 100 height 38
type input "0"
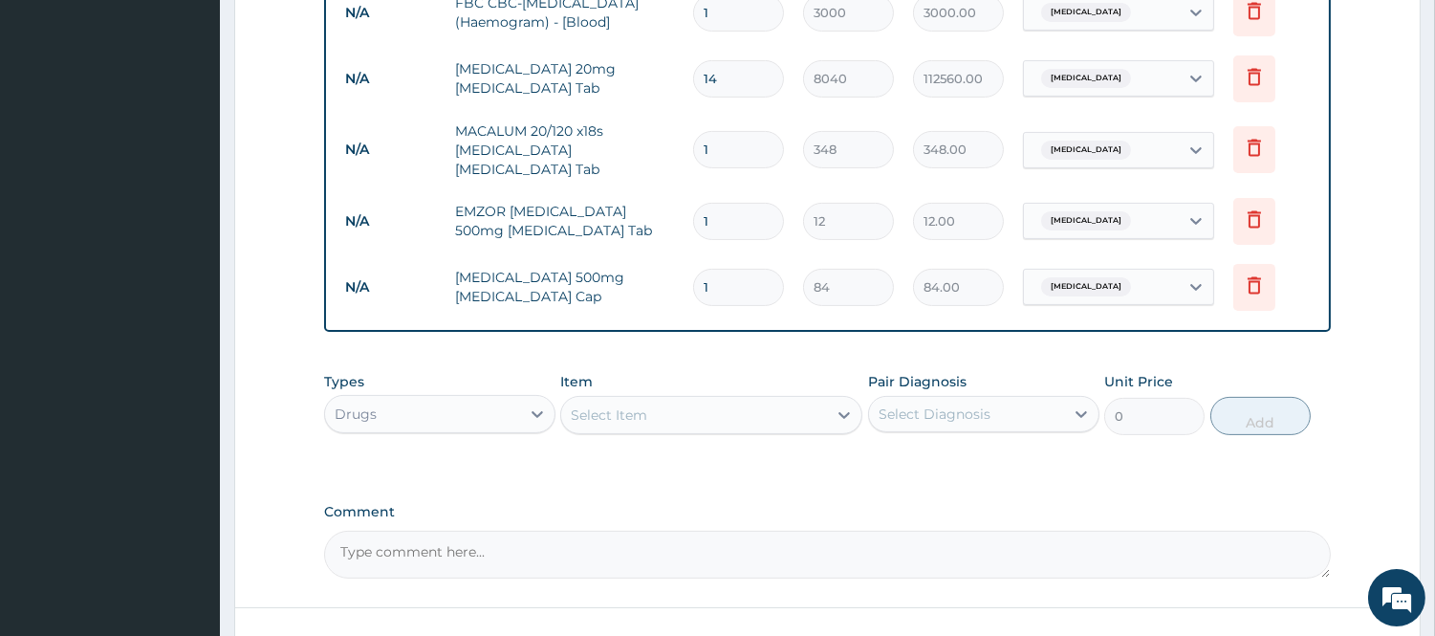
click at [705, 423] on div "Select Item" at bounding box center [711, 415] width 302 height 38
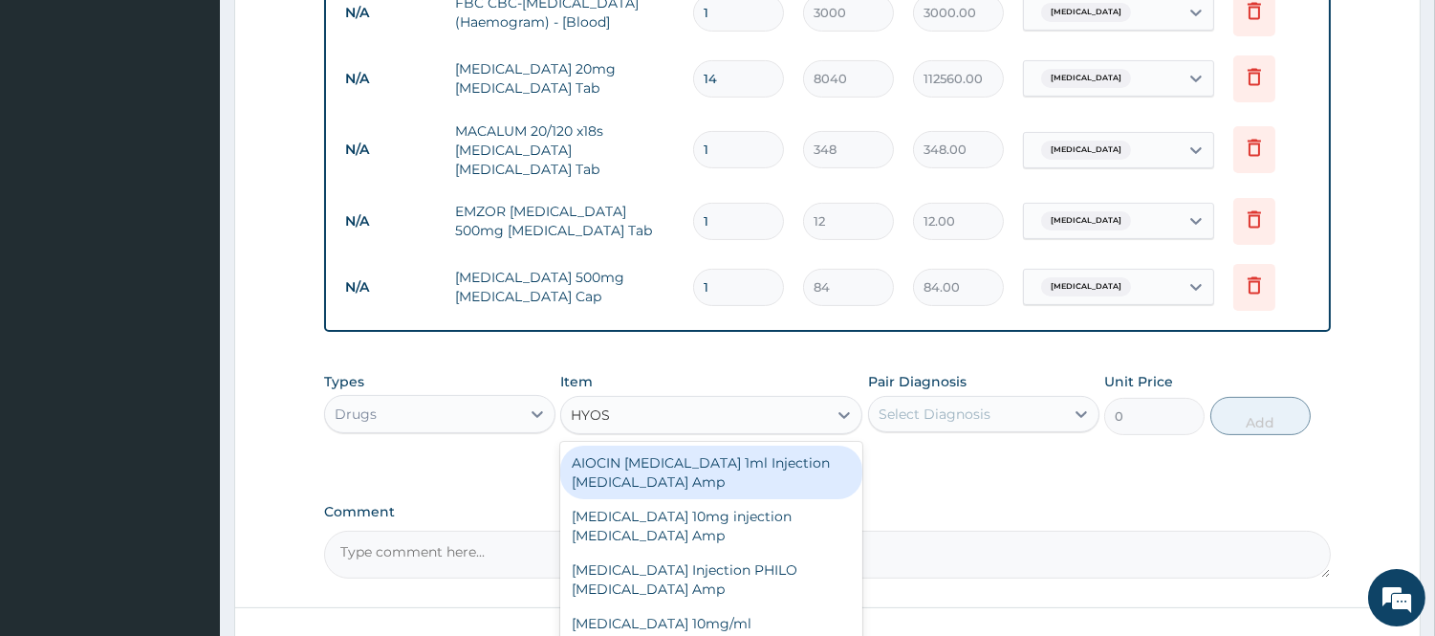
type input "HYOSC"
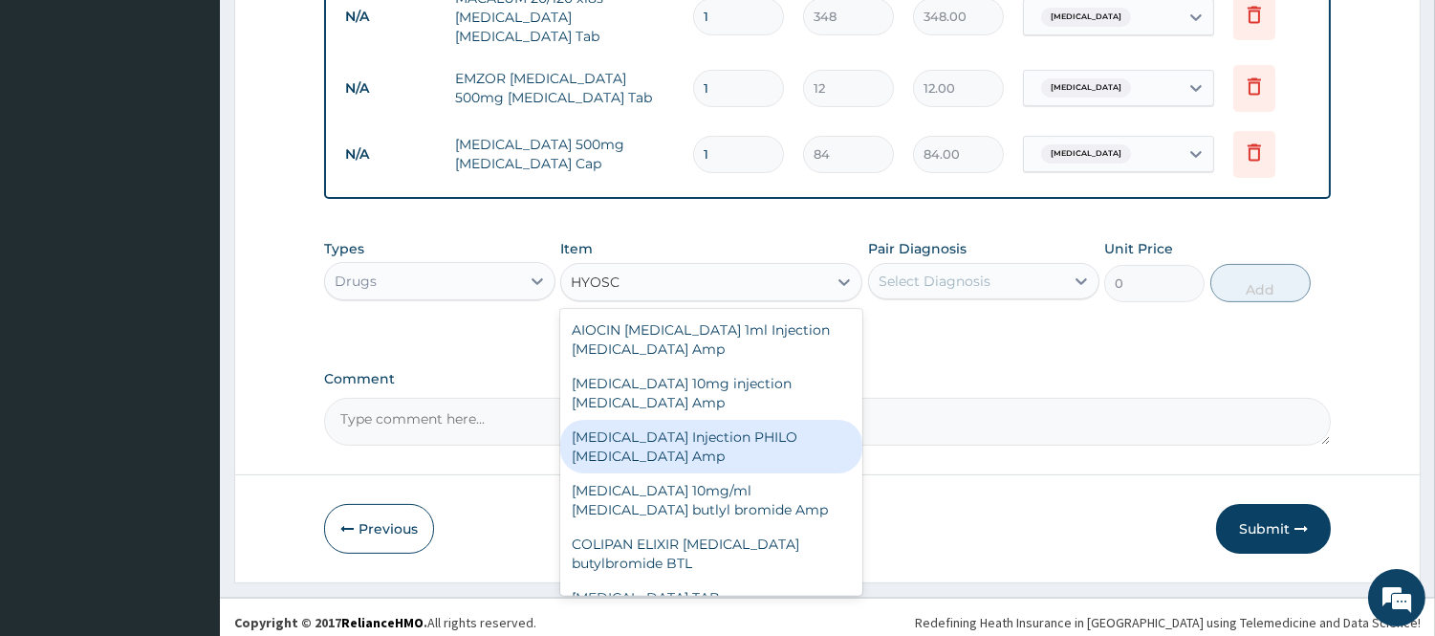
scroll to position [22, 0]
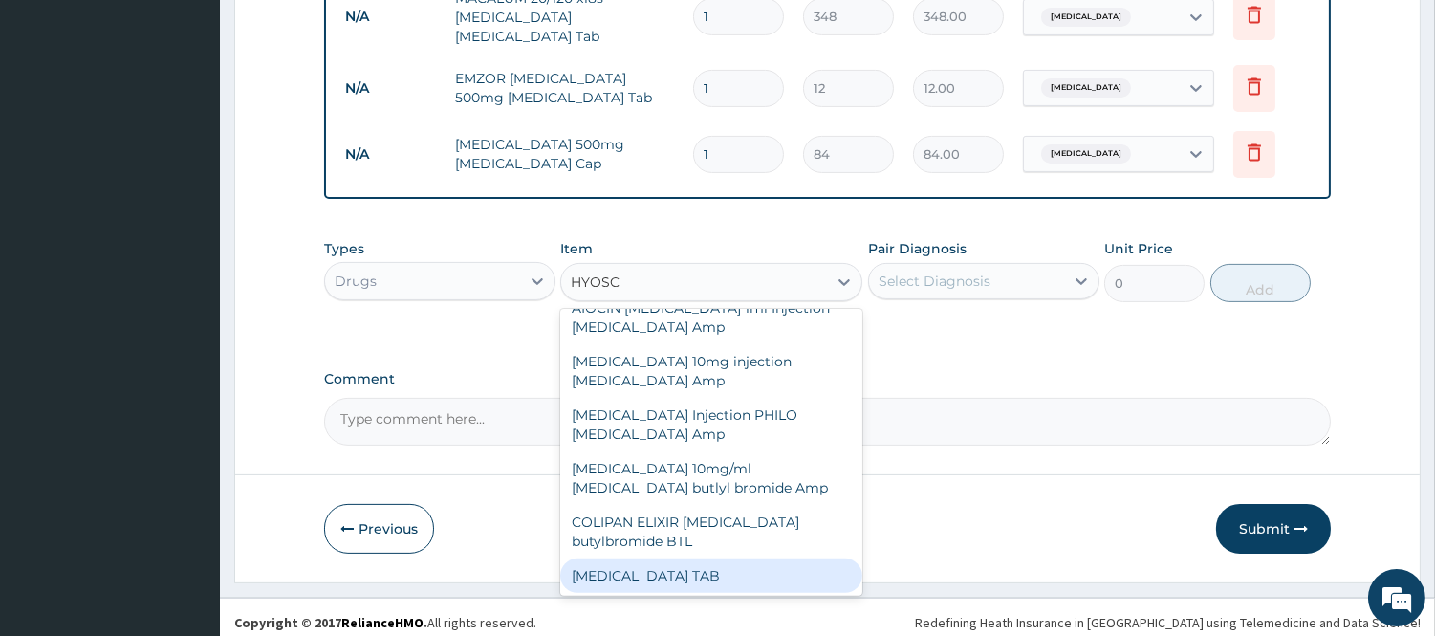
click at [722, 572] on div "HYOSCINE TAB" at bounding box center [711, 575] width 302 height 34
type input "50"
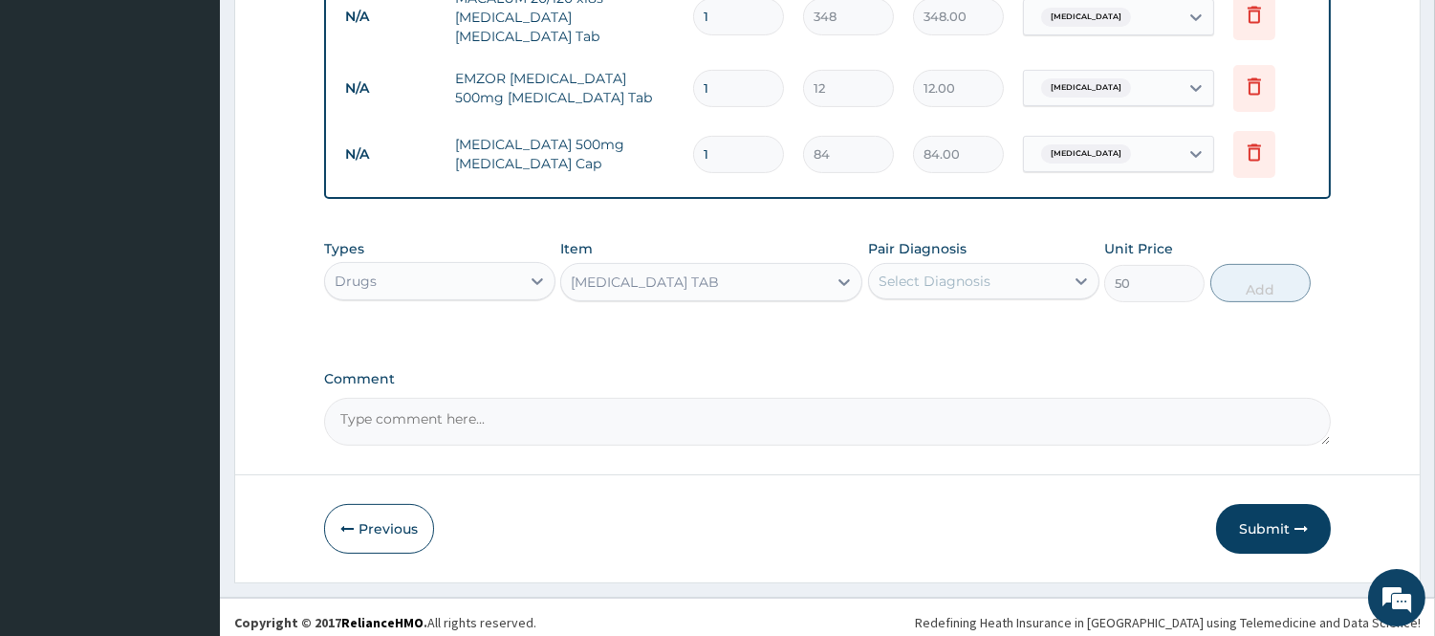
click at [1006, 281] on div "Select Diagnosis" at bounding box center [966, 281] width 195 height 31
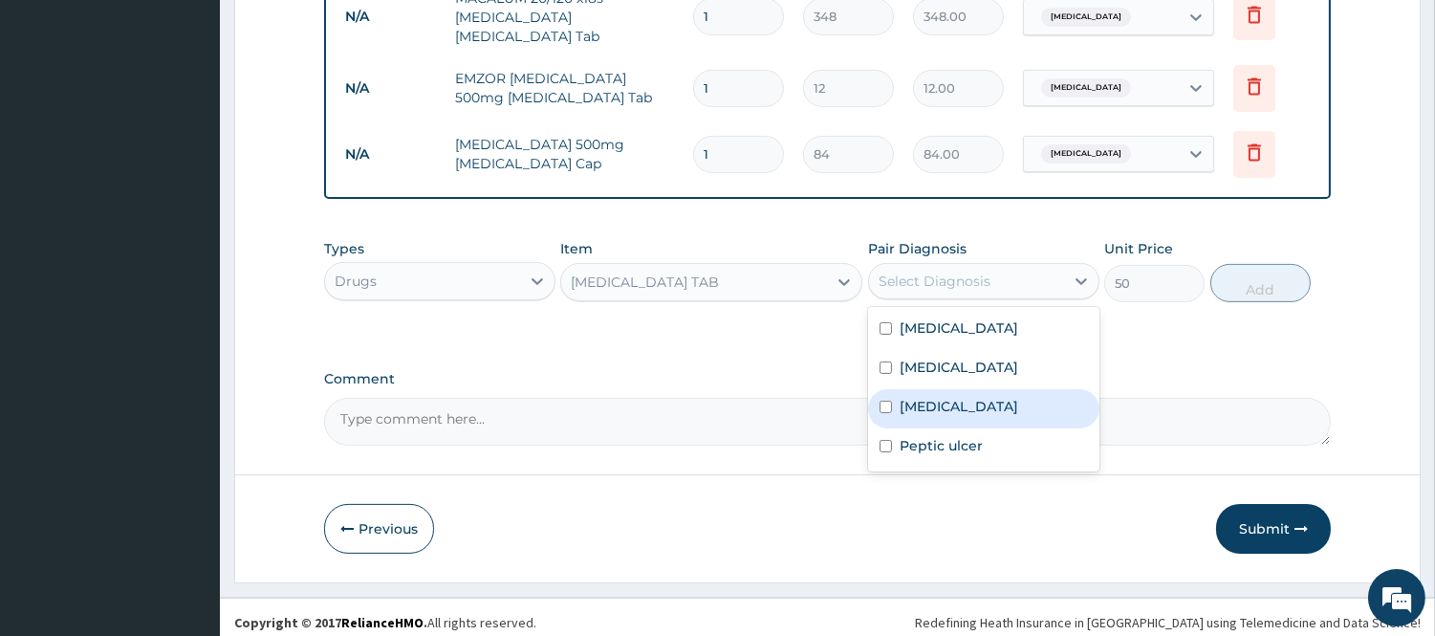
click at [973, 397] on label "Acute abdomen" at bounding box center [959, 406] width 119 height 19
checkbox input "true"
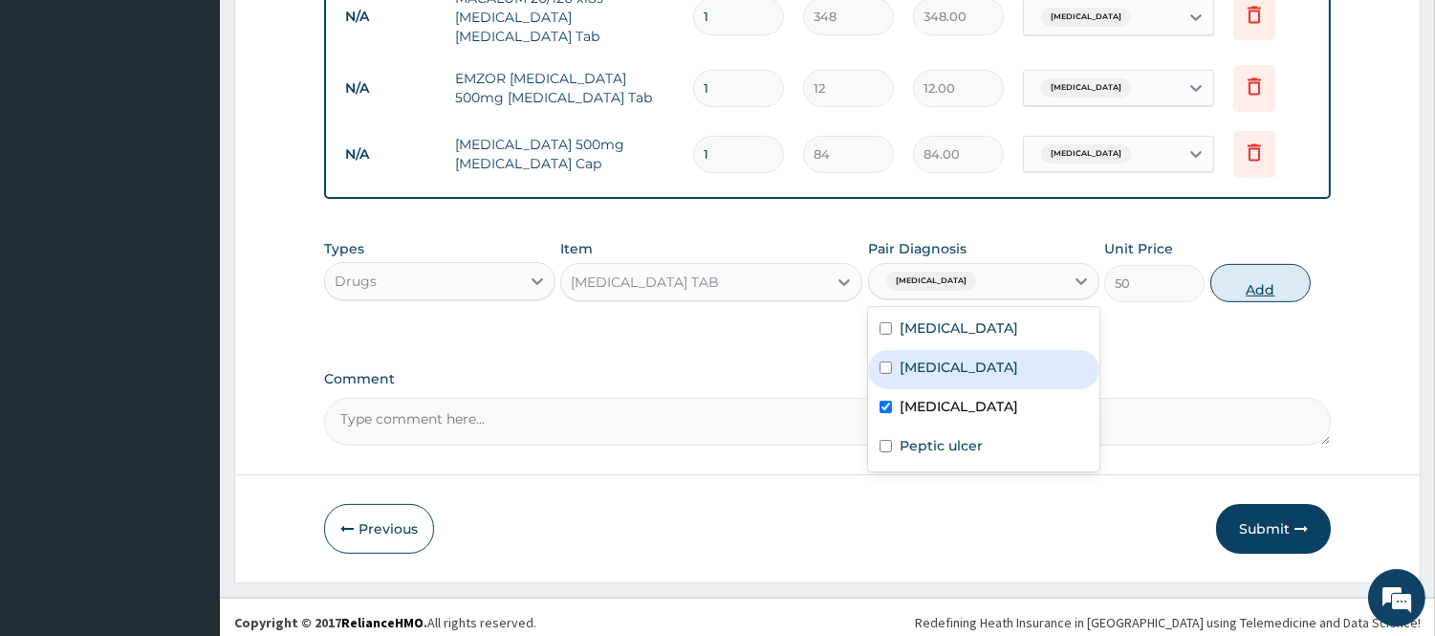
click at [1251, 273] on button "Add" at bounding box center [1260, 283] width 100 height 38
type input "0"
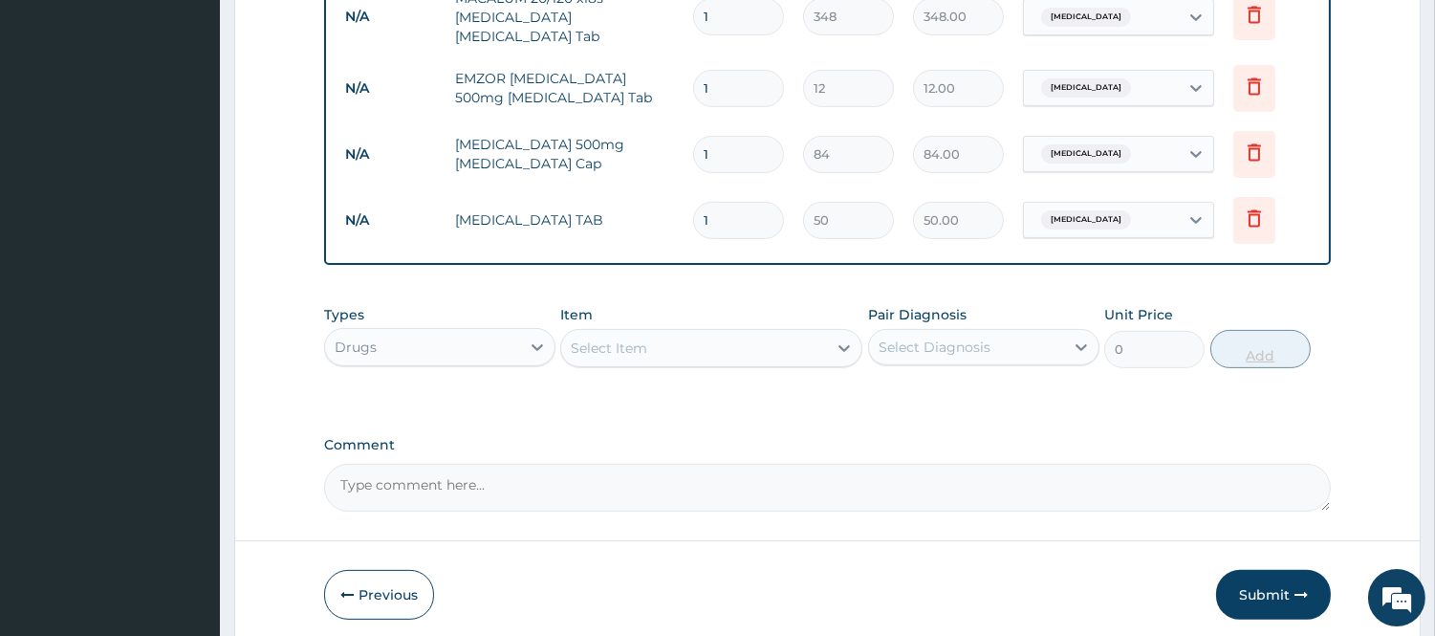
type input "0.00"
type input "6"
type input "300.00"
type input "6"
drag, startPoint x: 757, startPoint y: 122, endPoint x: 740, endPoint y: 154, distance: 35.9
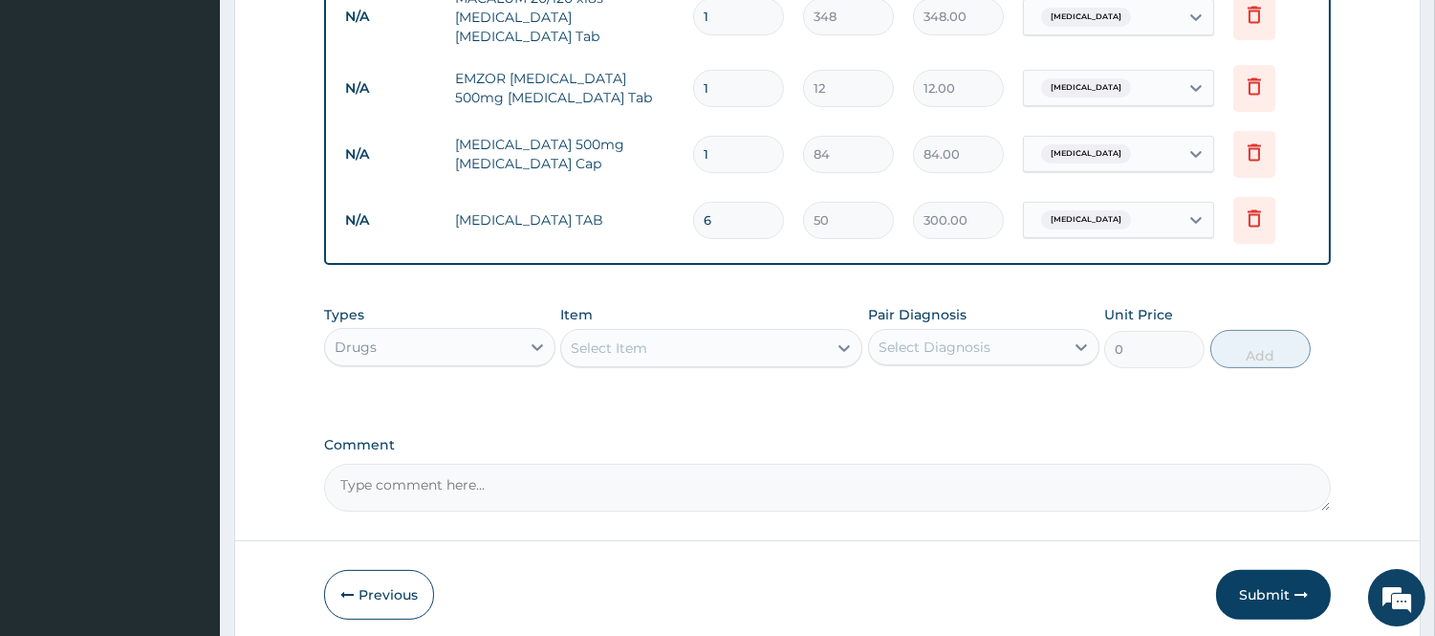
click at [740, 154] on td "1" at bounding box center [739, 154] width 110 height 56
click at [740, 154] on input "1" at bounding box center [738, 154] width 91 height 37
type input "15"
type input "1260.00"
type input "15"
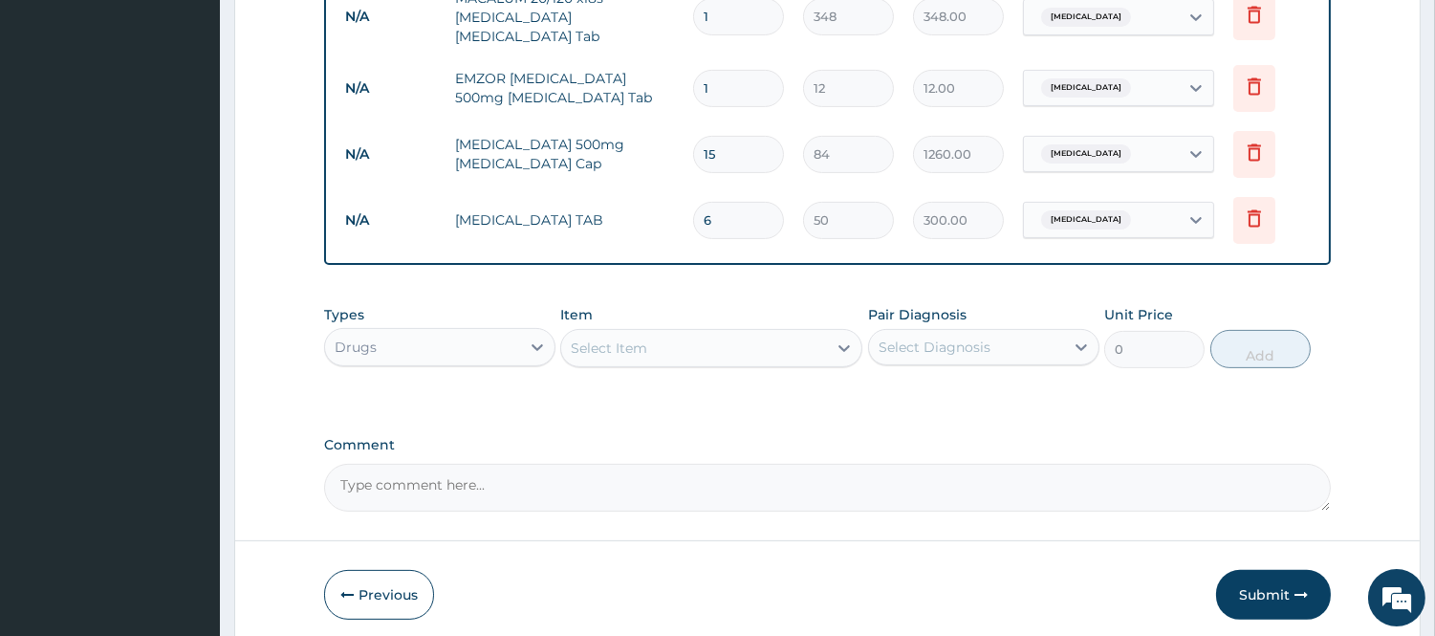
click at [739, 70] on input "1" at bounding box center [738, 88] width 91 height 37
type input "18"
type input "216.00"
type input "18"
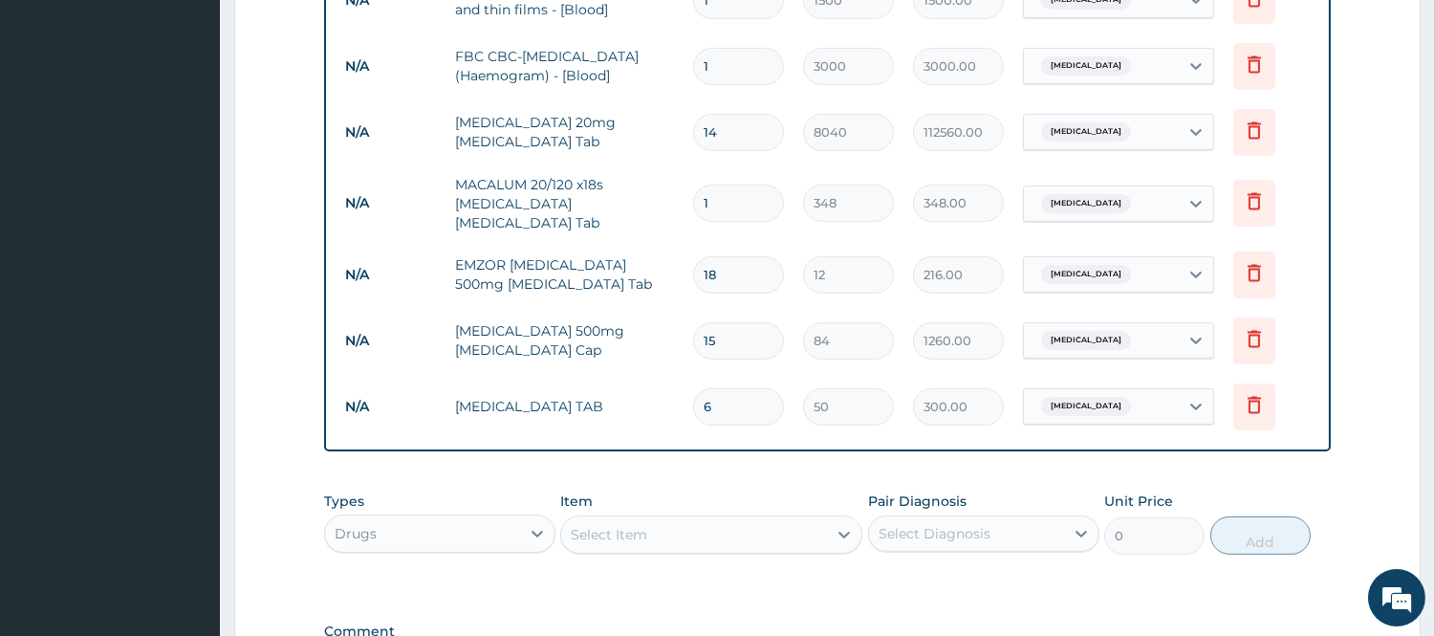
scroll to position [865, 0]
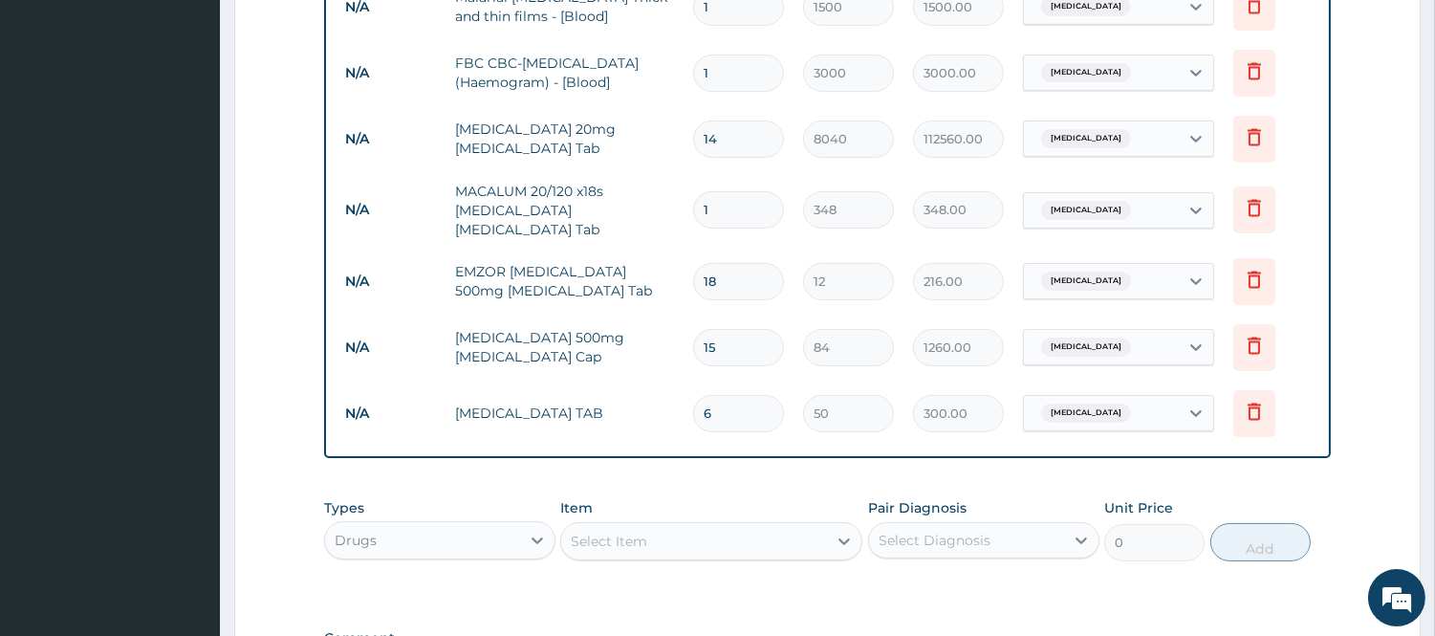
click at [734, 205] on input "1" at bounding box center [738, 209] width 91 height 37
type input "0.00"
type input "2"
type input "696.00"
type input "24"
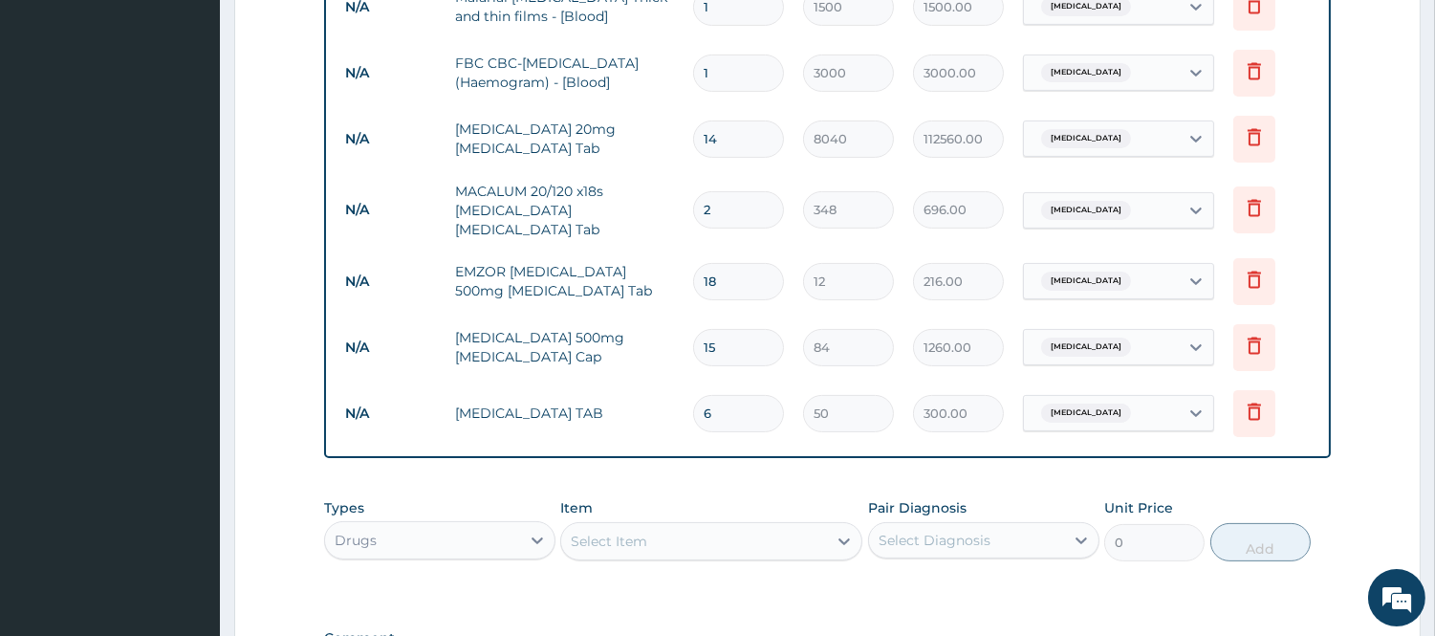
type input "8352.00"
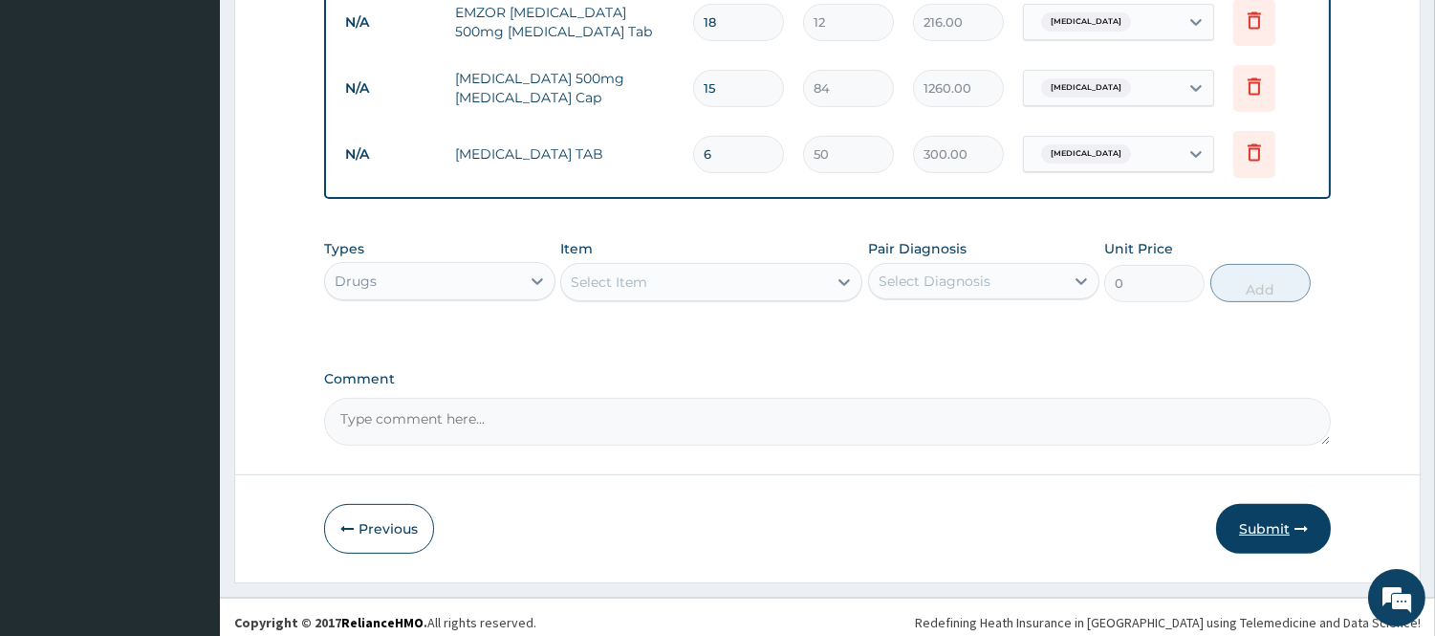
type input "24"
click at [1285, 504] on button "Submit" at bounding box center [1273, 529] width 115 height 50
click at [1268, 504] on button "Submit" at bounding box center [1273, 529] width 115 height 50
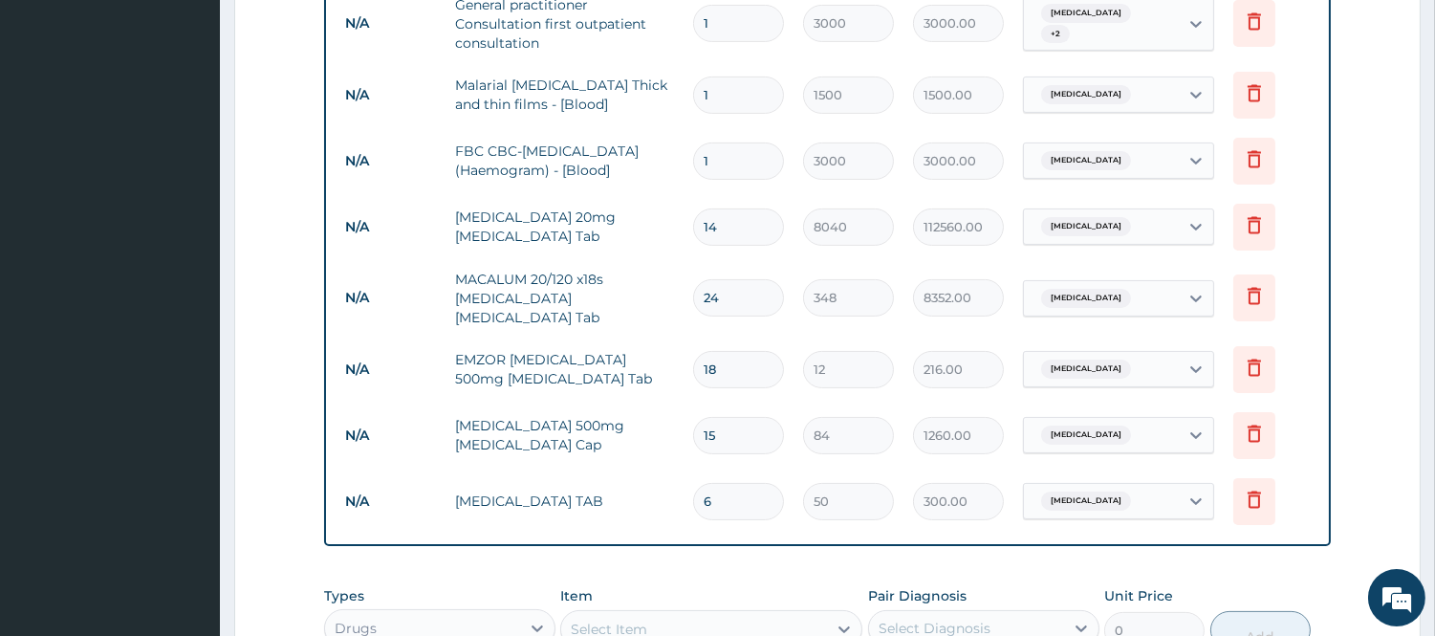
scroll to position [780, 0]
click at [1135, 221] on div "Malaria" at bounding box center [1101, 223] width 155 height 33
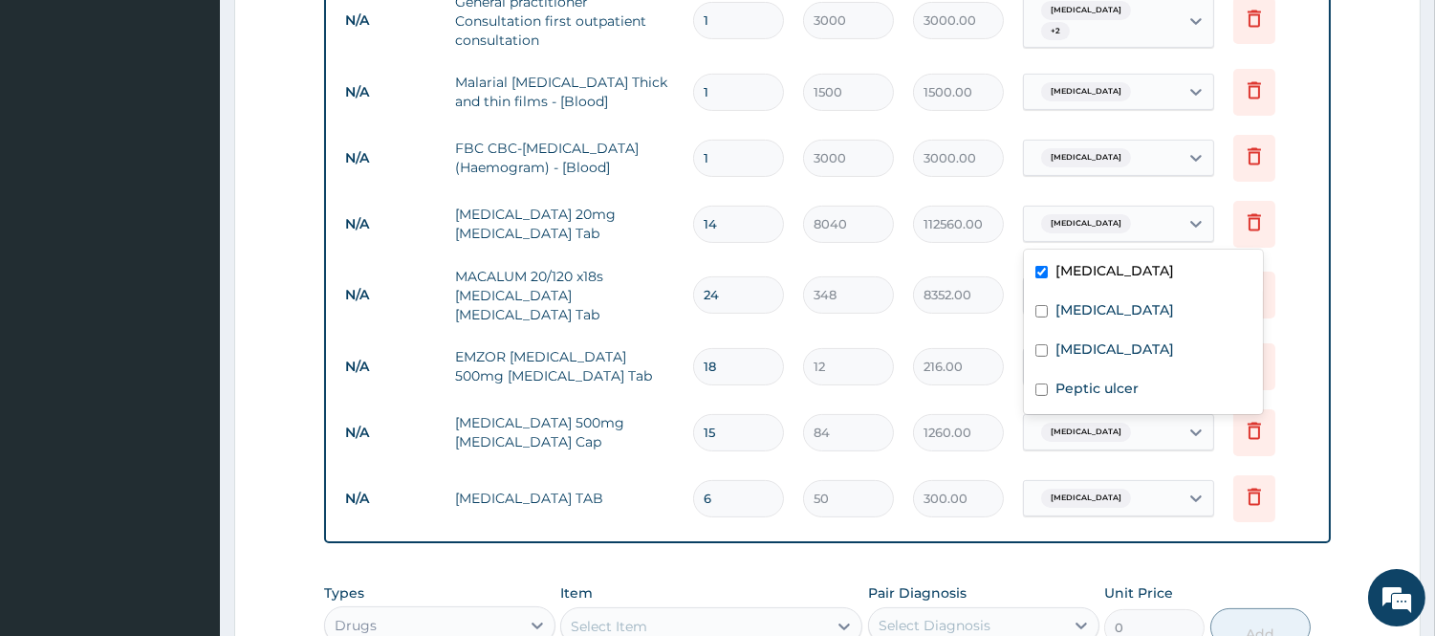
click at [1102, 261] on label "Malaria" at bounding box center [1115, 270] width 119 height 19
checkbox input "false"
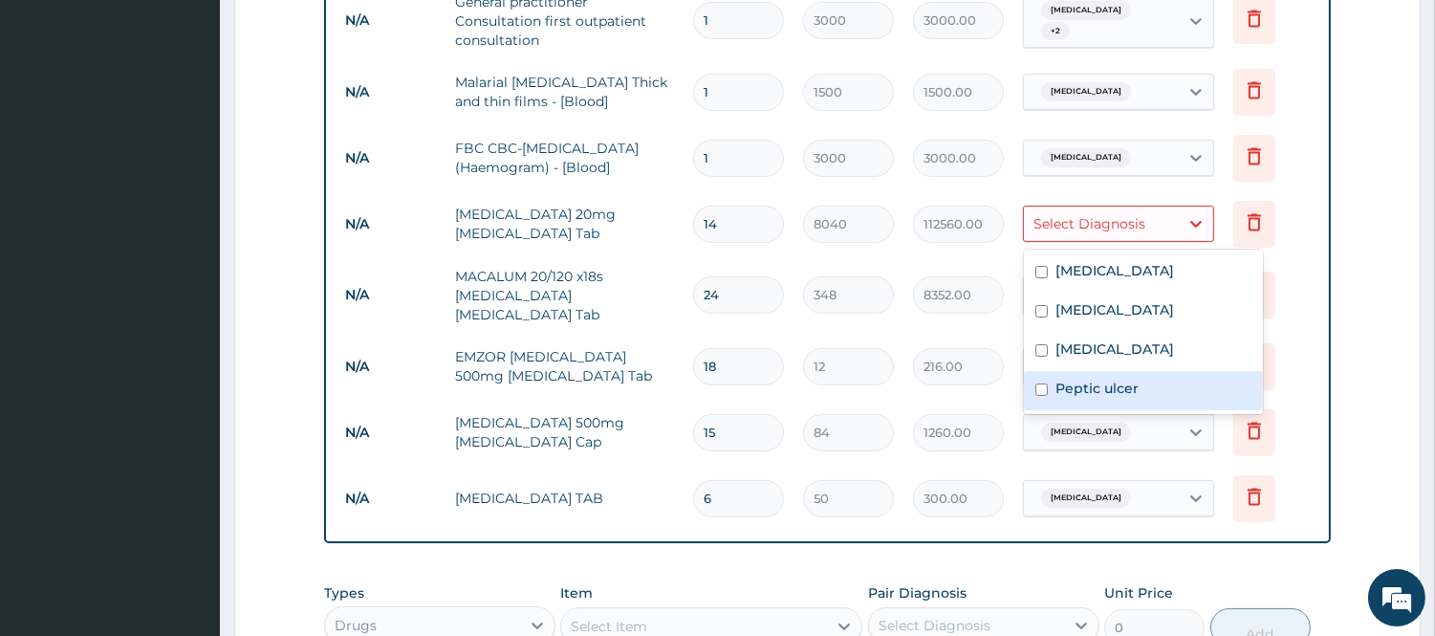
click at [1090, 393] on label "Peptic ulcer" at bounding box center [1097, 388] width 83 height 19
checkbox input "true"
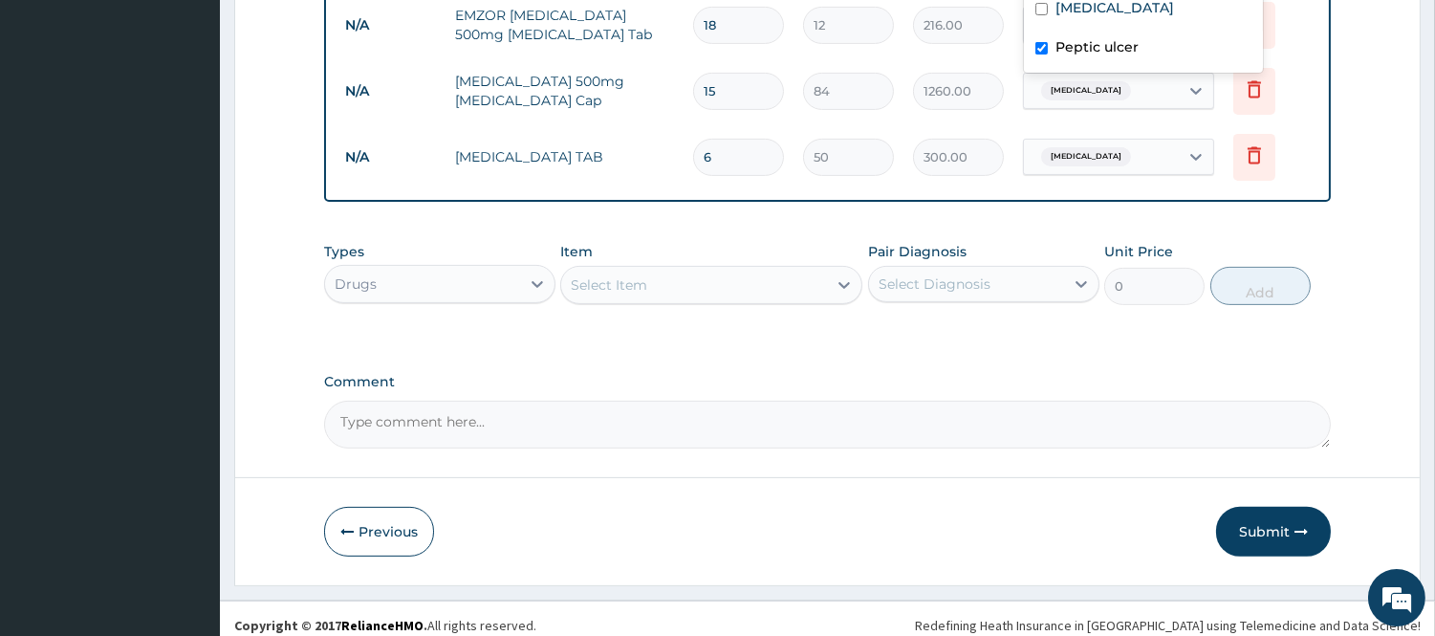
scroll to position [1124, 0]
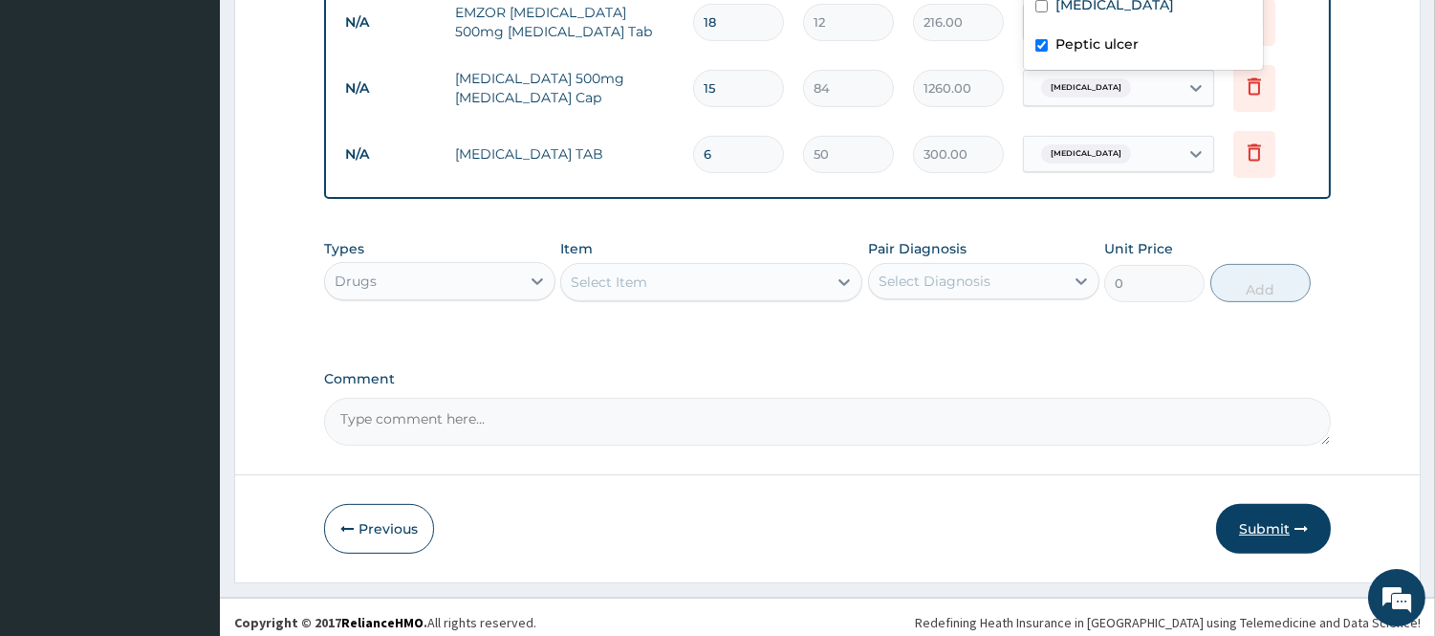
click at [1277, 520] on button "Submit" at bounding box center [1273, 529] width 115 height 50
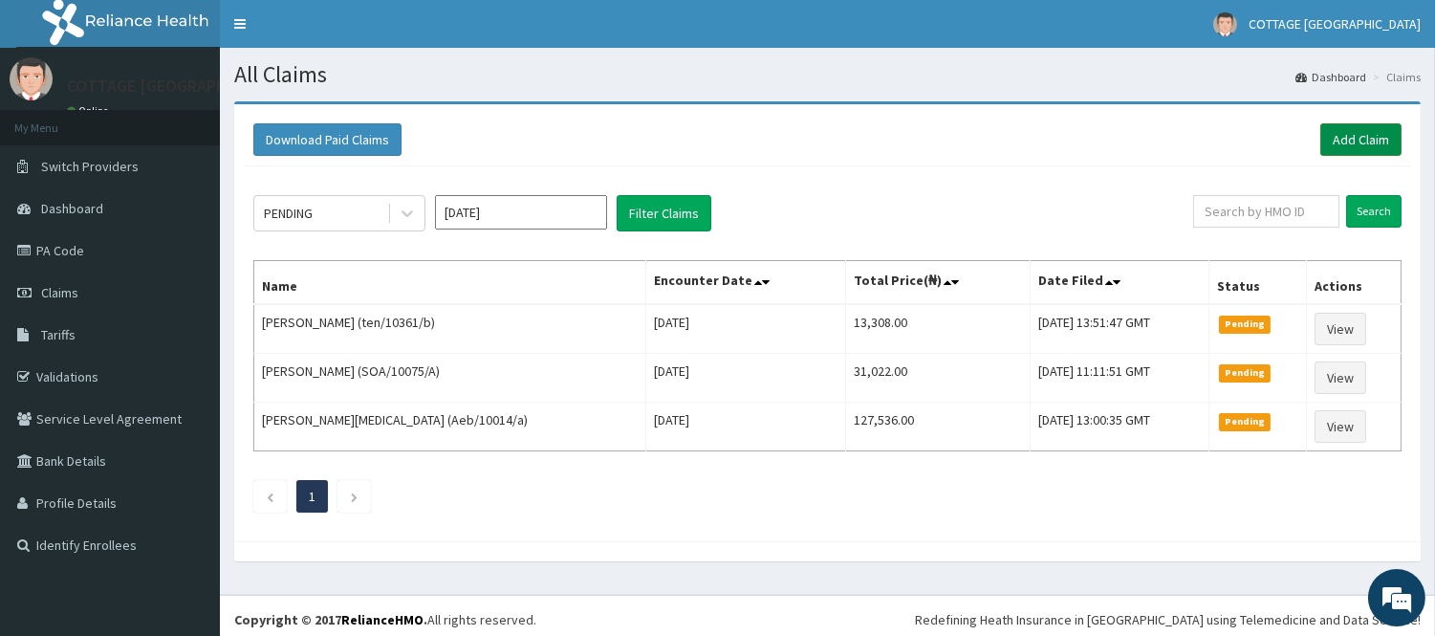
click at [1368, 142] on link "Add Claim" at bounding box center [1360, 139] width 81 height 33
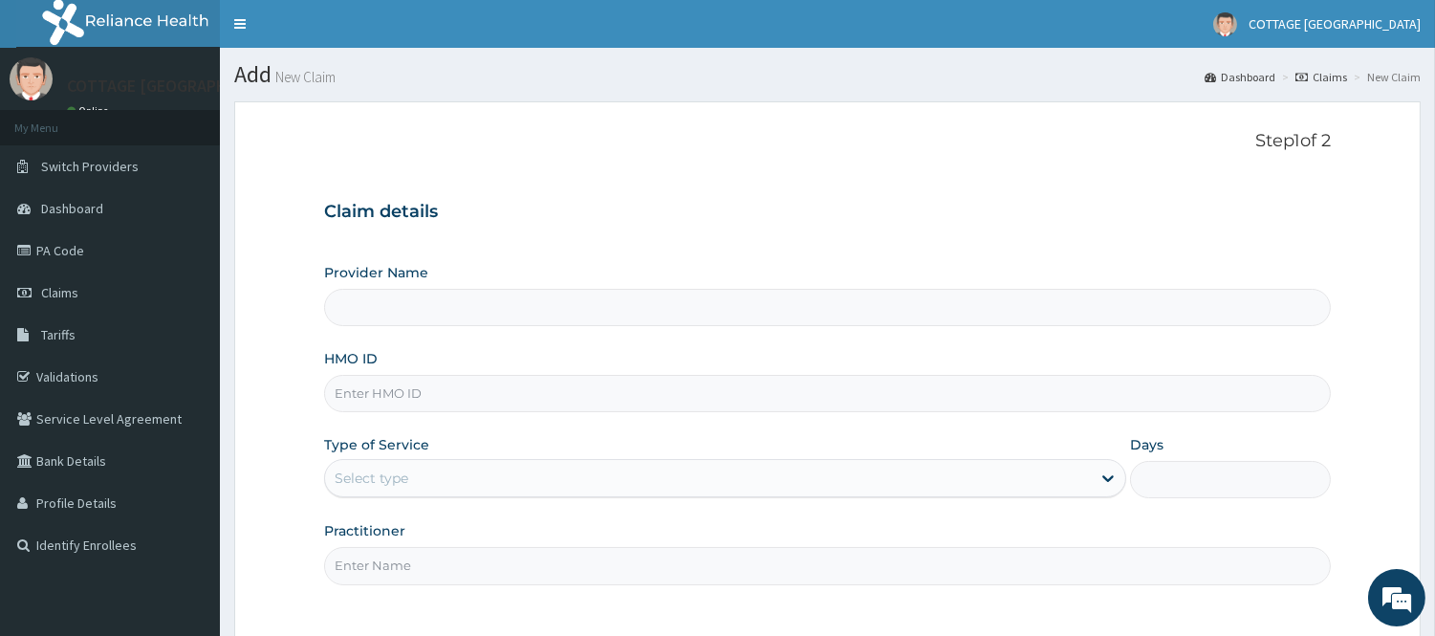
click at [561, 386] on input "HMO ID" at bounding box center [827, 393] width 1007 height 37
paste input "Aen/10096/a"
type input "Aen/10096/a"
type input "COTTAGE [GEOGRAPHIC_DATA]"
type input "Aen/10096/a"
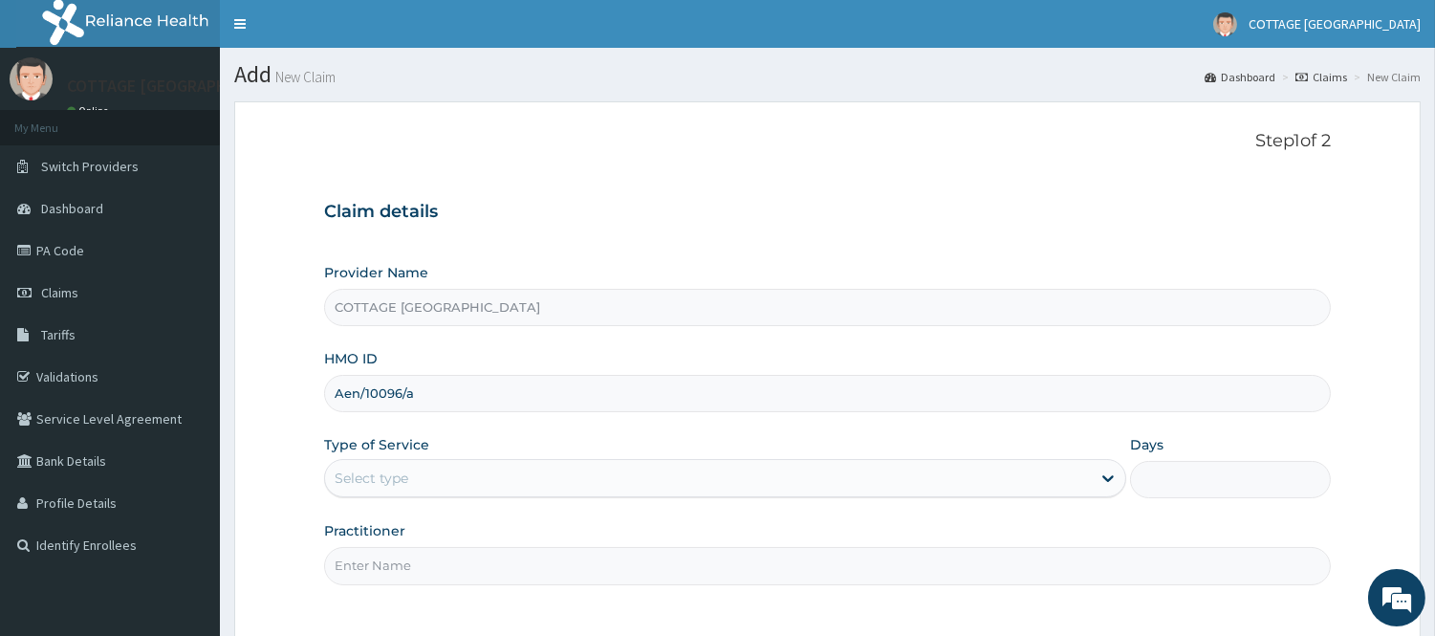
click at [664, 480] on div "Select type" at bounding box center [708, 478] width 766 height 31
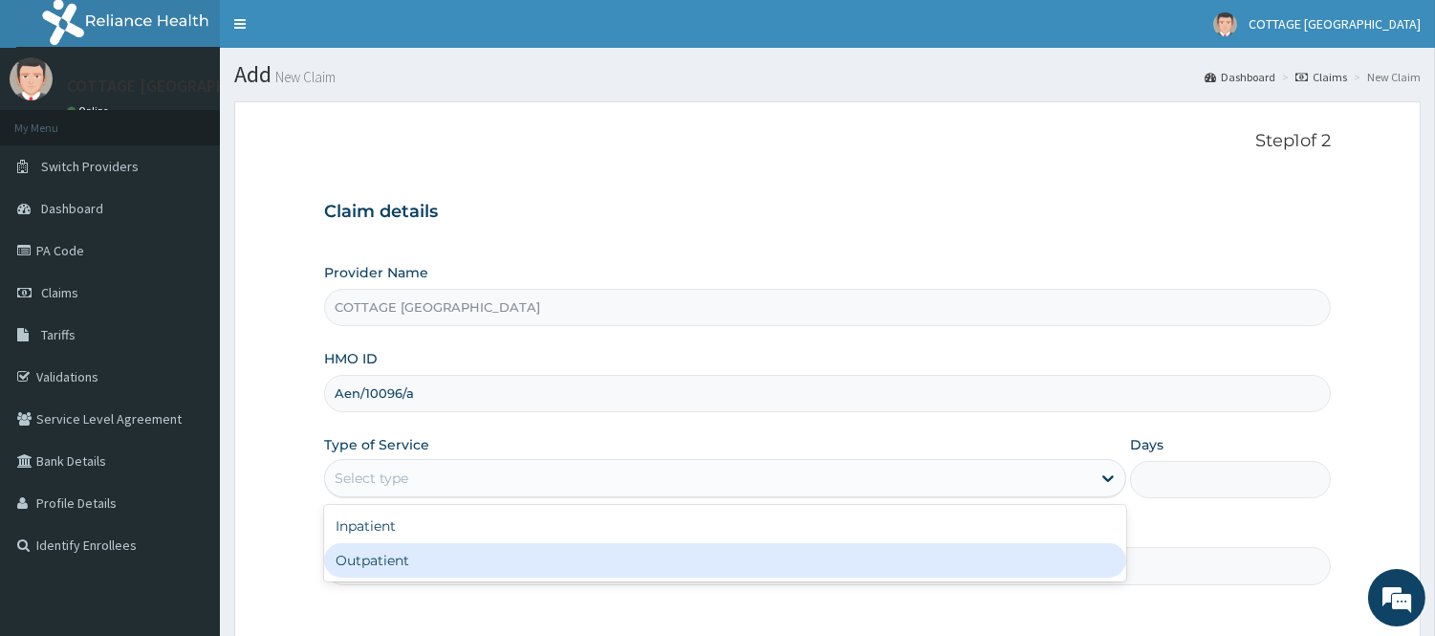
click at [548, 575] on div "Outpatient" at bounding box center [725, 560] width 802 height 34
type input "1"
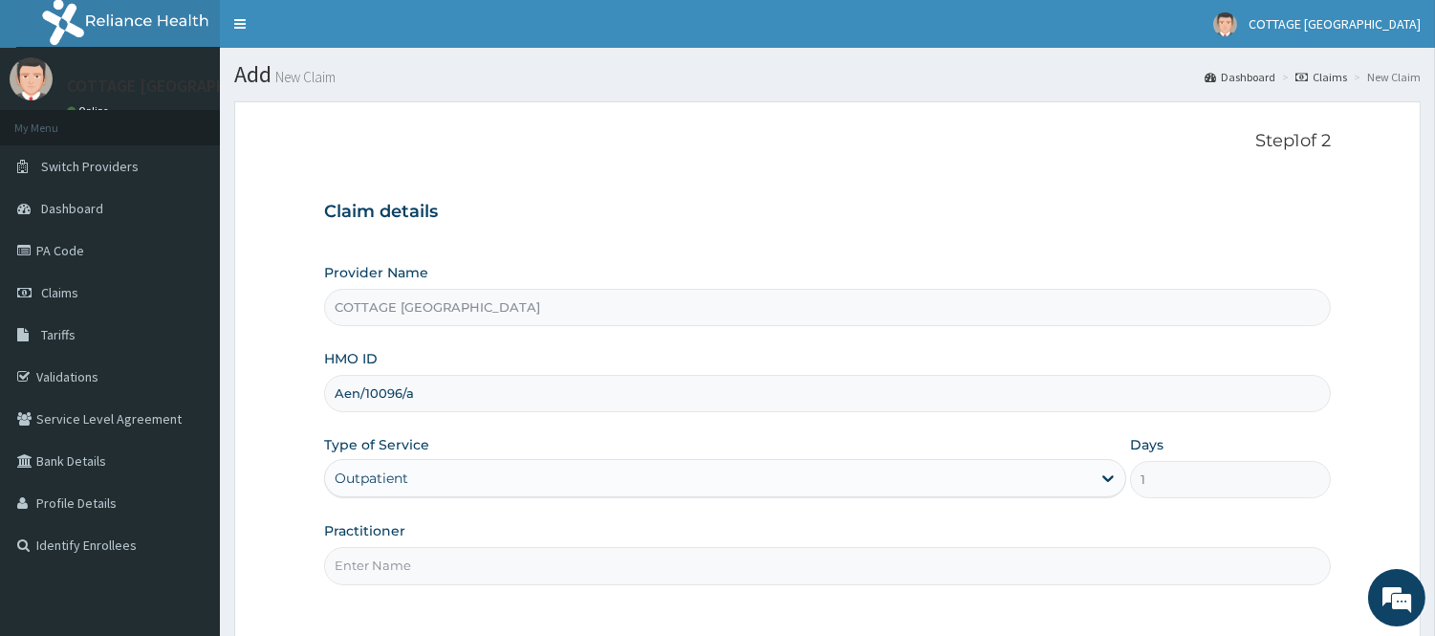
click at [548, 575] on input "Practitioner" at bounding box center [827, 565] width 1007 height 37
type input "[PERSON_NAME]"
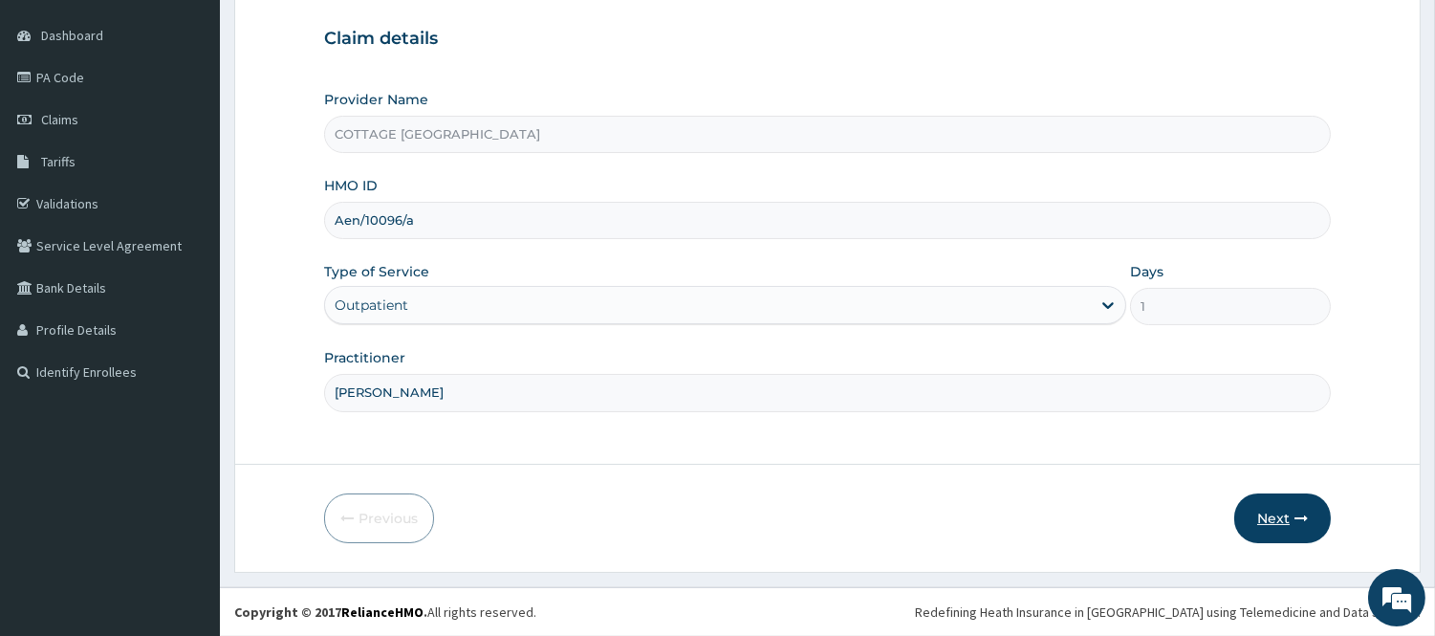
click at [1293, 513] on button "Next" at bounding box center [1282, 518] width 97 height 50
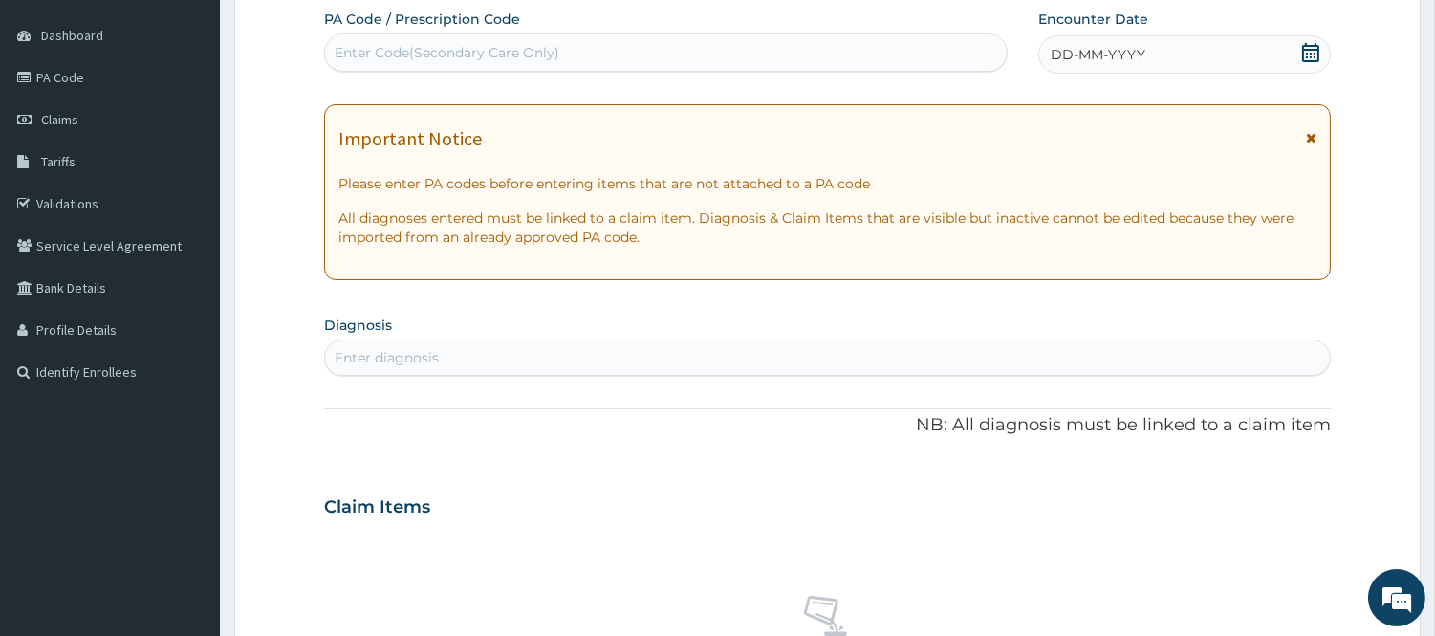
click at [1312, 65] on span at bounding box center [1310, 55] width 19 height 24
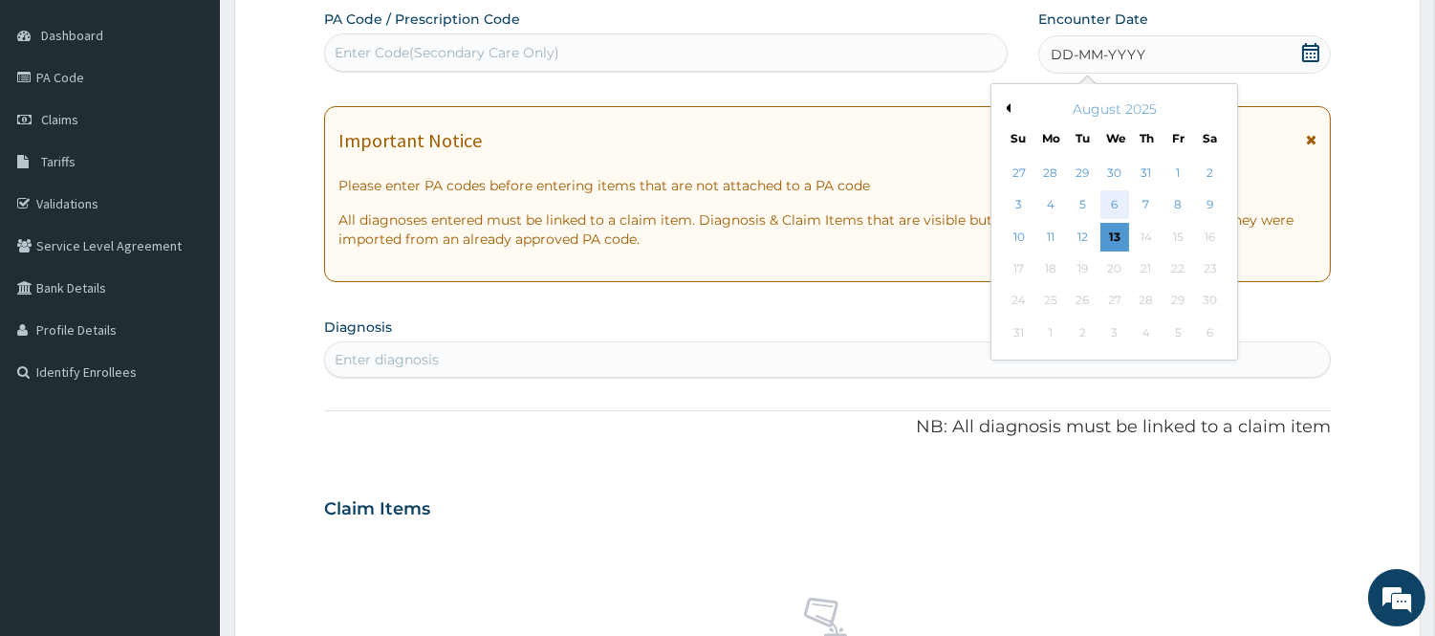
click at [1105, 208] on div "6" at bounding box center [1114, 205] width 29 height 29
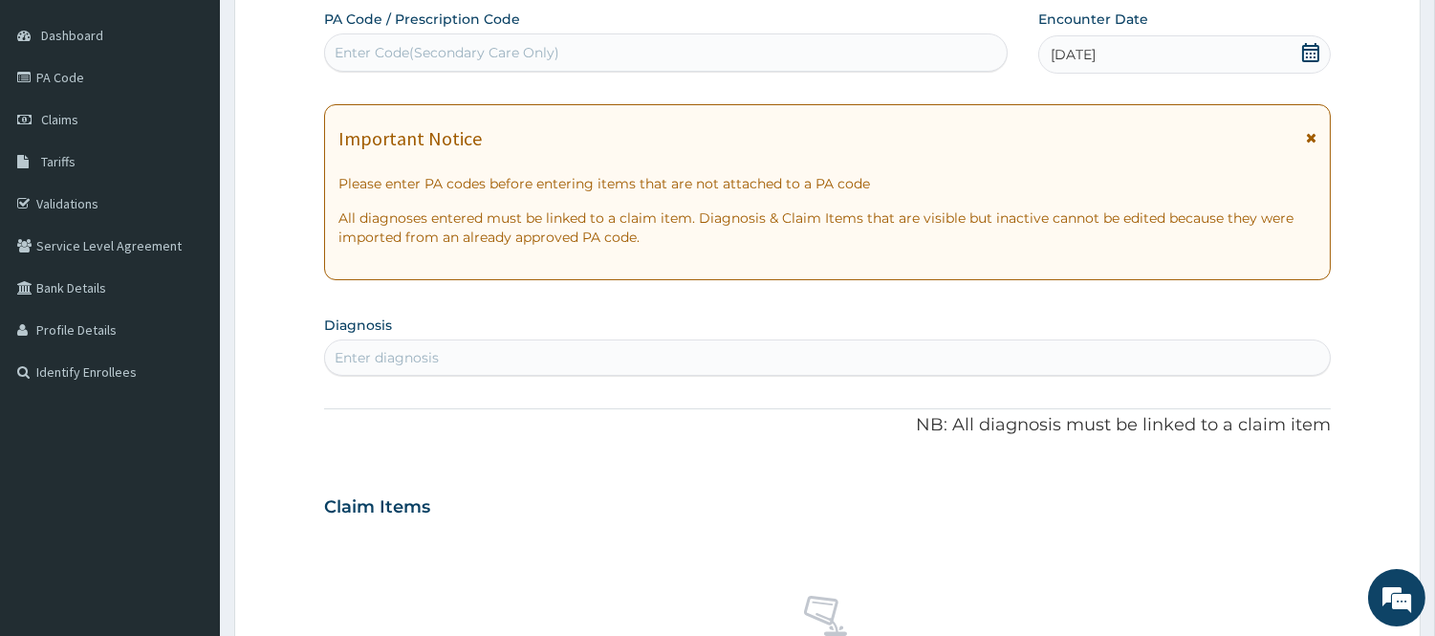
click at [741, 348] on div "Enter diagnosis" at bounding box center [827, 357] width 1005 height 31
type input "MALAR"
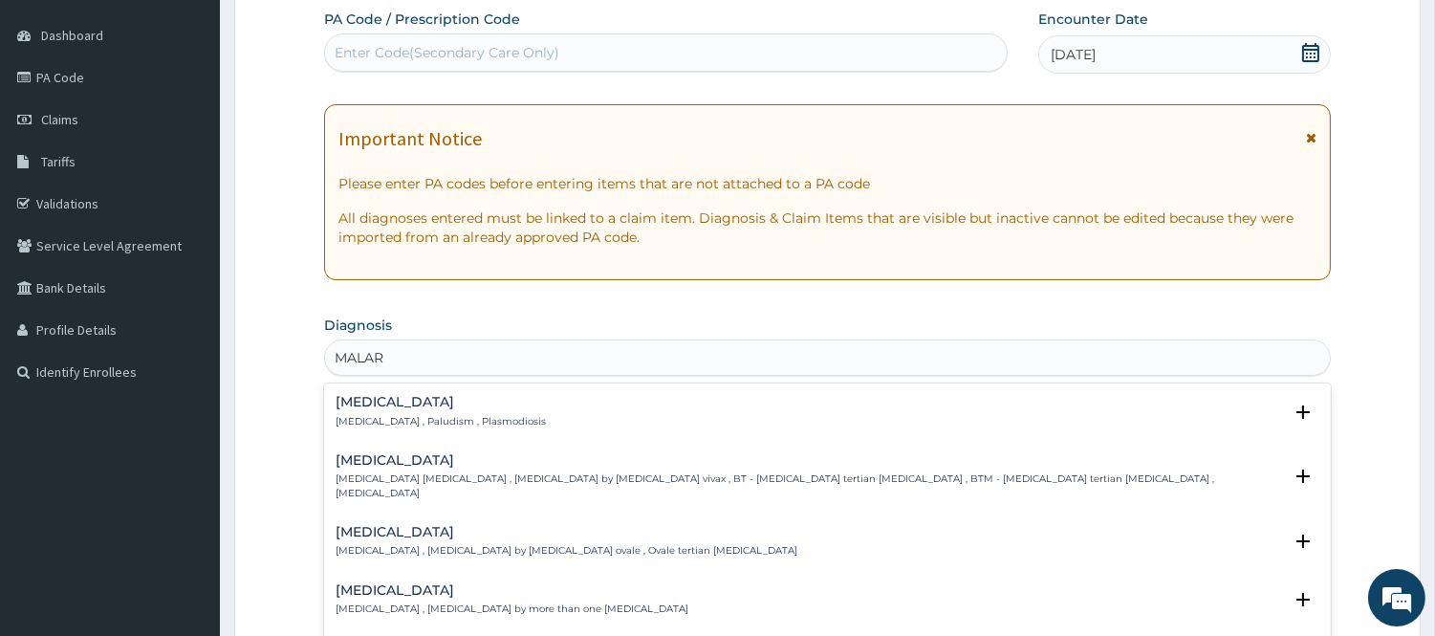
click at [374, 406] on h4 "[MEDICAL_DATA]" at bounding box center [441, 402] width 210 height 14
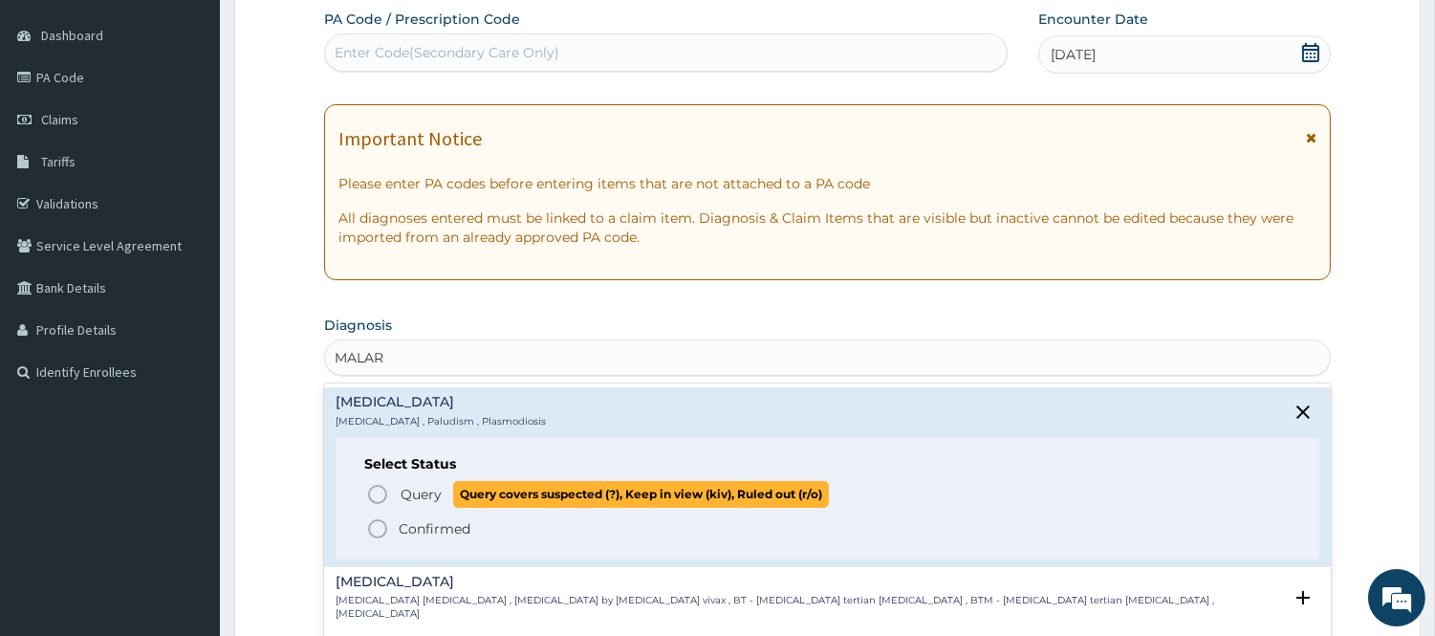
click at [375, 501] on icon "status option query" at bounding box center [377, 494] width 23 height 23
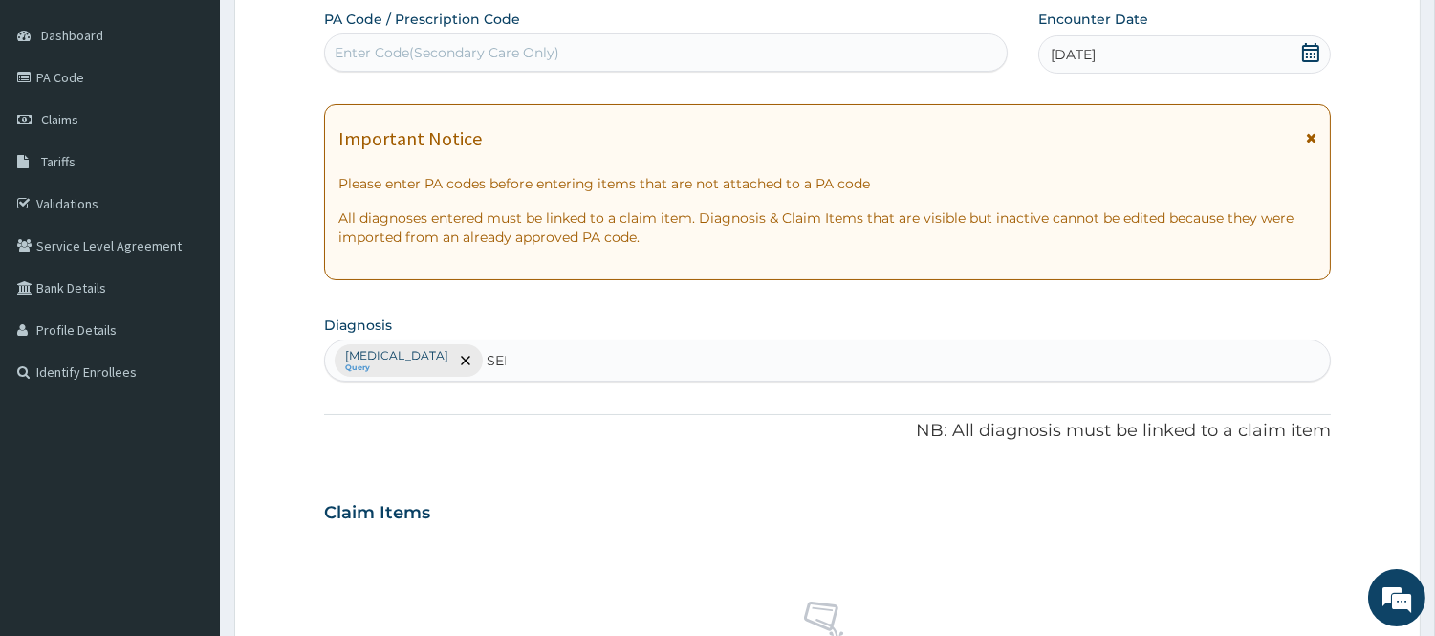
type input "SEPS"
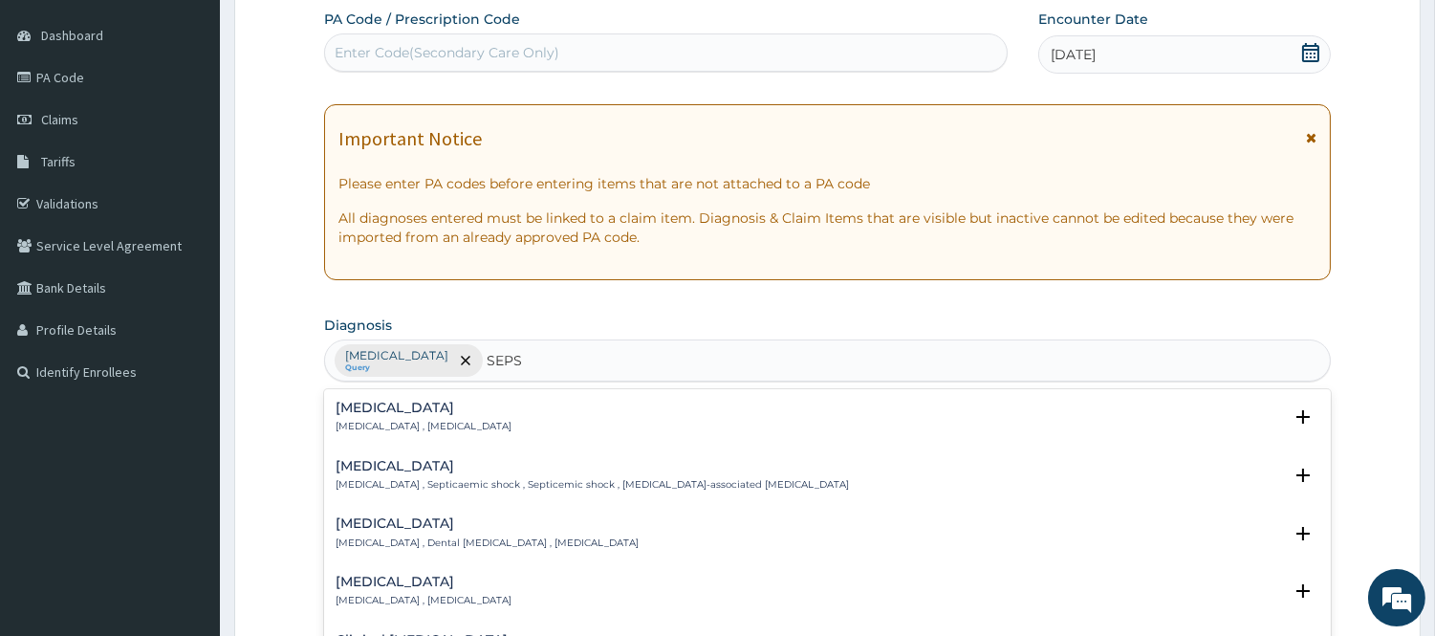
click at [389, 417] on div "[MEDICAL_DATA] [MEDICAL_DATA] , [MEDICAL_DATA]" at bounding box center [424, 417] width 176 height 33
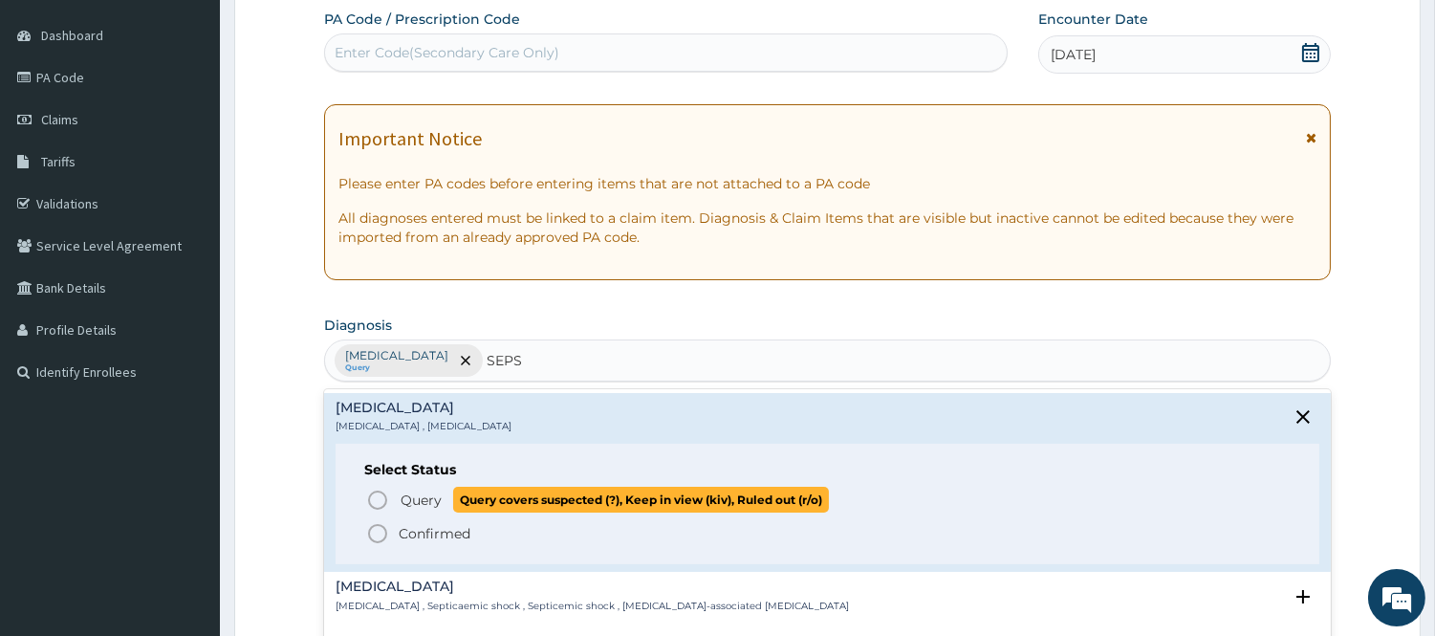
click at [376, 494] on icon "status option query" at bounding box center [377, 500] width 23 height 23
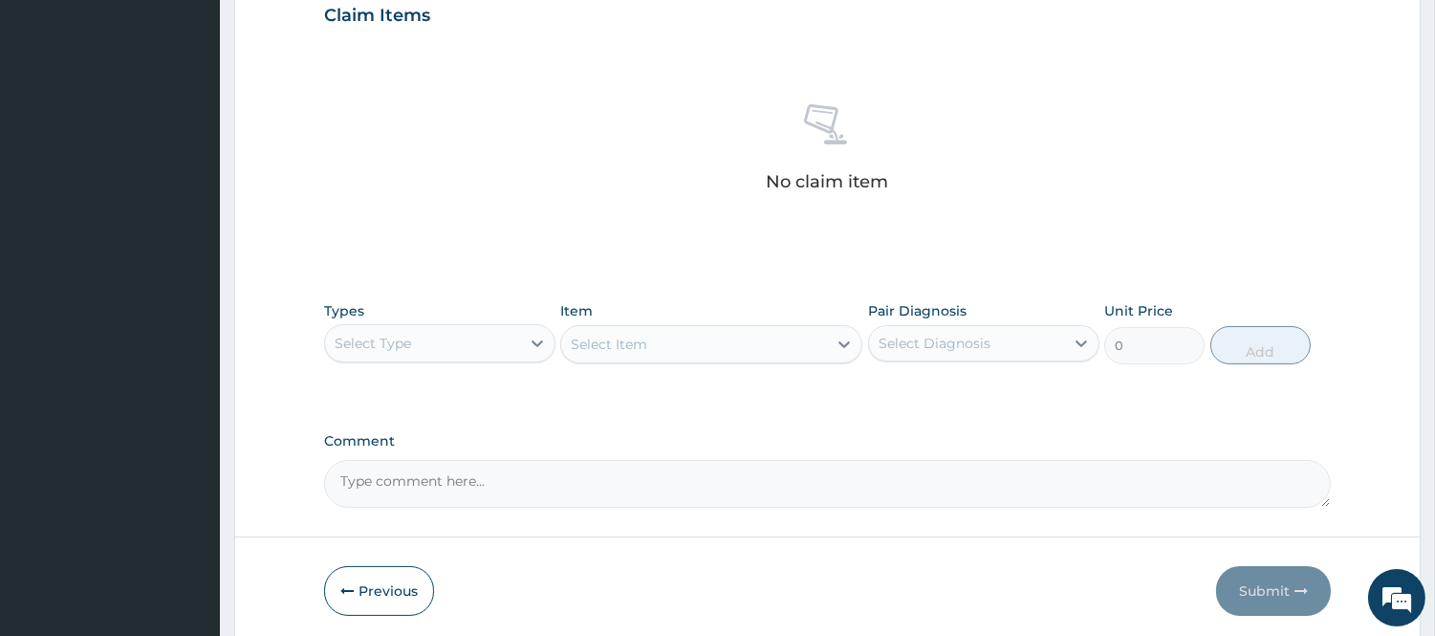
scroll to position [742, 0]
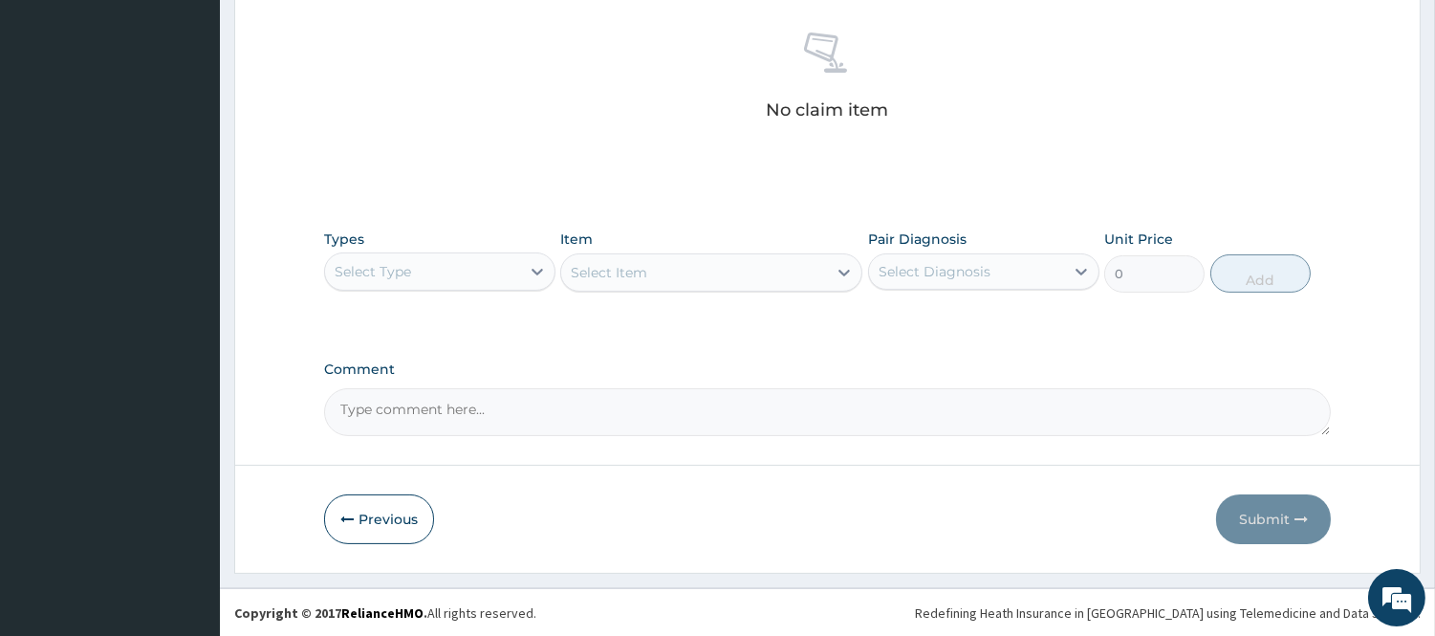
click at [489, 279] on div "Select Type" at bounding box center [422, 271] width 195 height 31
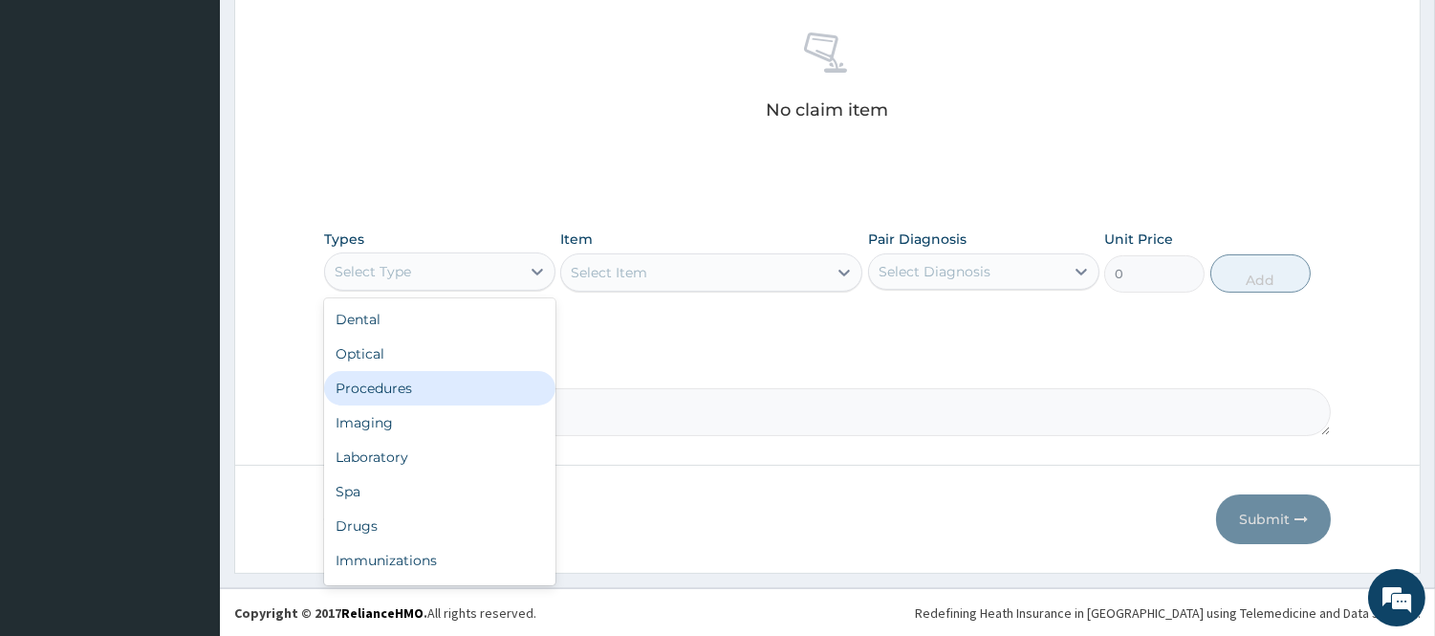
click at [398, 388] on div "Procedures" at bounding box center [439, 388] width 231 height 34
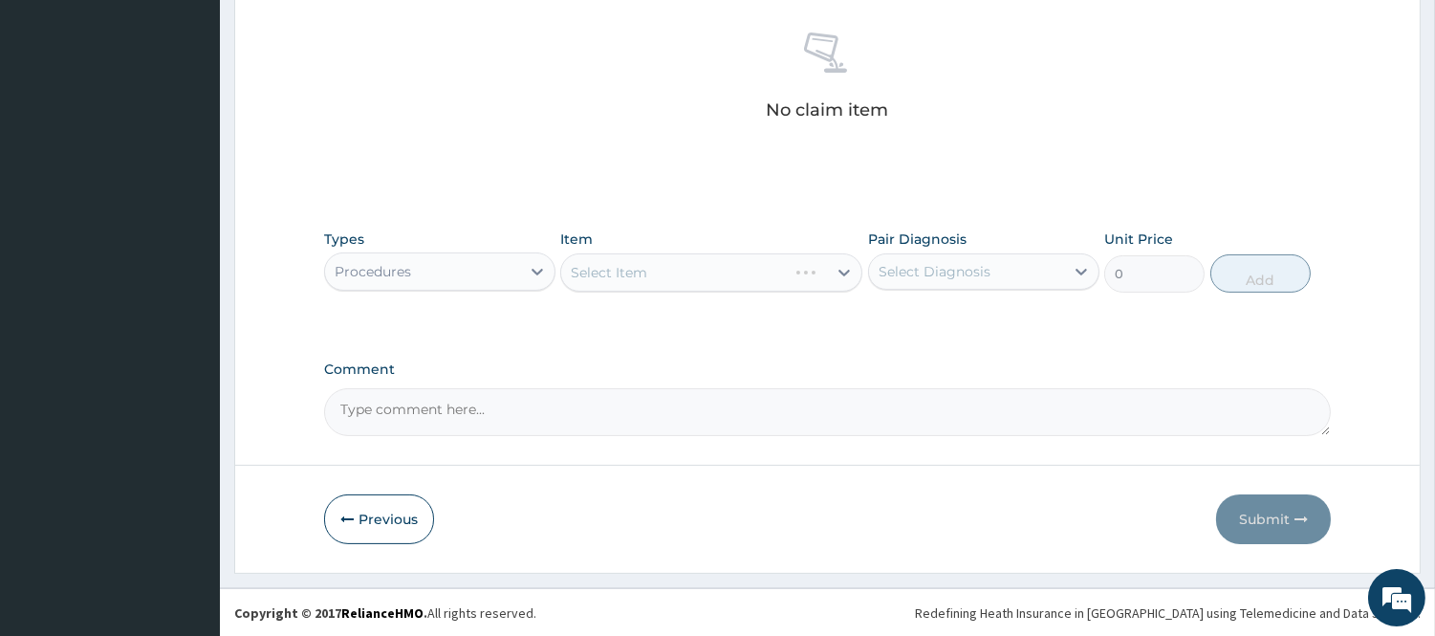
click at [962, 279] on div "Select Diagnosis" at bounding box center [935, 271] width 112 height 19
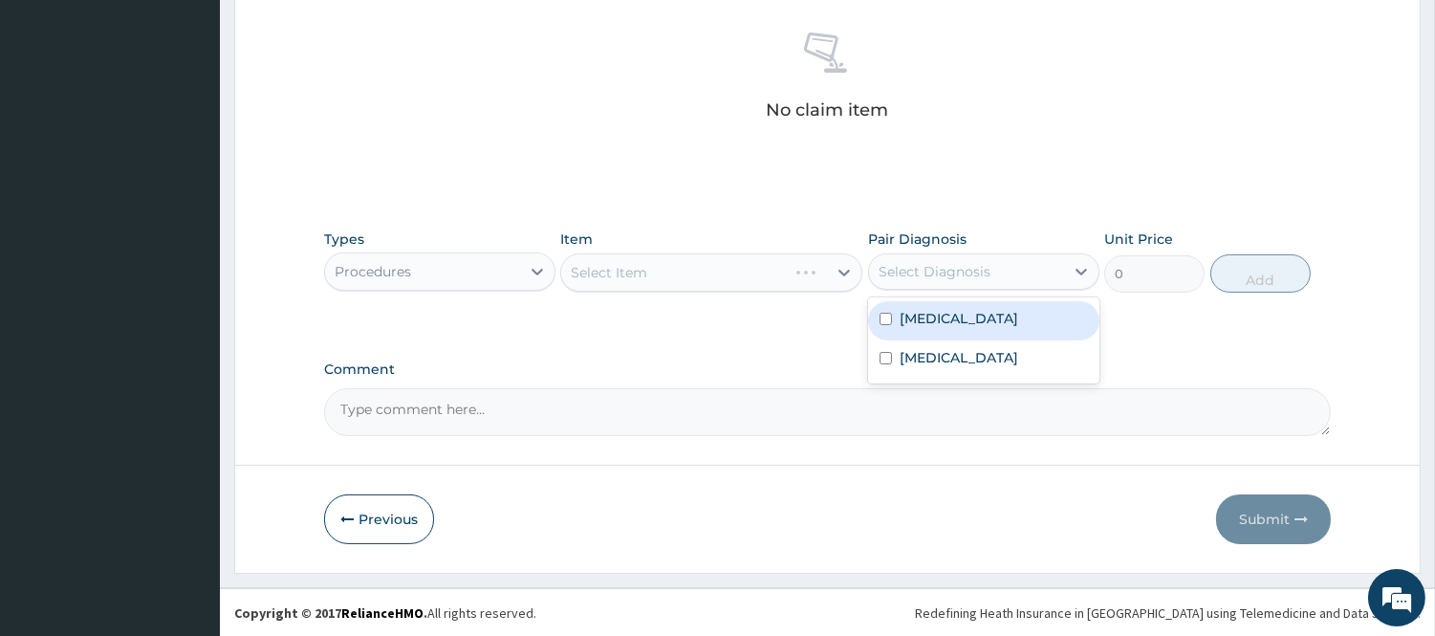
click at [925, 326] on label "[MEDICAL_DATA]" at bounding box center [959, 318] width 119 height 19
checkbox input "true"
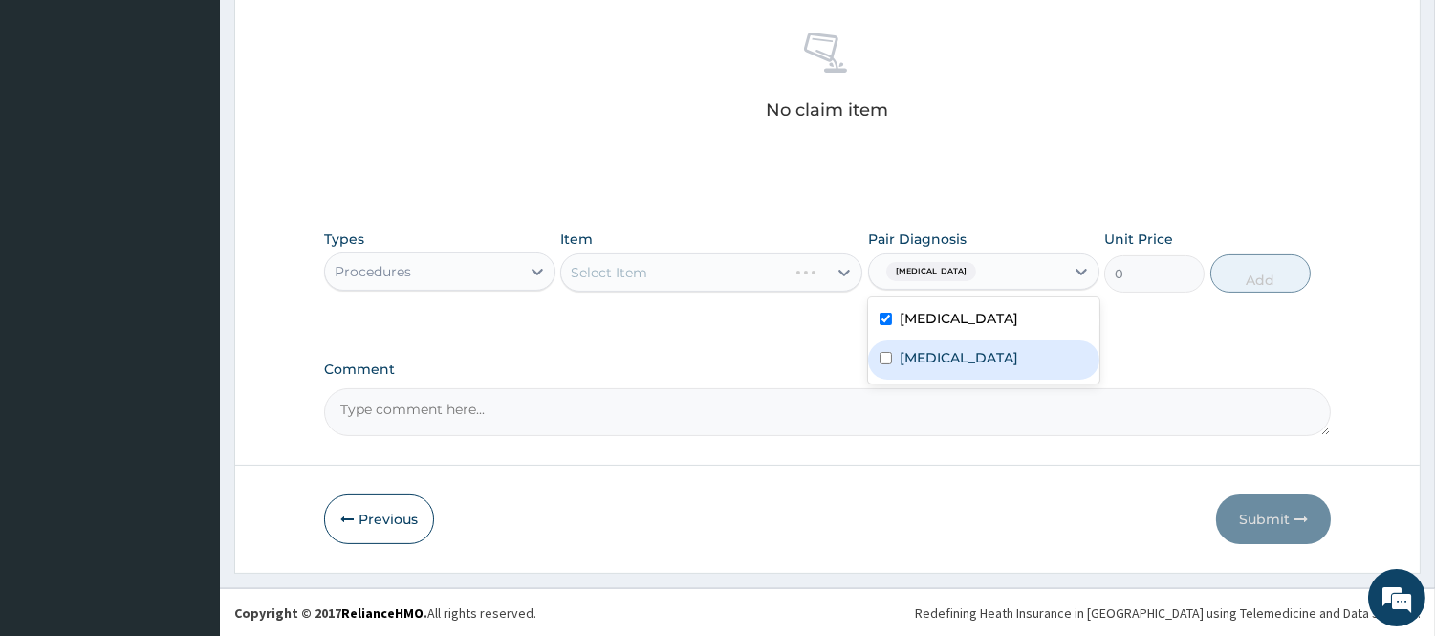
click at [920, 355] on label "[MEDICAL_DATA]" at bounding box center [959, 357] width 119 height 19
checkbox input "true"
click at [828, 277] on div at bounding box center [844, 272] width 34 height 34
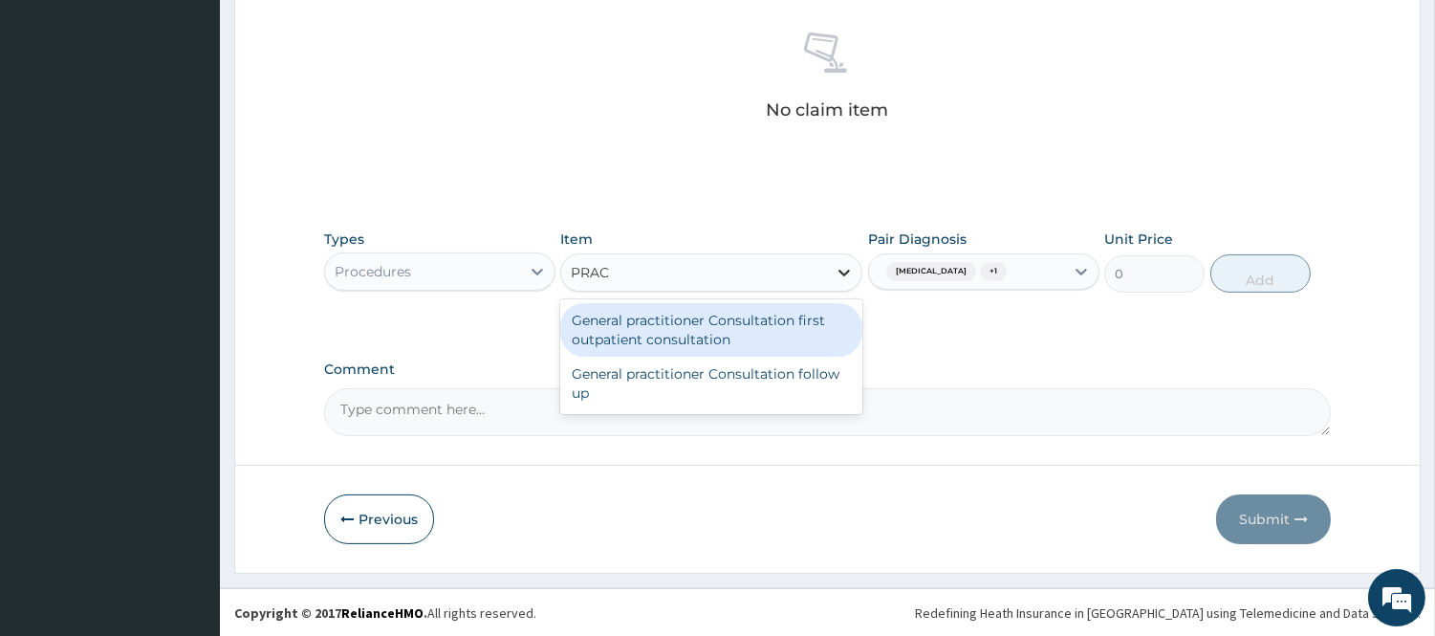
type input "PRACT"
click at [789, 327] on div "General practitioner Consultation first outpatient consultation" at bounding box center [711, 330] width 302 height 54
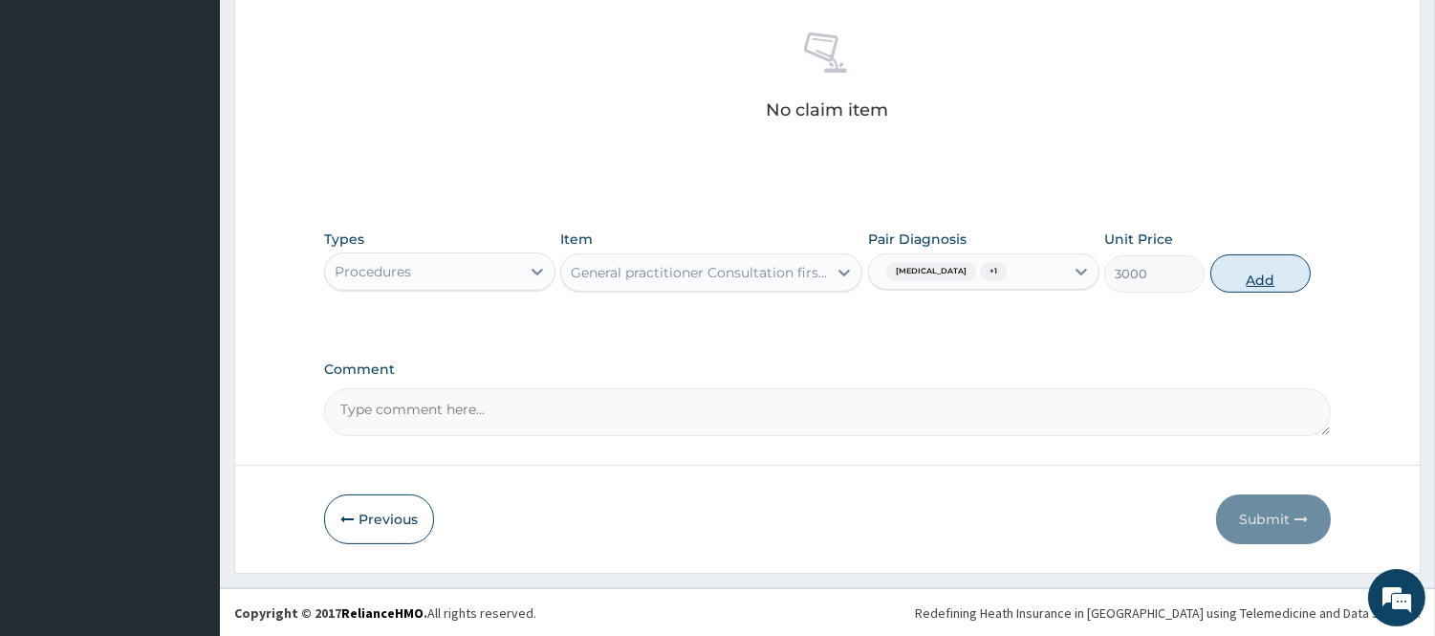
click at [1263, 256] on button "Add" at bounding box center [1260, 273] width 100 height 38
type input "0"
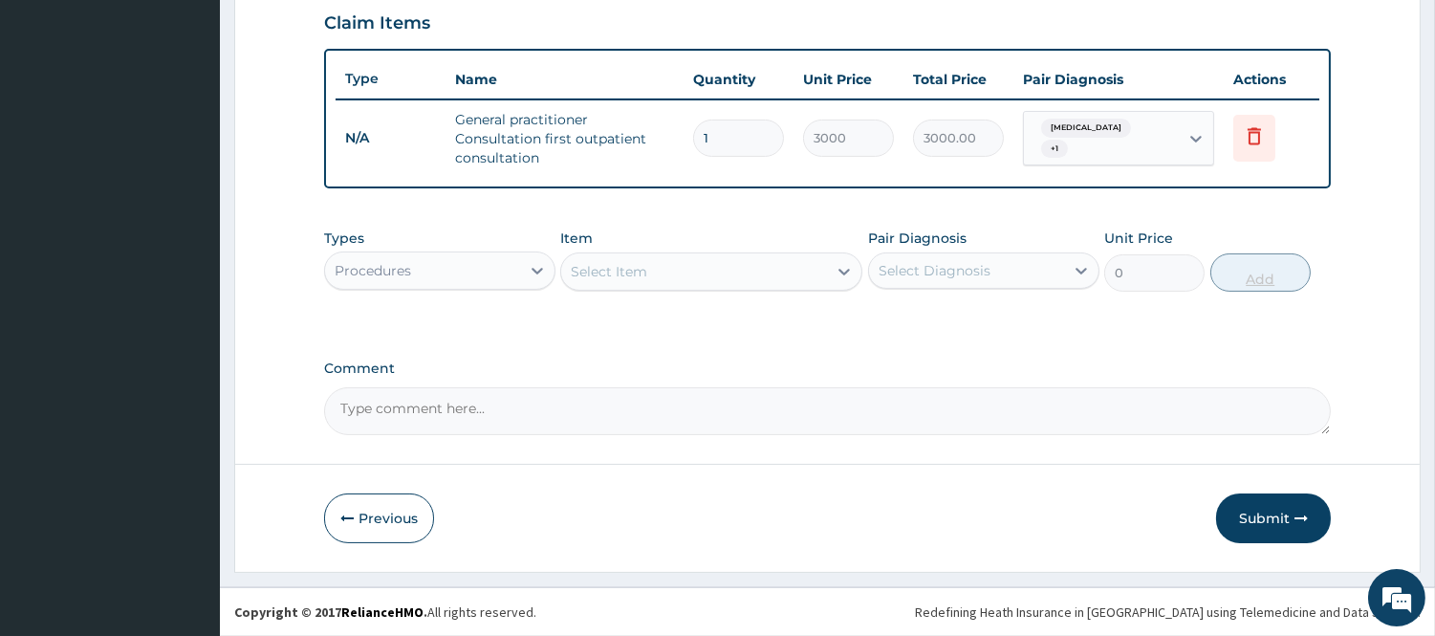
scroll to position [660, 0]
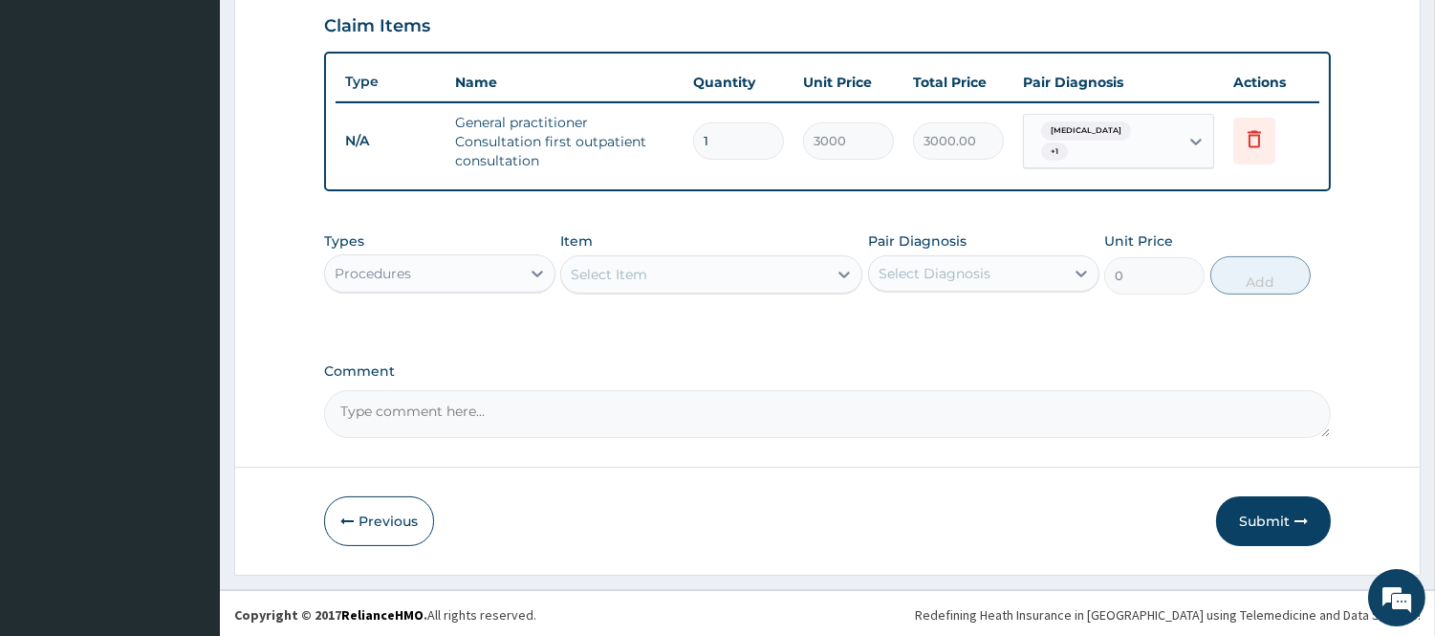
click at [490, 258] on div "Procedures" at bounding box center [422, 273] width 195 height 31
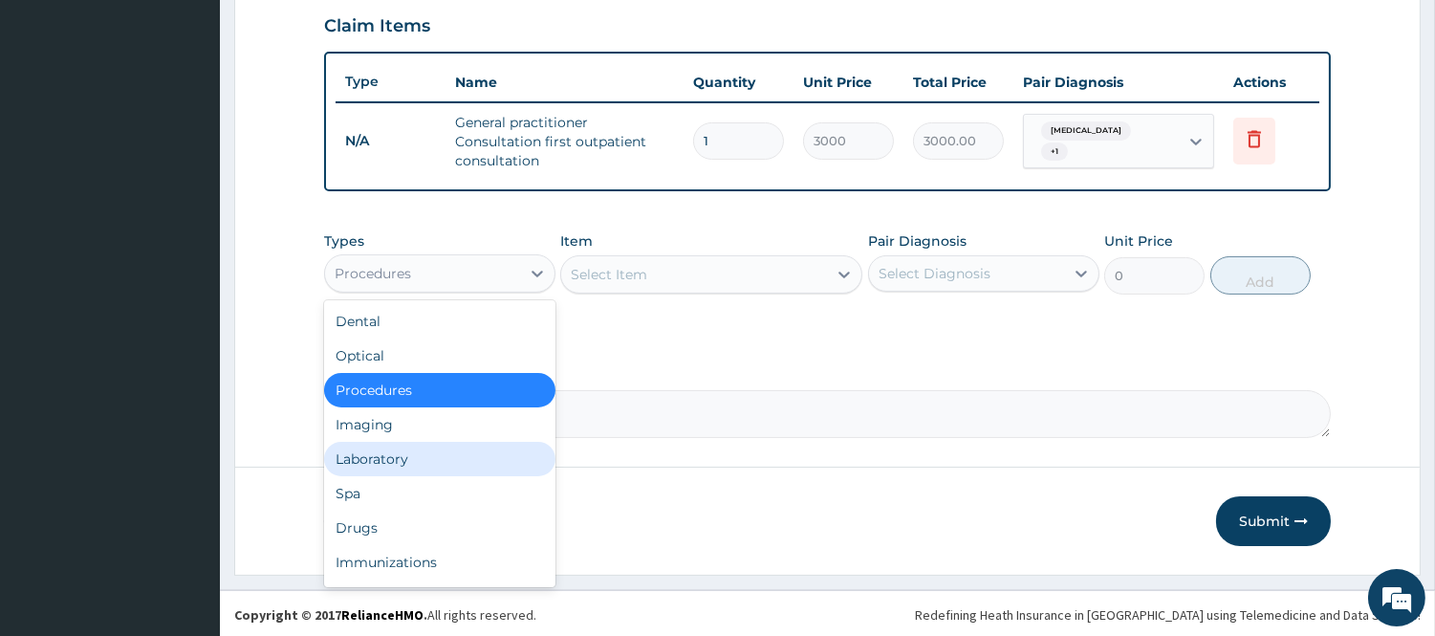
click at [417, 444] on div "Laboratory" at bounding box center [439, 459] width 231 height 34
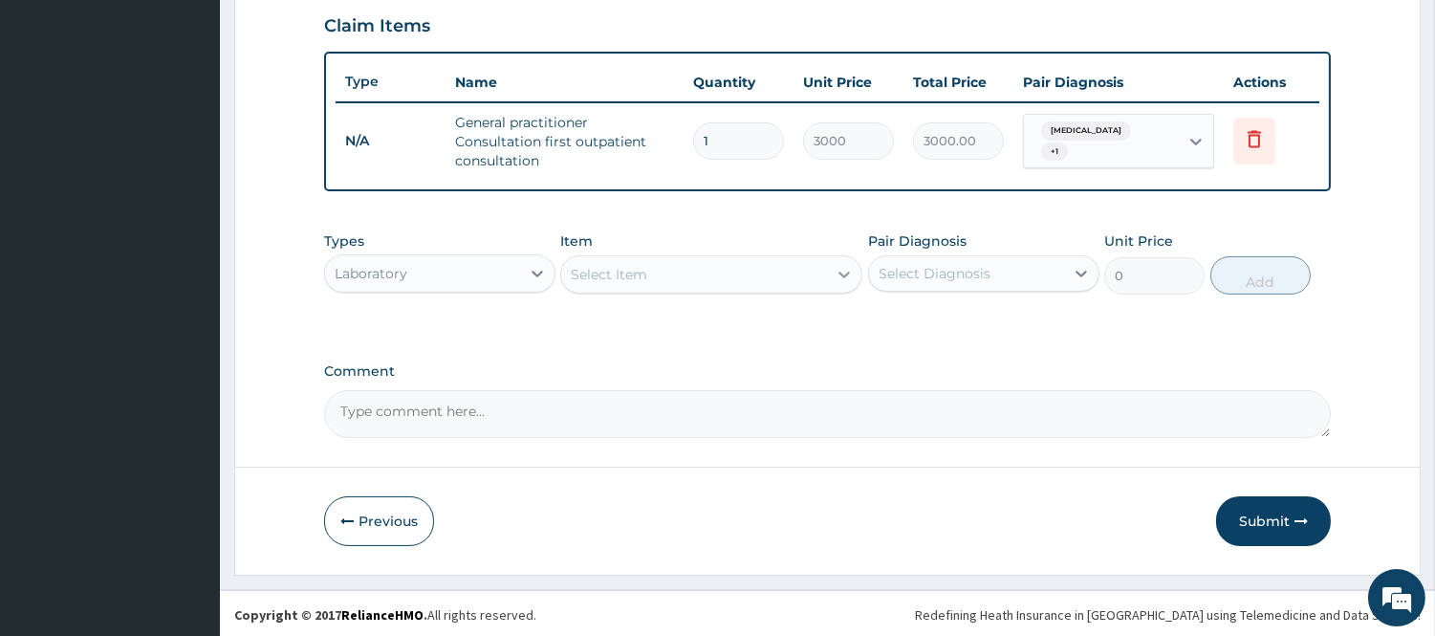
click at [830, 273] on div at bounding box center [844, 274] width 34 height 34
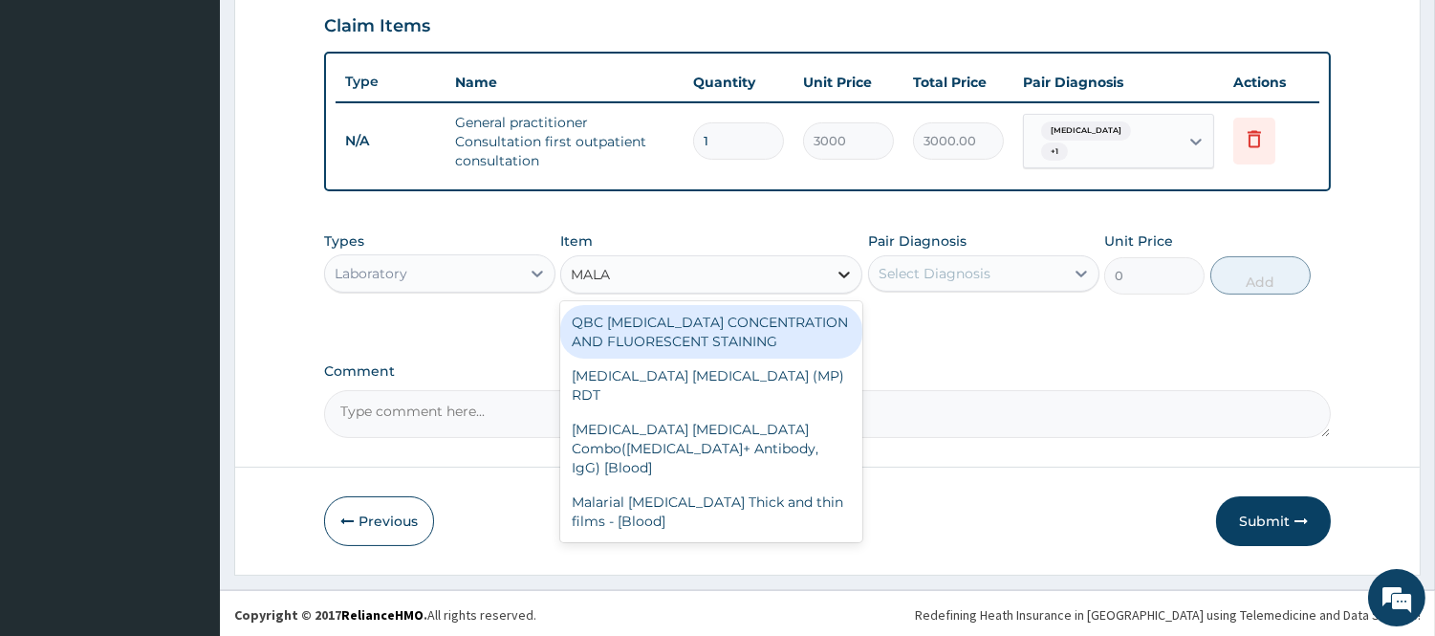
type input "MALAR"
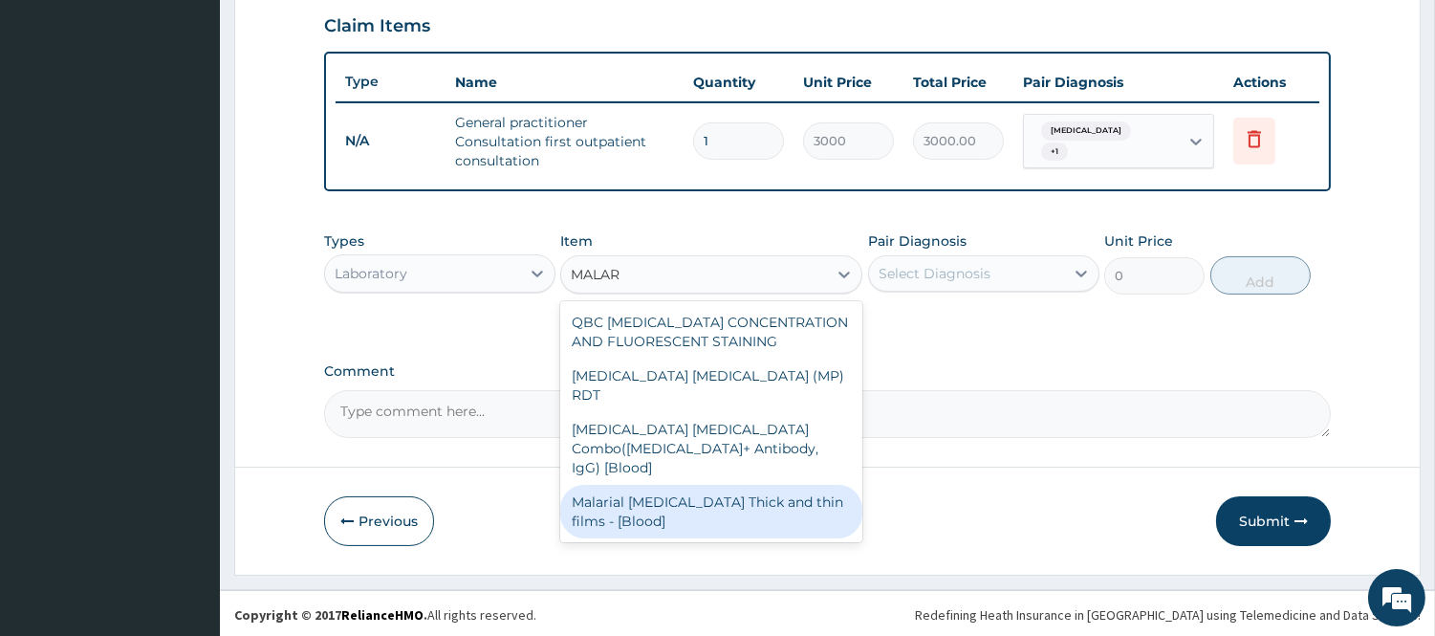
click at [686, 485] on div "Malarial [MEDICAL_DATA] Thick and thin films - [Blood]" at bounding box center [711, 512] width 302 height 54
type input "1500"
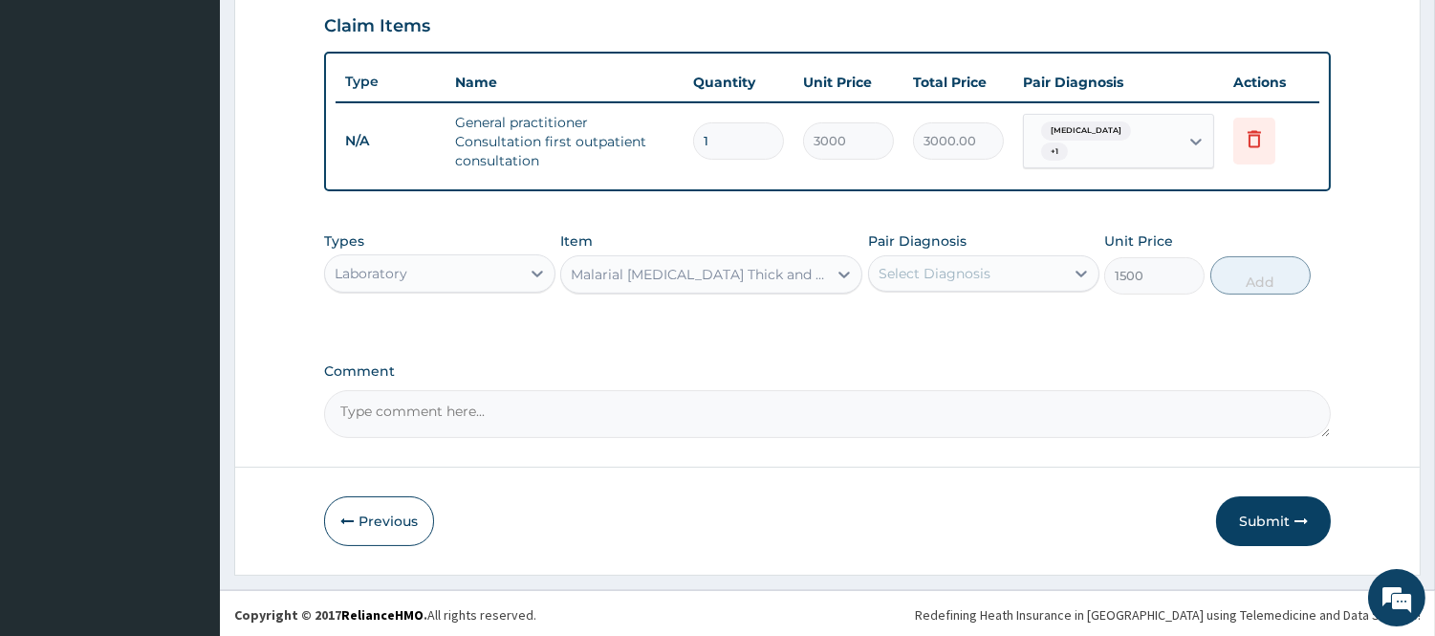
click at [1031, 274] on div "Select Diagnosis" at bounding box center [966, 273] width 195 height 31
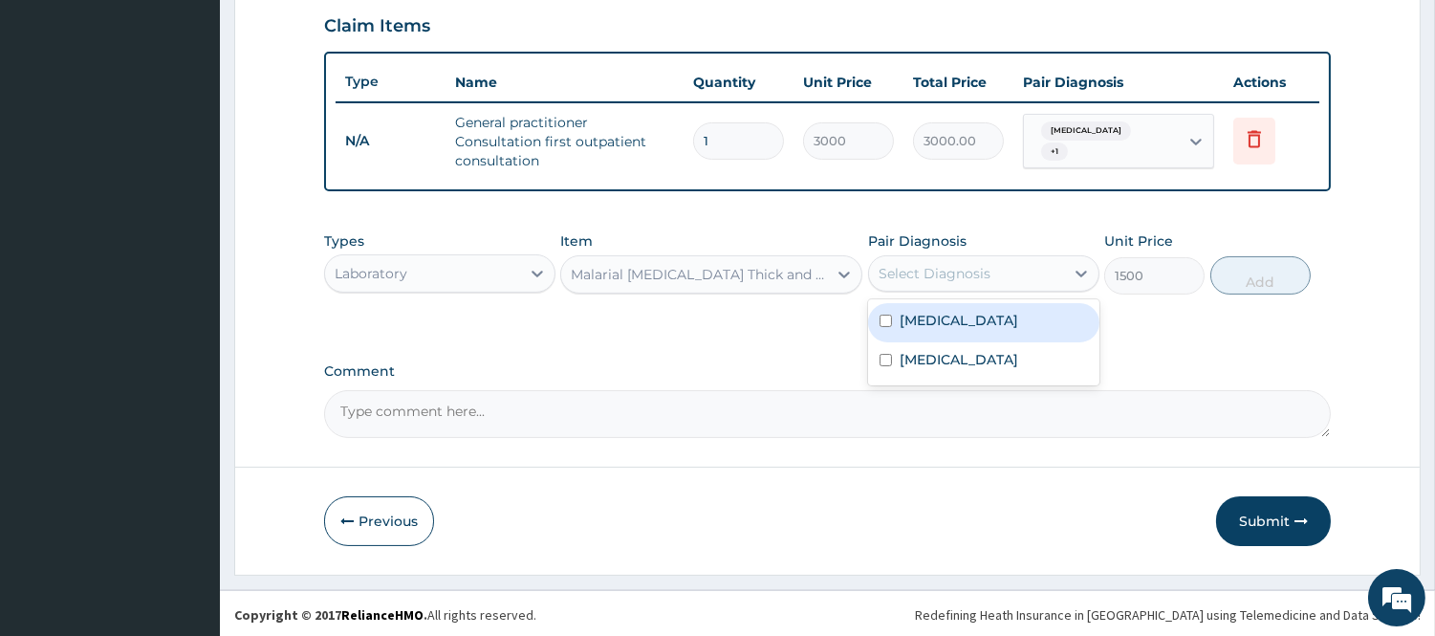
click at [996, 306] on div "[MEDICAL_DATA]" at bounding box center [983, 322] width 231 height 39
checkbox input "true"
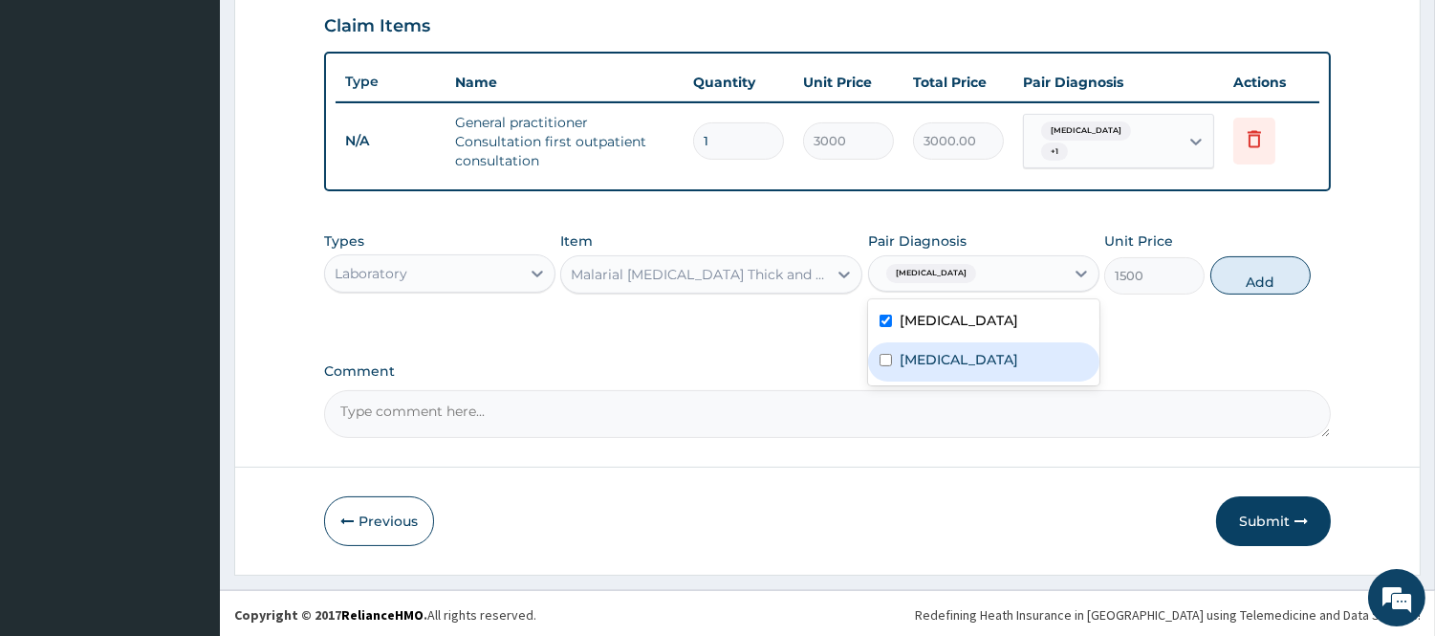
click at [951, 351] on div "[MEDICAL_DATA]" at bounding box center [983, 361] width 231 height 39
checkbox input "true"
click at [1245, 280] on button "Add" at bounding box center [1260, 275] width 100 height 38
type input "0"
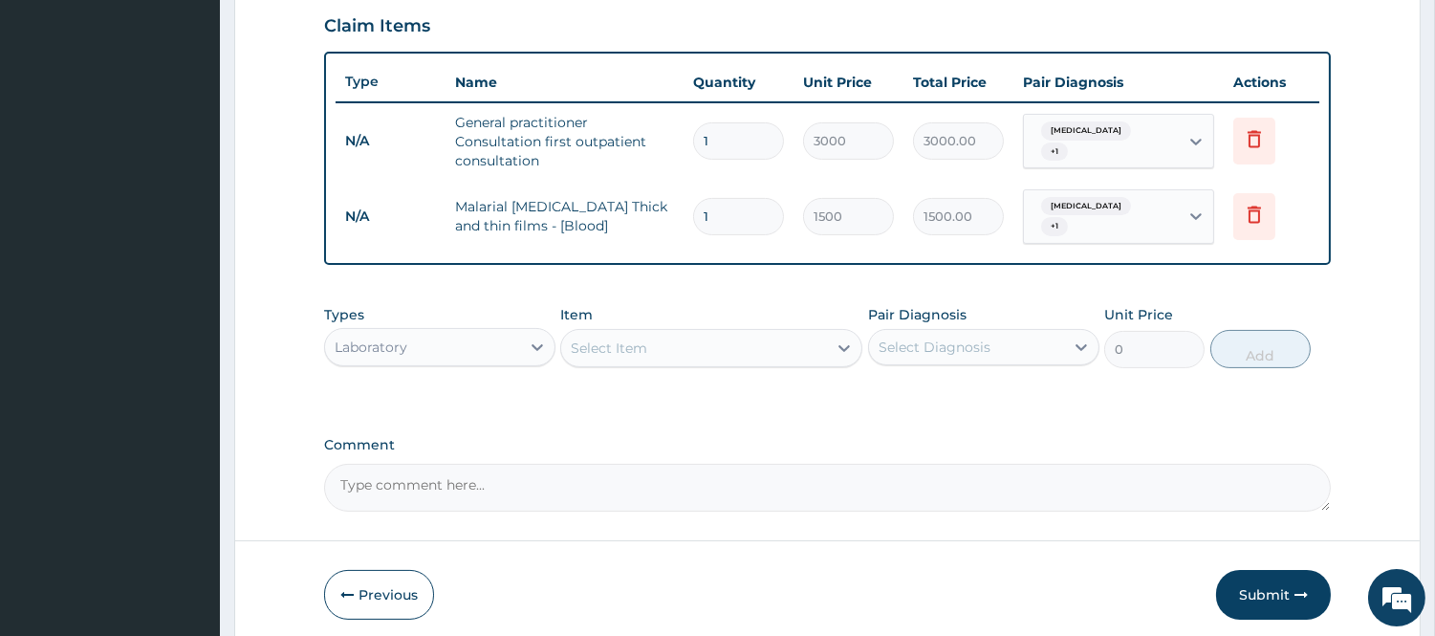
click at [664, 341] on div "Select Item" at bounding box center [694, 348] width 266 height 31
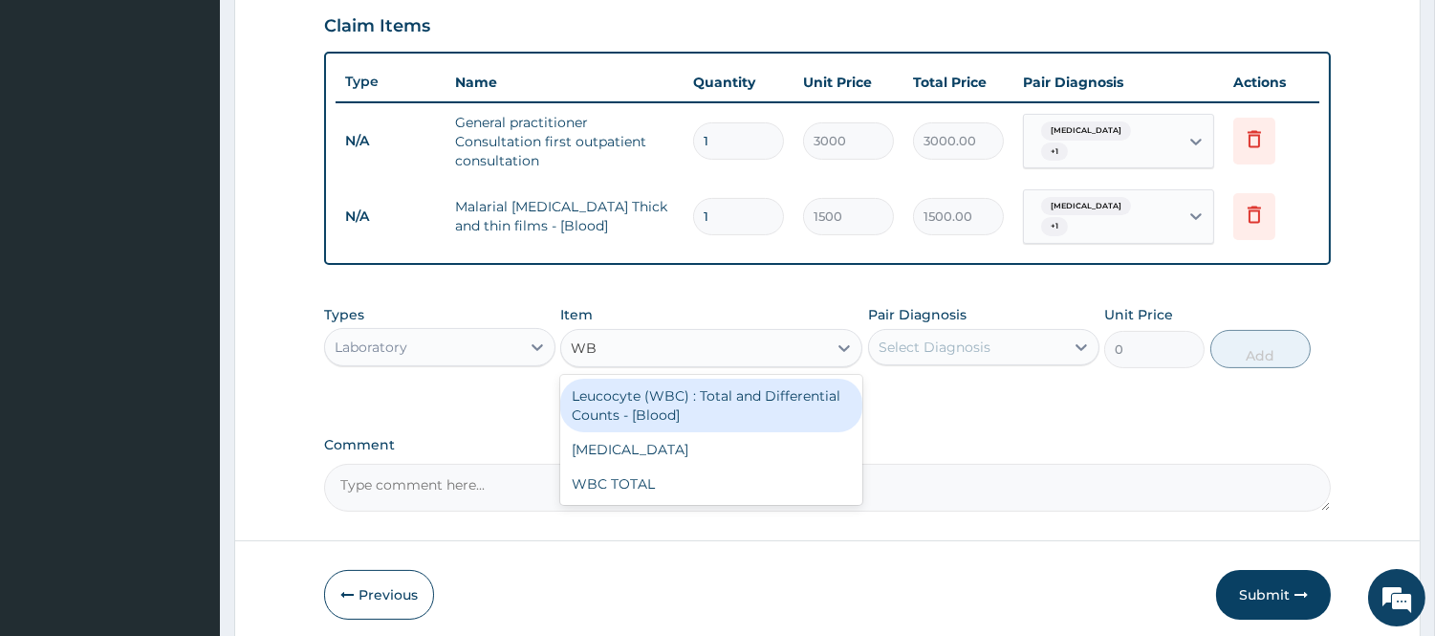
type input "W"
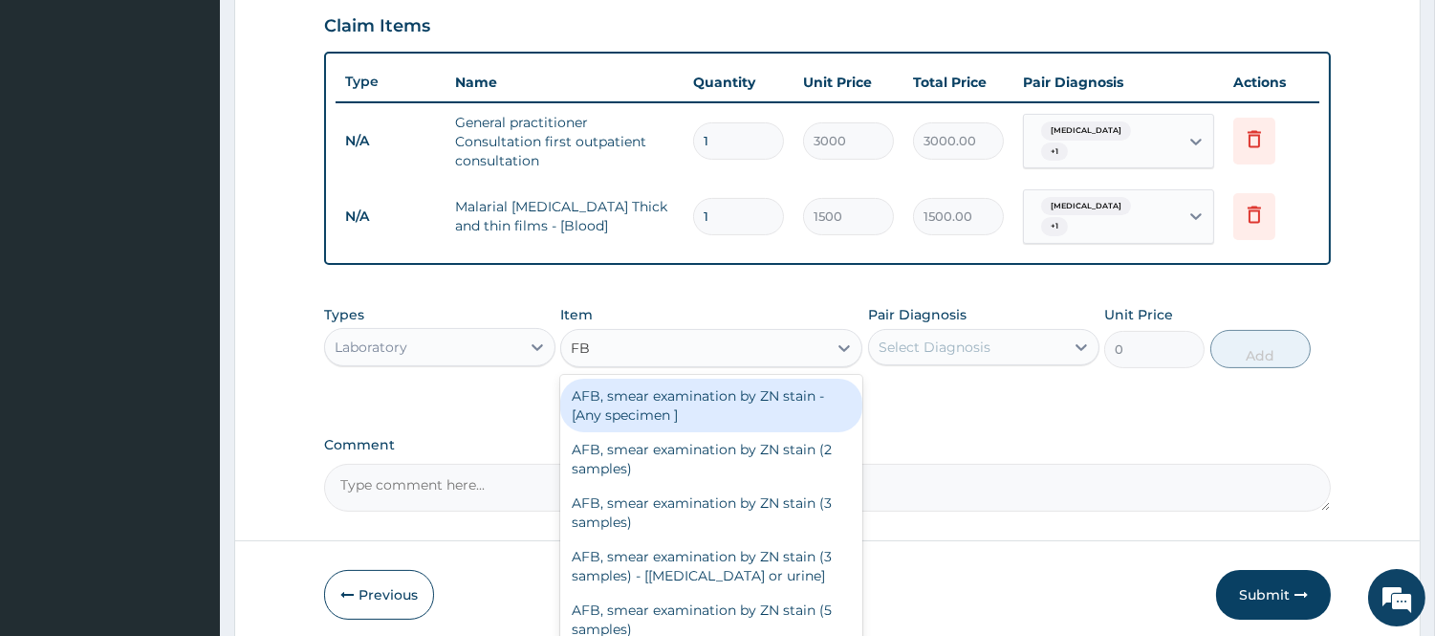
type input "FBC"
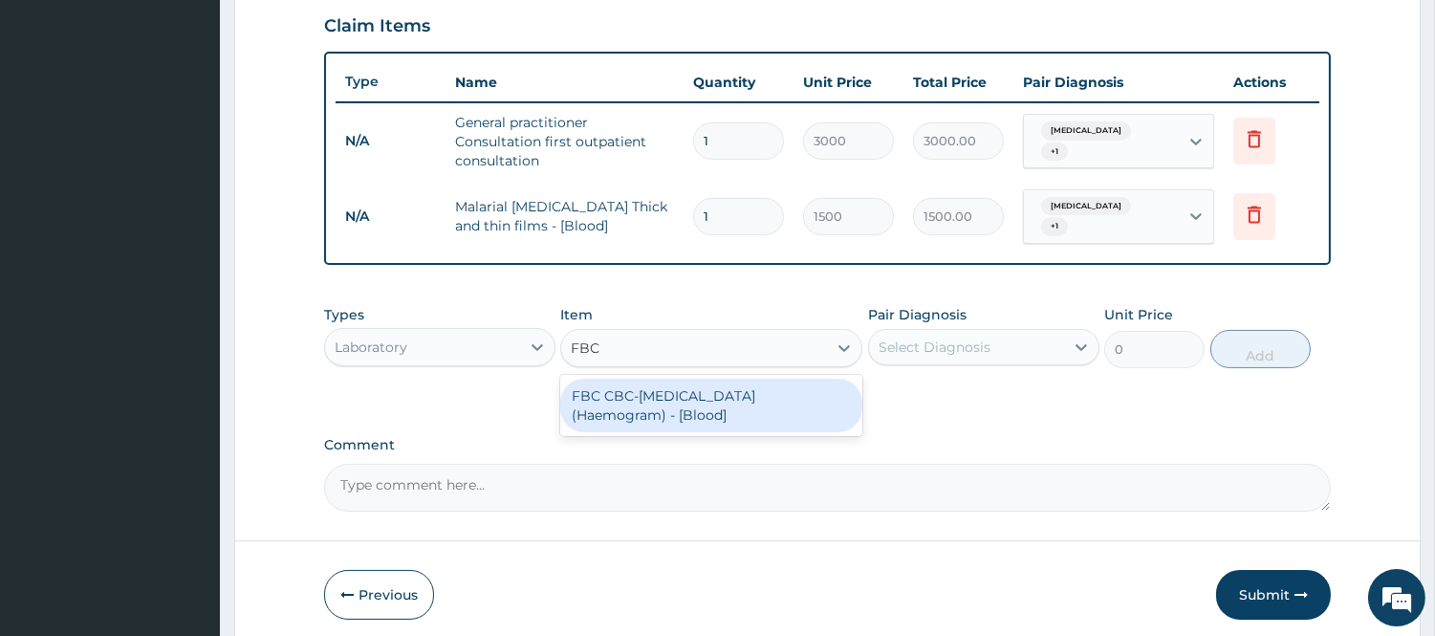
click at [803, 407] on div "FBC CBC-Complete Blood Count (Haemogram) - [Blood]" at bounding box center [711, 406] width 302 height 54
type input "3000"
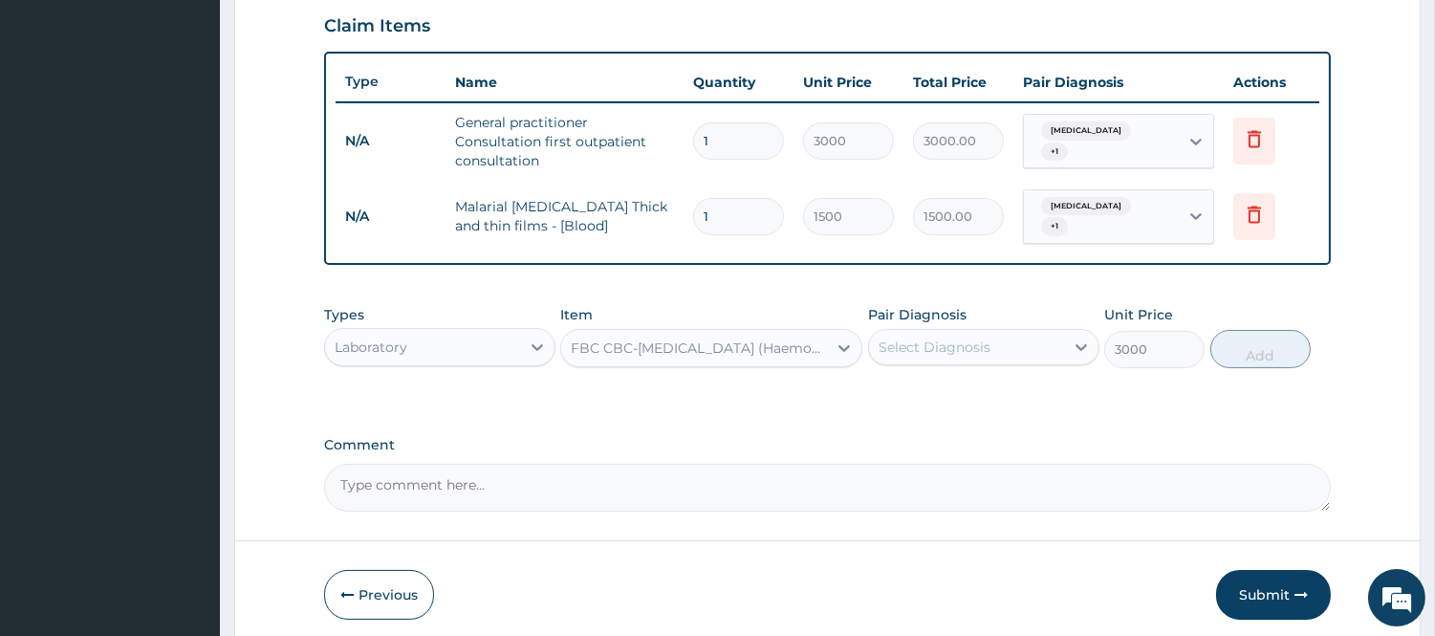
click at [1030, 345] on div "Select Diagnosis" at bounding box center [966, 347] width 195 height 31
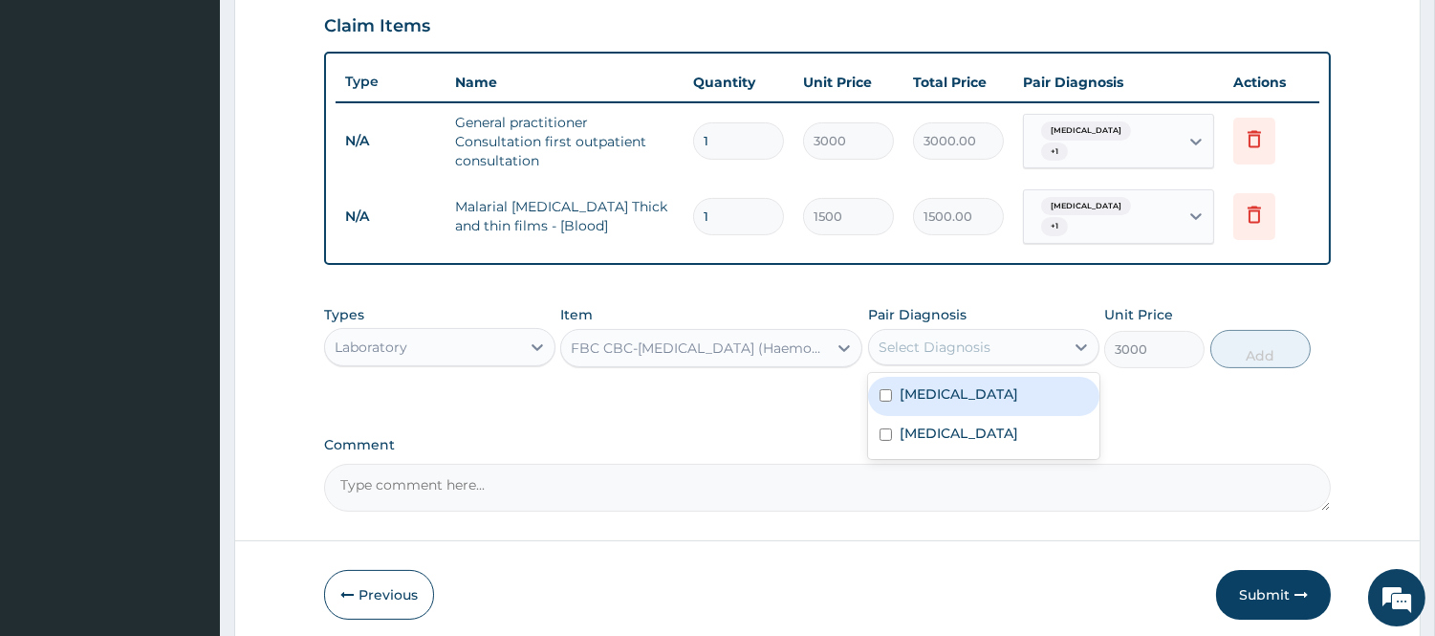
click at [966, 393] on div "Malaria" at bounding box center [983, 396] width 231 height 39
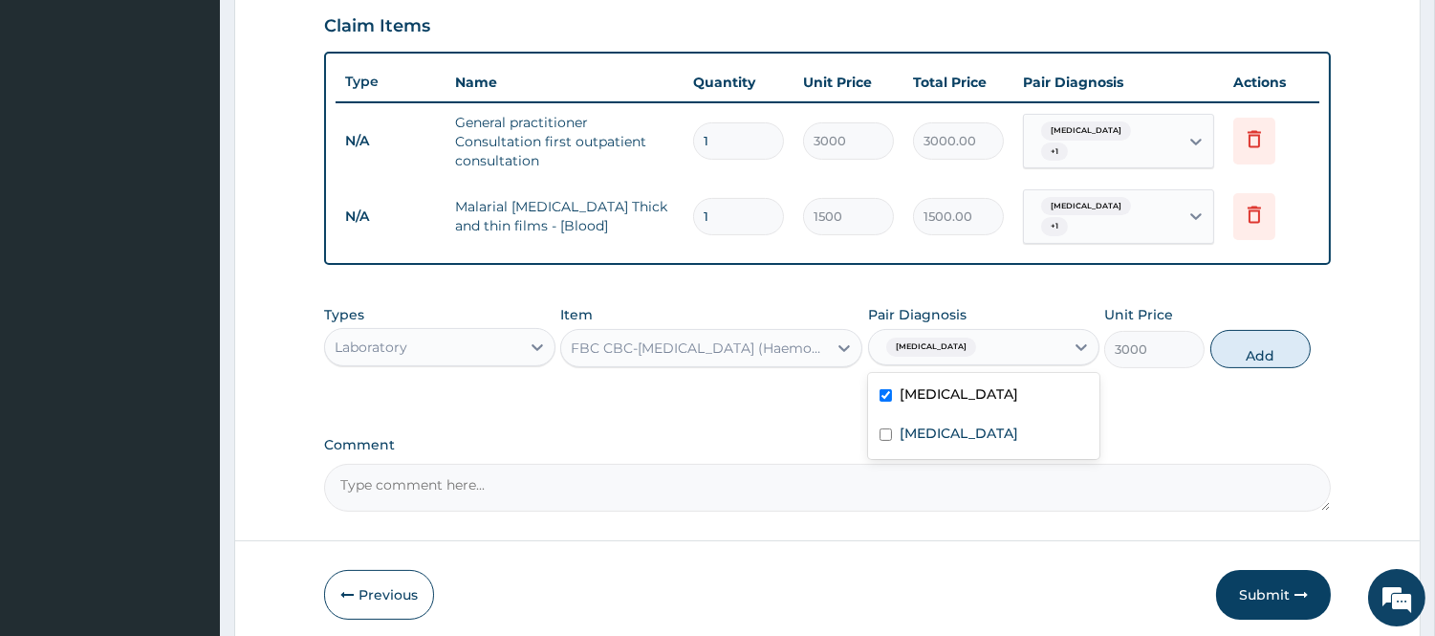
click at [932, 384] on label "Malaria" at bounding box center [959, 393] width 119 height 19
checkbox input "false"
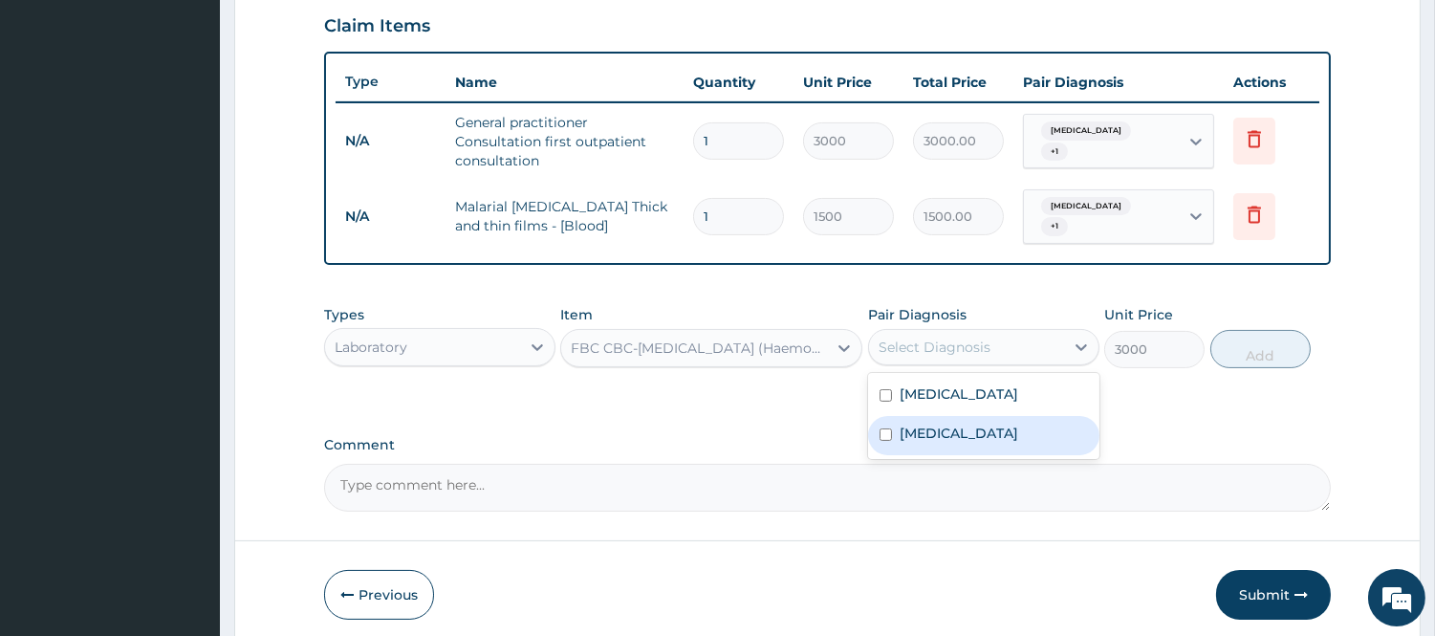
click at [939, 440] on div "Sepsis" at bounding box center [983, 435] width 231 height 39
checkbox input "true"
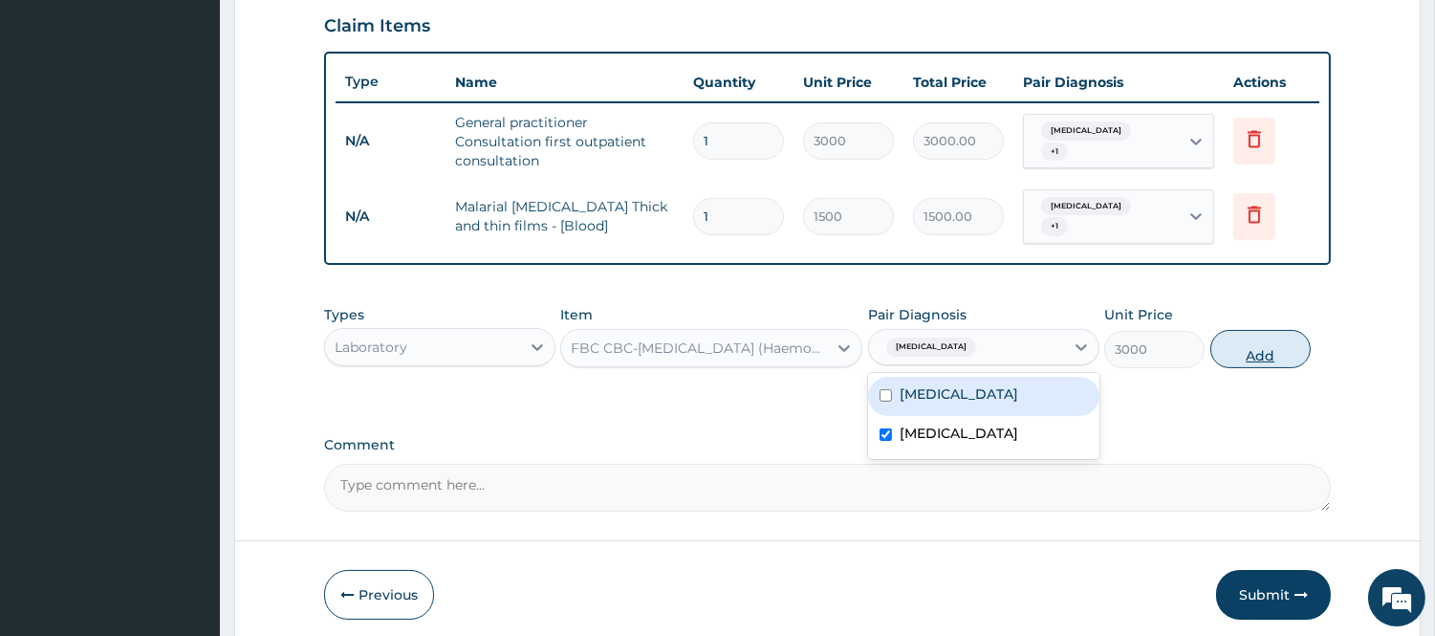
click at [1277, 330] on button "Add" at bounding box center [1260, 349] width 100 height 38
type input "0"
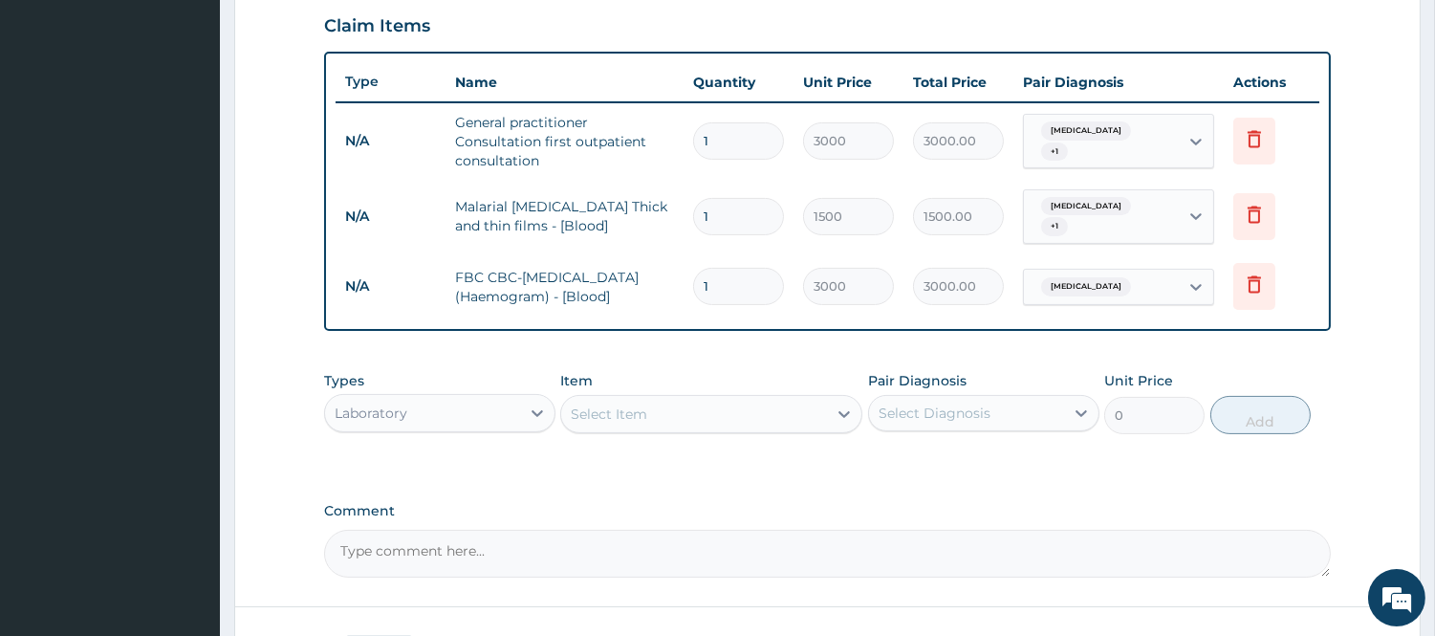
click at [469, 407] on div "Laboratory" at bounding box center [422, 413] width 195 height 31
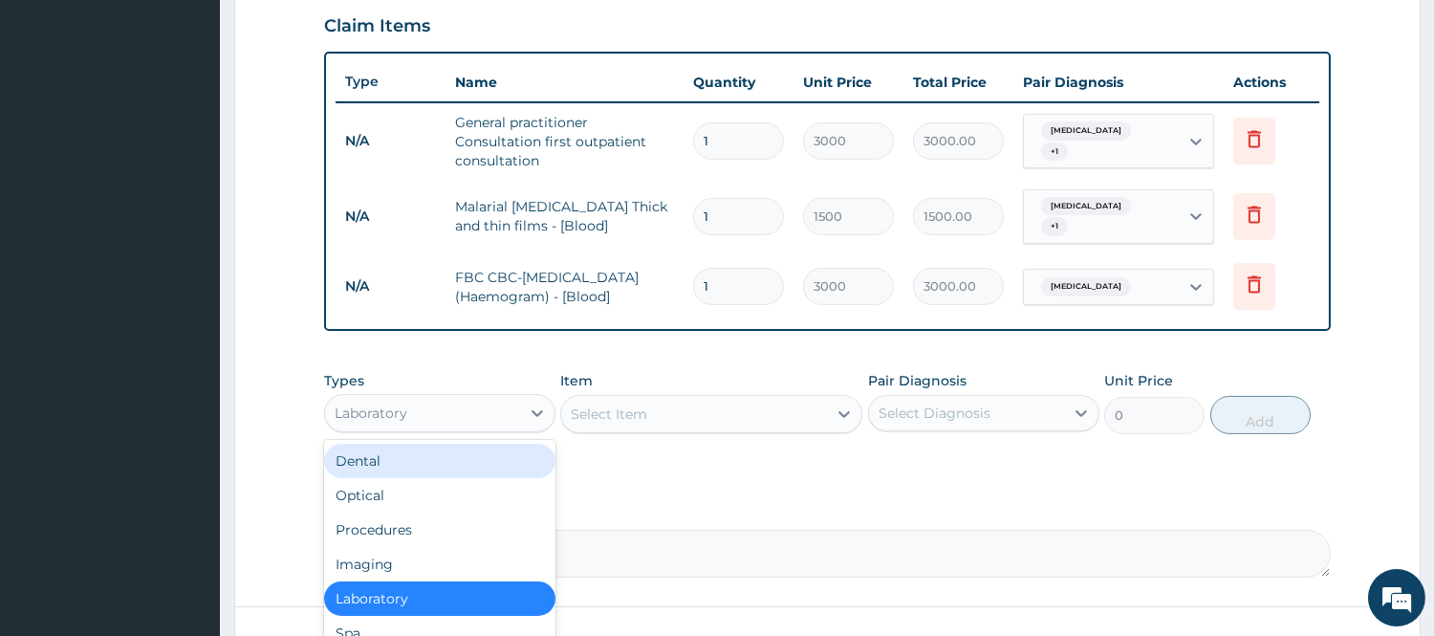
scroll to position [792, 0]
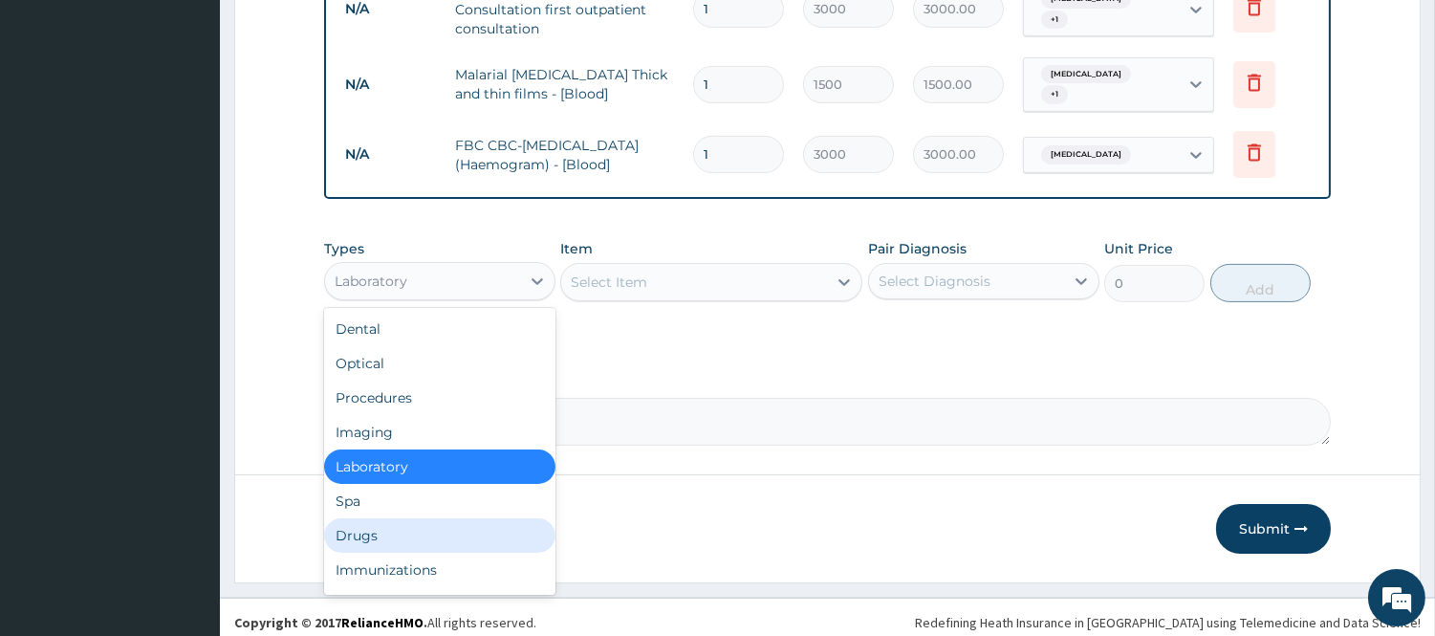
click at [464, 527] on div "Drugs" at bounding box center [439, 535] width 231 height 34
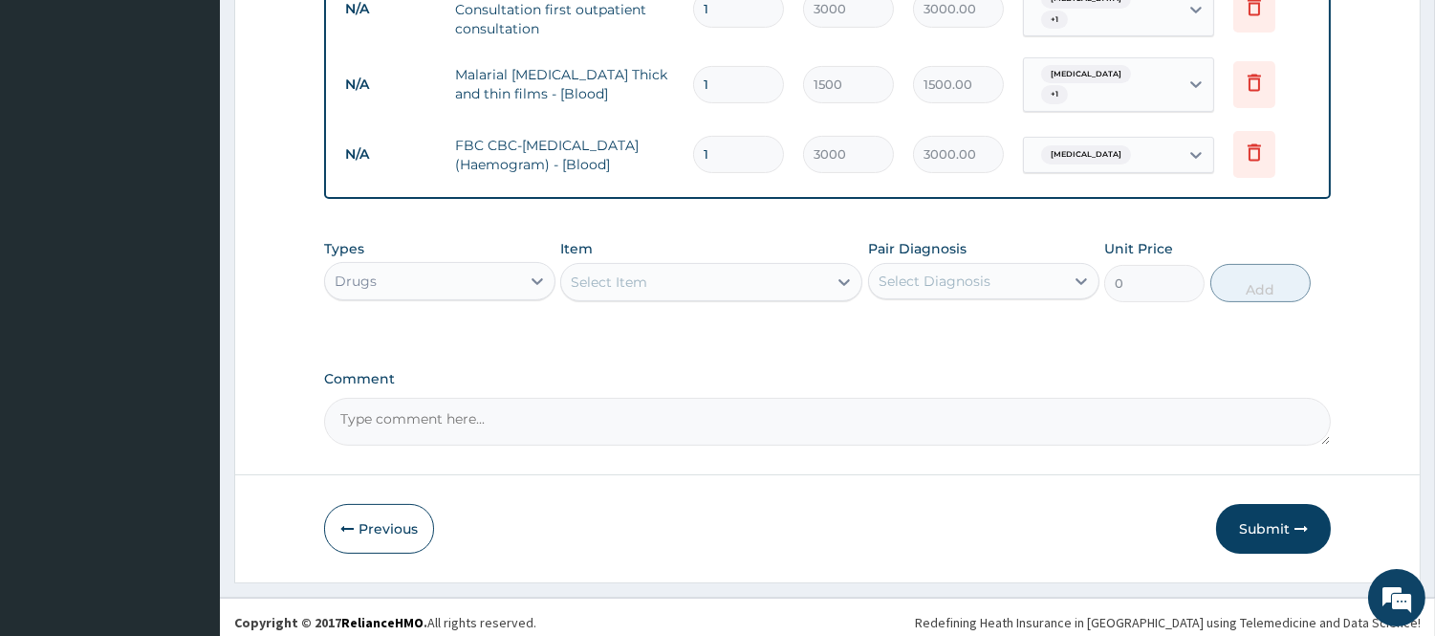
click at [770, 267] on div "Select Item" at bounding box center [694, 282] width 266 height 31
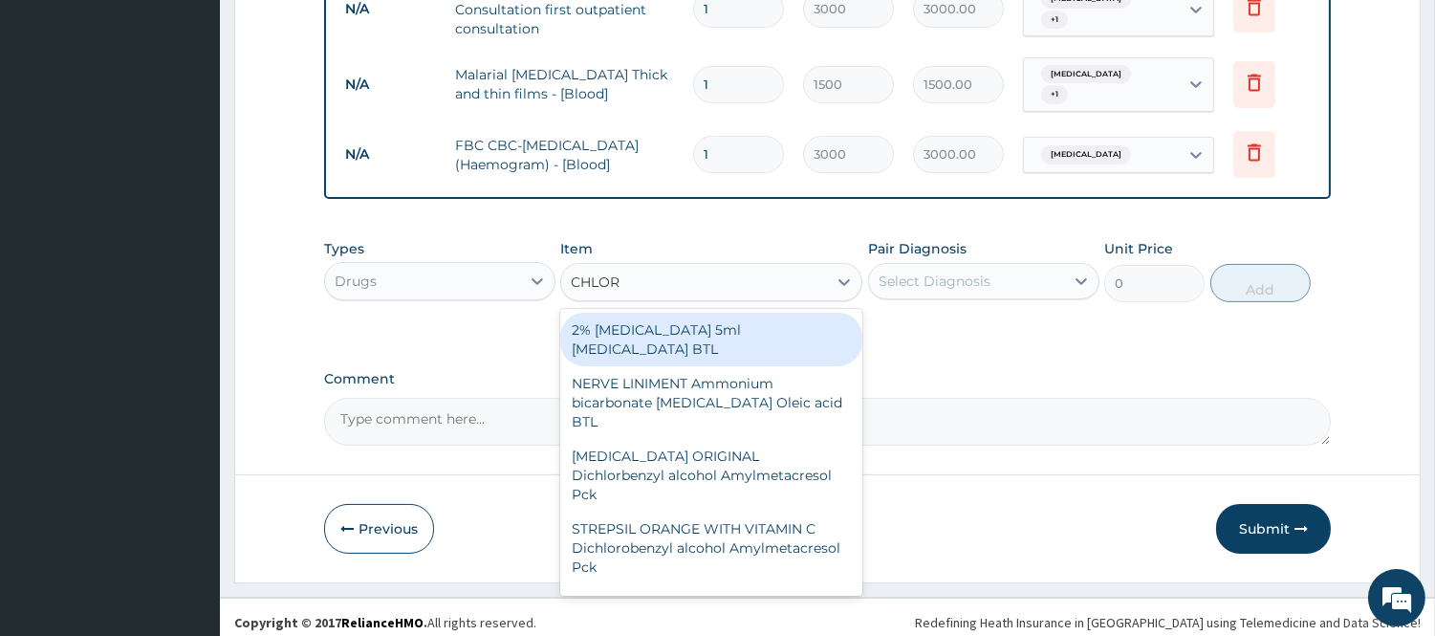
type input "CHLORO"
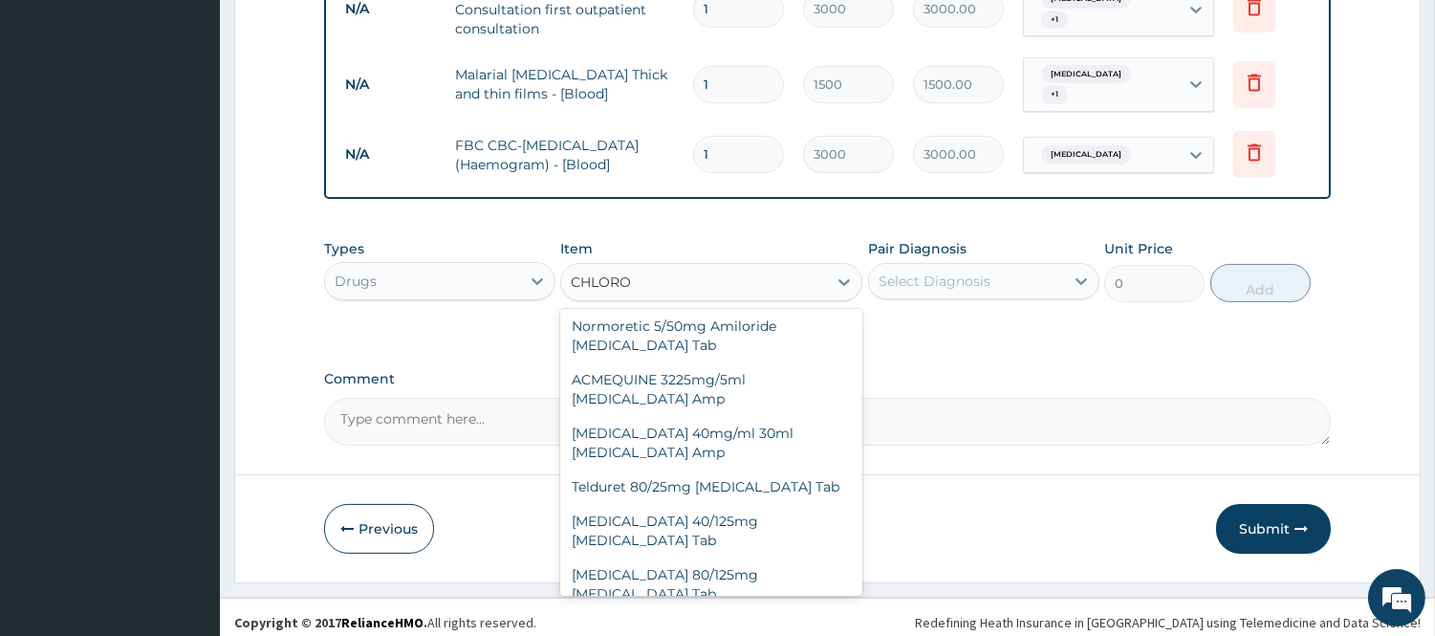
scroll to position [1296, 0]
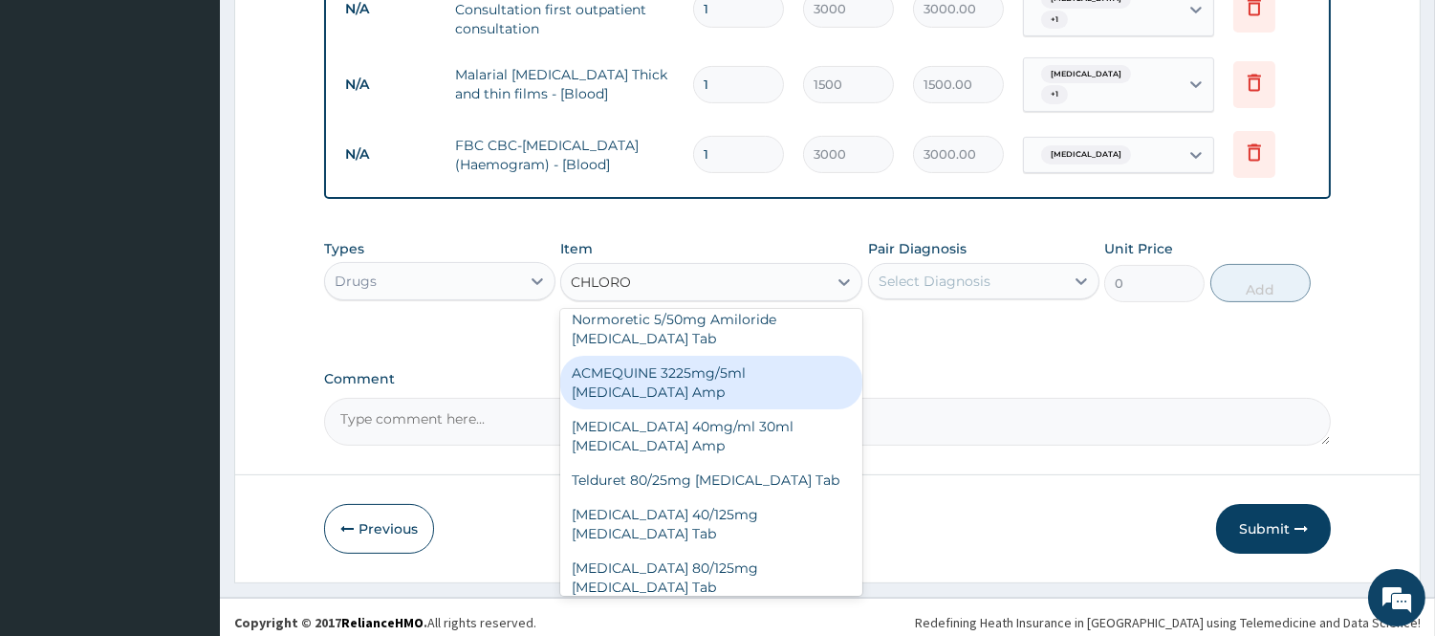
click at [760, 356] on div "ACMEQUINE 3225mg/5ml Chloroquine phosphate Amp" at bounding box center [711, 383] width 302 height 54
type input "552"
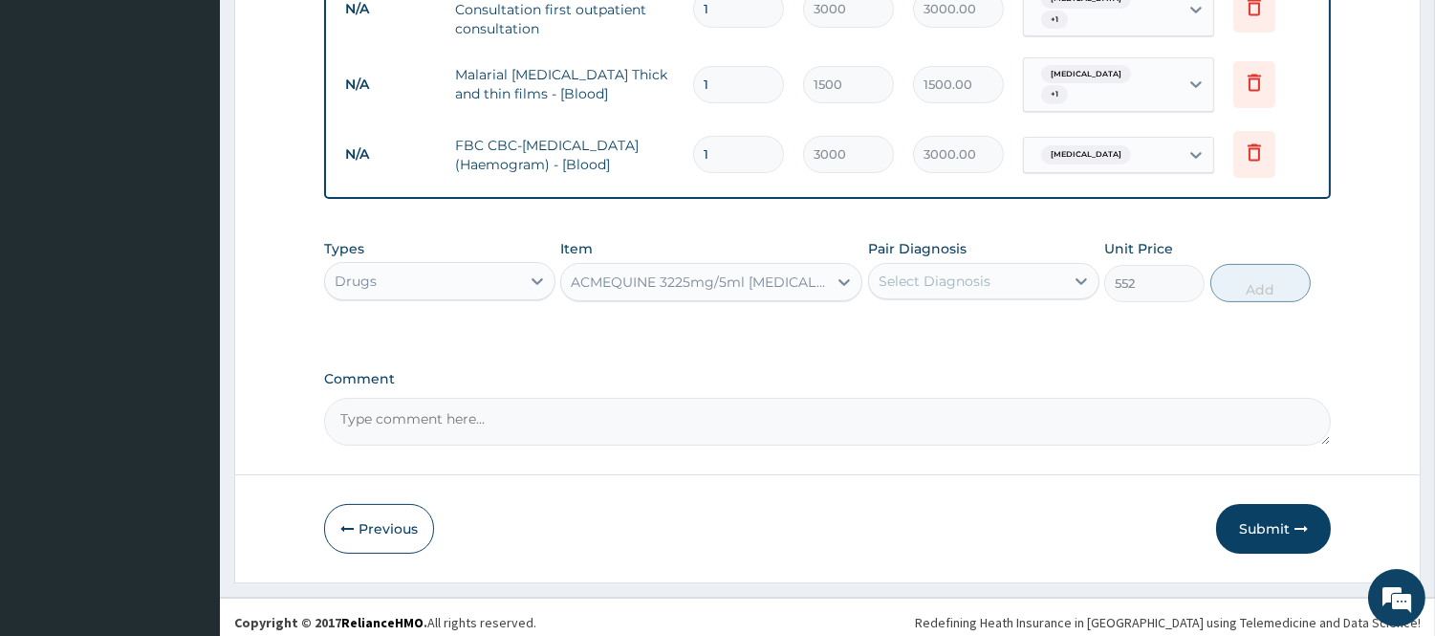
click at [1017, 278] on div "Select Diagnosis" at bounding box center [966, 281] width 195 height 31
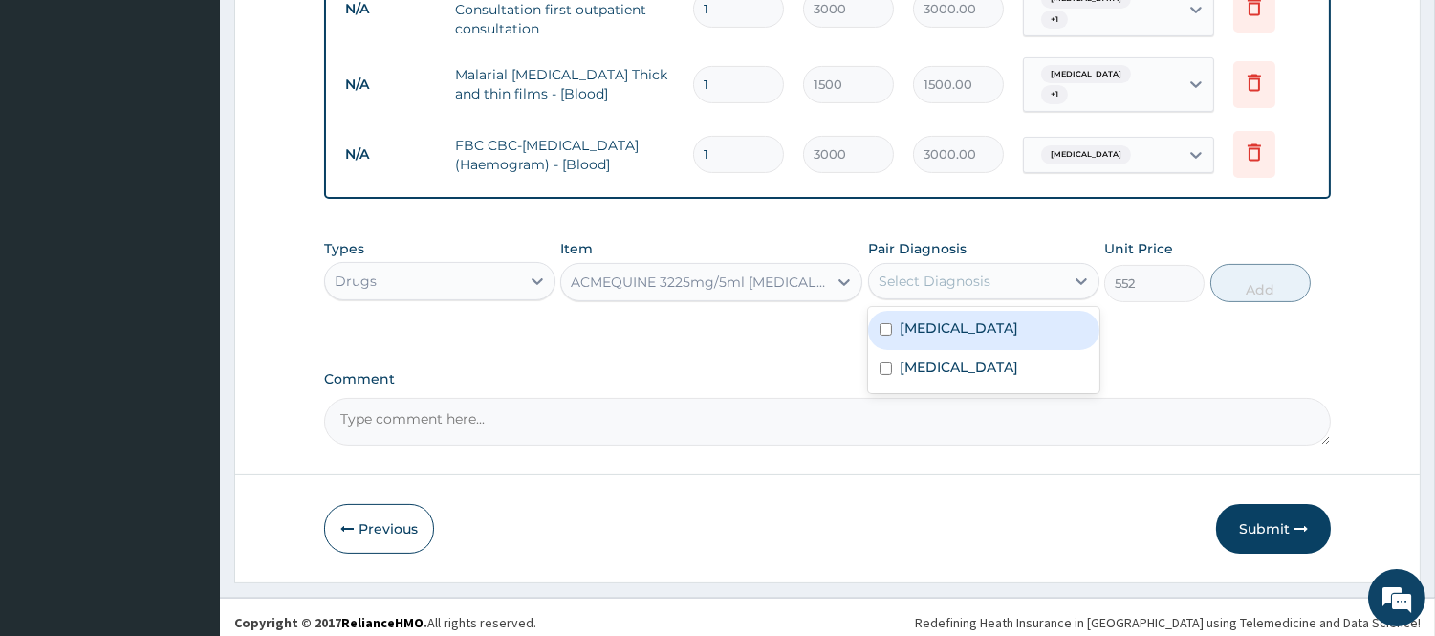
click at [973, 329] on div "Malaria" at bounding box center [983, 330] width 231 height 39
checkbox input "true"
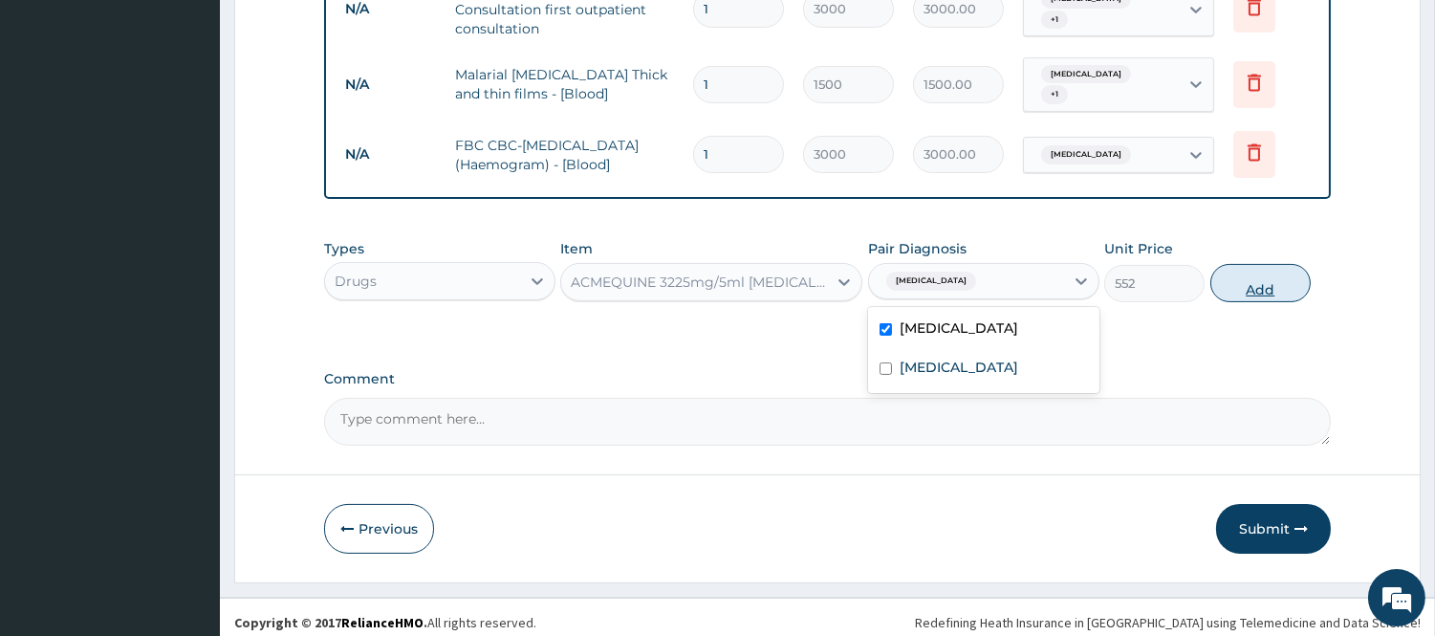
click at [1264, 285] on button "Add" at bounding box center [1260, 283] width 100 height 38
type input "0"
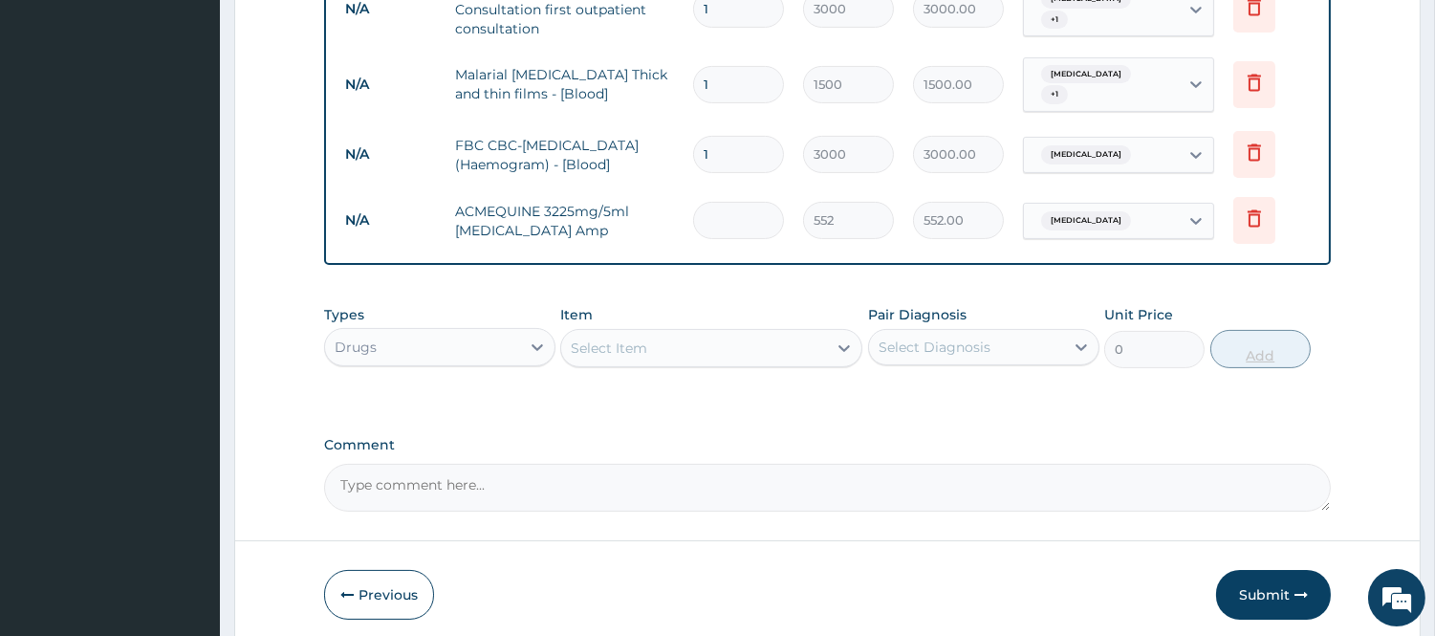
type input "0.00"
type input "3"
type input "1656.00"
type input "3"
click at [809, 342] on div "Select Item" at bounding box center [694, 348] width 266 height 31
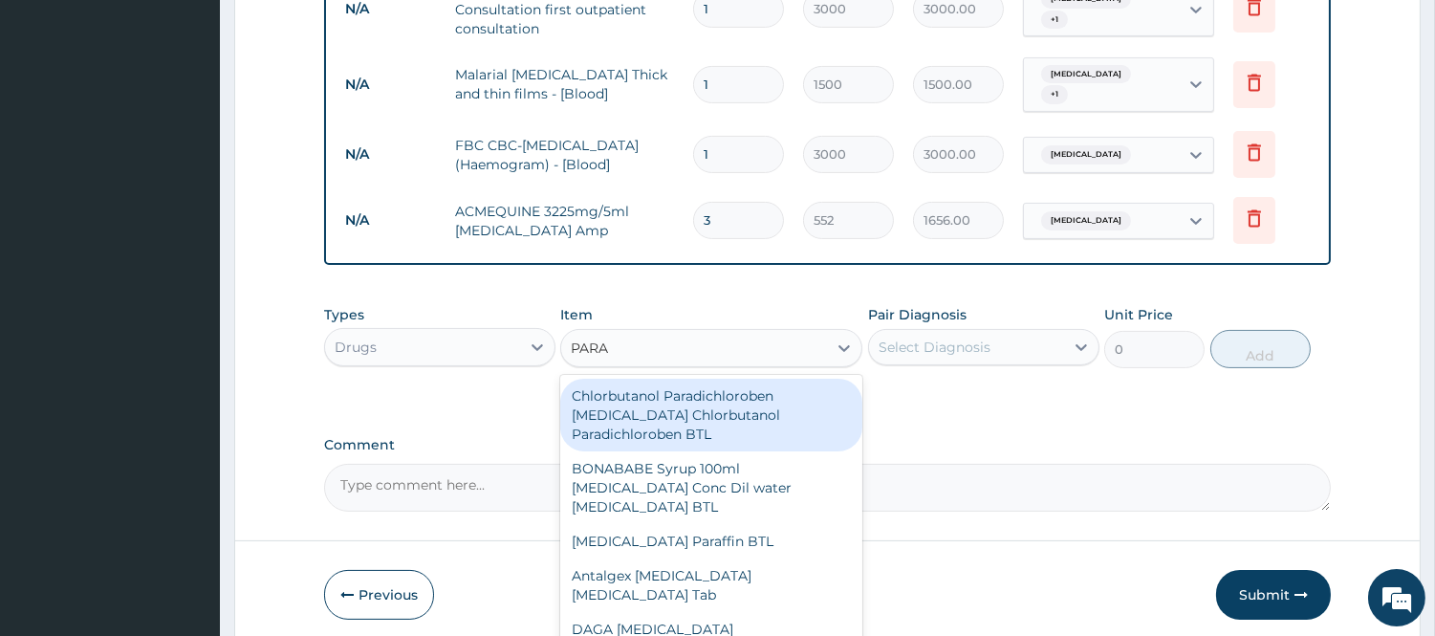
type input "PARAC"
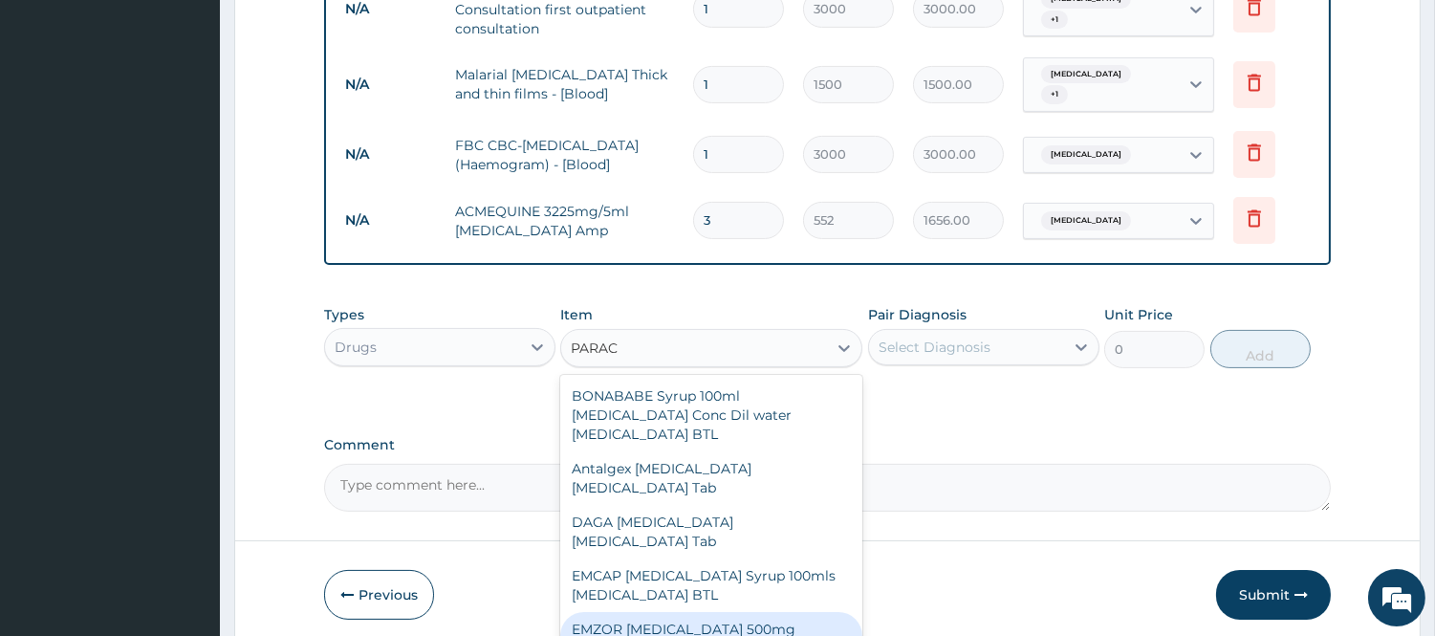
click at [780, 618] on div "EMZOR PARACETAMOL 500mg Acetaminophen Tab" at bounding box center [711, 639] width 302 height 54
type input "12"
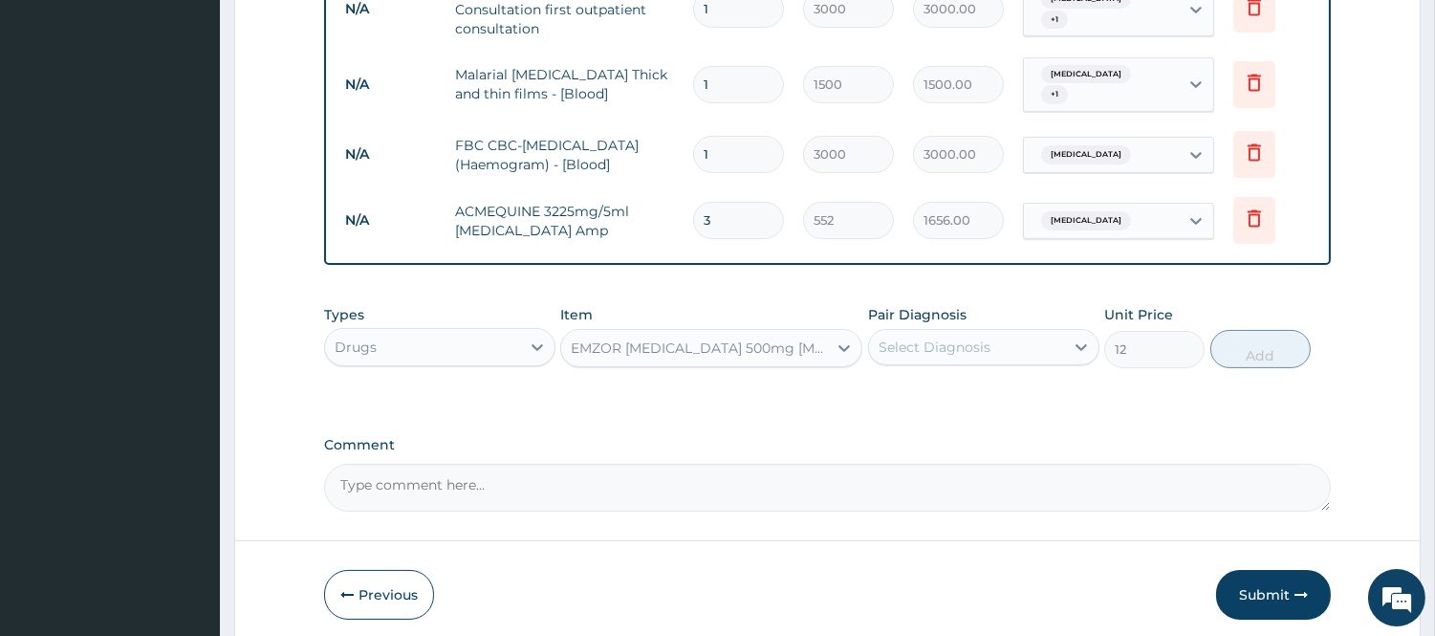
click at [1007, 332] on div "Select Diagnosis" at bounding box center [966, 347] width 195 height 31
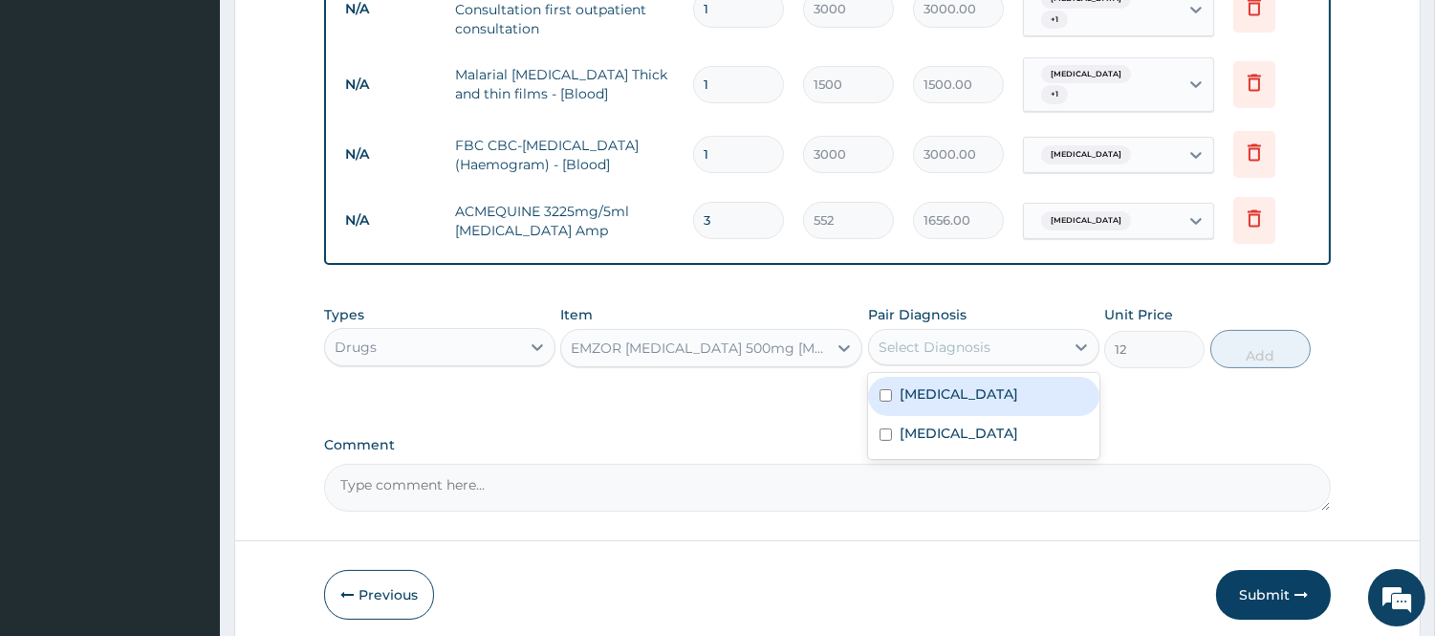
click at [970, 383] on div "Malaria" at bounding box center [983, 396] width 231 height 39
checkbox input "true"
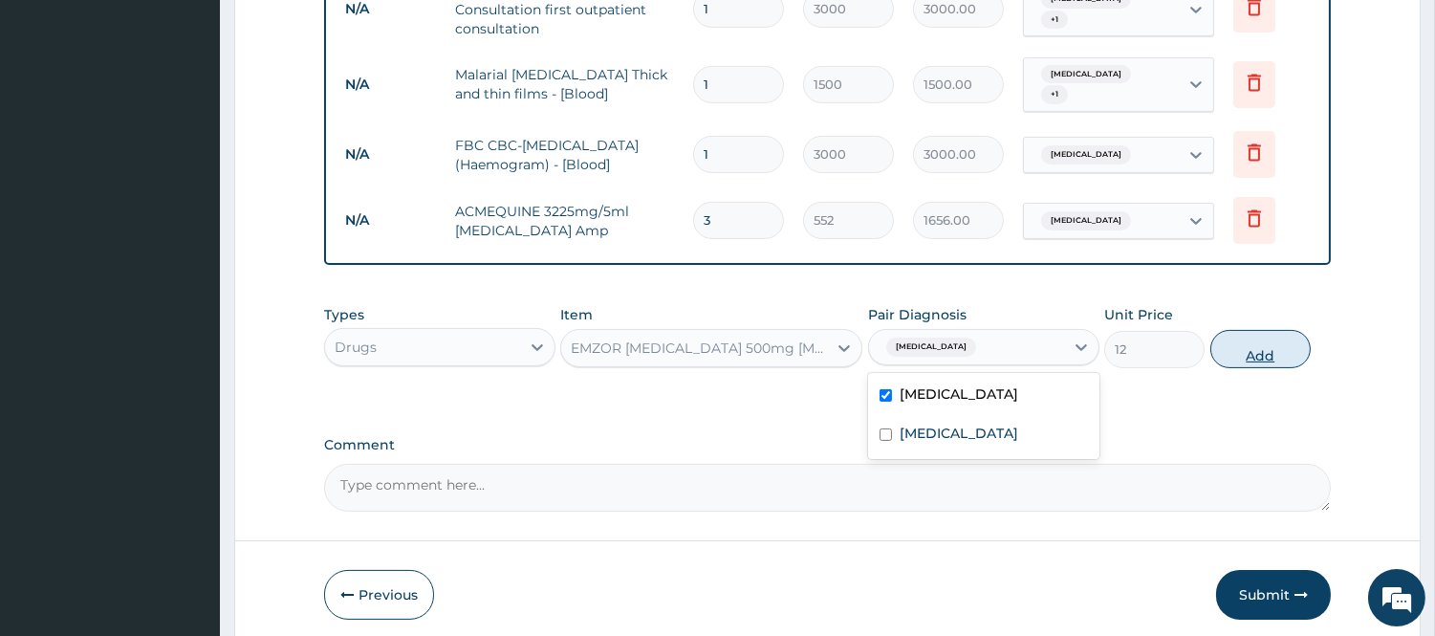
click at [1297, 335] on button "Add" at bounding box center [1260, 349] width 100 height 38
type input "0"
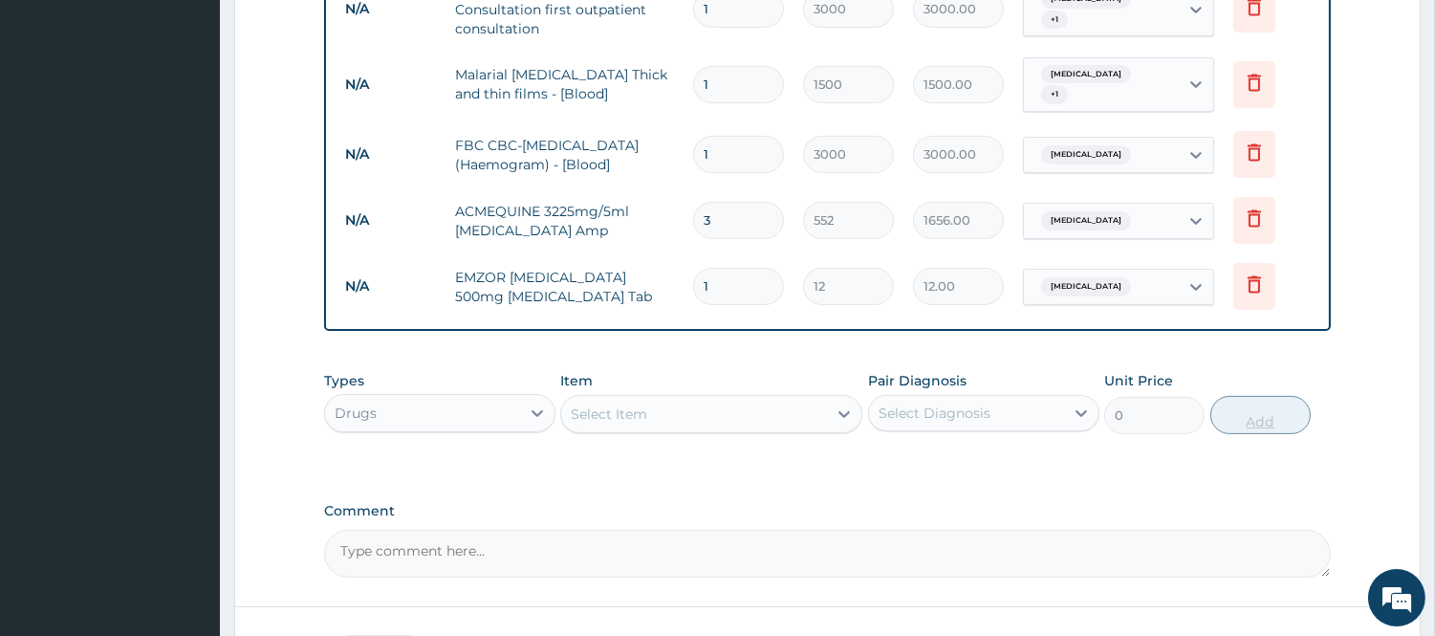
type input "18"
type input "216.00"
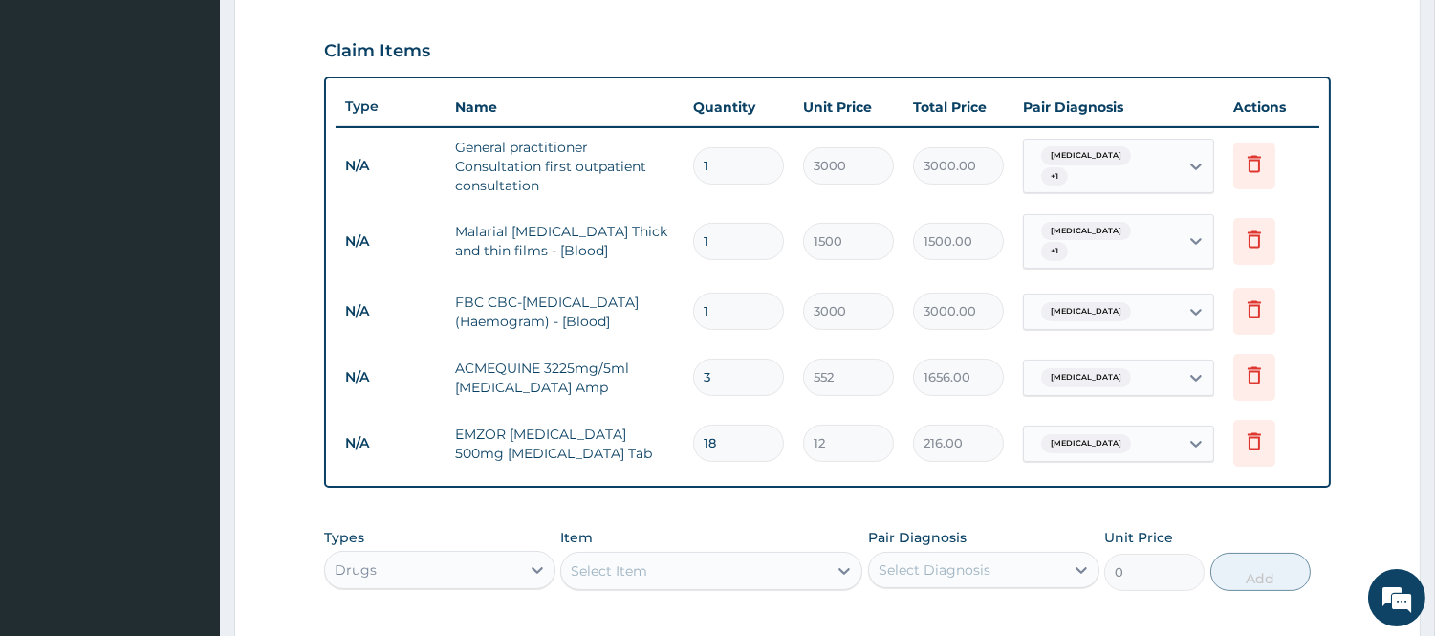
scroll to position [925, 0]
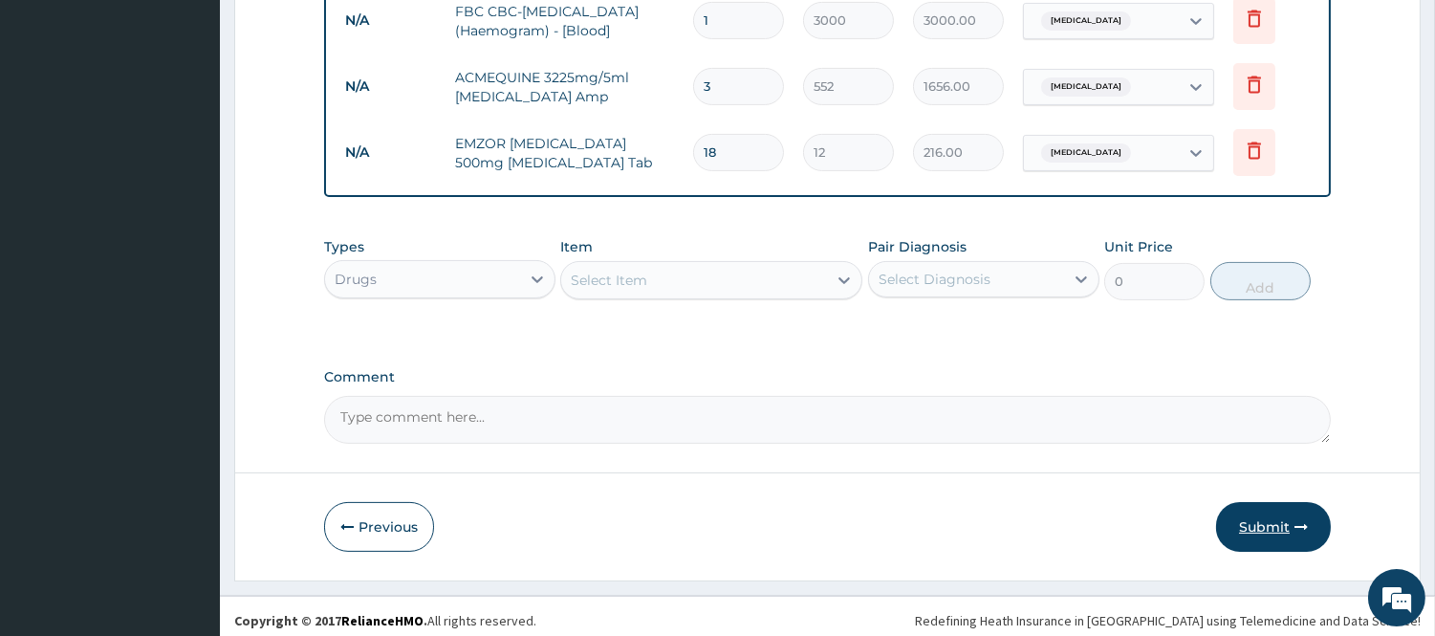
click at [1266, 505] on button "Submit" at bounding box center [1273, 527] width 115 height 50
